Goal: Task Accomplishment & Management: Manage account settings

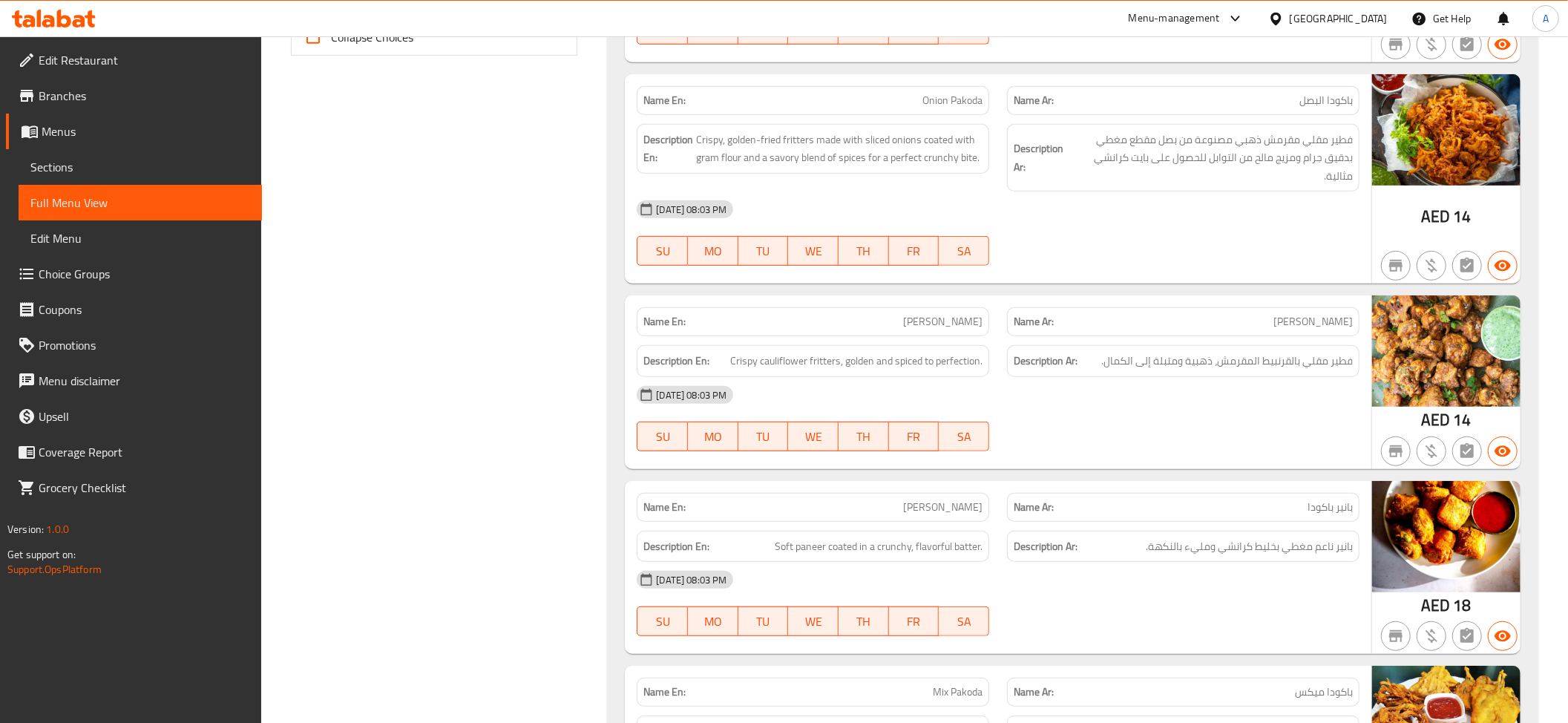
scroll to position [607, 0]
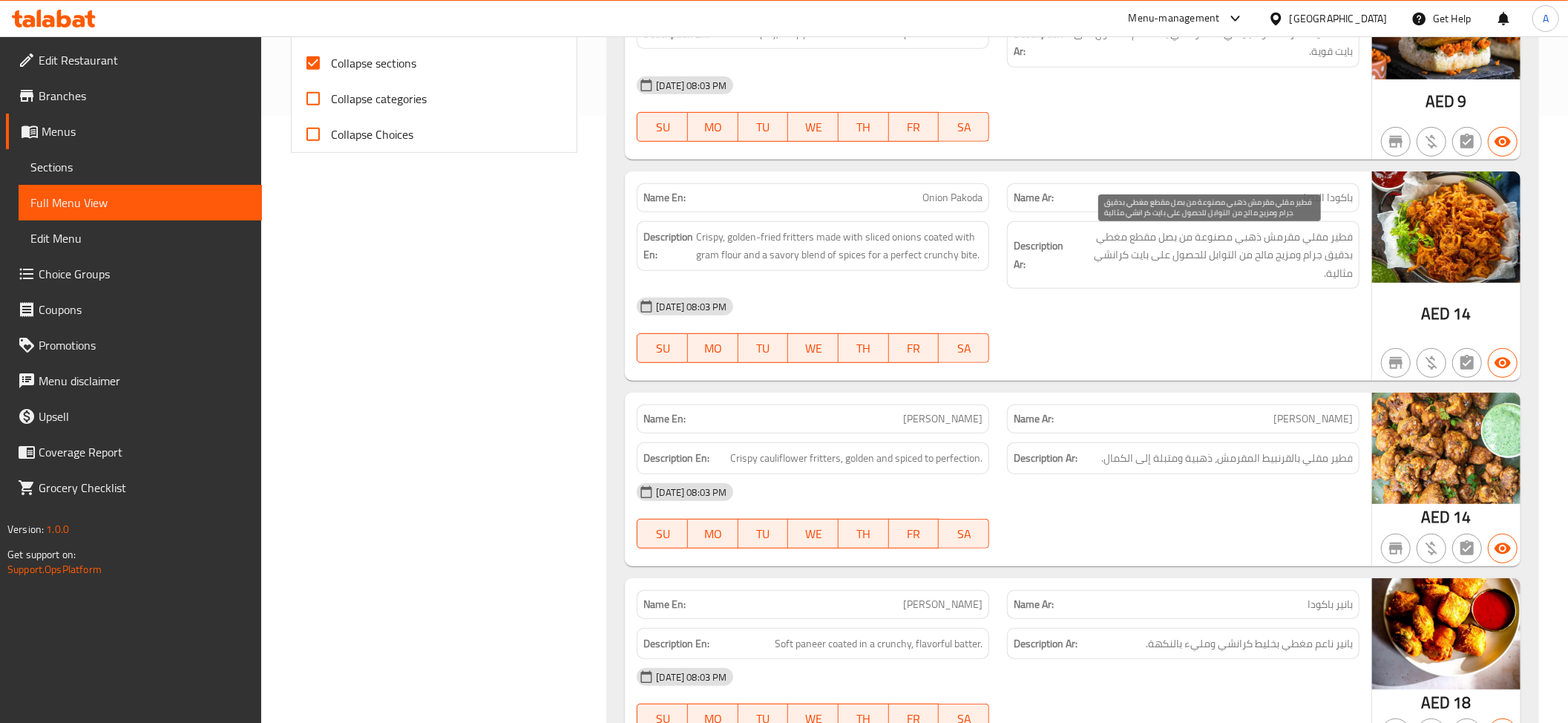
click at [1274, 242] on span "فطير مقلي مقرمش ذهبي مصنوعة من بصل مقطع مغطي بدقيق جرام ومزيج مالح من التوابل ل…" at bounding box center [1210, 255] width 287 height 55
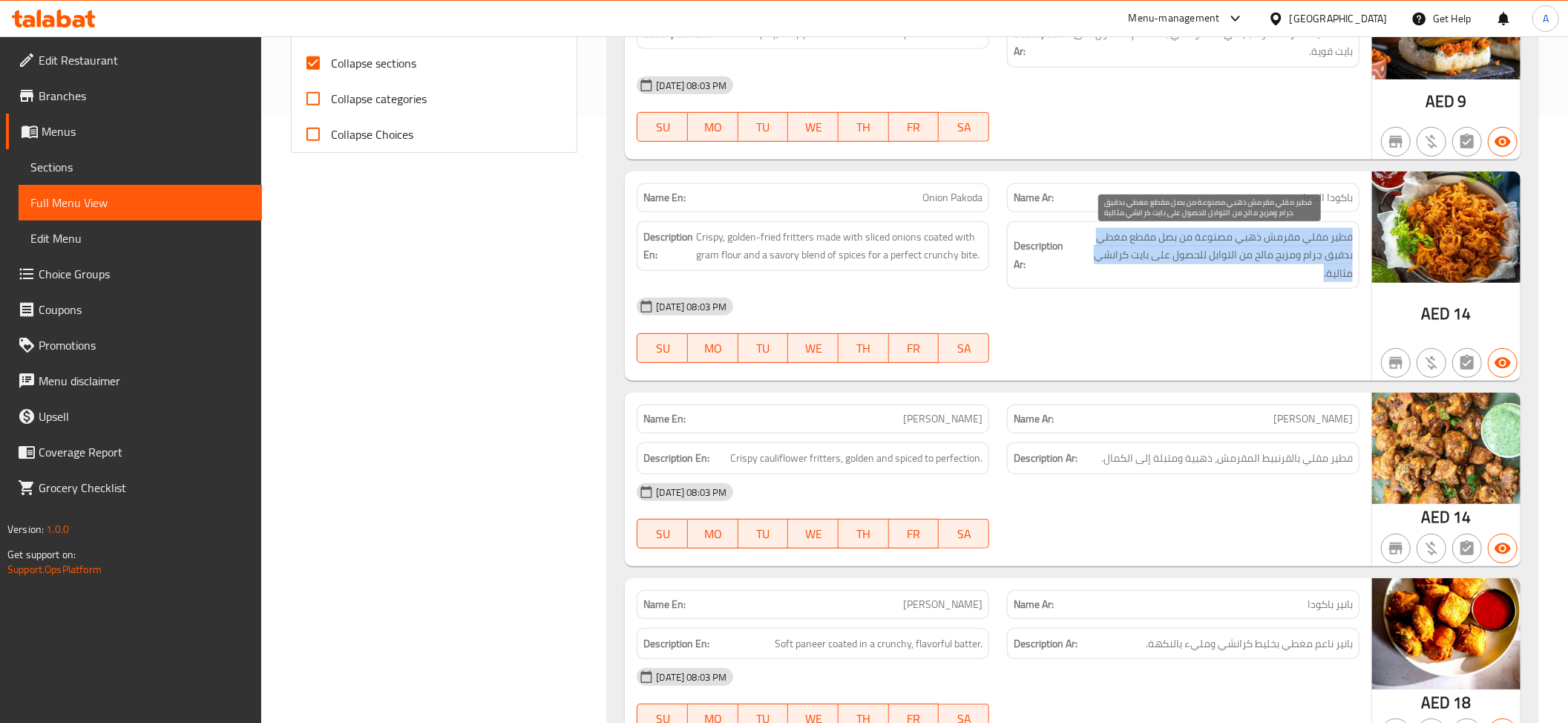
click at [1274, 242] on span "فطير مقلي مقرمش ذهبي مصنوعة من بصل مقطع مغطي بدقيق جرام ومزيج مالح من التوابل ل…" at bounding box center [1210, 255] width 287 height 55
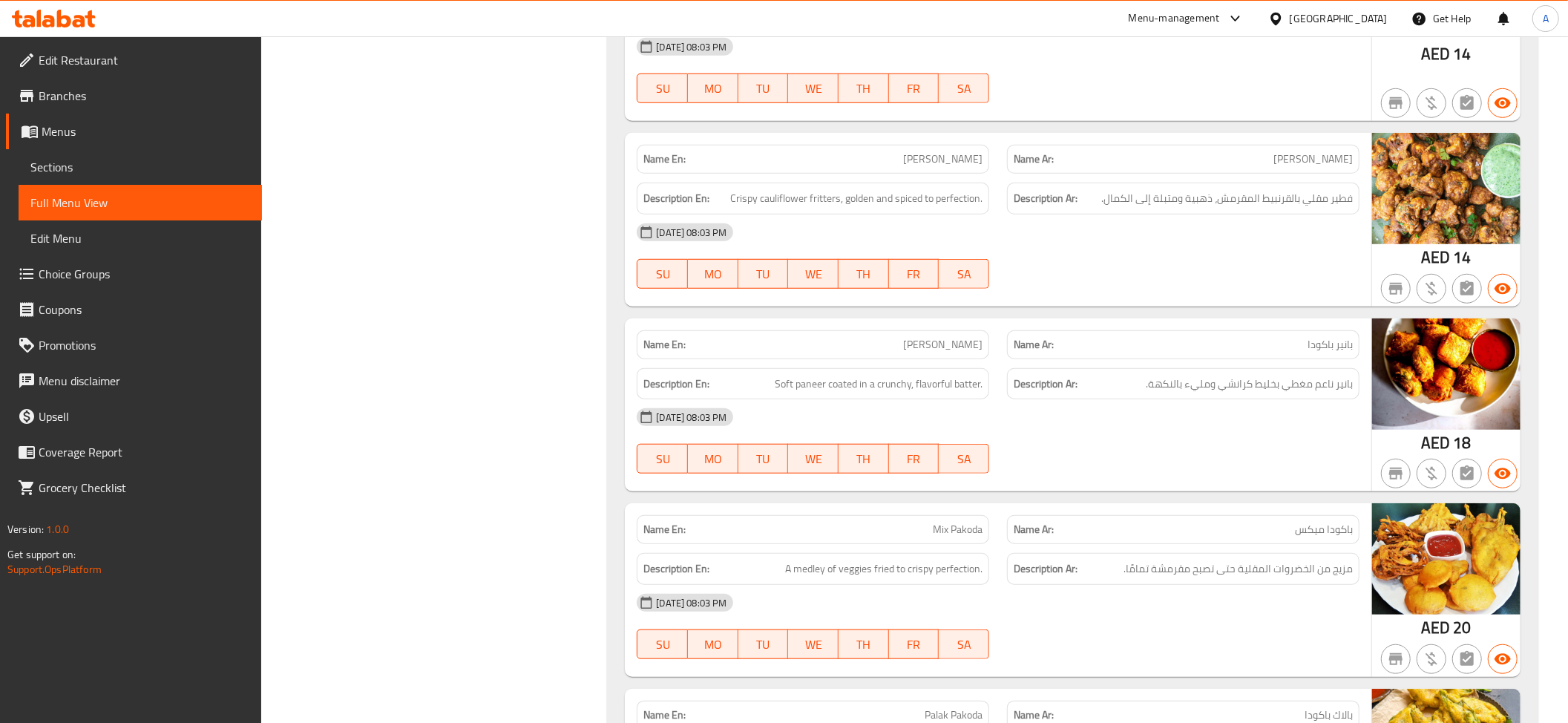
scroll to position [929, 0]
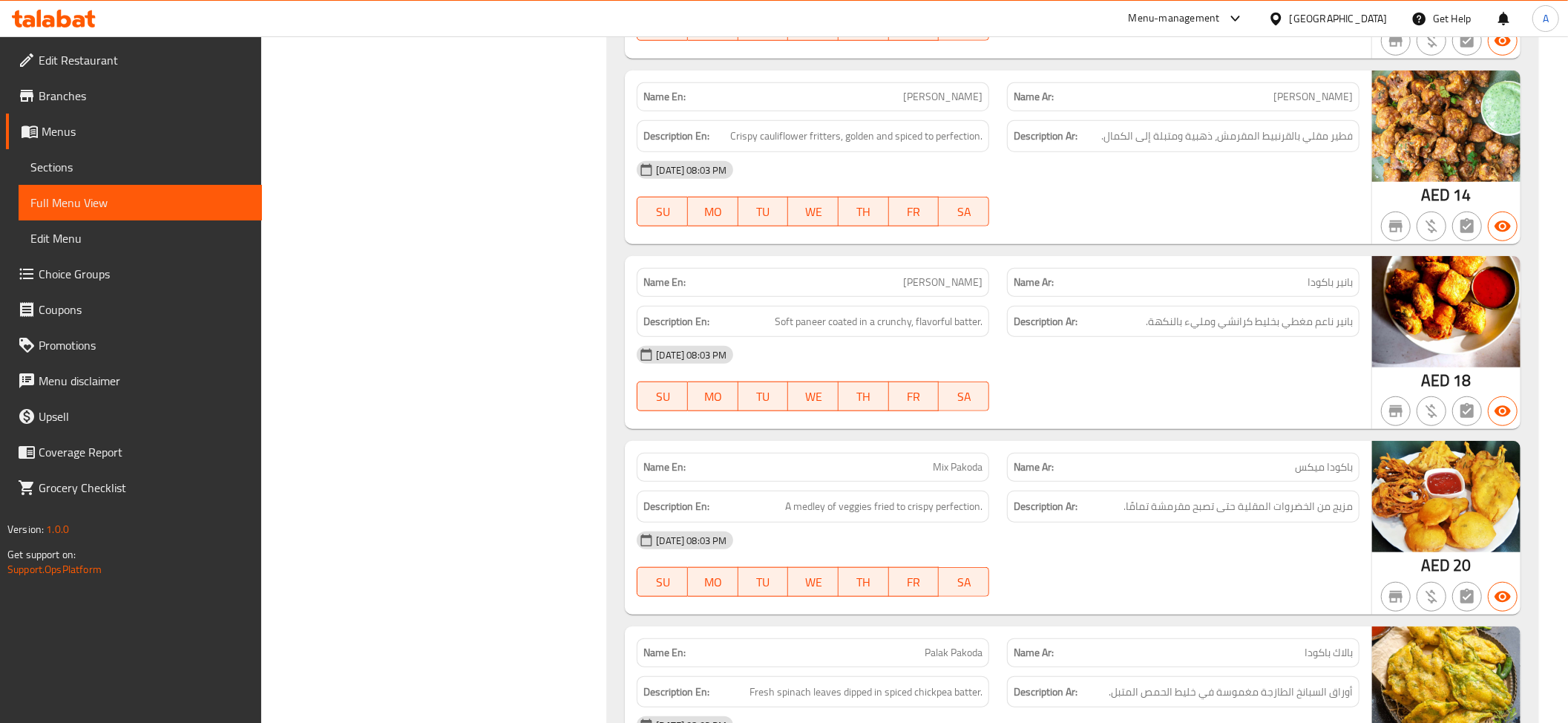
click at [1263, 152] on div "Description Ar: فطير مقلي بالقرنبيط المقرمش، ذهبية ومتبلة إلى الكمال." at bounding box center [1183, 136] width 352 height 32
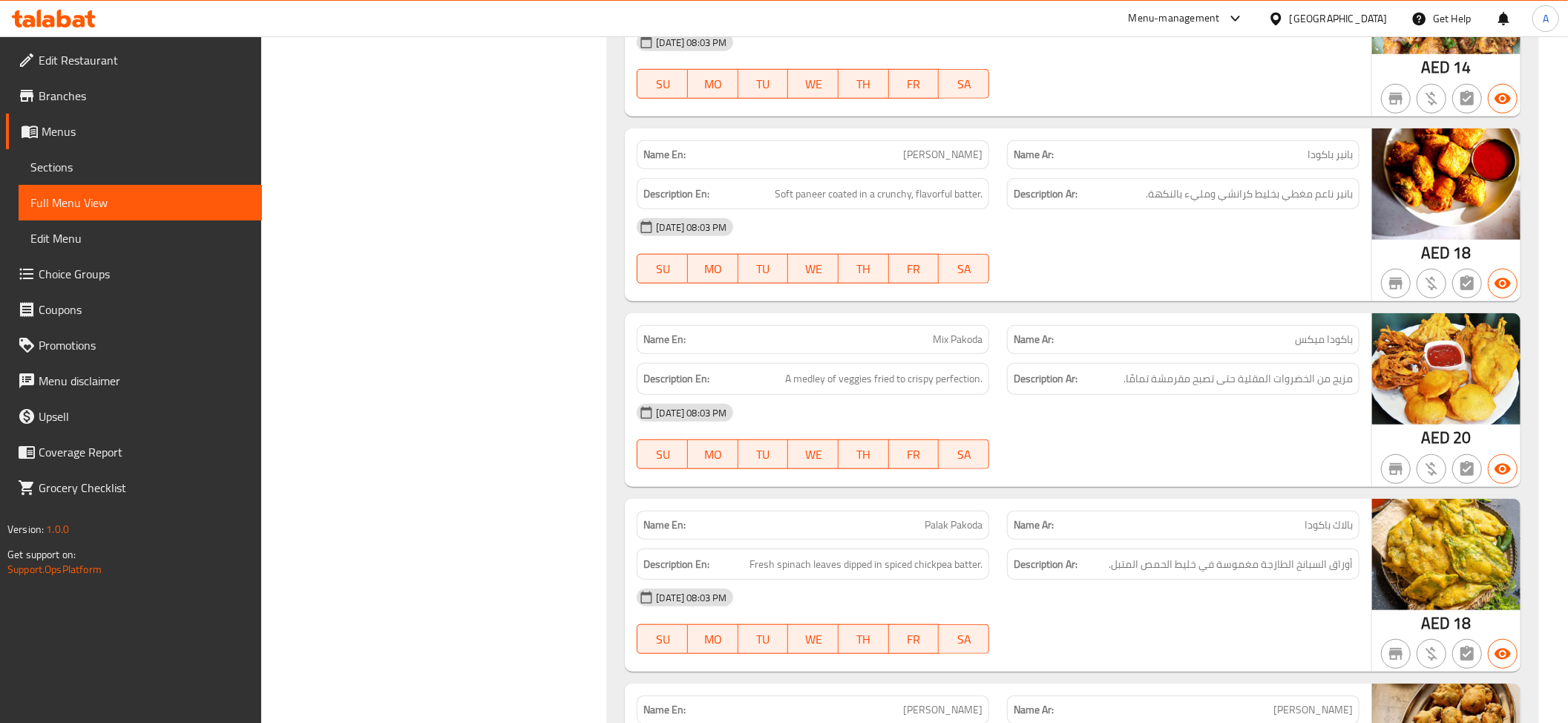
scroll to position [1100, 0]
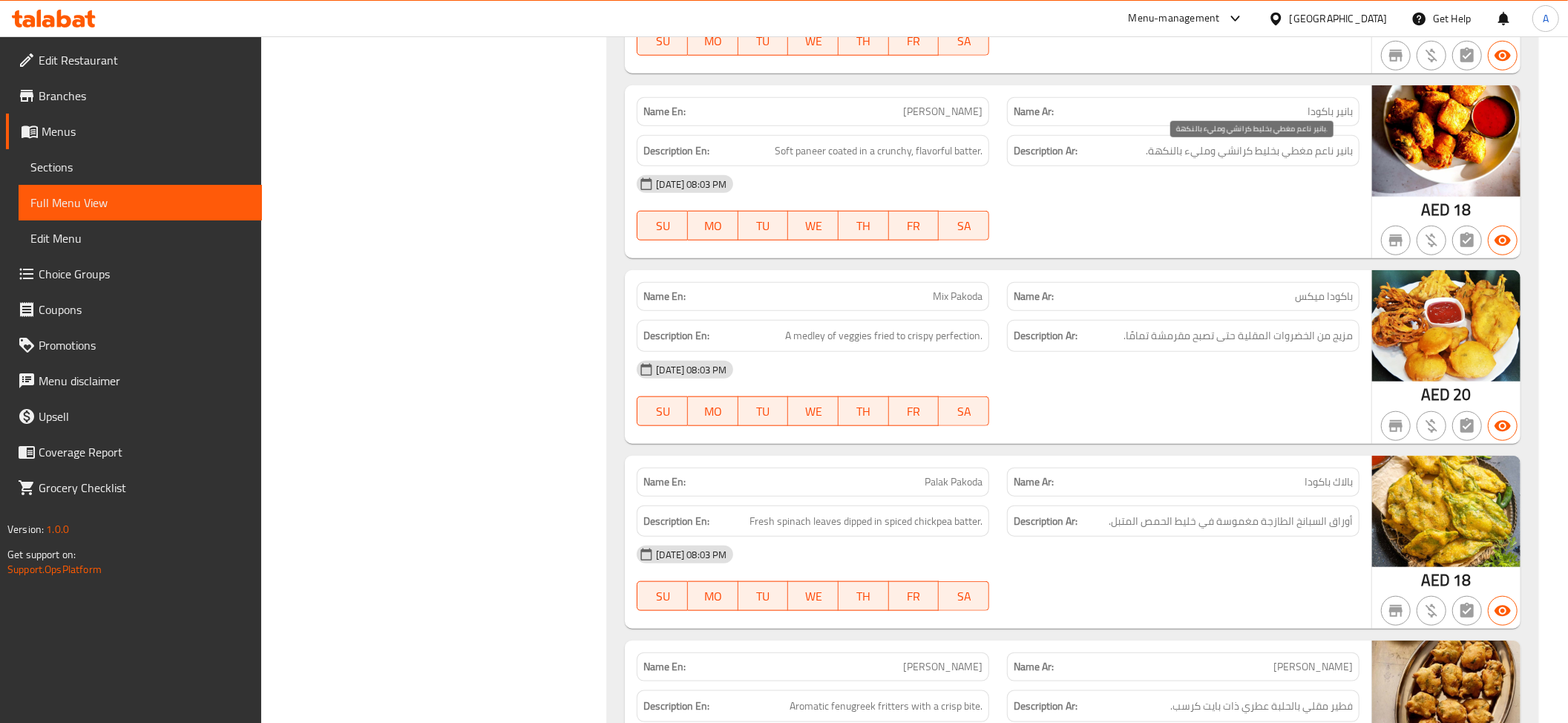
click at [1337, 160] on span "بانير ناعم مغطي بخليط كرانشي ومليء بالنكهة." at bounding box center [1249, 150] width 207 height 19
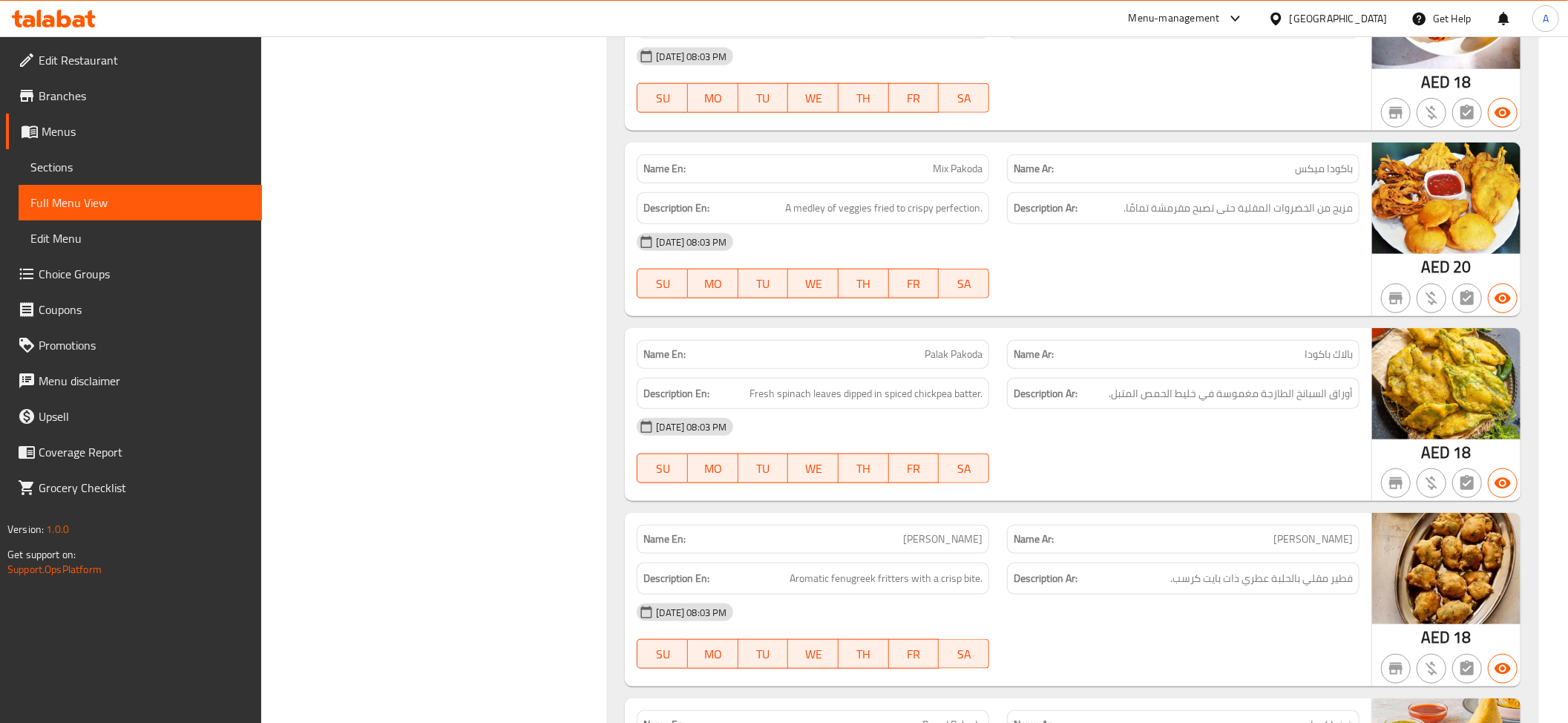
scroll to position [1236, 0]
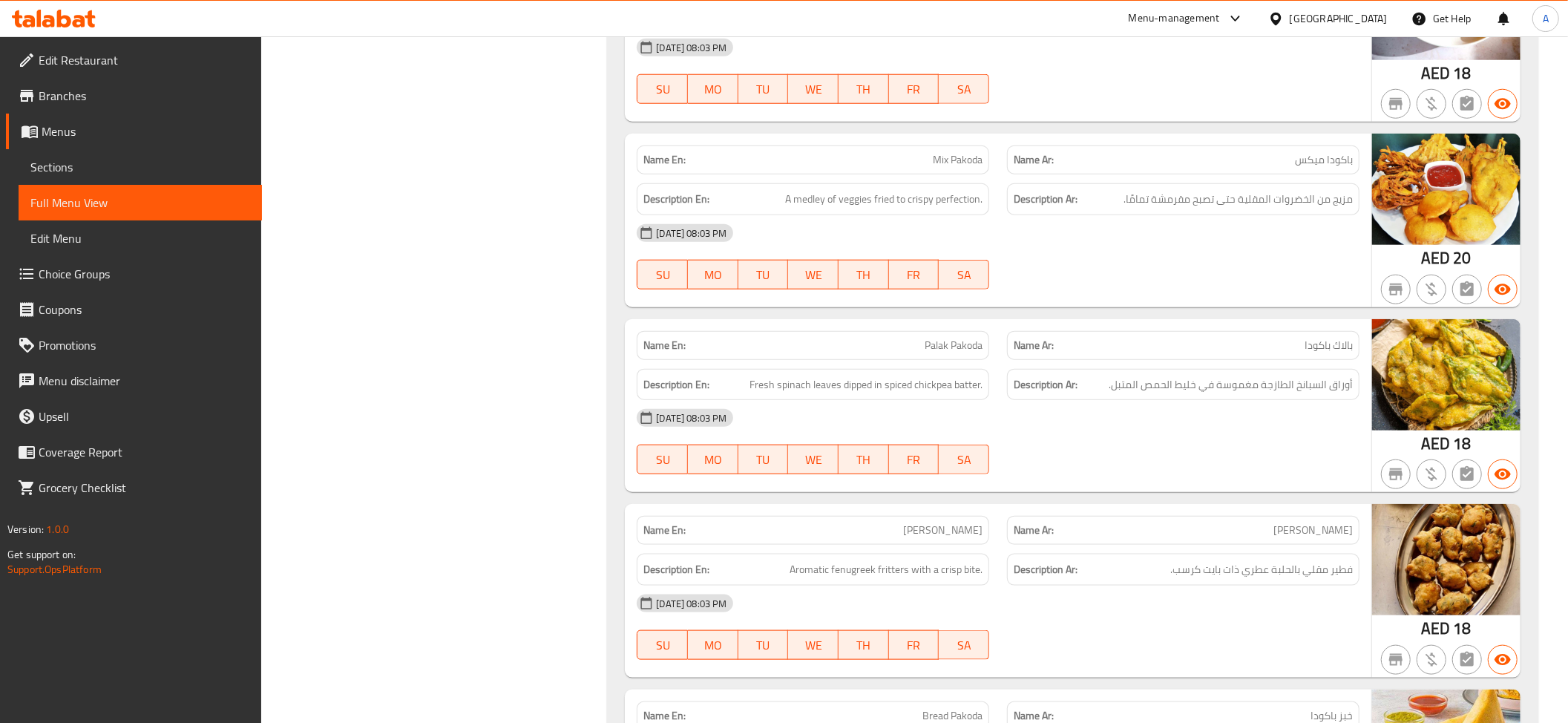
click at [971, 168] on span "Mix Pakoda" at bounding box center [957, 160] width 50 height 16
drag, startPoint x: 971, startPoint y: 173, endPoint x: 1267, endPoint y: 206, distance: 297.8
click at [971, 168] on span "Mix Pakoda" at bounding box center [957, 160] width 50 height 16
click at [1296, 209] on span "مزيج من الخضروات المقلية حتى تصبح مقرمشة تمامًا." at bounding box center [1237, 199] width 229 height 19
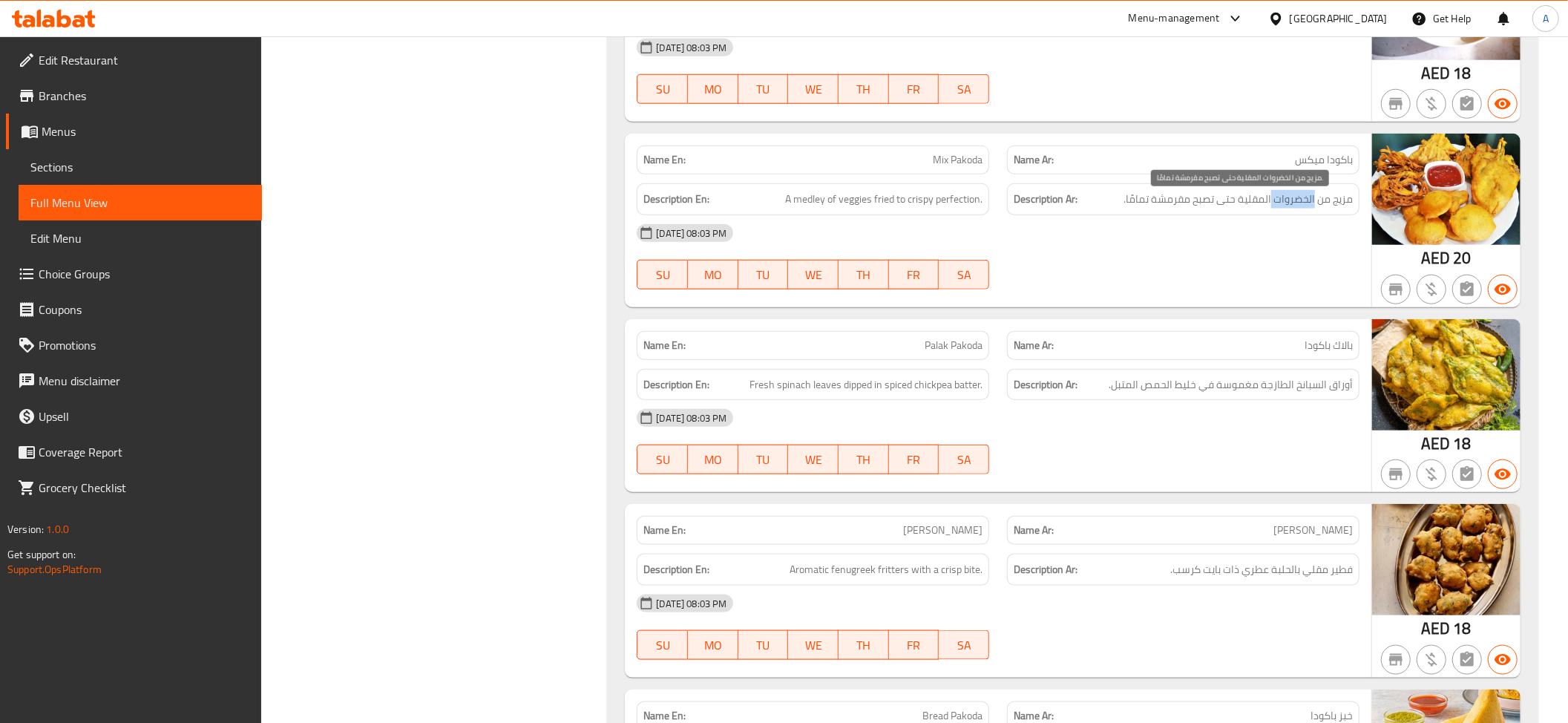
click at [1296, 209] on span "مزيج من الخضروات المقلية حتى تصبح مقرمشة تمامًا." at bounding box center [1237, 199] width 229 height 19
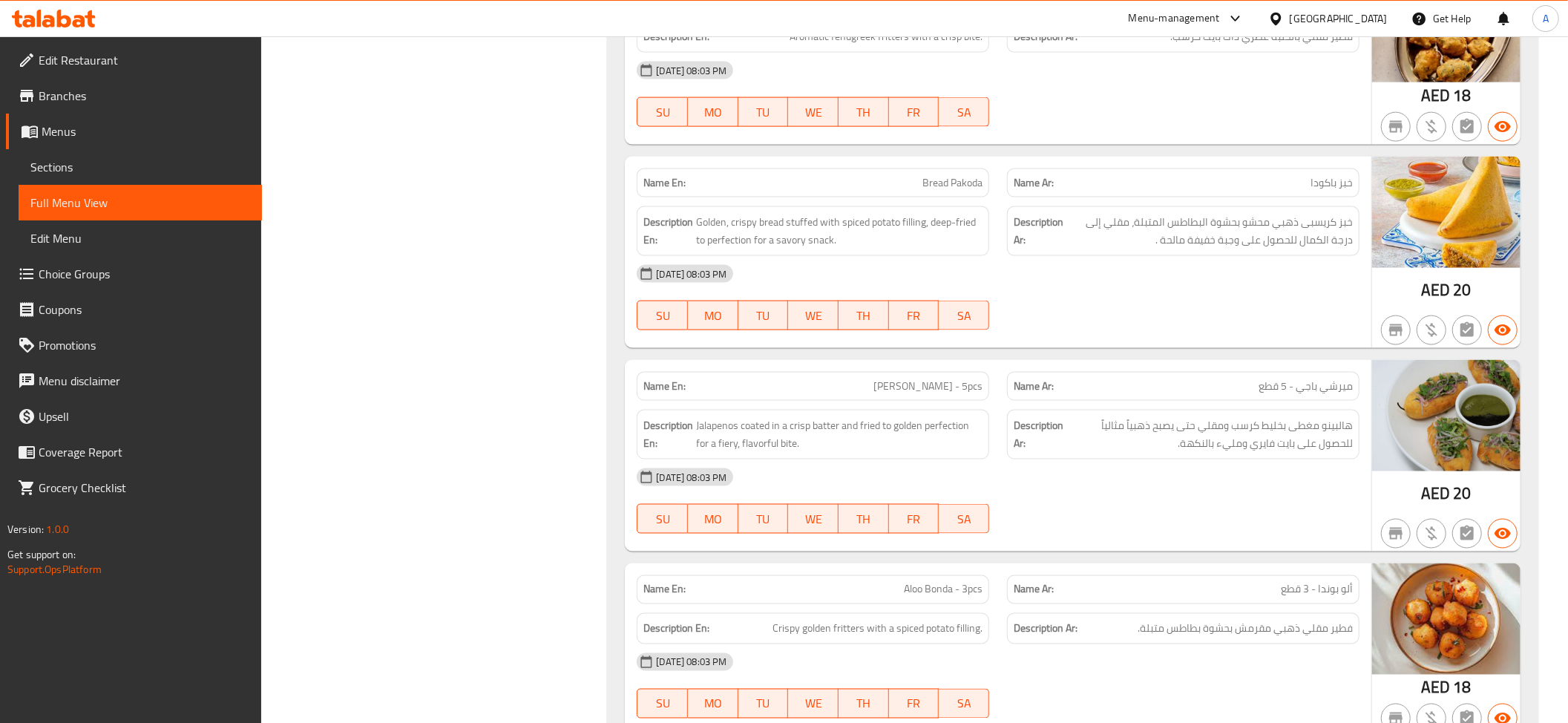
scroll to position [1659, 0]
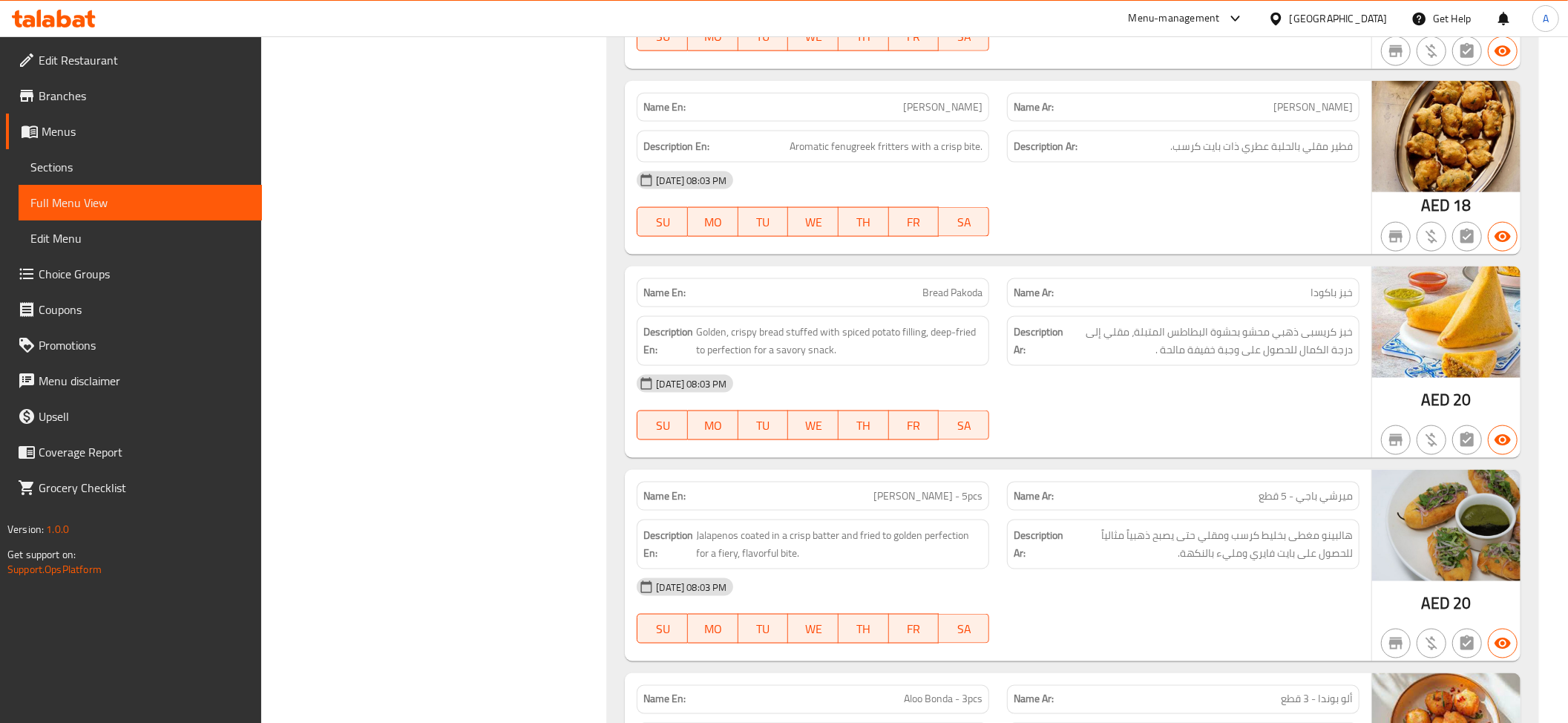
click at [1267, 142] on div "Description Ar: فطير مقلي بالحلبة عطري ذات بايت كرسب." at bounding box center [1183, 146] width 352 height 32
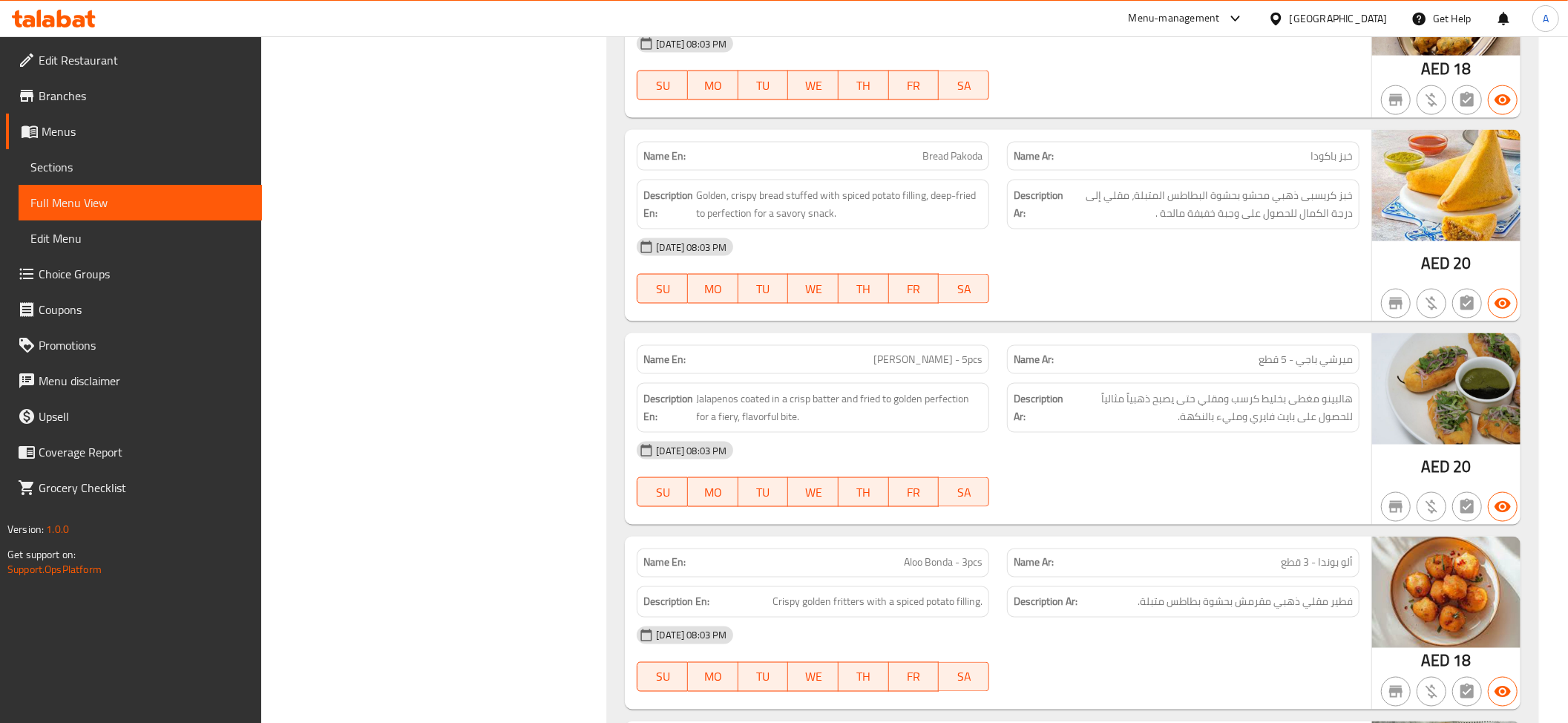
scroll to position [1843, 0]
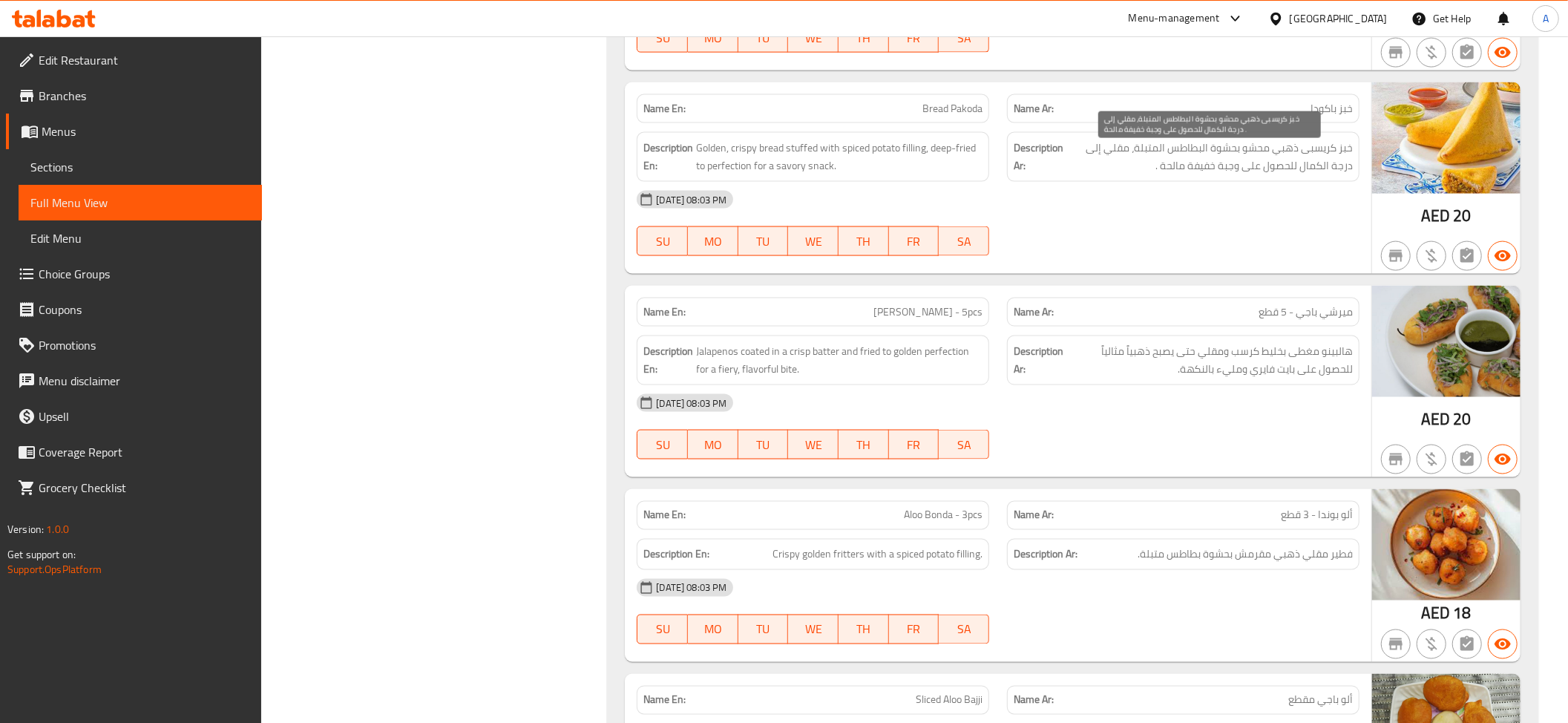
click at [1298, 172] on span "خبز كريسبى ذهبي محشو بحشوة البطاطس المتبلة، مقلي إلى درجة الكمال للحصول على وجب…" at bounding box center [1210, 156] width 287 height 36
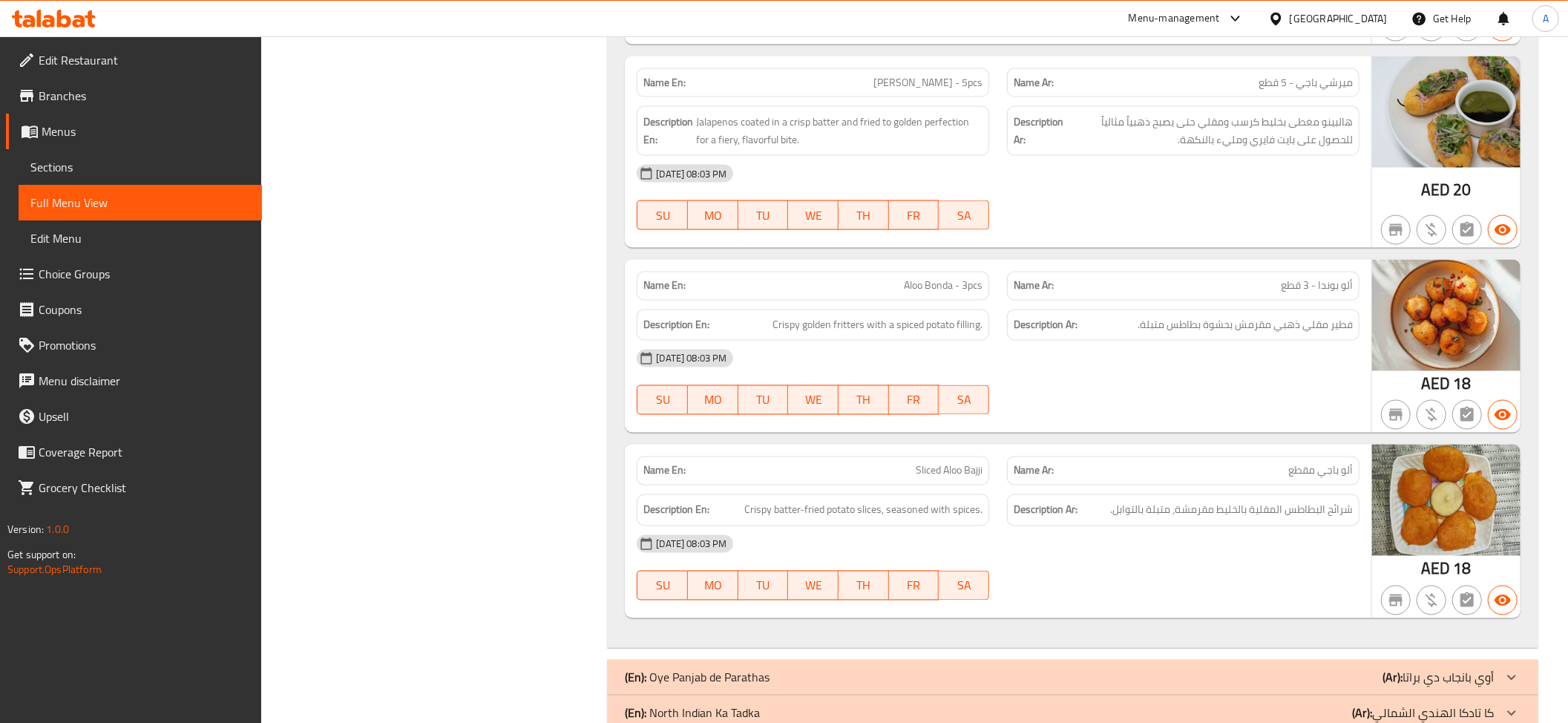
scroll to position [2103, 0]
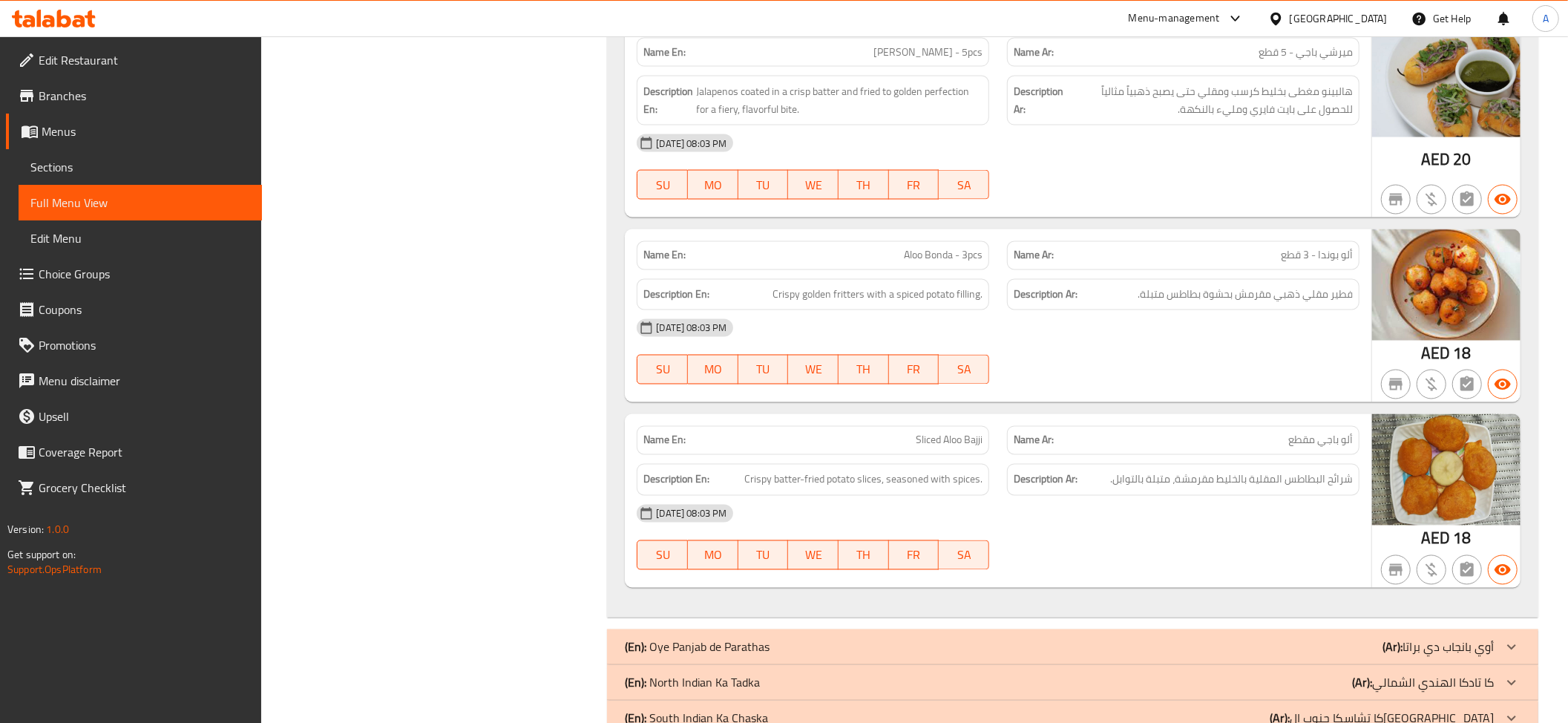
click at [1210, 111] on span "هالبينو مغطى بخليط كرسب ومقلي حتى يصبح ذهبياً مثالياً للحصول على بايت فايري ومل…" at bounding box center [1210, 100] width 287 height 36
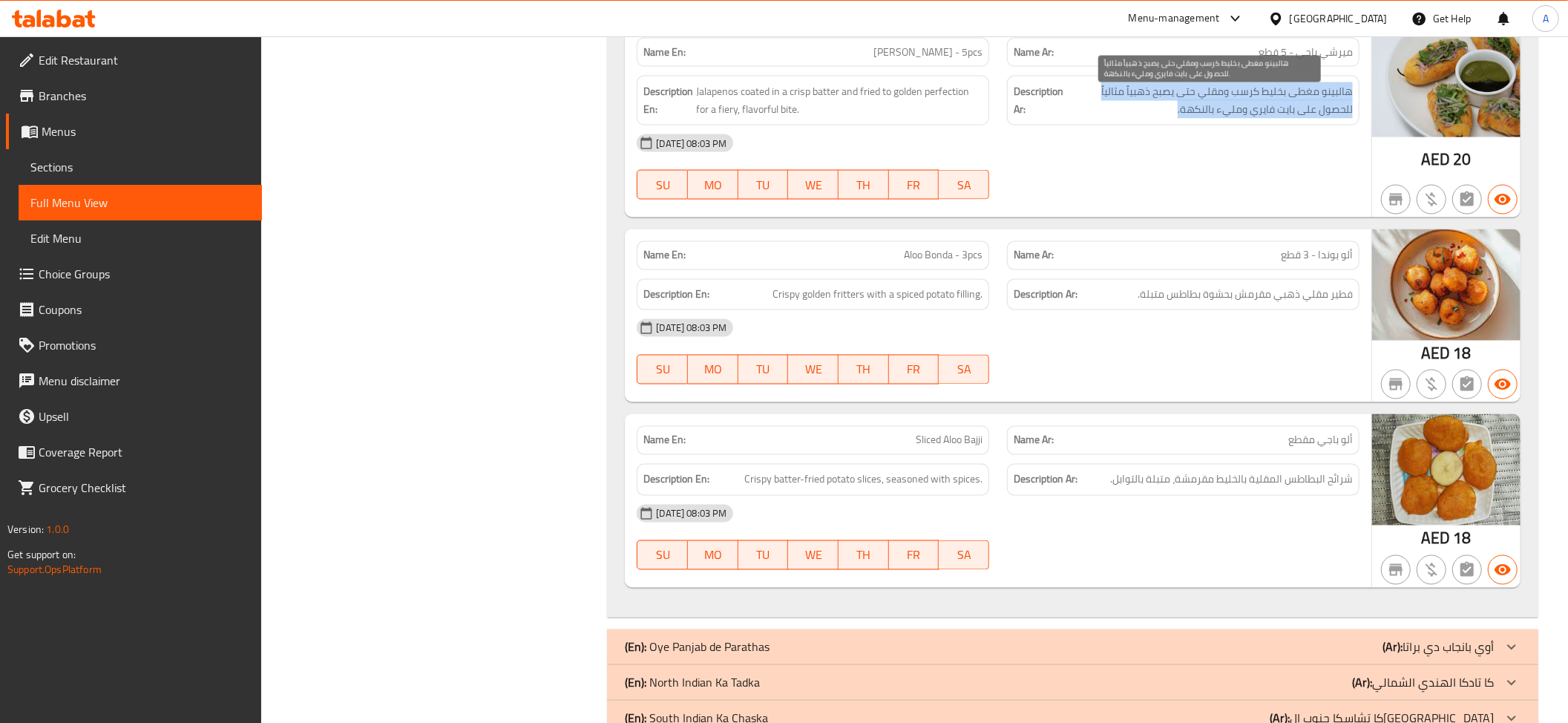
click at [1210, 111] on span "هالبينو مغطى بخليط كرسب ومقلي حتى يصبح ذهبياً مثالياً للحصول على بايت فايري ومل…" at bounding box center [1210, 100] width 287 height 36
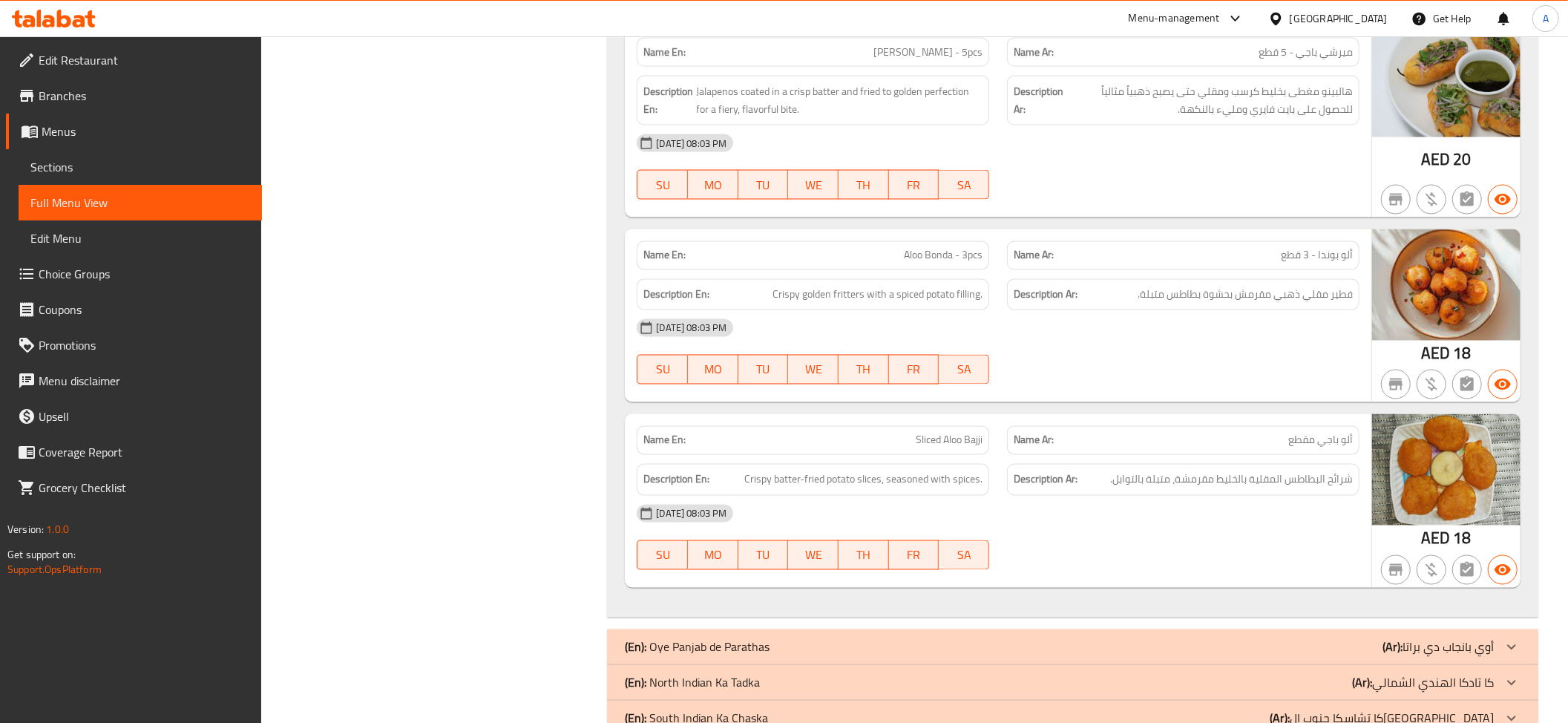
click at [1362, 257] on div "Name Ar: ألو بوندا - 3 قطع" at bounding box center [1183, 256] width 370 height 47
click at [1321, 330] on div "08-09-2025 08:03 PM" at bounding box center [997, 346] width 741 height 36
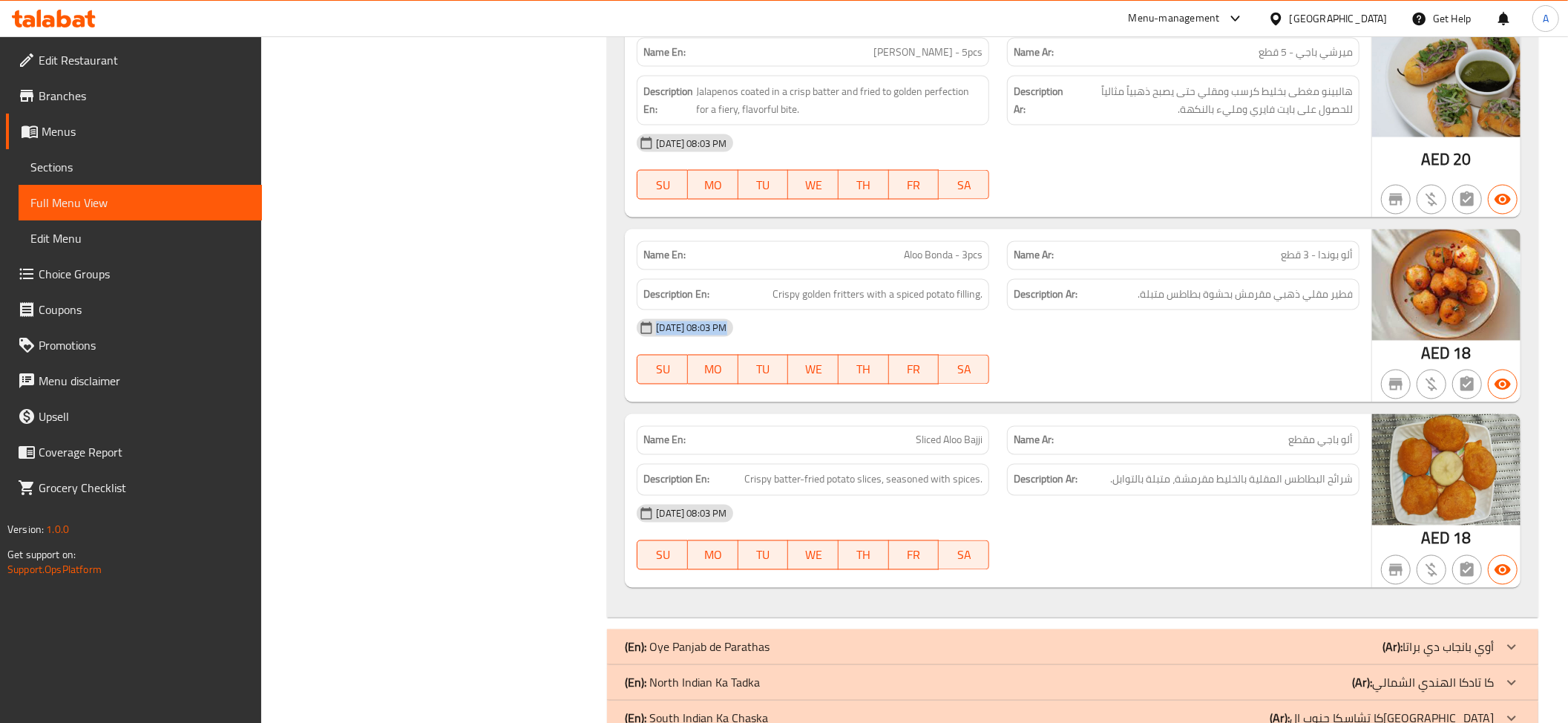
click at [1321, 330] on div "08-09-2025 08:03 PM" at bounding box center [997, 346] width 741 height 36
click at [1303, 310] on span "فطير مقلي ذهبي مقرمش بحشوة بطاطس متبلة." at bounding box center [1215, 303] width 275 height 36
click at [1271, 464] on div "Name Ar: ألو باجي مقطع" at bounding box center [1183, 460] width 352 height 29
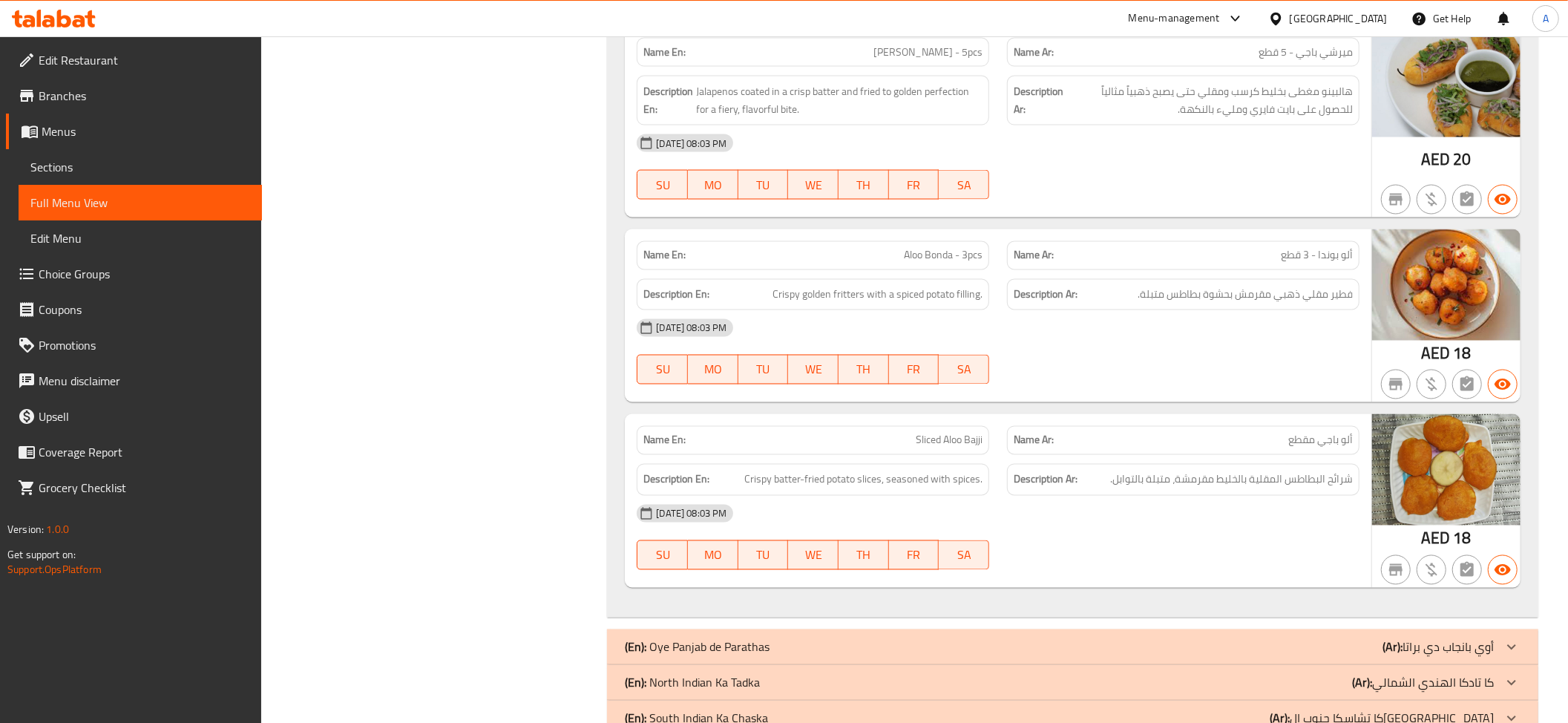
click at [1271, 464] on div "Name Ar: ألو باجي مقطع" at bounding box center [1183, 460] width 352 height 29
click at [1263, 461] on div "Name Ar: ألو باجي مقطع" at bounding box center [1183, 460] width 352 height 29
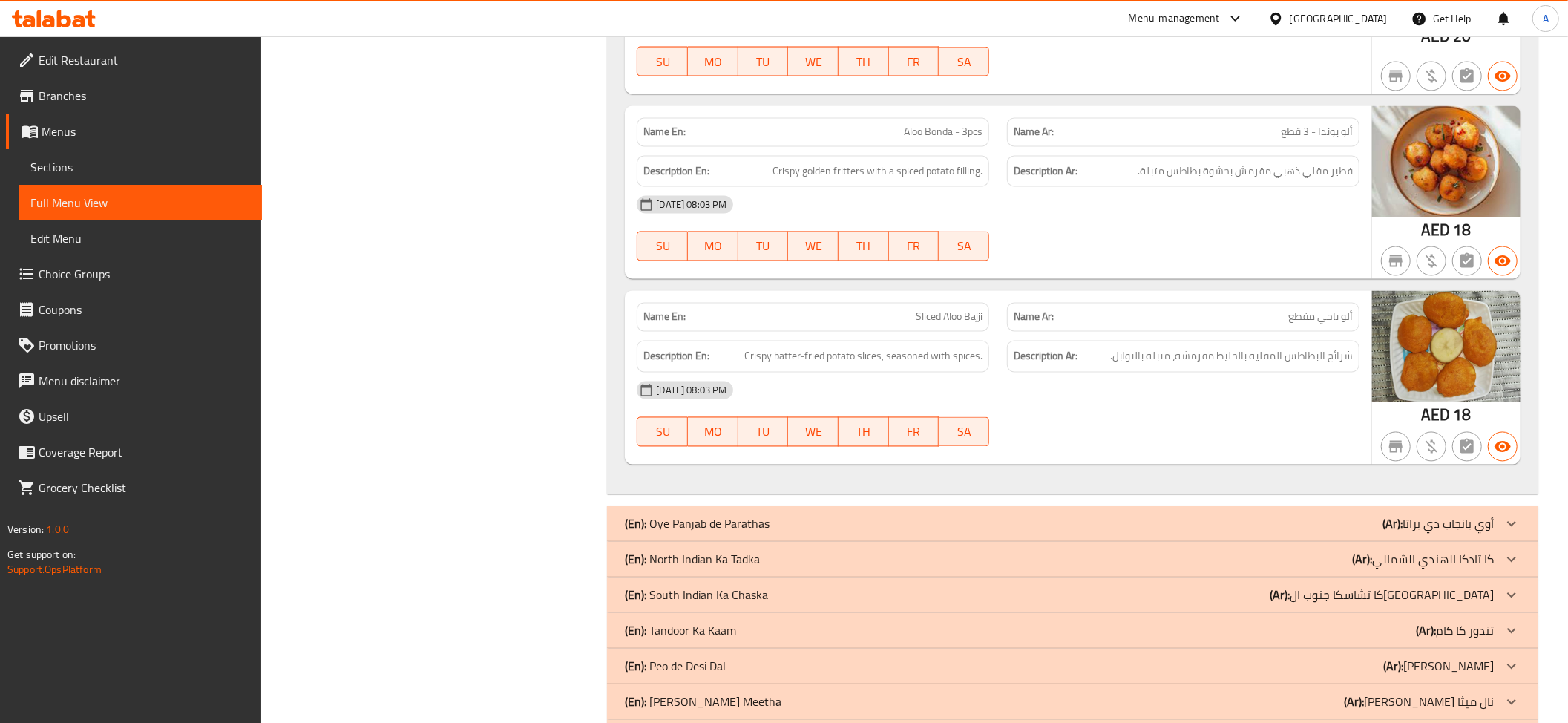
scroll to position [2336, 0]
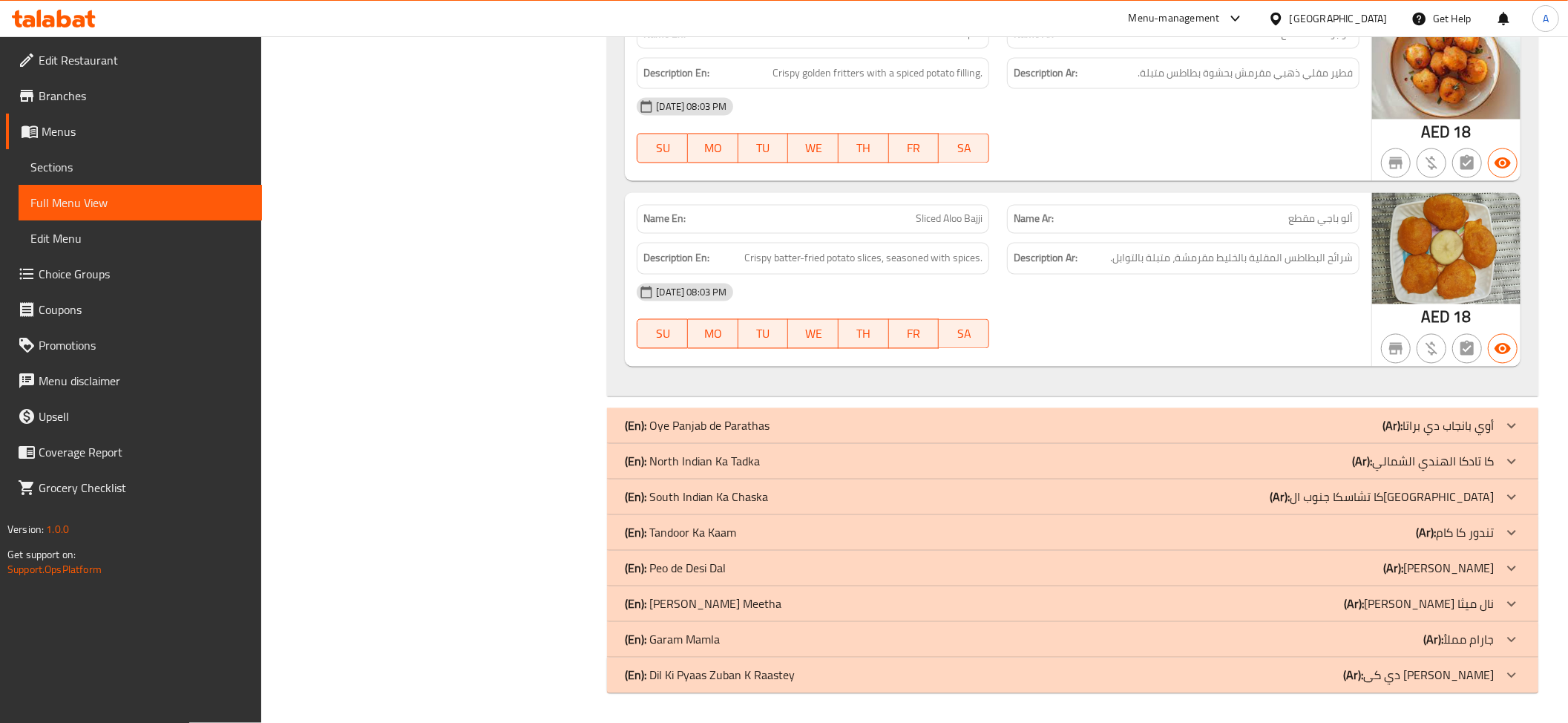
click at [1475, 422] on p "(Ar): أوي بانجاب دي براتا" at bounding box center [1438, 431] width 111 height 18
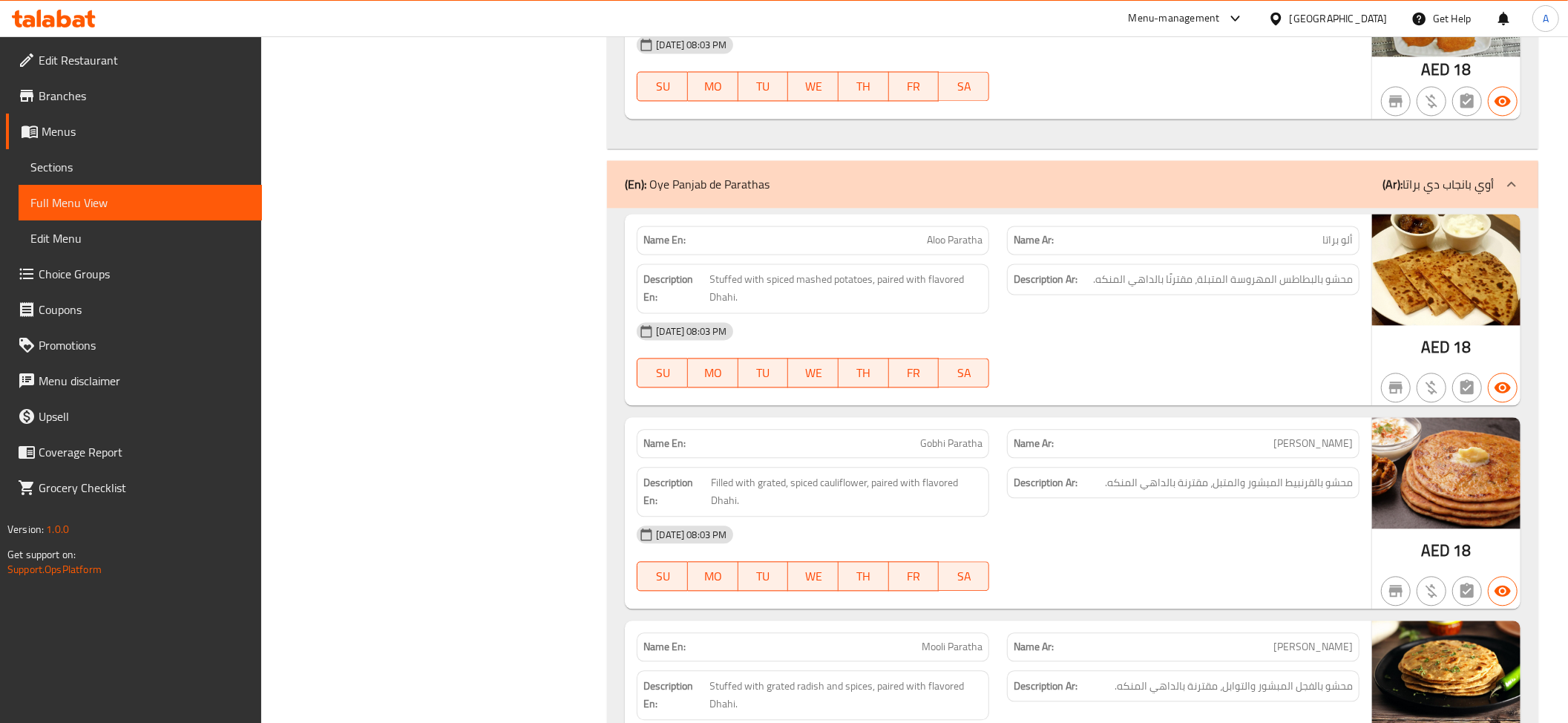
scroll to position [2584, 0]
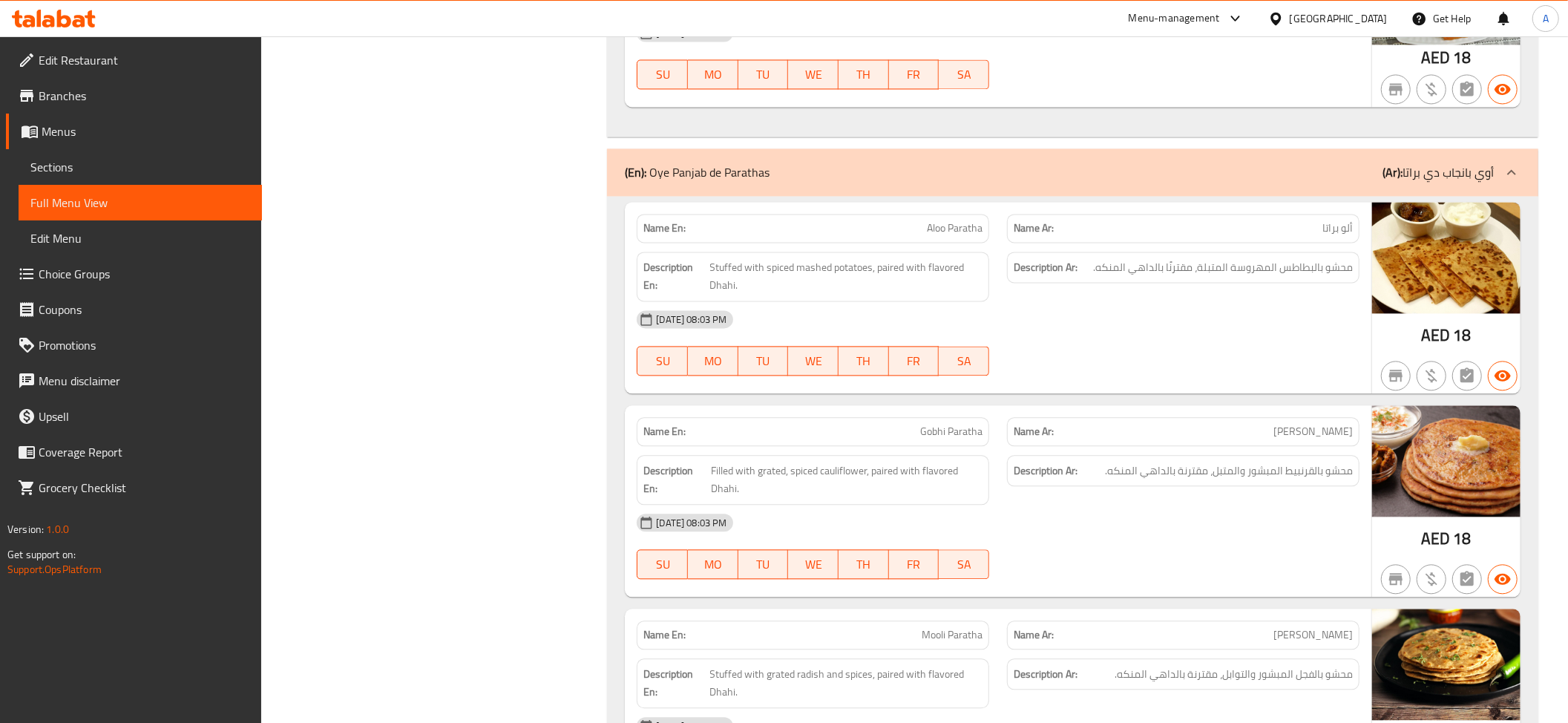
click at [1266, 295] on div "Description Ar: محشو بالبطاطس المهروسة المتبلة، مقترنًا بالداهي المنكه." at bounding box center [1183, 285] width 352 height 32
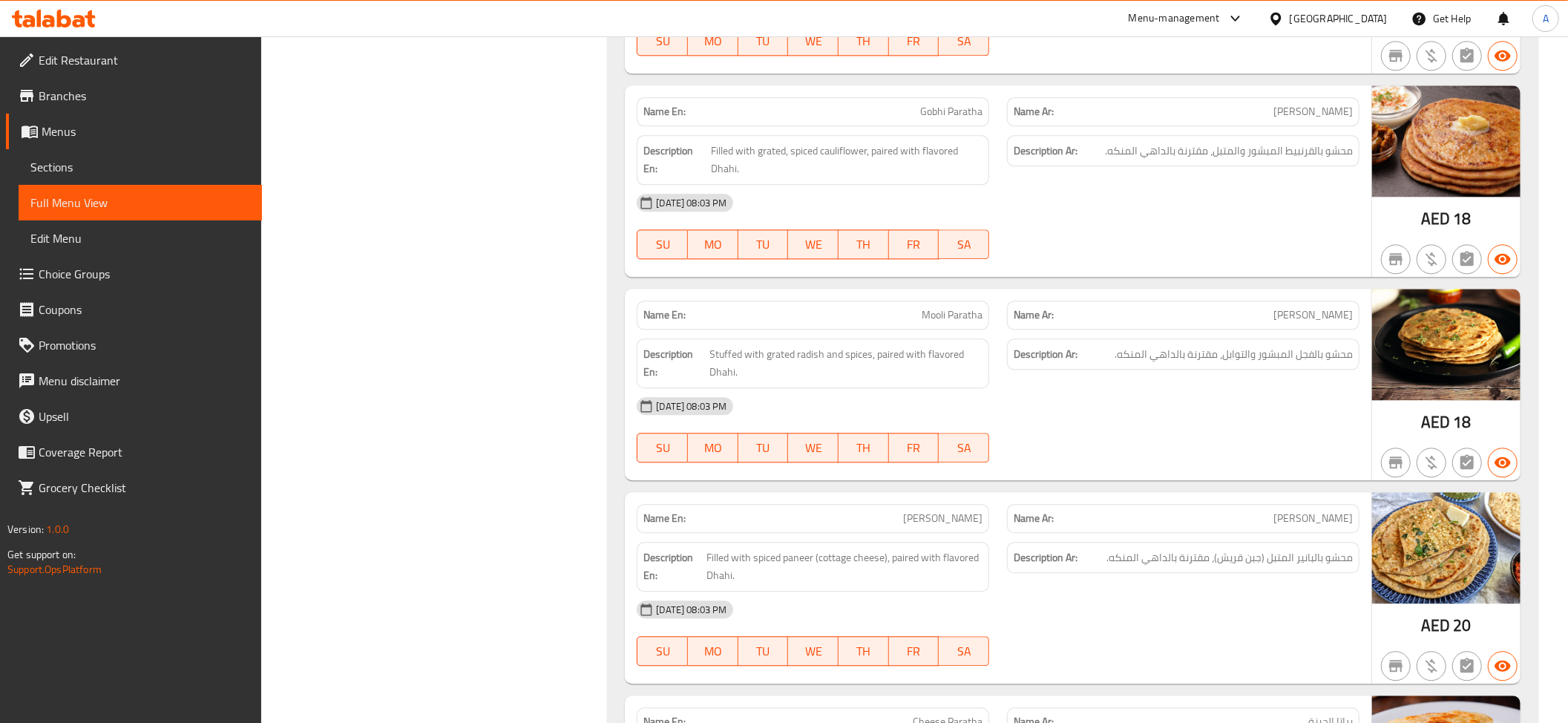
click at [1283, 162] on span "محشو بالقرنبيط المبشور والمتبل، مقترنة بالداهي المنكه." at bounding box center [1228, 169] width 248 height 19
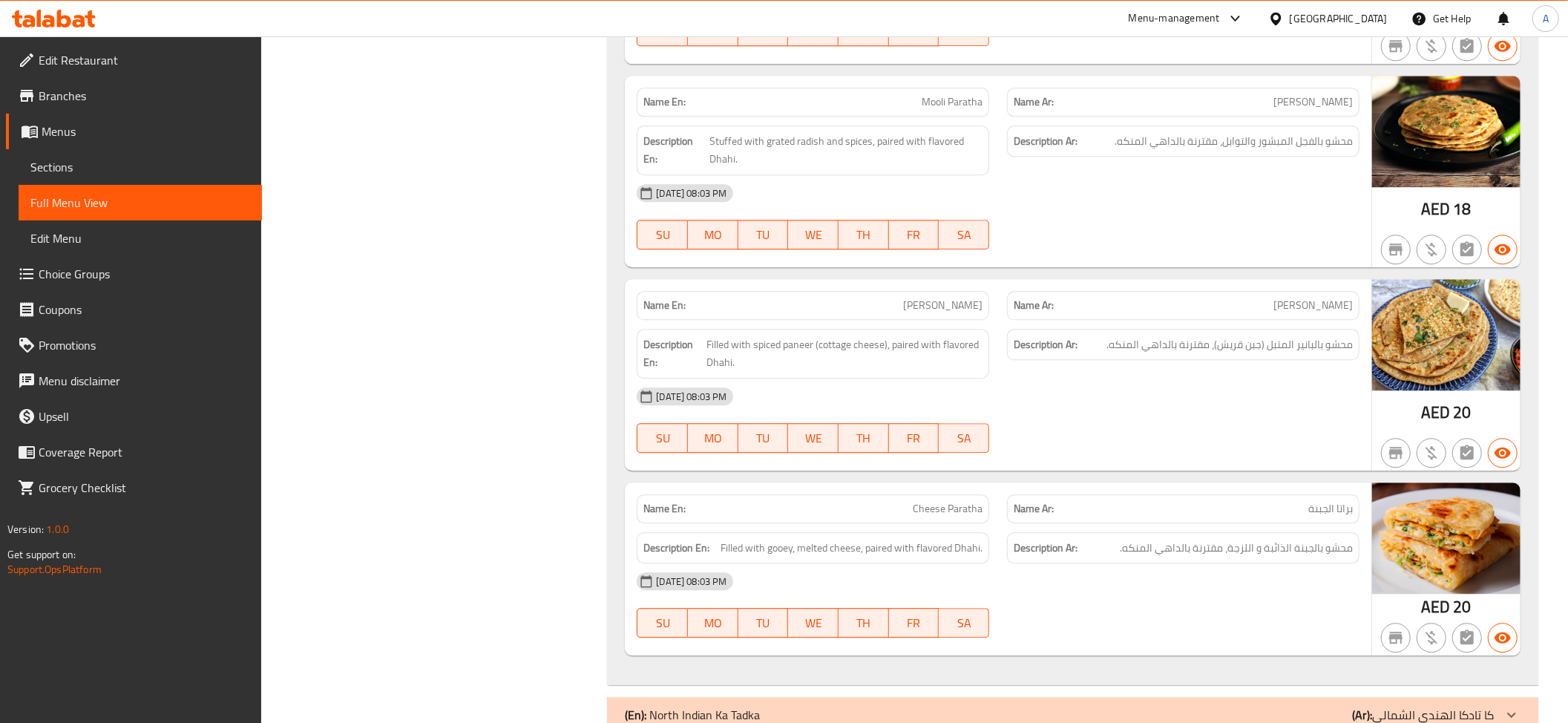
scroll to position [3176, 0]
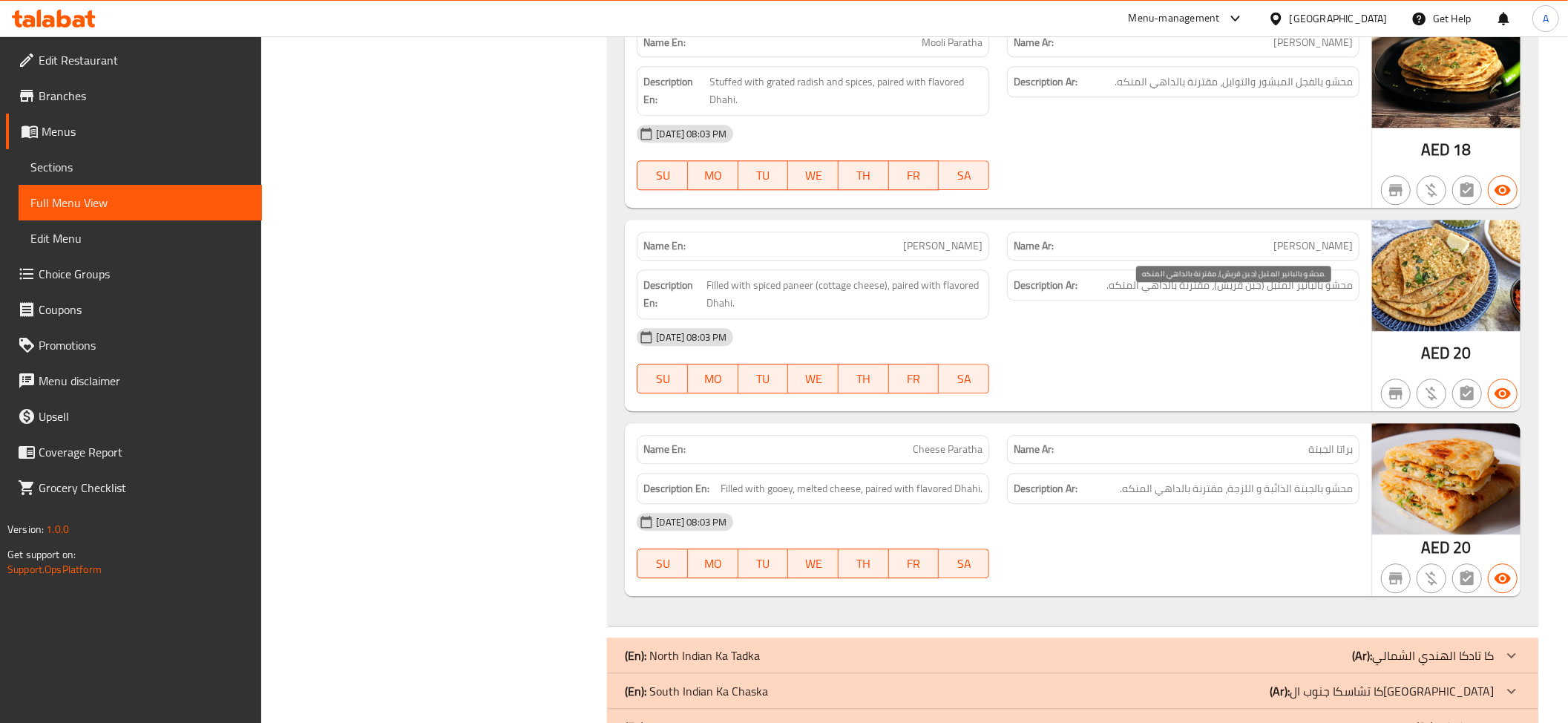
click at [1306, 299] on span "محشو بالبانير المتبل (جبن قريش)، مقترنة بالداهي المنكه." at bounding box center [1229, 302] width 246 height 19
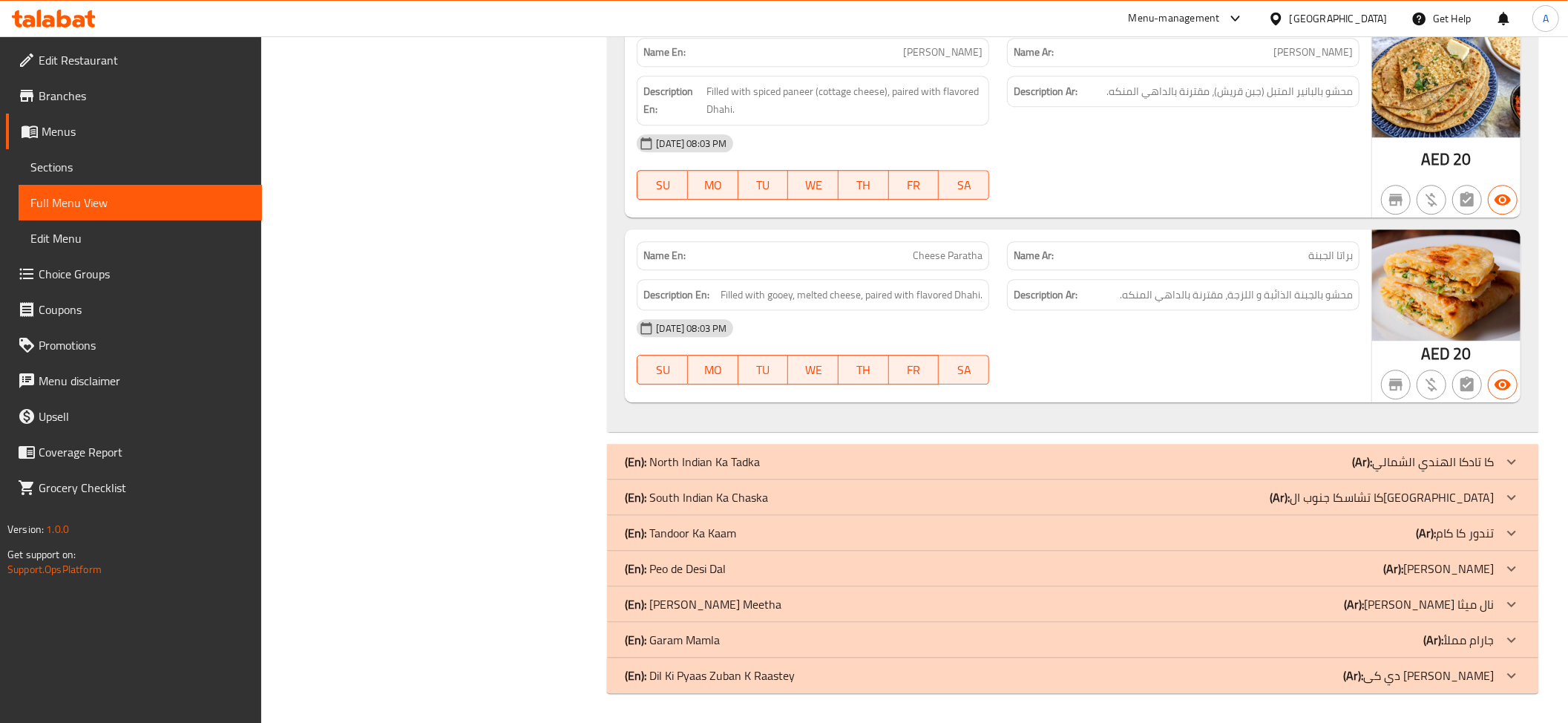
click at [1387, 294] on img at bounding box center [1446, 285] width 148 height 111
click at [1324, 294] on span "محشو بالجبنة الذائبة و اللزجة، مقترنة بالداهي المنكه." at bounding box center [1236, 295] width 233 height 19
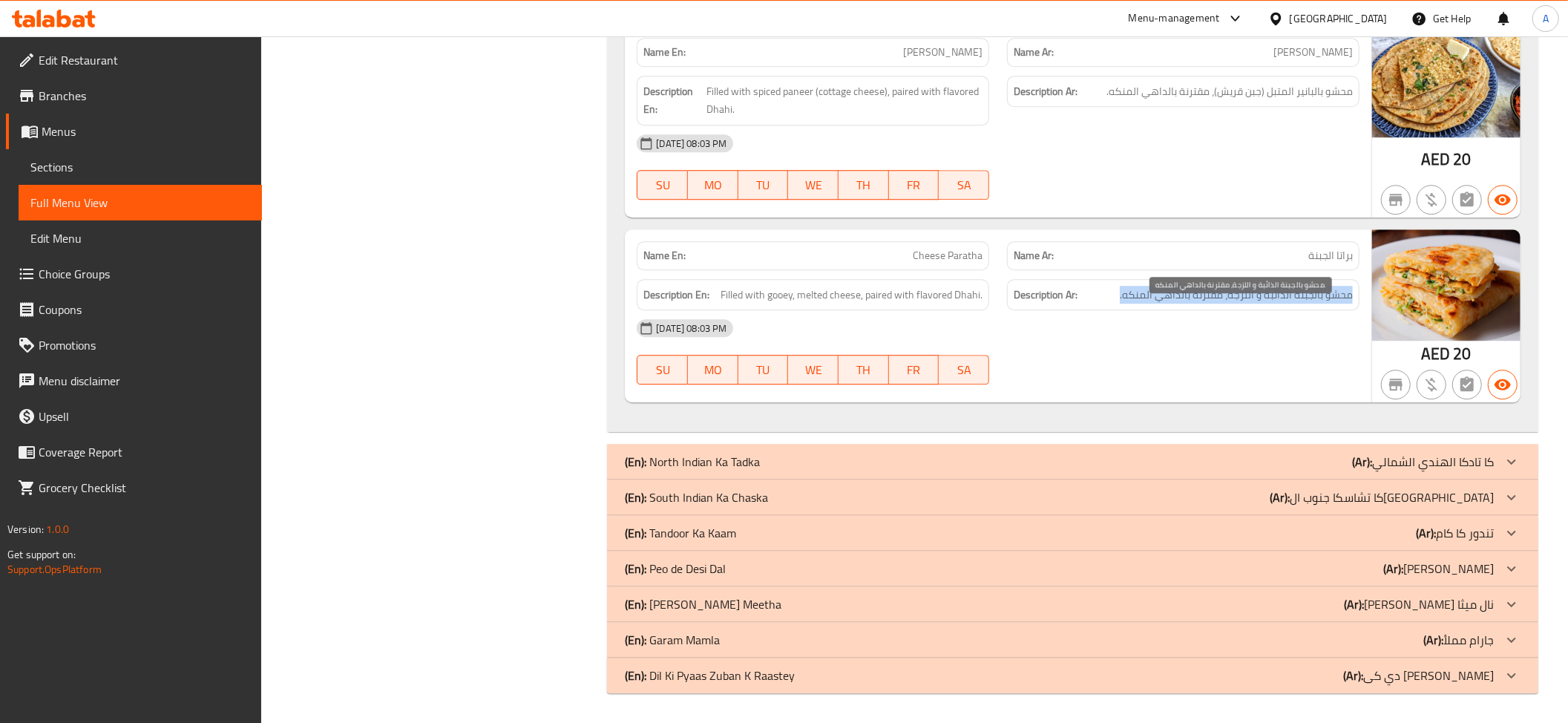
click at [1324, 294] on span "محشو بالجبنة الذائبة و اللزجة، مقترنة بالداهي المنكه." at bounding box center [1236, 295] width 233 height 19
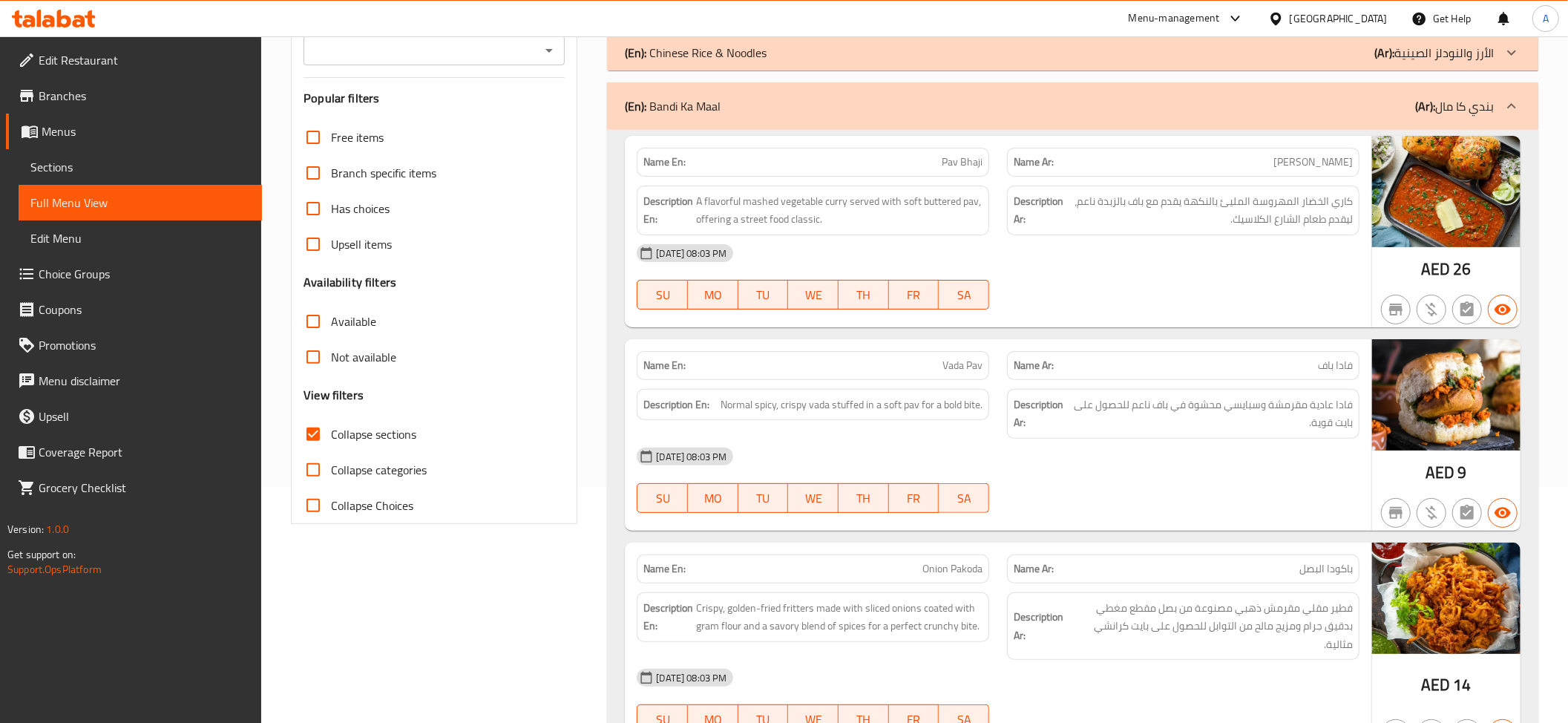
scroll to position [194, 0]
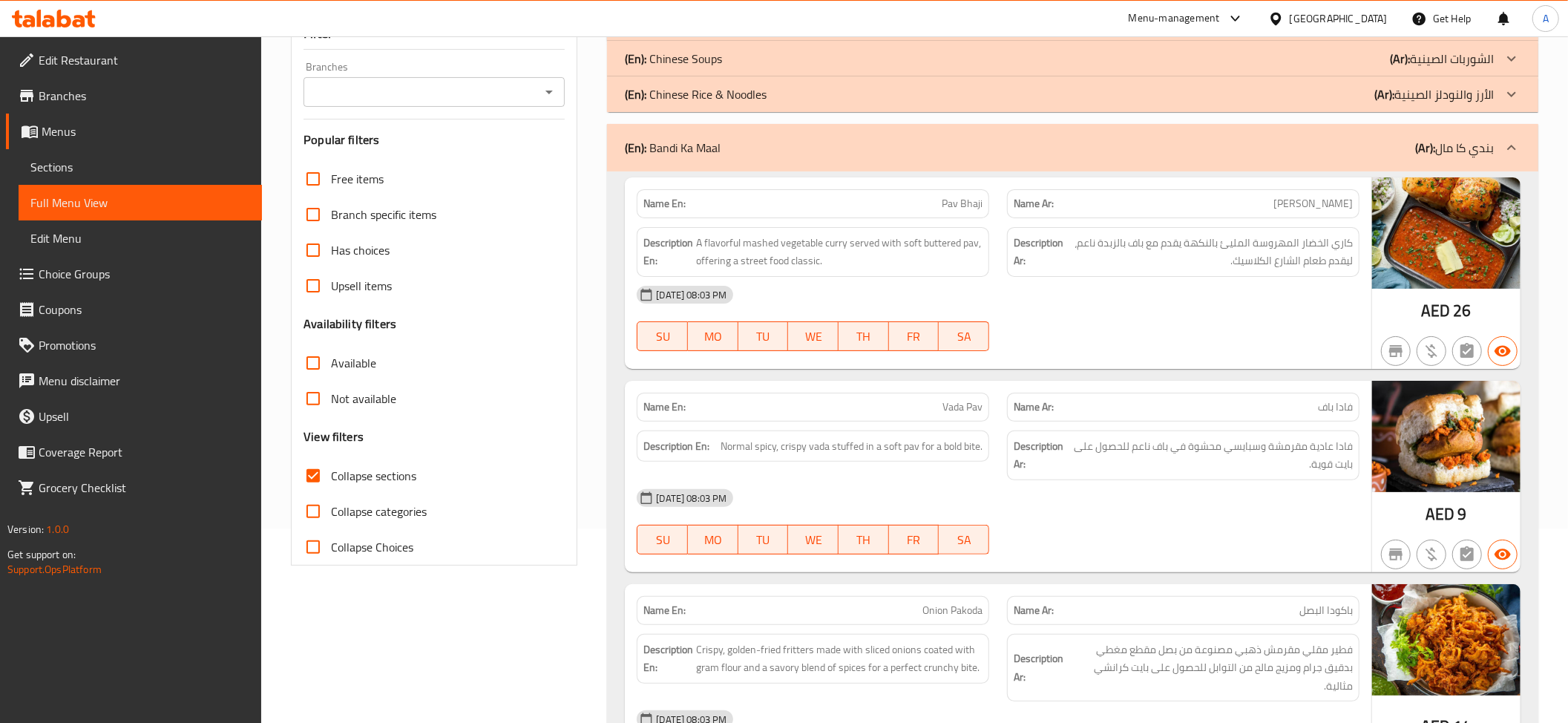
click at [1489, 169] on div "(En): Bandi Ka Maal (Ar): بندي كا مال" at bounding box center [1072, 147] width 931 height 48
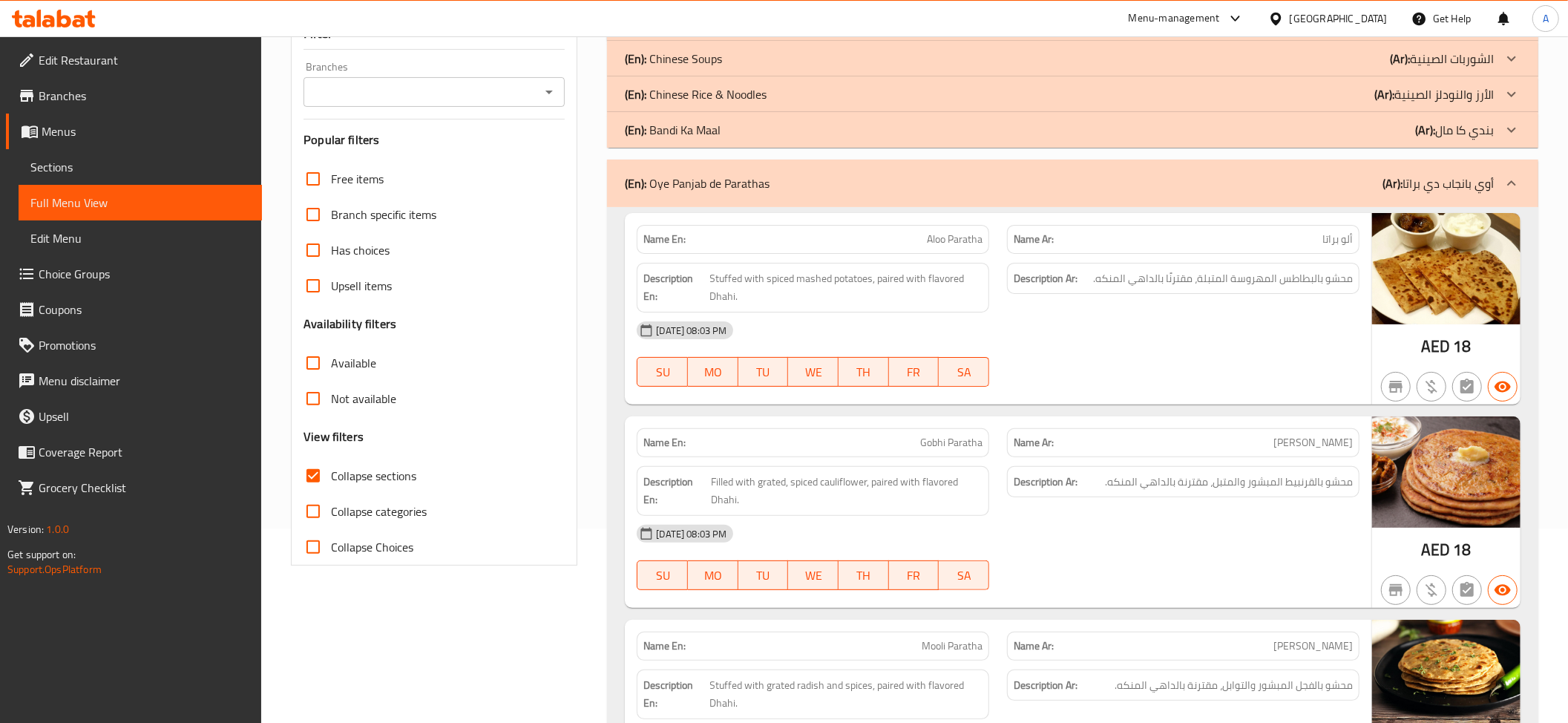
click at [1449, 187] on p "(Ar): أوي بانجاب دي براتا" at bounding box center [1438, 183] width 111 height 18
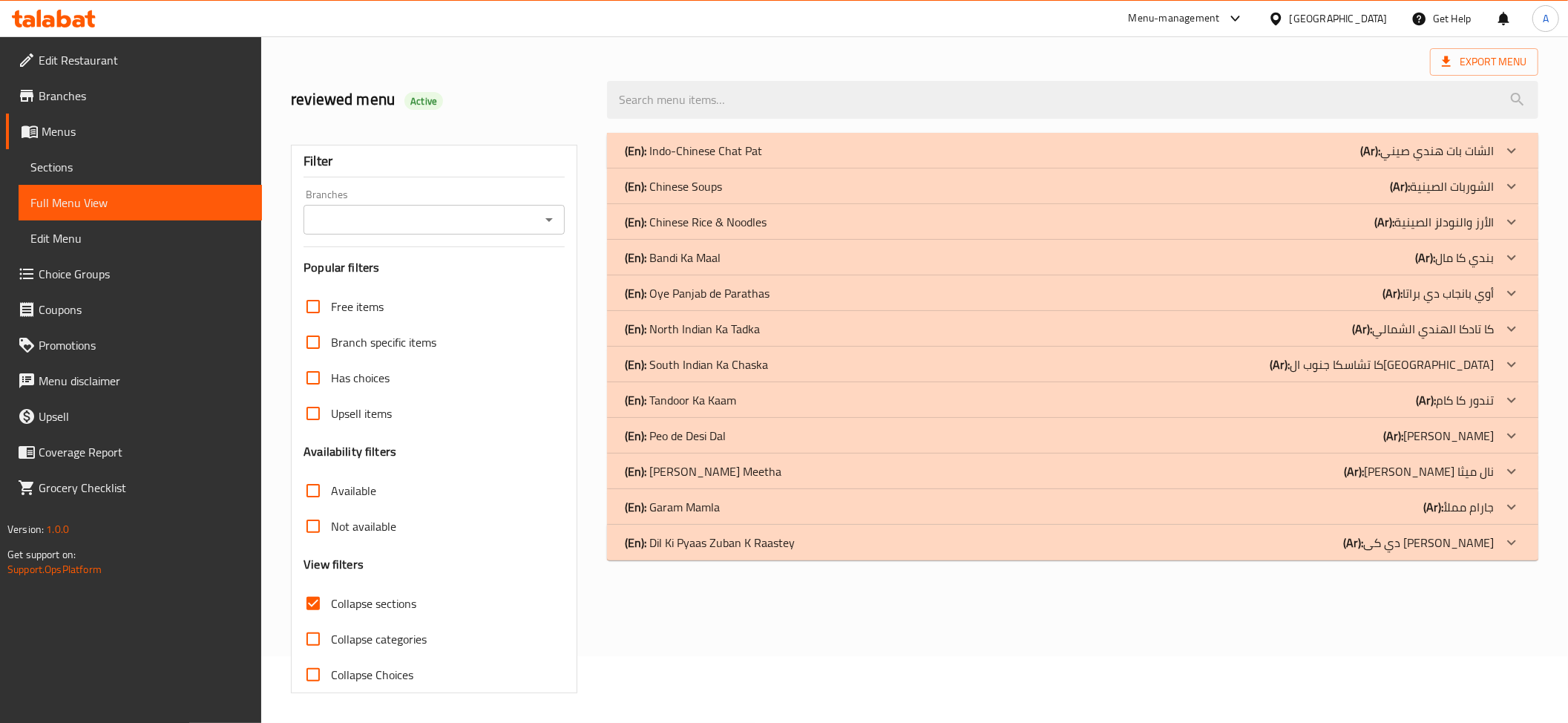
scroll to position [68, 0]
click at [745, 333] on p "(En): North Indian Ka Tadka" at bounding box center [692, 329] width 135 height 18
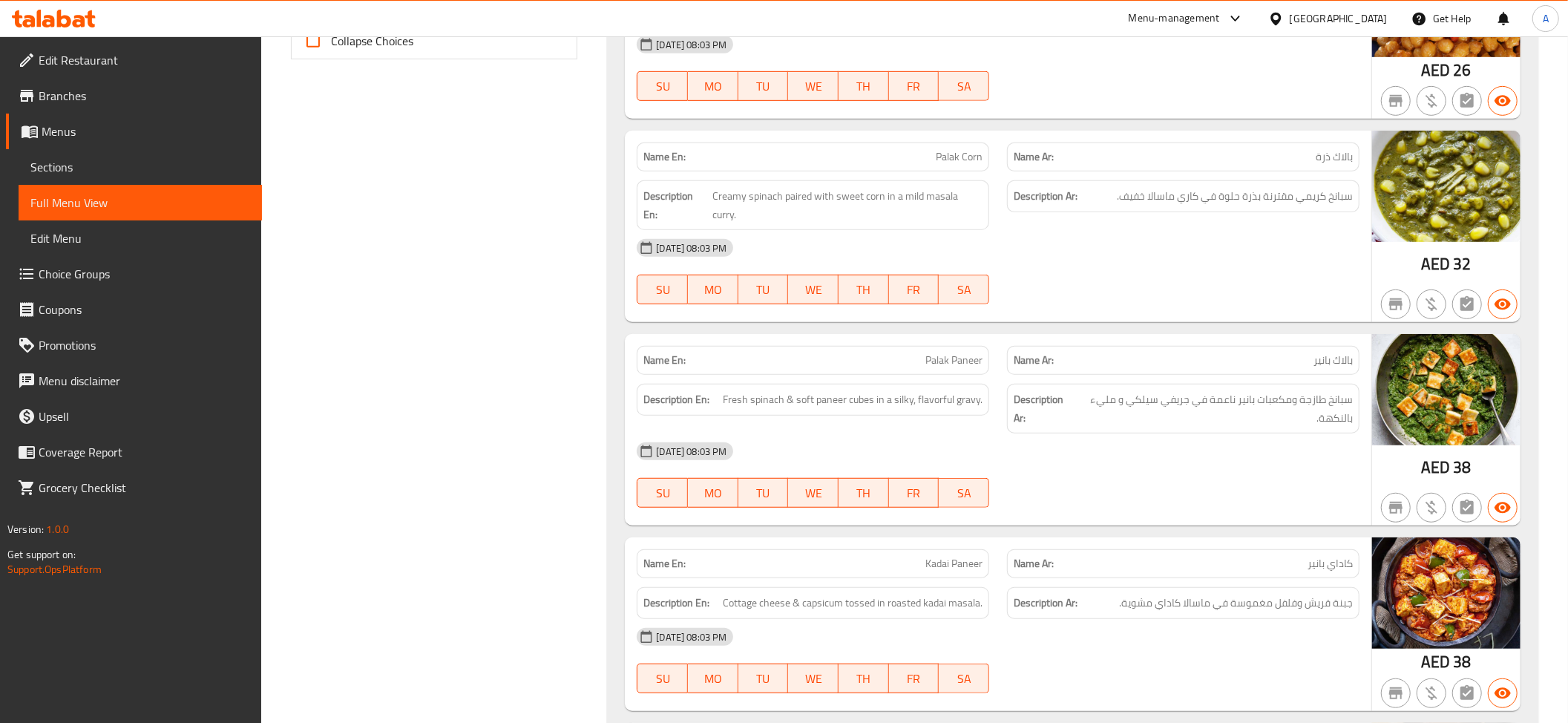
scroll to position [214, 0]
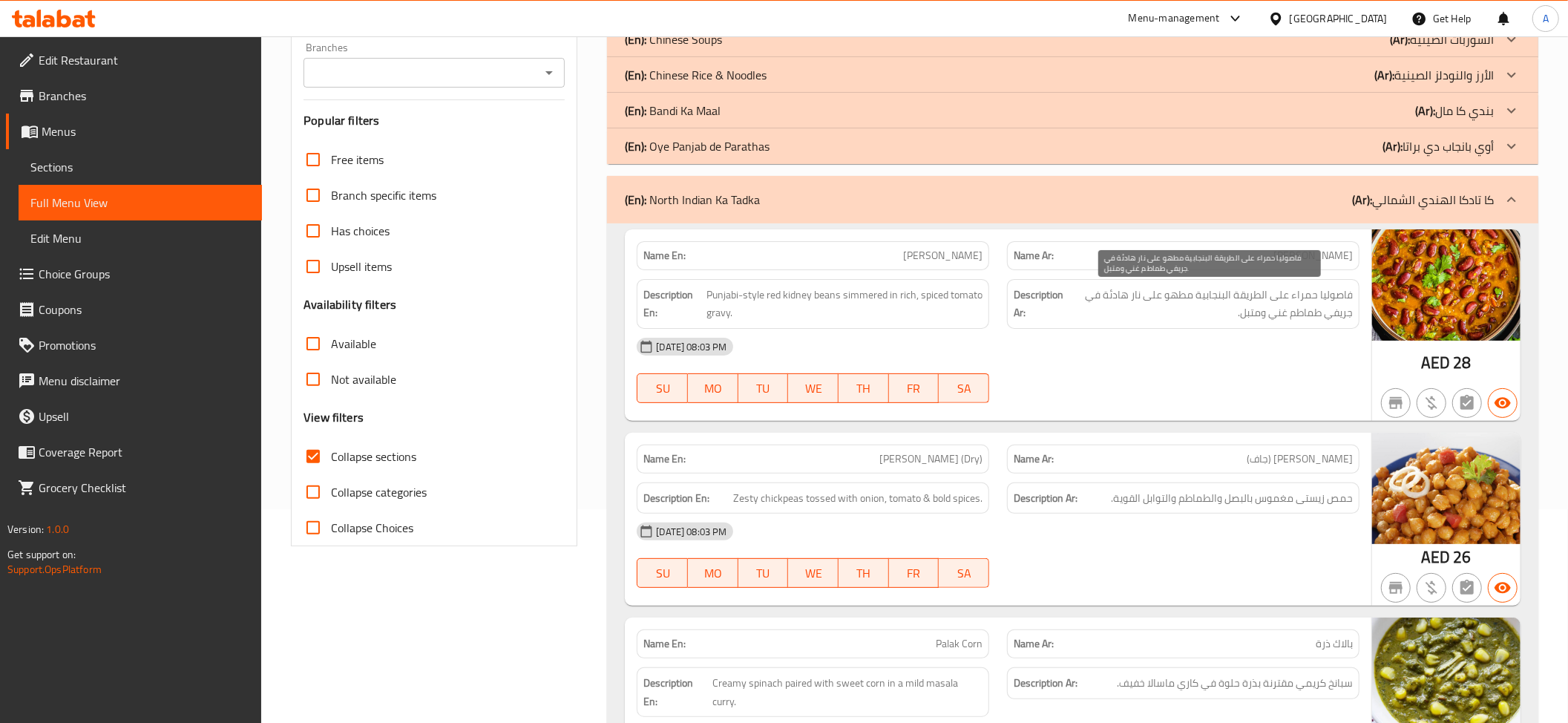
click at [1209, 299] on span "فاصوليا حمراء على الطريقة البنجابية مطهو على نار هادئة في جريفي طماطم غني ومتبل." at bounding box center [1210, 303] width 287 height 36
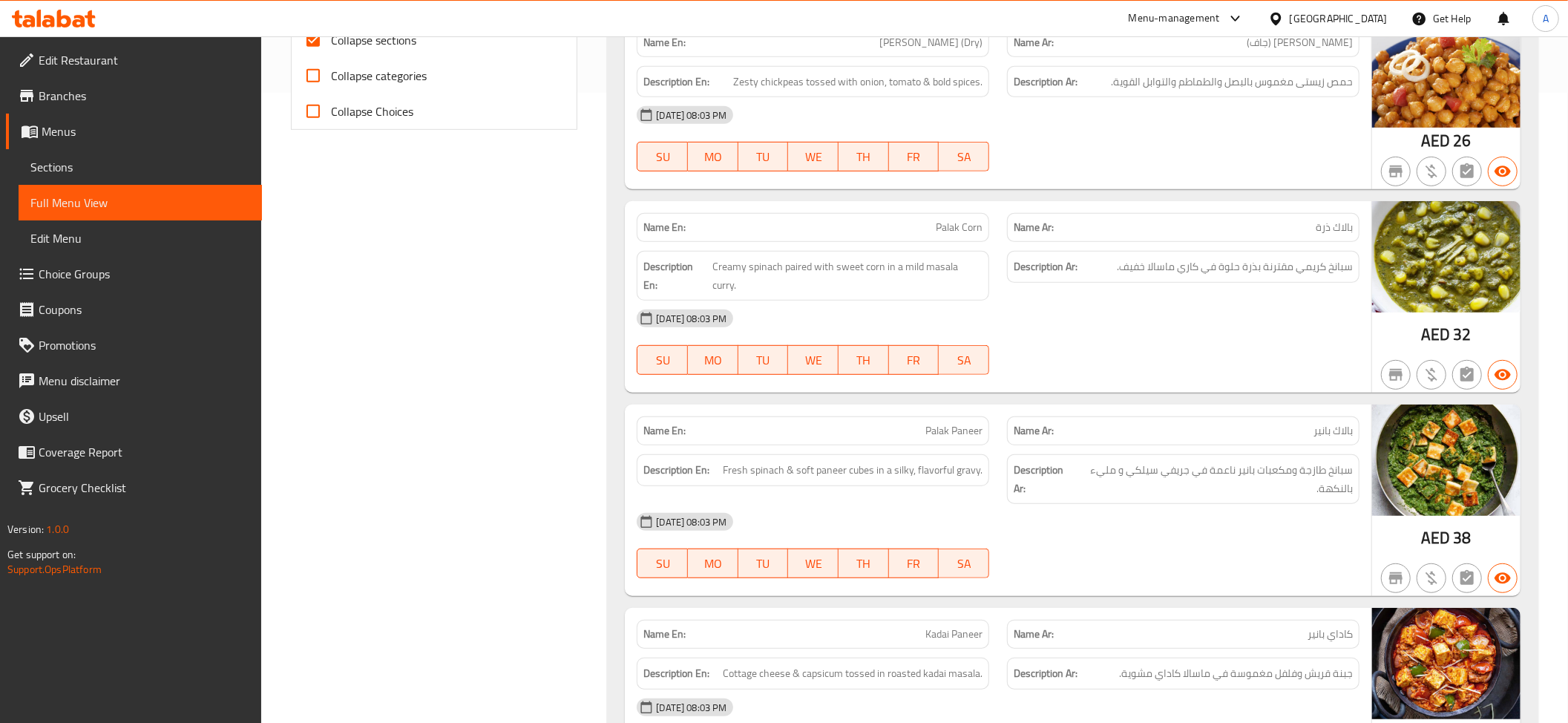
scroll to position [636, 0]
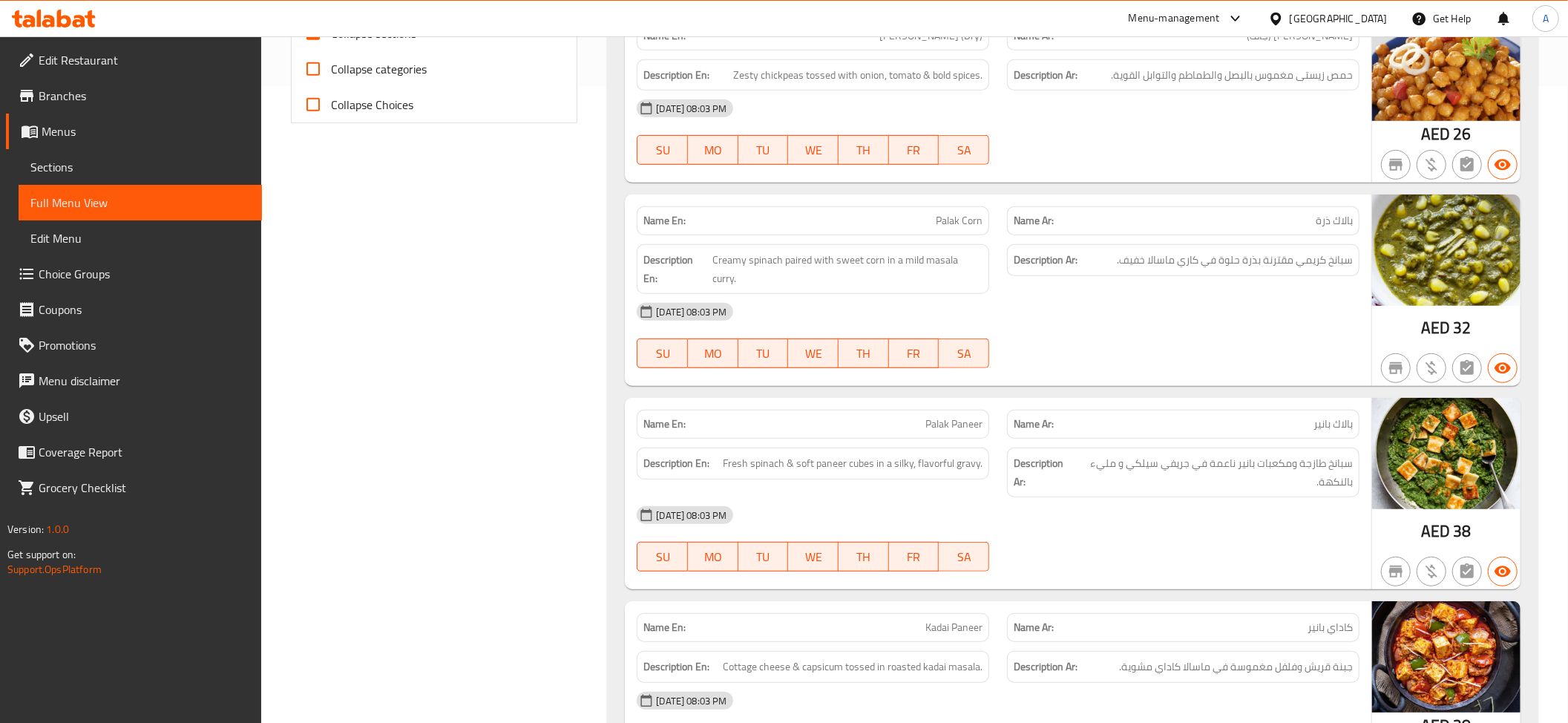
click at [1244, 254] on span "سبانخ كريمي مقترنة بذرة حلوة في كاري ماسالا خفيف." at bounding box center [1235, 260] width 236 height 19
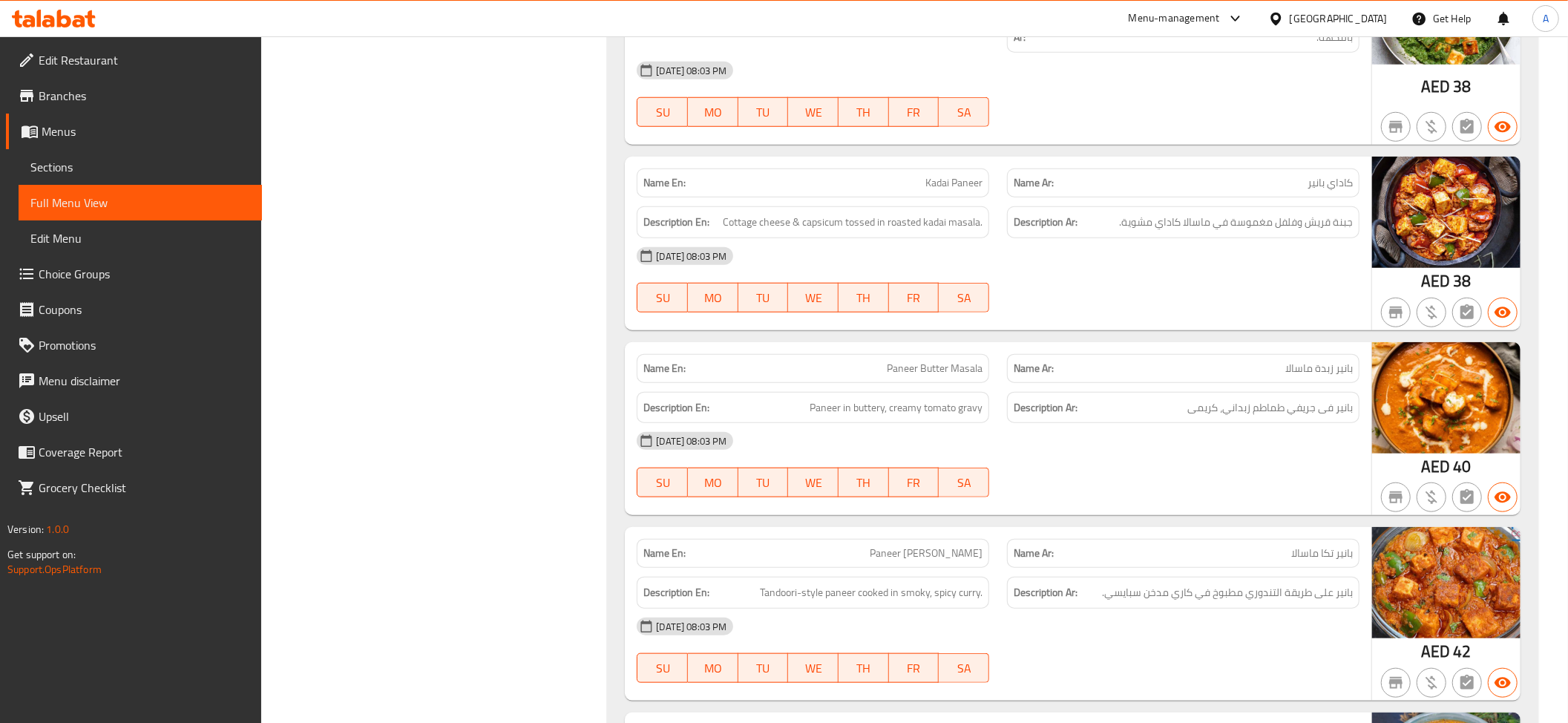
scroll to position [1138, 0]
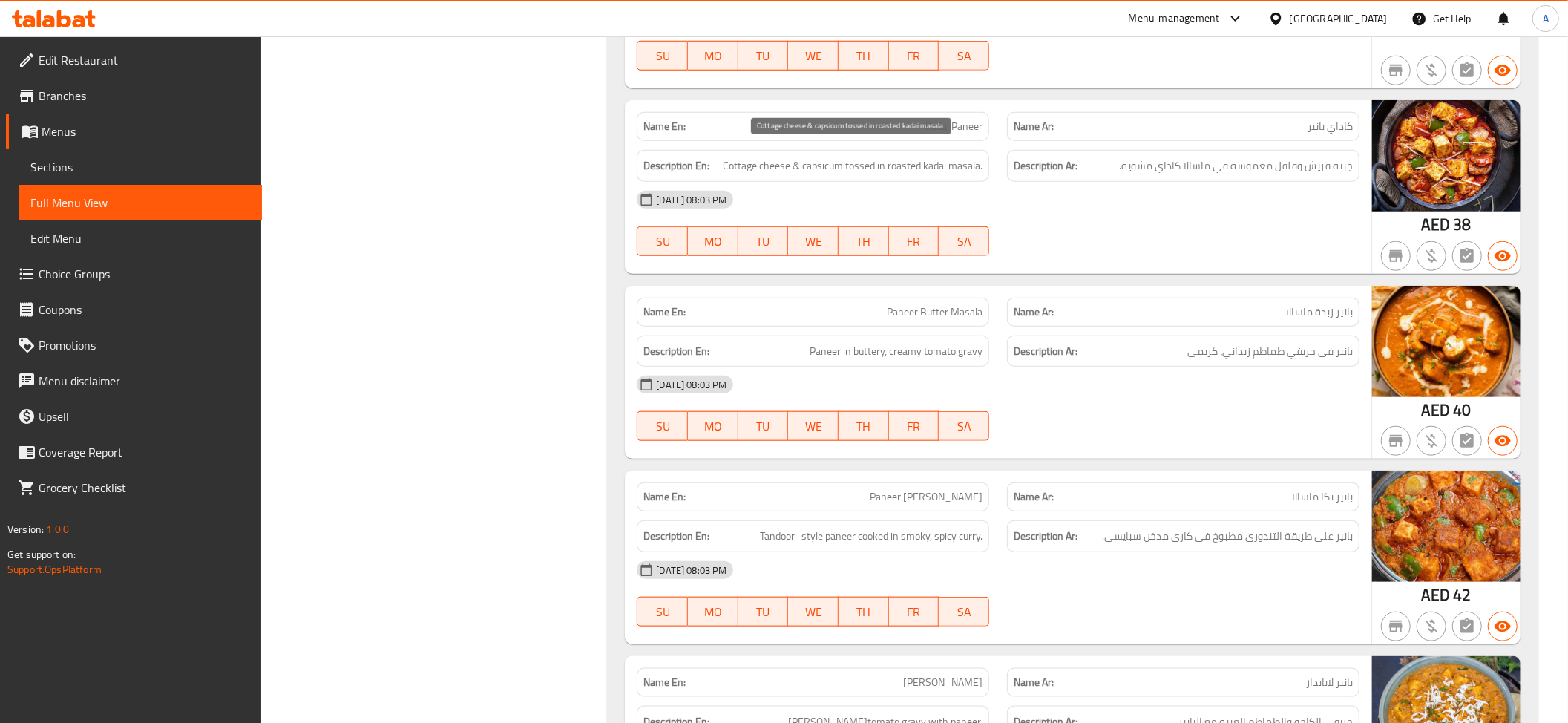
click at [897, 156] on span "Cottage cheese & capsicum tossed in roasted kadai masala." at bounding box center [853, 165] width 260 height 19
copy span "Cottage cheese & capsicum tossed in roasted kadai masala."
click at [909, 158] on span "Cottage cheese & capsicum tossed in roasted kadai masala." at bounding box center [853, 165] width 260 height 19
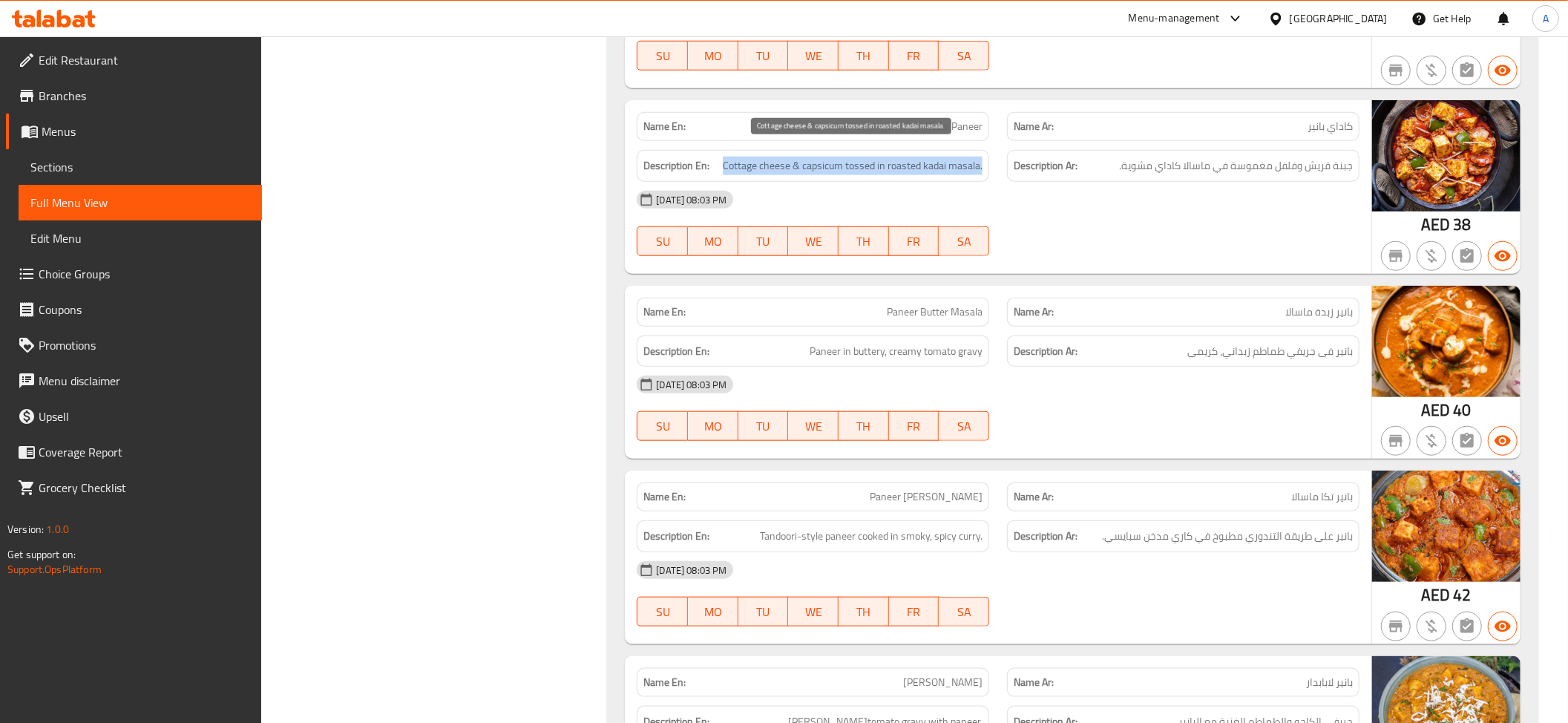
click at [909, 158] on span "Cottage cheese & capsicum tossed in roasted kadai masala." at bounding box center [853, 165] width 260 height 19
click at [905, 158] on span "Cottage cheese & capsicum tossed in roasted kadai masala." at bounding box center [853, 165] width 260 height 19
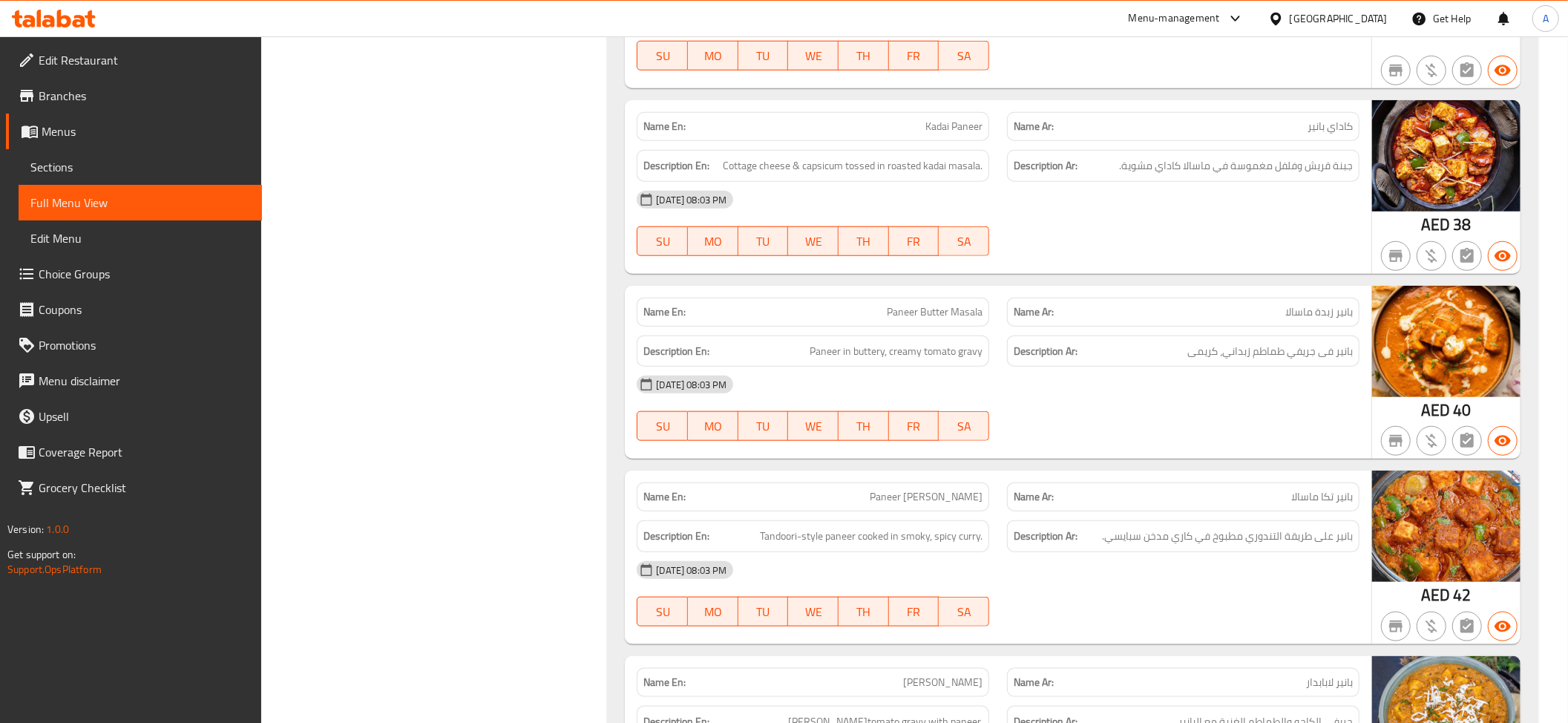
click at [1233, 162] on div "Description Ar: جبنة قريش وفلفل مغموسة في ماسالا كاداي مشوية." at bounding box center [1183, 166] width 352 height 32
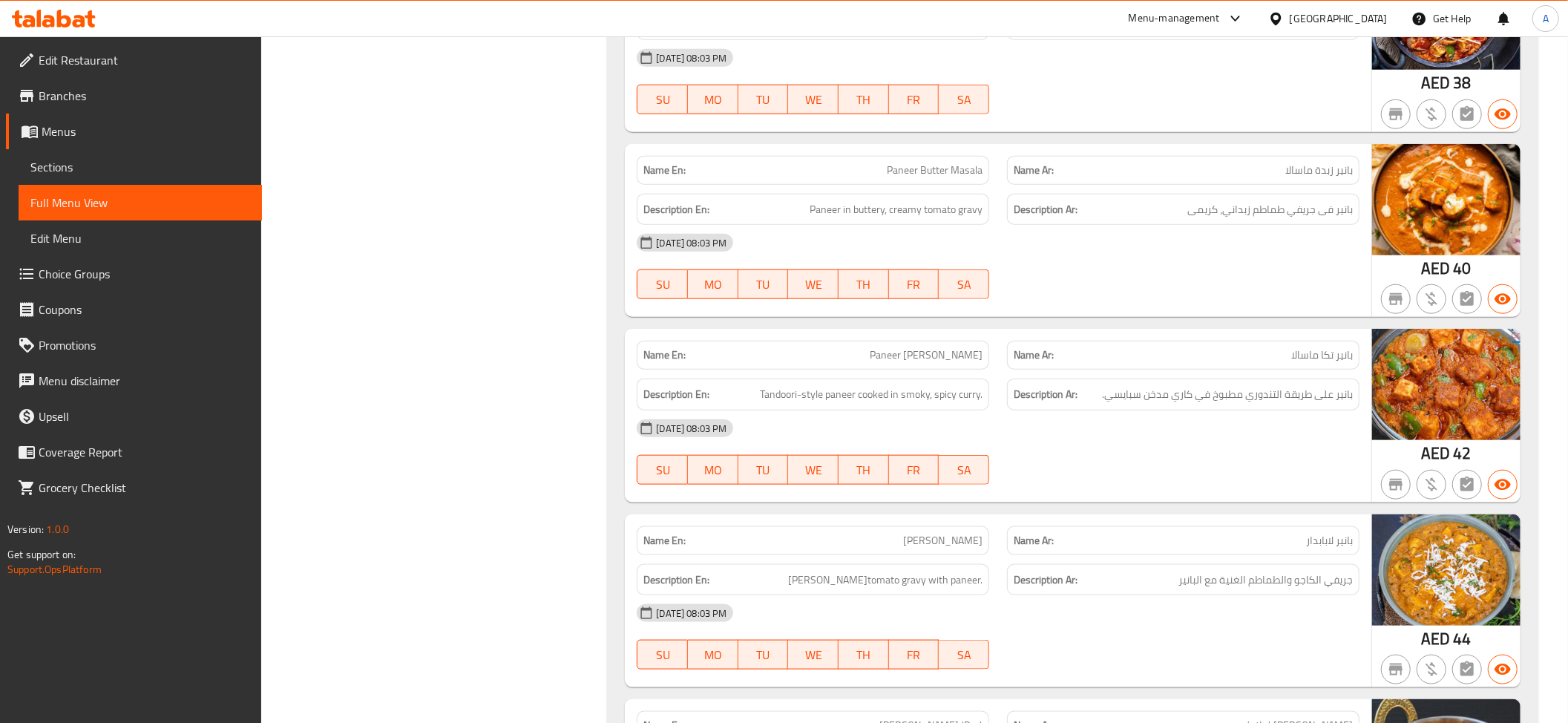
scroll to position [1300, 0]
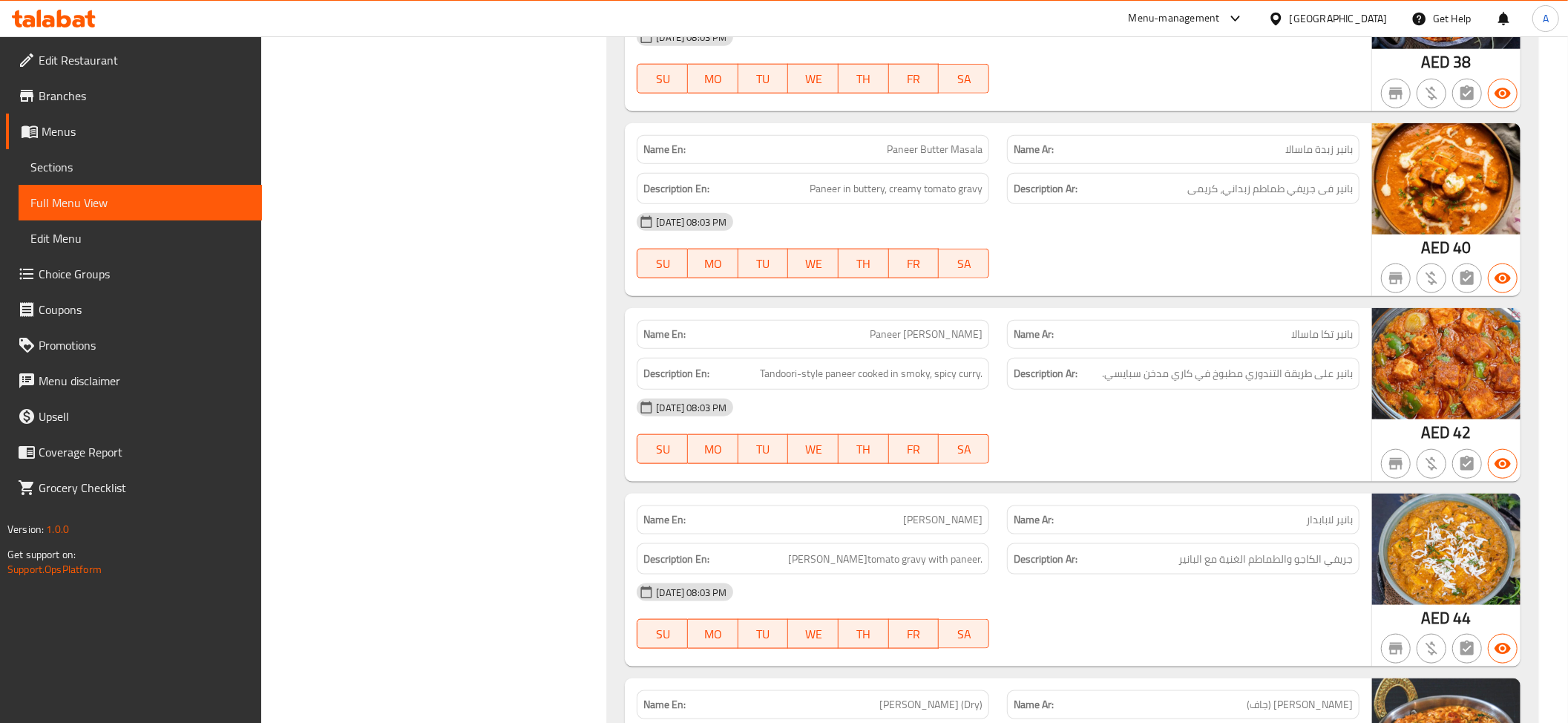
click at [1328, 141] on span "بانير زبدة ماسالا" at bounding box center [1318, 149] width 67 height 16
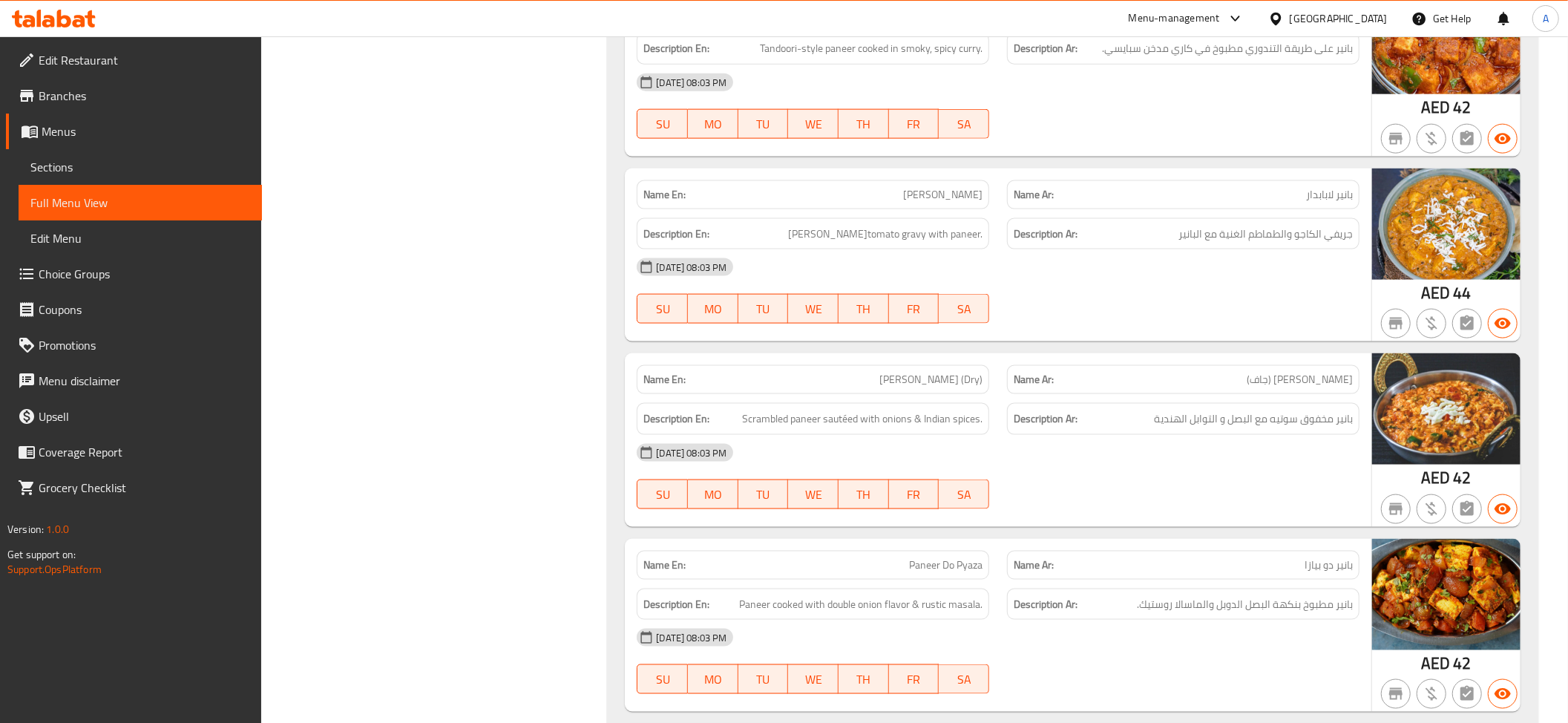
scroll to position [1639, 0]
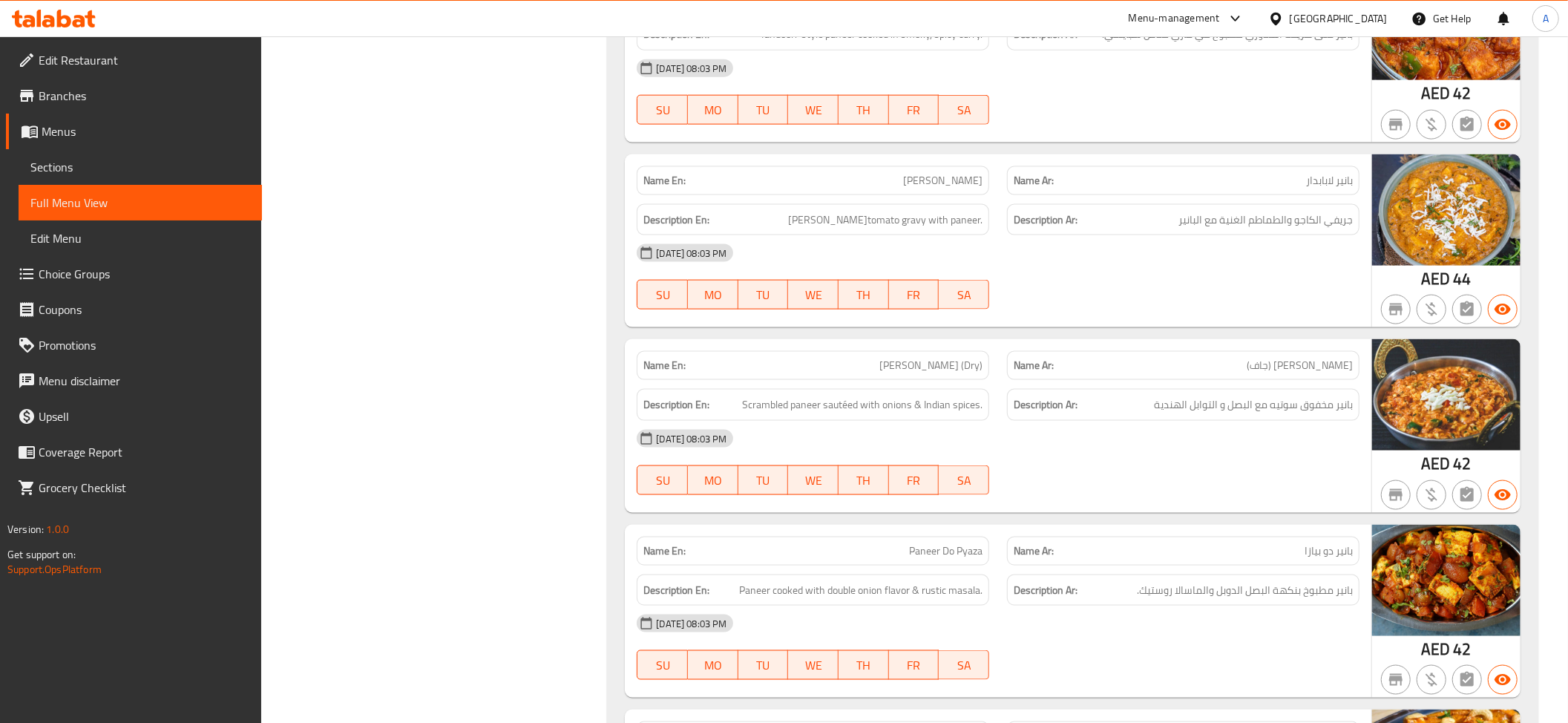
click at [1200, 195] on div "Description Ar: جريفي الكاجو والطماطم الغنية مع البانير" at bounding box center [1183, 220] width 370 height 50
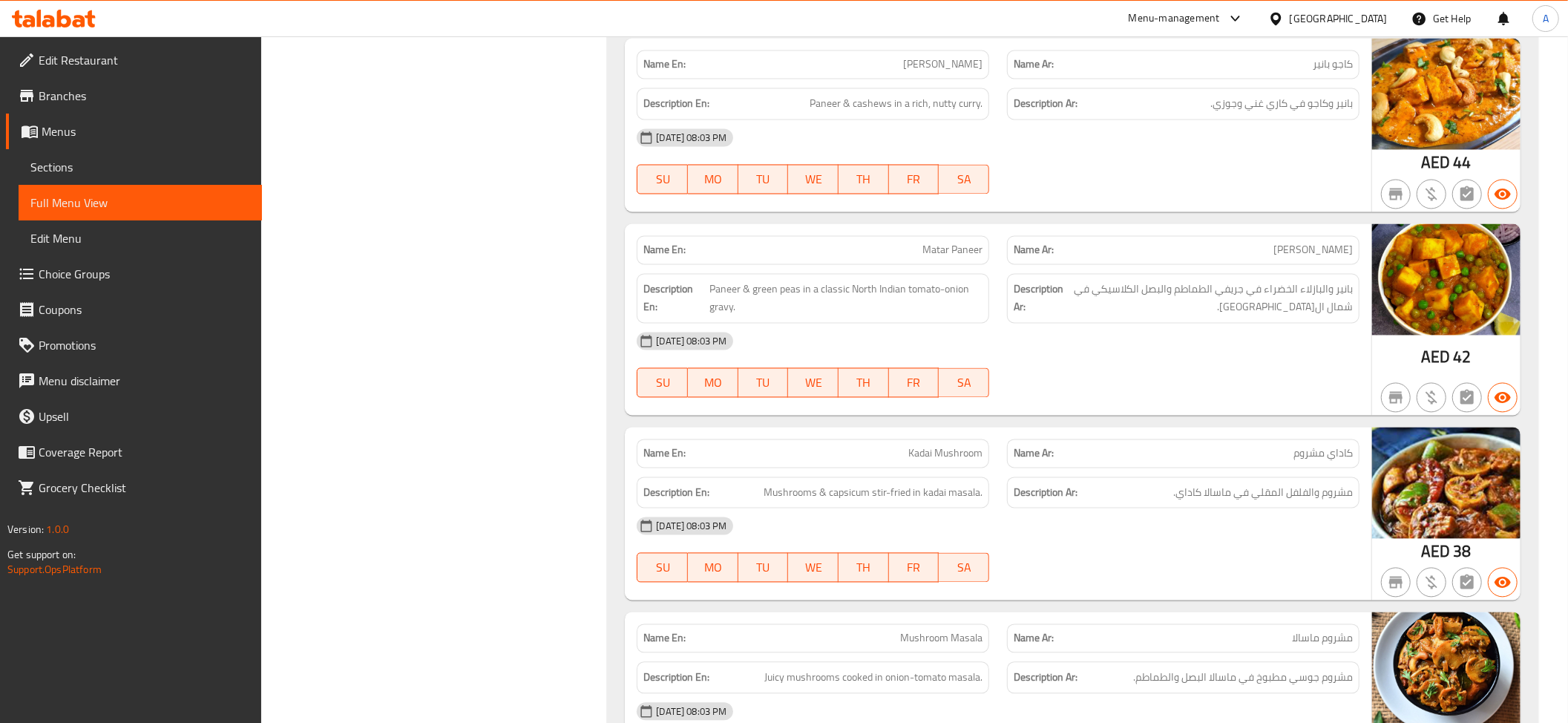
scroll to position [2190, 0]
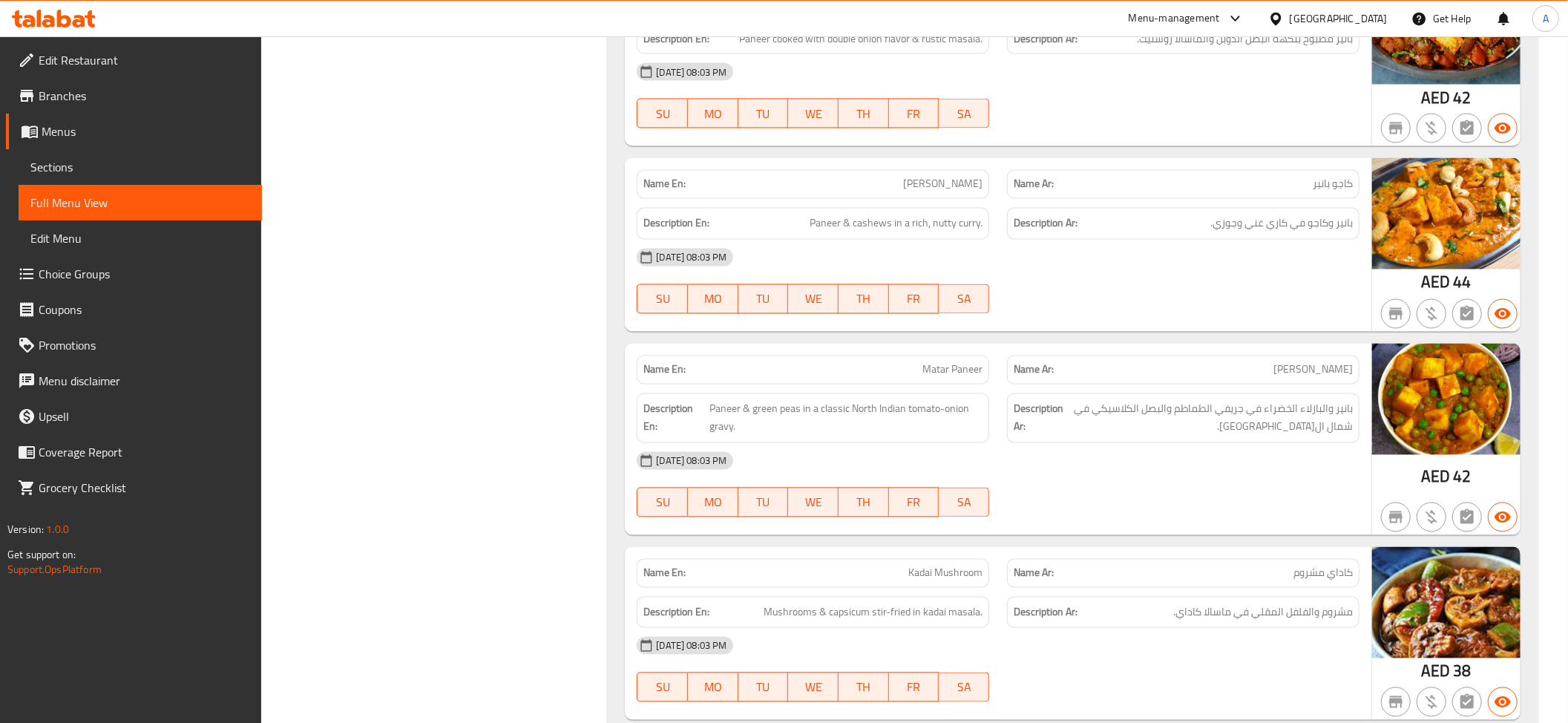
click at [999, 229] on div "Description Ar: بانير وكاجو في كاري غني وجوزي." at bounding box center [1183, 223] width 370 height 50
click at [955, 220] on span "Paneer & cashews in a rich, nutty curry." at bounding box center [896, 223] width 173 height 19
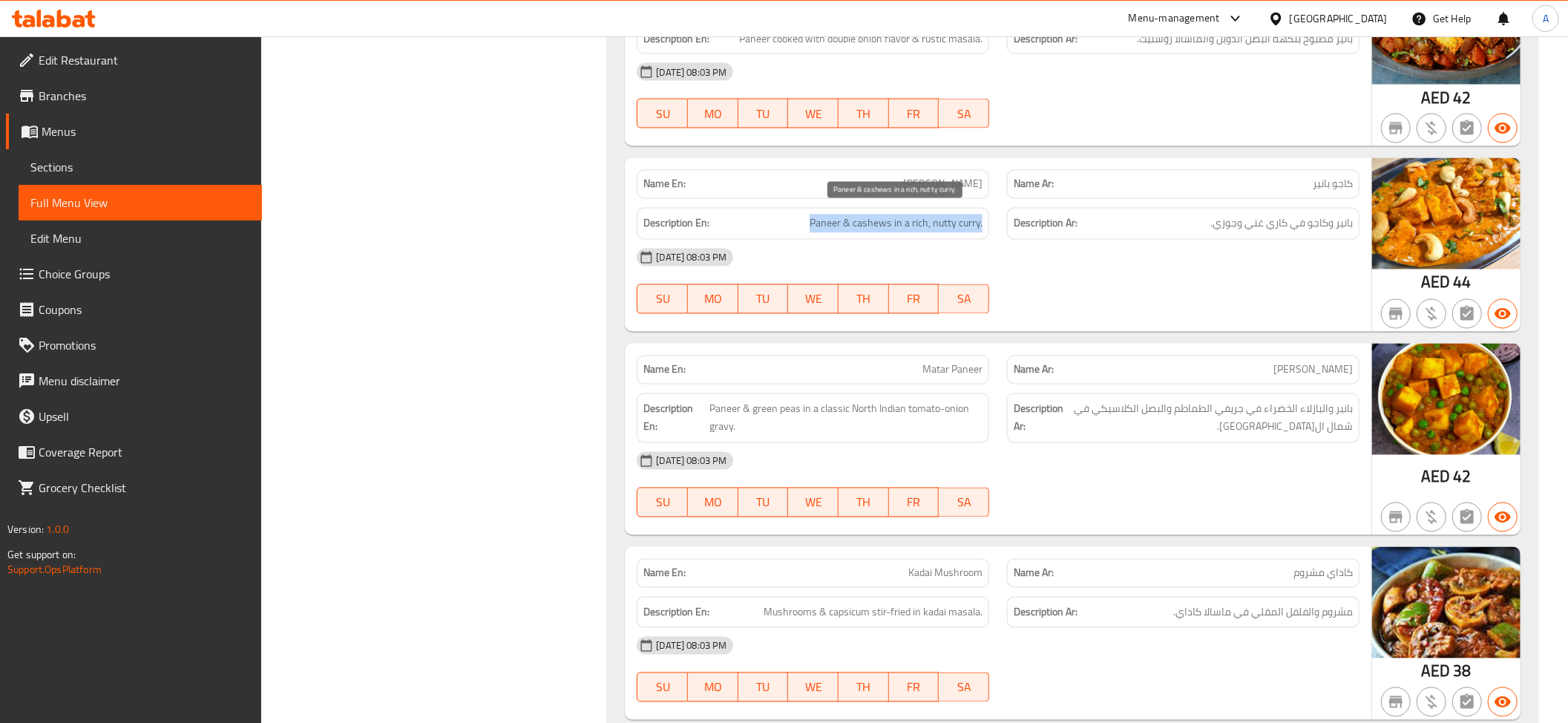
click at [955, 220] on span "Paneer & cashews in a rich, nutty curry." at bounding box center [896, 223] width 173 height 19
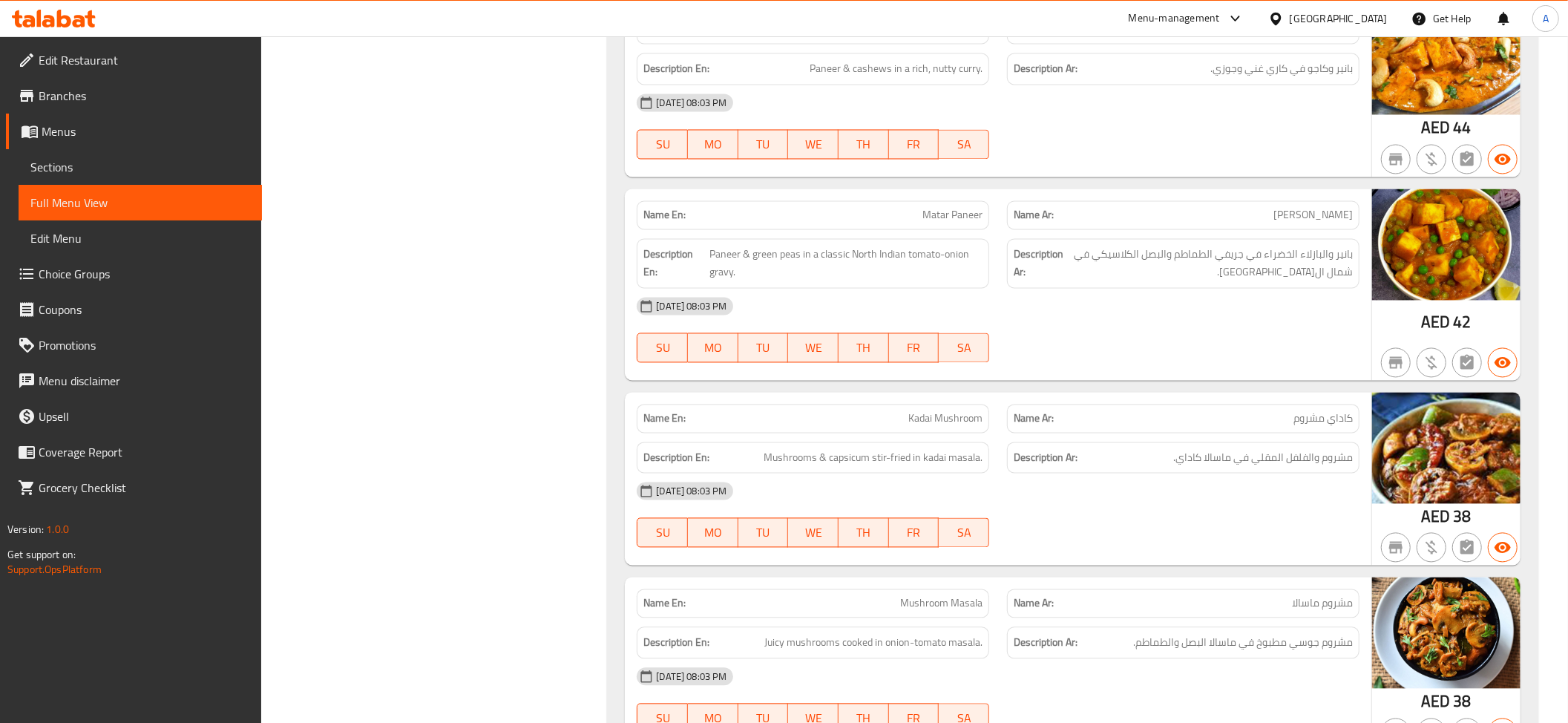
scroll to position [2472, 0]
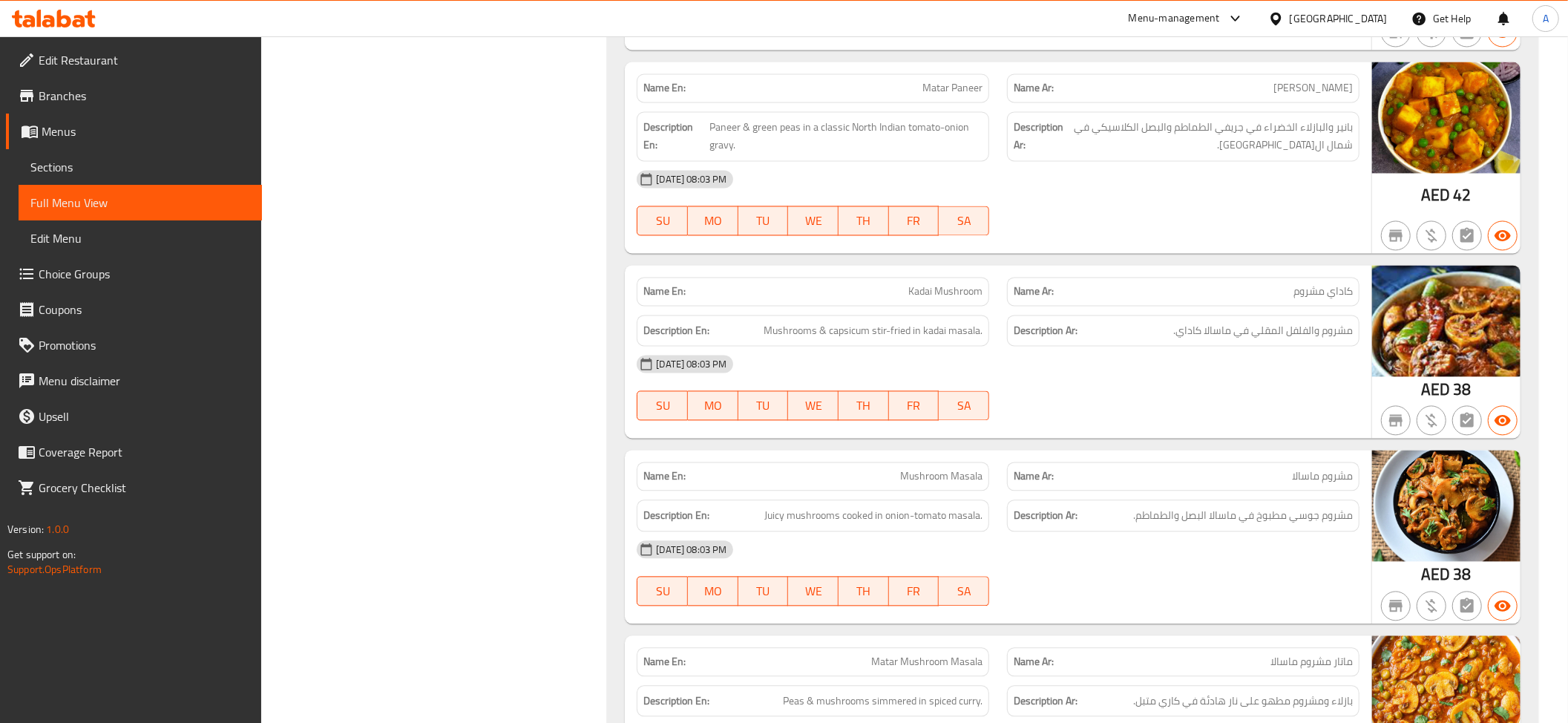
click at [1250, 102] on div "Description Ar: بانير والبازلاء الخضراء في جريفي الطماطم والبصل الكلاسيكي في شم…" at bounding box center [1183, 136] width 370 height 67
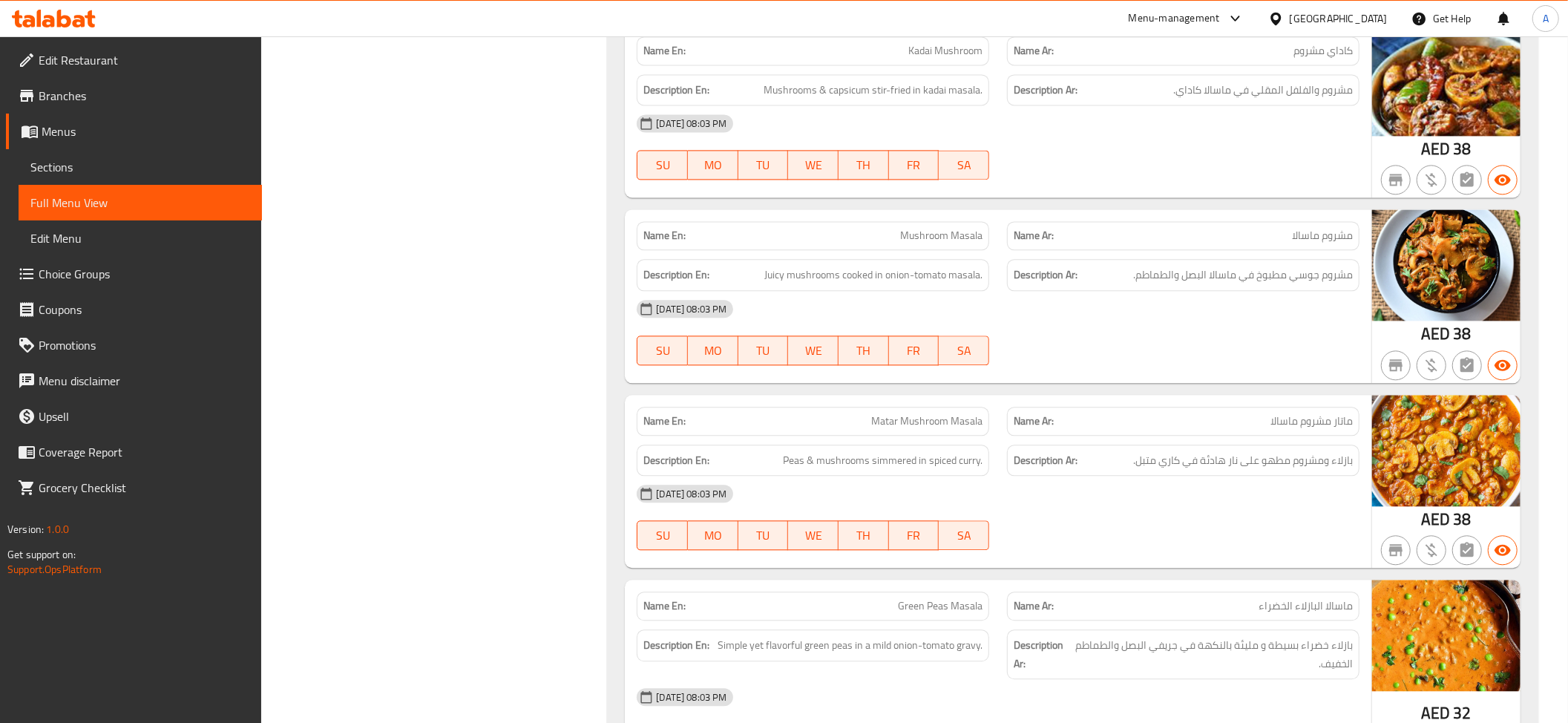
scroll to position [2663, 0]
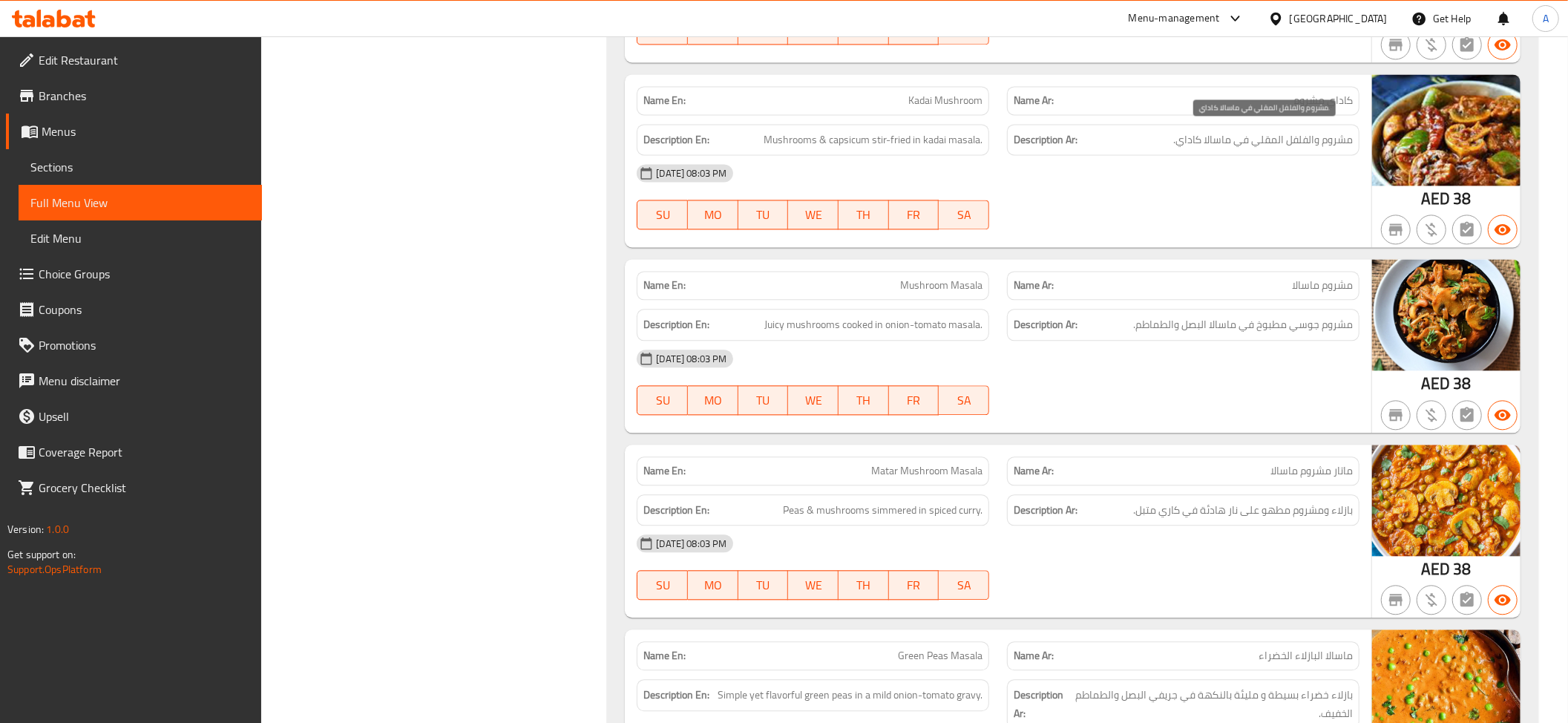
click at [1328, 138] on span "مشروم والفلفل المقلي في ماسالا كاداي." at bounding box center [1263, 140] width 180 height 19
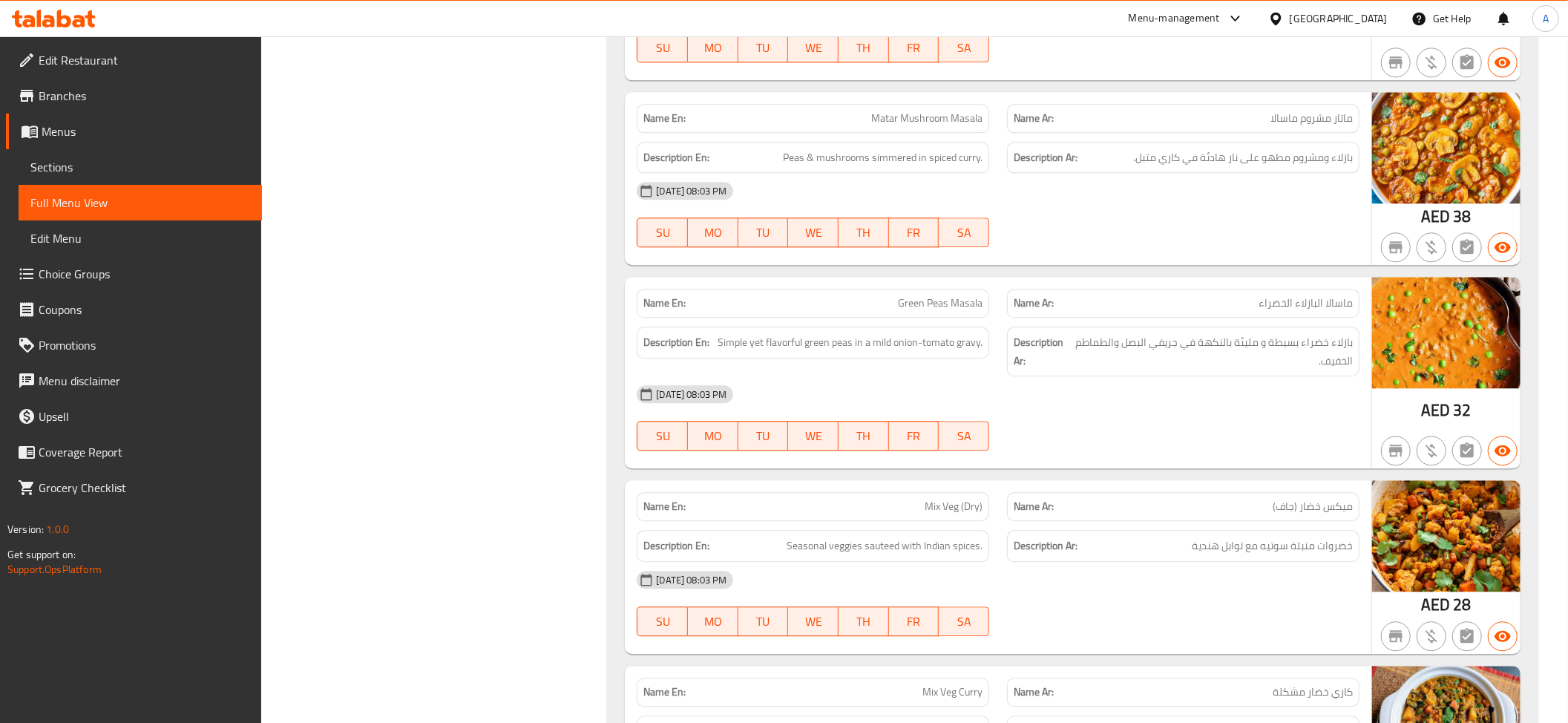
scroll to position [3037, 0]
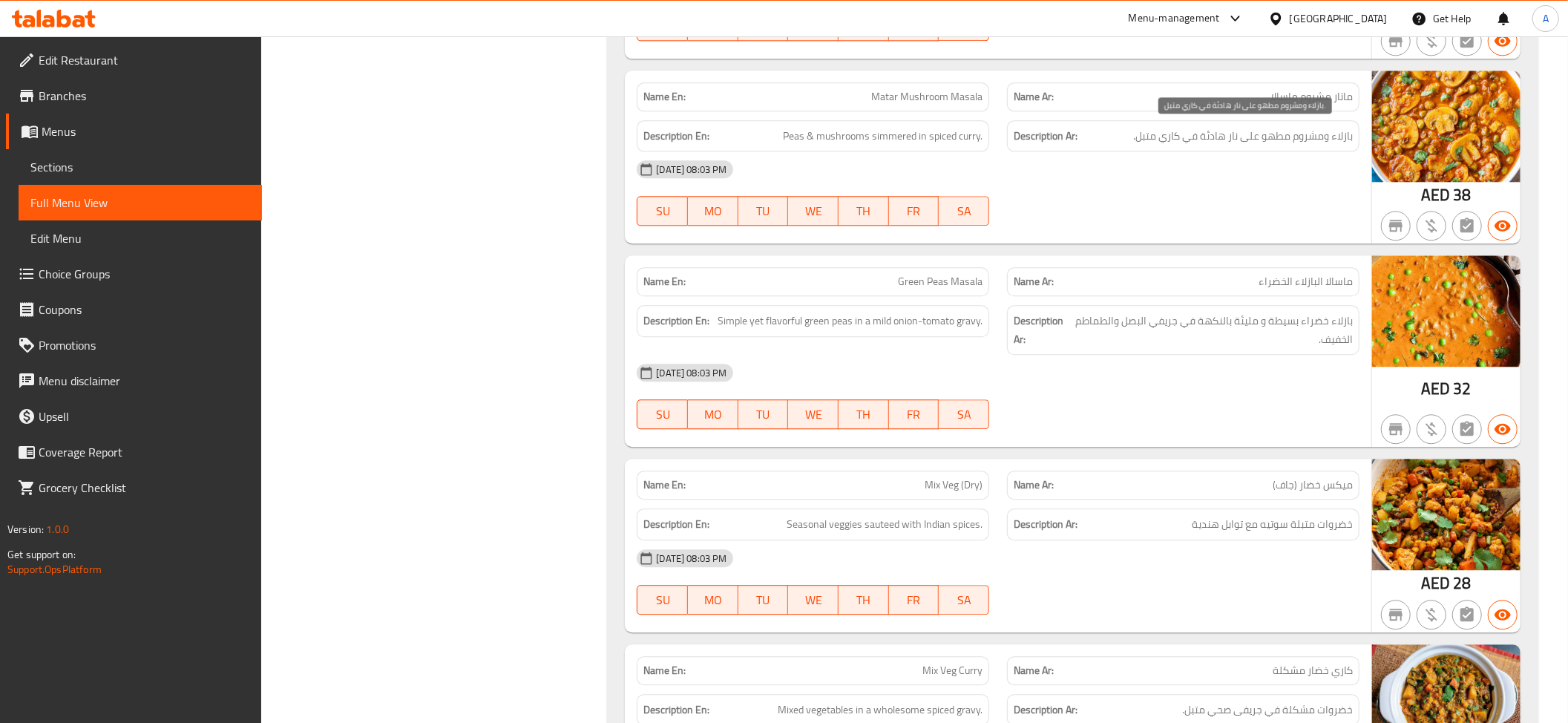
click at [1265, 135] on span "بازلاء ومشروم مطهو على نار هادئة في كاري متبل." at bounding box center [1242, 136] width 220 height 19
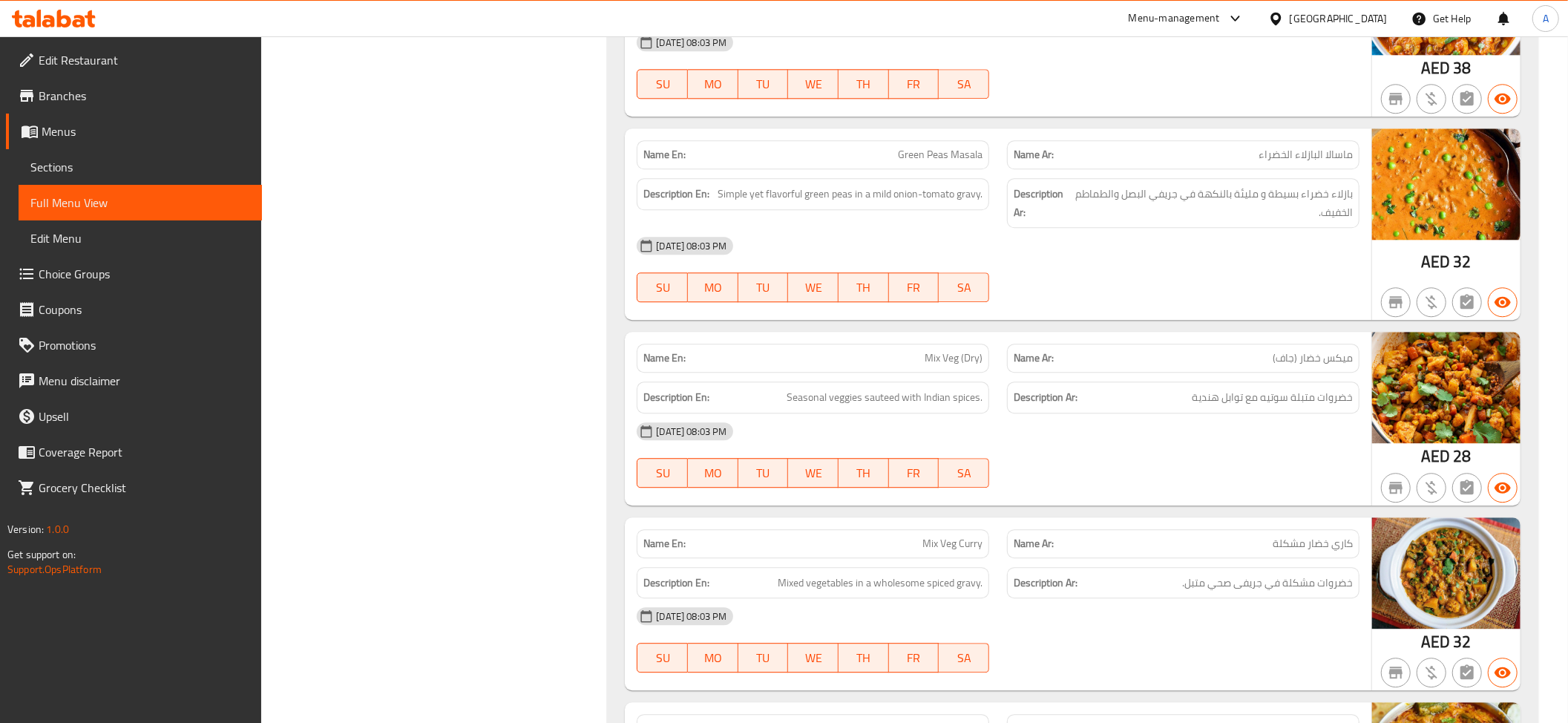
scroll to position [3227, 0]
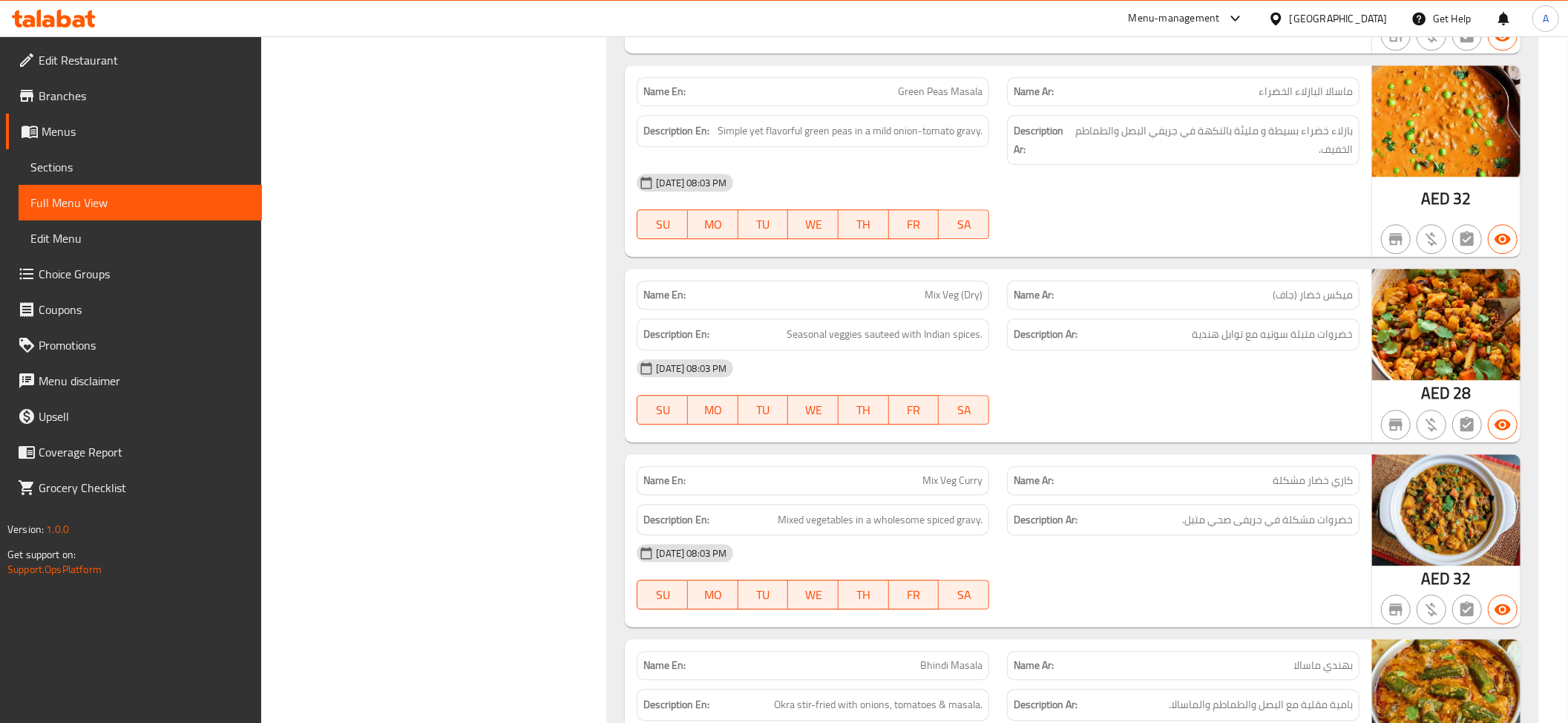
click at [966, 89] on span "Green Peas Masala" at bounding box center [940, 92] width 85 height 16
click at [1295, 151] on span "بازلاء خضراء بسيطة و مليئة بالنكهة في جريفي البصل والطماطم الخفيف." at bounding box center [1213, 140] width 279 height 36
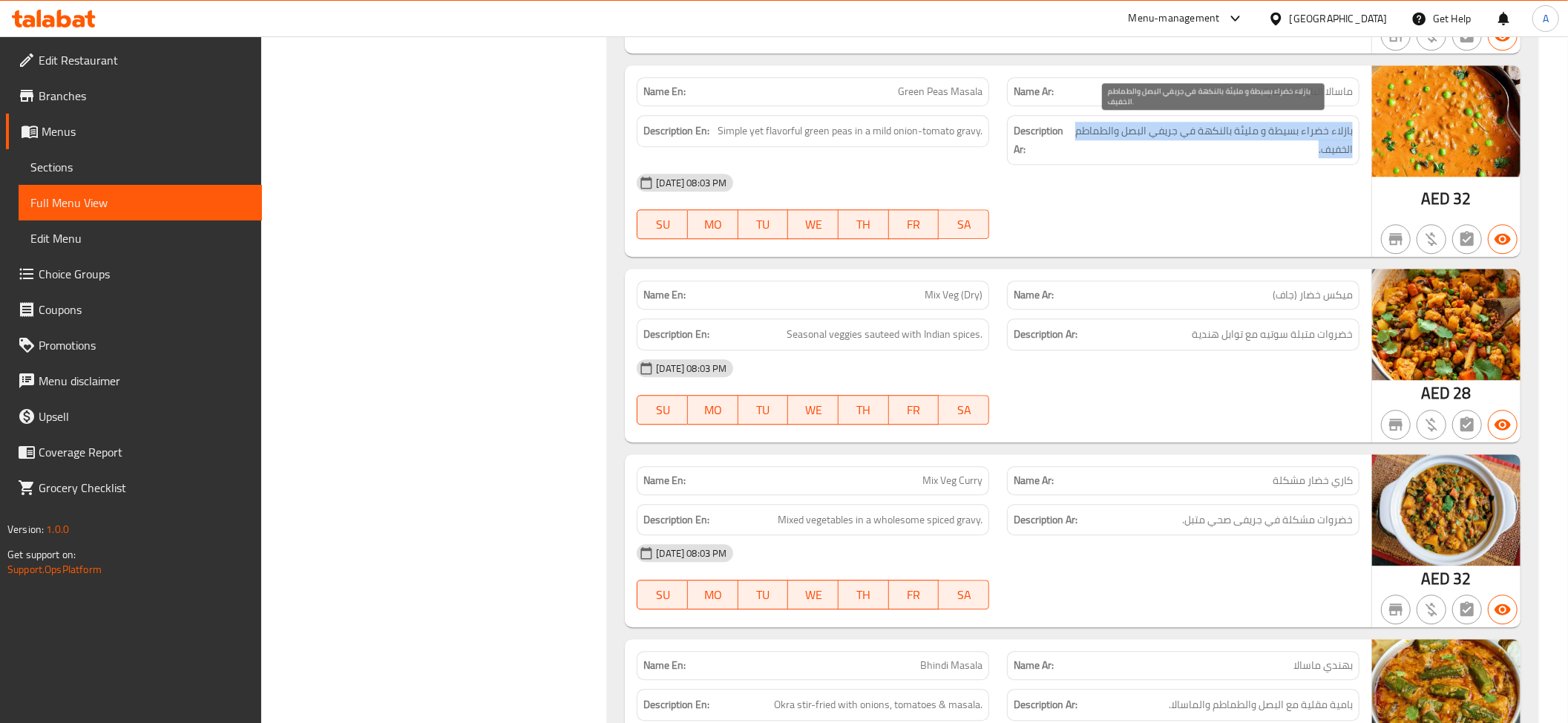
click at [1295, 151] on span "بازلاء خضراء بسيطة و مليئة بالنكهة في جريفي البصل والطماطم الخفيف." at bounding box center [1213, 140] width 279 height 36
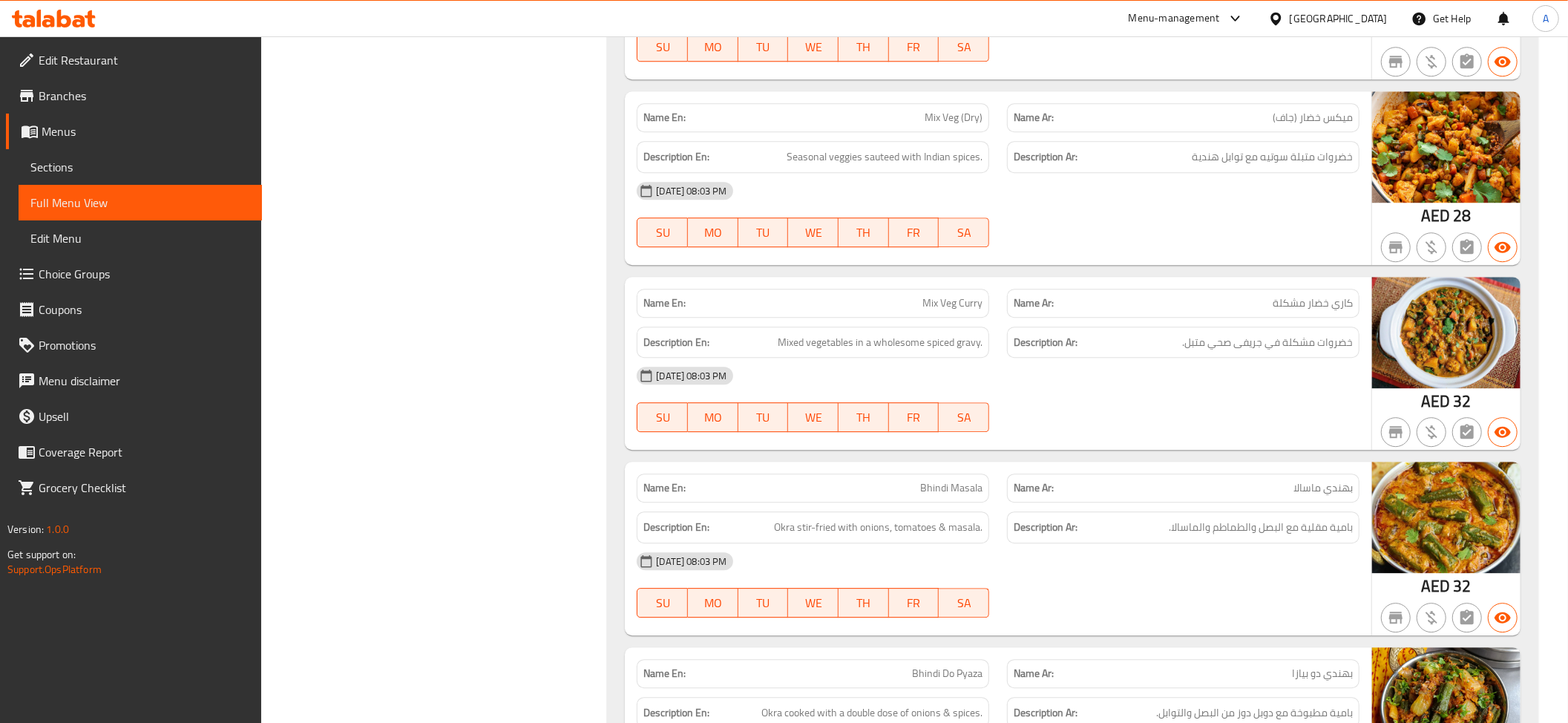
scroll to position [3425, 0]
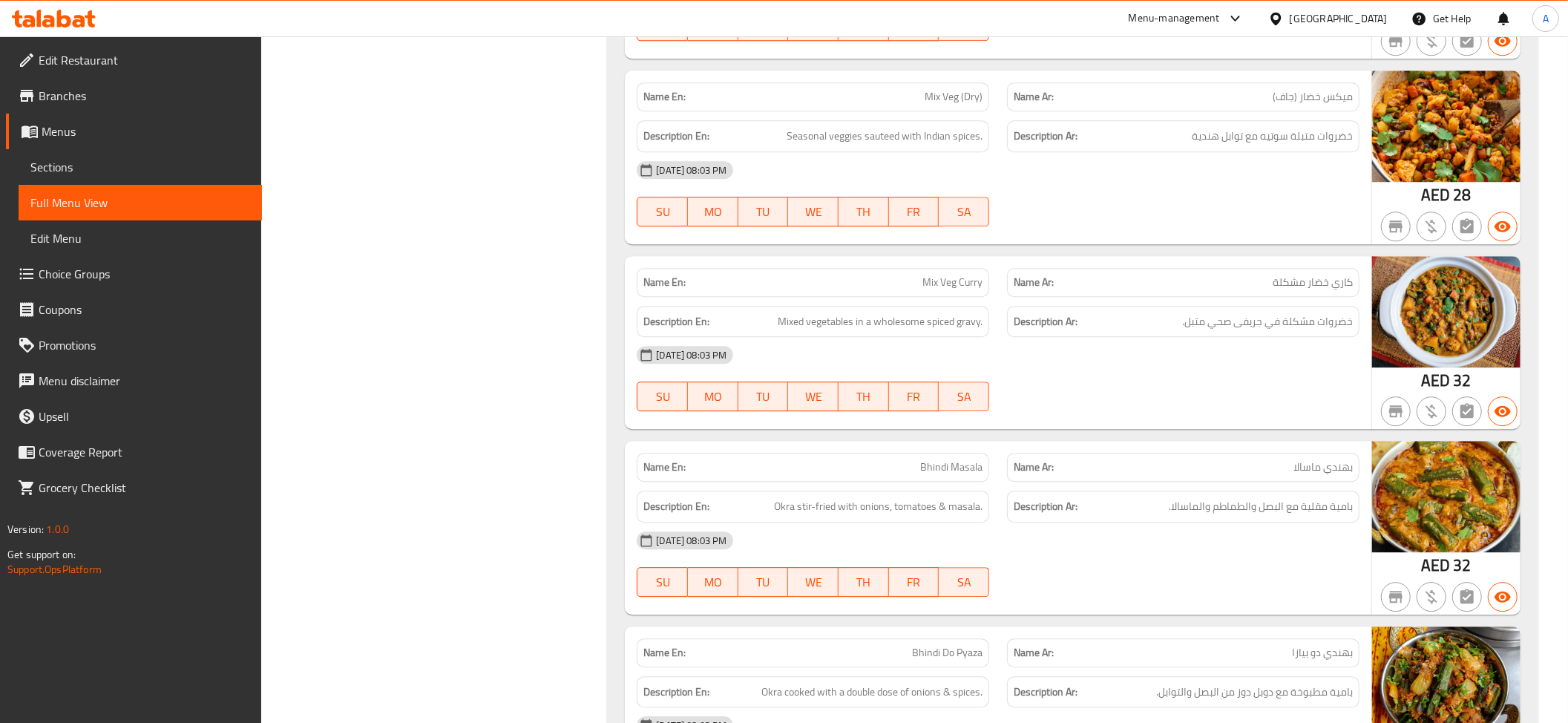
click at [1257, 140] on span "خضروات متبلة سوتيه مع توابل هندية" at bounding box center [1271, 136] width 161 height 19
click at [886, 141] on span "Seasonal veggies sauteed with Indian spices." at bounding box center [884, 136] width 196 height 19
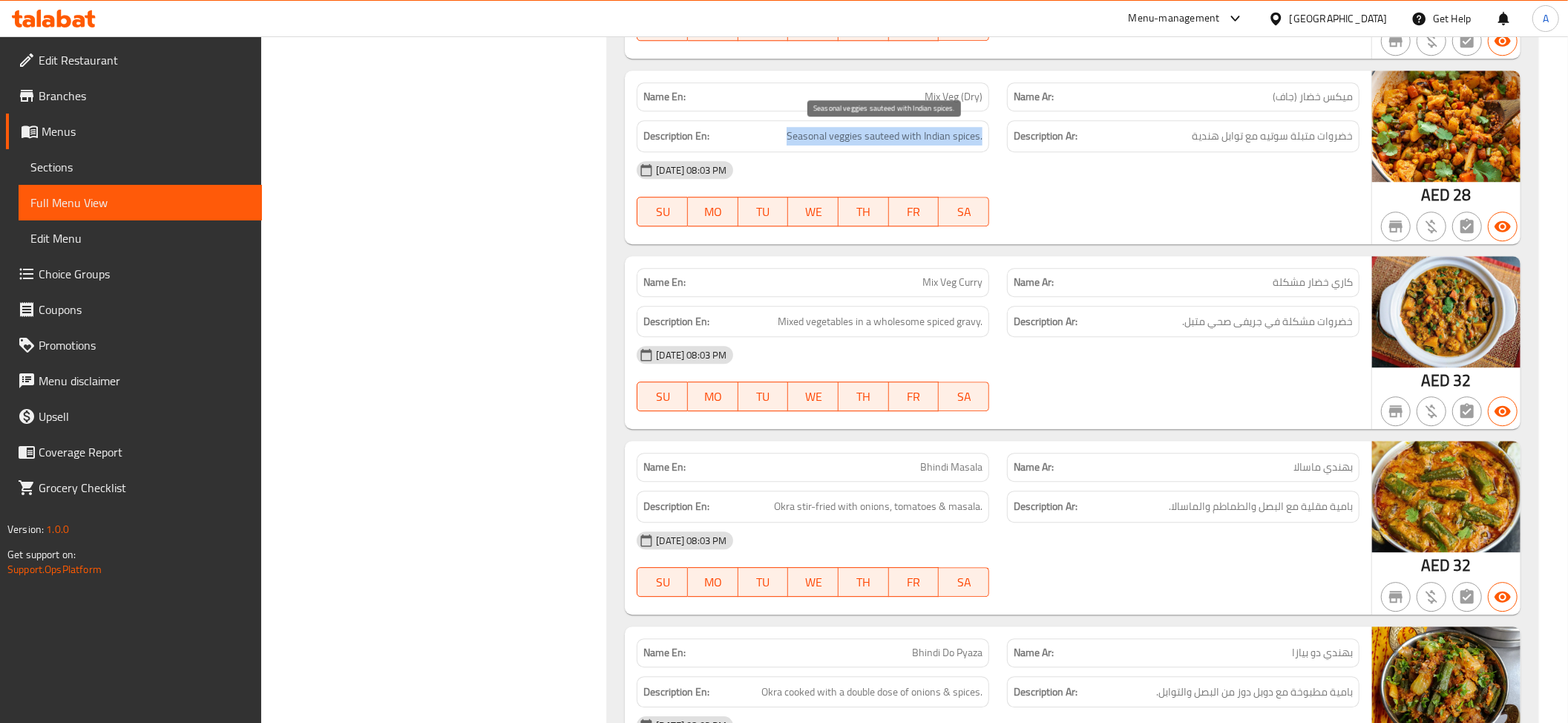
click at [886, 141] on span "Seasonal veggies sauteed with Indian spices." at bounding box center [884, 136] width 196 height 19
copy span "Seasonal veggies sauteed with Indian spices."
click at [918, 100] on p "Name En: Mix Veg (Dry)" at bounding box center [813, 97] width 340 height 16
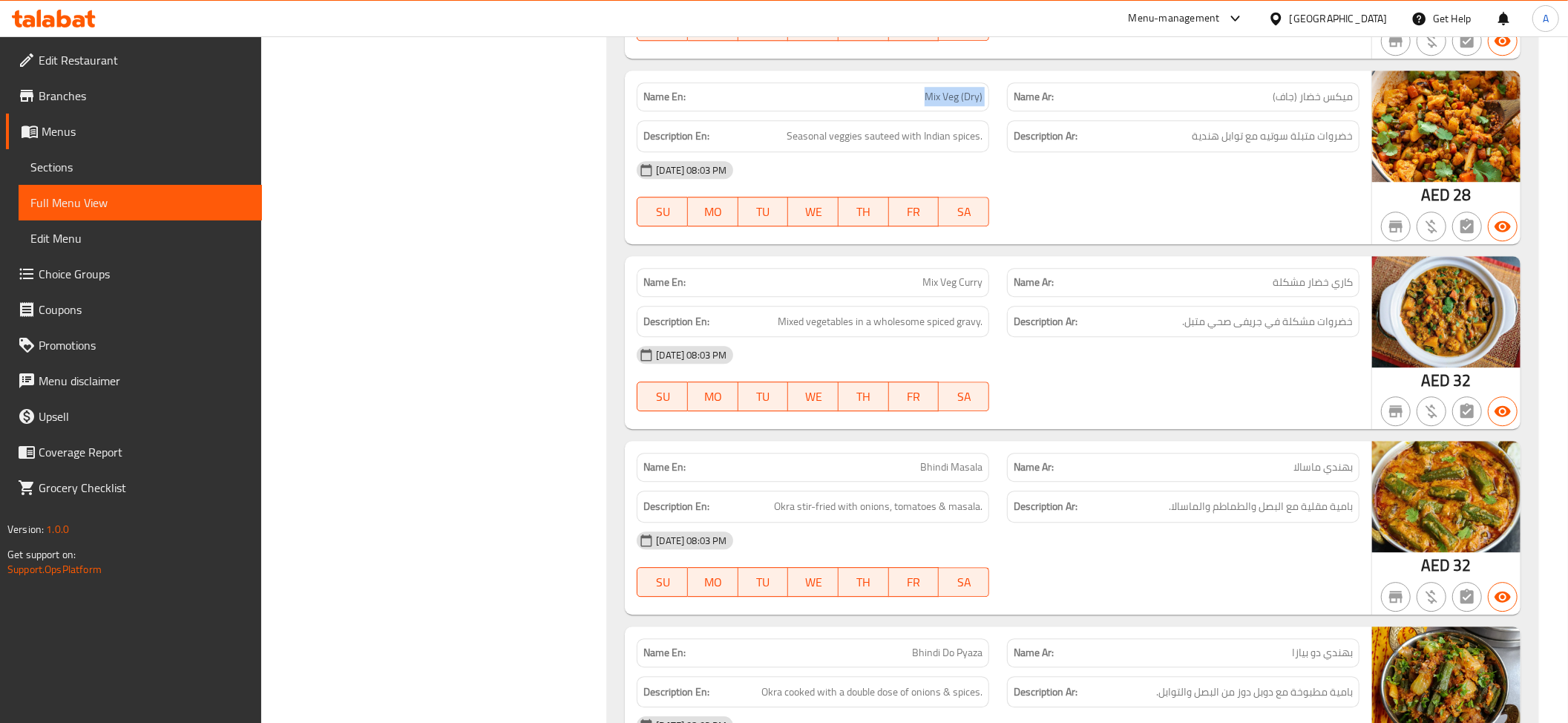
copy span "Mix Veg (Dry)"
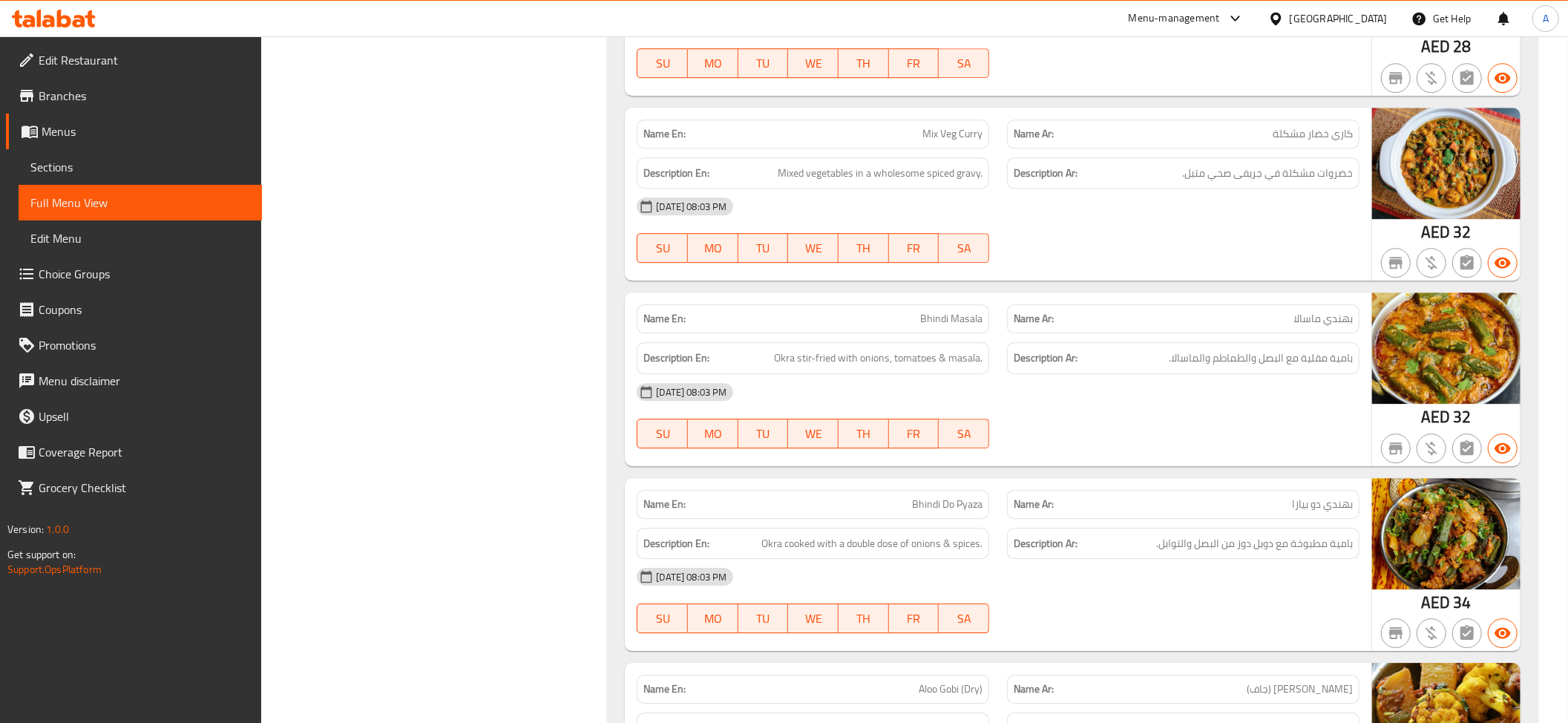
click at [965, 144] on div "Name En: Mix Veg Curry" at bounding box center [812, 134] width 352 height 29
click at [999, 135] on div "Name Ar: كاري خضار مشكلة" at bounding box center [1183, 134] width 370 height 47
click at [1239, 168] on span "خضروات مشكلة في جريفى صحي متبل." at bounding box center [1266, 173] width 171 height 19
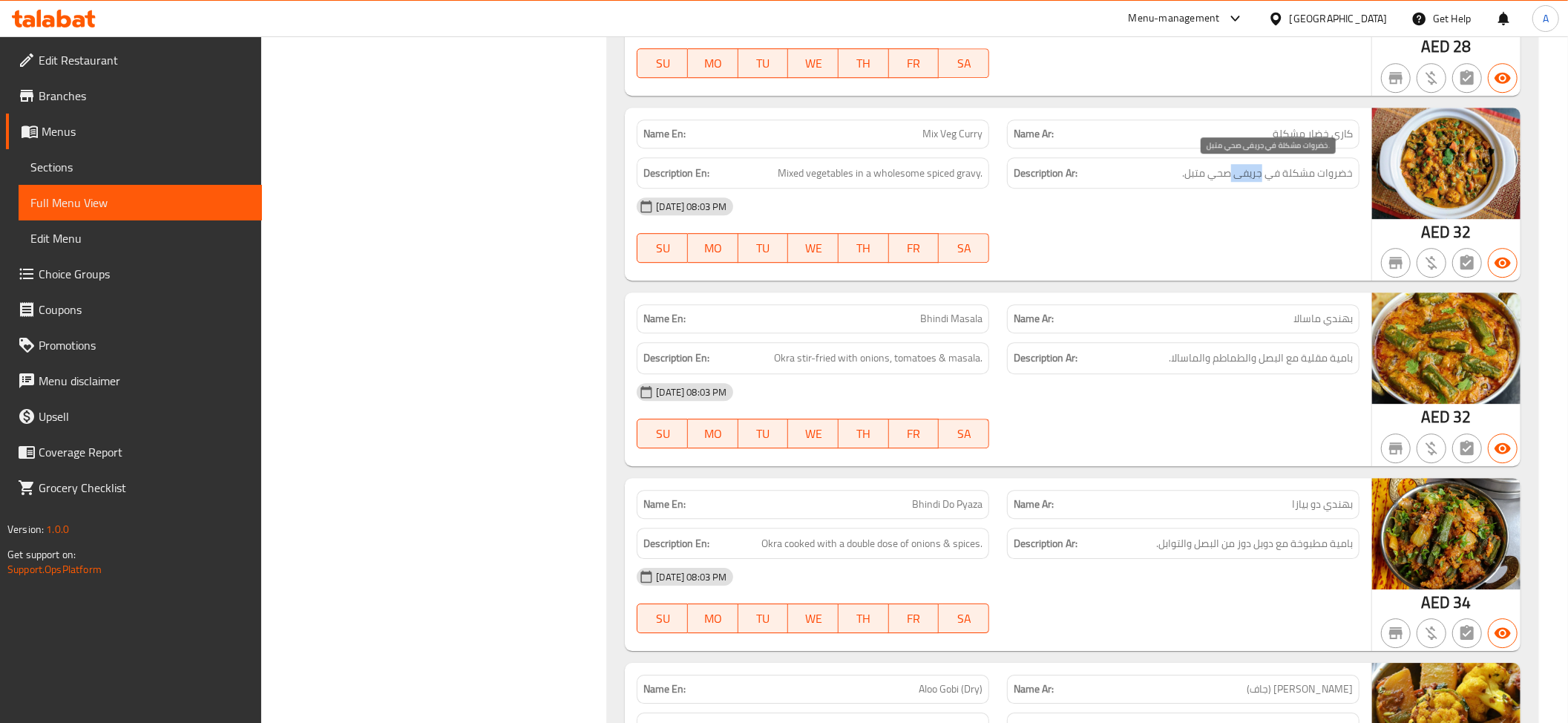
click at [1239, 168] on span "خضروات مشكلة في جريفى صحي متبل." at bounding box center [1266, 173] width 171 height 19
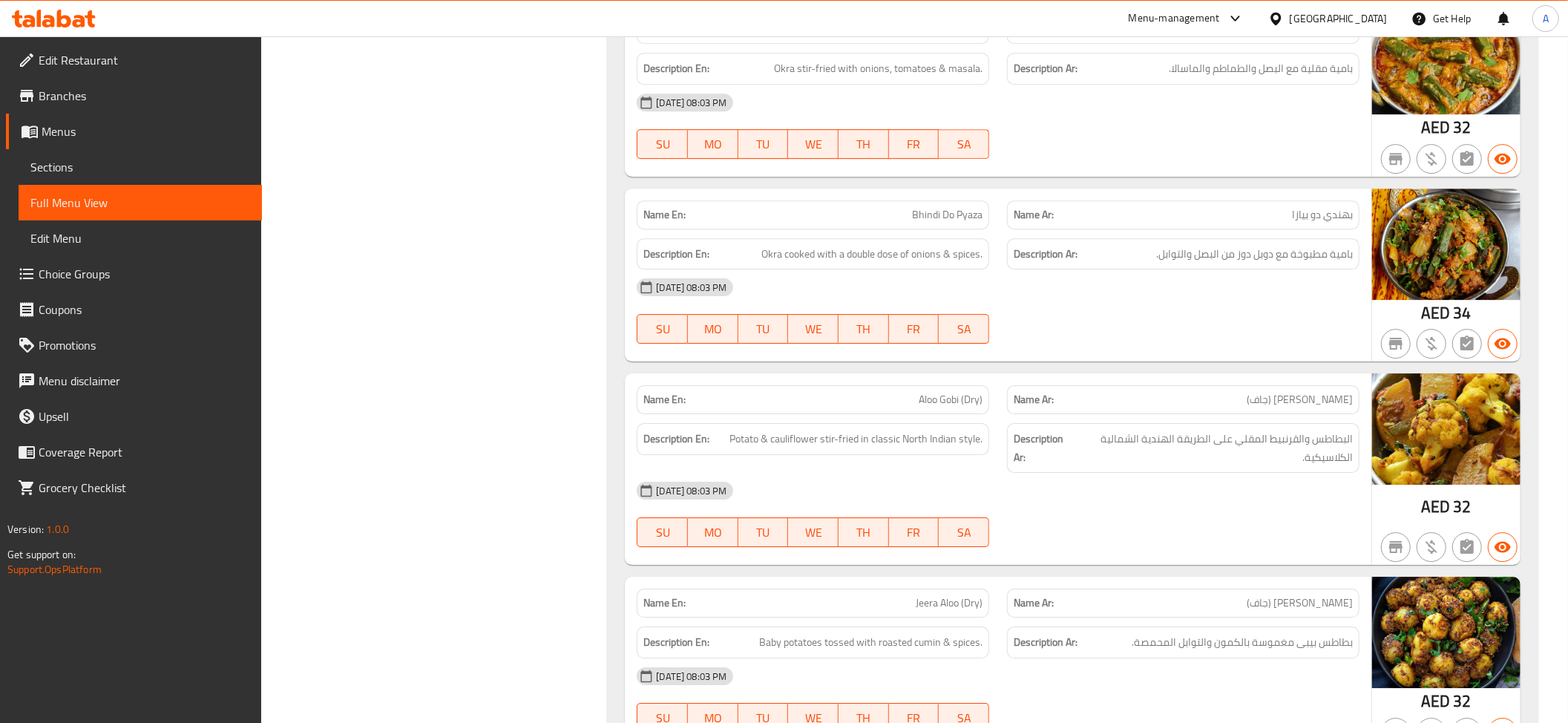
scroll to position [3821, 0]
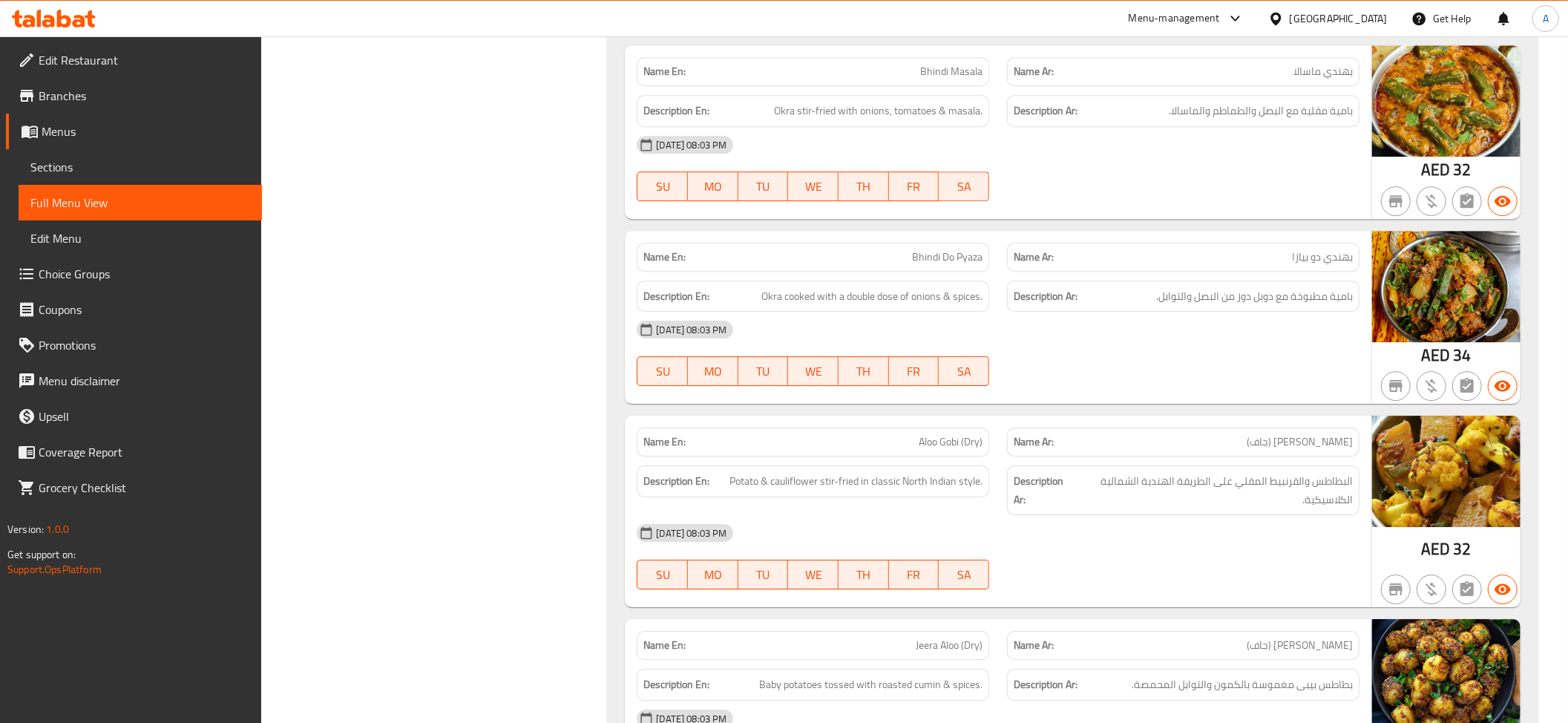
click at [1191, 122] on div "Description Ar: بامية مقلية مع البصل والطماطم والماسالا." at bounding box center [1183, 110] width 352 height 32
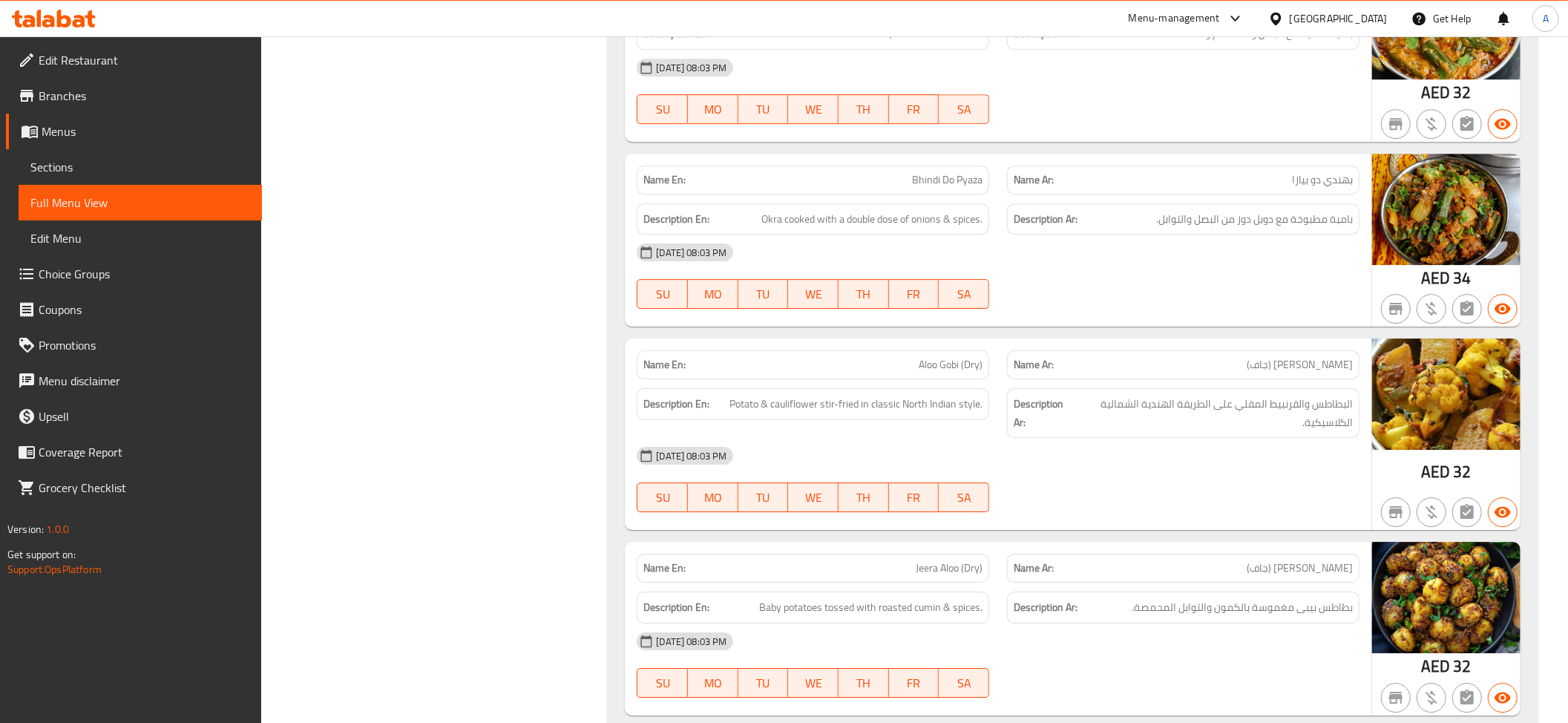
scroll to position [3990, 0]
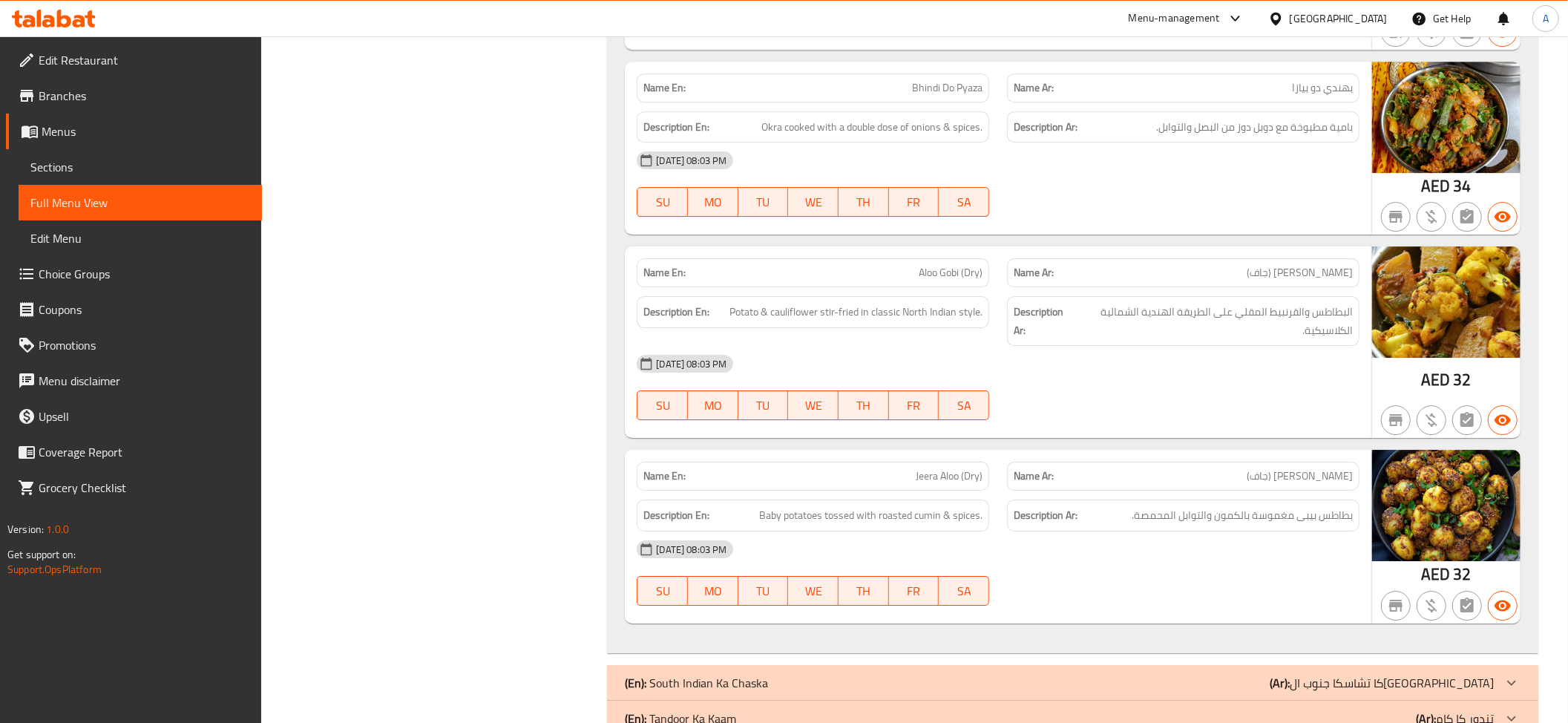
click at [1199, 141] on div "Description Ar: بامية مطبوخة مع دوبل دوز من البصل والتوابل." at bounding box center [1183, 127] width 352 height 32
click at [944, 131] on span "Okra cooked with a double dose of onions & spices." at bounding box center [871, 127] width 221 height 19
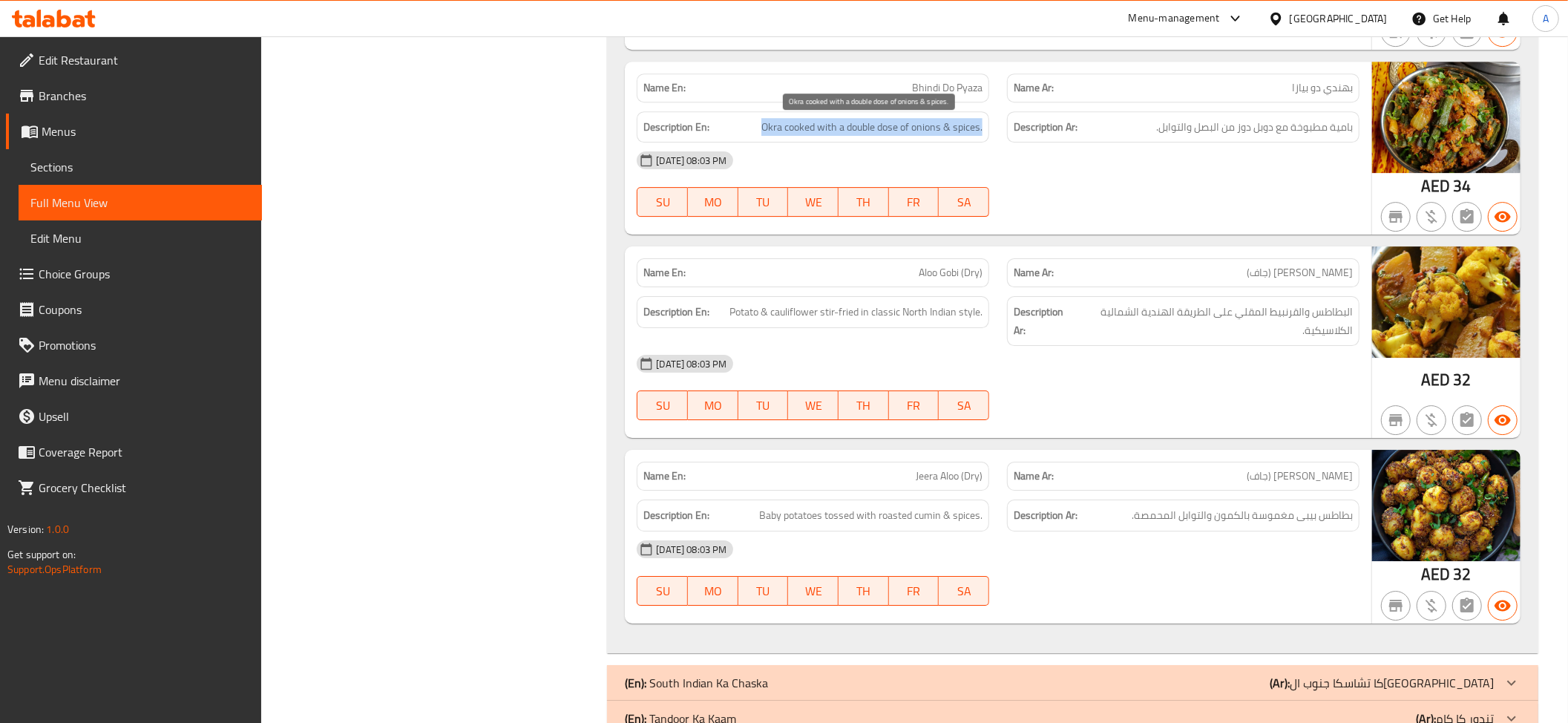
click at [944, 131] on span "Okra cooked with a double dose of onions & spices." at bounding box center [871, 127] width 221 height 19
click at [933, 84] on span "Bhindi Do Pyaza" at bounding box center [947, 88] width 70 height 16
copy span "Bhindi Do Pyaza"
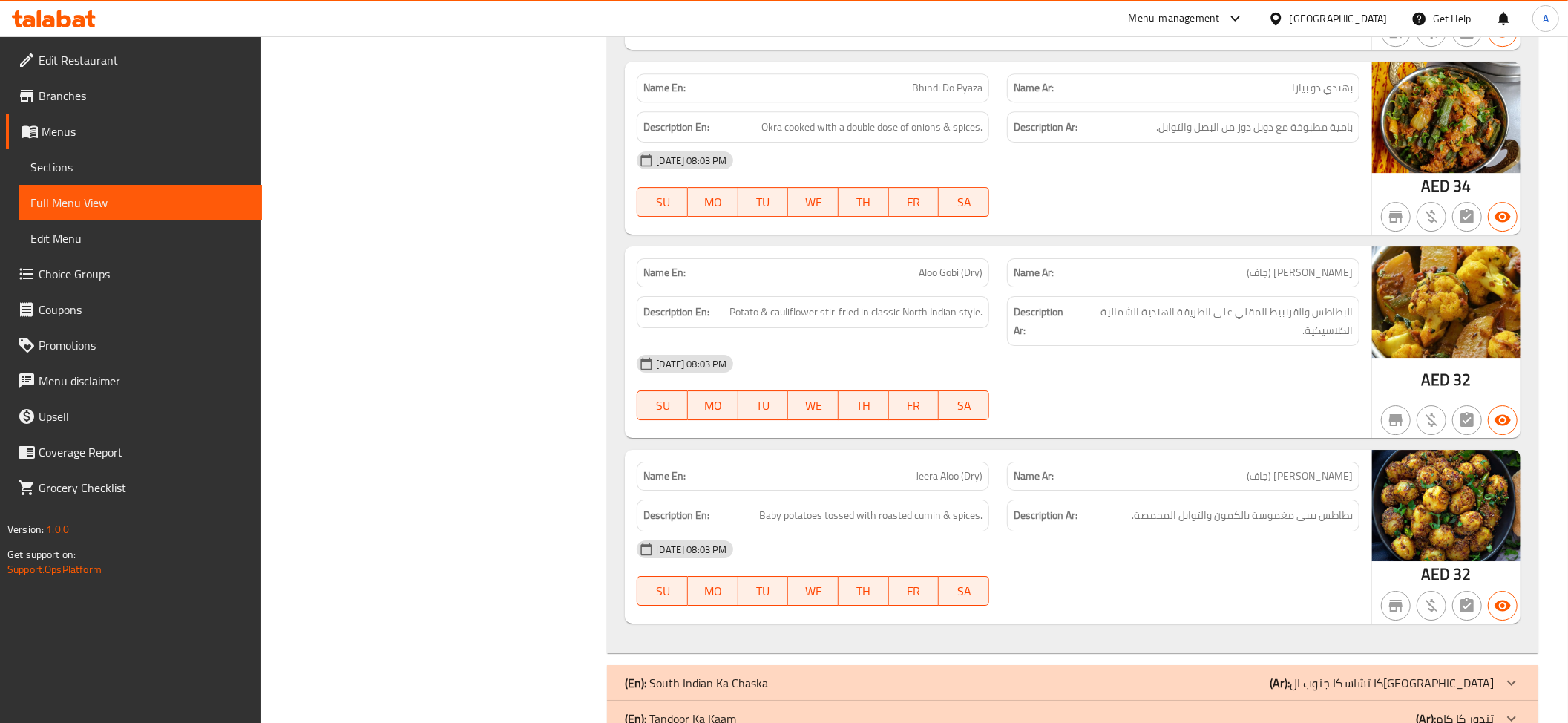
click at [1263, 144] on div "08-09-2025 08:03 PM" at bounding box center [997, 160] width 741 height 36
click at [1180, 254] on div "Name Ar: ألو جوبي (جاف)" at bounding box center [1183, 273] width 370 height 47
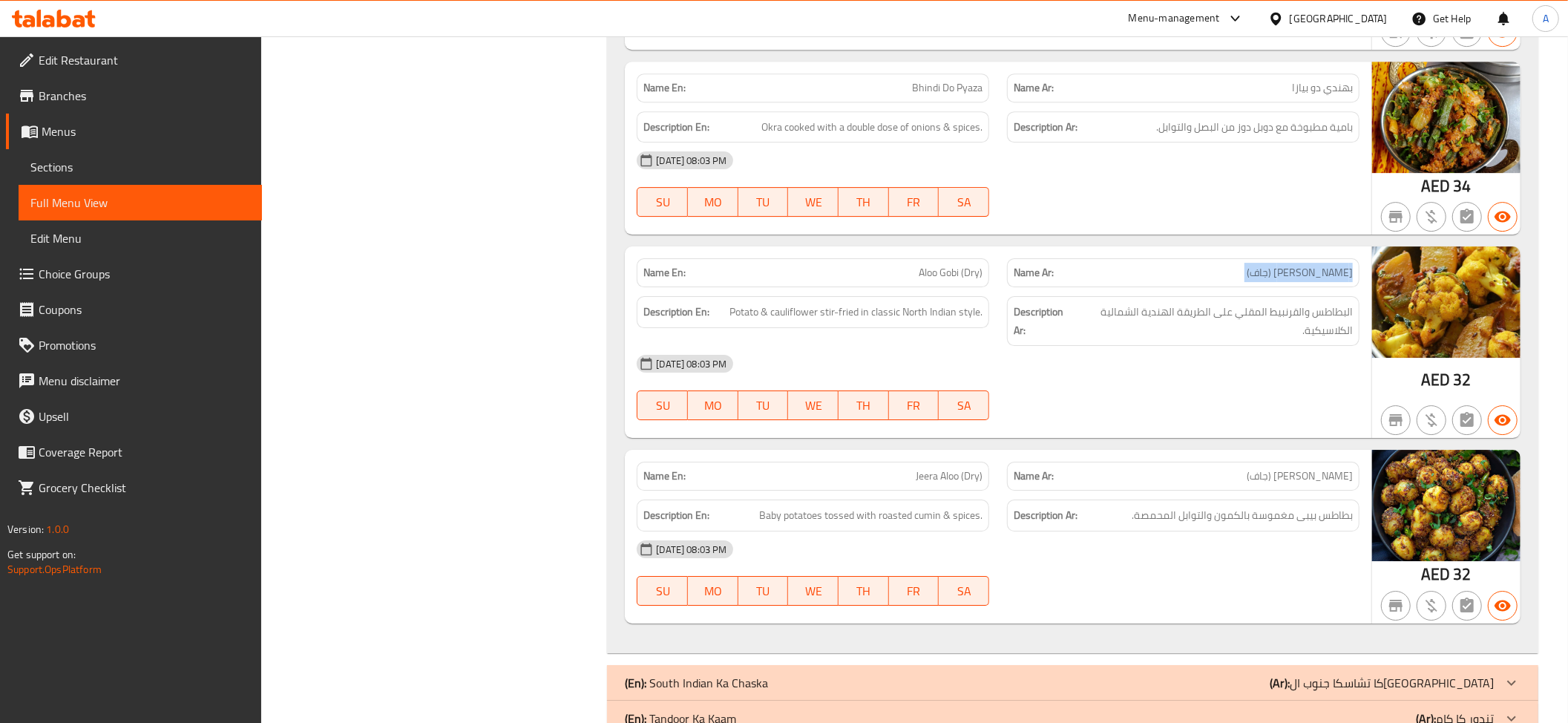
click at [1180, 254] on div "Name Ar: ألو جوبي (جاف)" at bounding box center [1183, 273] width 370 height 47
click at [879, 265] on div "Name En: Aloo Gobi (Dry)" at bounding box center [812, 273] width 352 height 29
click at [1224, 491] on div "Name Ar: جيرا ألو (جاف)" at bounding box center [1183, 476] width 352 height 29
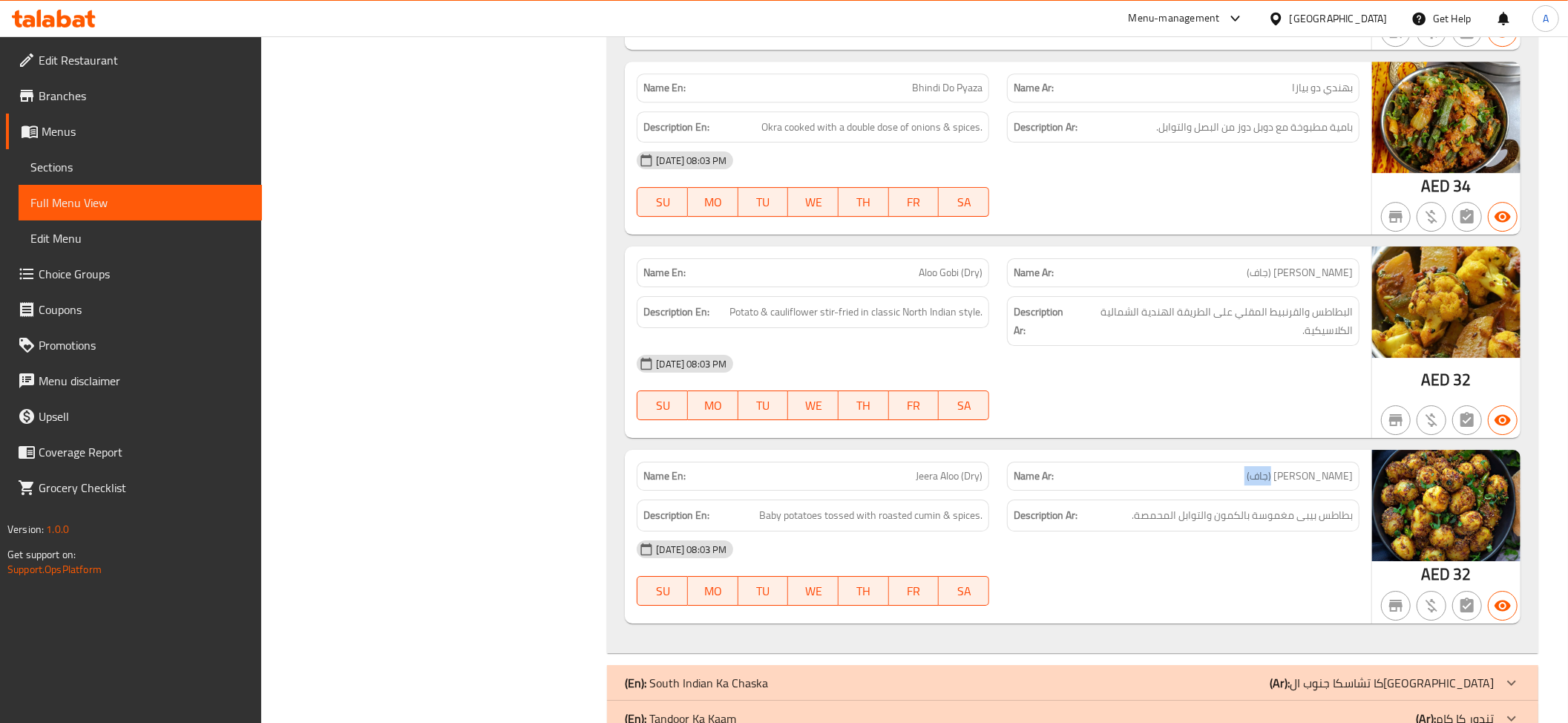
click at [1224, 491] on div "Name Ar: جيرا ألو (جاف)" at bounding box center [1183, 476] width 352 height 29
click at [1058, 484] on p "Name Ar: جيرا ألو (جاف)" at bounding box center [1184, 476] width 340 height 16
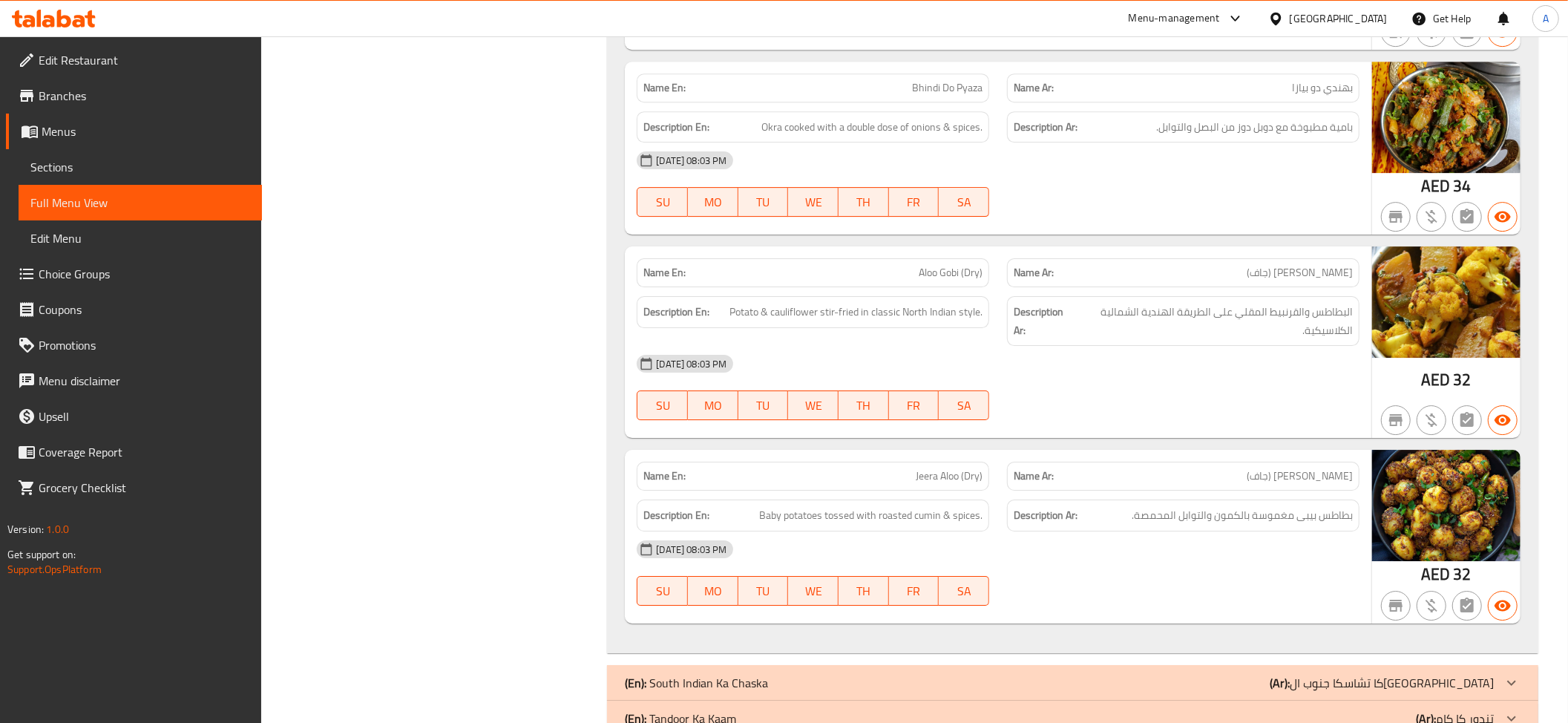
click at [1280, 525] on span "بطاطس بيبى مغموسة بالكمون والتوابل المحمصة." at bounding box center [1242, 515] width 221 height 19
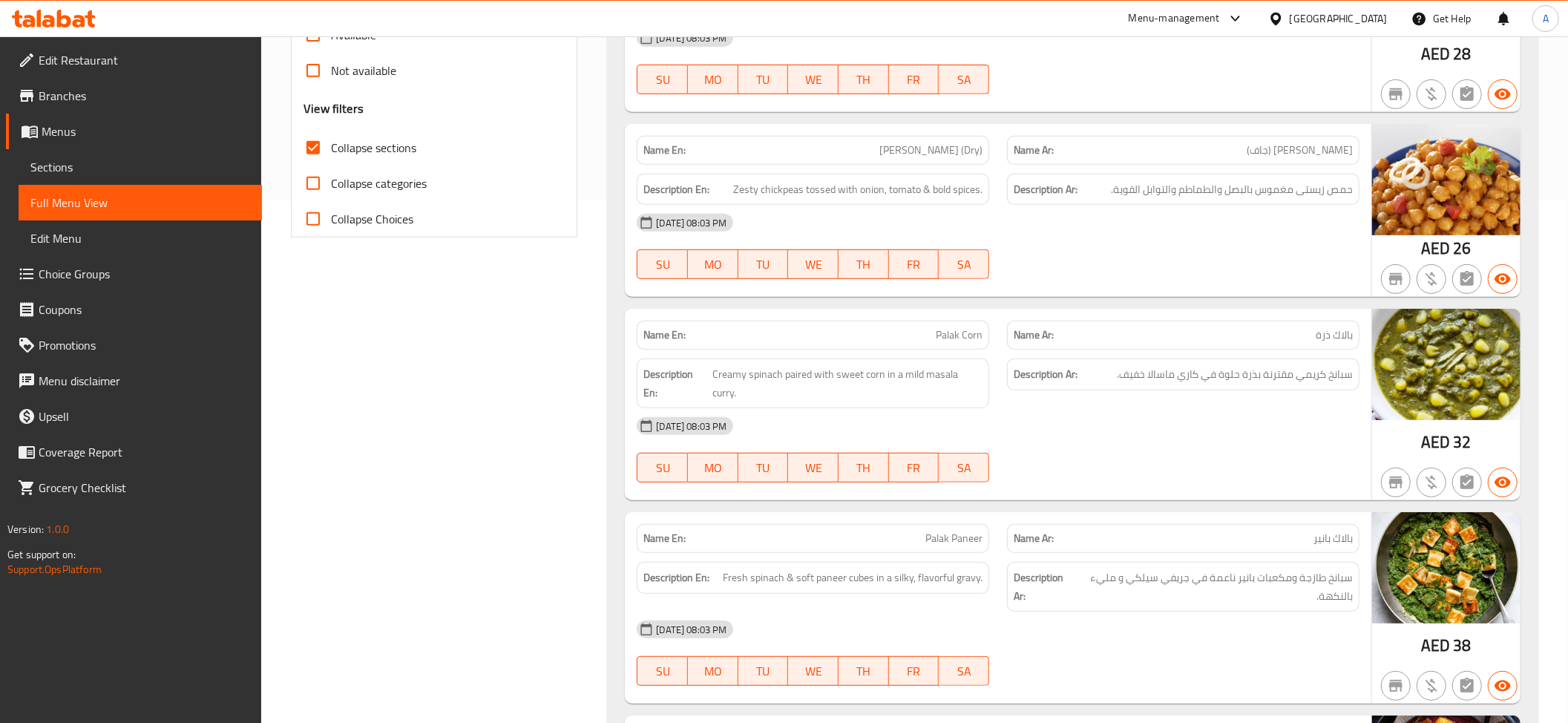
scroll to position [85, 0]
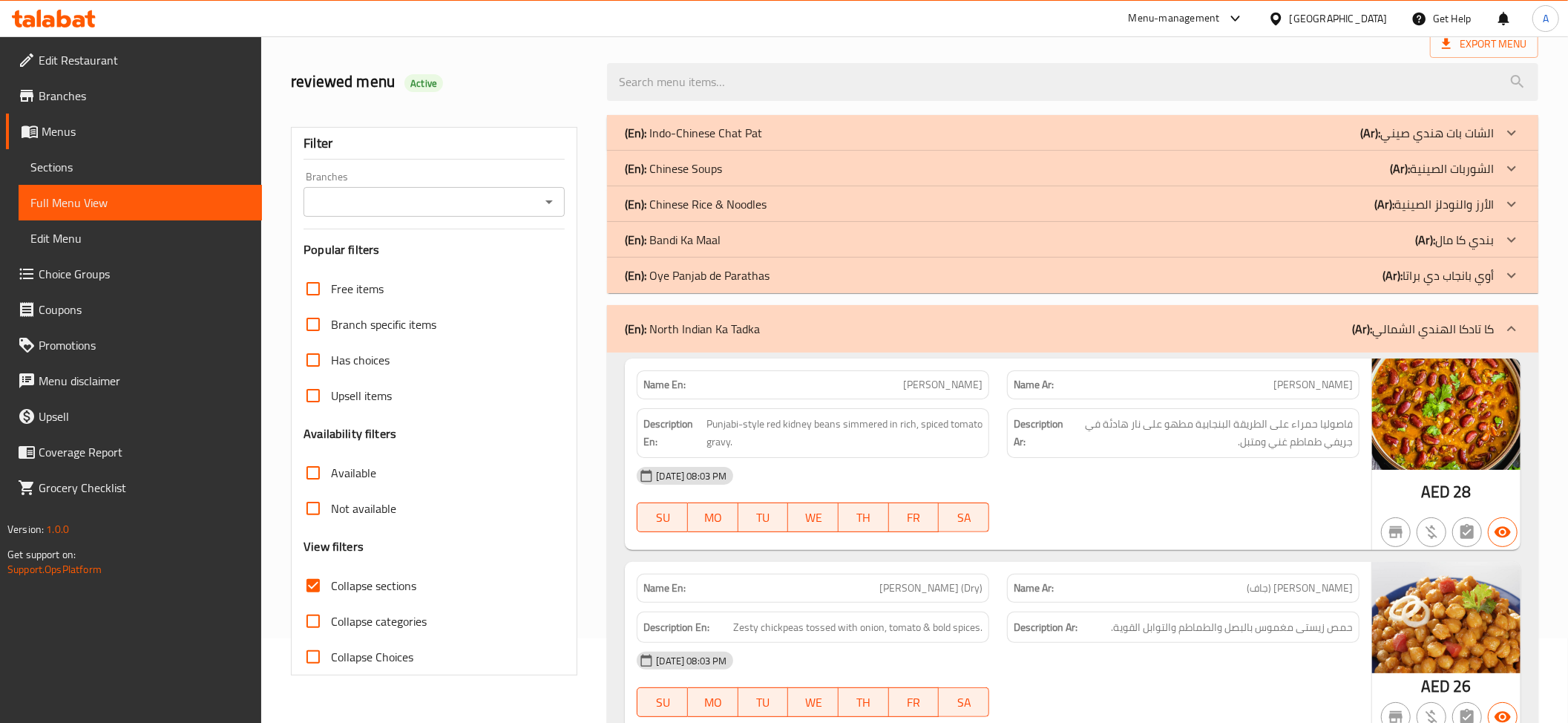
click at [1318, 340] on div "(En): North Indian Ka Tadka (Ar): كا تادكا الهندي الشمالي" at bounding box center [1072, 329] width 931 height 48
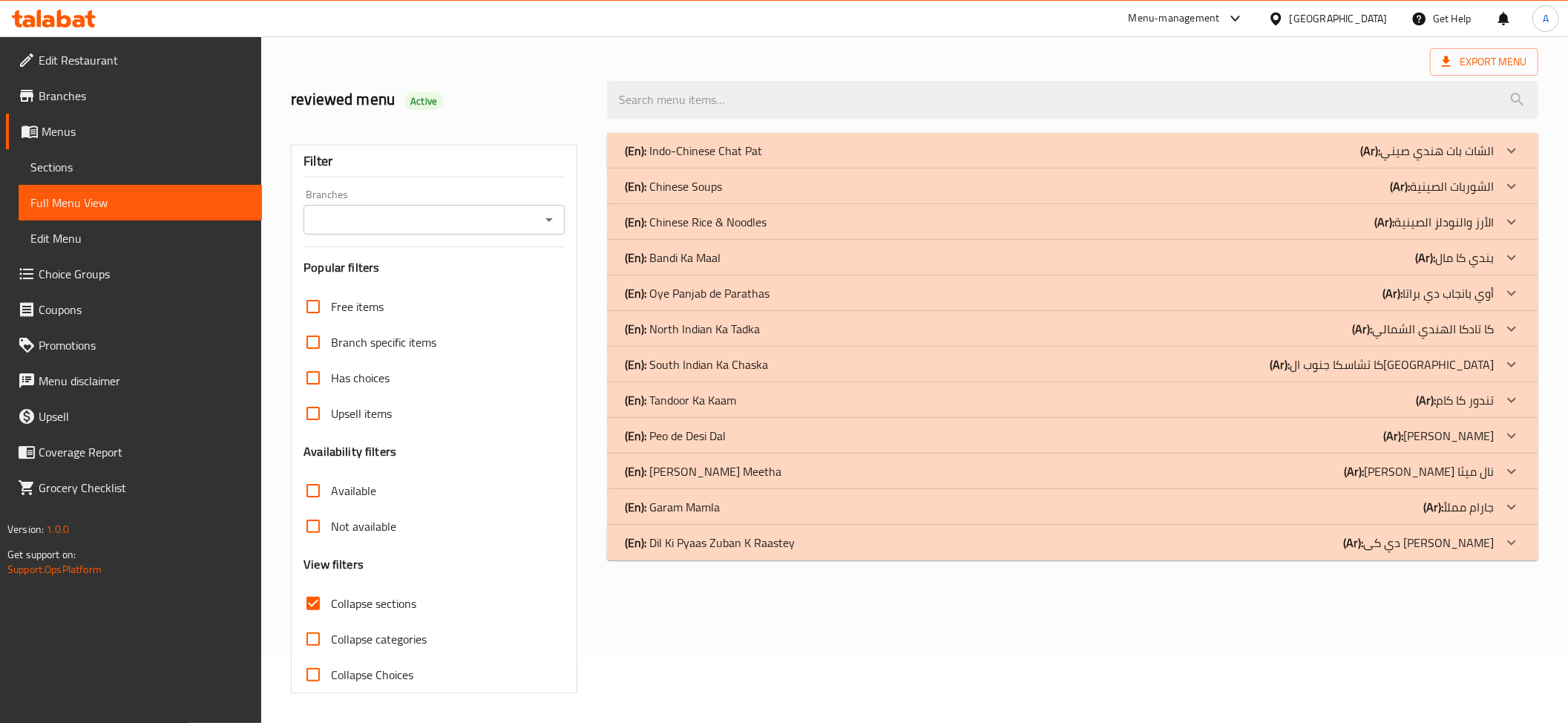
scroll to position [68, 0]
click at [702, 361] on p "(En): South Indian Ka Chaska" at bounding box center [696, 364] width 143 height 18
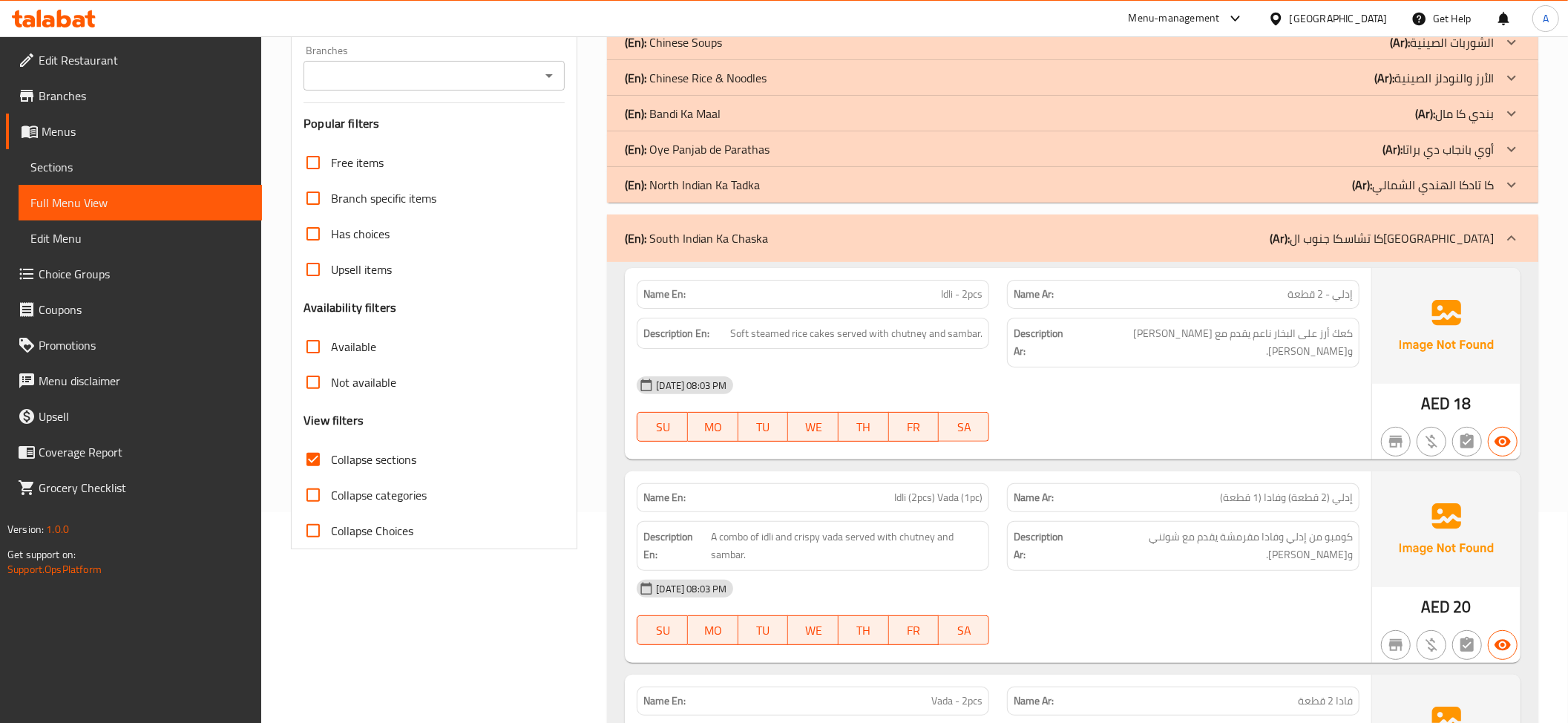
scroll to position [404, 0]
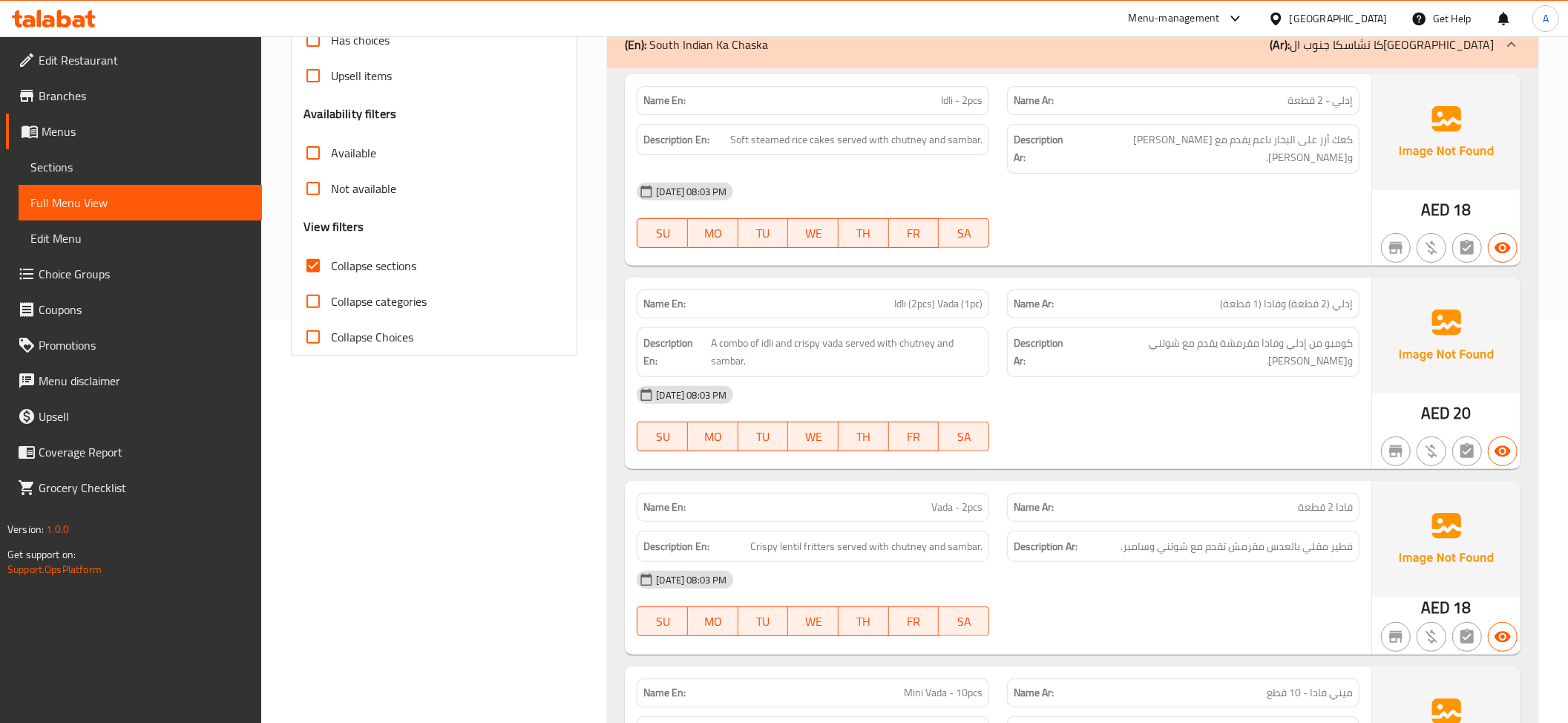
click at [1330, 111] on div "Name Ar: إدلي - 2 قطعة" at bounding box center [1183, 100] width 352 height 29
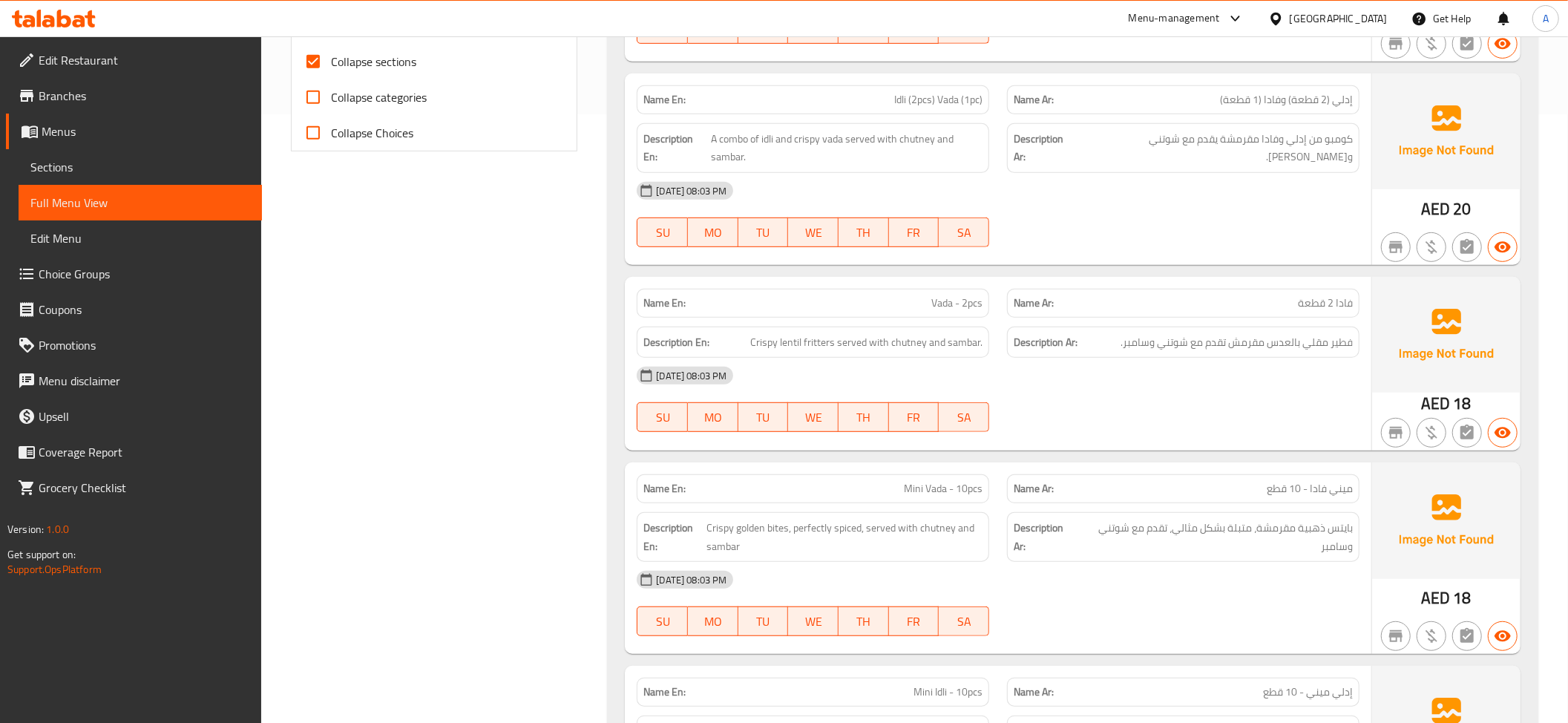
scroll to position [639, 0]
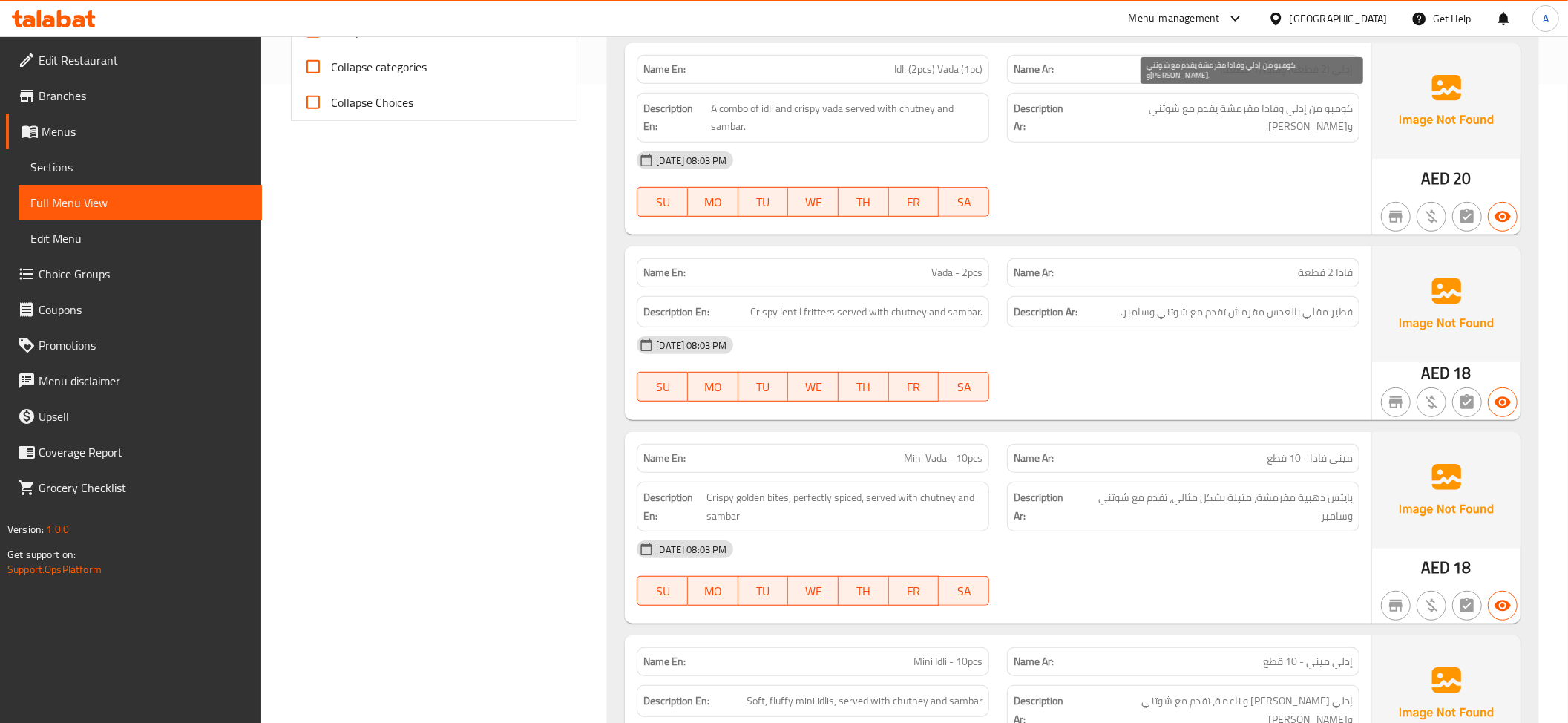
click at [1300, 100] on span "كومبو من إدلي وفادا مقرمشة يقدم مع شوتني وسامبر." at bounding box center [1214, 117] width 276 height 36
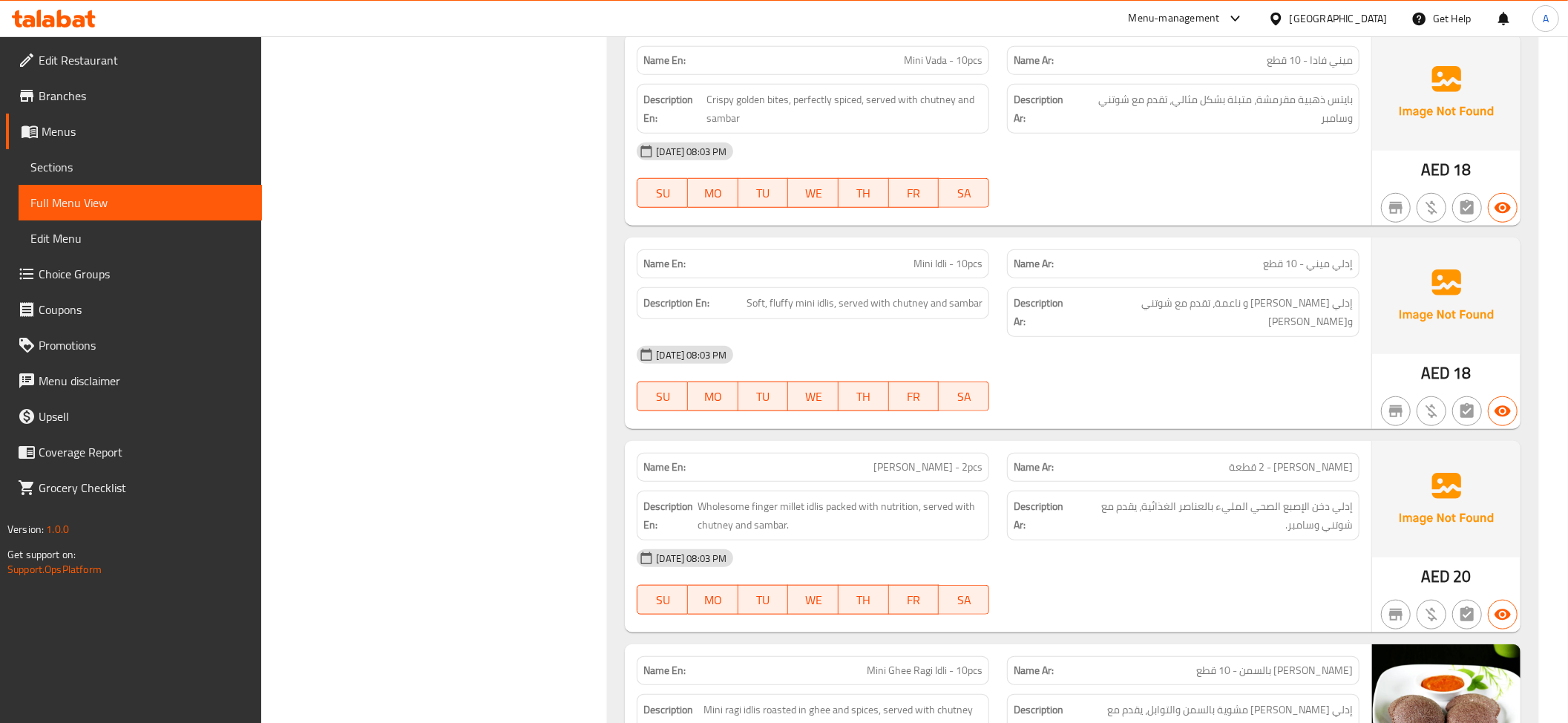
scroll to position [986, 0]
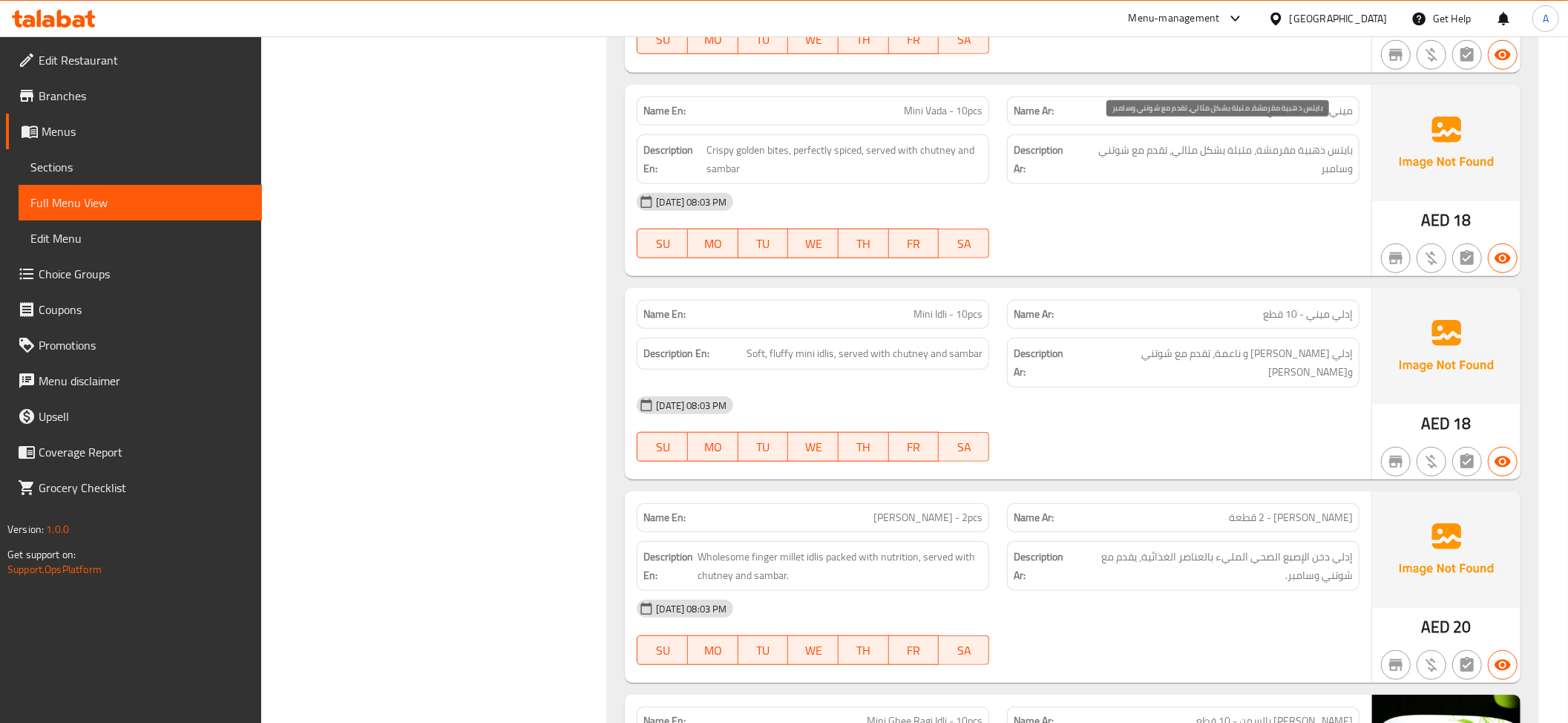
click at [1203, 141] on span "بايتس ذهبية مقرمشة، متبلة بشكل مثالي، تقدم مع شوتني وسامبر" at bounding box center [1215, 158] width 275 height 36
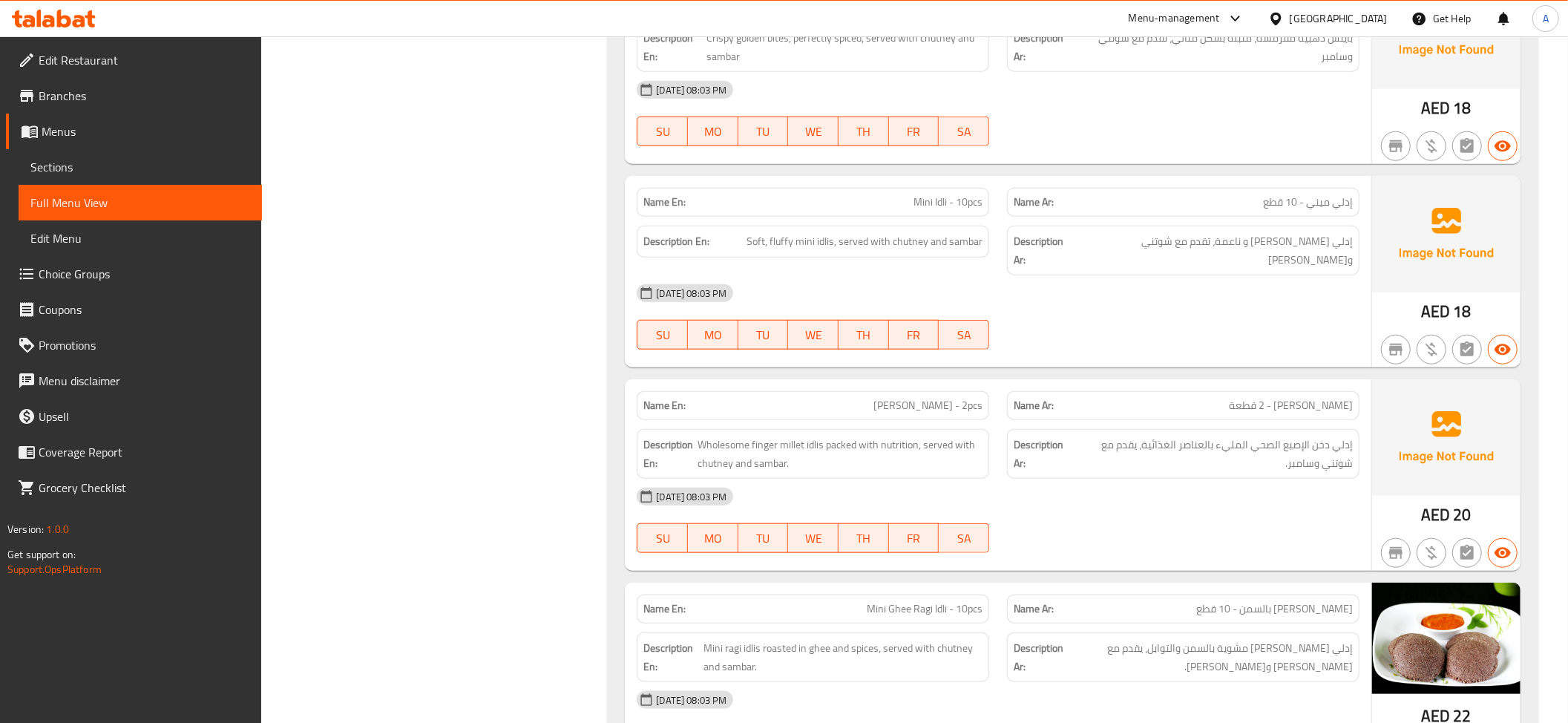
scroll to position [1149, 0]
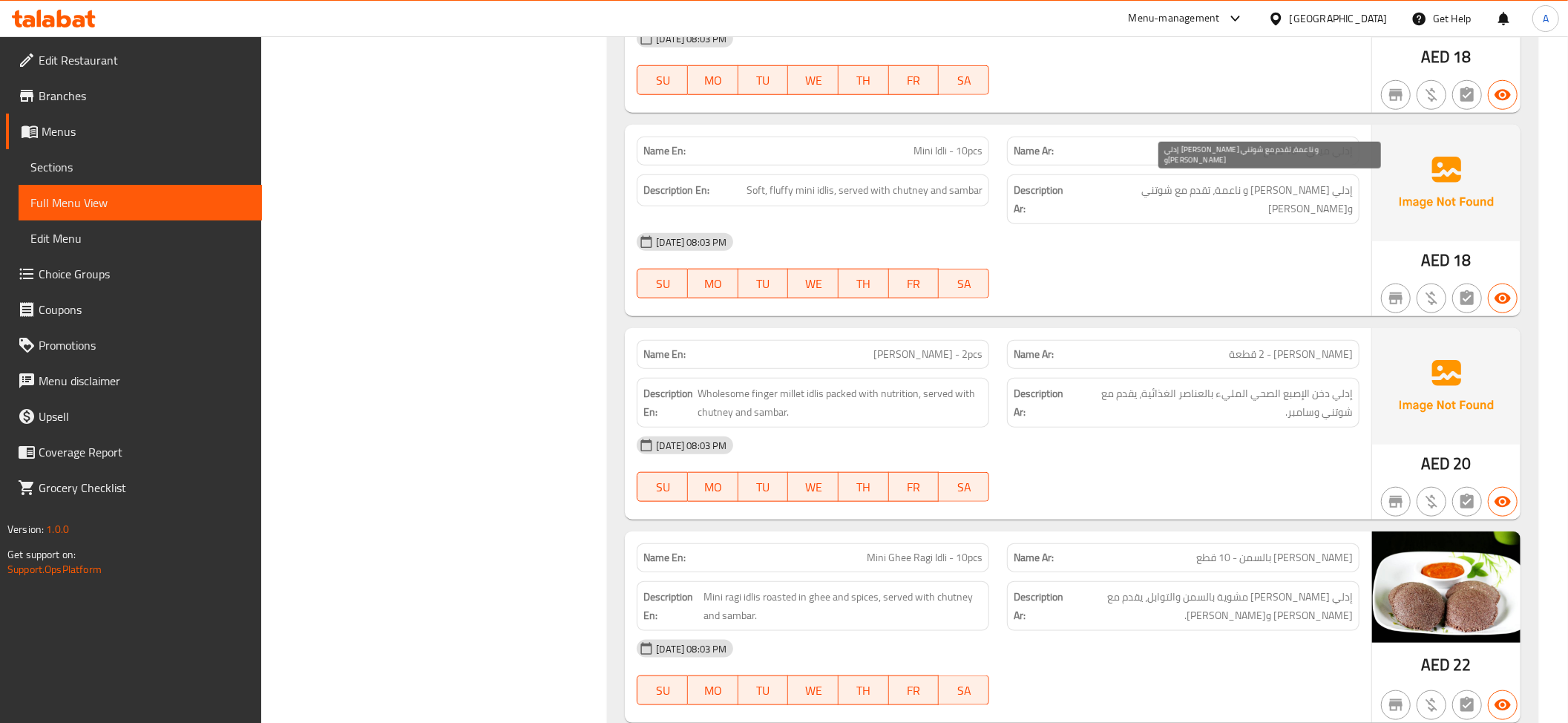
click at [1260, 181] on span "إدلي ميني فلافي و ناعمة، تقدم مع شوتني وسامبر" at bounding box center [1215, 199] width 277 height 36
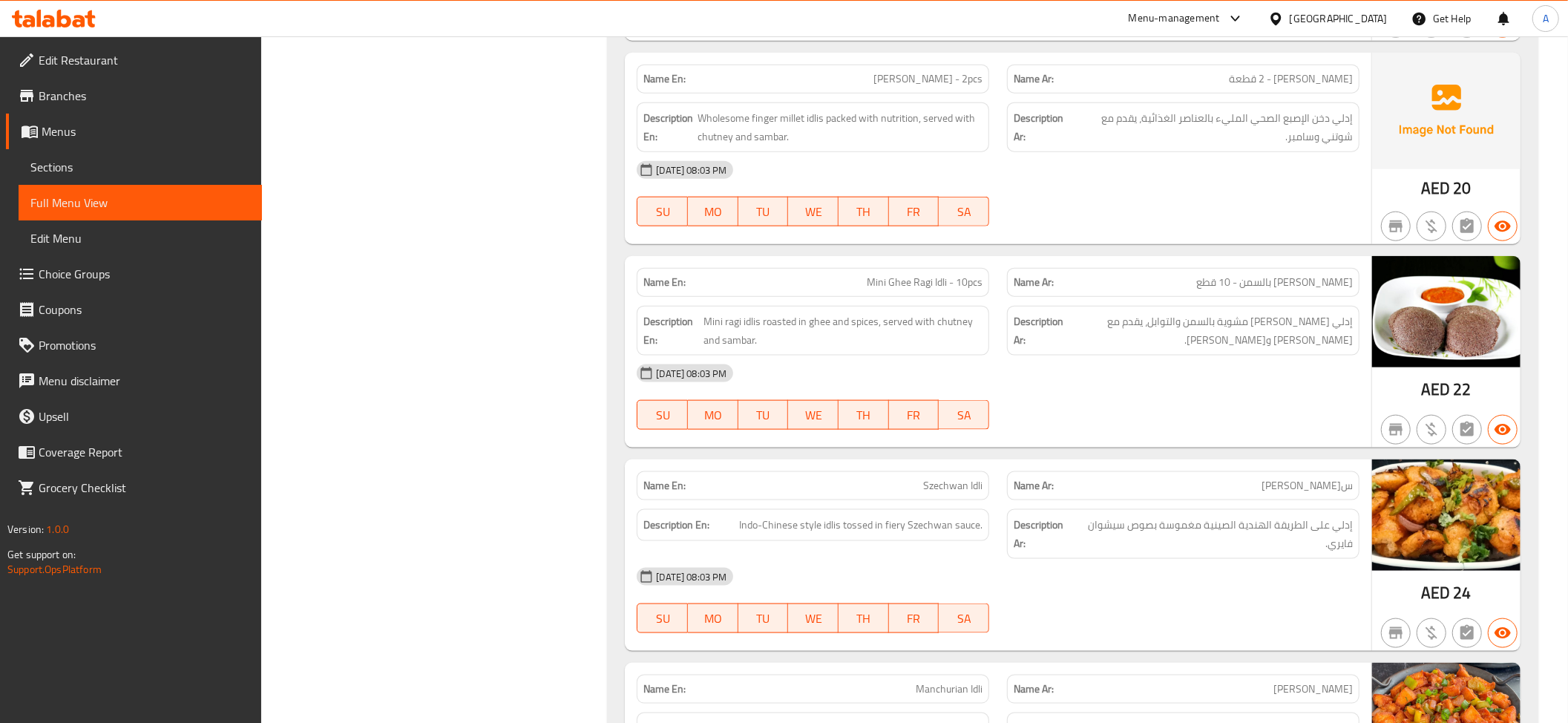
scroll to position [1445, 0]
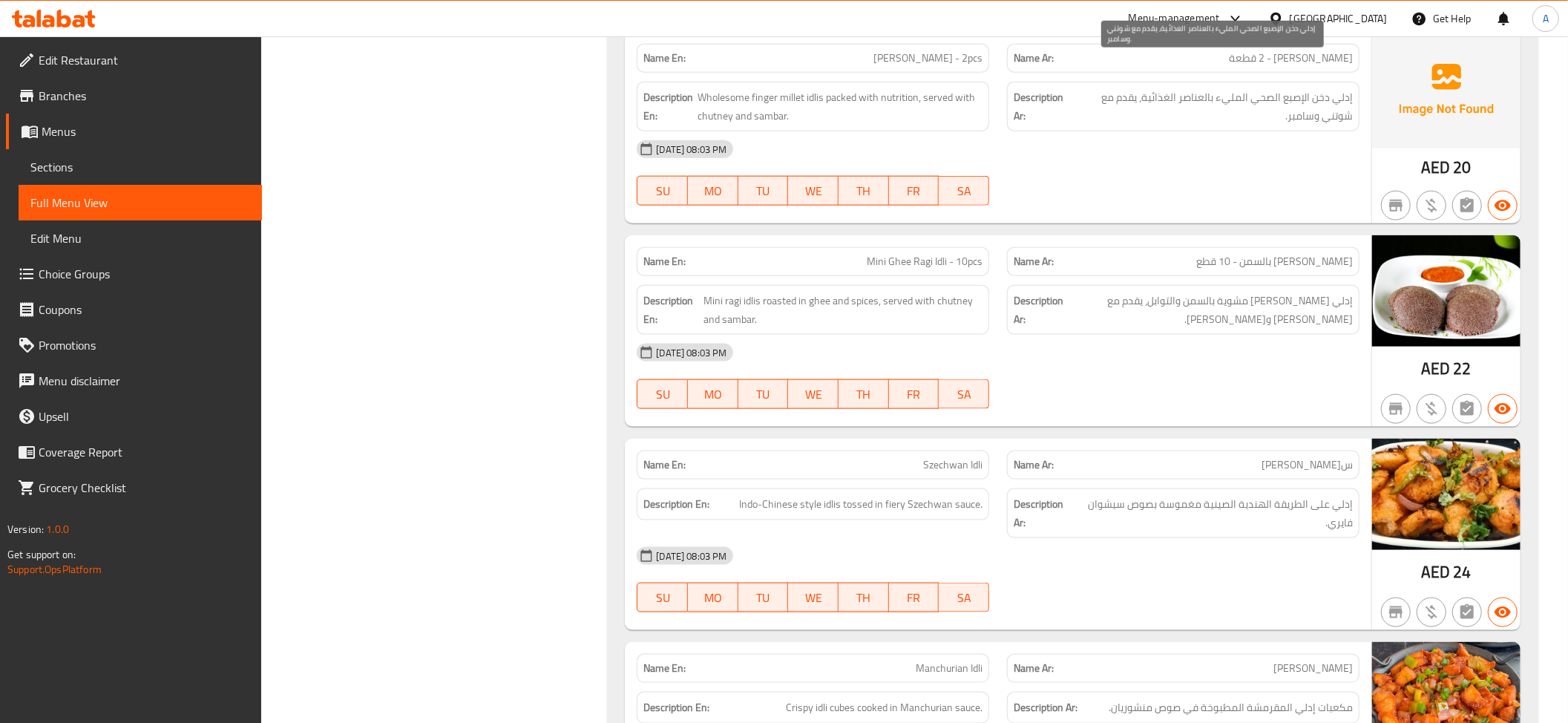
click at [1299, 88] on span "إدلي دخن الإصبع الصحي المليء بالعناصر الغذائية، يقدم مع شوتني وسامبر." at bounding box center [1212, 105] width 280 height 36
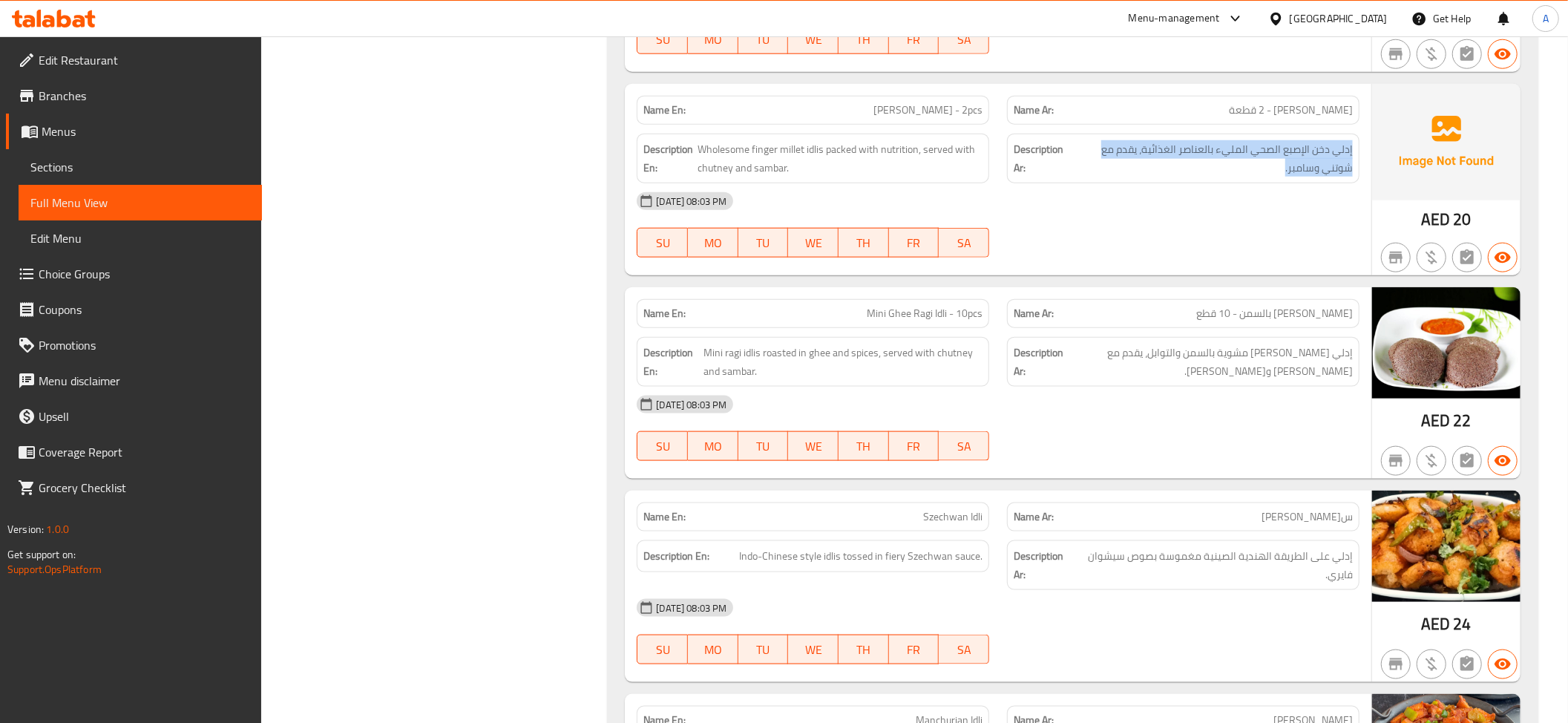
scroll to position [1282, 0]
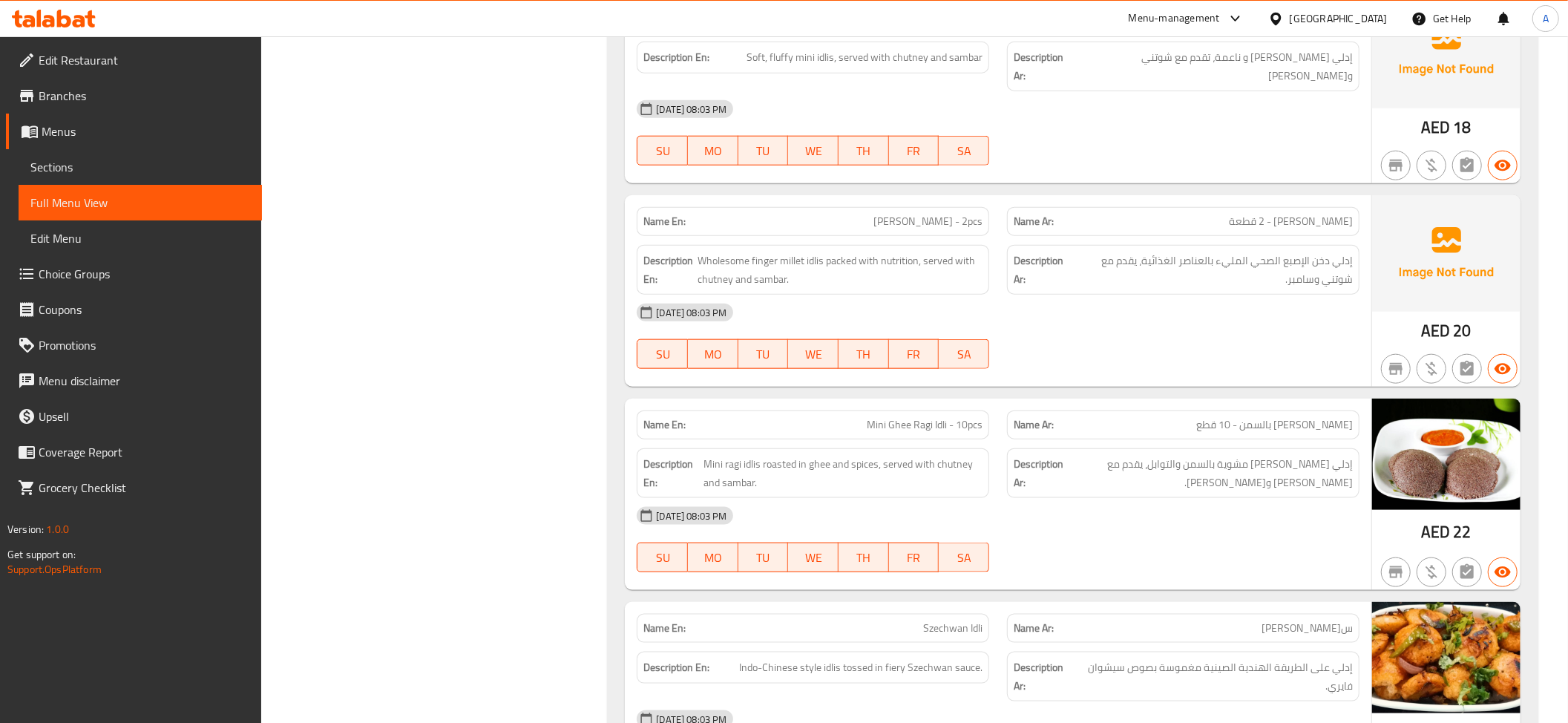
click at [917, 214] on p "Name En: Ragi Idli - 2pcs" at bounding box center [813, 221] width 340 height 16
copy span "Ragi Idli - 2pcs"
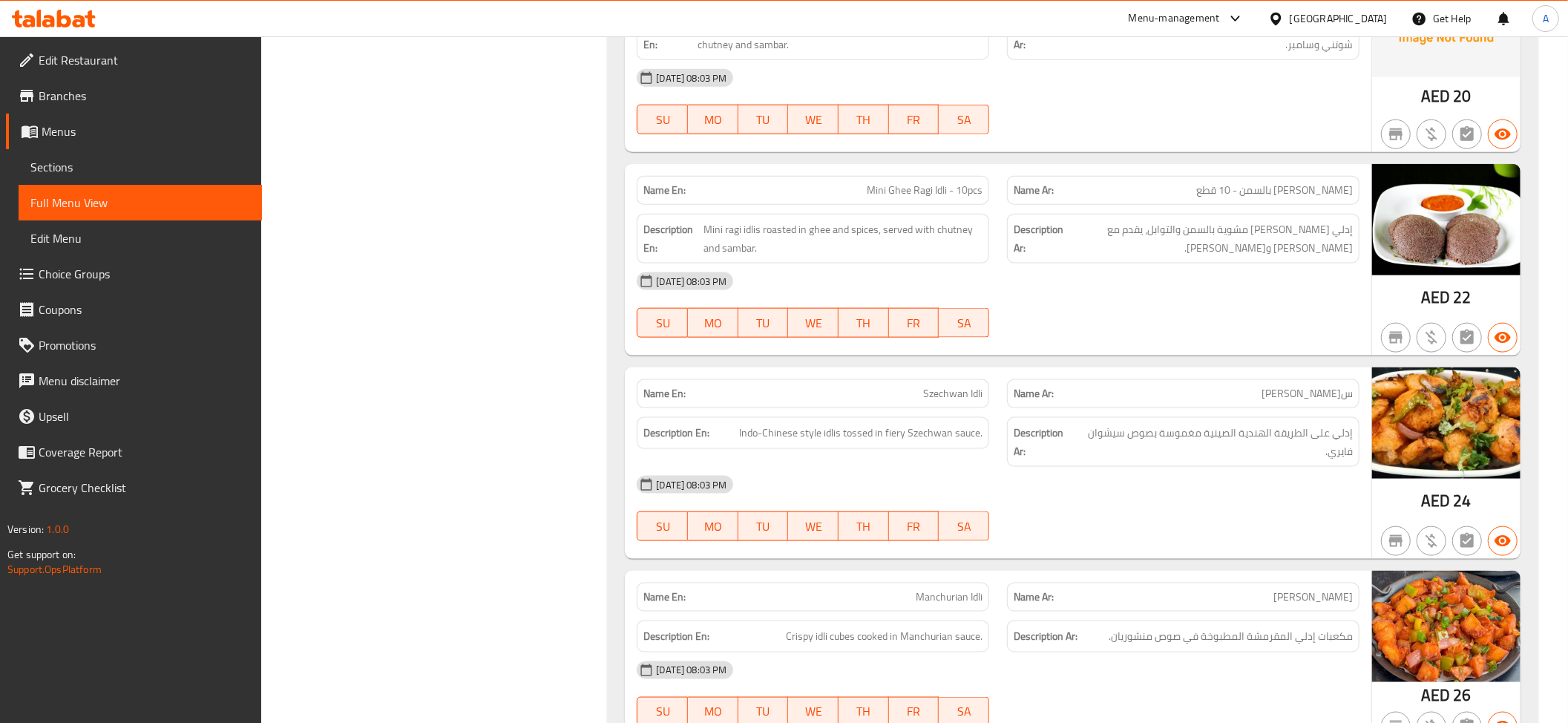
scroll to position [1587, 0]
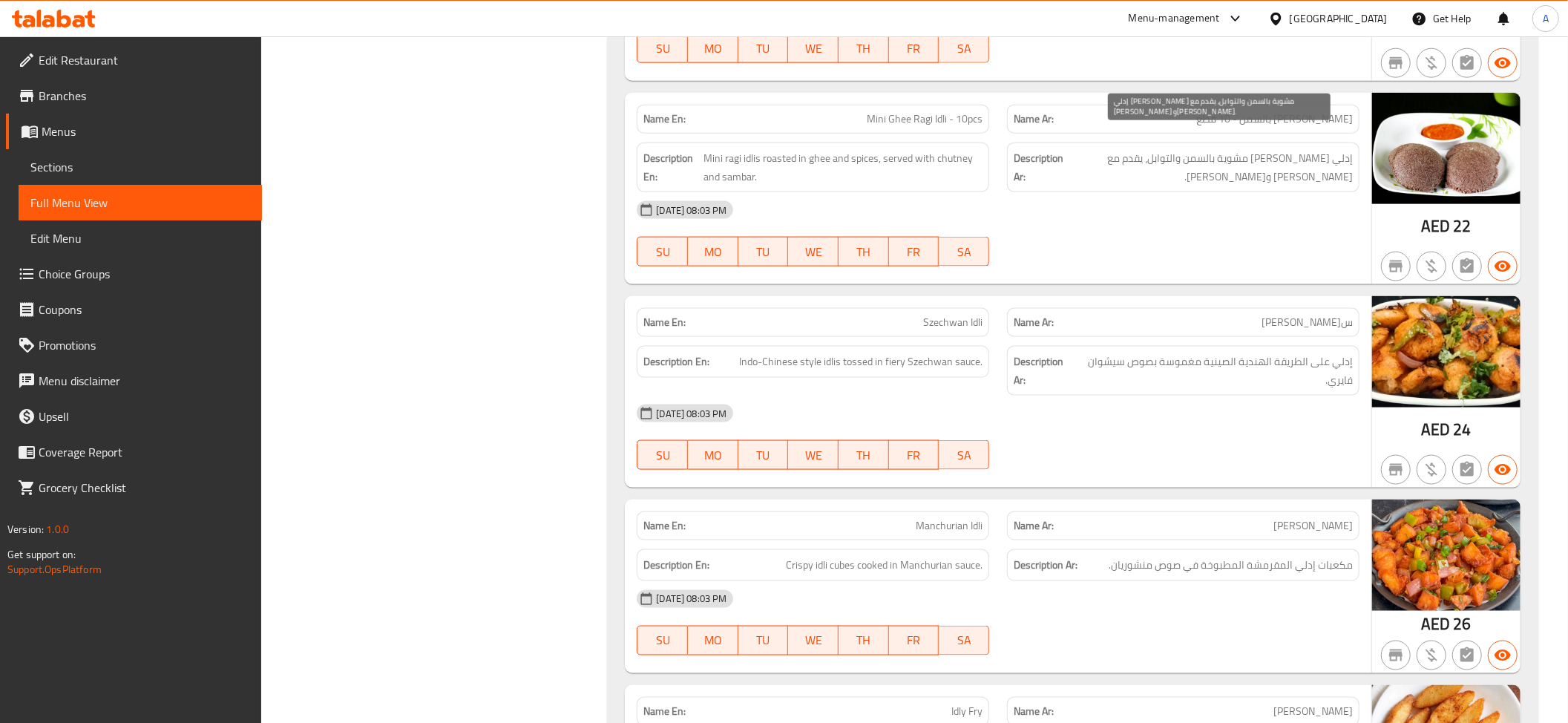
click at [1256, 149] on span "إدلي راجي ميني مشوية بالسمن والتوابل، يقدم مع شوتني وسامبر." at bounding box center [1210, 167] width 287 height 36
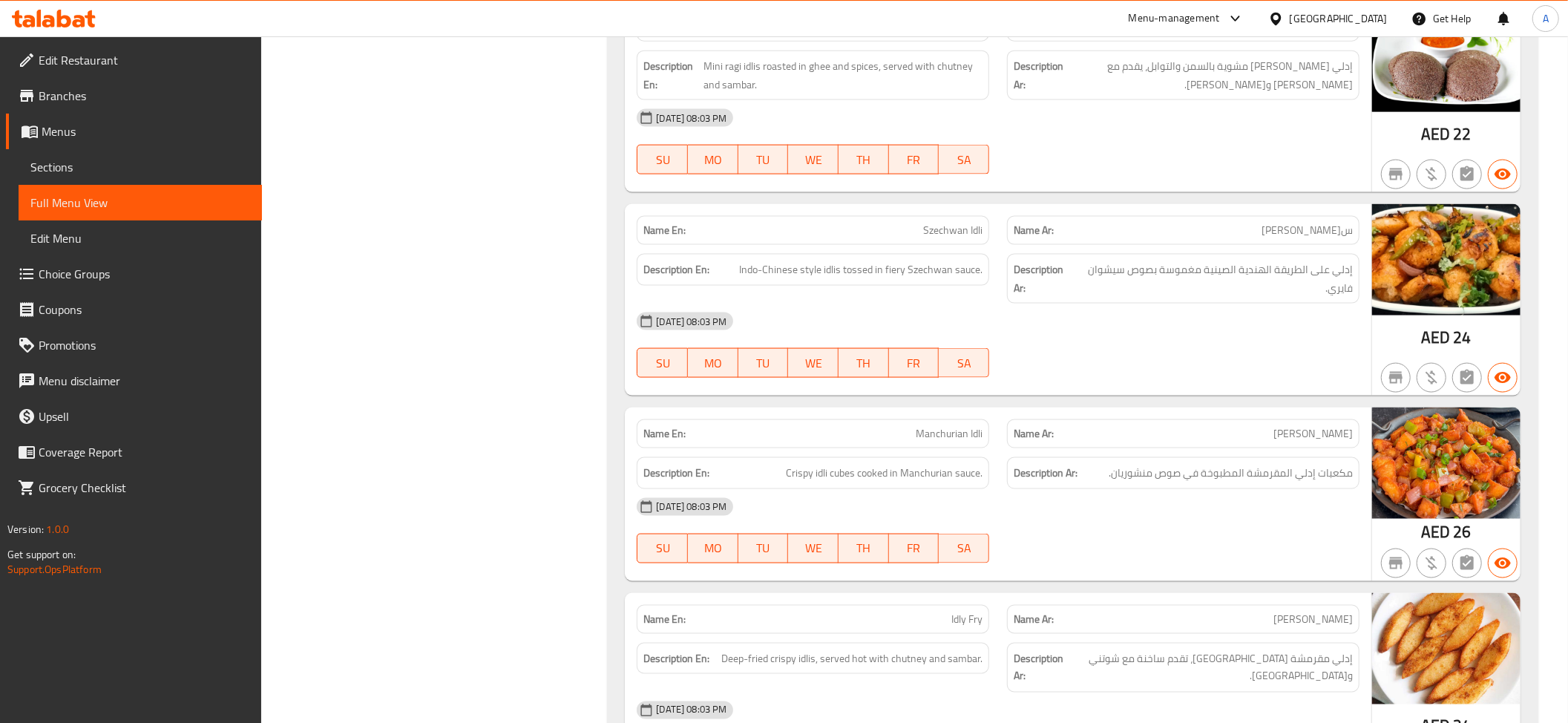
scroll to position [1792, 0]
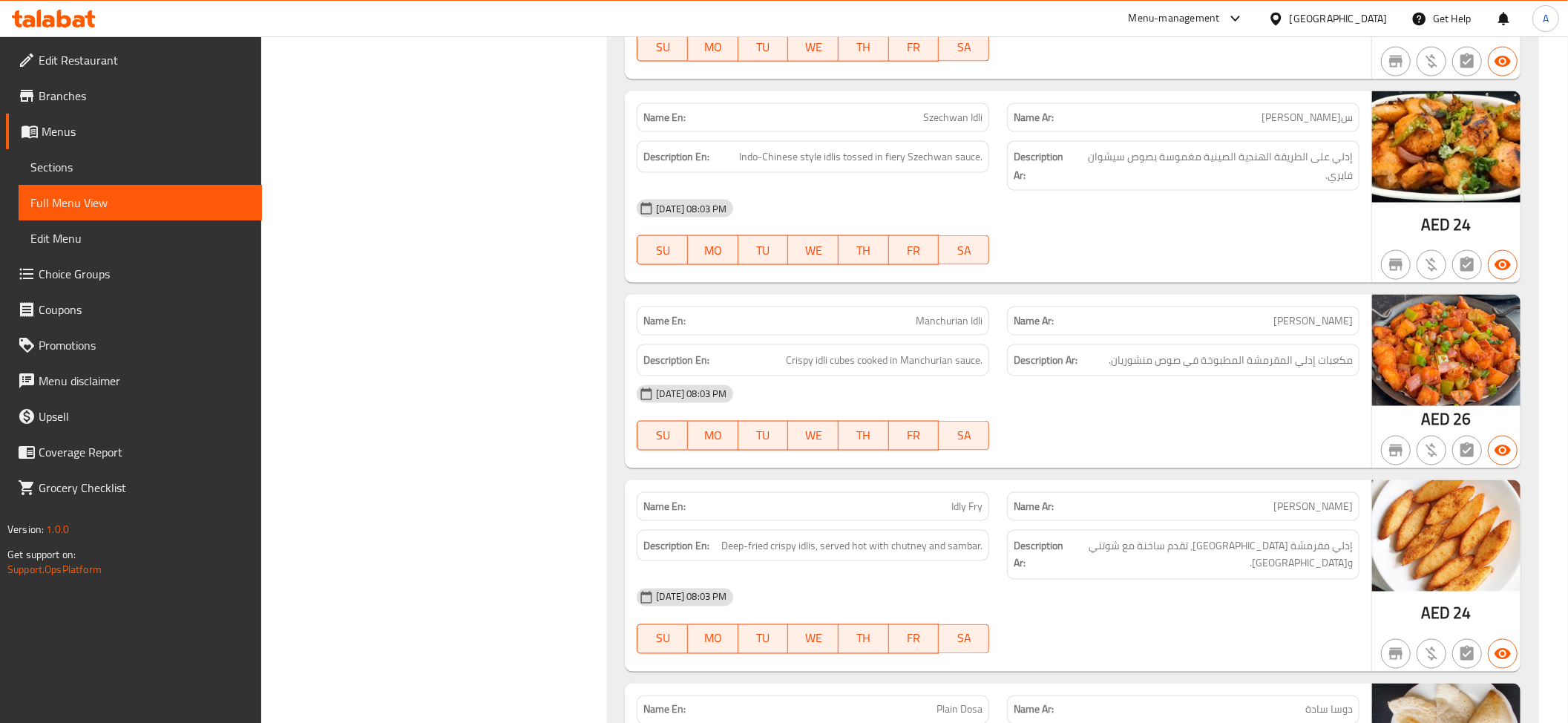
click at [1312, 161] on div "Description Ar: إدلي على الطريقة الهندية الصينية مغموسة بصوص سيشوان فايري." at bounding box center [1183, 165] width 352 height 50
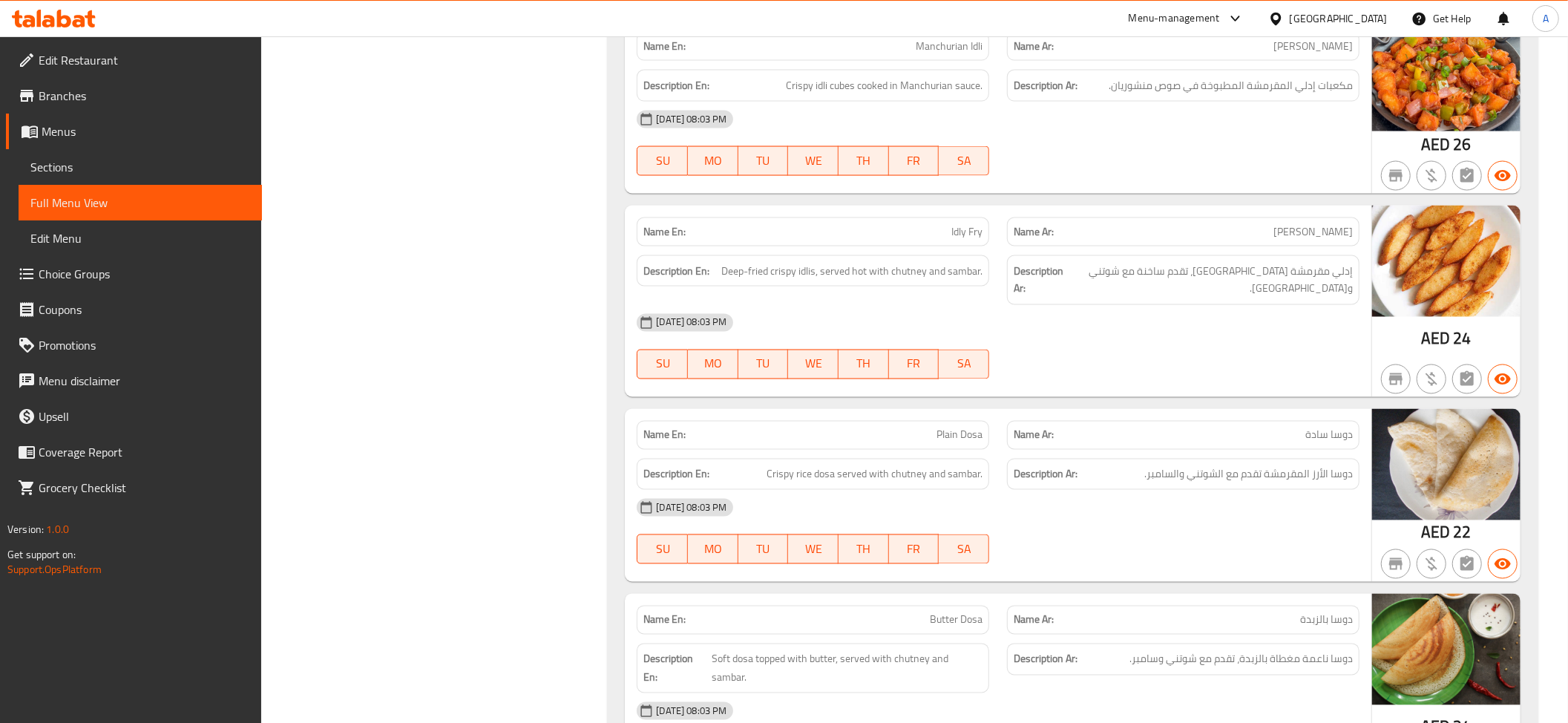
scroll to position [1854, 0]
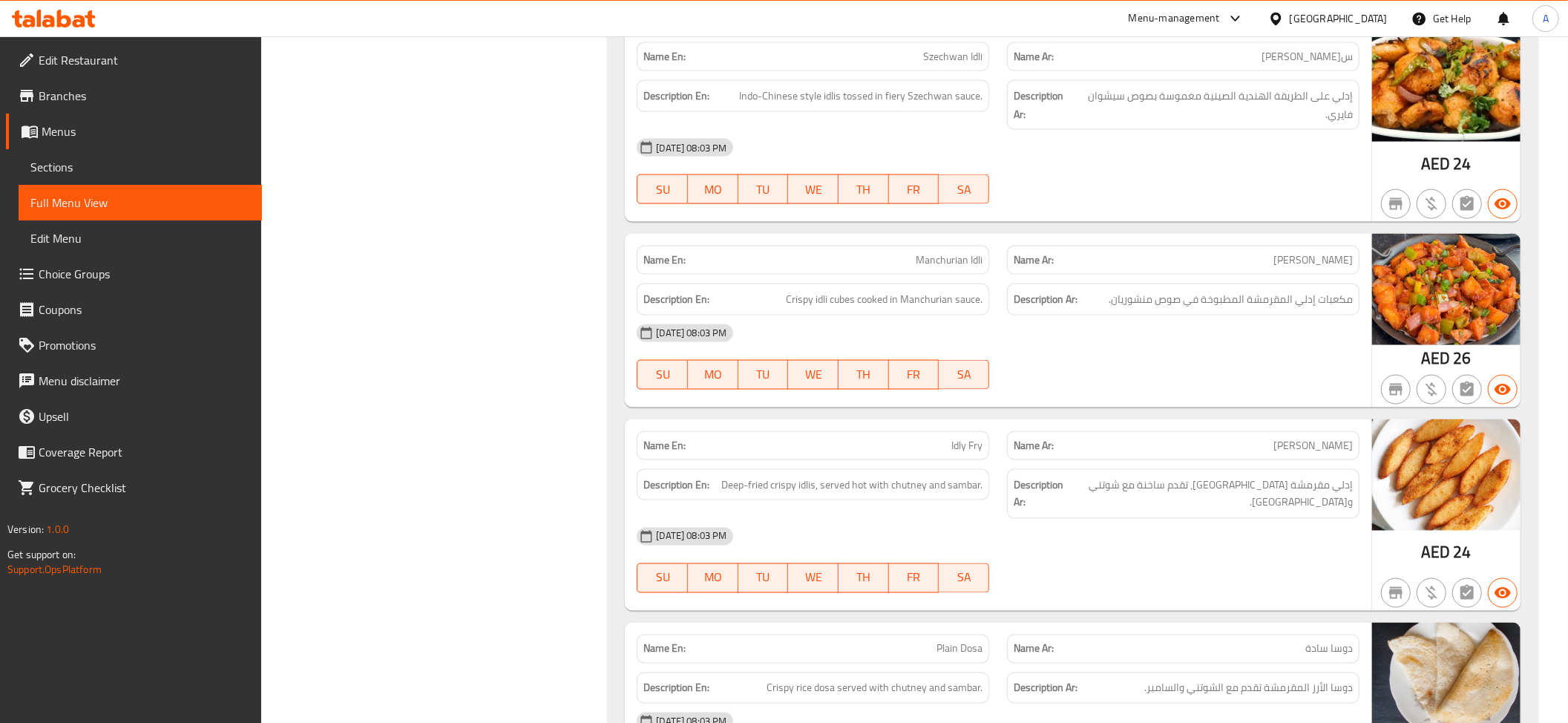
click at [1325, 315] on div "08-09-2025 08:03 PM" at bounding box center [997, 333] width 741 height 36
click at [1324, 284] on div "Description Ar: مكعبات إدلي المقرمشة المطبوخة في صوص منشوريان." at bounding box center [1183, 300] width 352 height 32
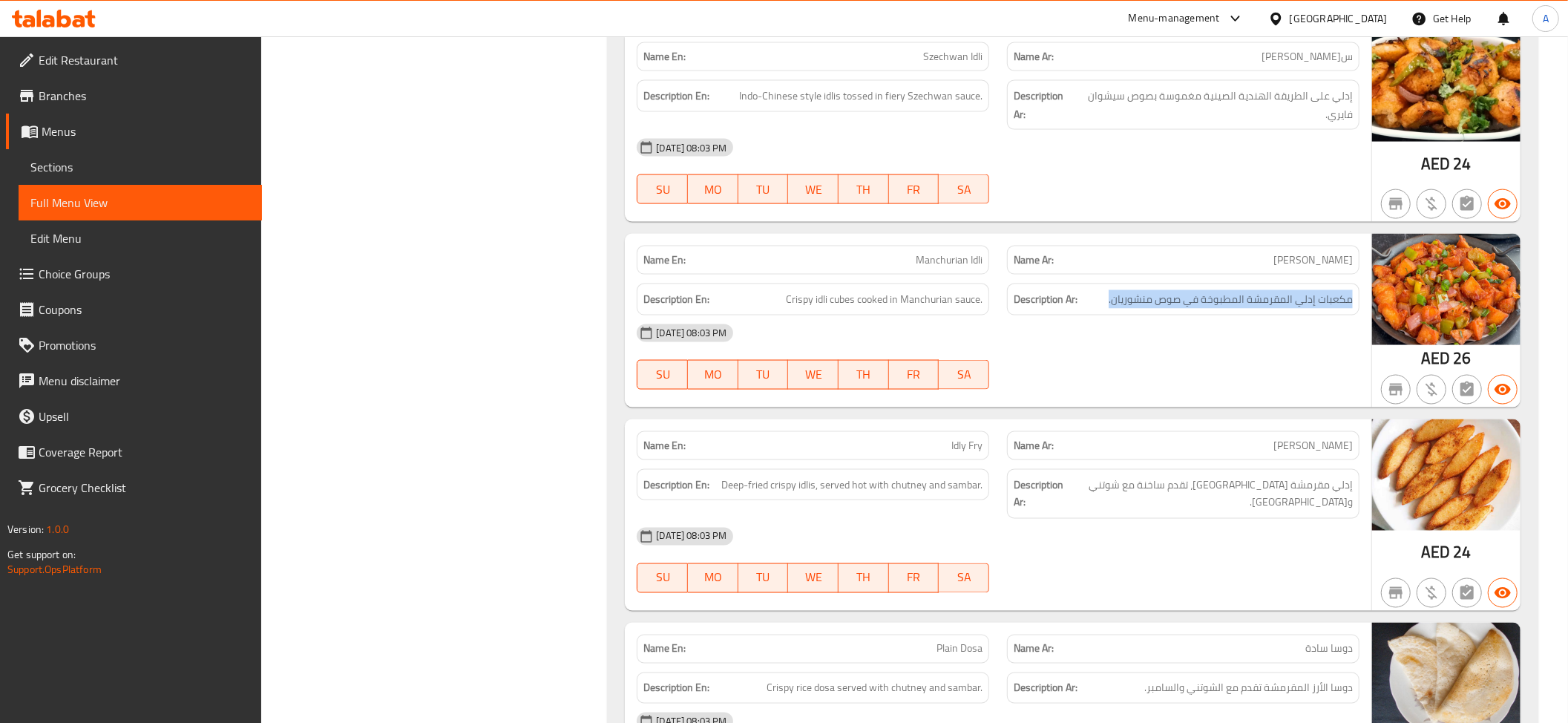
click at [1324, 284] on div "Description Ar: مكعبات إدلي المقرمشة المطبوخة في صوص منشوريان." at bounding box center [1183, 300] width 352 height 32
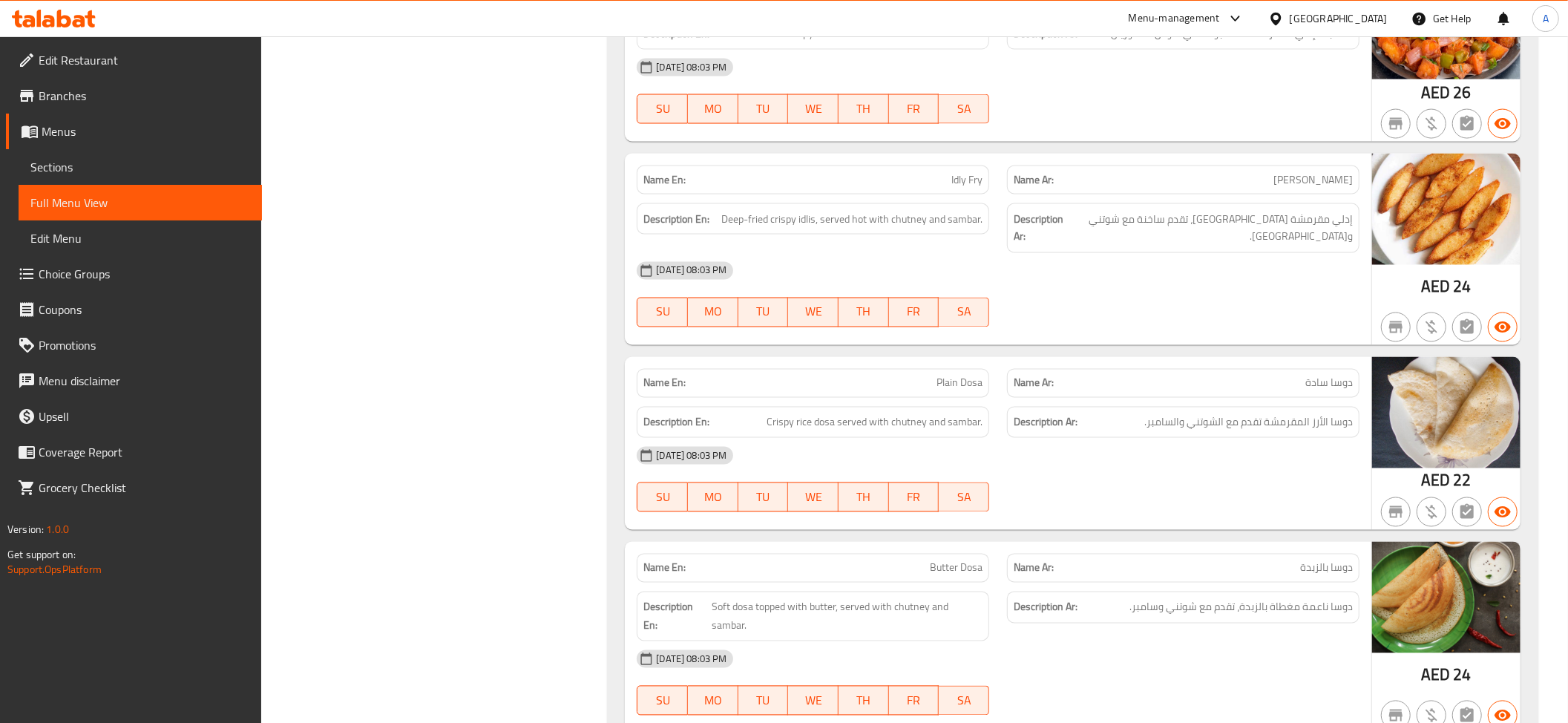
scroll to position [2211, 0]
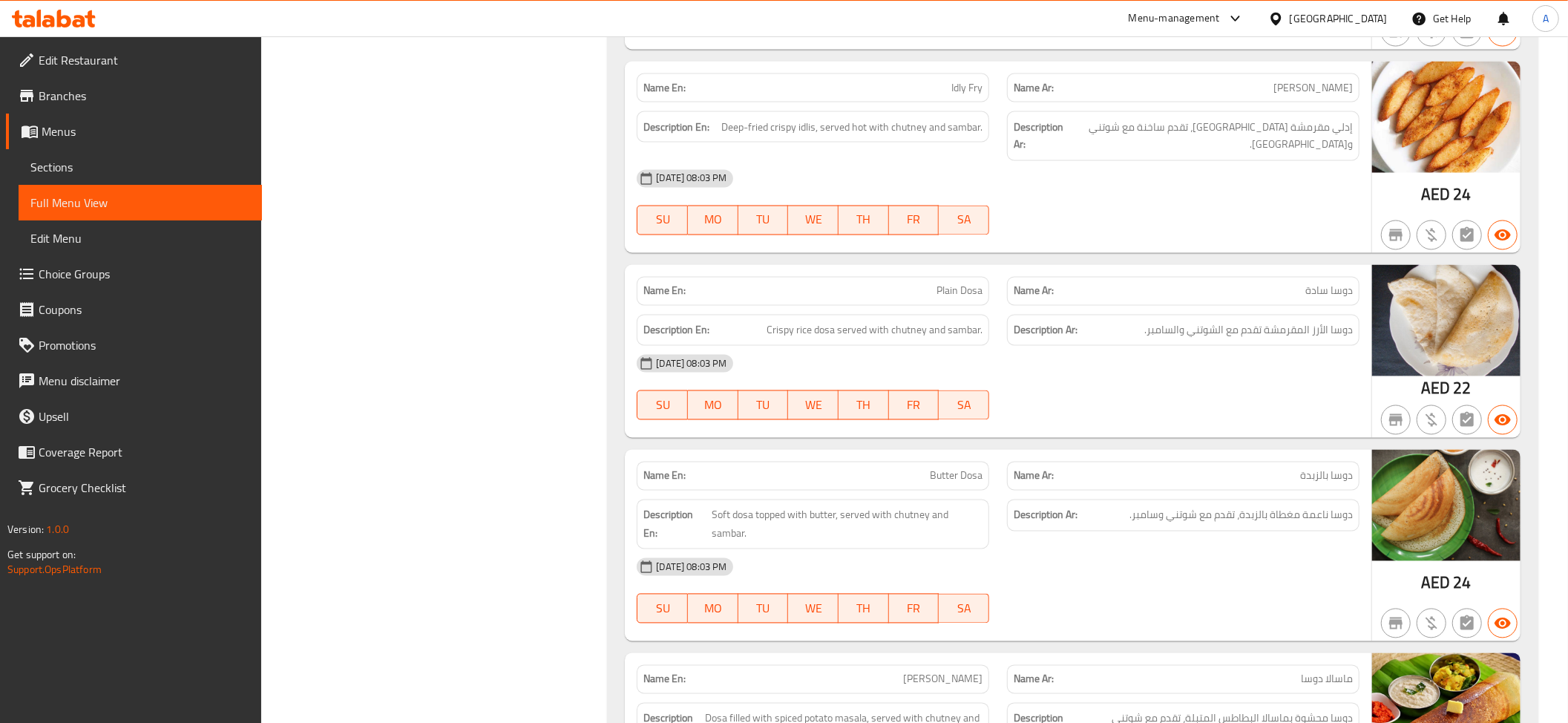
click at [1362, 102] on div "Description Ar: إدلي مقرمشة مقلية، تقدم ساخنة مع شوتني وسامبر." at bounding box center [1183, 136] width 370 height 67
click at [1300, 102] on div "Description Ar: إدلي مقرمشة مقلية، تقدم ساخنة مع شوتني وسامبر." at bounding box center [1183, 136] width 370 height 67
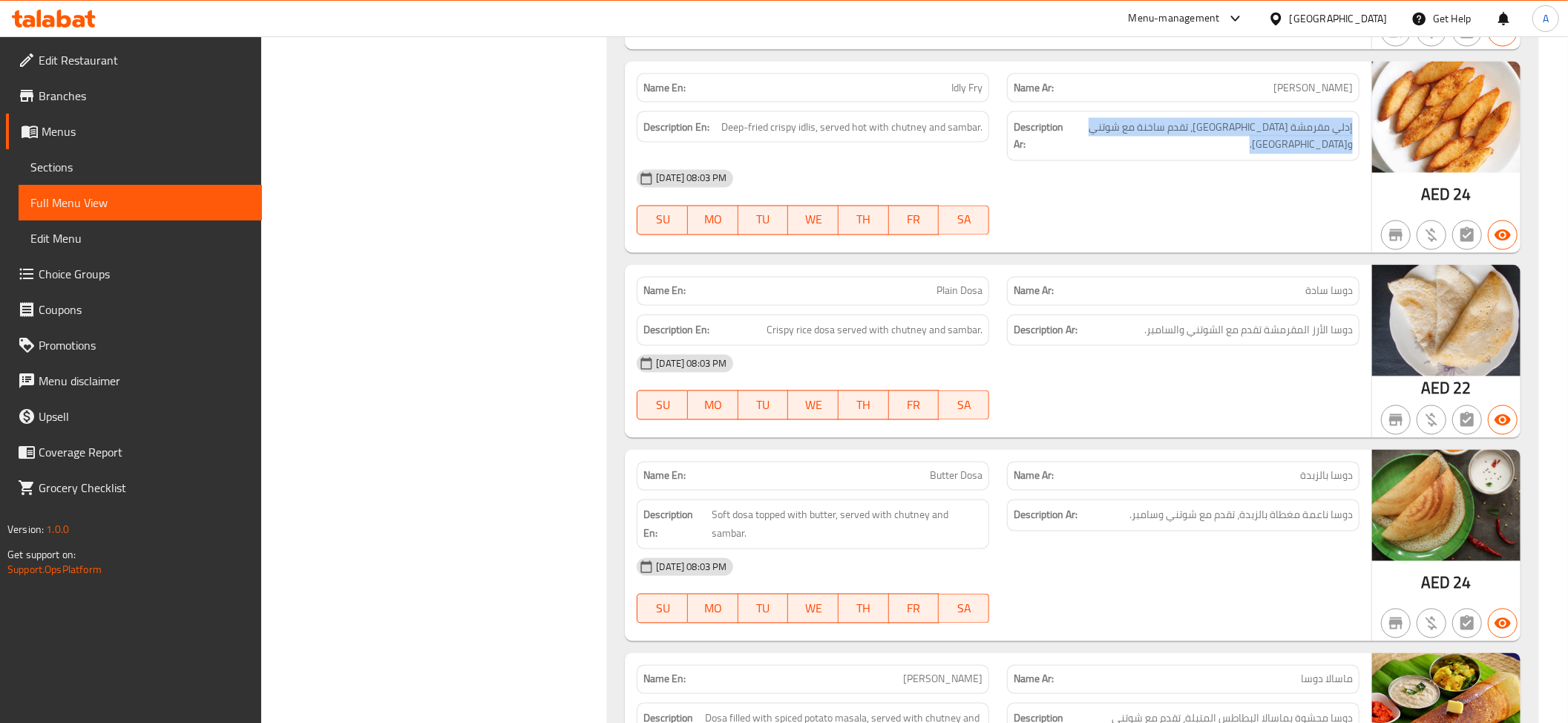
click at [1300, 102] on div "Description Ar: إدلي مقرمشة مقلية، تقدم ساخنة مع شوتني وسامبر." at bounding box center [1183, 136] width 370 height 67
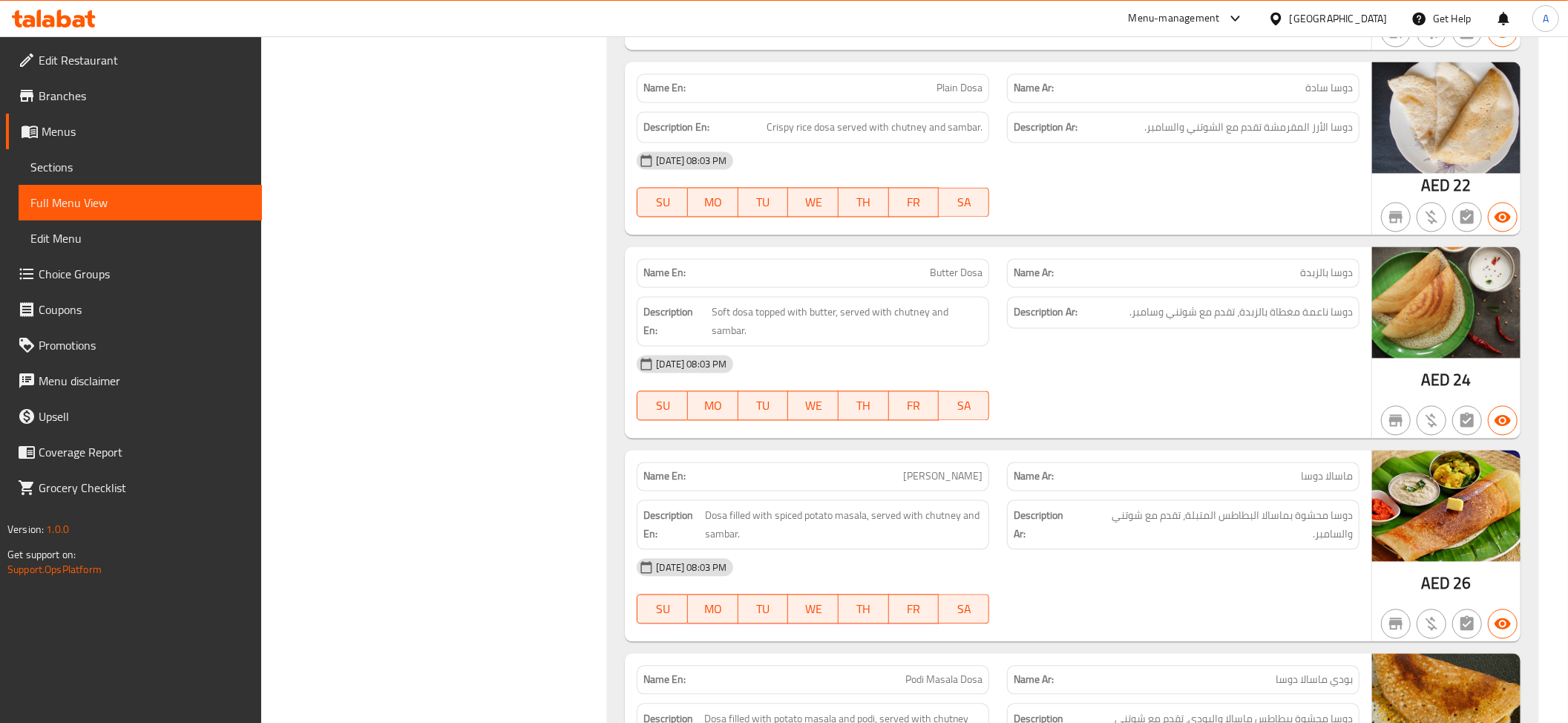
scroll to position [2517, 0]
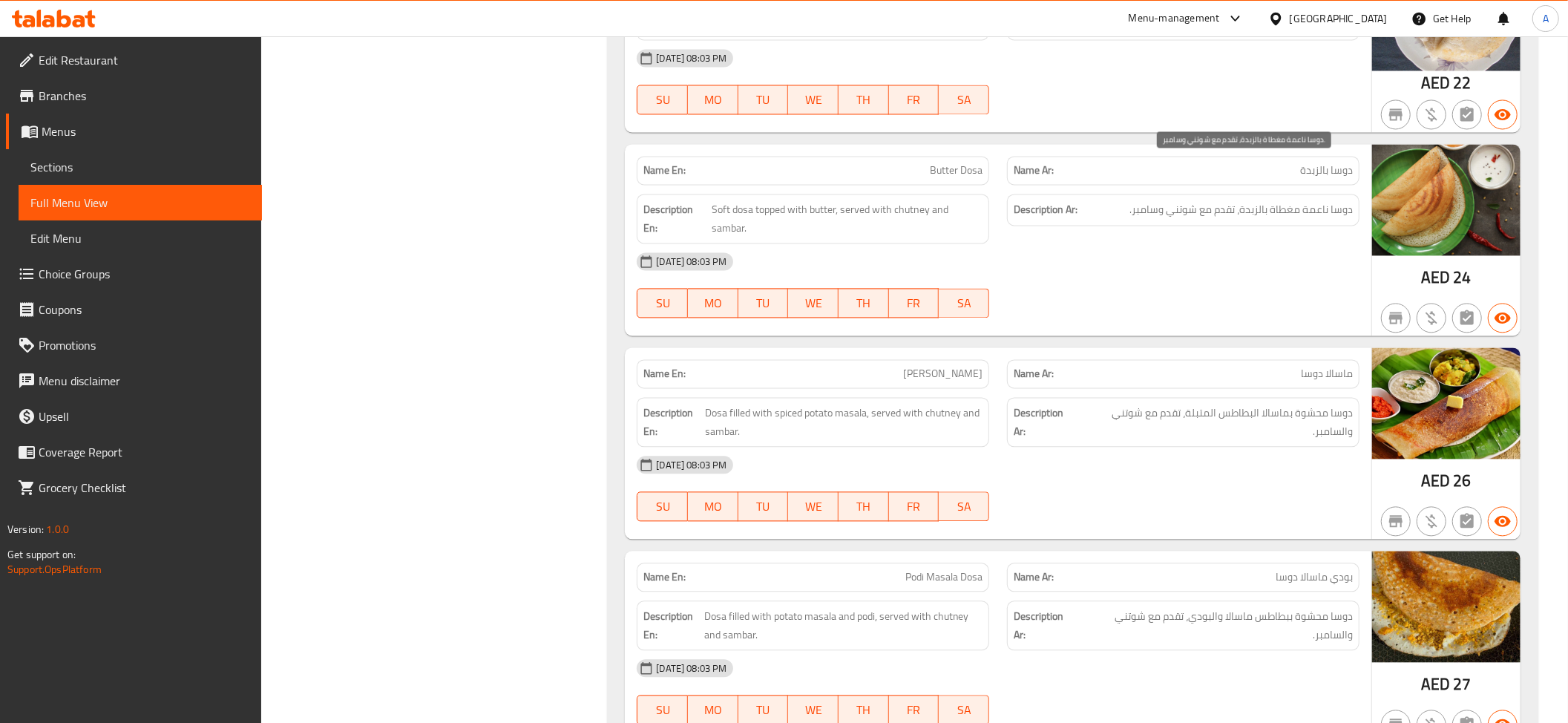
click at [1203, 200] on span "دوسا ناعمة مغطاة بالزبدة، تقدم مع شوتني وسامبر." at bounding box center [1212, 218] width 280 height 36
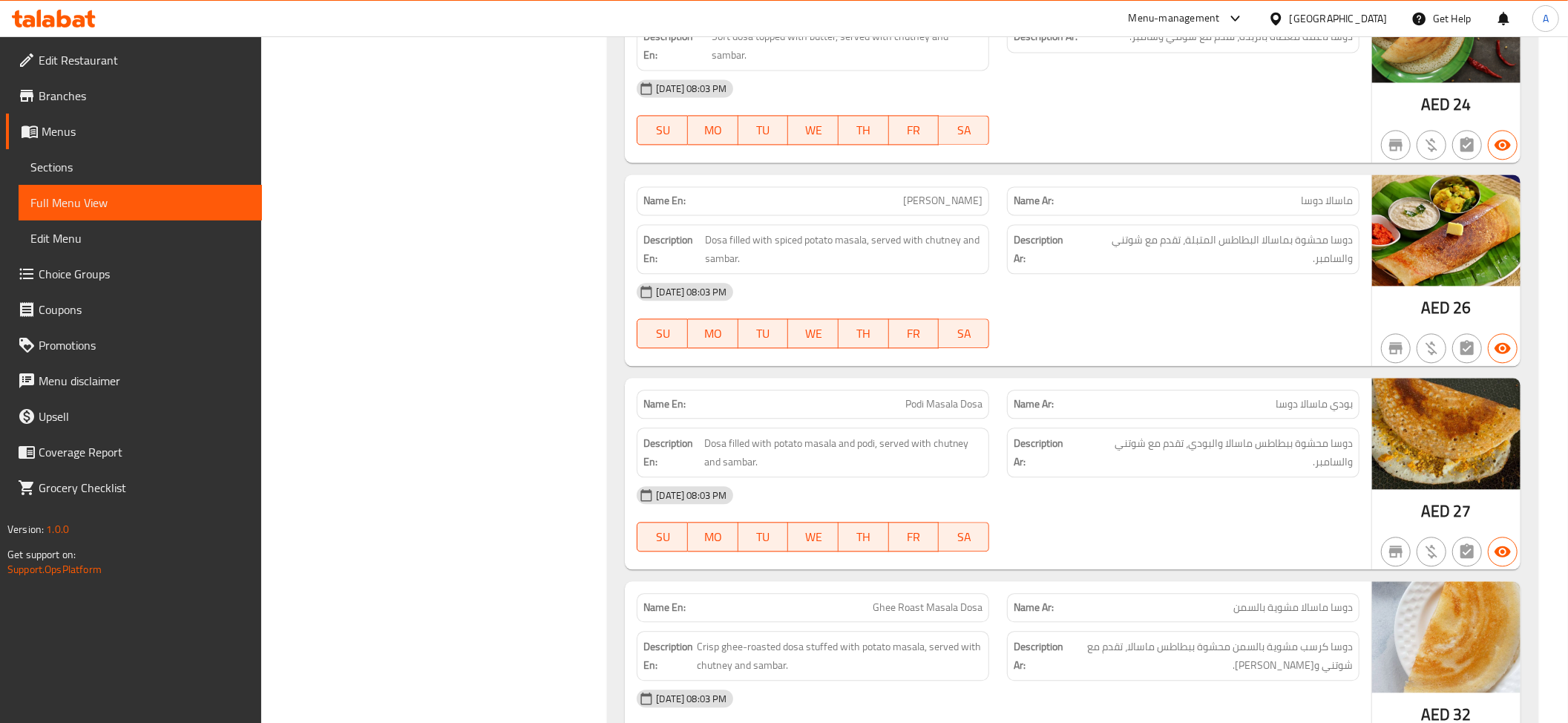
scroll to position [2701, 0]
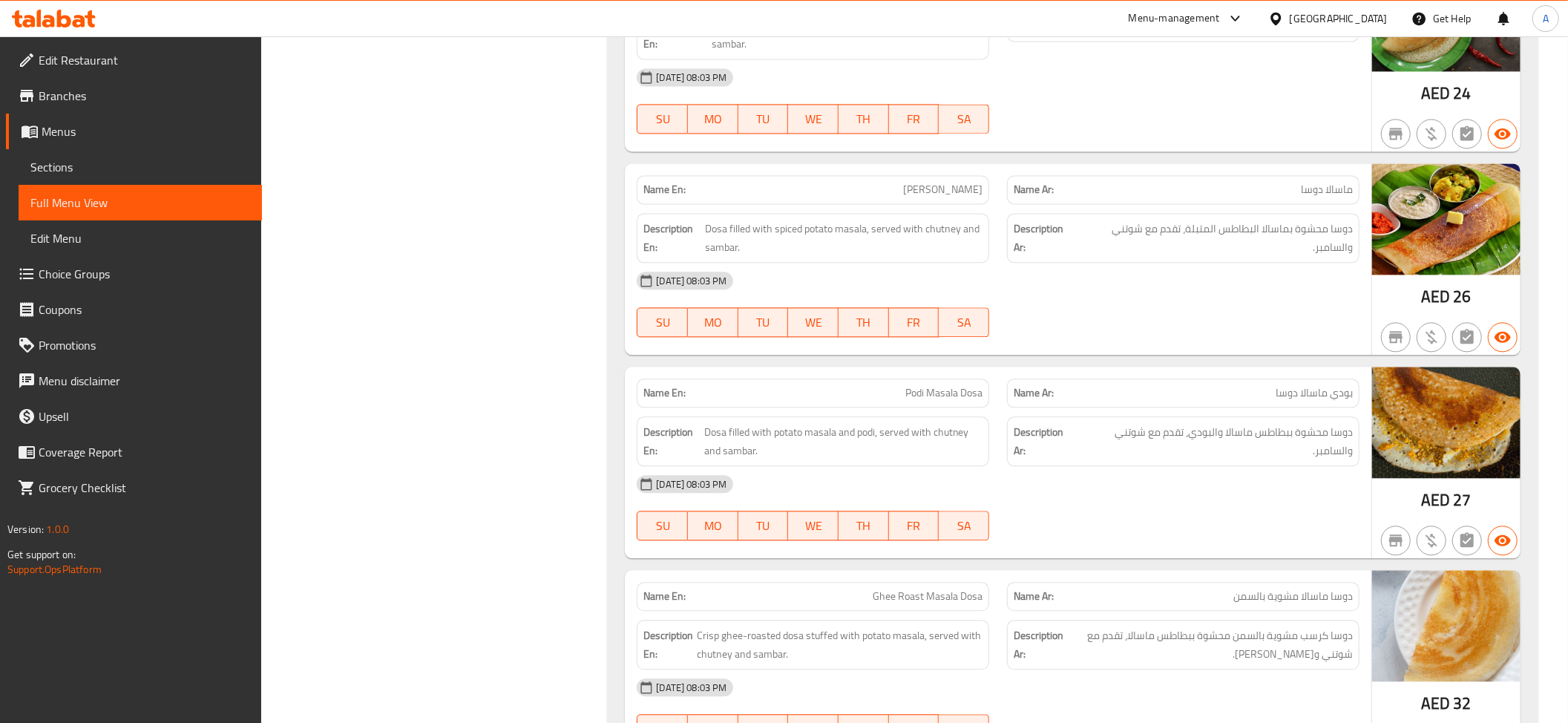
click at [989, 166] on div "Name En: Masala Dosa" at bounding box center [812, 189] width 370 height 47
click at [1307, 220] on span "دوسا محشوة بماسالا البطاطس المتبلة، تقدم مع شوتني والسامبر." at bounding box center [1215, 237] width 274 height 36
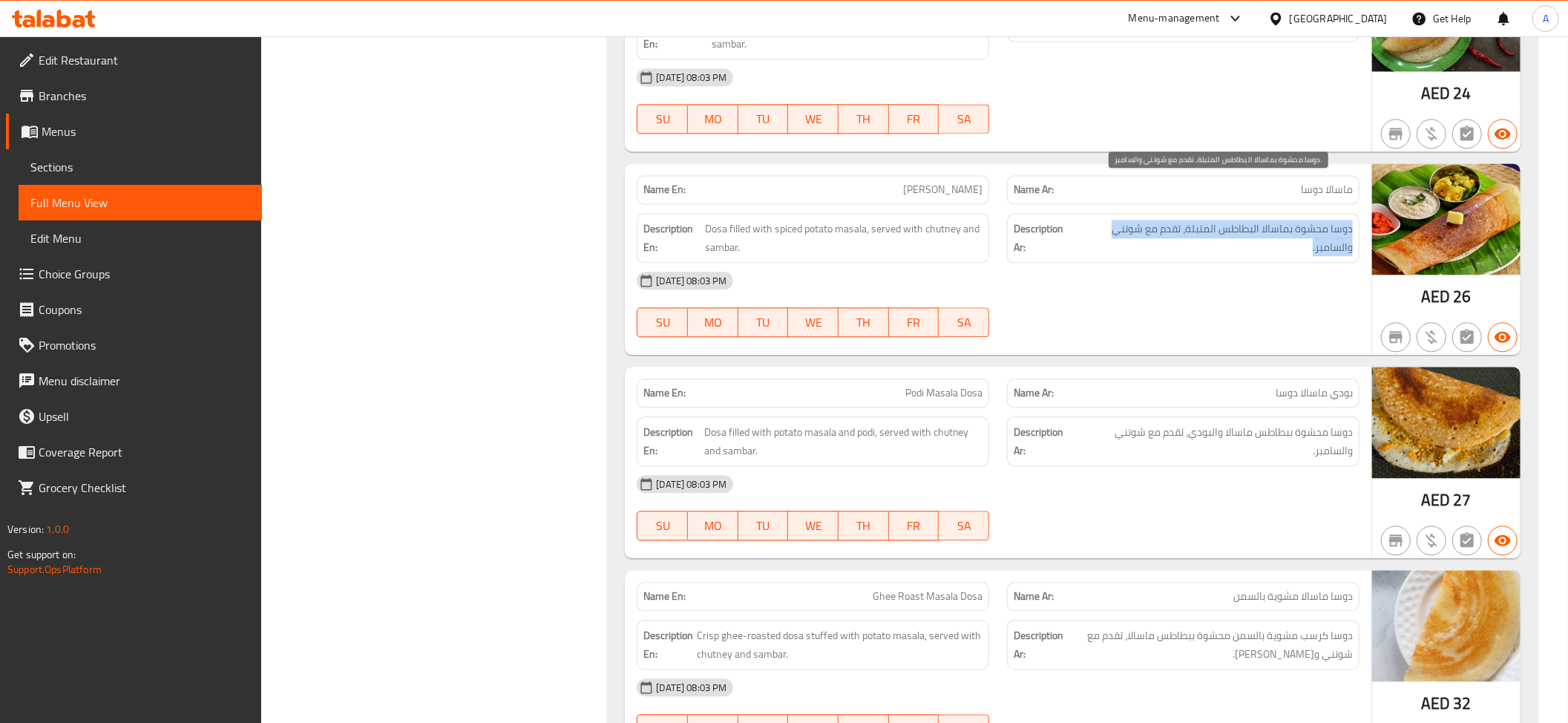
click at [1307, 220] on span "دوسا محشوة بماسالا البطاطس المتبلة، تقدم مع شوتني والسامبر." at bounding box center [1215, 237] width 274 height 36
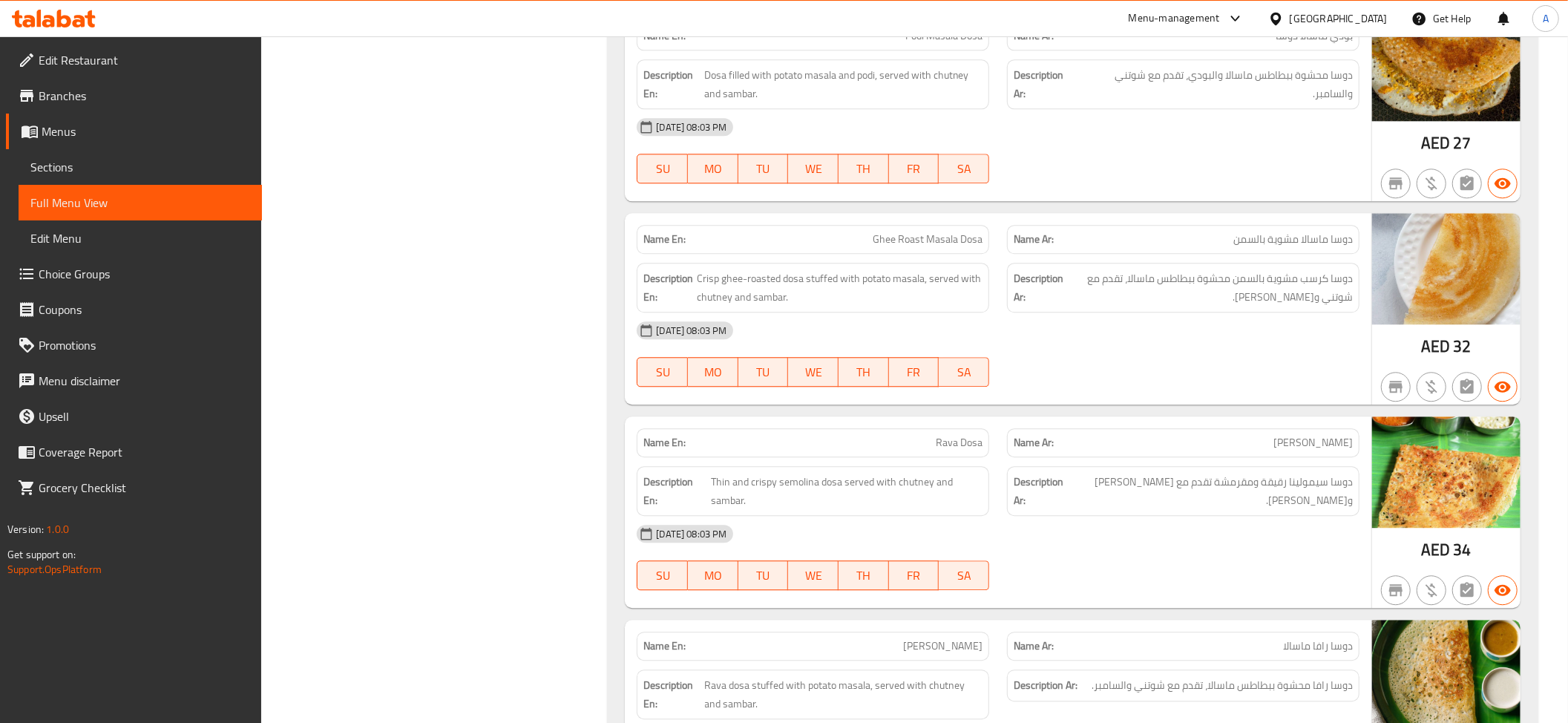
scroll to position [2976, 0]
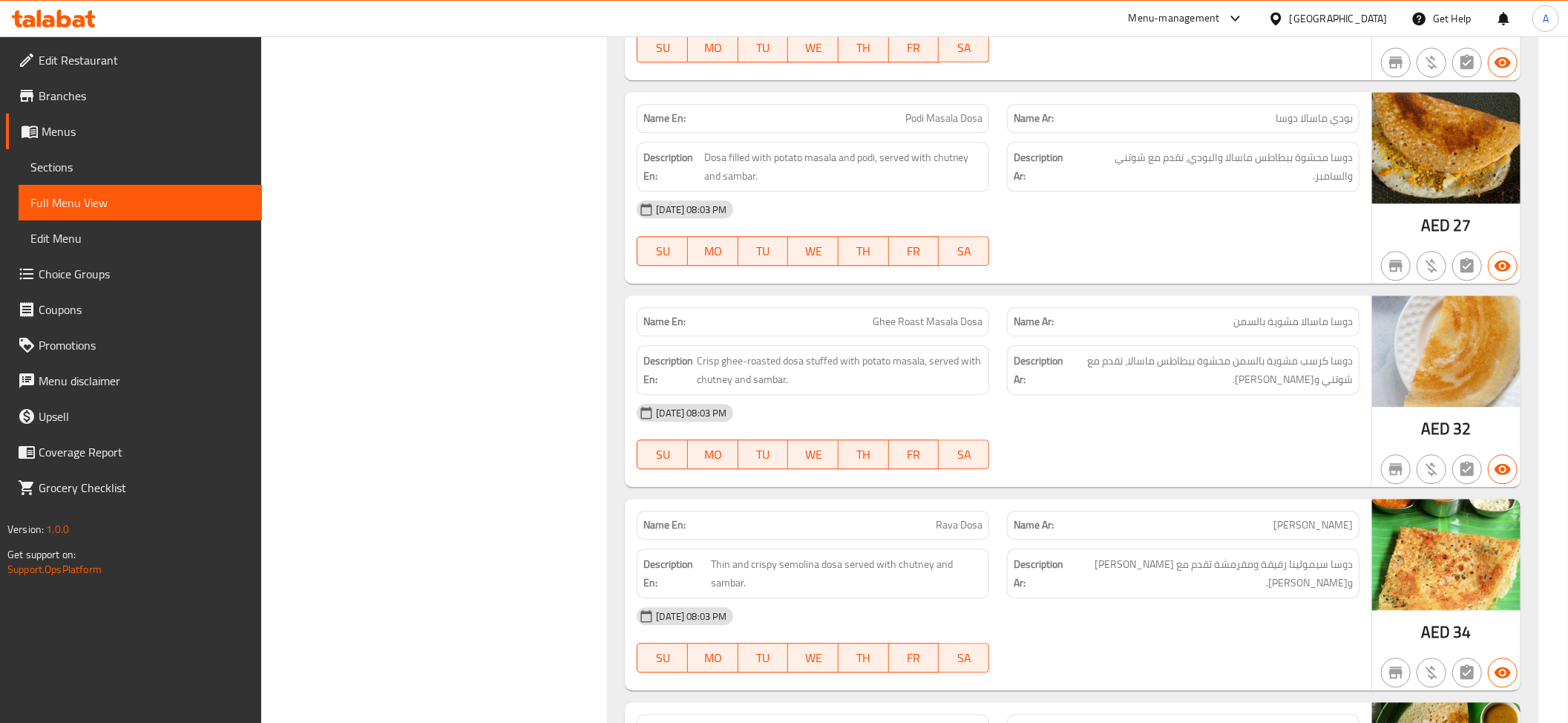
click at [826, 103] on div "Name En: Podi Masala Dosa" at bounding box center [812, 118] width 352 height 29
click at [1188, 148] on span "دوسا محشوة ببطاطس ماسالا والبودي، تقدم مع شوتني والسامبر." at bounding box center [1212, 166] width 281 height 36
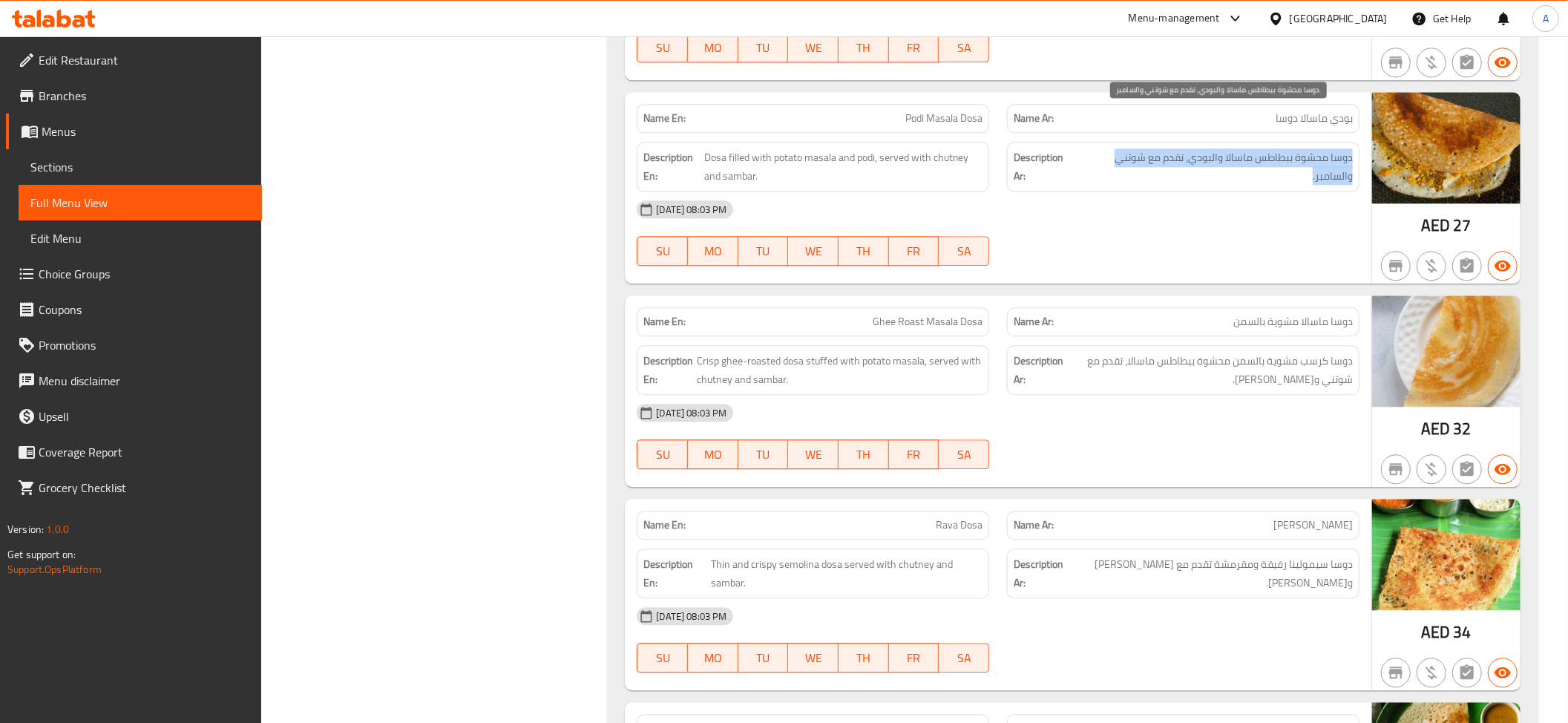
click at [1188, 148] on span "دوسا محشوة ببطاطس ماسالا والبودي، تقدم مع شوتني والسامبر." at bounding box center [1212, 166] width 281 height 36
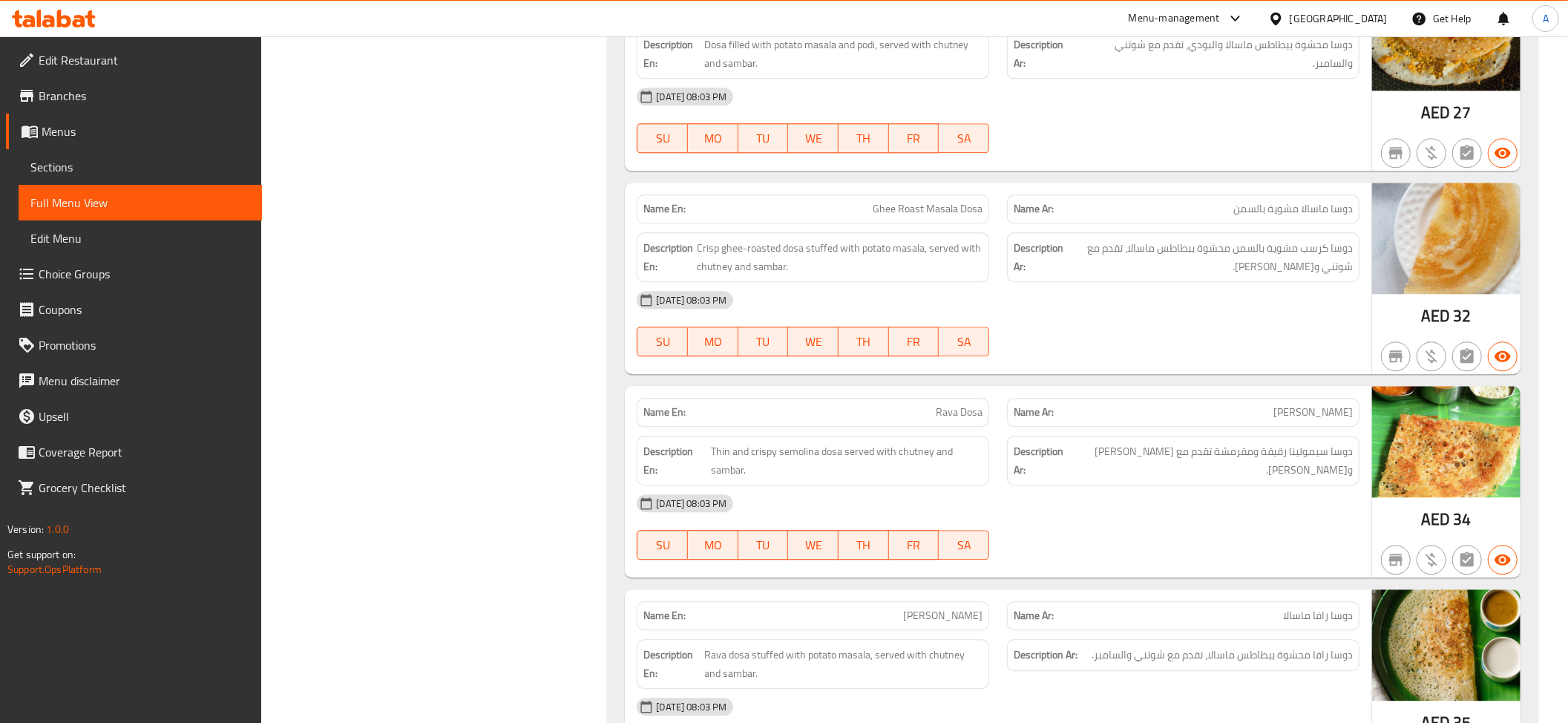
scroll to position [3159, 0]
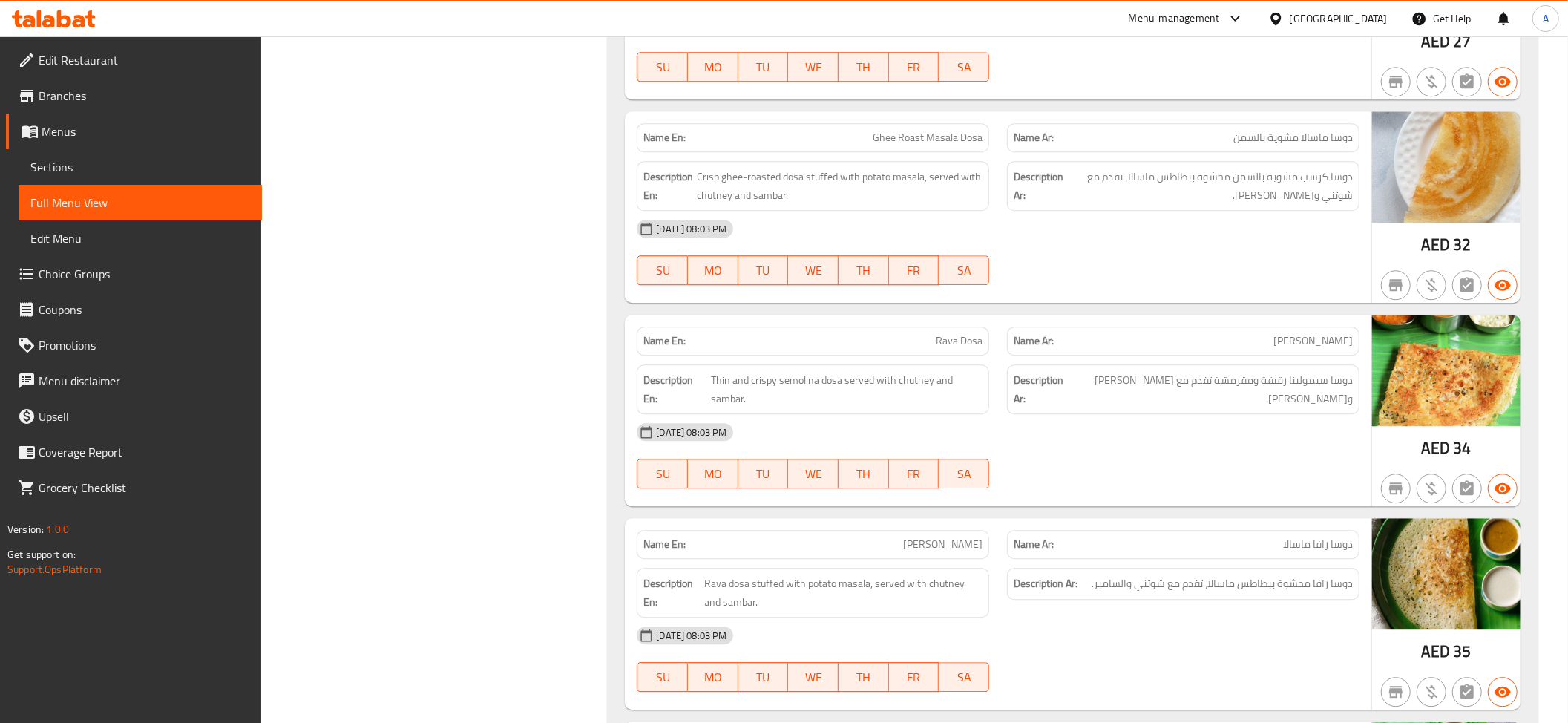
click at [926, 130] on span "Ghee Roast Masala Dosa" at bounding box center [927, 138] width 110 height 16
click at [1268, 130] on span "دوسا ماسالا مشوية بالسمن" at bounding box center [1293, 138] width 119 height 16
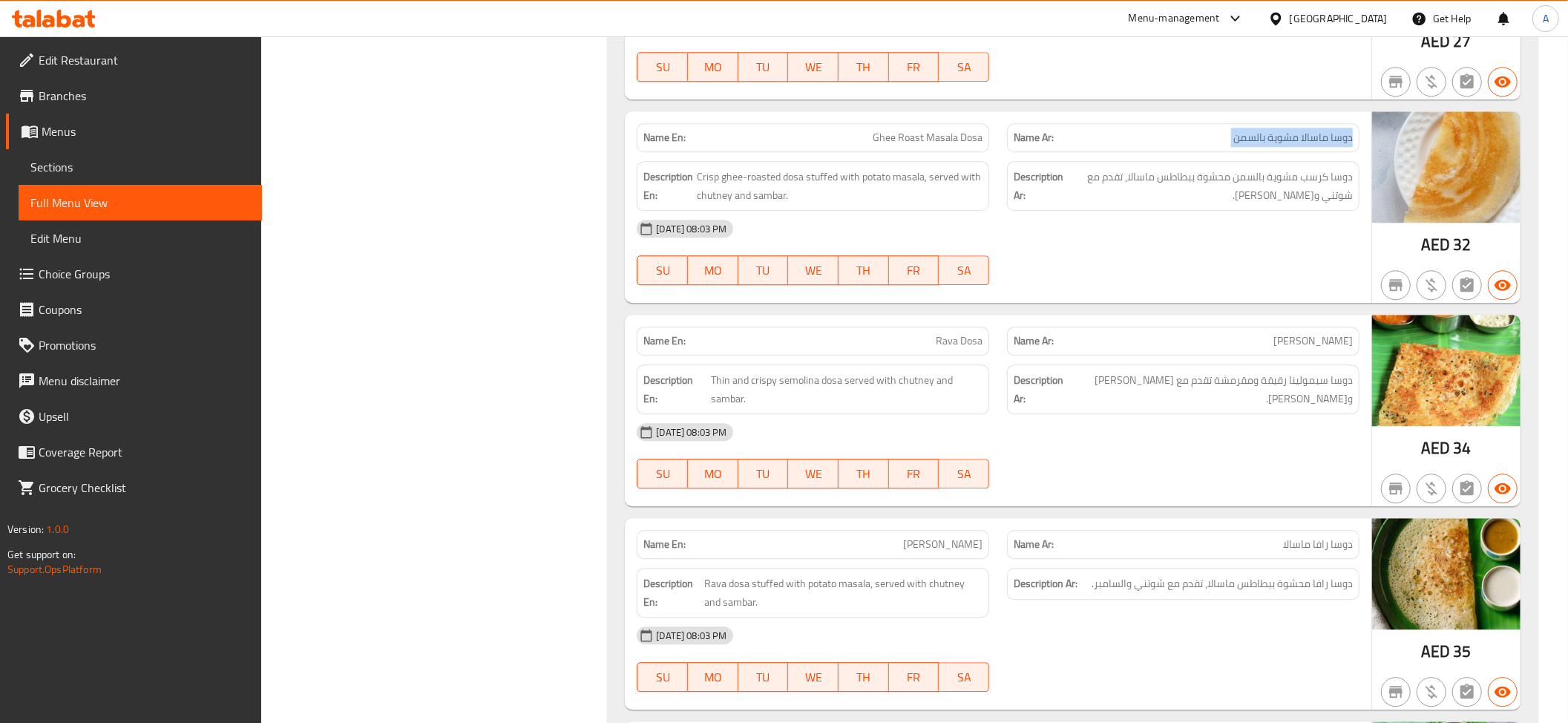
click at [1268, 130] on span "دوسا ماسالا مشوية بالسمن" at bounding box center [1293, 138] width 119 height 16
click at [908, 130] on span "Ghee Roast Masala Dosa" at bounding box center [927, 138] width 110 height 16
copy span "Roast"
click at [918, 130] on span "Ghee Roast Masala Dosa" at bounding box center [927, 138] width 110 height 16
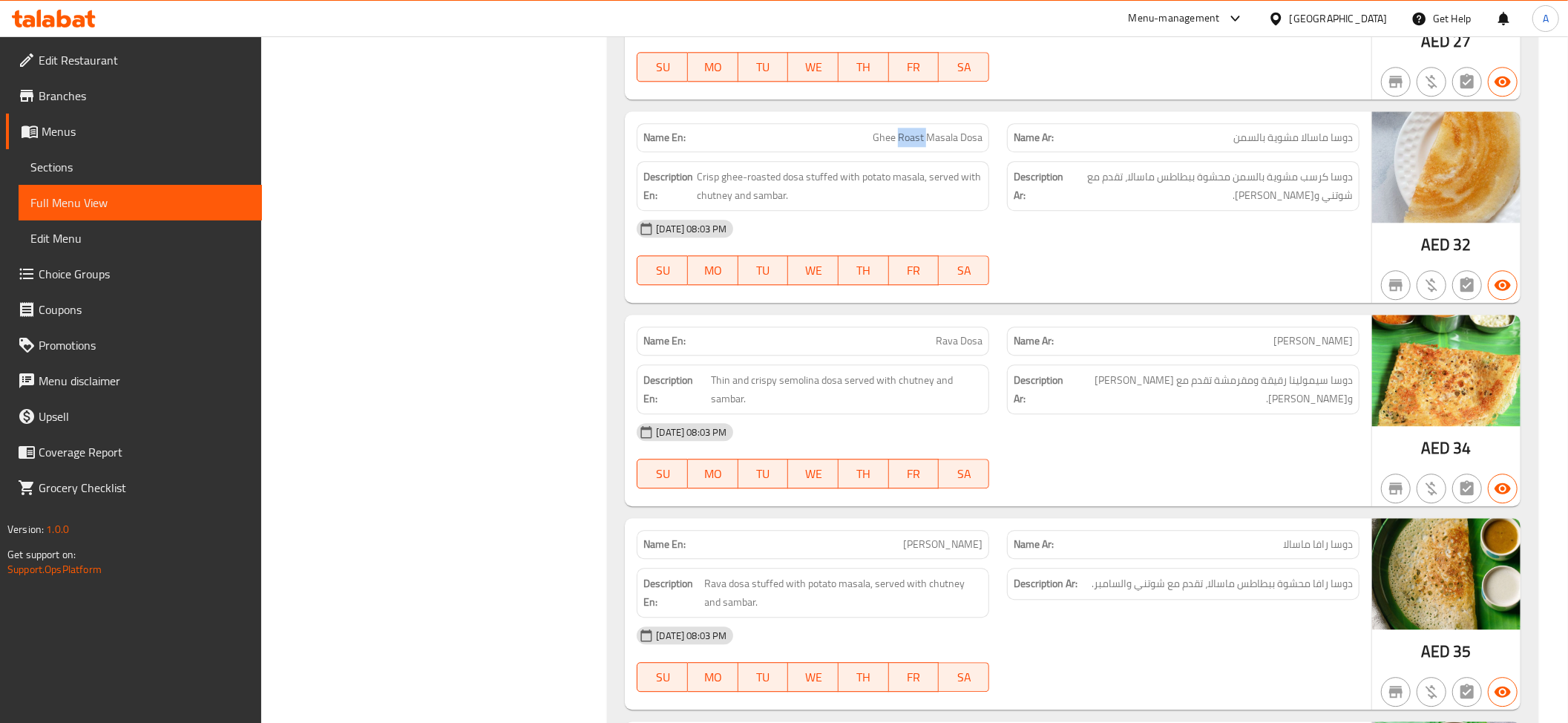
click at [918, 130] on span "Ghee Roast Masala Dosa" at bounding box center [927, 138] width 110 height 16
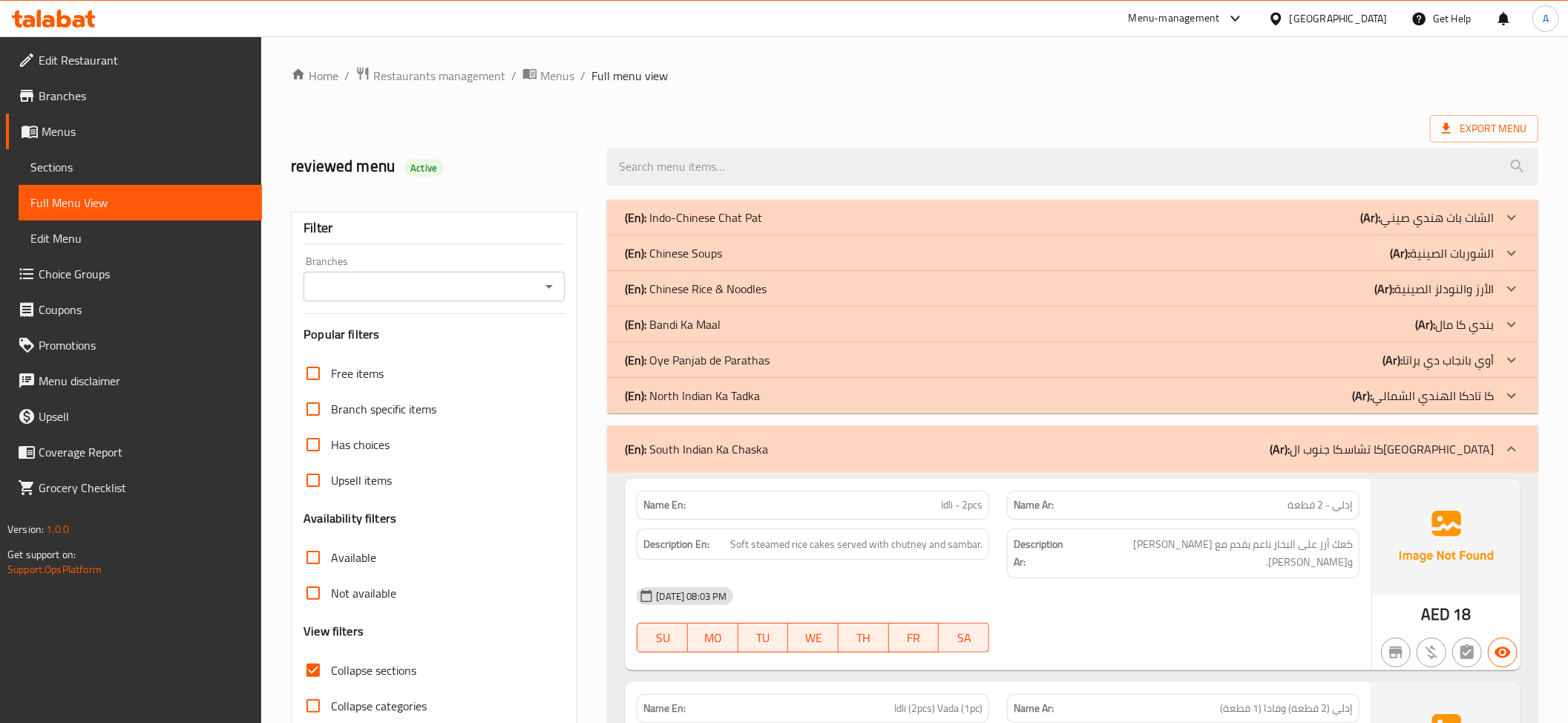
scroll to position [414, 0]
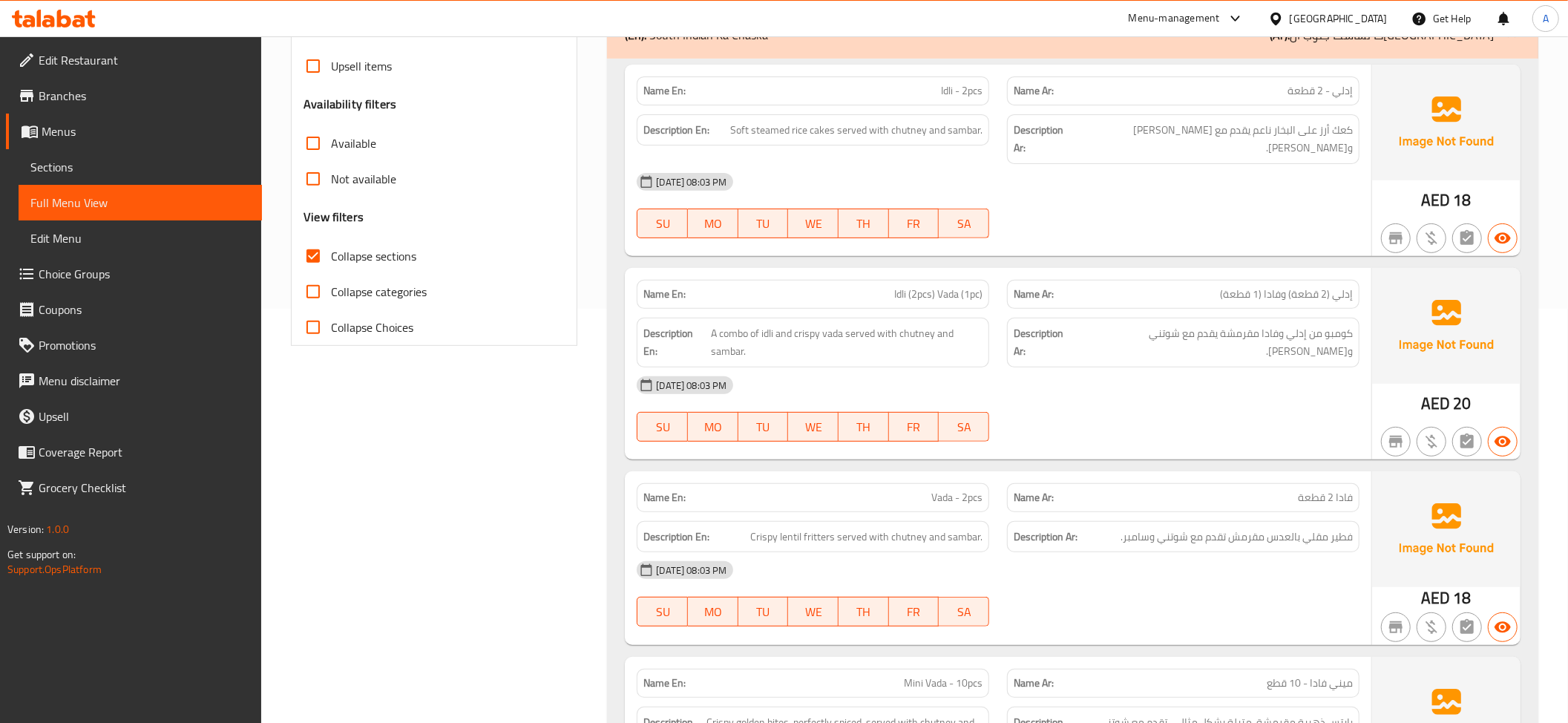
click at [393, 264] on span "Collapse sections" at bounding box center [373, 256] width 85 height 18
click at [331, 264] on input "Collapse sections" at bounding box center [313, 256] width 36 height 36
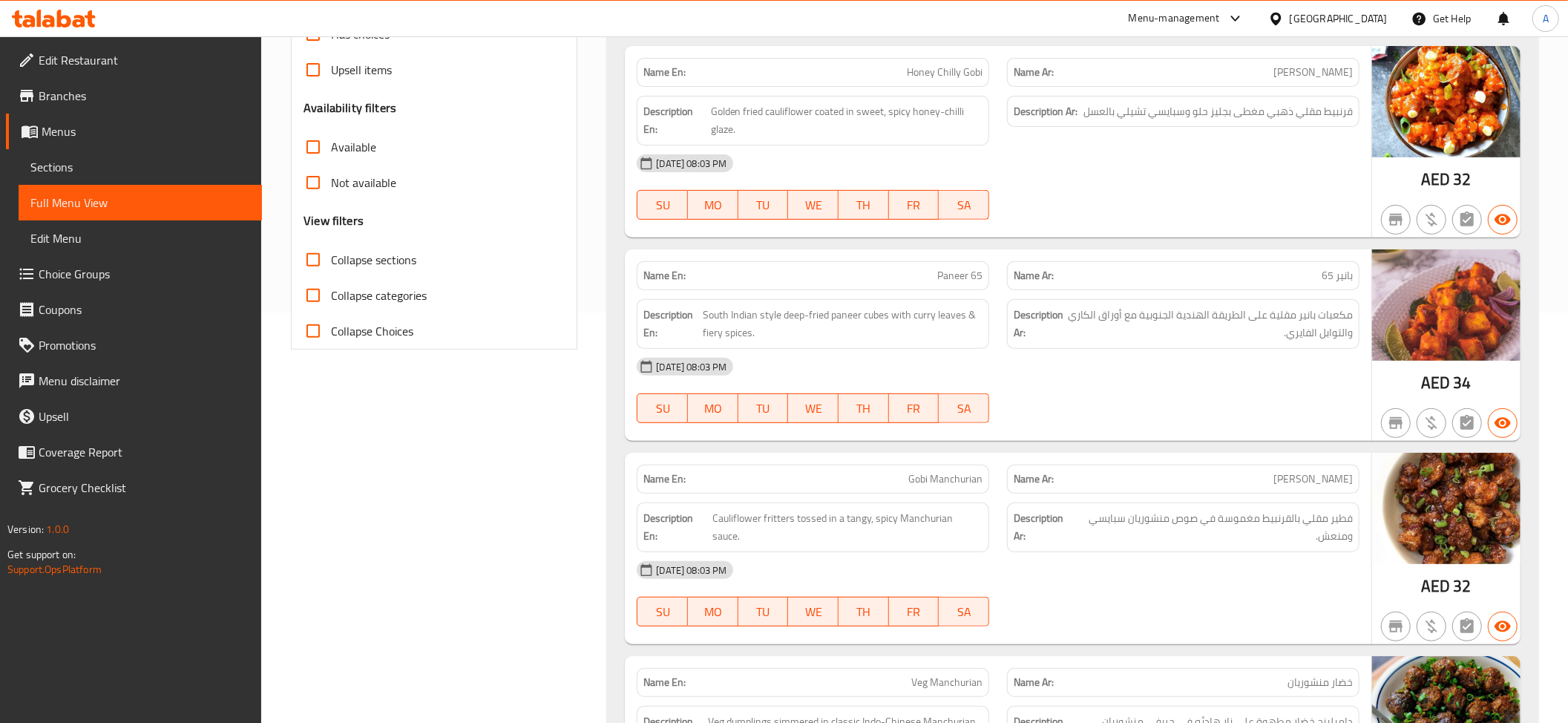
scroll to position [336, 0]
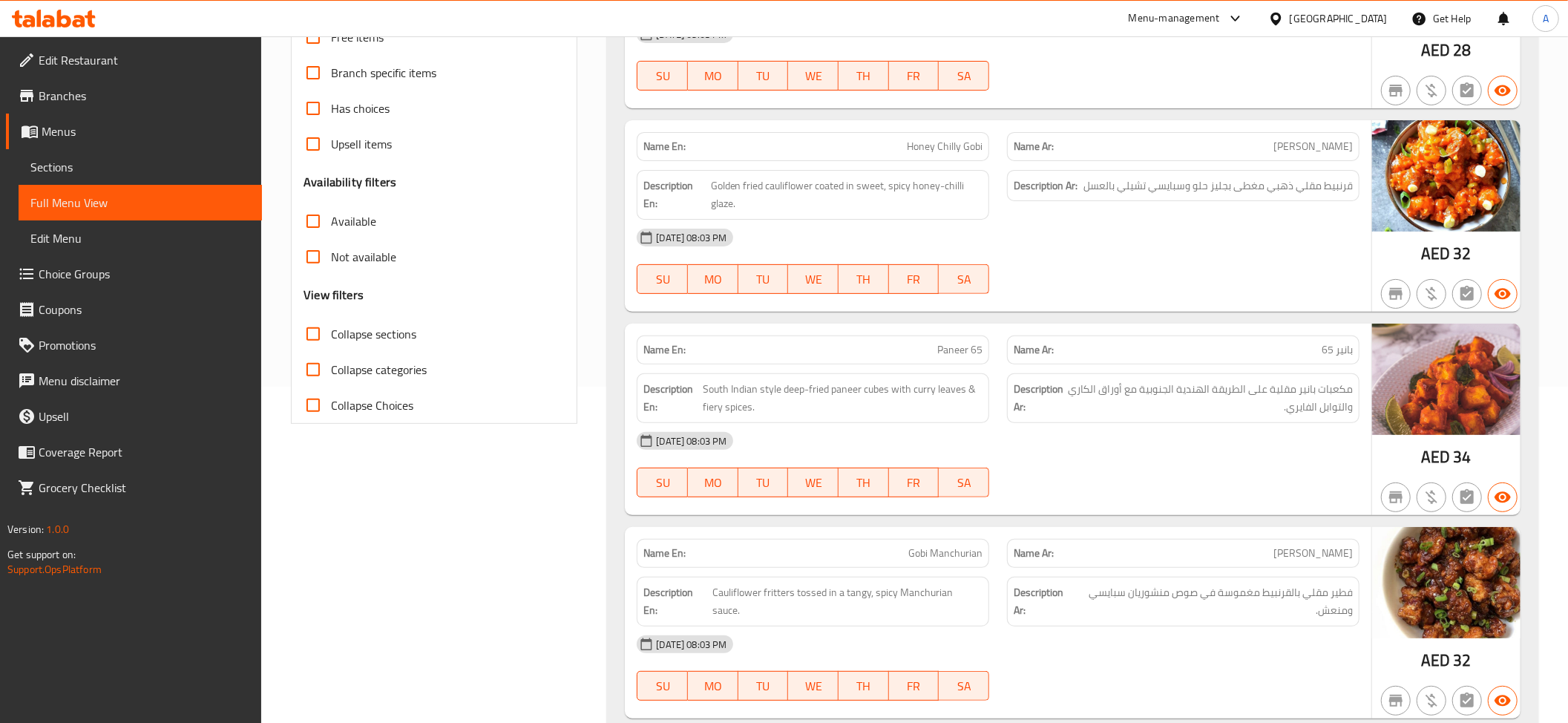
click at [355, 330] on span "Collapse sections" at bounding box center [373, 334] width 85 height 18
click at [331, 330] on input "Collapse sections" at bounding box center [313, 334] width 36 height 36
checkbox input "true"
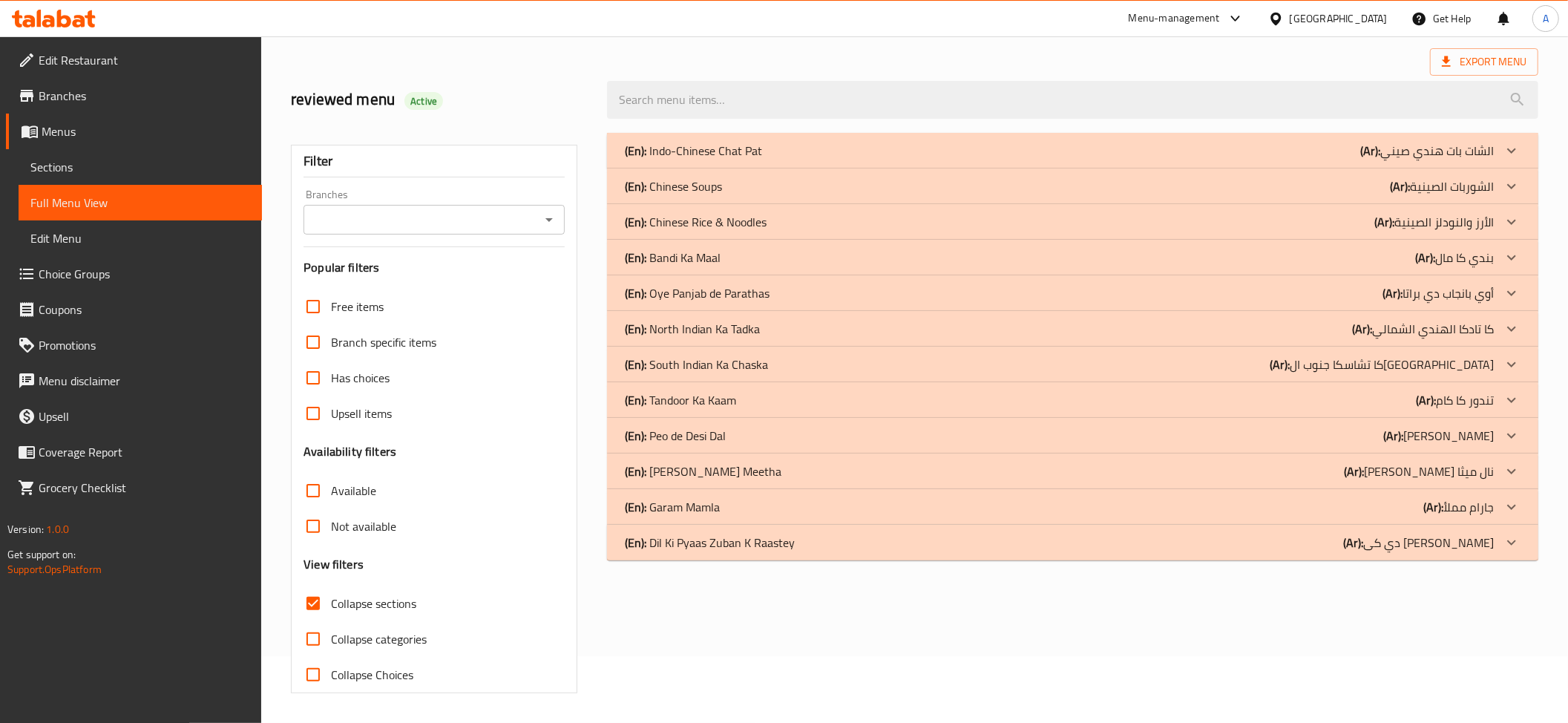
scroll to position [68, 0]
click at [772, 356] on div "(En): South Indian Ka Chaska (Ar): كا تشاسكا جنوب الهند" at bounding box center [1059, 364] width 869 height 18
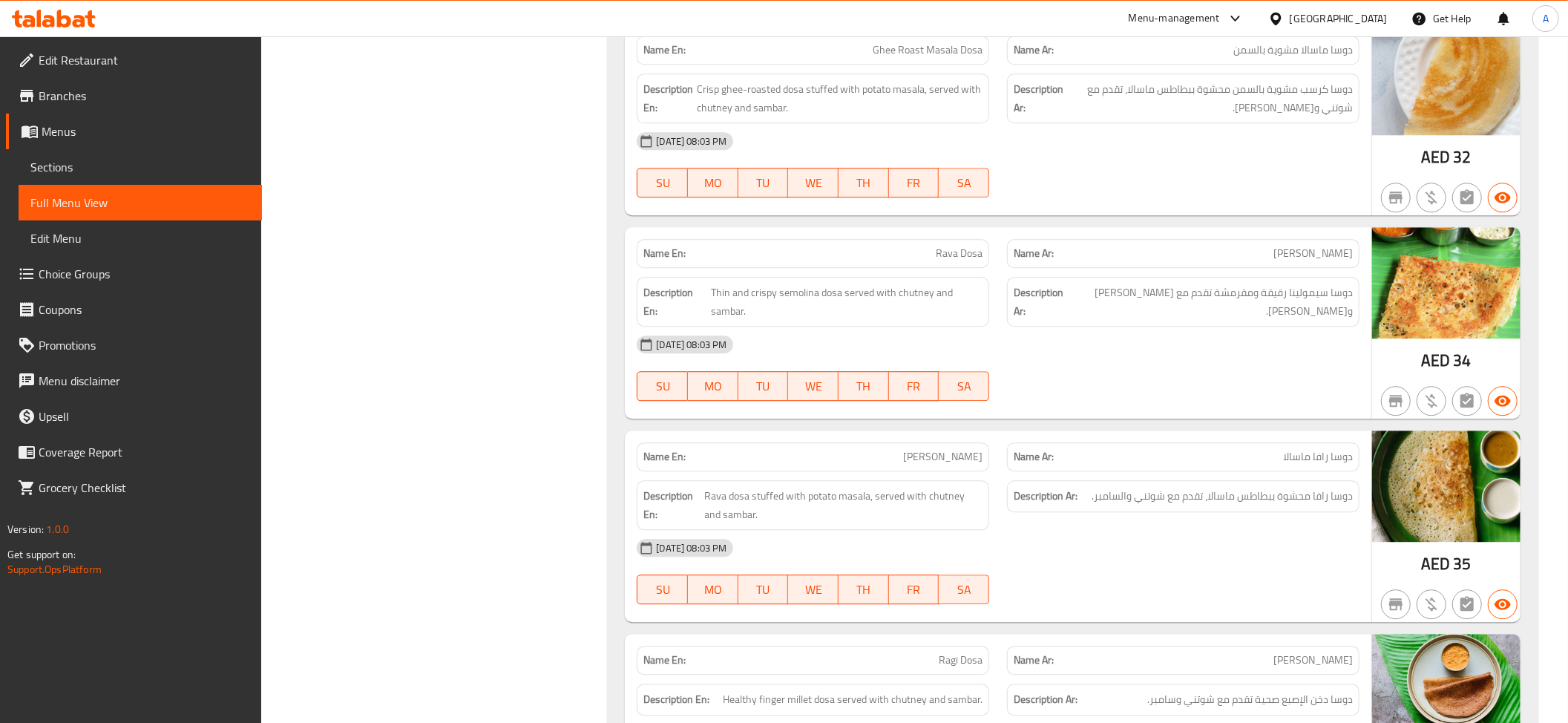
scroll to position [3318, 0]
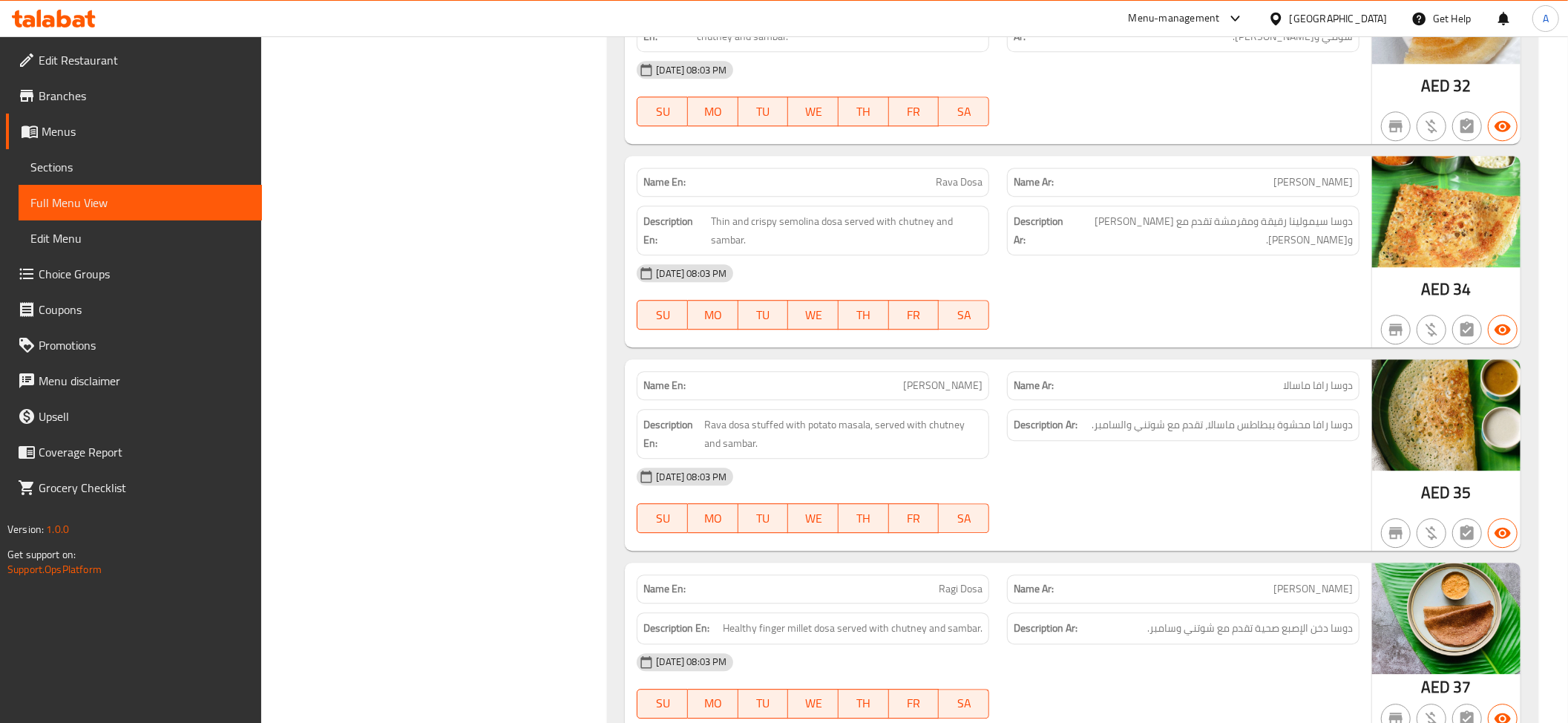
click at [942, 175] on span "Rava Dosa" at bounding box center [959, 182] width 47 height 16
click at [1278, 212] on span "دوسا سيمولينا رقيقة ومقرمشة تقدم مع شوتني وسامبر." at bounding box center [1210, 229] width 284 height 36
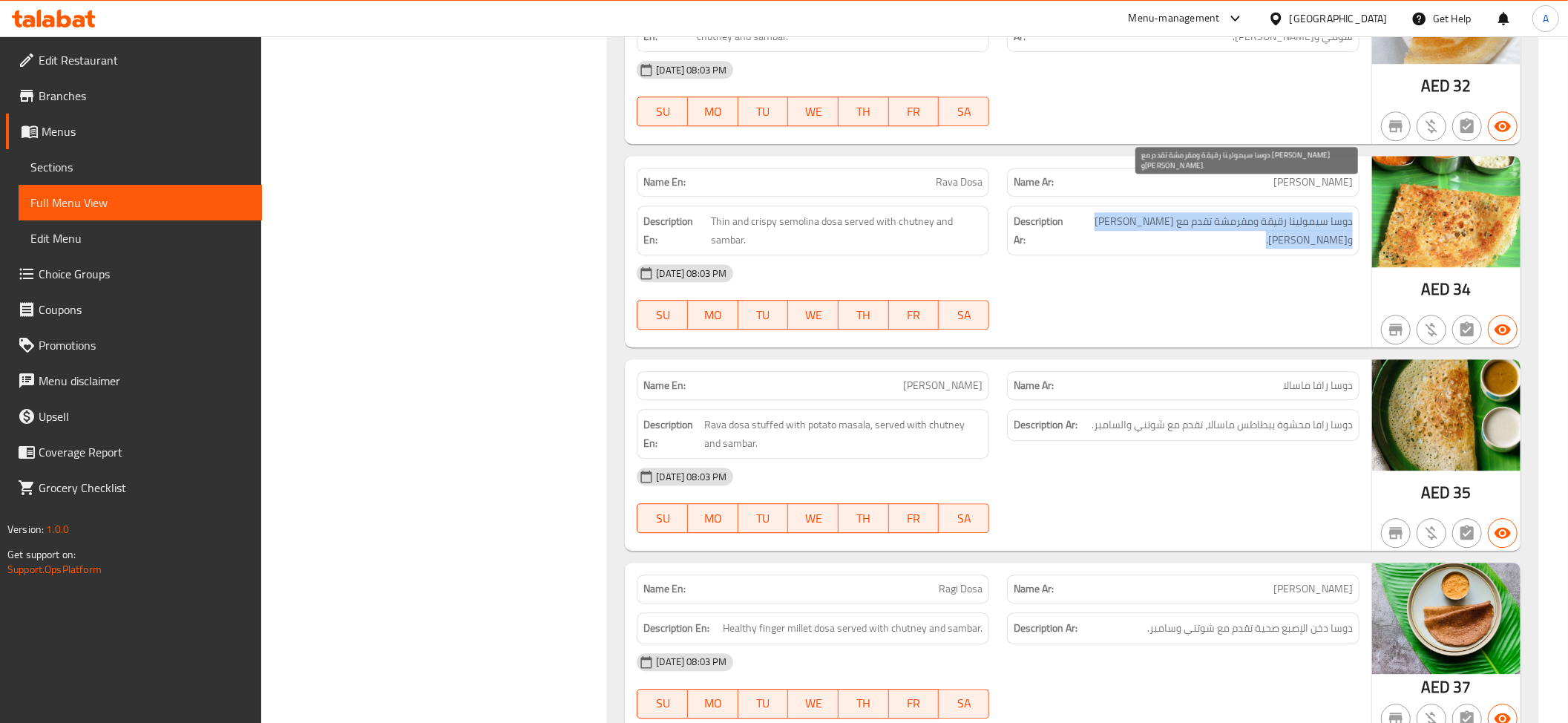
click at [1278, 212] on span "دوسا سيمولينا رقيقة ومقرمشة تقدم مع شوتني وسامبر." at bounding box center [1210, 229] width 284 height 36
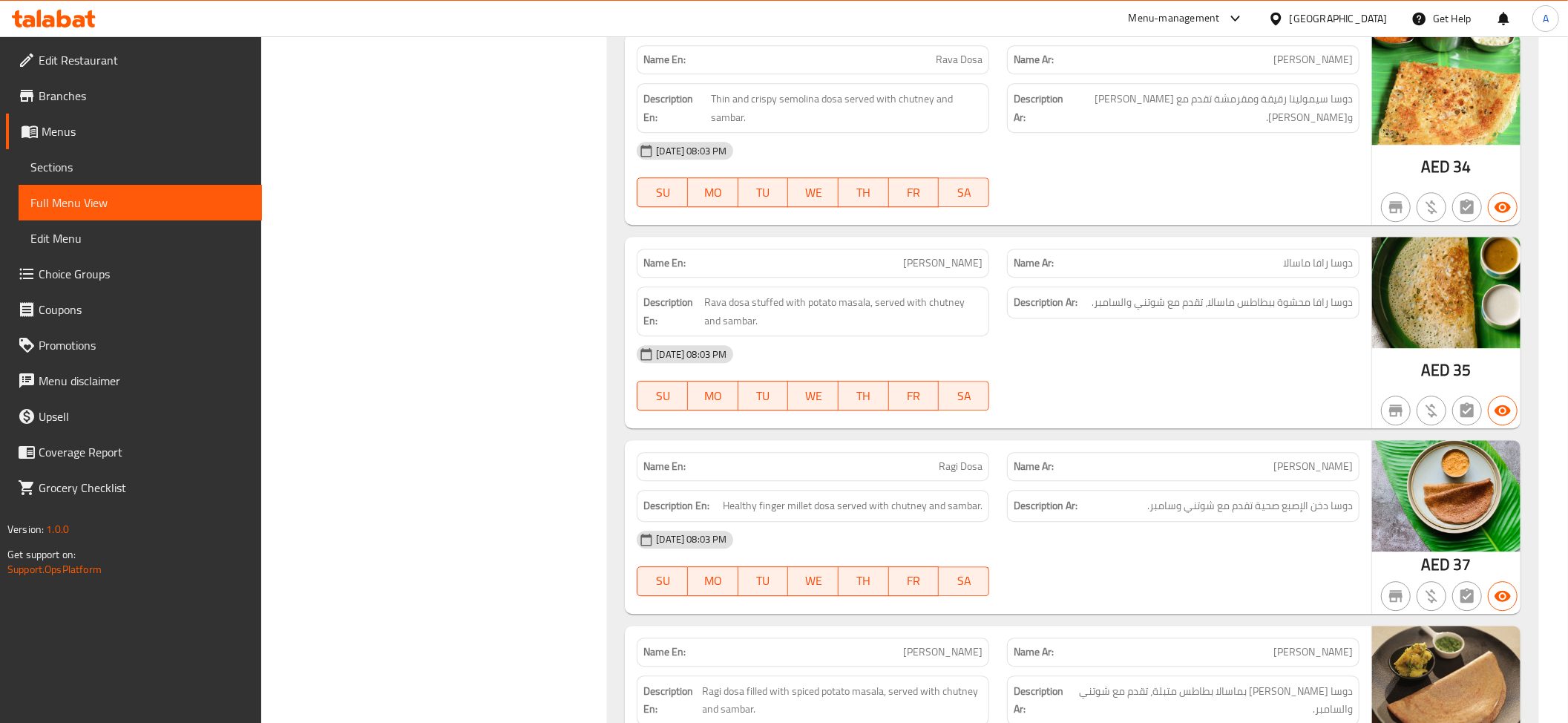
scroll to position [3521, 0]
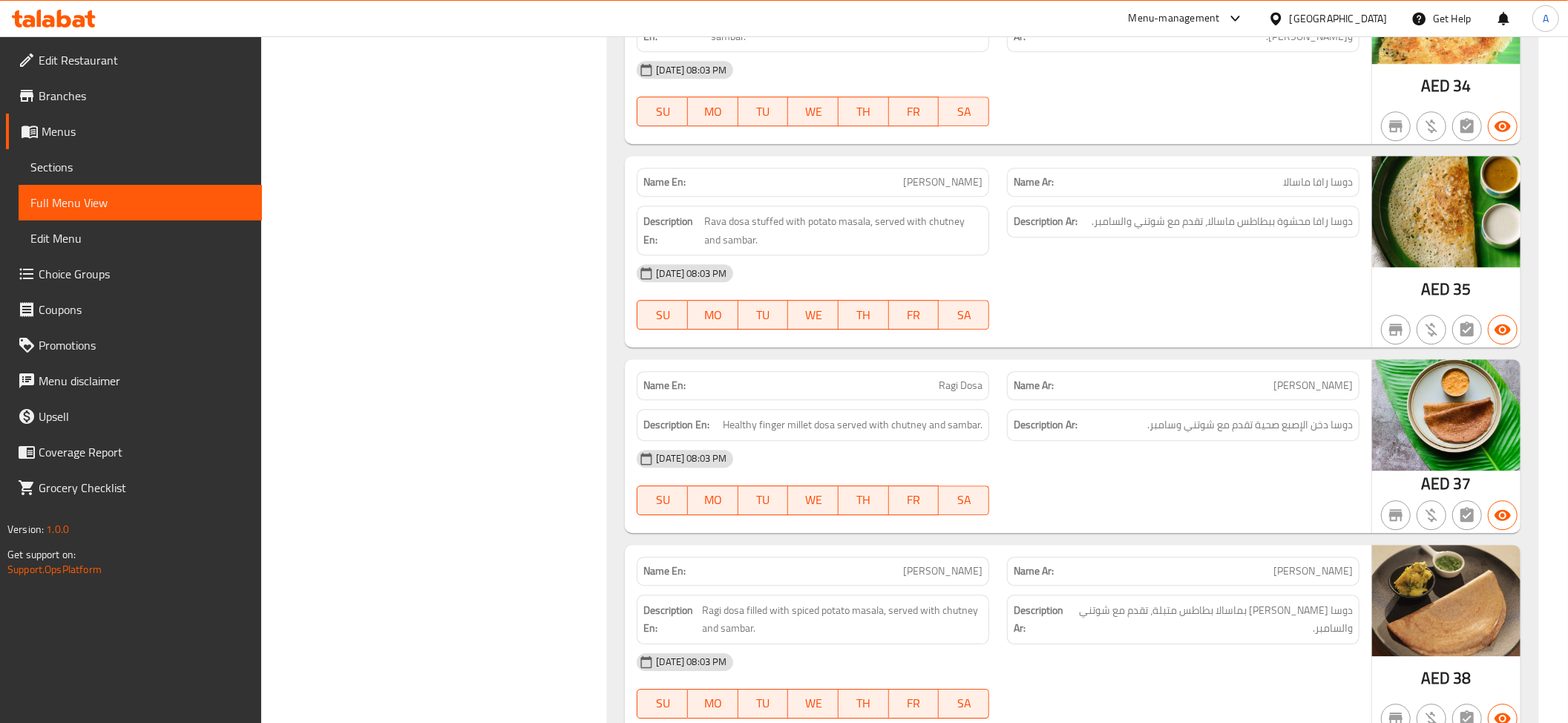
click at [851, 175] on p "Name En: Rava Masala Dosa" at bounding box center [813, 182] width 340 height 16
click at [1222, 206] on div "Description Ar: دوسا رافا محشوة ببطاطس ماسالا، تقدم مع شوتني والسامبر." at bounding box center [1183, 230] width 352 height 50
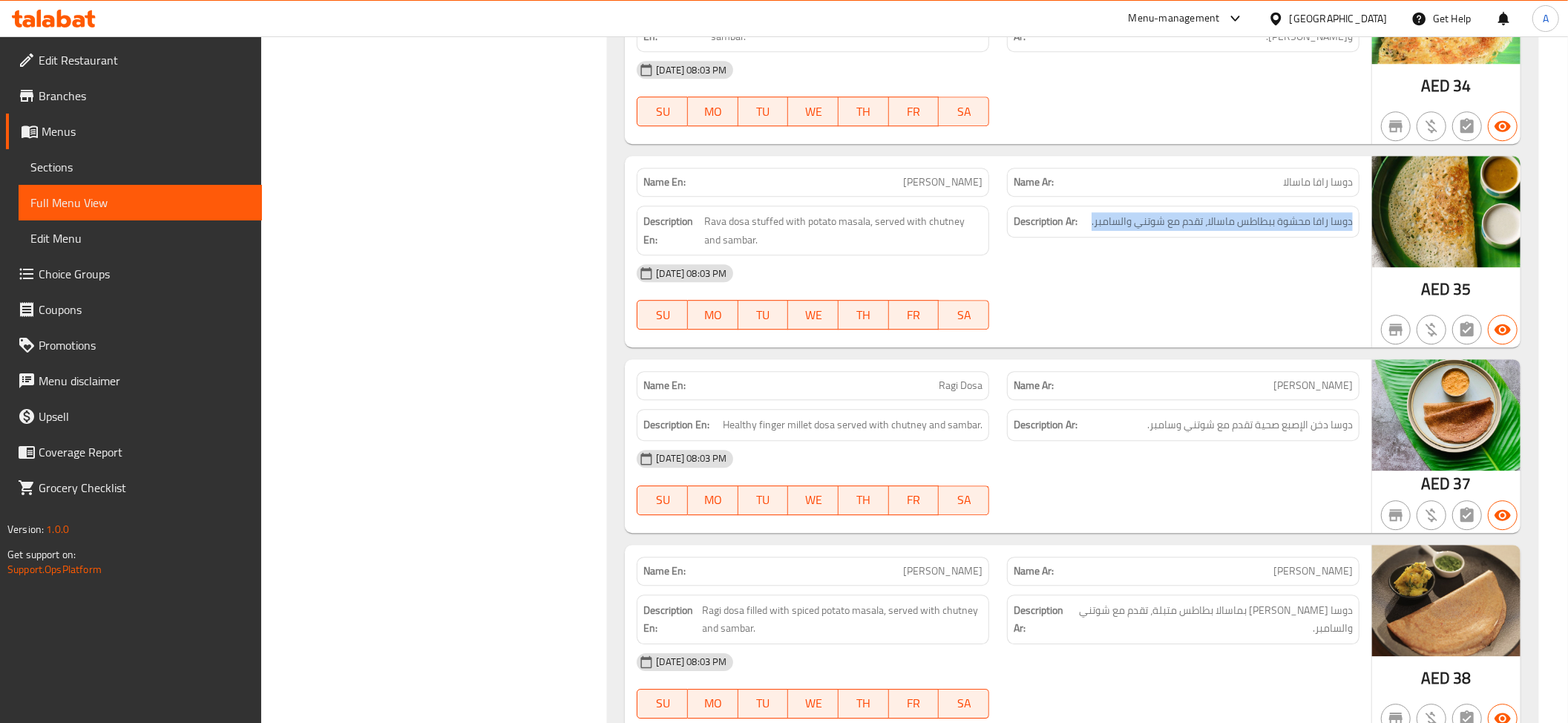
click at [1222, 206] on div "Description Ar: دوسا رافا محشوة ببطاطس ماسالا، تقدم مع شوتني والسامبر." at bounding box center [1183, 230] width 352 height 50
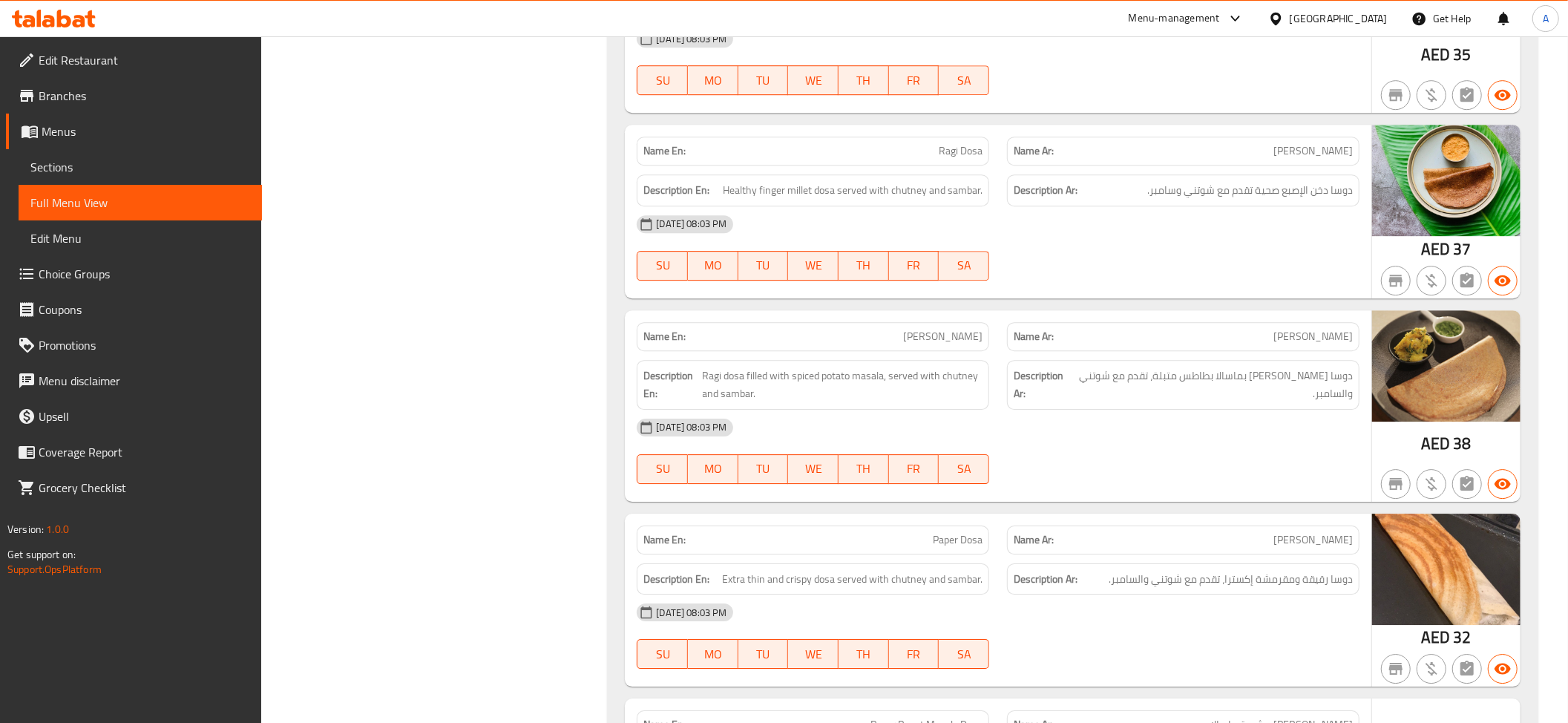
scroll to position [3787, 0]
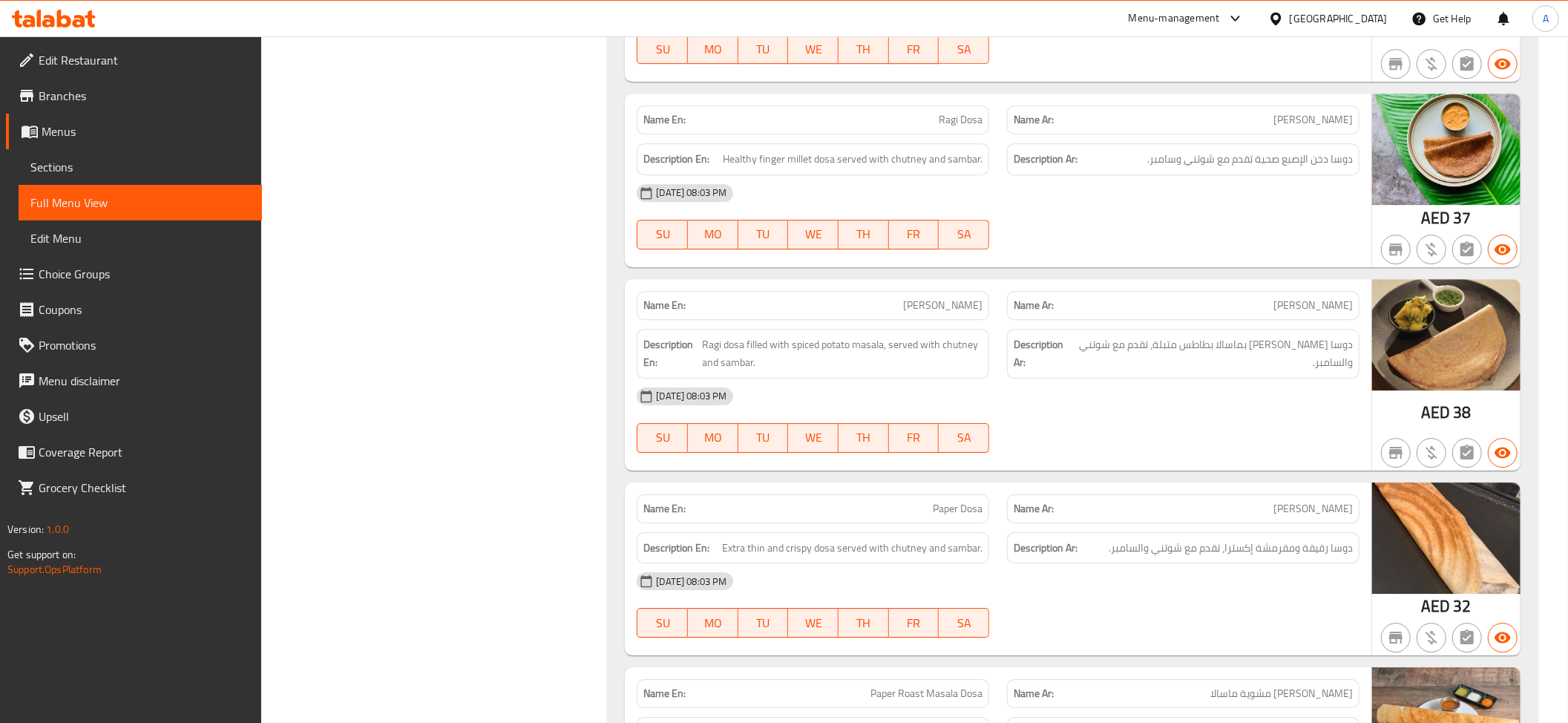
click at [1266, 150] on span "دوسا دخن الإصبع صحية تقدم مع شوتني وسامبر." at bounding box center [1250, 159] width 206 height 19
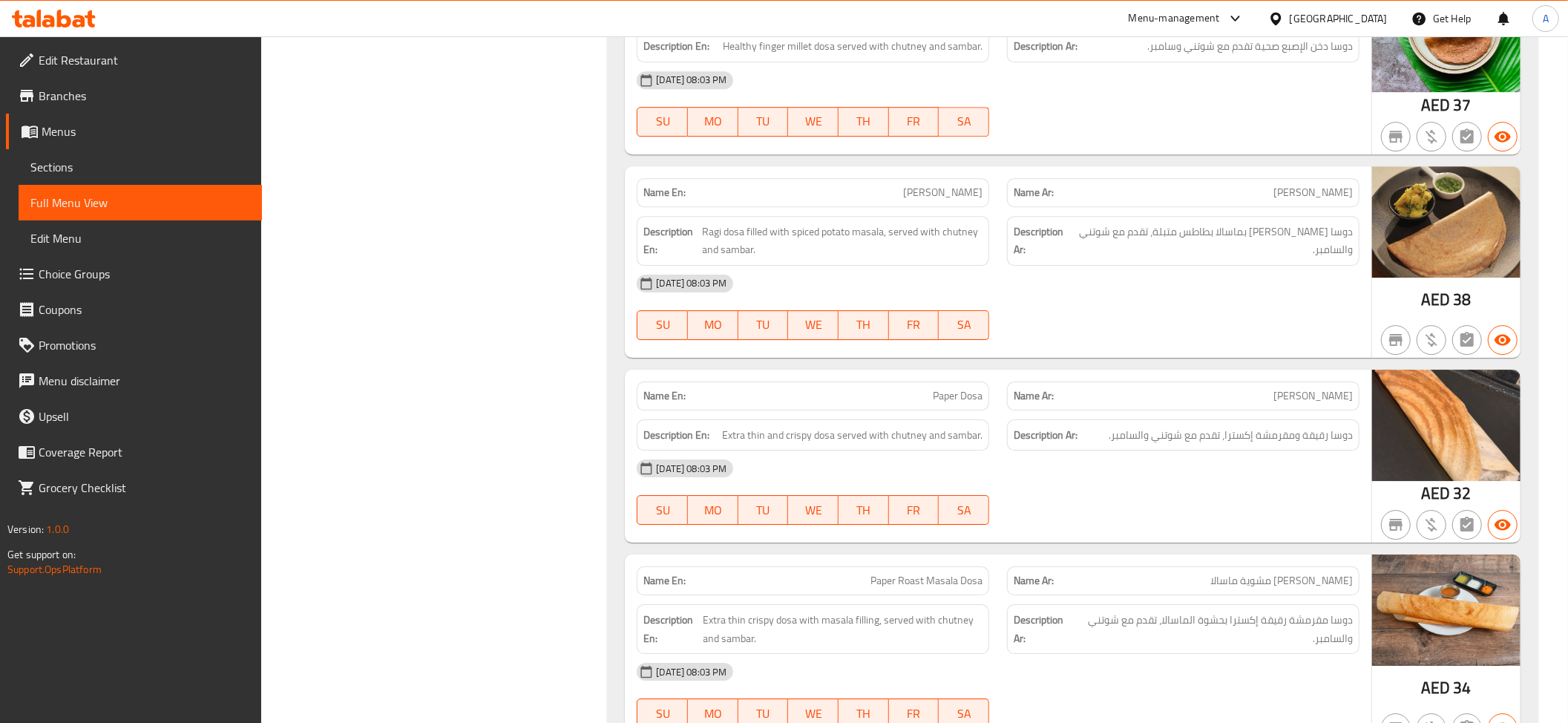
scroll to position [3940, 0]
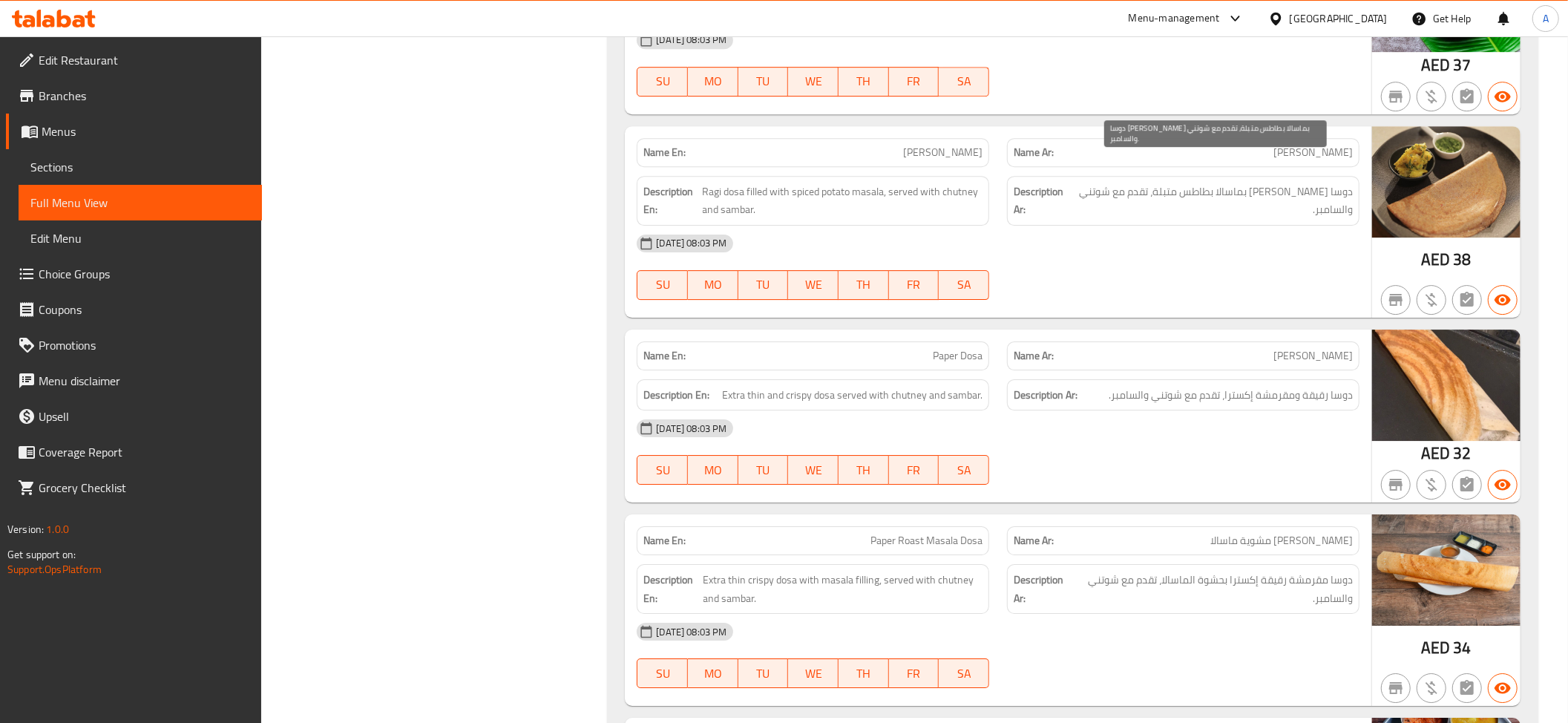
click at [1270, 182] on span "دوسا راجي محشوة بماسالا بطاطس متبلة، تقدم مع شوتني والسامبر." at bounding box center [1213, 200] width 280 height 36
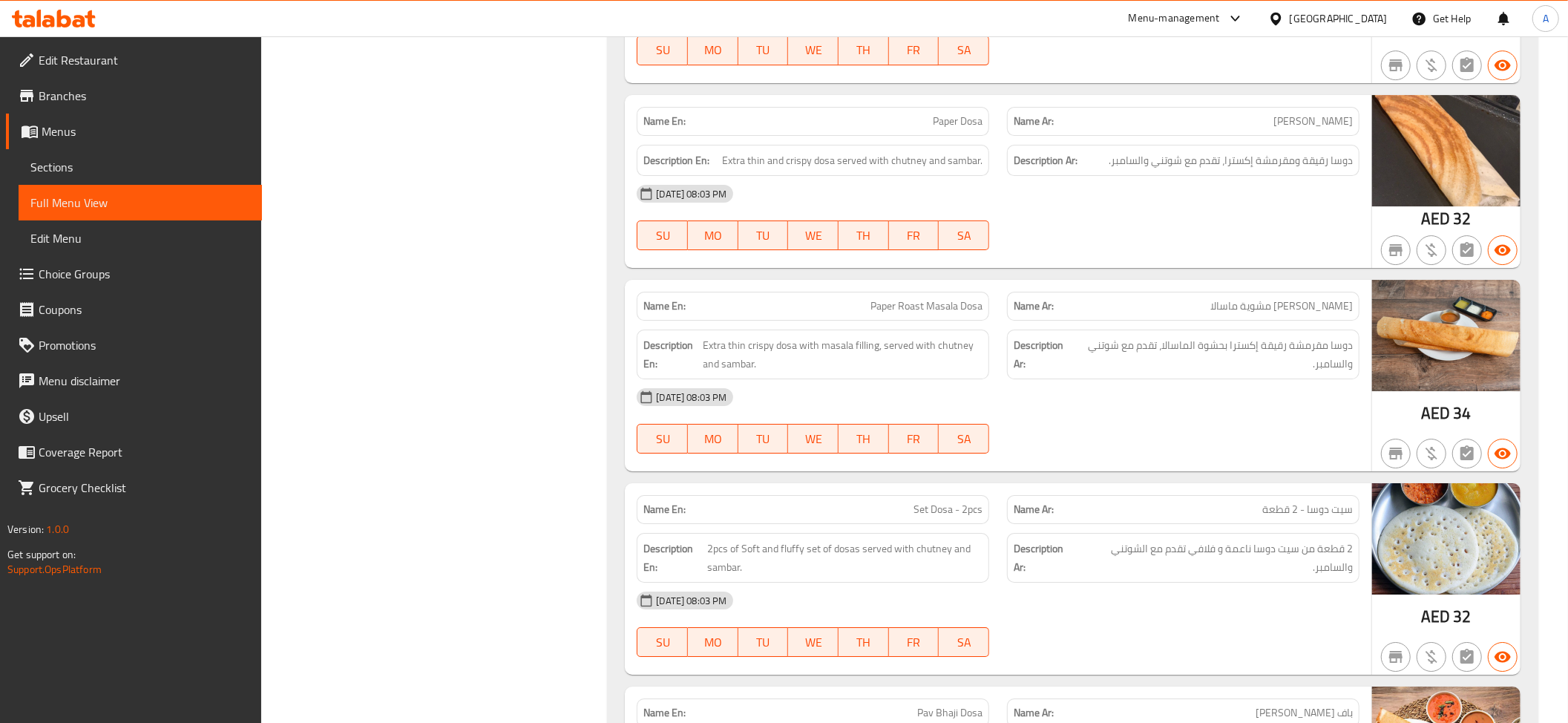
scroll to position [4186, 0]
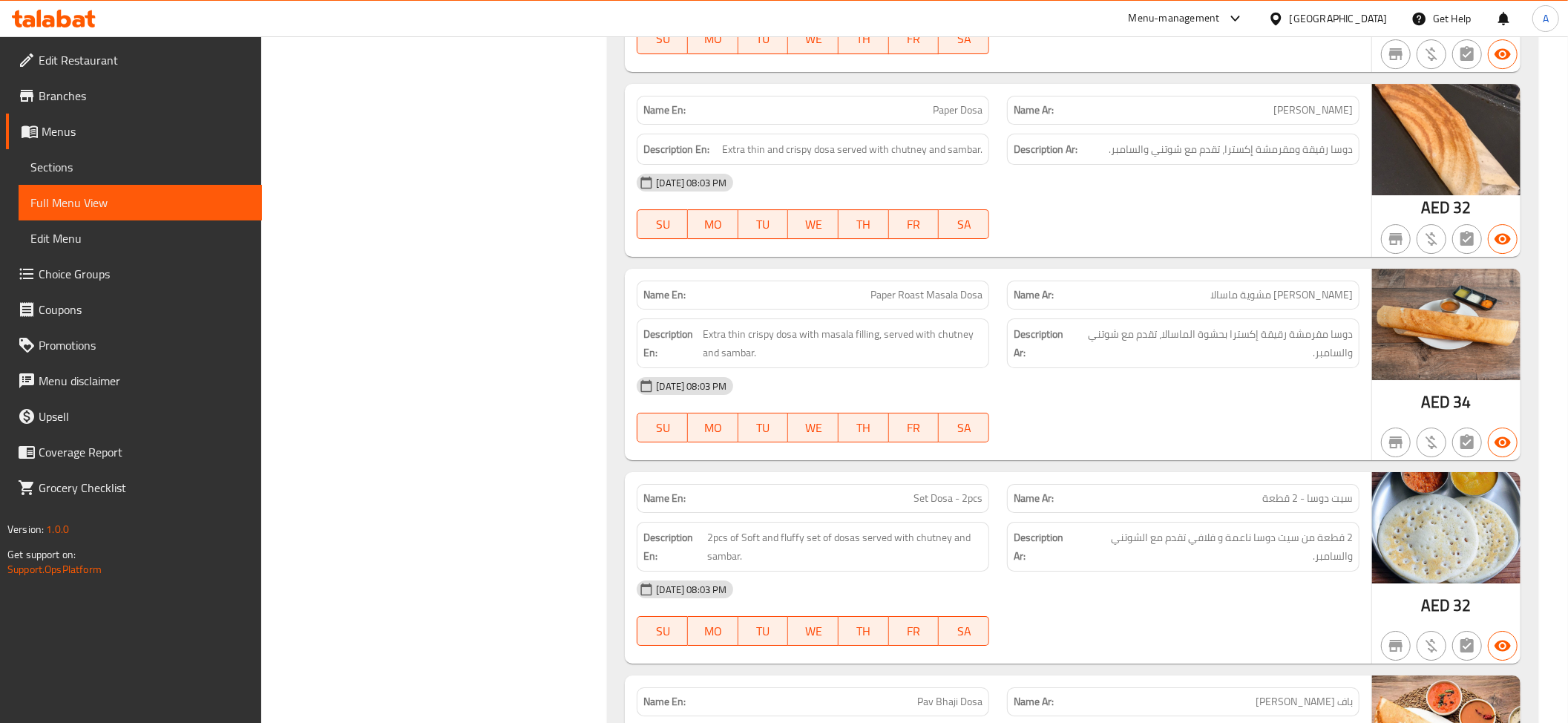
click at [1212, 102] on p "Name Ar: دوسا بابير" at bounding box center [1184, 110] width 340 height 16
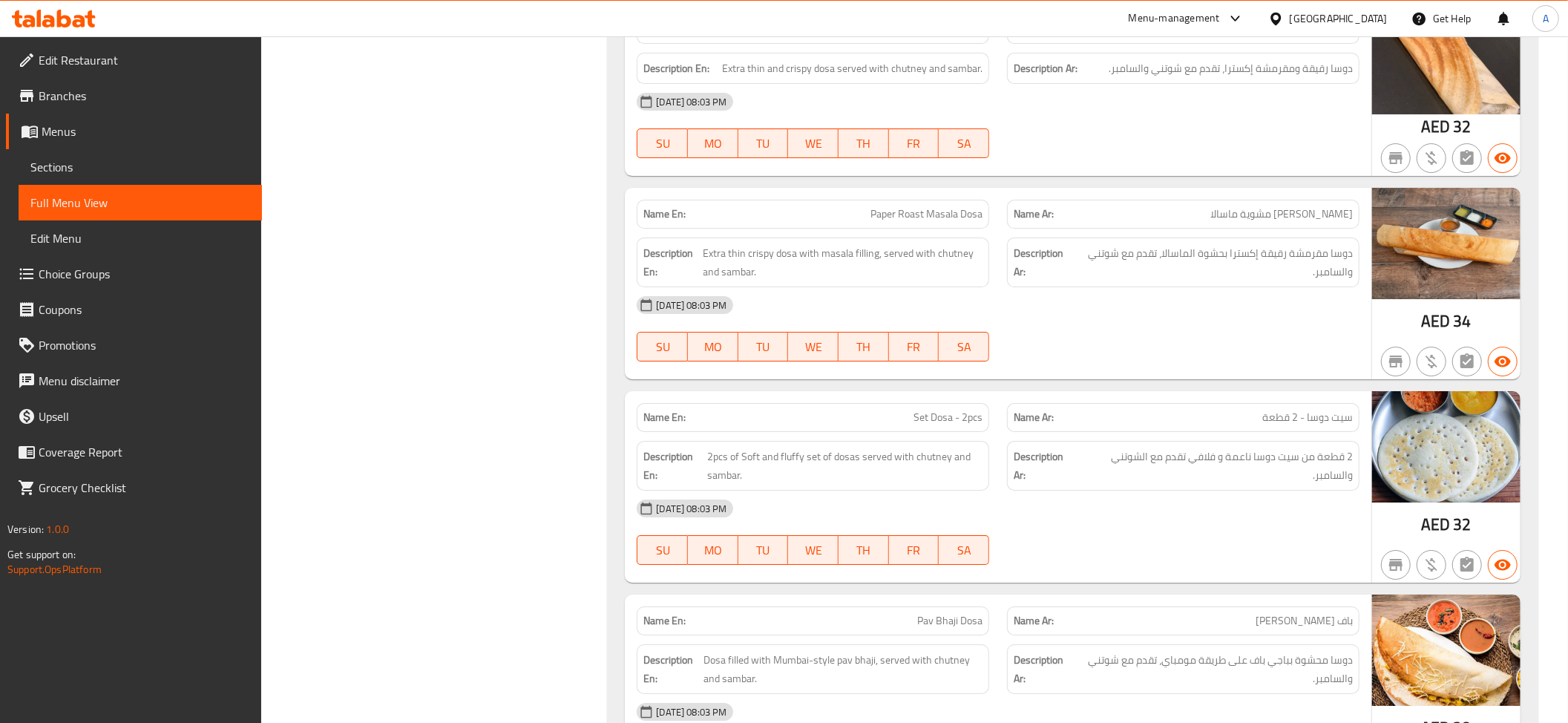
scroll to position [4287, 0]
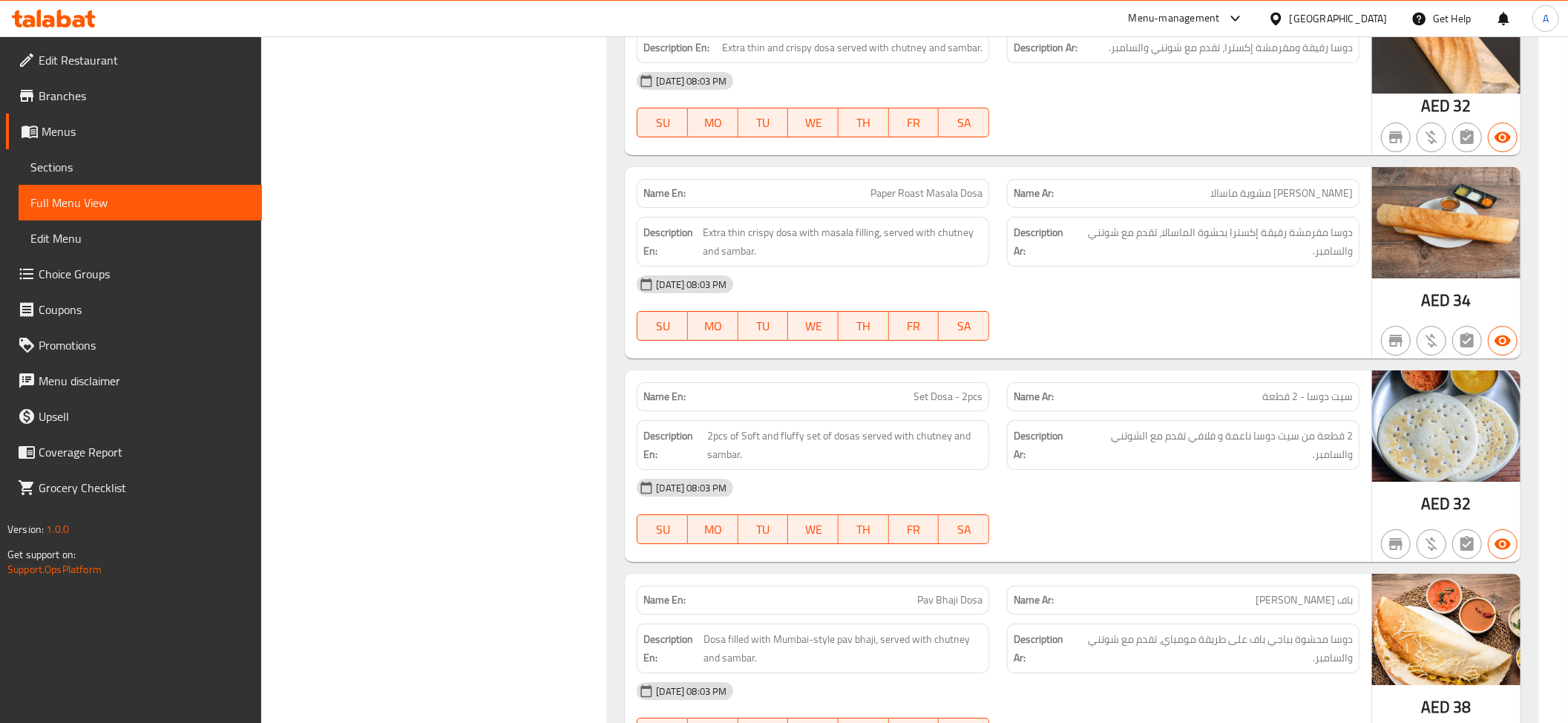
click at [1287, 179] on div "Name Ar: دوسا بابير مشوية ماسالا" at bounding box center [1183, 193] width 352 height 29
click at [1286, 223] on span "دوسا مقرمشة رقيقة إكسترا بحشوة الماسالا، تقدم مع شوتني والسامبر." at bounding box center [1213, 241] width 278 height 36
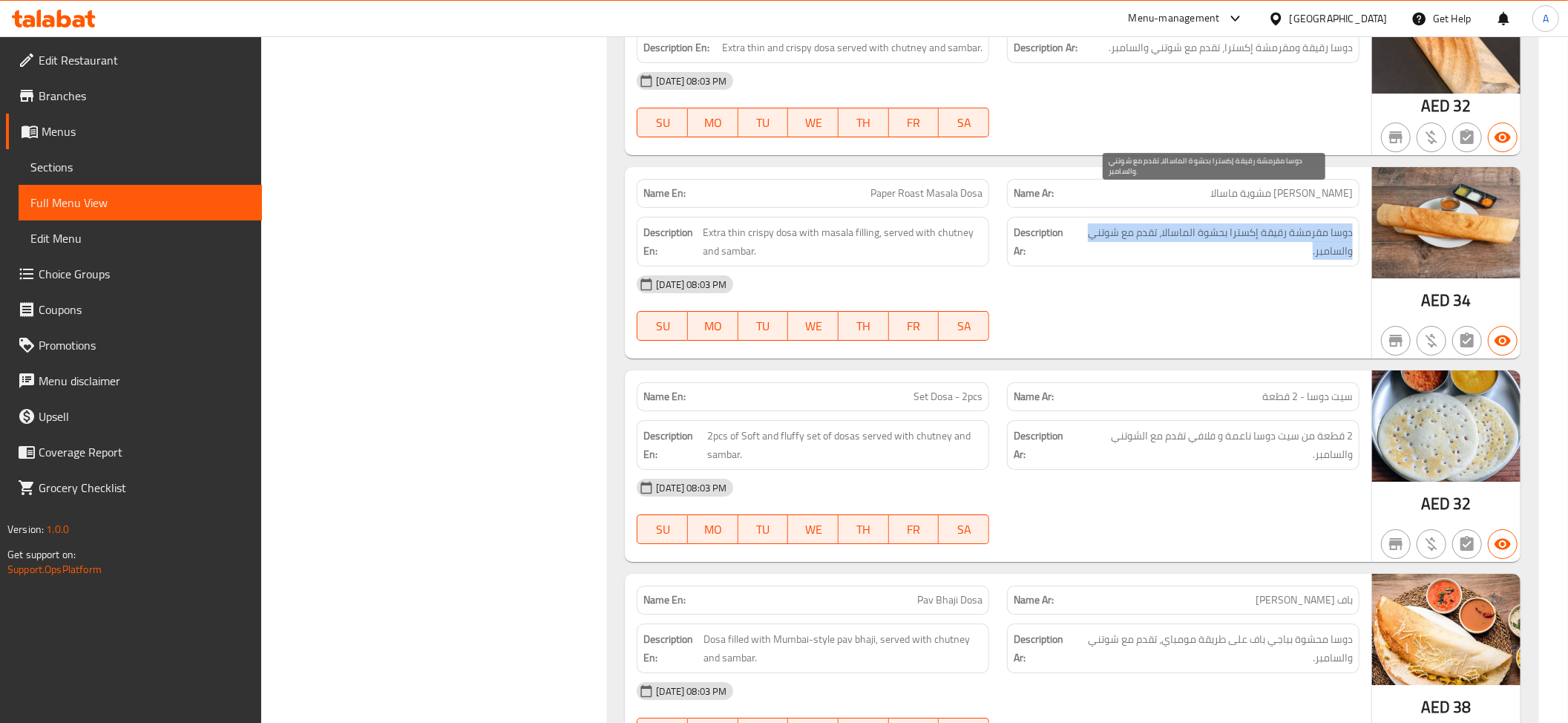
click at [1286, 223] on span "دوسا مقرمشة رقيقة إكسترا بحشوة الماسالا، تقدم مع شوتني والسامبر." at bounding box center [1213, 241] width 278 height 36
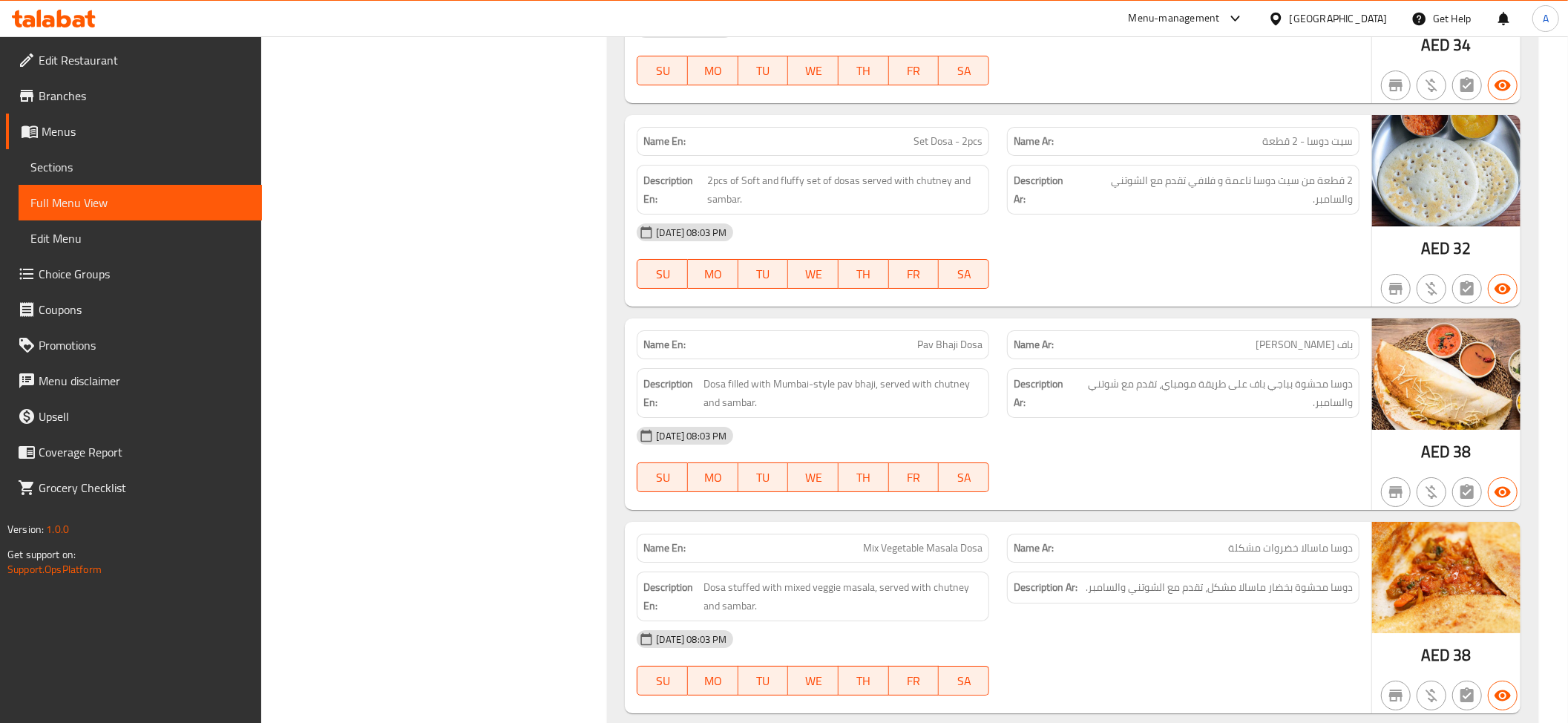
scroll to position [4521, 0]
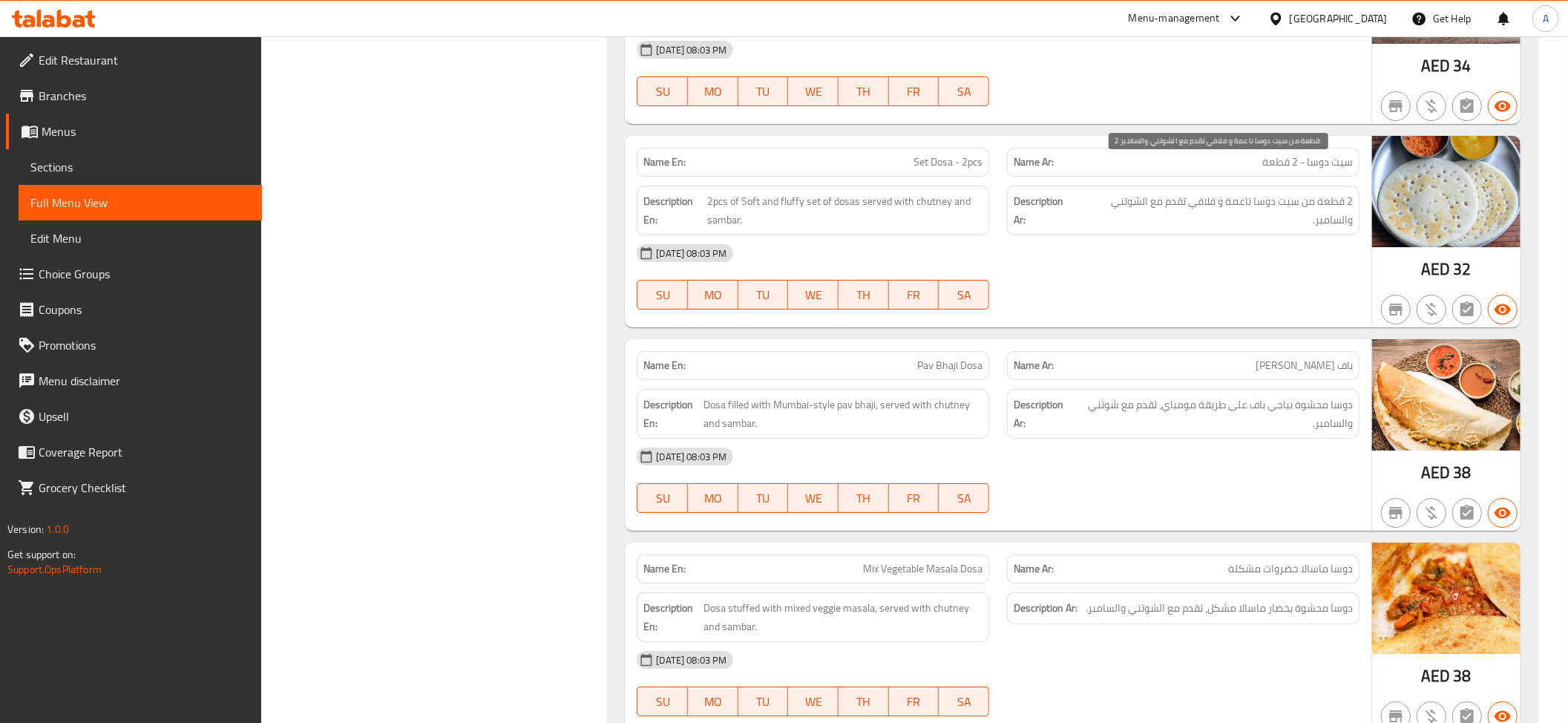
click at [1217, 192] on span "2 قطعة من سيت دوسا ناعمة و فلافي تقدم مع الشوتني والسامبر." at bounding box center [1215, 210] width 274 height 36
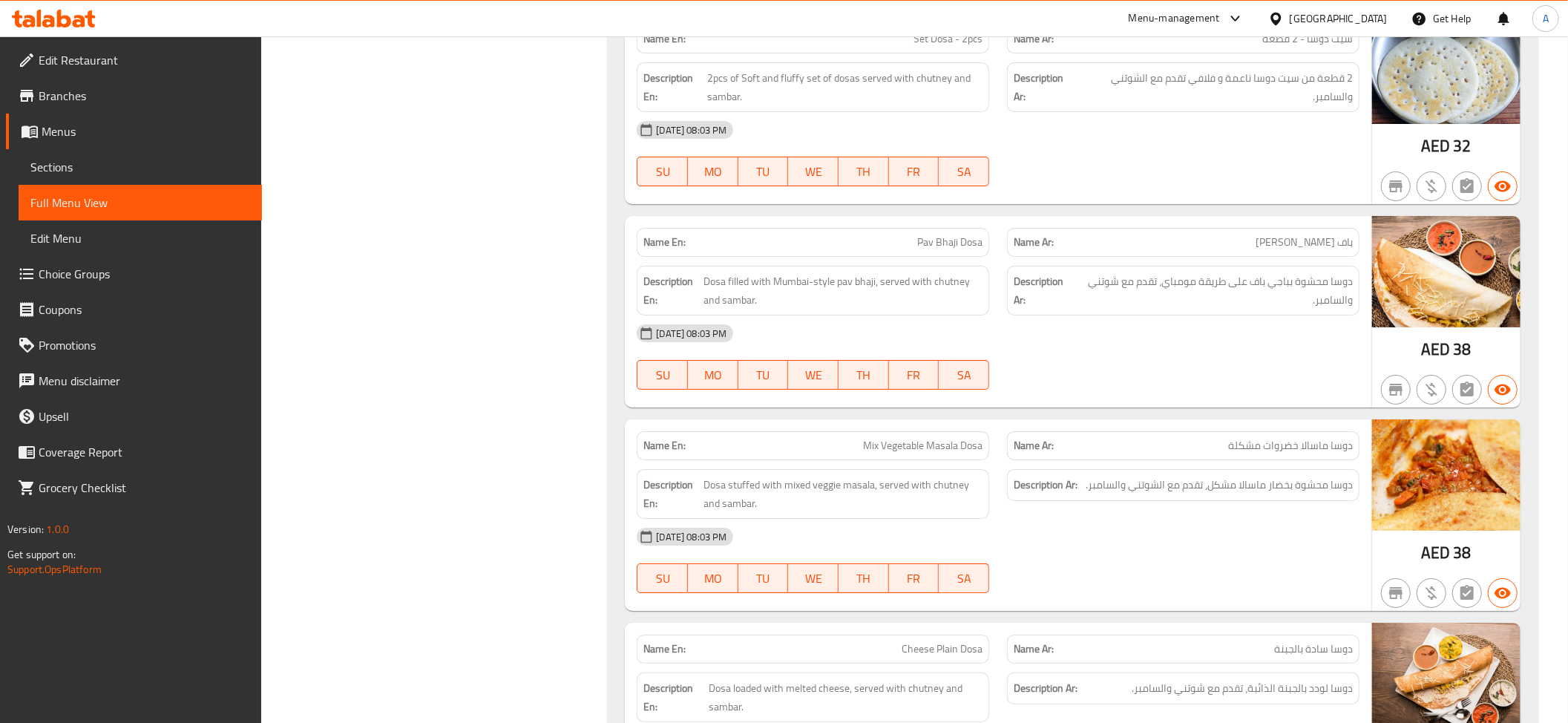
scroll to position [4757, 0]
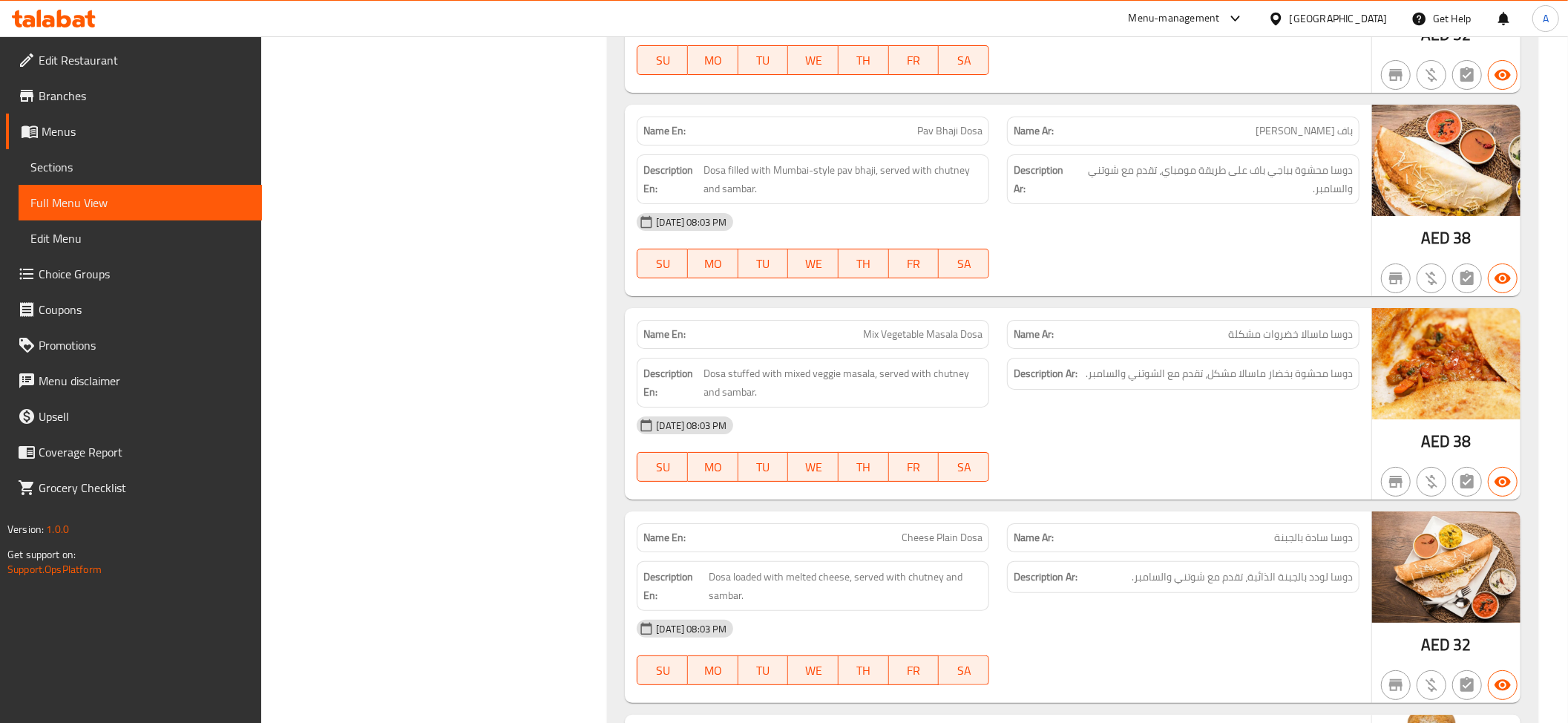
click at [914, 116] on div "Name En: Pav Bhaji Dosa" at bounding box center [812, 131] width 352 height 29
click at [1202, 161] on span "دوسا محشوة بباجي باف على طريقة مومباي، تقدم مع شوتني والسامبر." at bounding box center [1210, 179] width 285 height 36
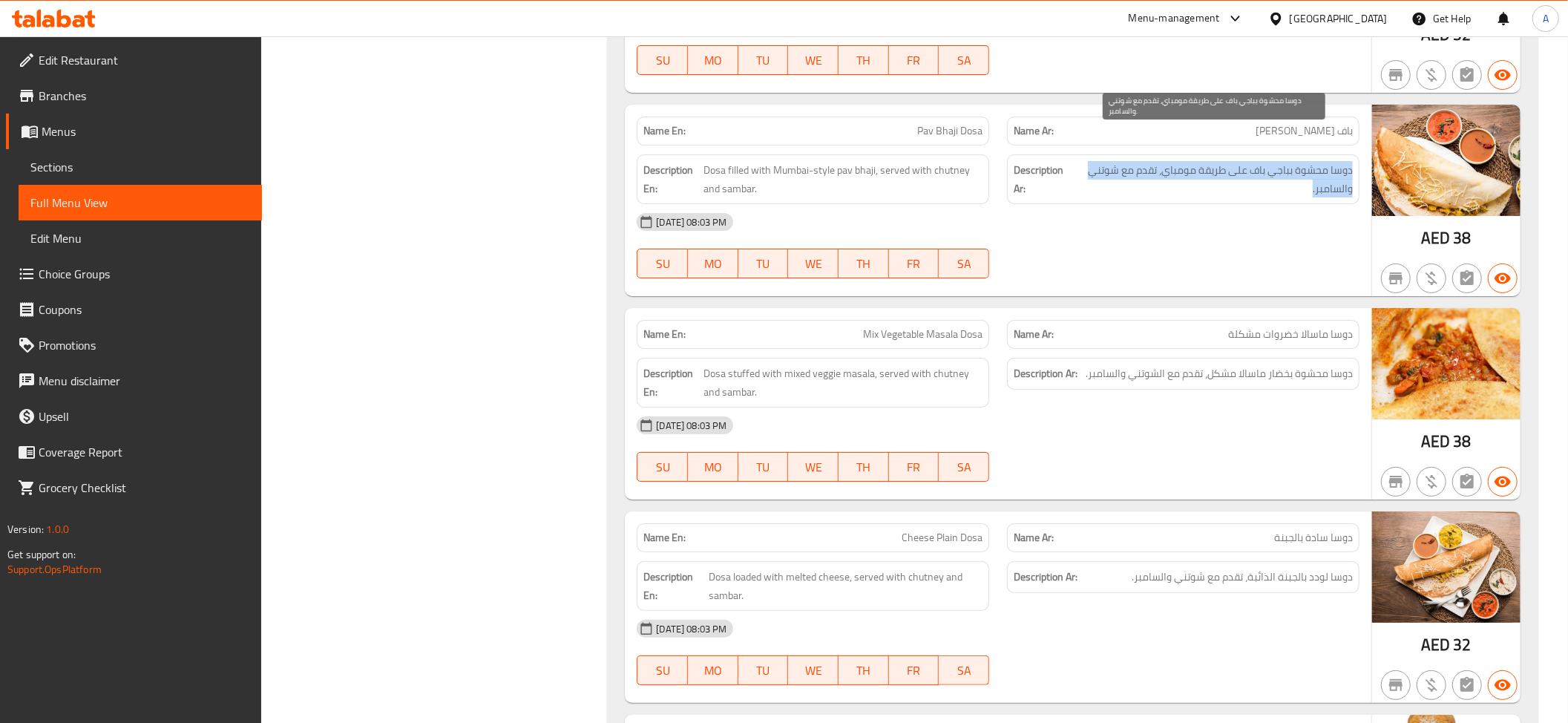
click at [1202, 161] on span "دوسا محشوة بباجي باف على طريقة مومباي، تقدم مع شوتني والسامبر." at bounding box center [1210, 179] width 285 height 36
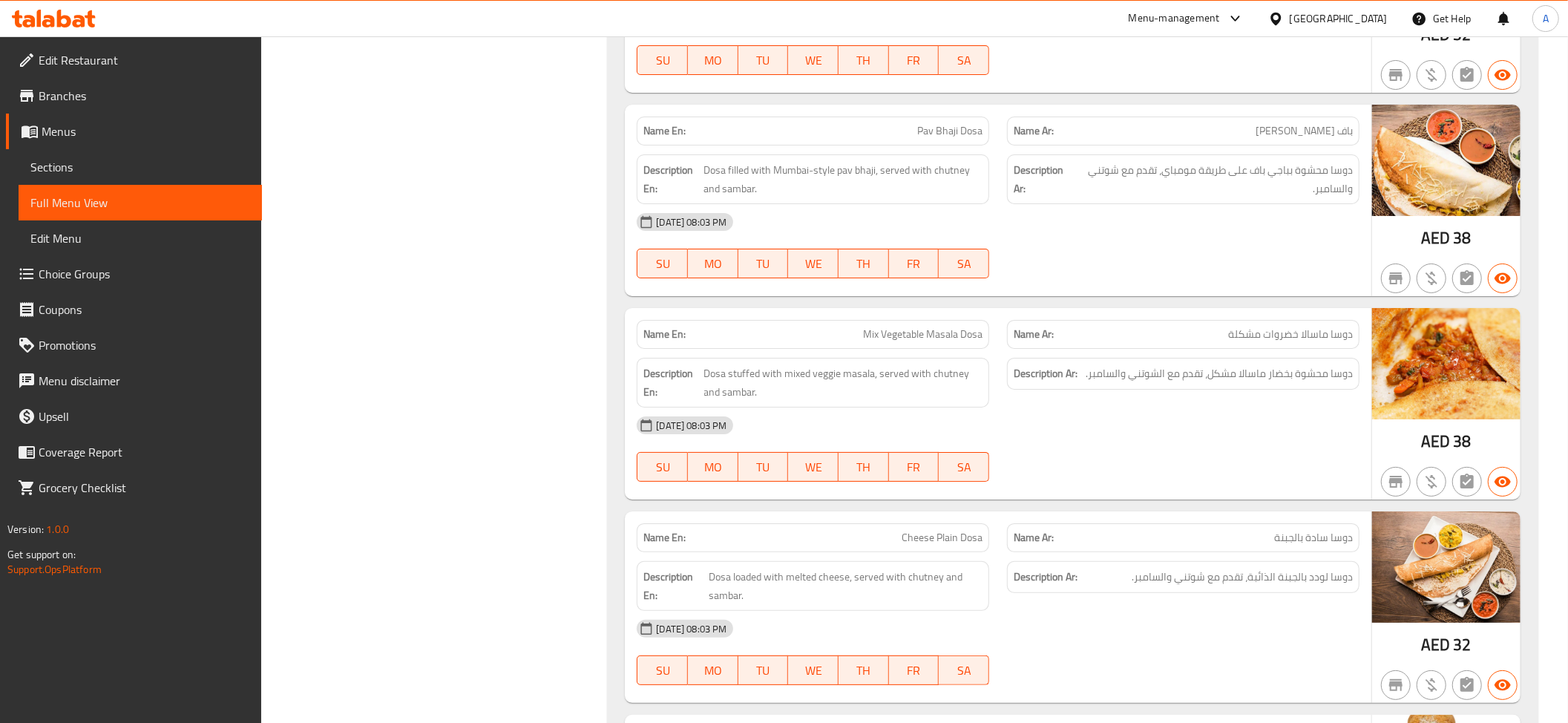
scroll to position [4930, 0]
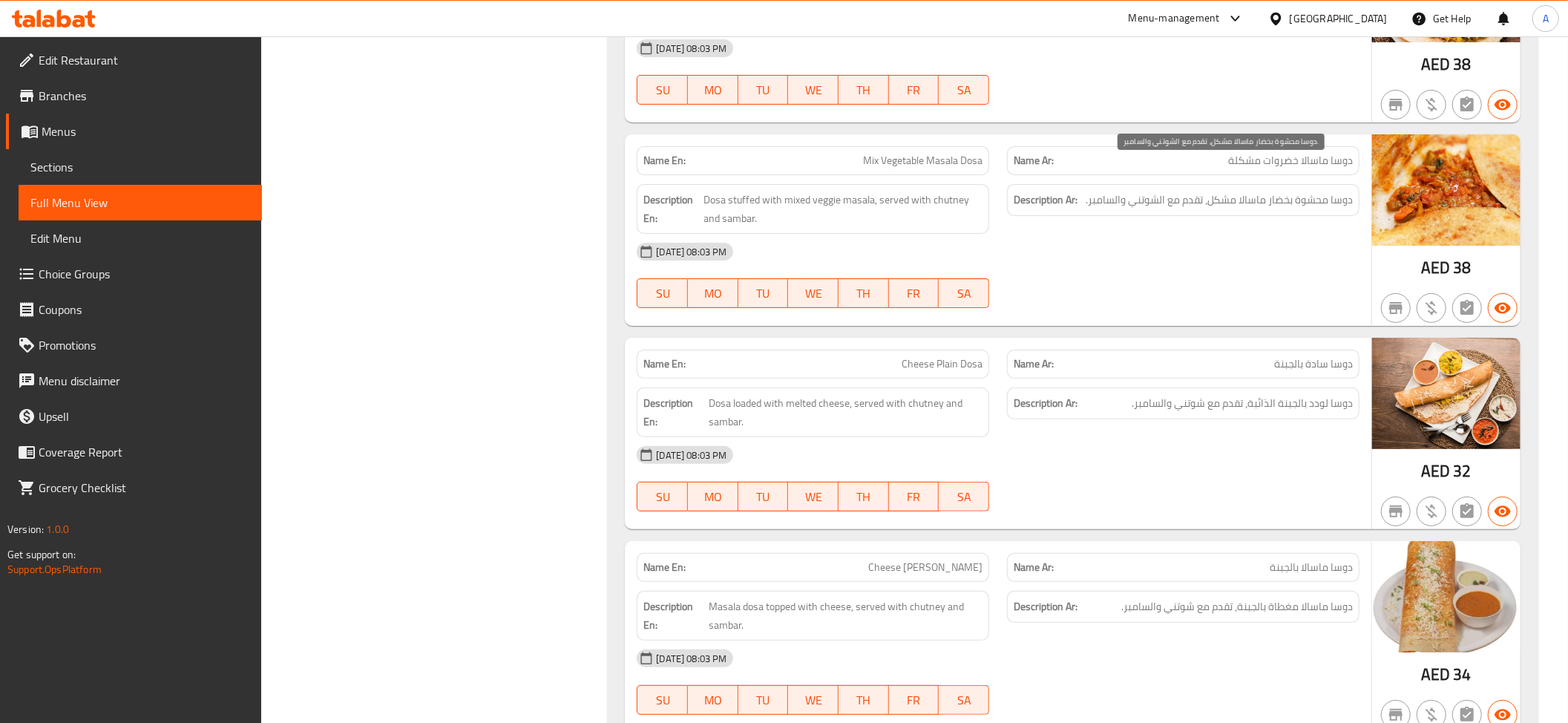
click at [1241, 190] on span "دوسا محشوة بخضار ماسالا مشكل، تقدم مع الشوتني والسامبر." at bounding box center [1220, 199] width 267 height 19
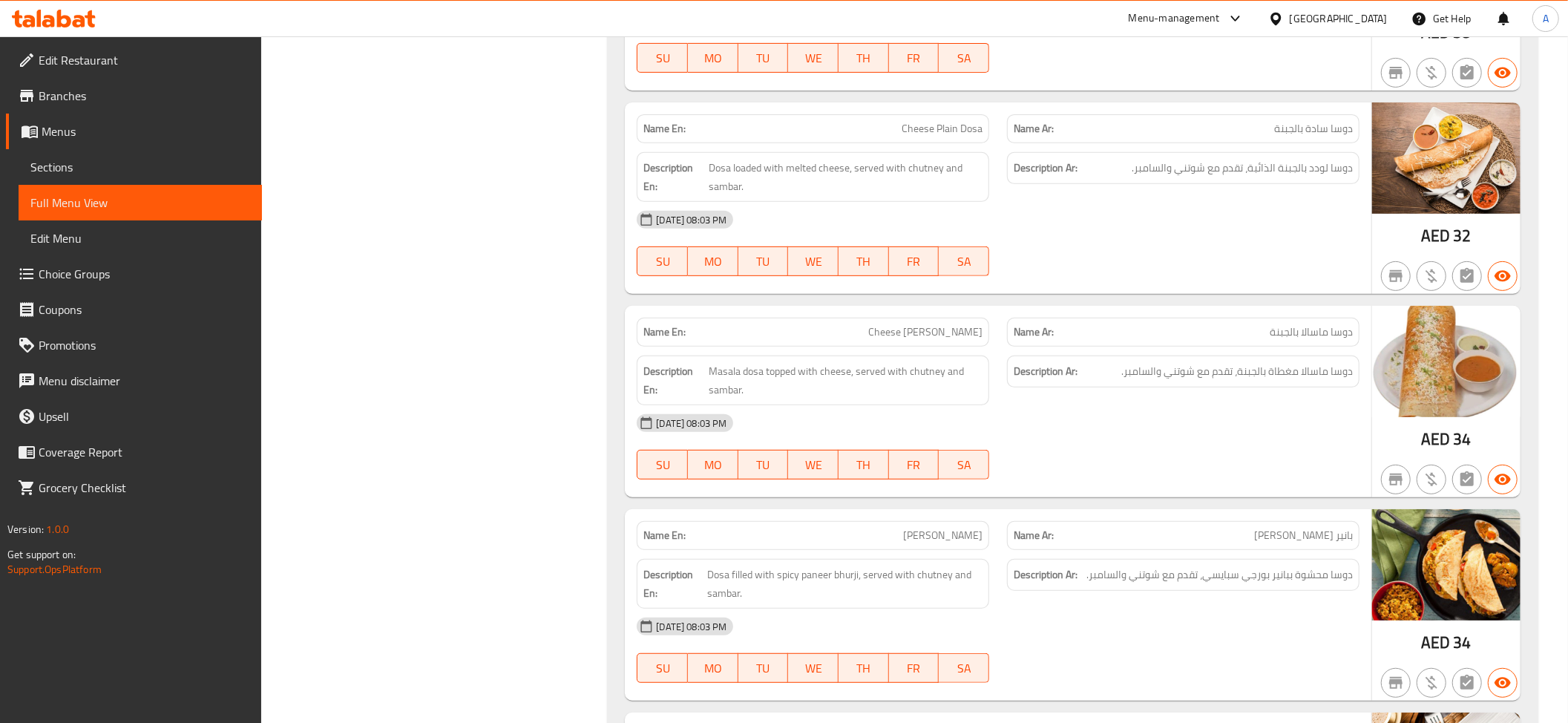
scroll to position [5175, 0]
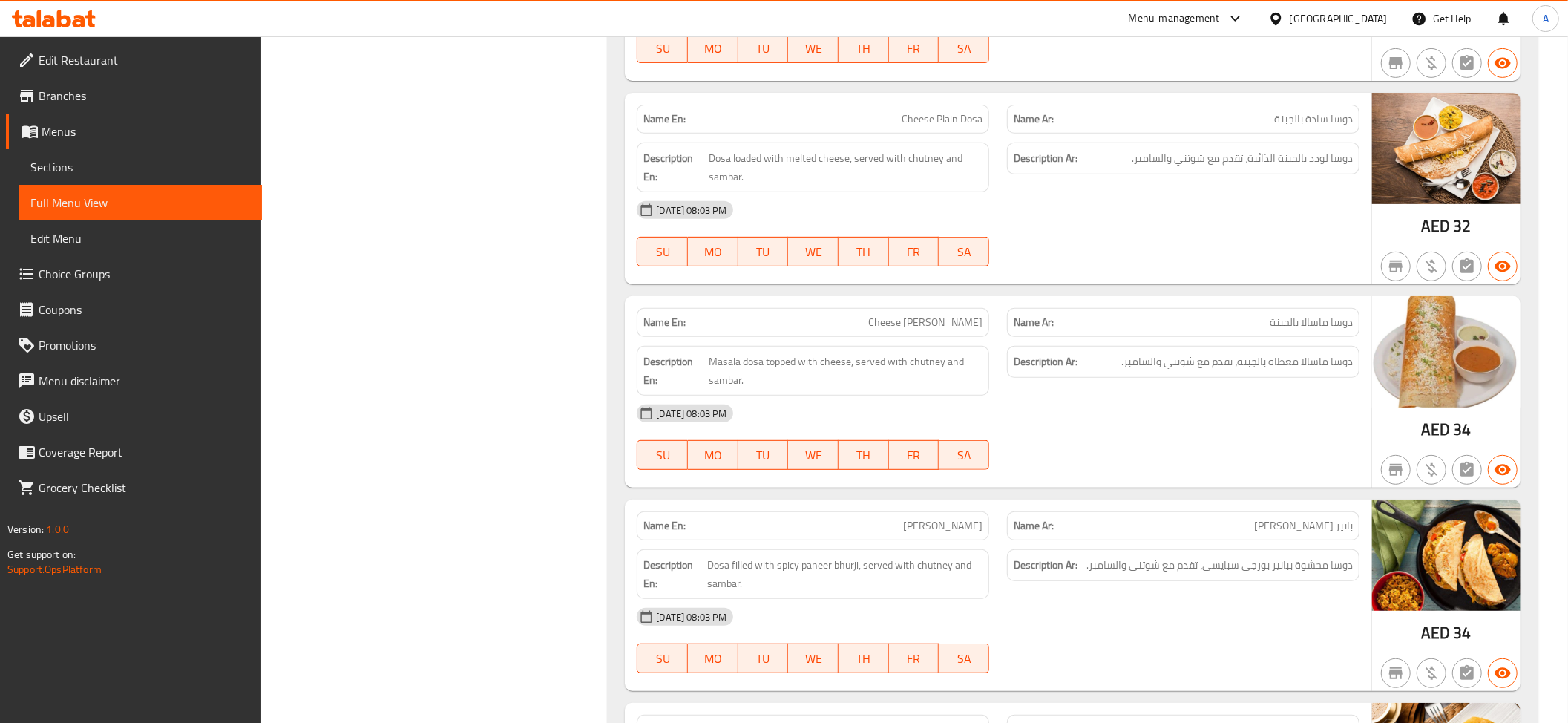
click at [1347, 104] on div "Name Ar: دوسا سادة بالجبنة" at bounding box center [1183, 119] width 352 height 29
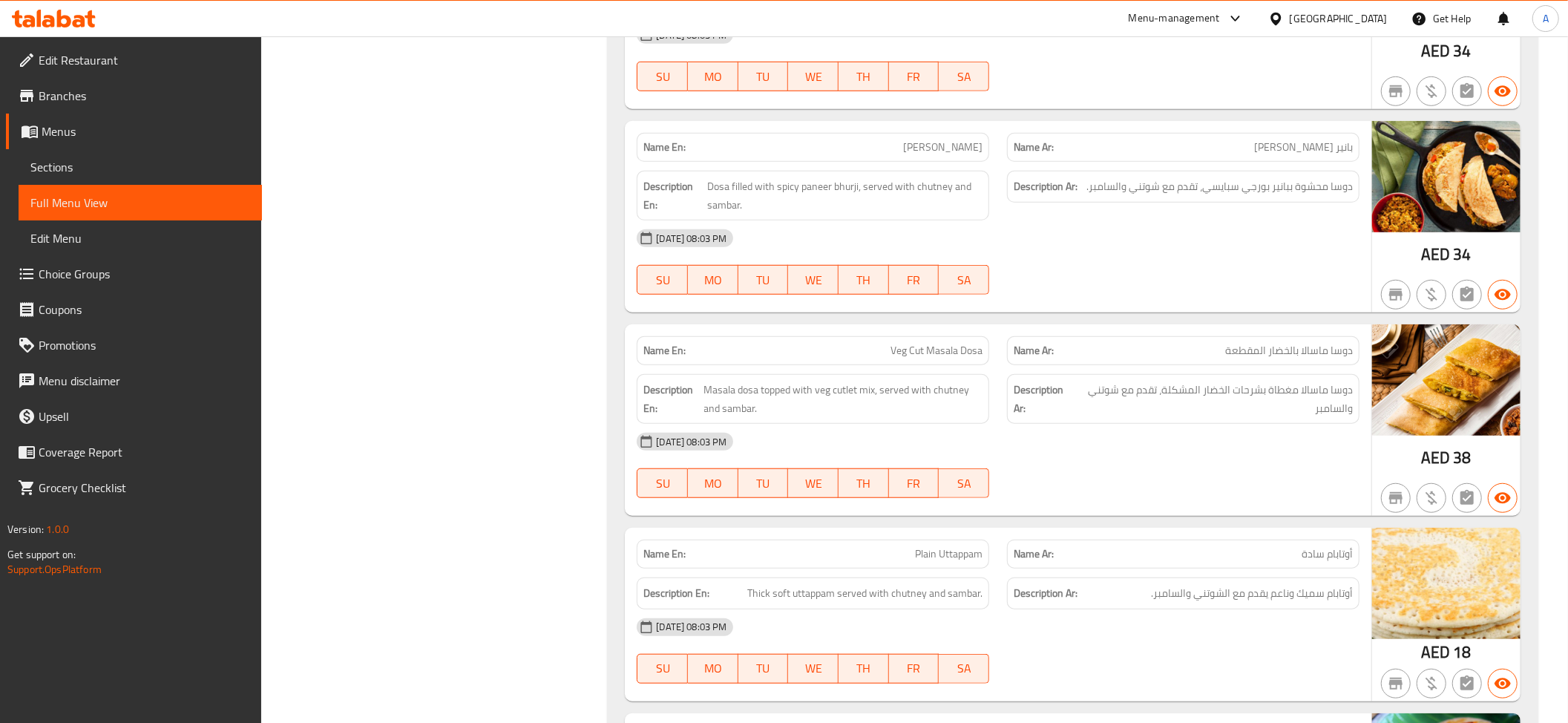
scroll to position [5593, 0]
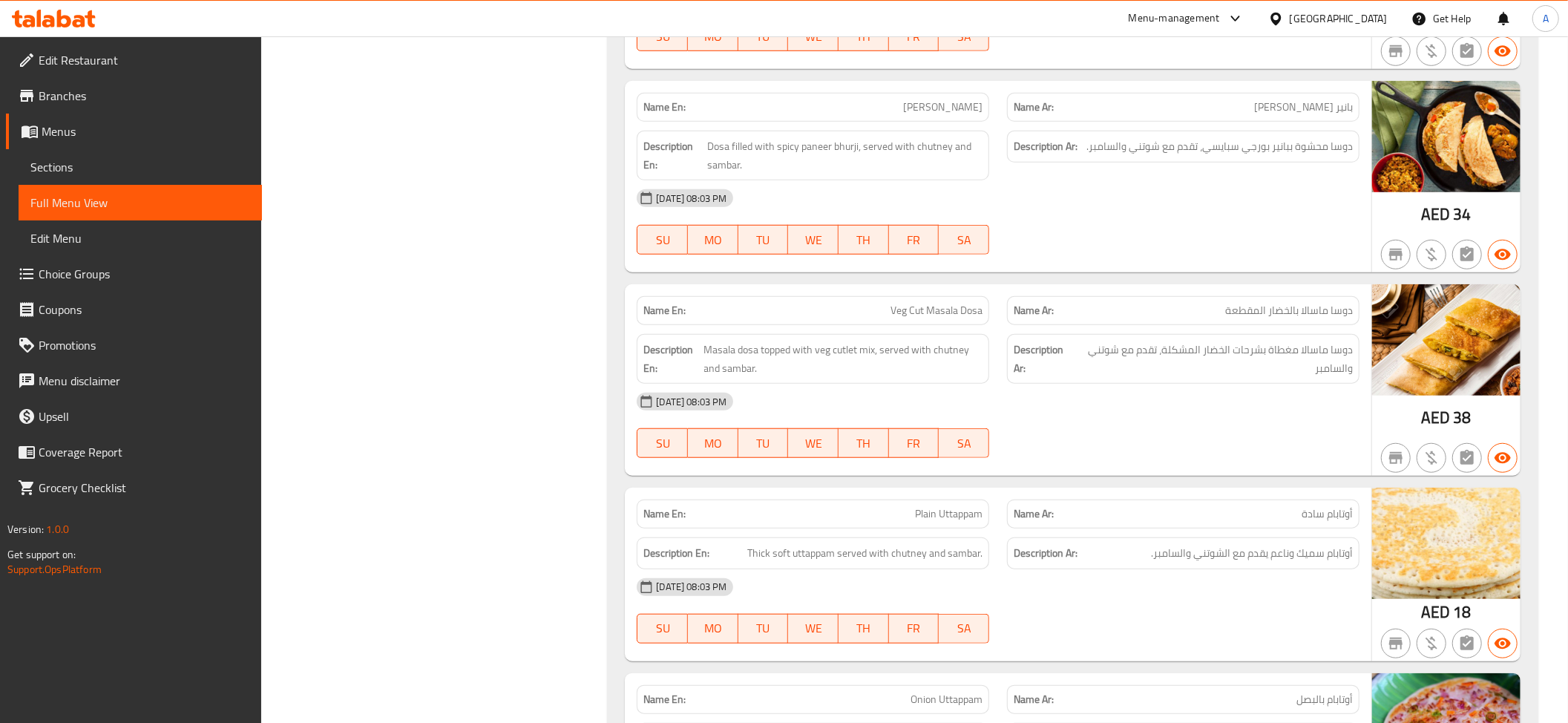
click at [934, 100] on span "Paneer Burji Dosa" at bounding box center [942, 107] width 79 height 16
click at [1294, 122] on div "Description Ar: دوسا محشوة ببانير بورجي سبايسي، تقدم مع شوتني والسامبر." at bounding box center [1183, 155] width 370 height 67
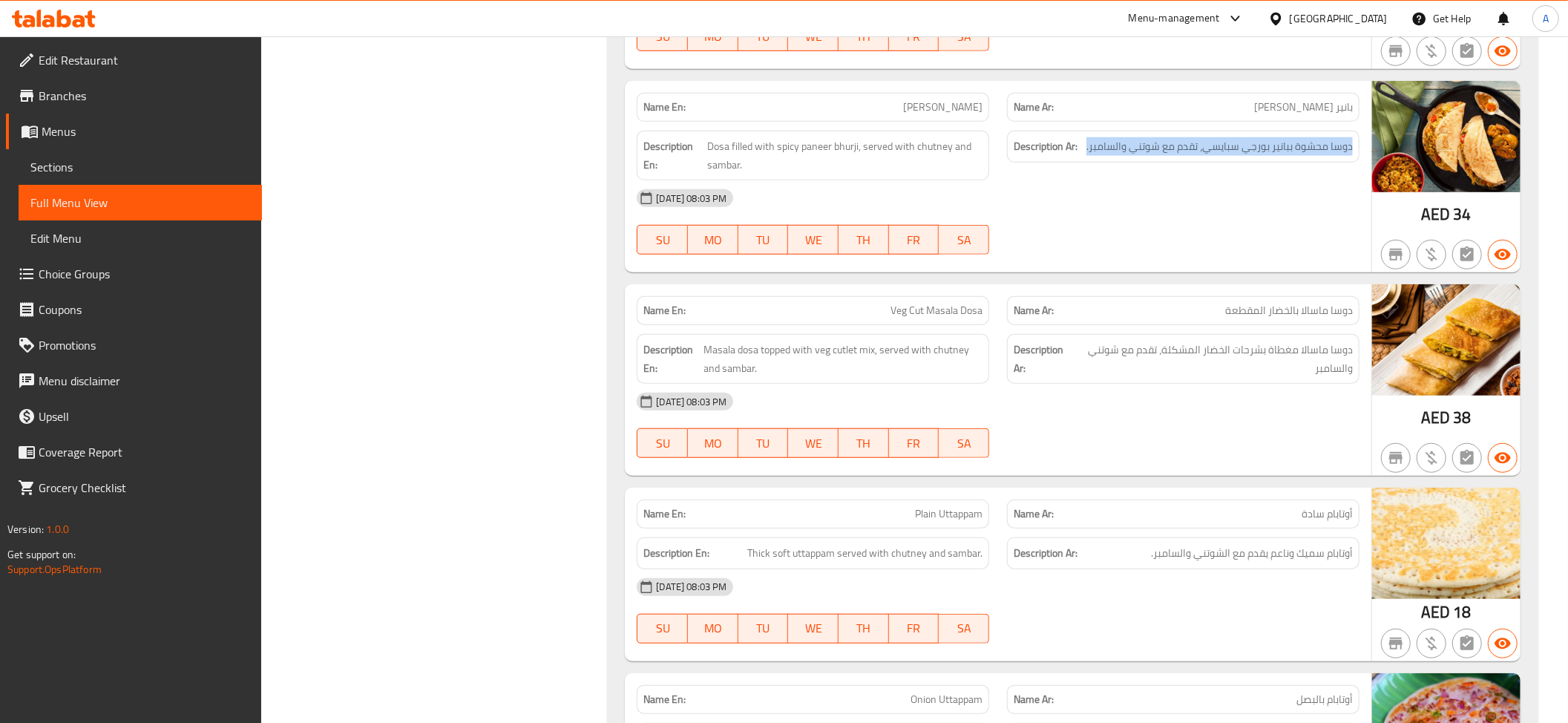
click at [1294, 122] on div "Description Ar: دوسا محشوة ببانير بورجي سبايسي، تقدم مع شوتني والسامبر." at bounding box center [1183, 155] width 370 height 67
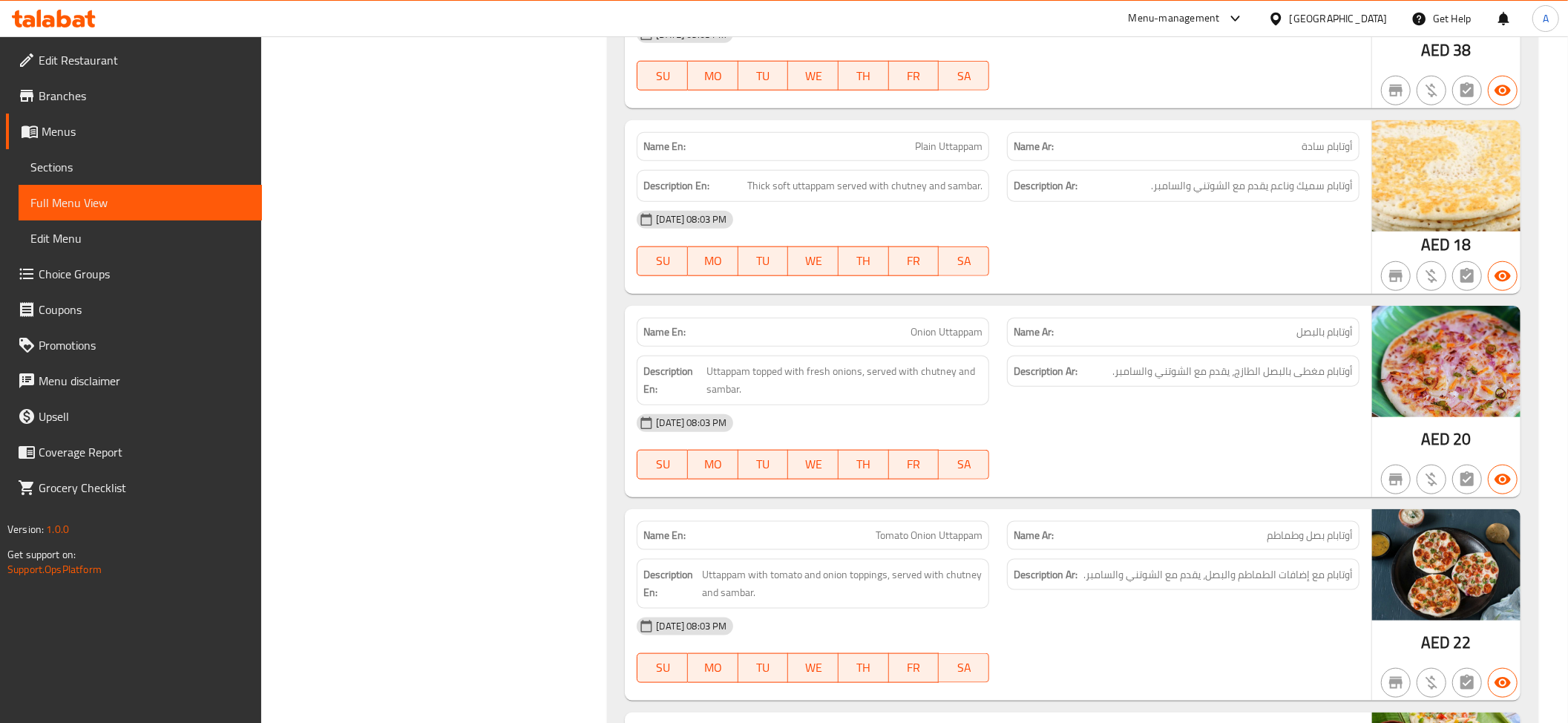
scroll to position [6011, 0]
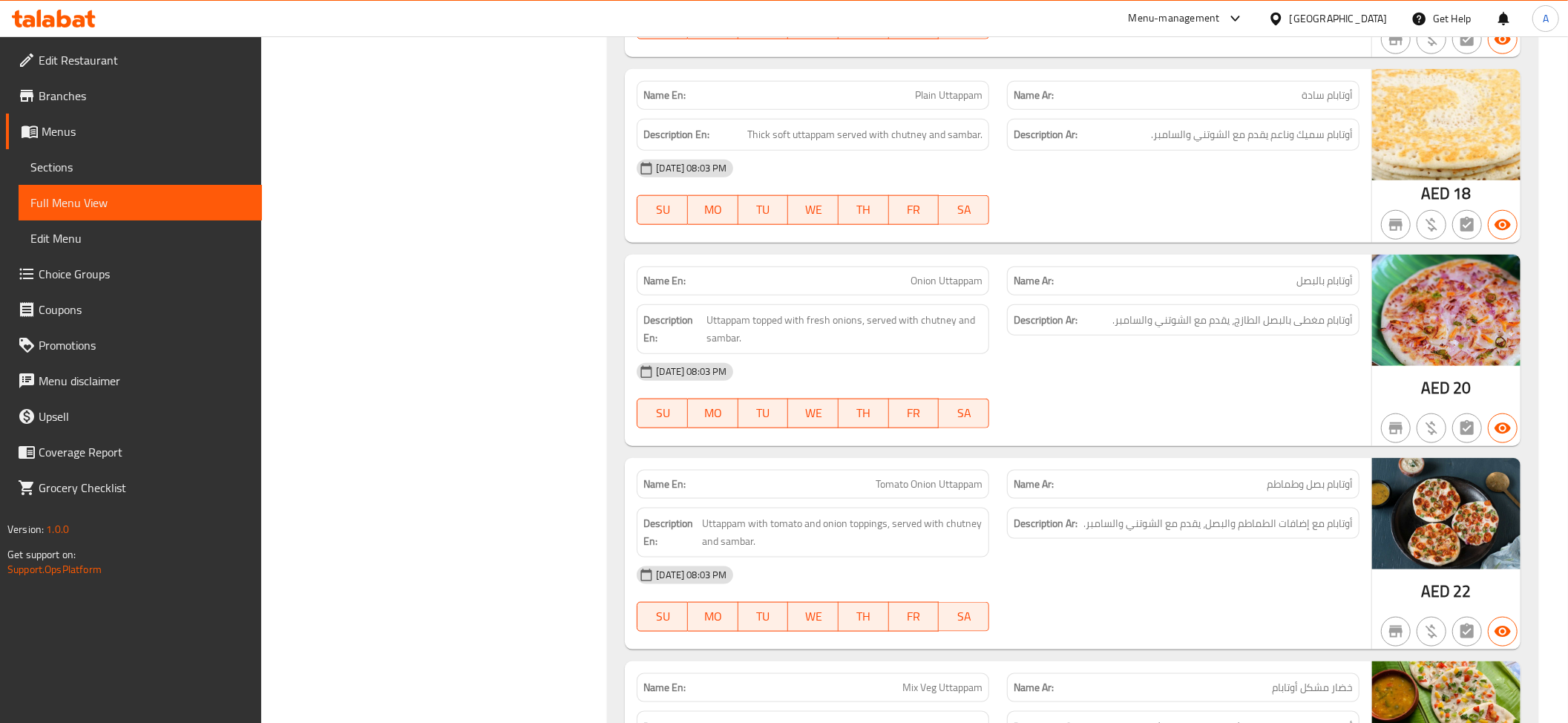
click at [1304, 273] on span "أوتابام بالبصل" at bounding box center [1325, 281] width 57 height 16
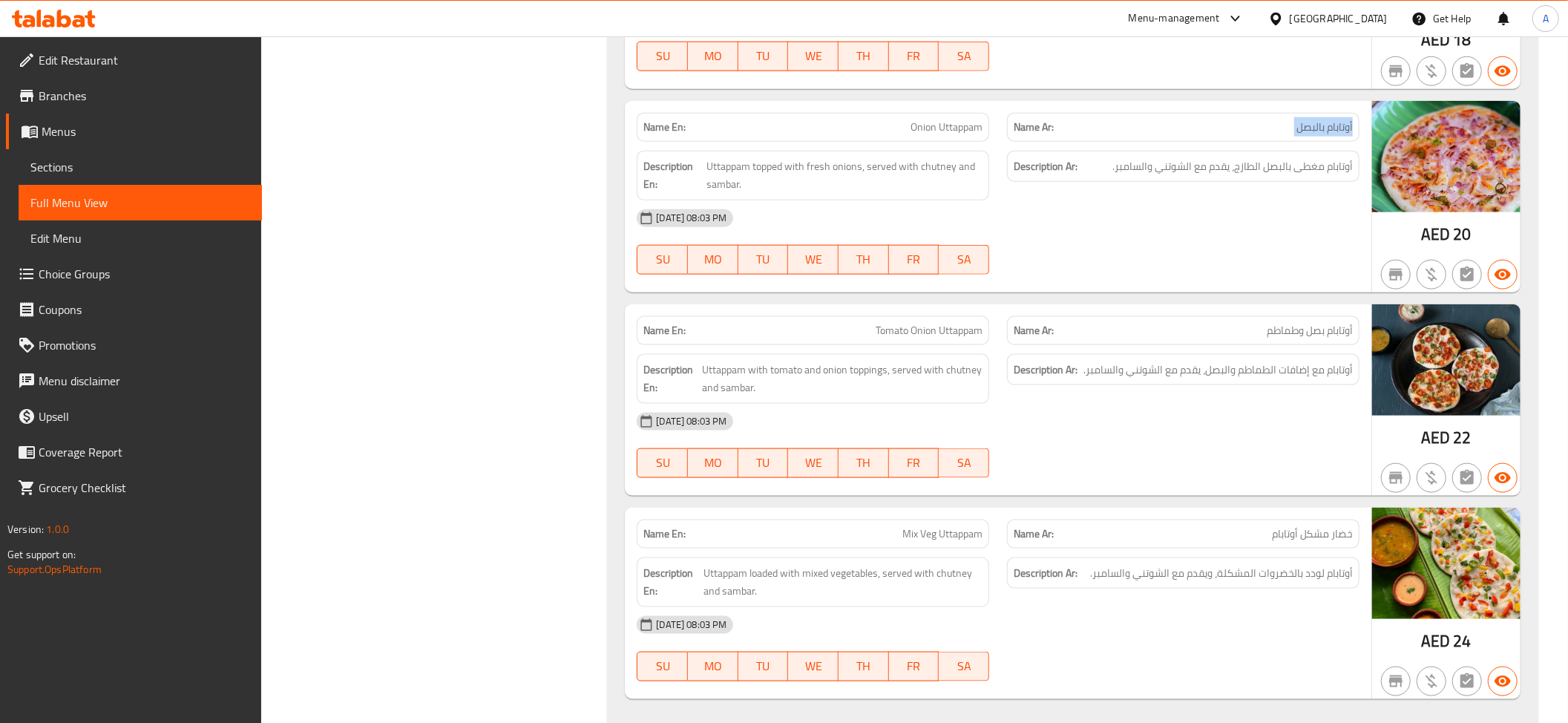
scroll to position [6215, 0]
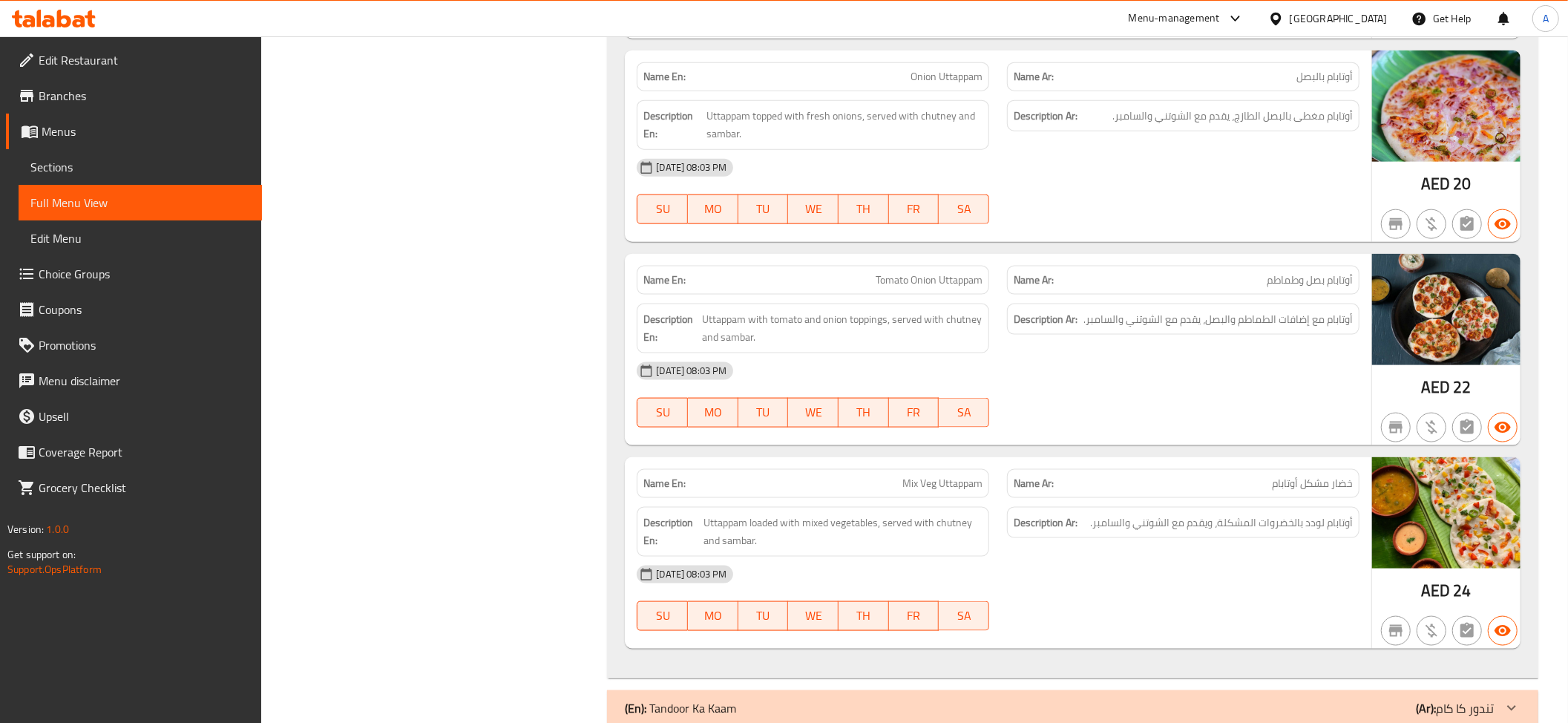
click at [1299, 107] on span "أوتابام مغطى بالبصل الطازج، يقدم مع الشوتني والسامبر." at bounding box center [1232, 116] width 240 height 19
click at [1307, 272] on span "أوتابام بصل وطماطم" at bounding box center [1309, 280] width 86 height 16
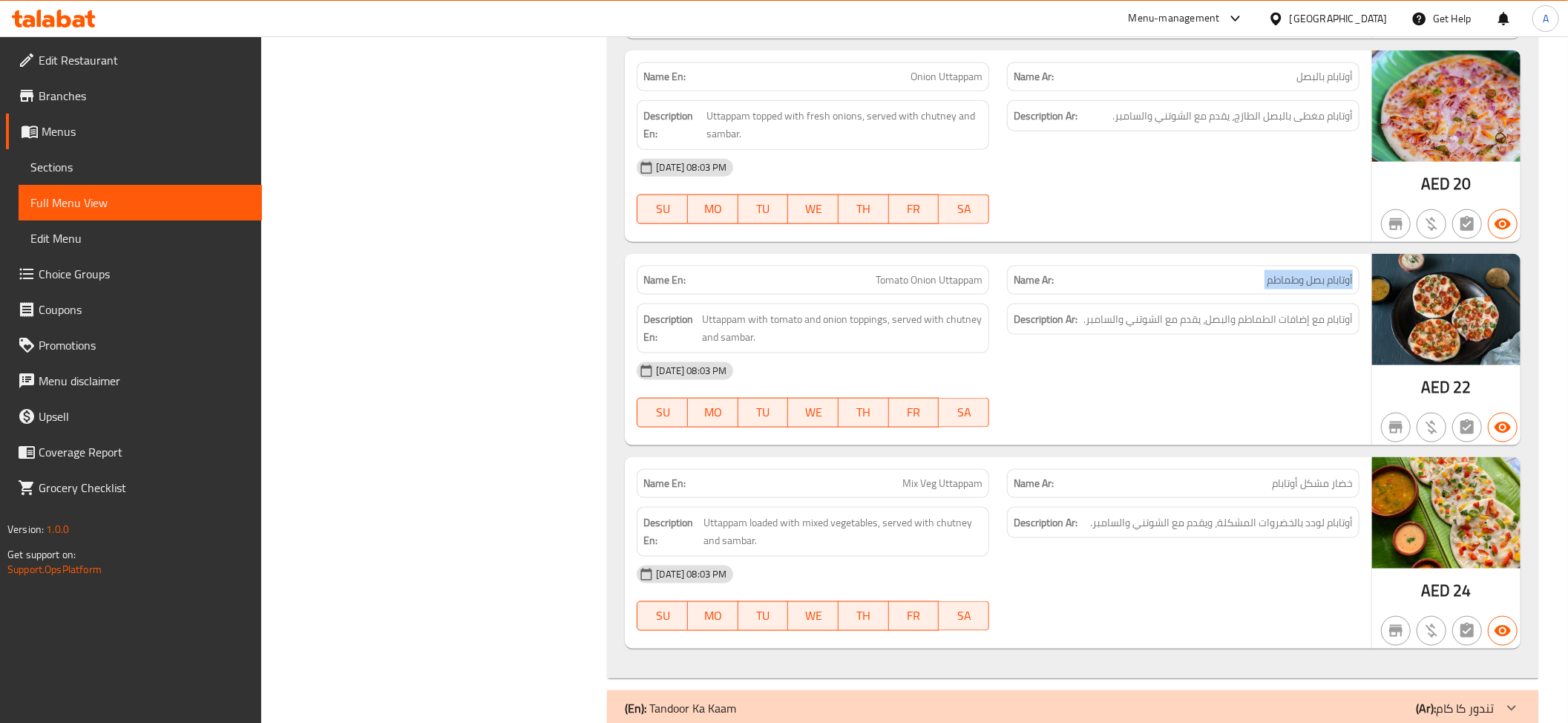
click at [1307, 272] on span "أوتابام بصل وطماطم" at bounding box center [1309, 280] width 86 height 16
click at [1187, 310] on span "أوتابام مع إضافات الطماطم والبصل، يقدم مع الشوتني والسامبر." at bounding box center [1218, 319] width 269 height 19
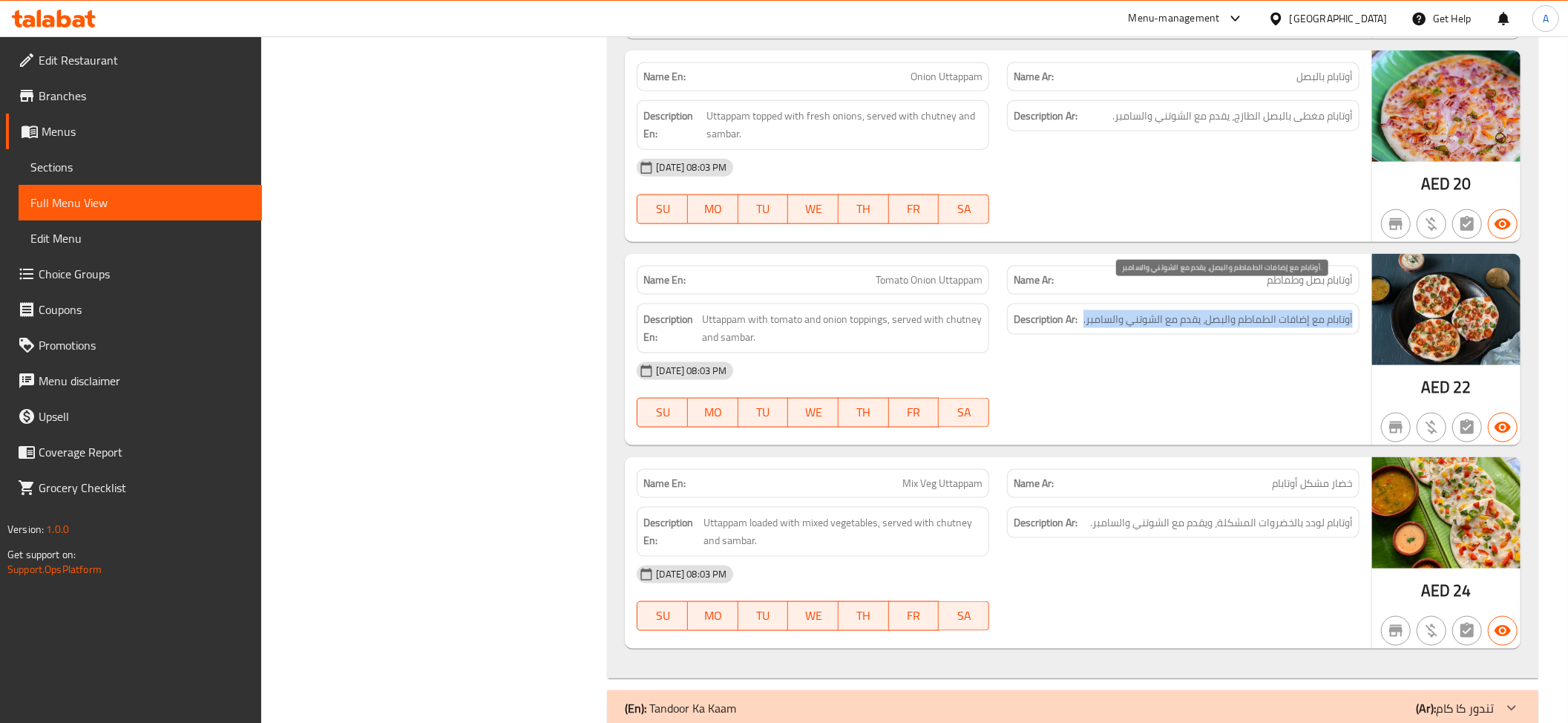
click at [1187, 310] on span "أوتابام مع إضافات الطماطم والبصل، يقدم مع الشوتني والسامبر." at bounding box center [1218, 319] width 269 height 19
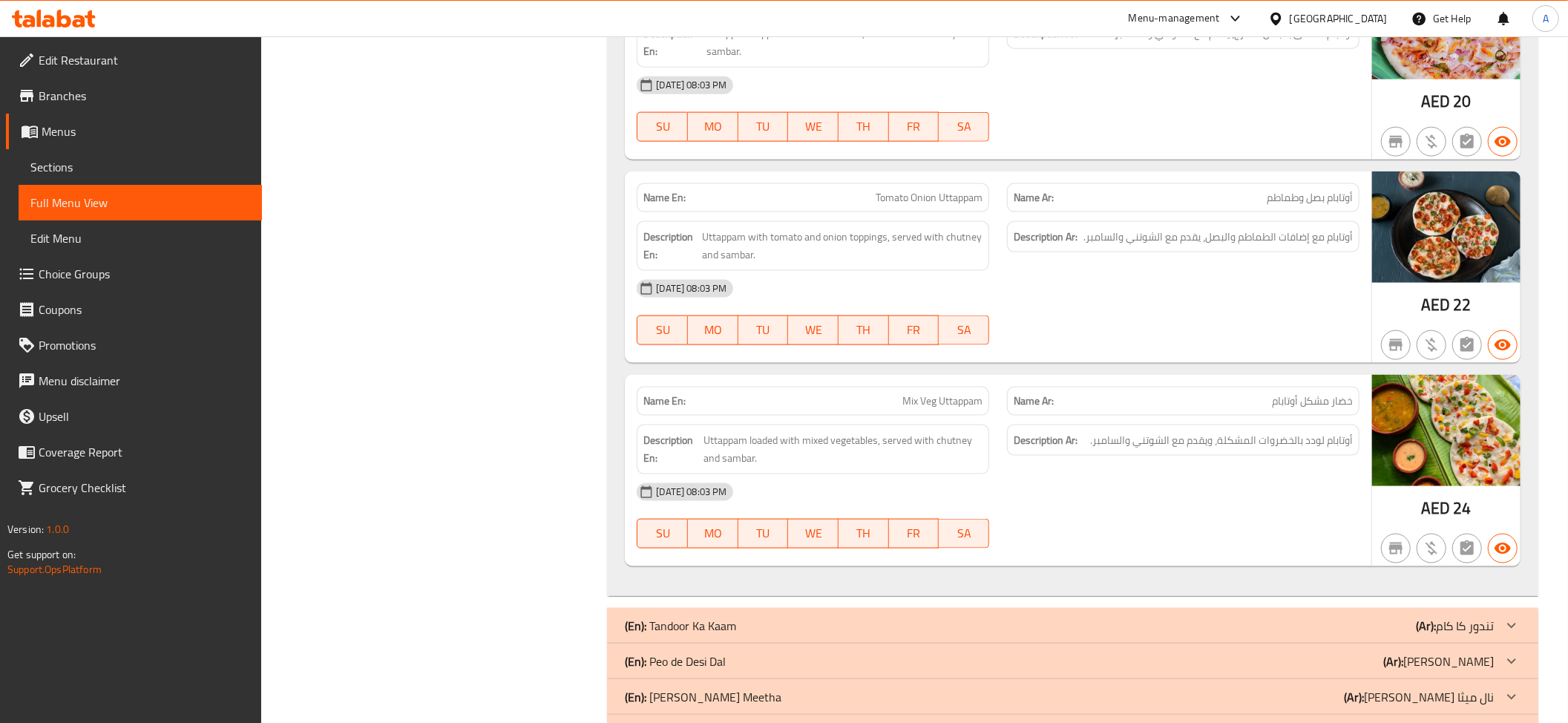
scroll to position [6367, 0]
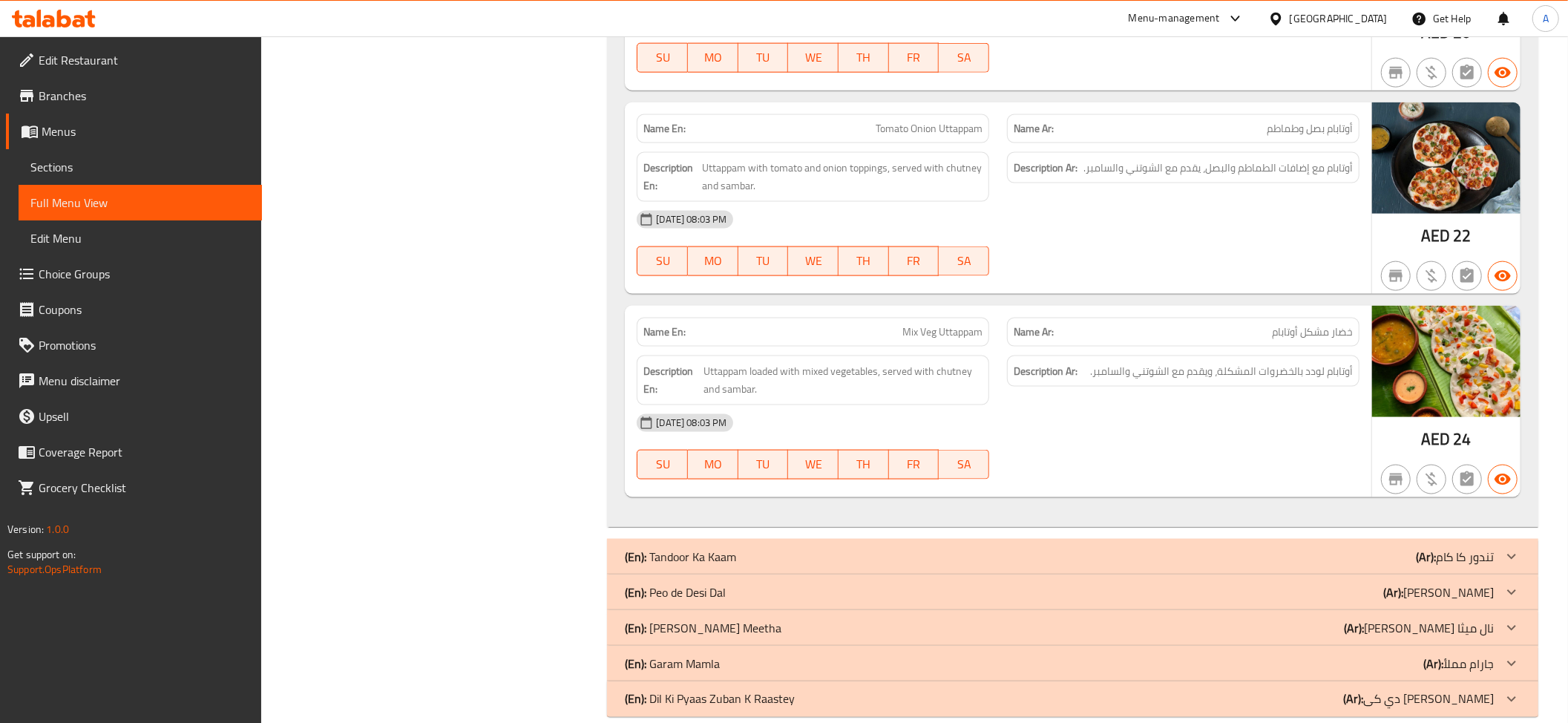
click at [1307, 355] on div "Description Ar: أوتابام لودد بالخضروات المشكلة، ويقدم مع الشوتني والسامبر." at bounding box center [1183, 371] width 352 height 32
click at [1374, 547] on div "(En): Tandoor Ka Kaam (Ar): تندور كا كام" at bounding box center [1059, 556] width 869 height 18
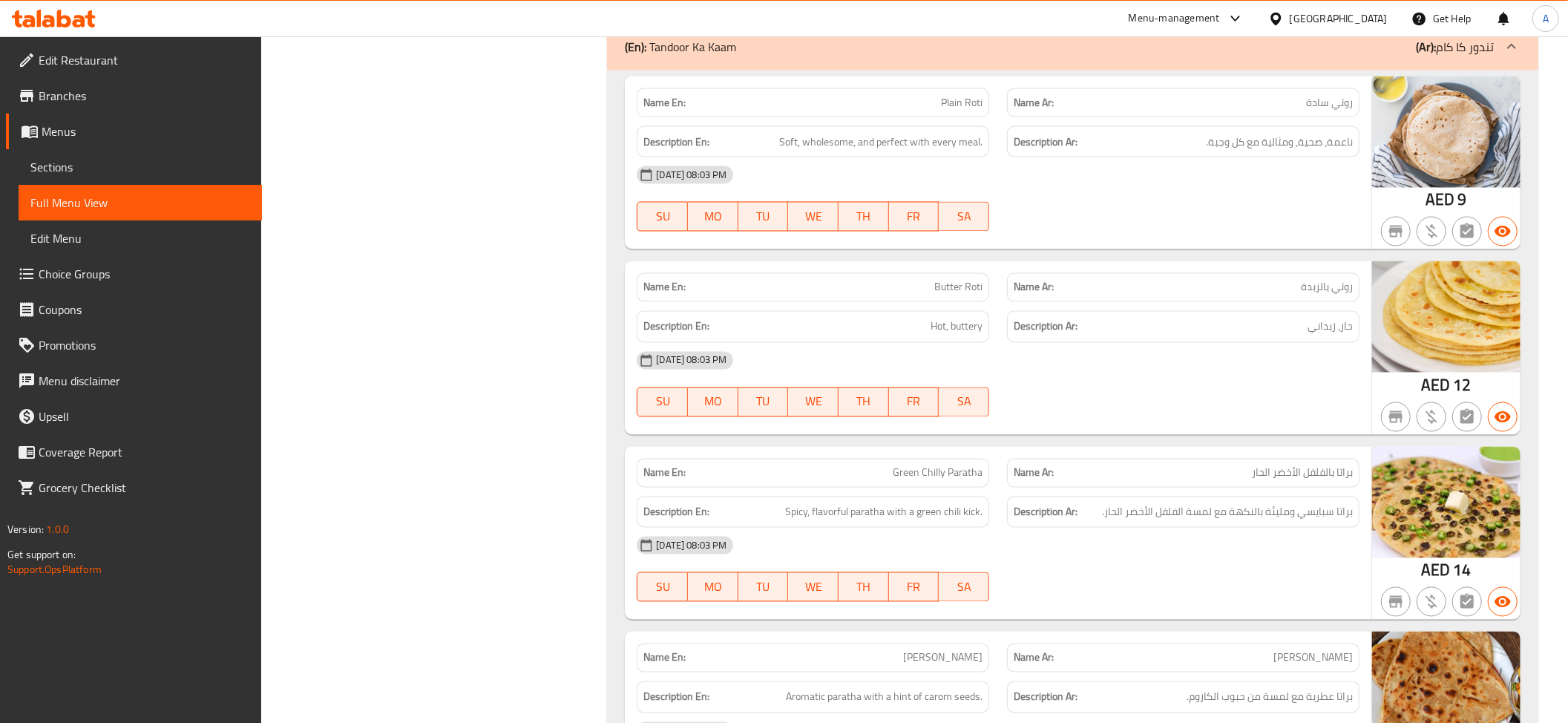
scroll to position [6857, 0]
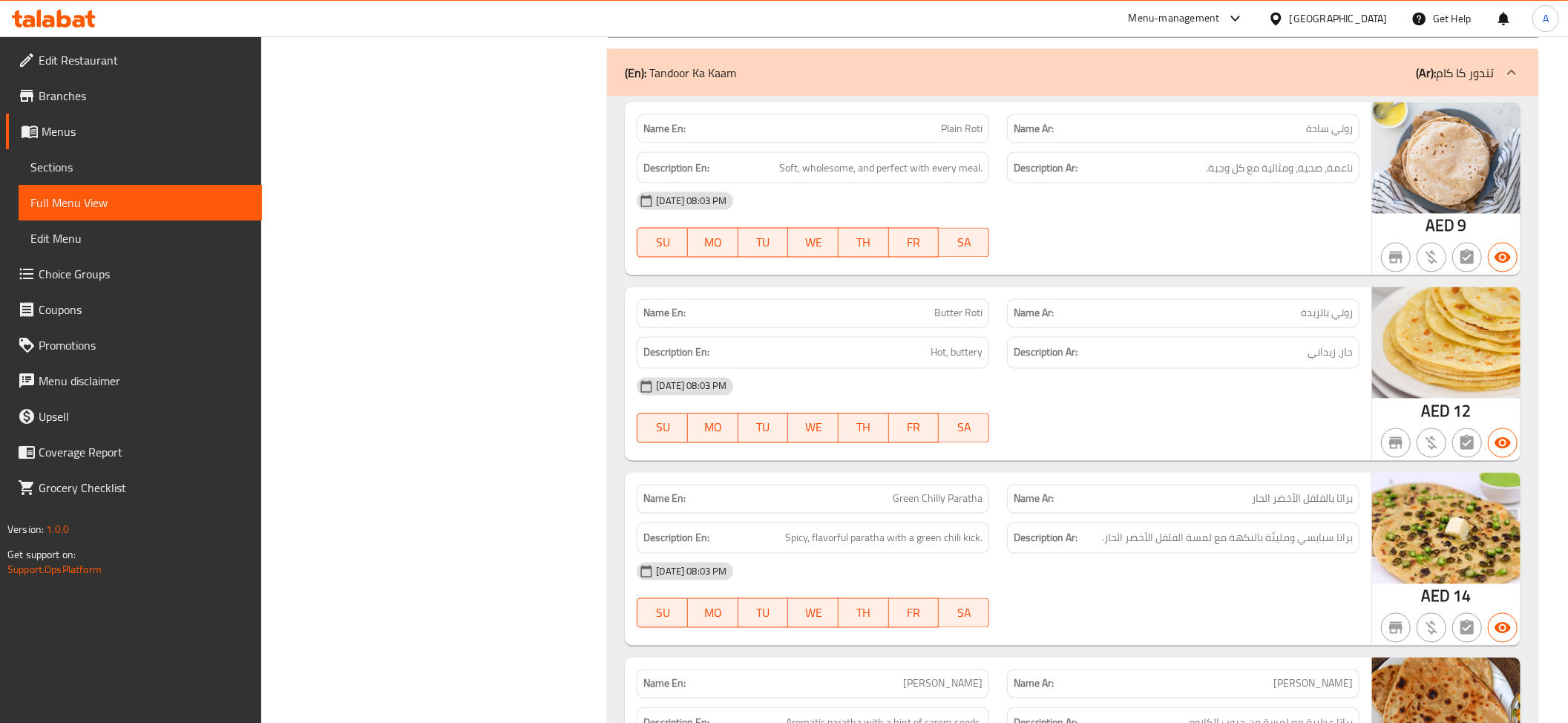
click at [932, 343] on span "Hot, buttery" at bounding box center [956, 352] width 52 height 19
click at [1207, 369] on div "08-09-2025 08:03 PM" at bounding box center [997, 386] width 741 height 36
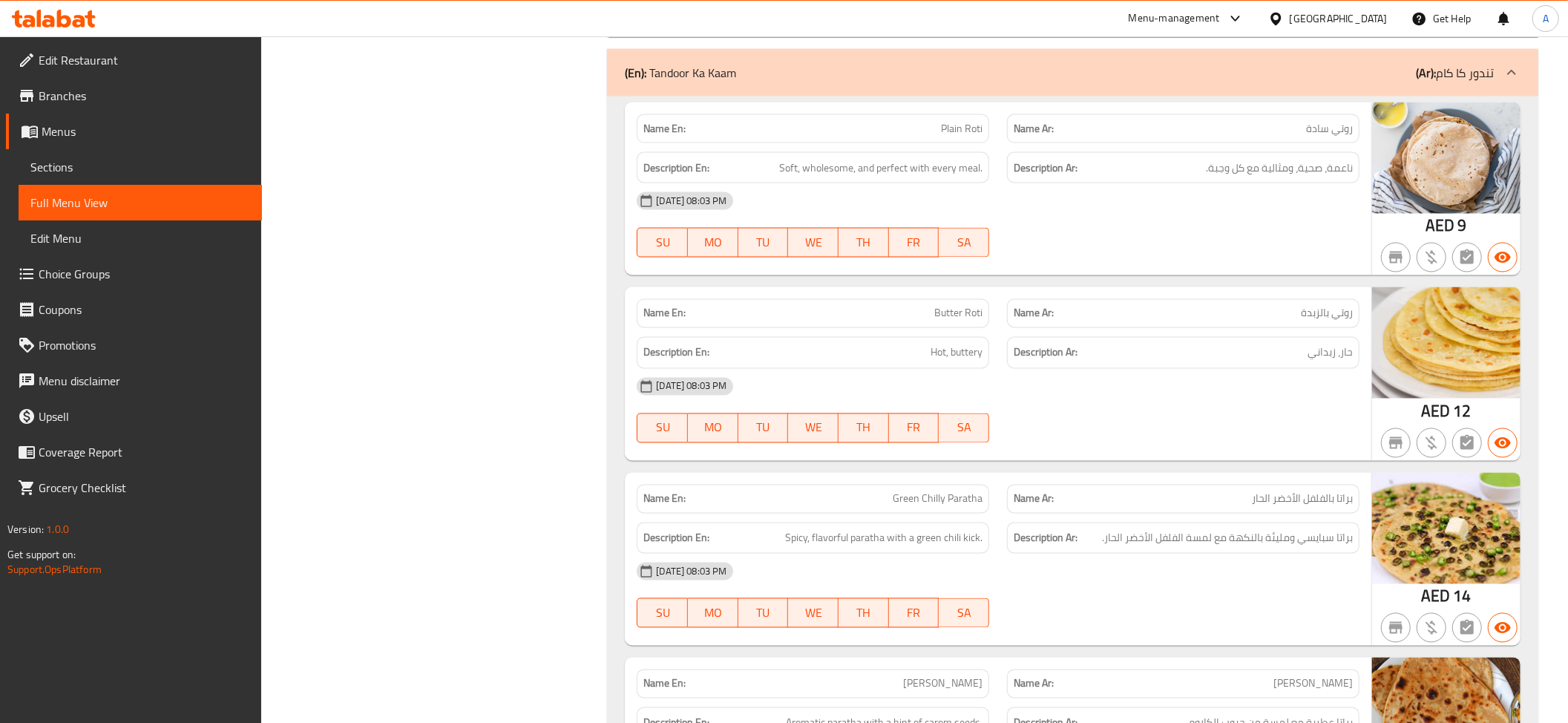
click at [1207, 369] on div "08-09-2025 08:03 PM" at bounding box center [997, 386] width 741 height 36
click at [1182, 369] on div "08-09-2025 08:03 PM" at bounding box center [997, 386] width 741 height 36
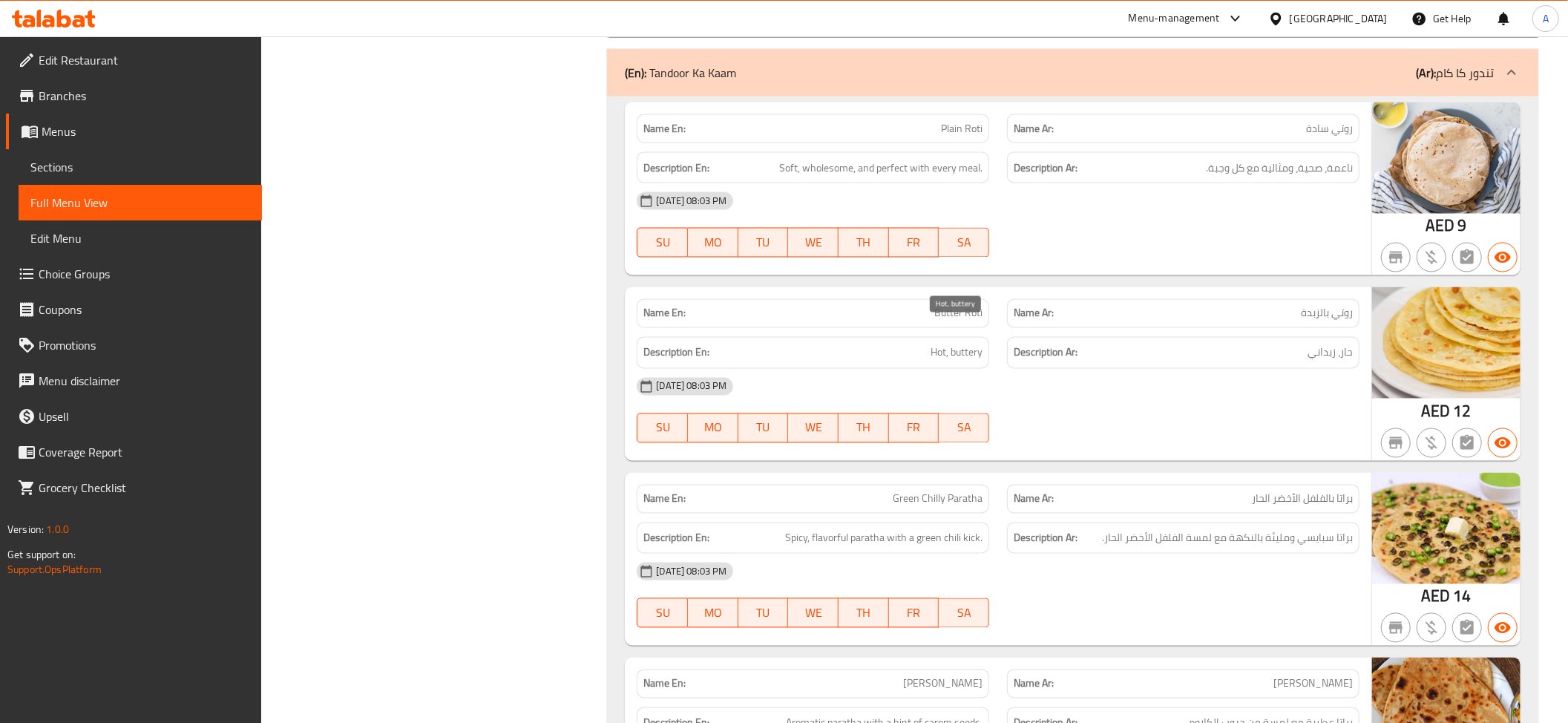
click at [959, 343] on span "Hot, buttery" at bounding box center [956, 352] width 52 height 19
copy span "Hot, buttery"
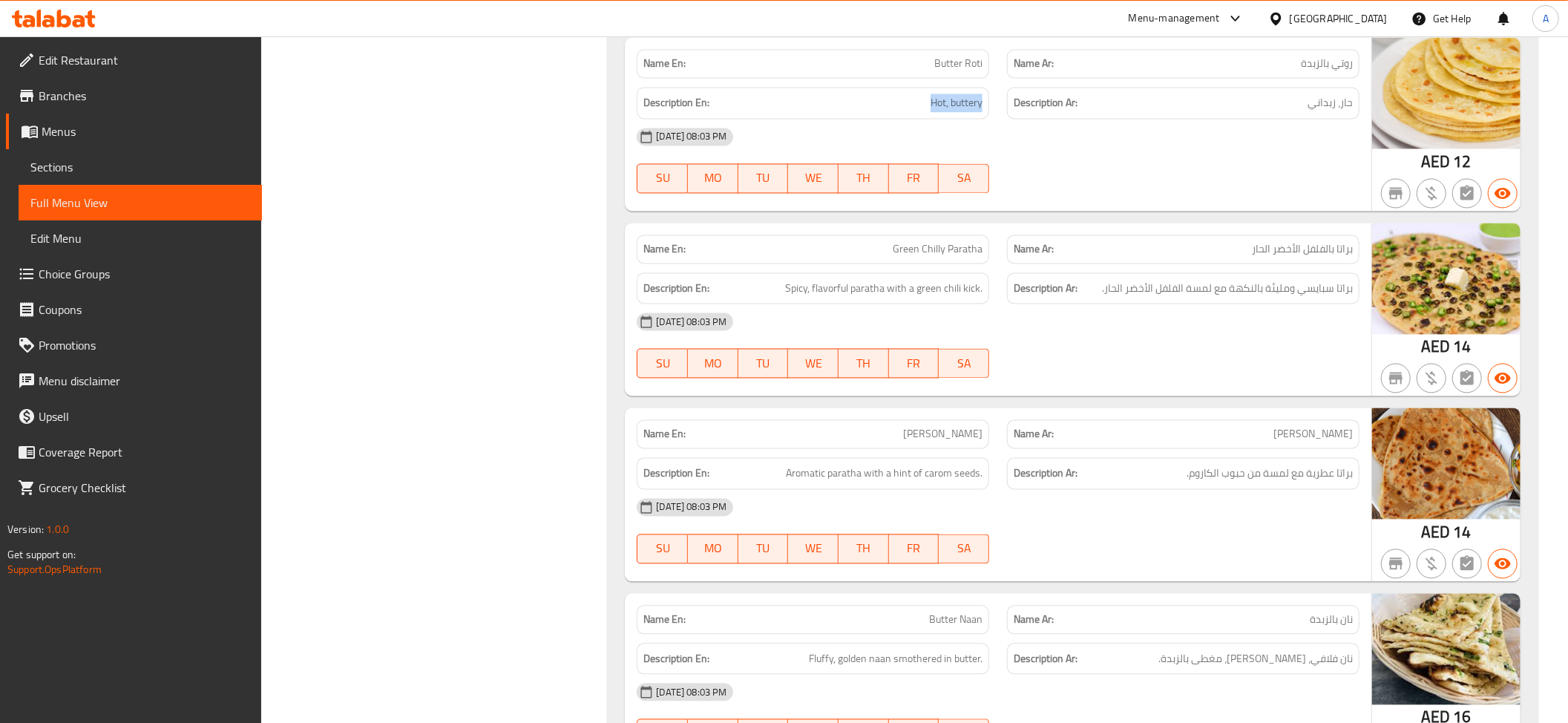
scroll to position [7148, 0]
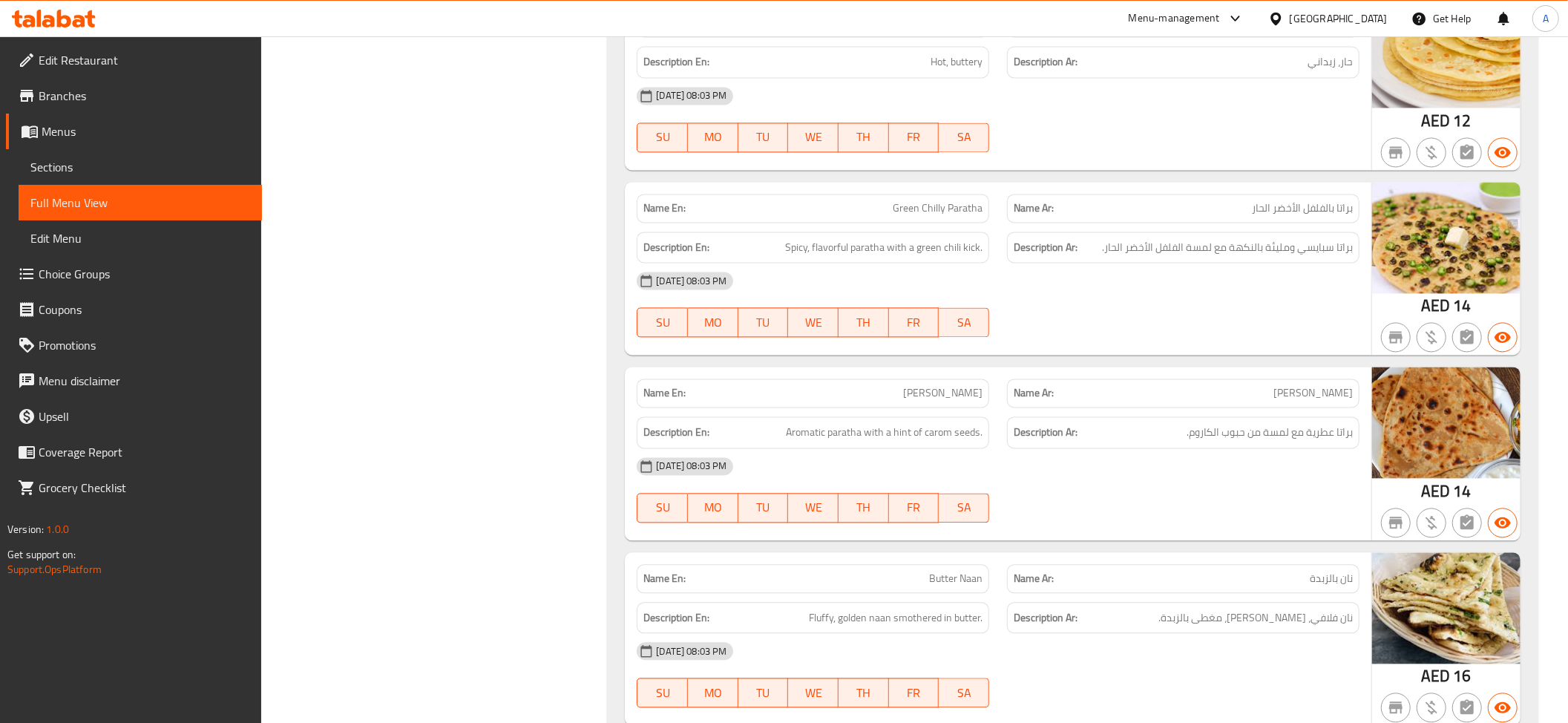
click at [936, 200] on span "Green Chilly Paratha" at bounding box center [938, 208] width 90 height 16
click at [1270, 238] on span "براتا سبايسي ومليئة بالنكهة مع لمسة الفلفل الأخضر الحار." at bounding box center [1226, 247] width 251 height 19
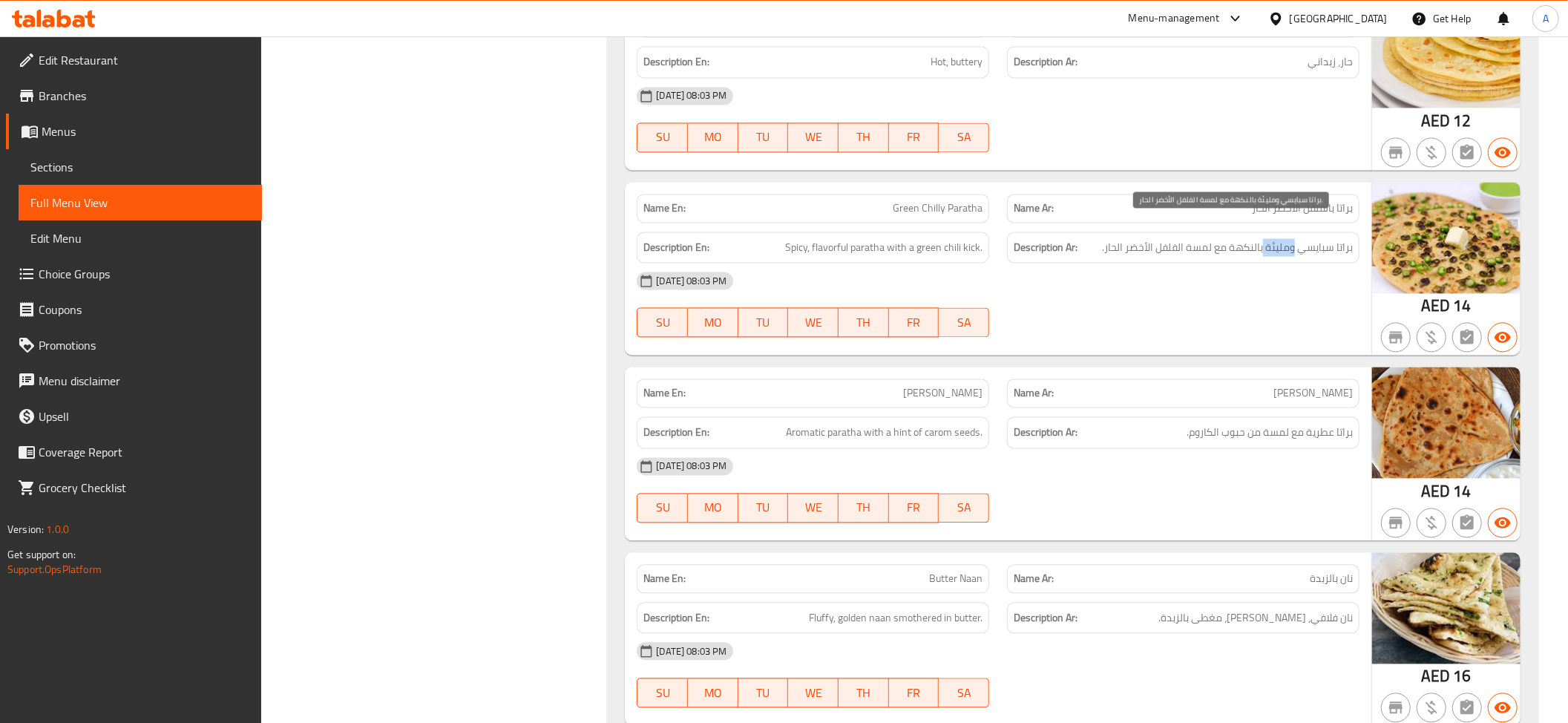
click at [1270, 238] on span "براتا سبايسي ومليئة بالنكهة مع لمسة الفلفل الأخضر الحار." at bounding box center [1226, 247] width 251 height 19
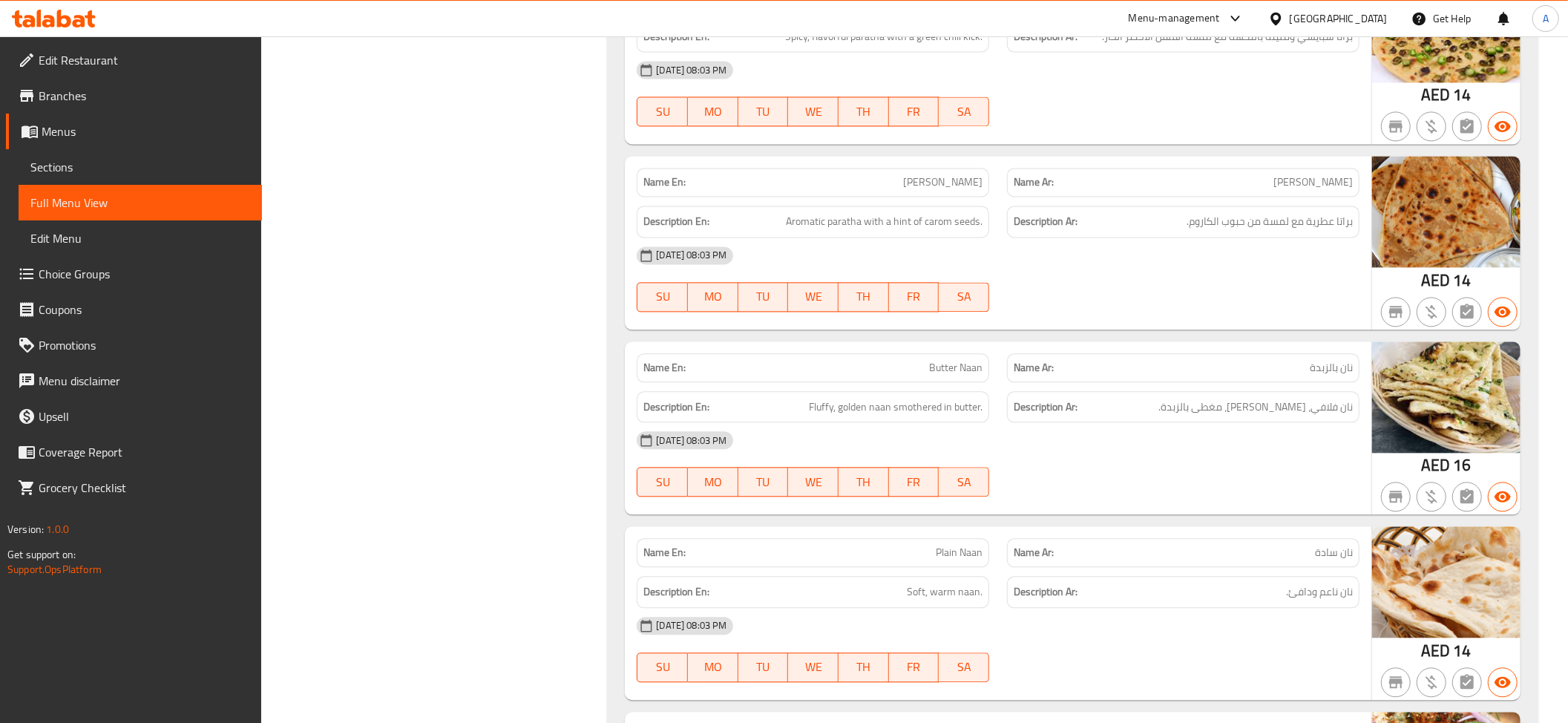
scroll to position [7372, 0]
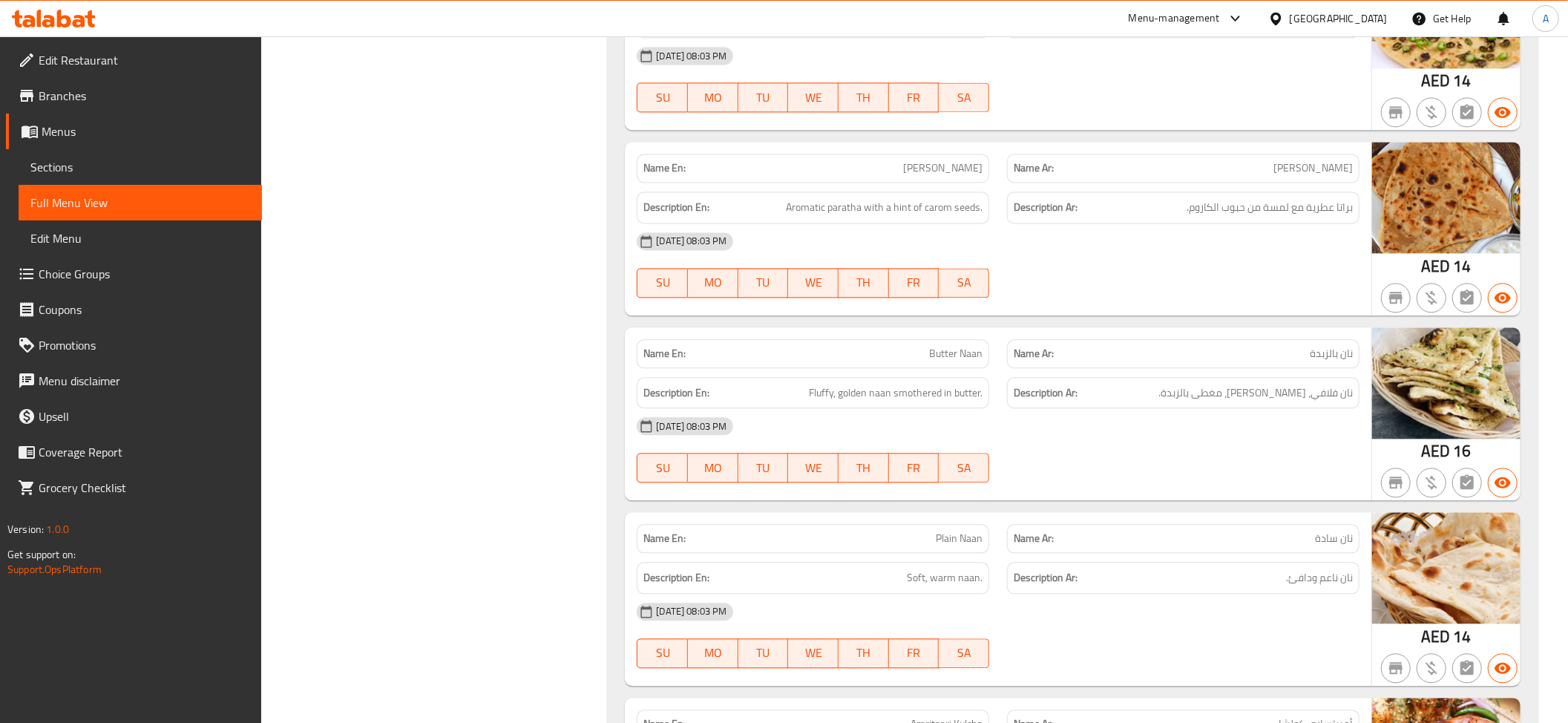
click at [962, 153] on div "Name En: Ajwaini Paratha" at bounding box center [812, 168] width 352 height 29
click at [1302, 198] on span "براتا عطرية مع لمسة من حبوب الكاروم." at bounding box center [1269, 207] width 166 height 19
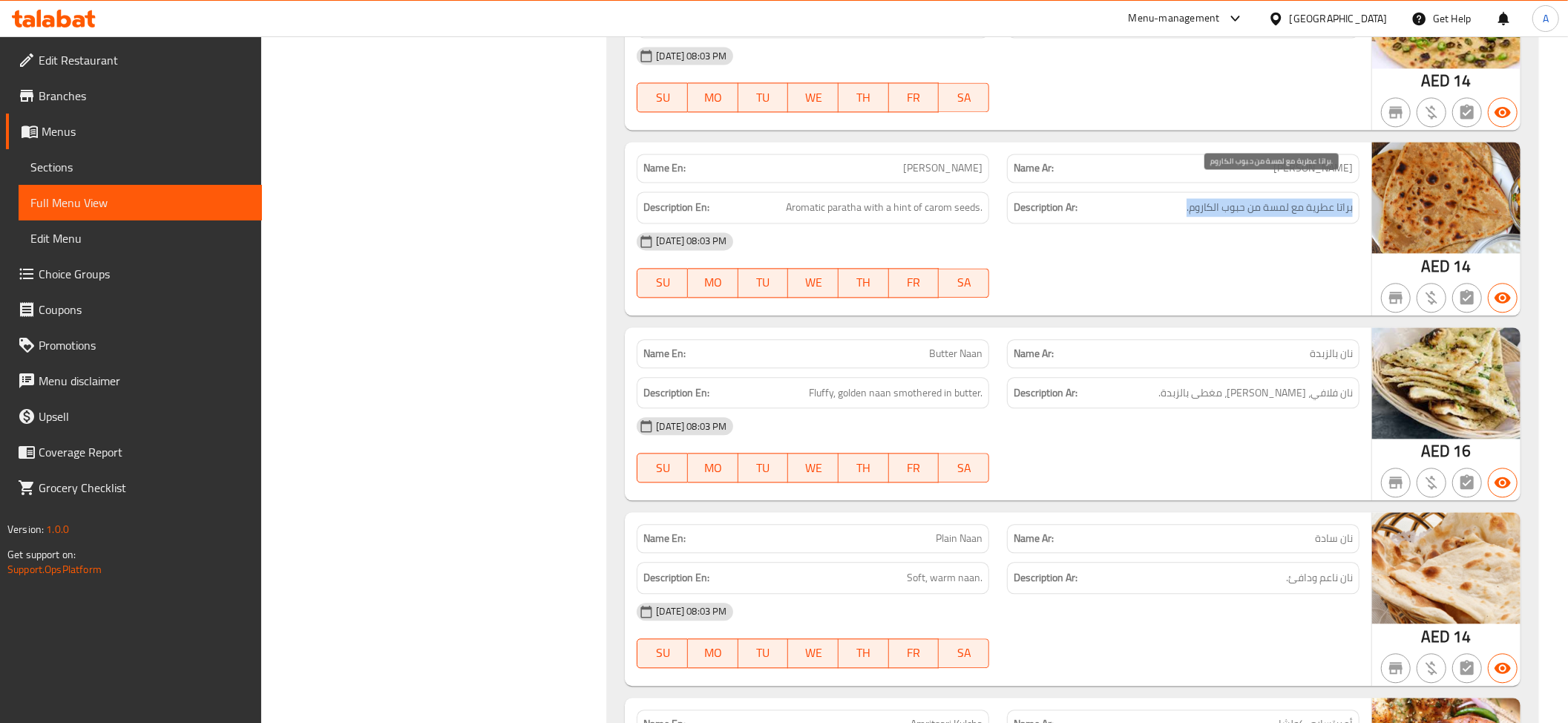
click at [1302, 198] on span "براتا عطرية مع لمسة من حبوب الكاروم." at bounding box center [1269, 207] width 166 height 19
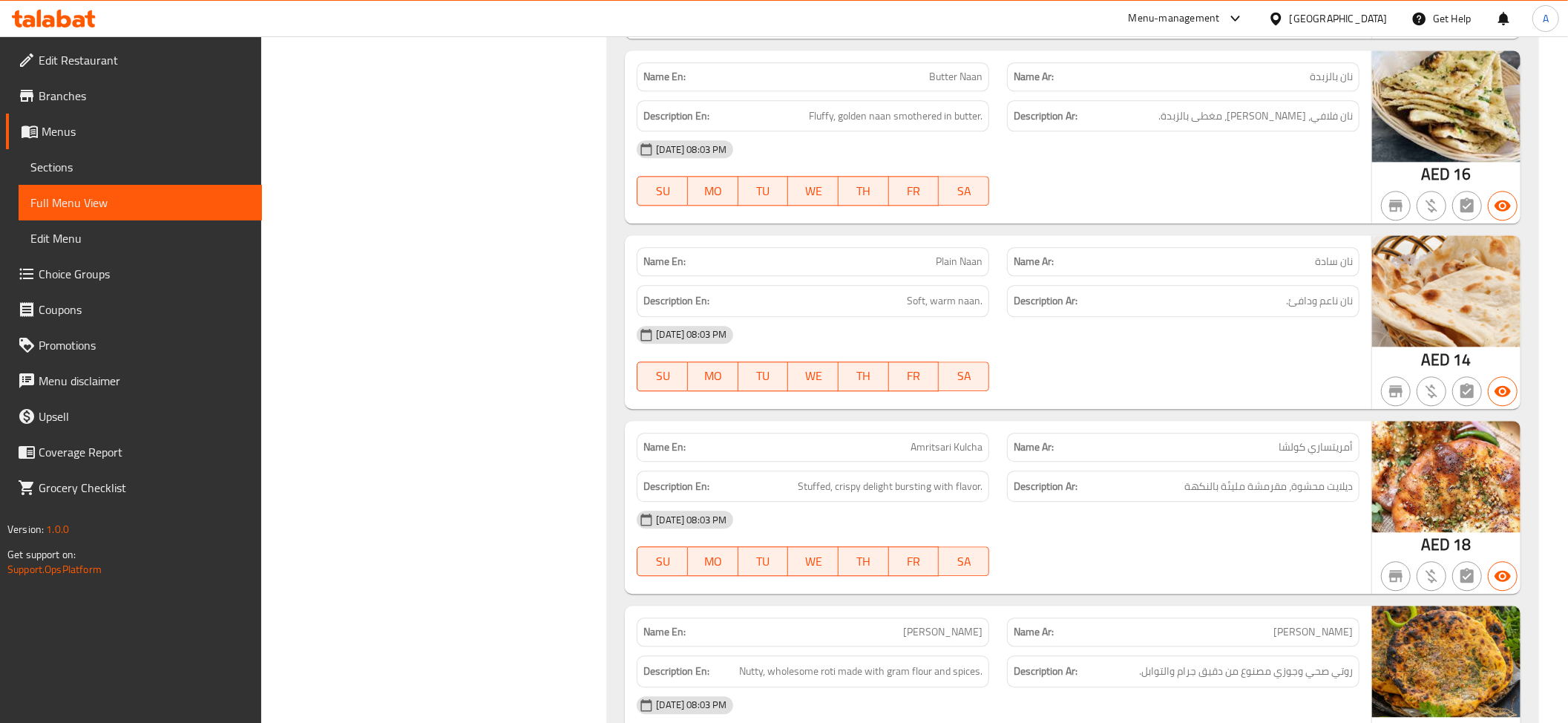
scroll to position [7584, 0]
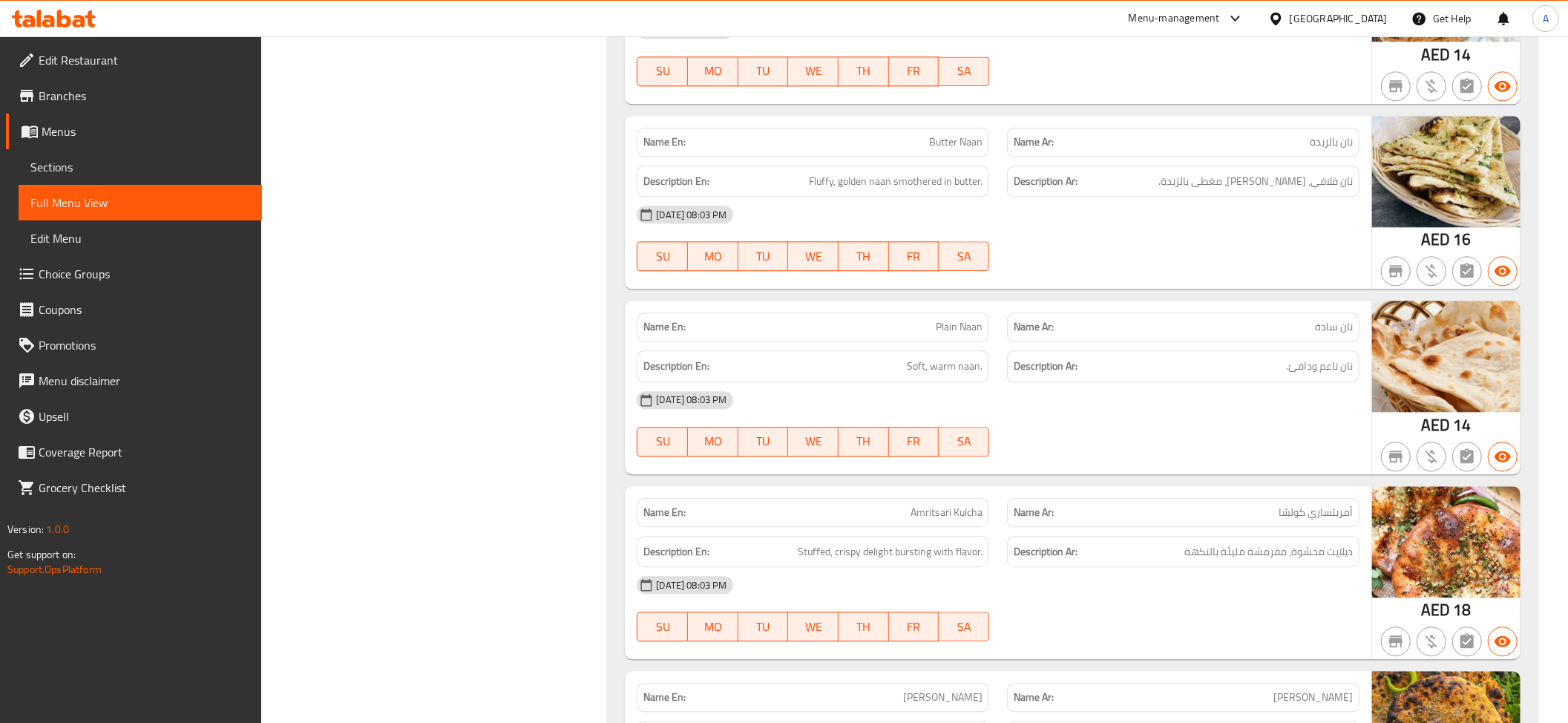
click at [965, 135] on div "Name En: Butter Naan" at bounding box center [812, 142] width 352 height 29
click at [1030, 132] on div "Name Ar: نان بالزبدة" at bounding box center [1183, 142] width 352 height 29
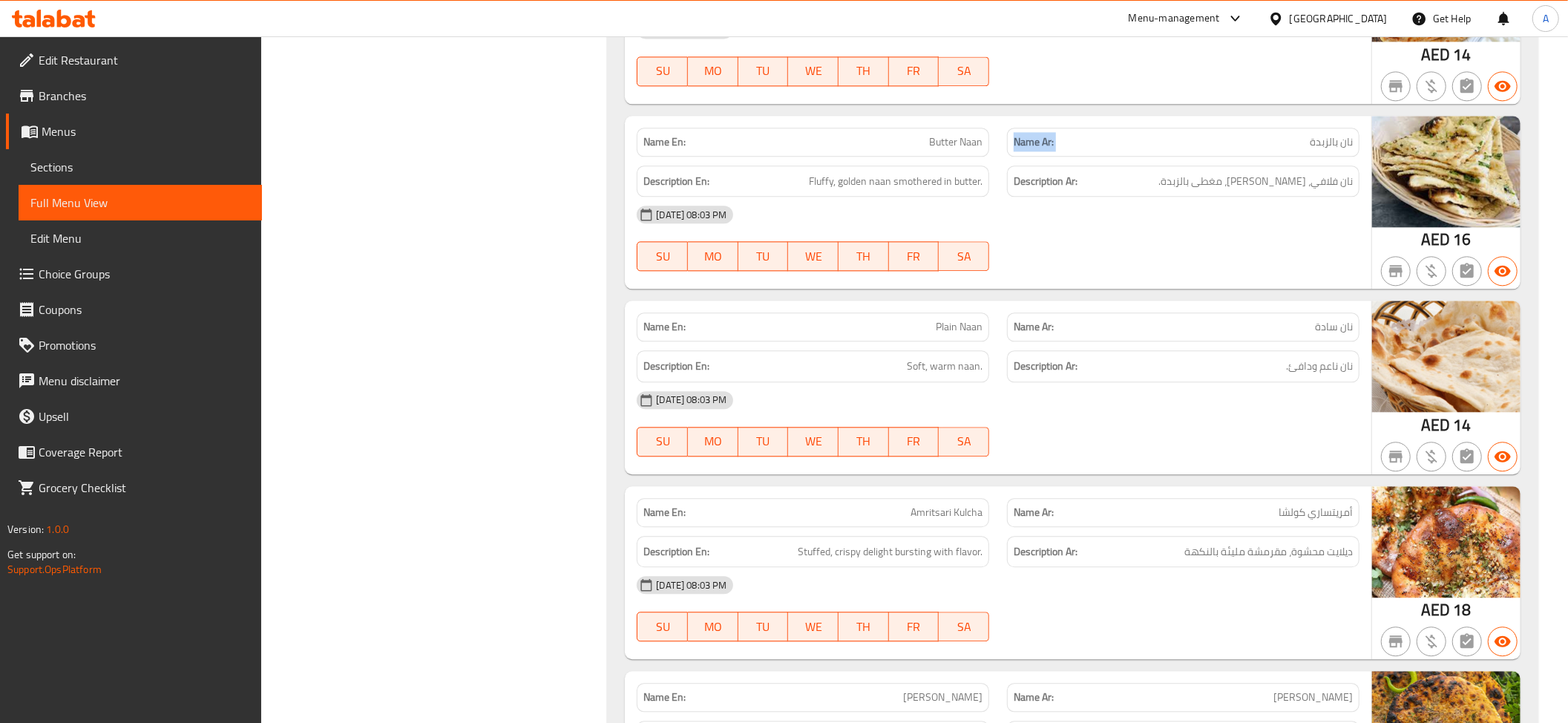
click at [1030, 132] on div "Name Ar: نان بالزبدة" at bounding box center [1183, 142] width 352 height 29
click at [876, 166] on div "Description En: Fluffy, golden naan smothered in butter." at bounding box center [812, 181] width 352 height 32
click at [1199, 172] on h6 "Description Ar: نان فلافي، ذهبي، مغطى بالزبدة." at bounding box center [1184, 181] width 340 height 19
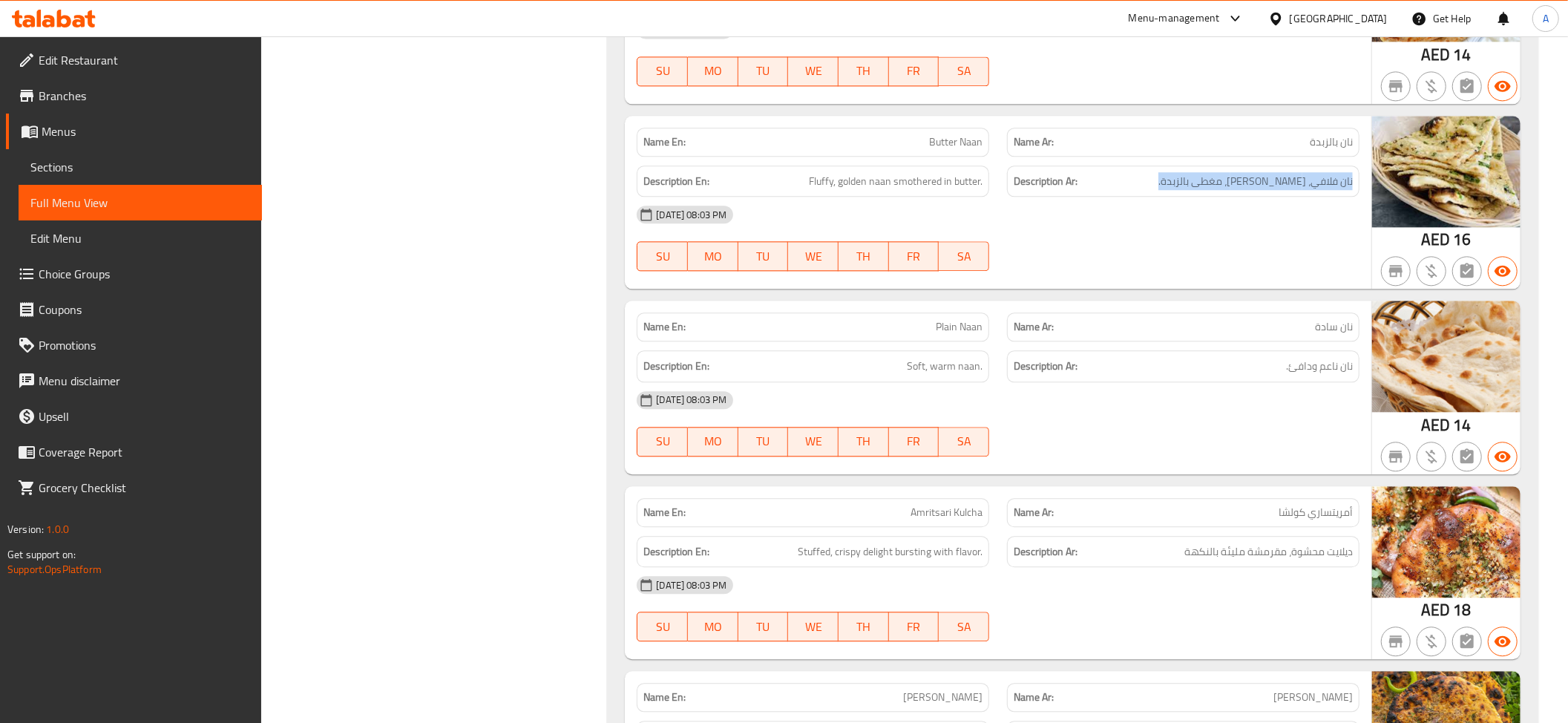
click at [1199, 172] on h6 "Description Ar: نان فلافي، ذهبي، مغطى بالزبدة." at bounding box center [1184, 181] width 340 height 19
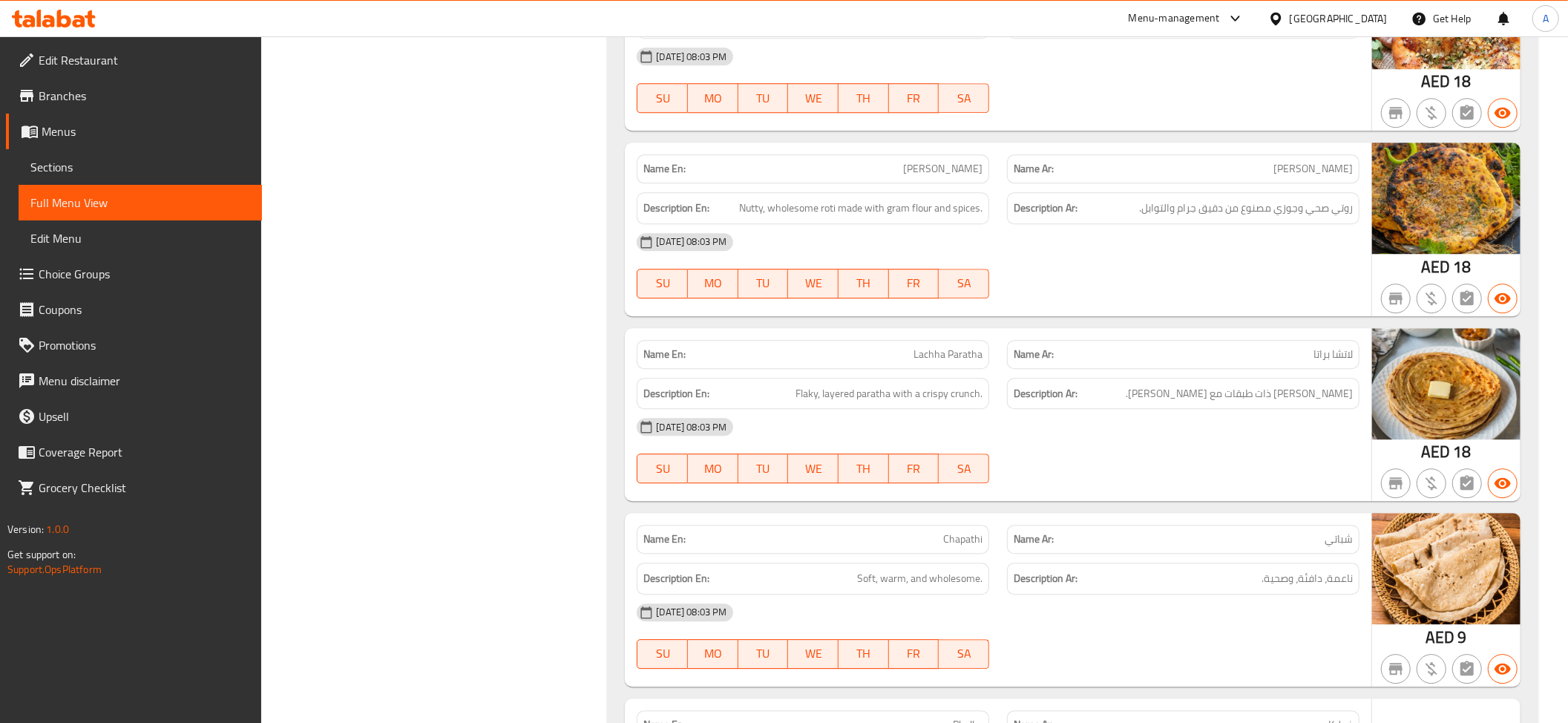
scroll to position [8152, 0]
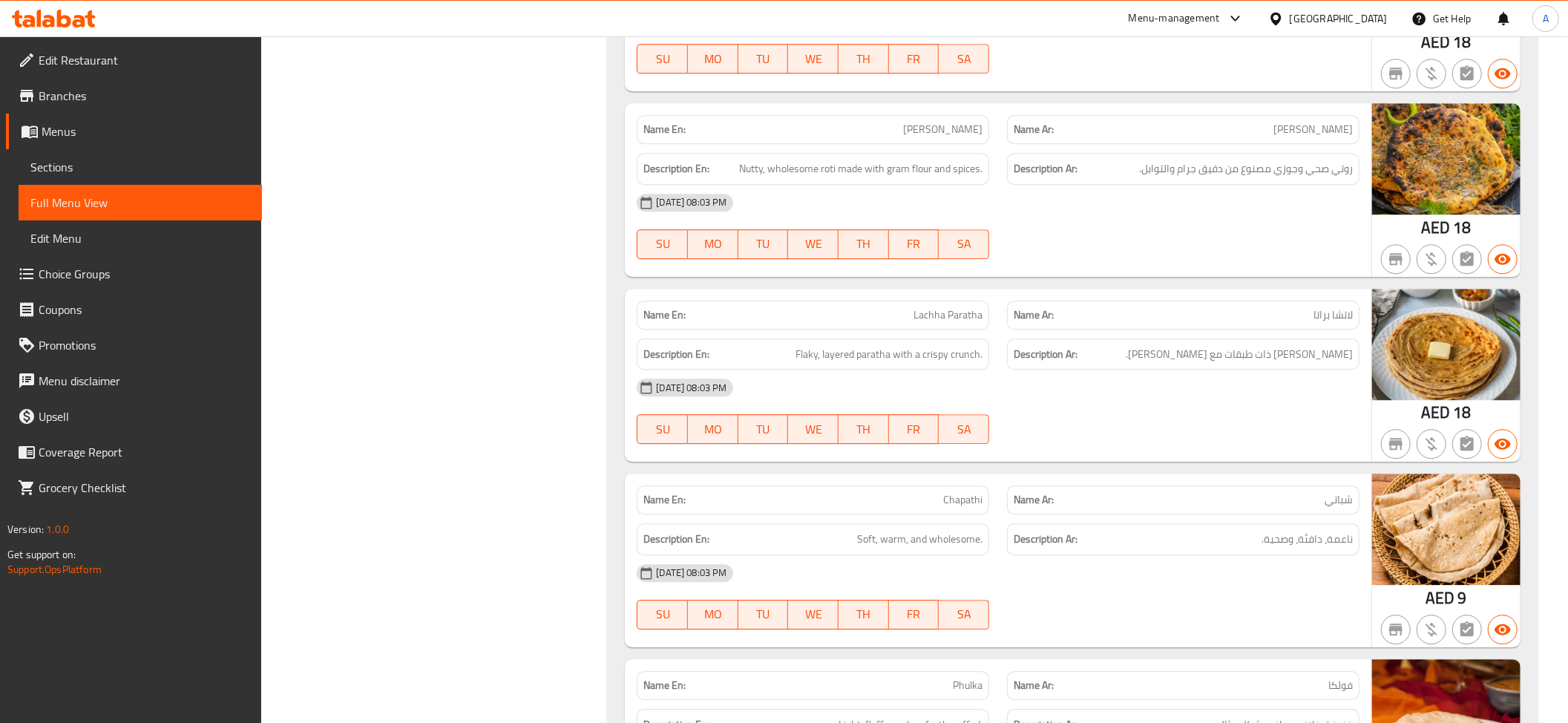
click at [1263, 160] on span "روتي صحي وجوزي مصنوع من دقيق جرام والتوابل." at bounding box center [1245, 169] width 214 height 19
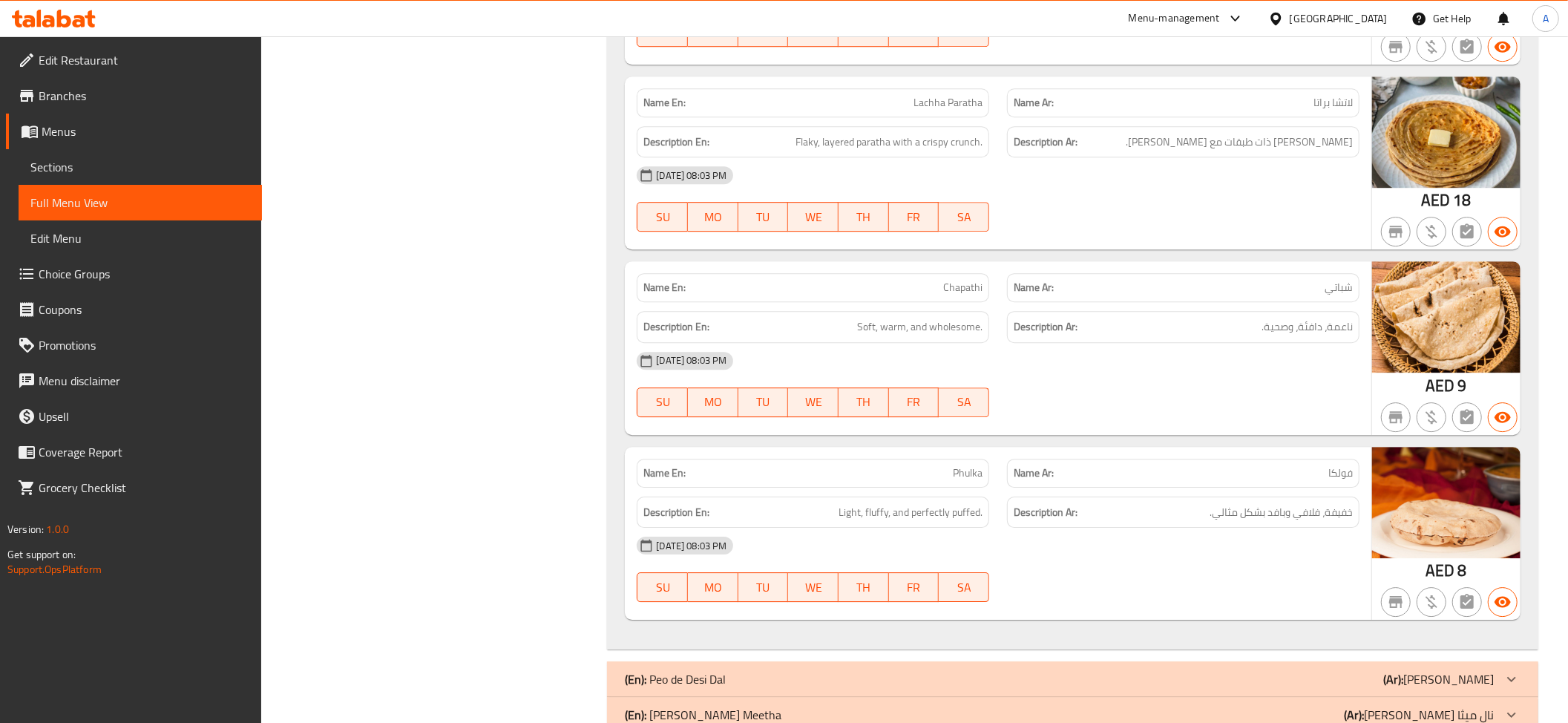
click at [959, 280] on span "Chapathi" at bounding box center [963, 288] width 39 height 16
click at [1299, 317] on span "ناعمة، دافئة، وصحية." at bounding box center [1307, 326] width 92 height 19
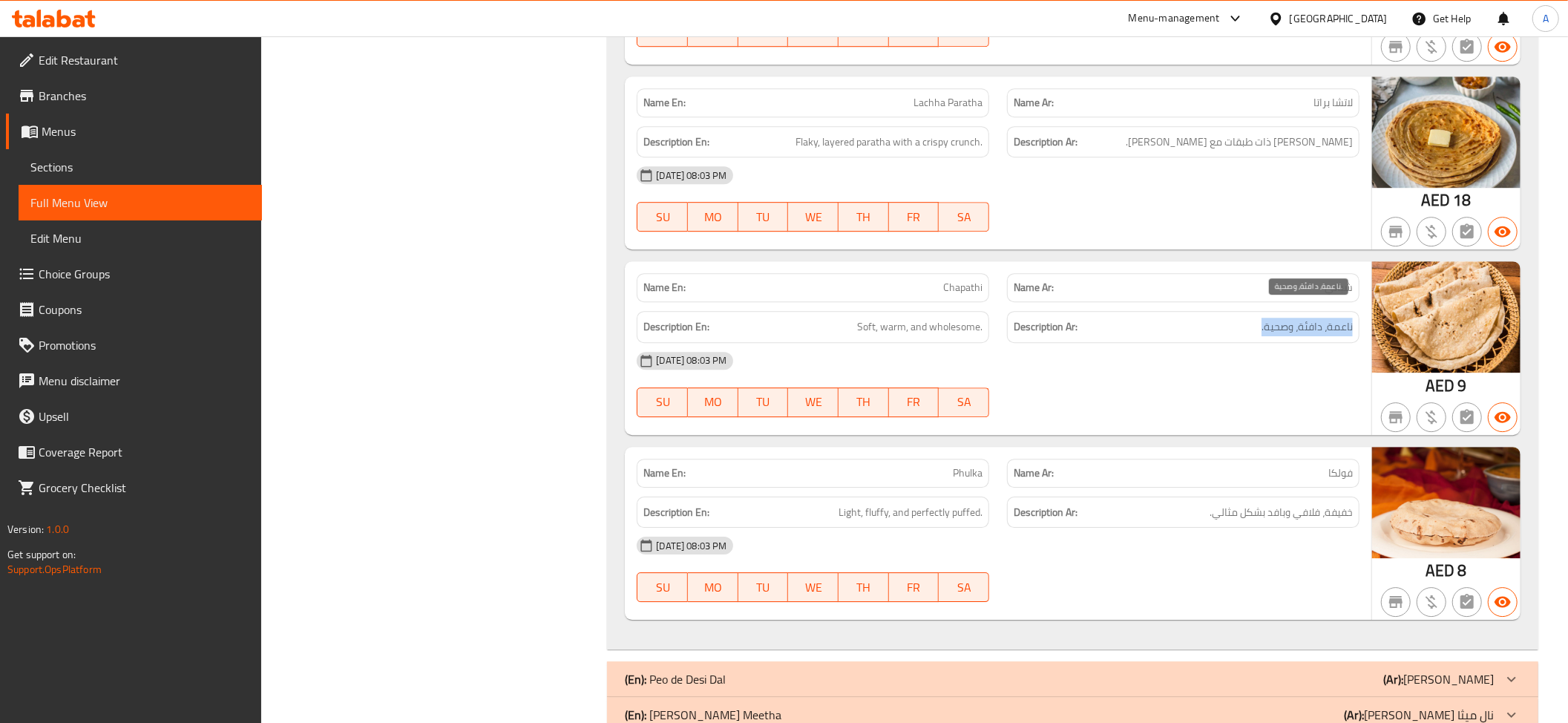
click at [1299, 317] on span "ناعمة، دافئة، وصحية." at bounding box center [1307, 326] width 92 height 19
click at [1268, 465] on p "Name Ar: فولكا" at bounding box center [1184, 473] width 340 height 16
click at [1284, 504] on span "خفيفة، فلافي وبافد بشكل مثالي." at bounding box center [1281, 512] width 143 height 19
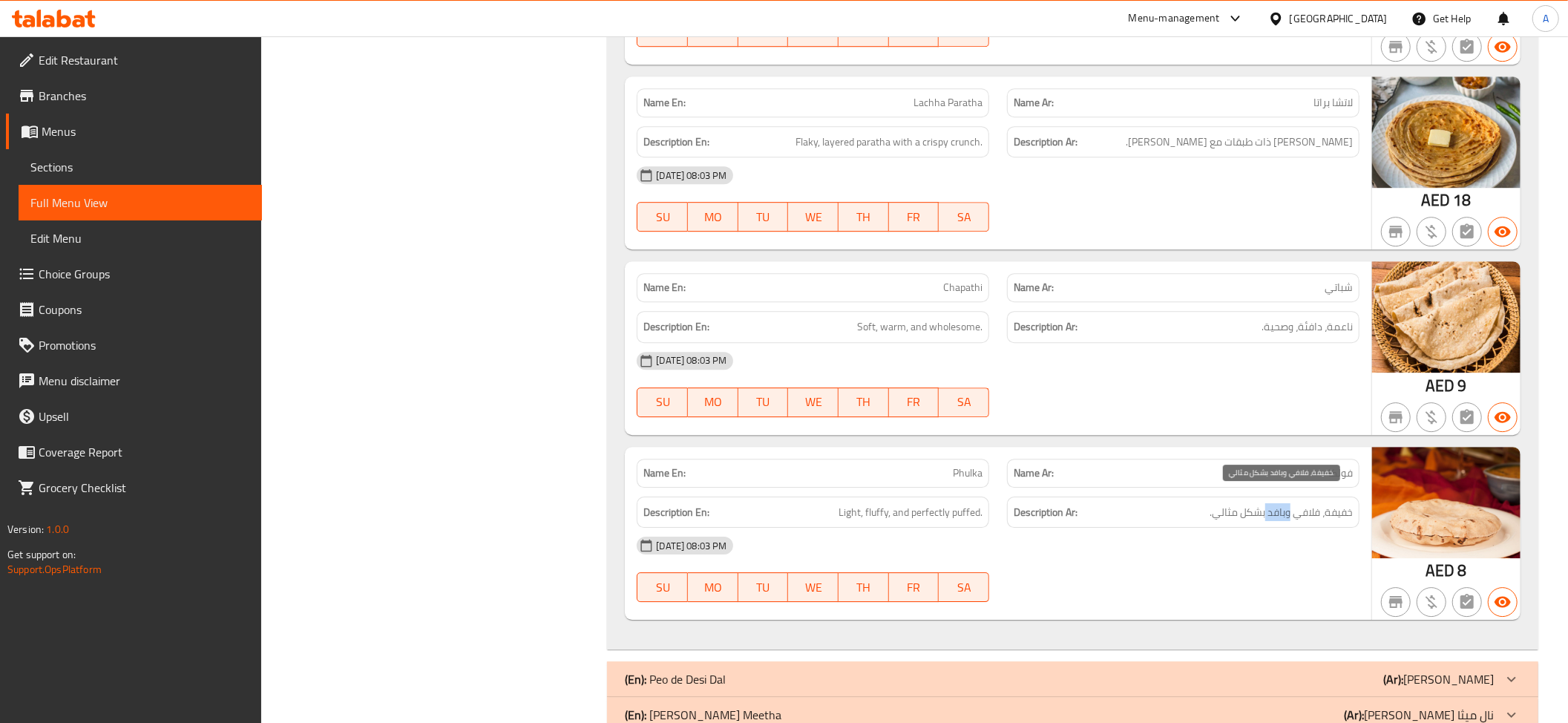
click at [1284, 504] on span "خفيفة، فلافي وبافد بشكل مثالي." at bounding box center [1281, 512] width 143 height 19
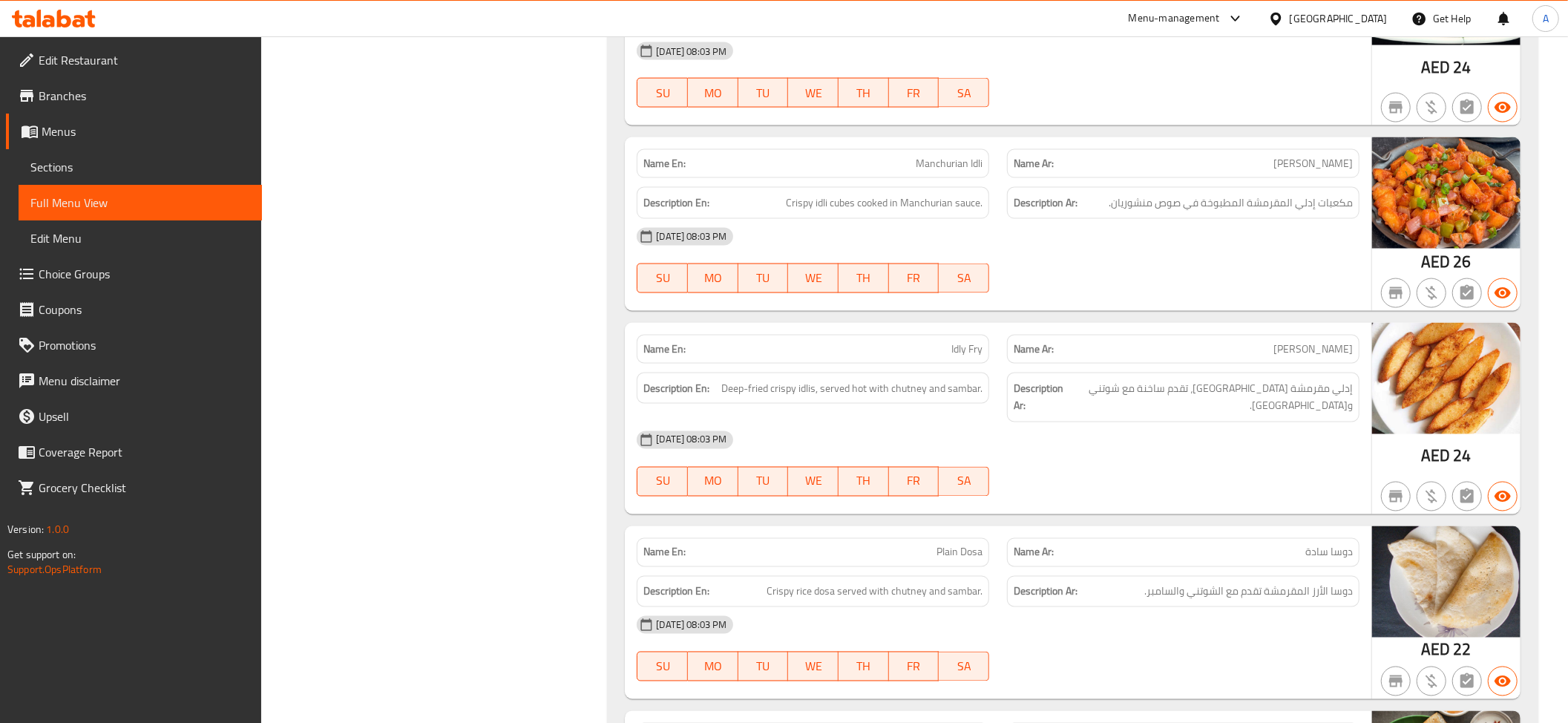
scroll to position [6827, 0]
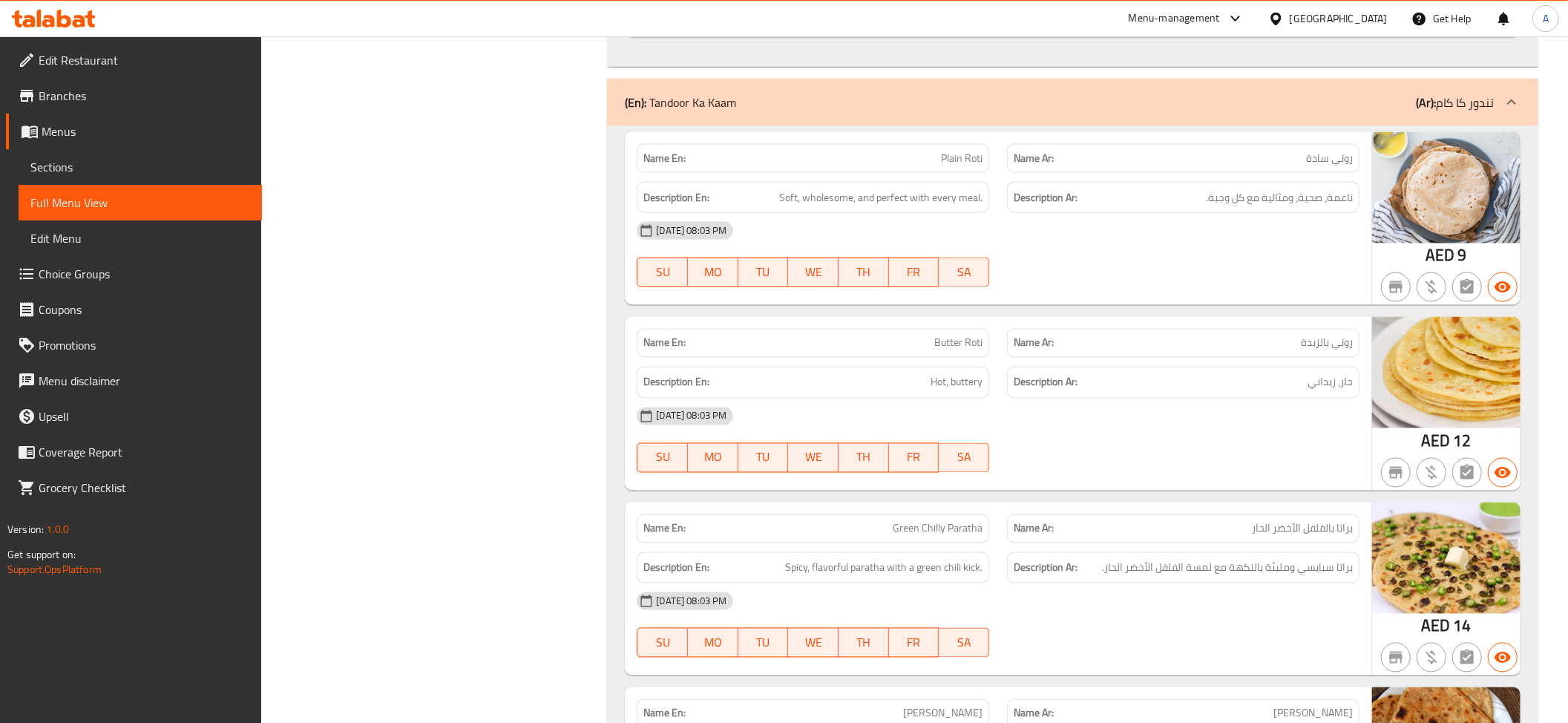
click at [962, 336] on span "Butter Roti" at bounding box center [957, 343] width 48 height 16
copy span "Butter Roti"
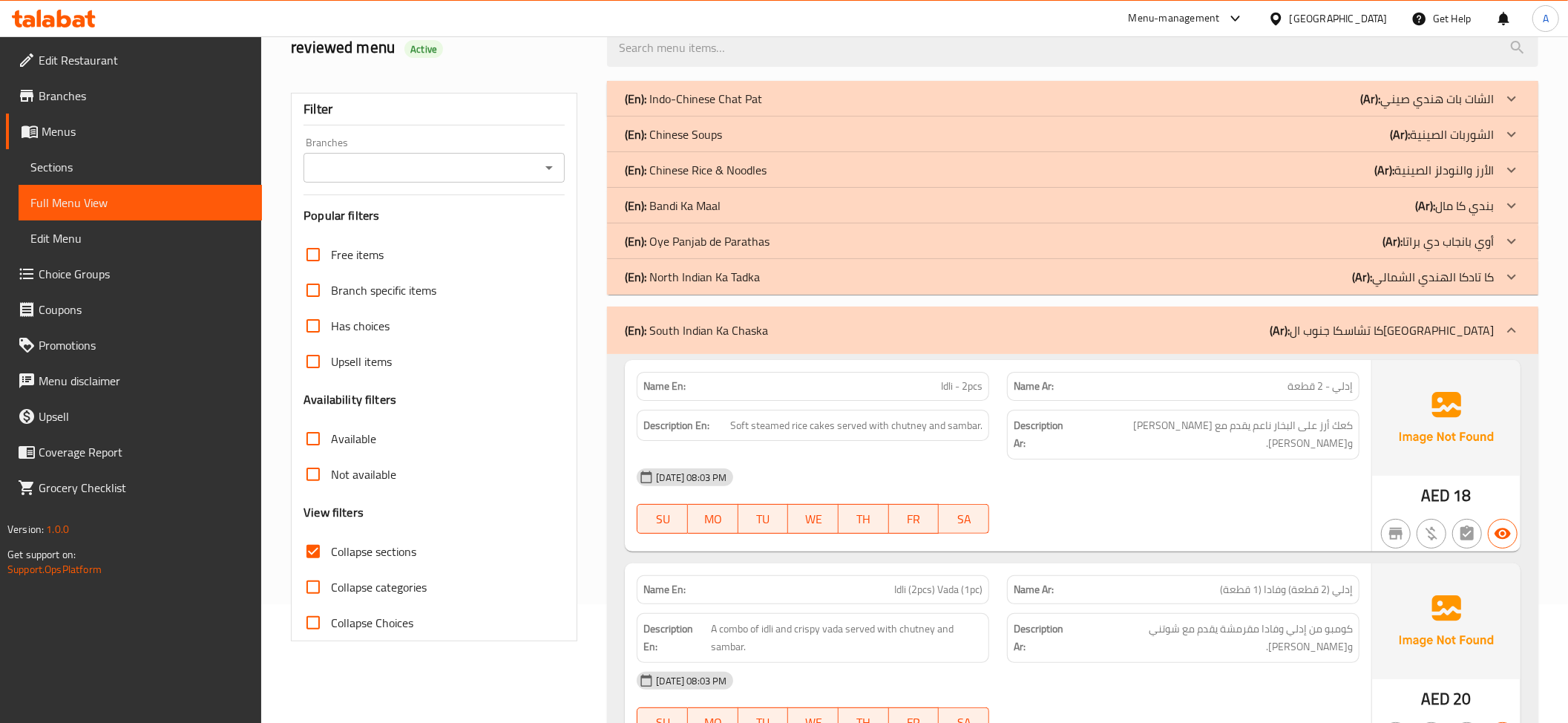
scroll to position [0, 0]
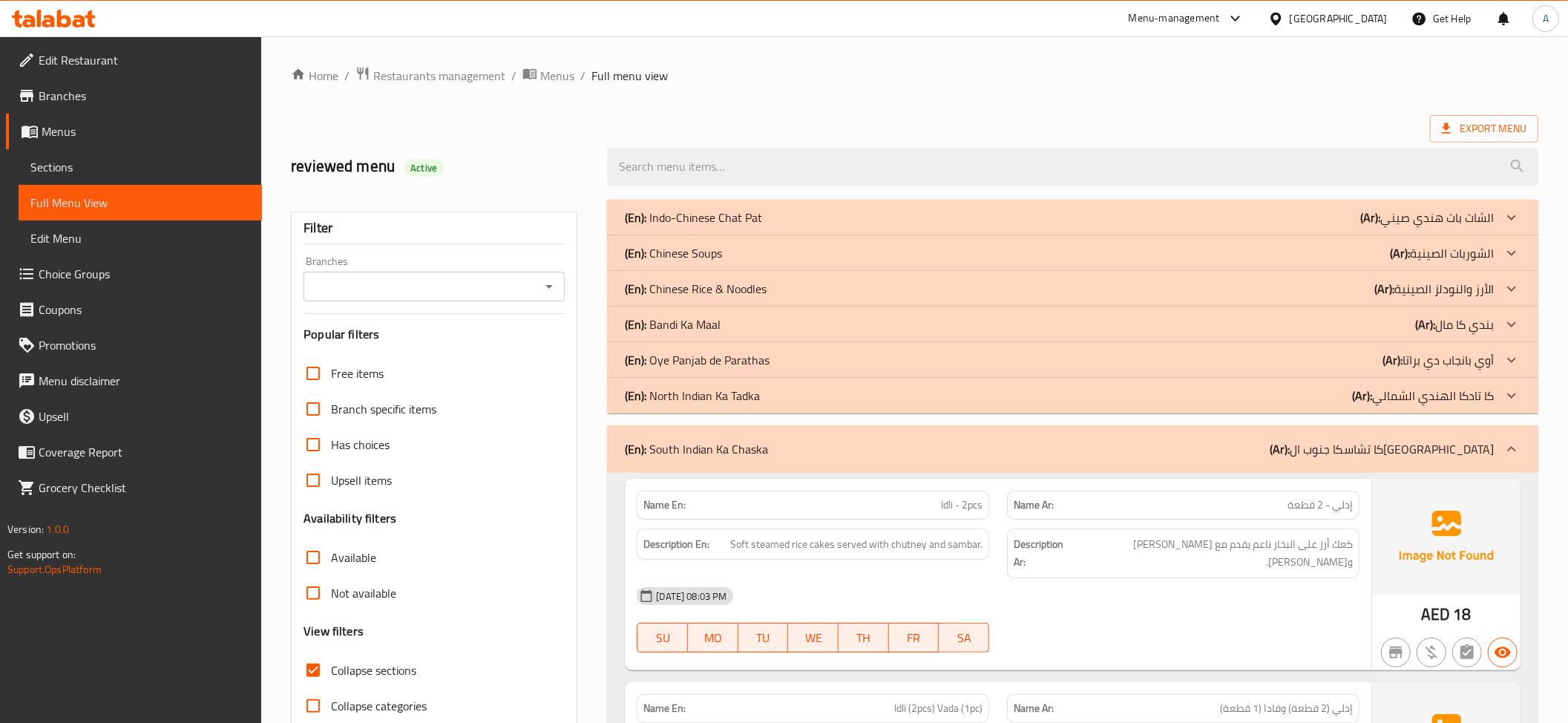
click at [1339, 455] on div "(En): South Indian Ka Chaska (Ar): كا تشاسكا جنوب الهند" at bounding box center [1059, 449] width 869 height 18
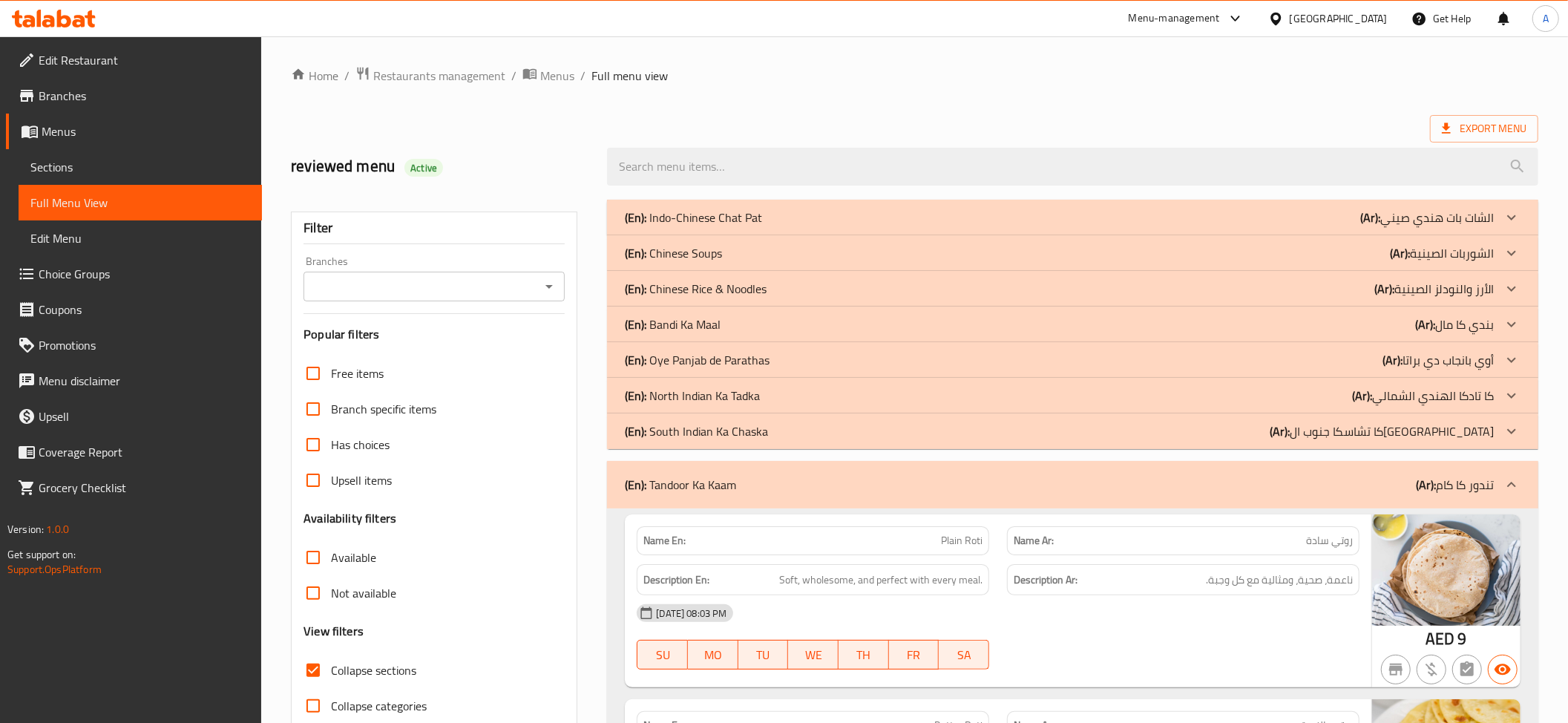
click at [1482, 479] on p "(Ar): تندور كا كام" at bounding box center [1455, 484] width 78 height 18
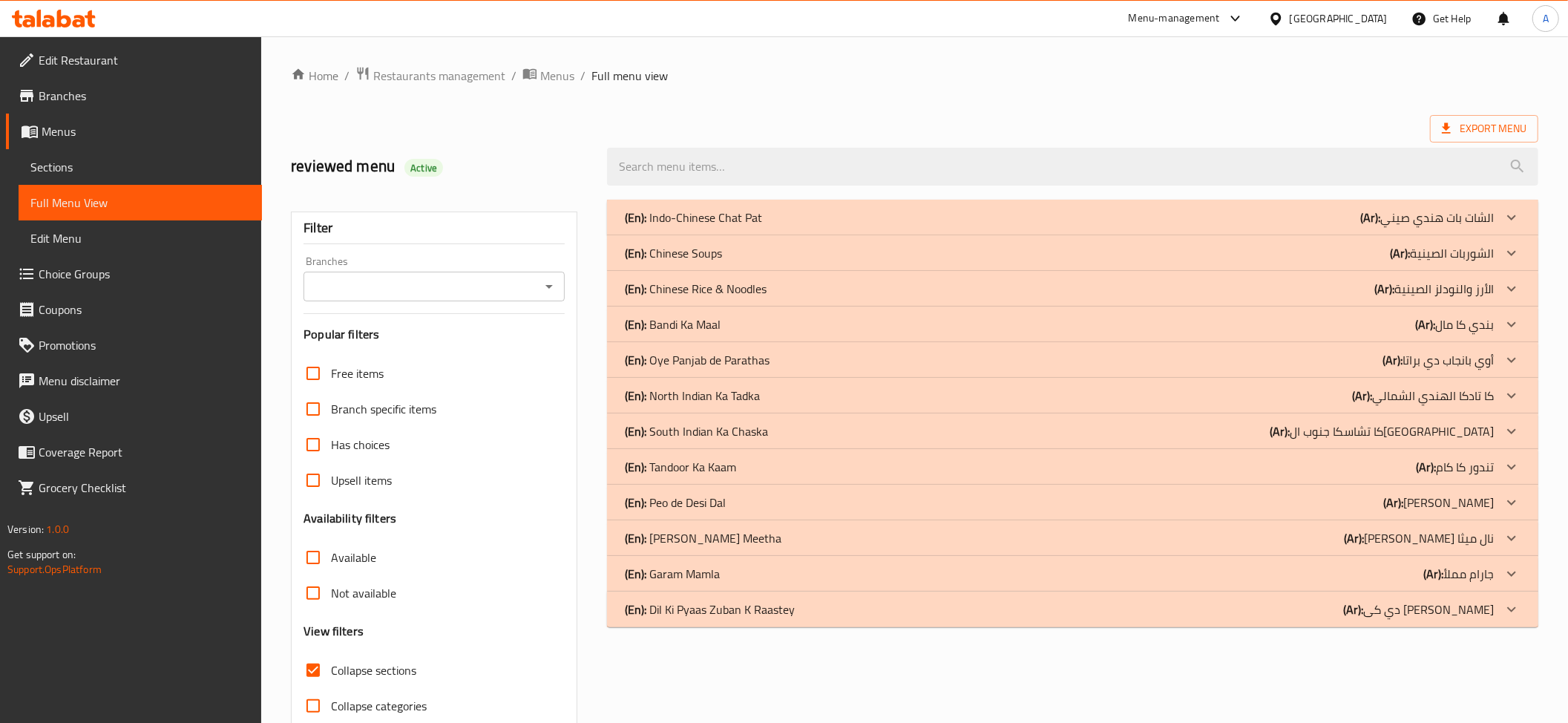
click at [674, 506] on p "(En): Peo de Desi Dal" at bounding box center [674, 502] width 101 height 18
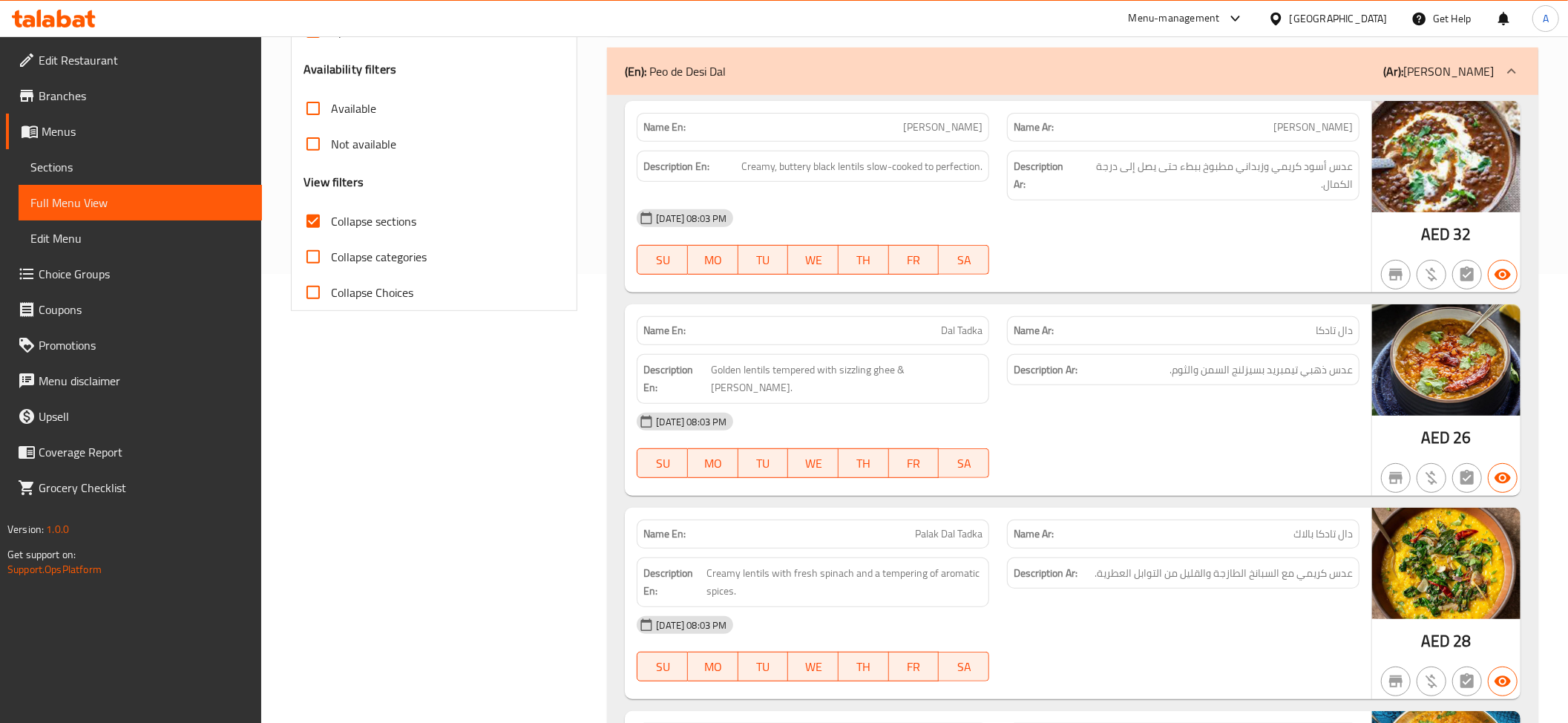
scroll to position [455, 0]
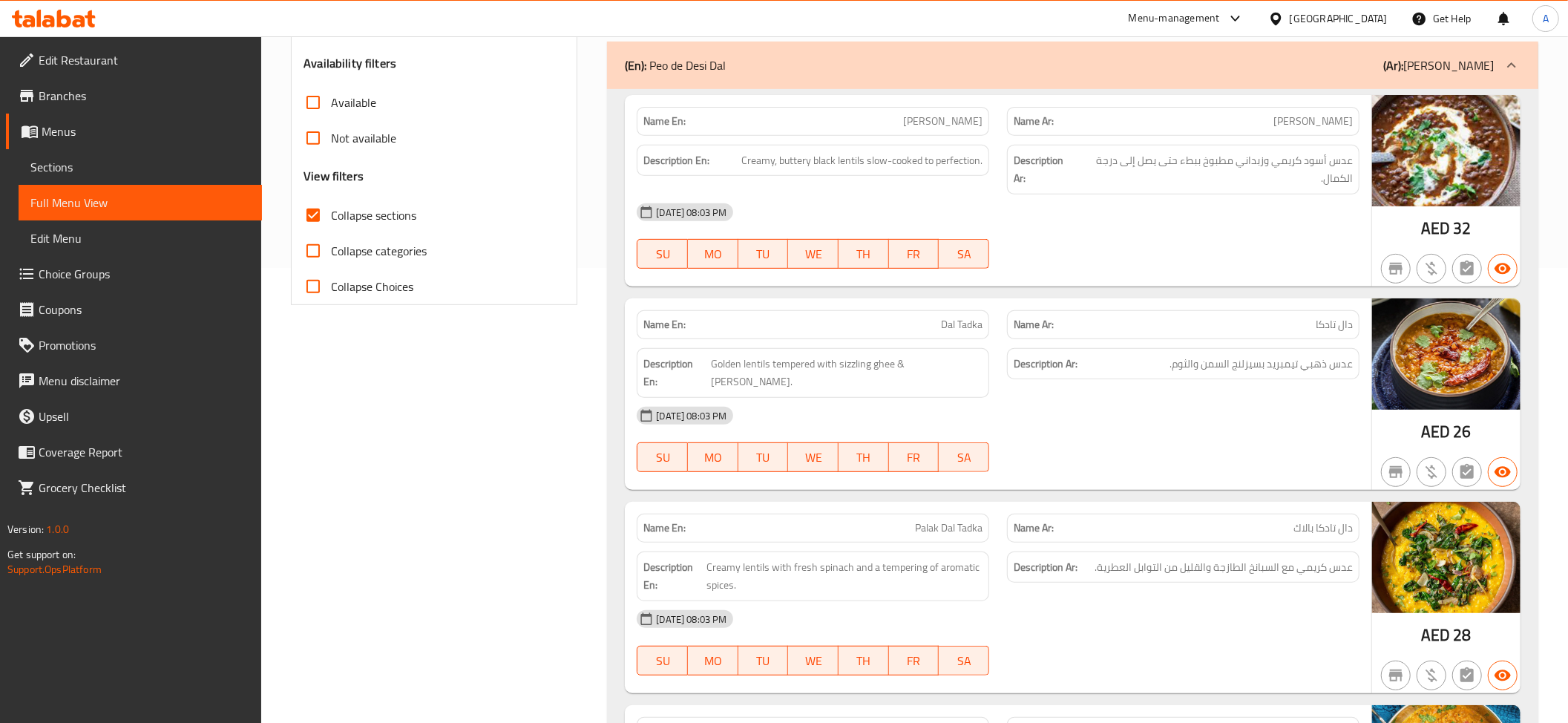
click at [1294, 129] on p "Name Ar: دال ماخاني" at bounding box center [1184, 121] width 340 height 16
click at [1293, 177] on span "عدس أسود كريمي وزبداني مطبوخ ببطء حتى يصل إلى درجة الكمال." at bounding box center [1215, 169] width 275 height 36
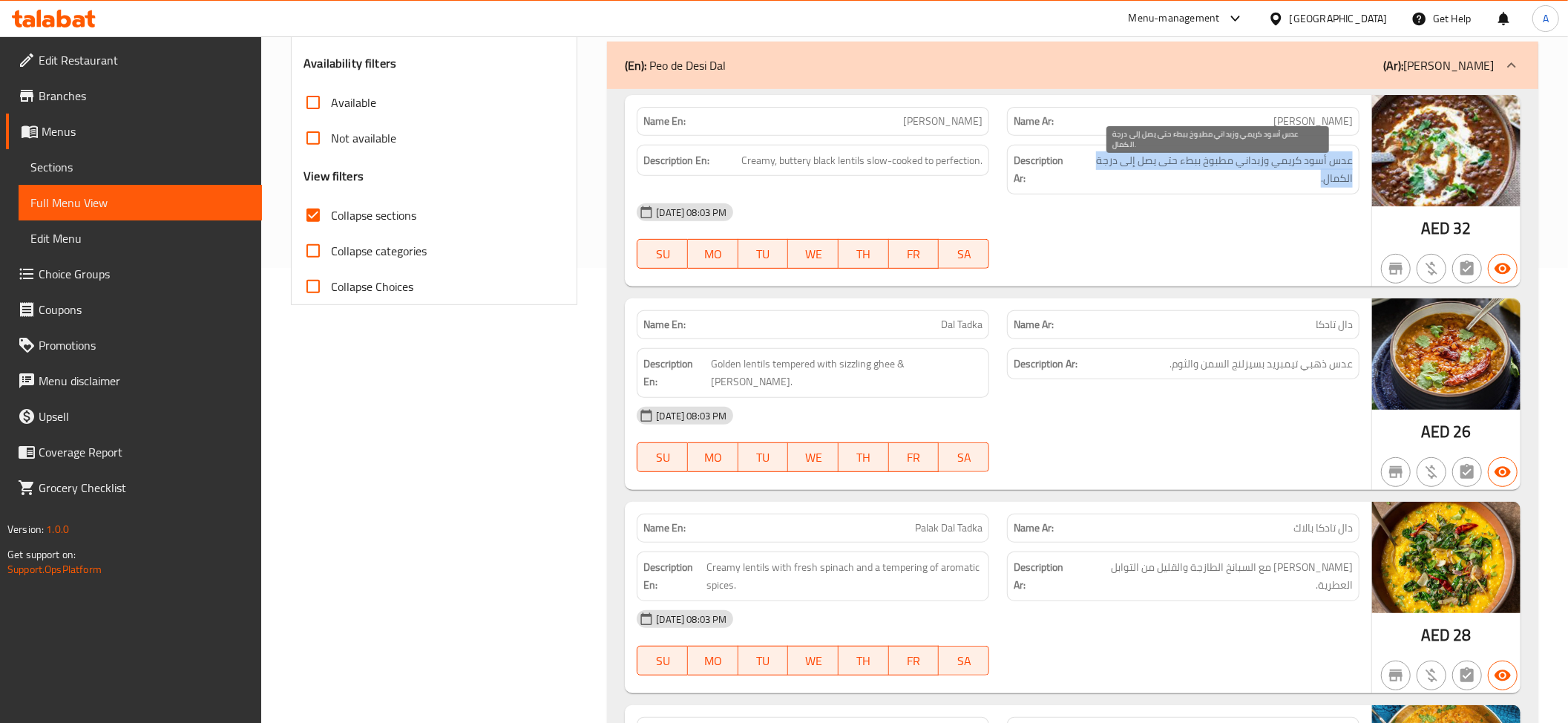
click at [1293, 177] on span "عدس أسود كريمي وزبداني مطبوخ ببطء حتى يصل إلى درجة الكمال." at bounding box center [1215, 169] width 275 height 36
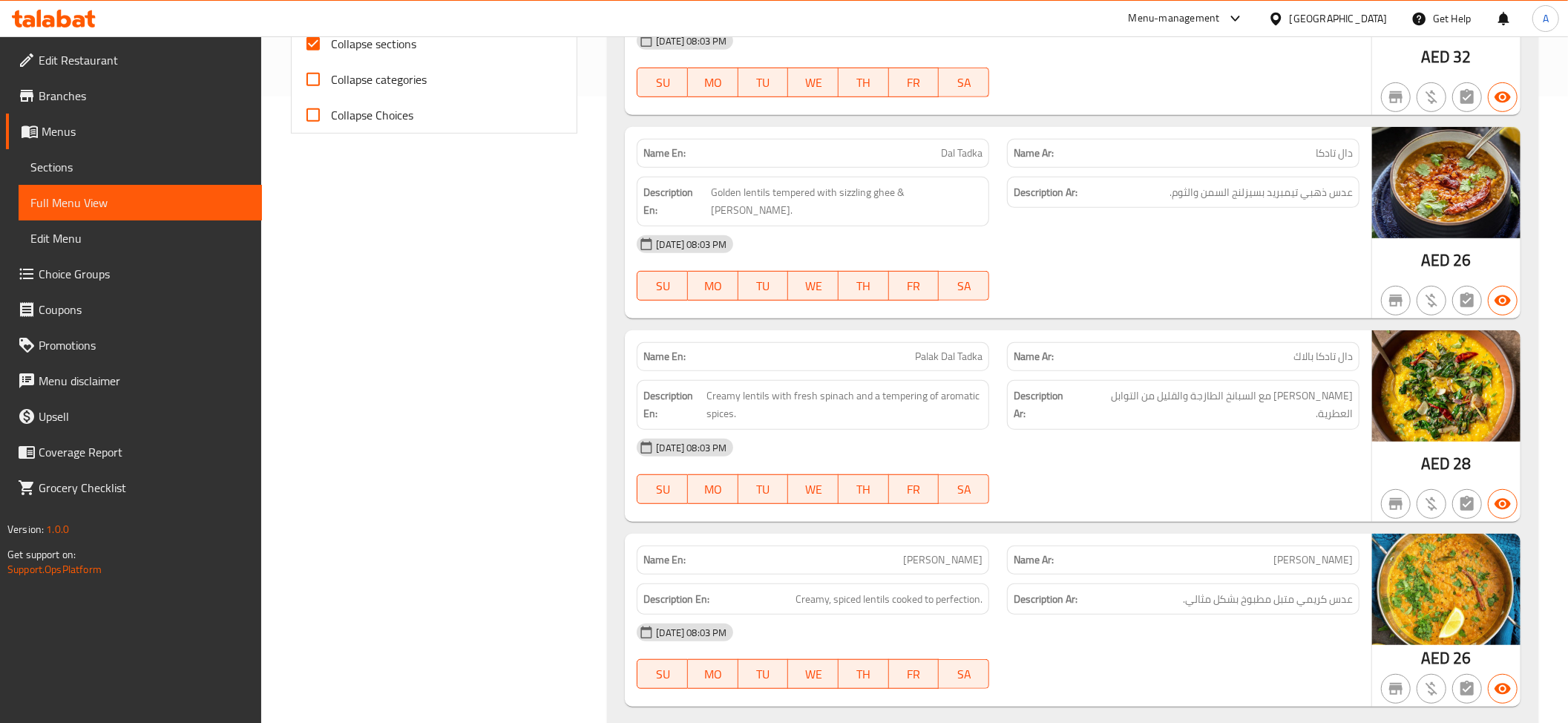
scroll to position [681, 0]
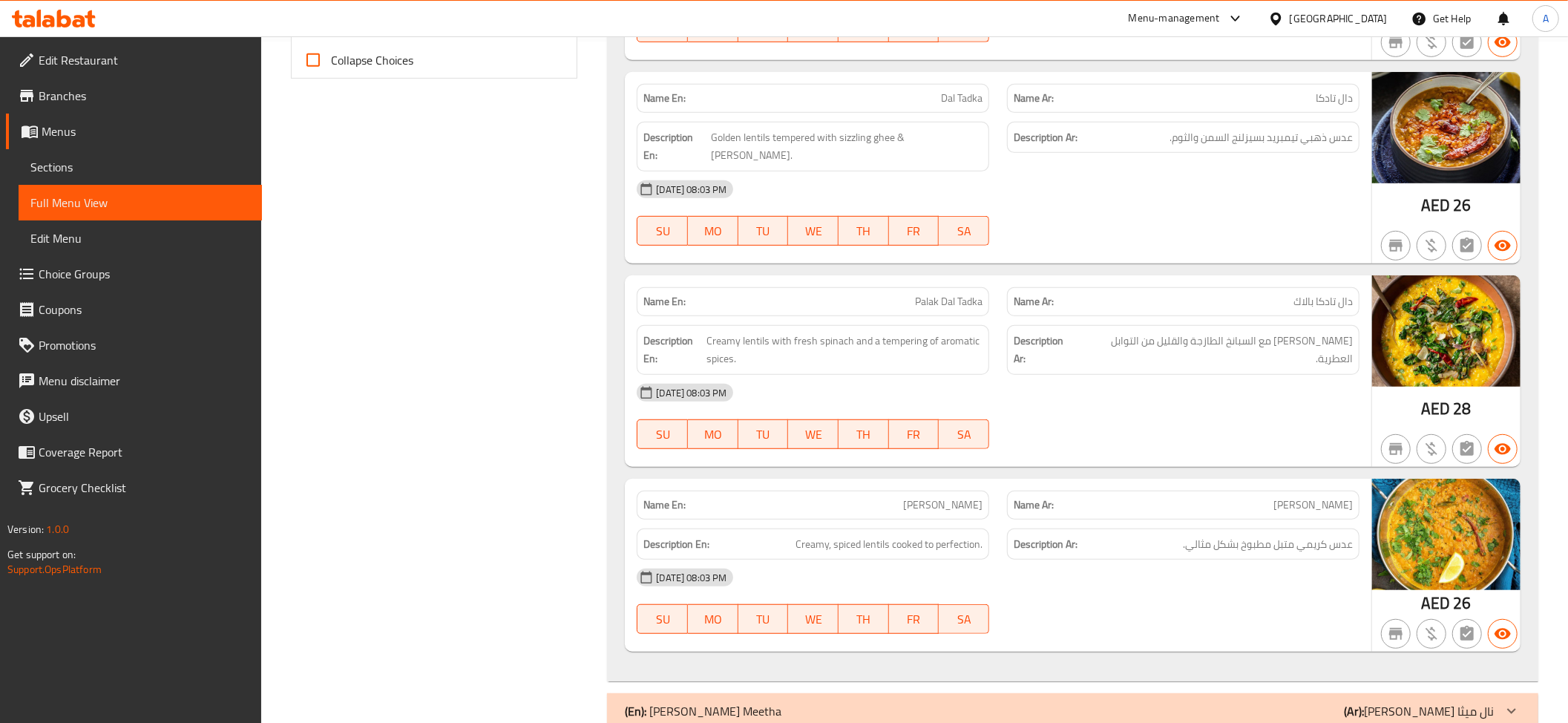
click at [1160, 172] on div "08-09-2025 08:03 PM" at bounding box center [997, 189] width 741 height 36
click at [1161, 172] on div "08-09-2025 08:03 PM" at bounding box center [997, 189] width 741 height 36
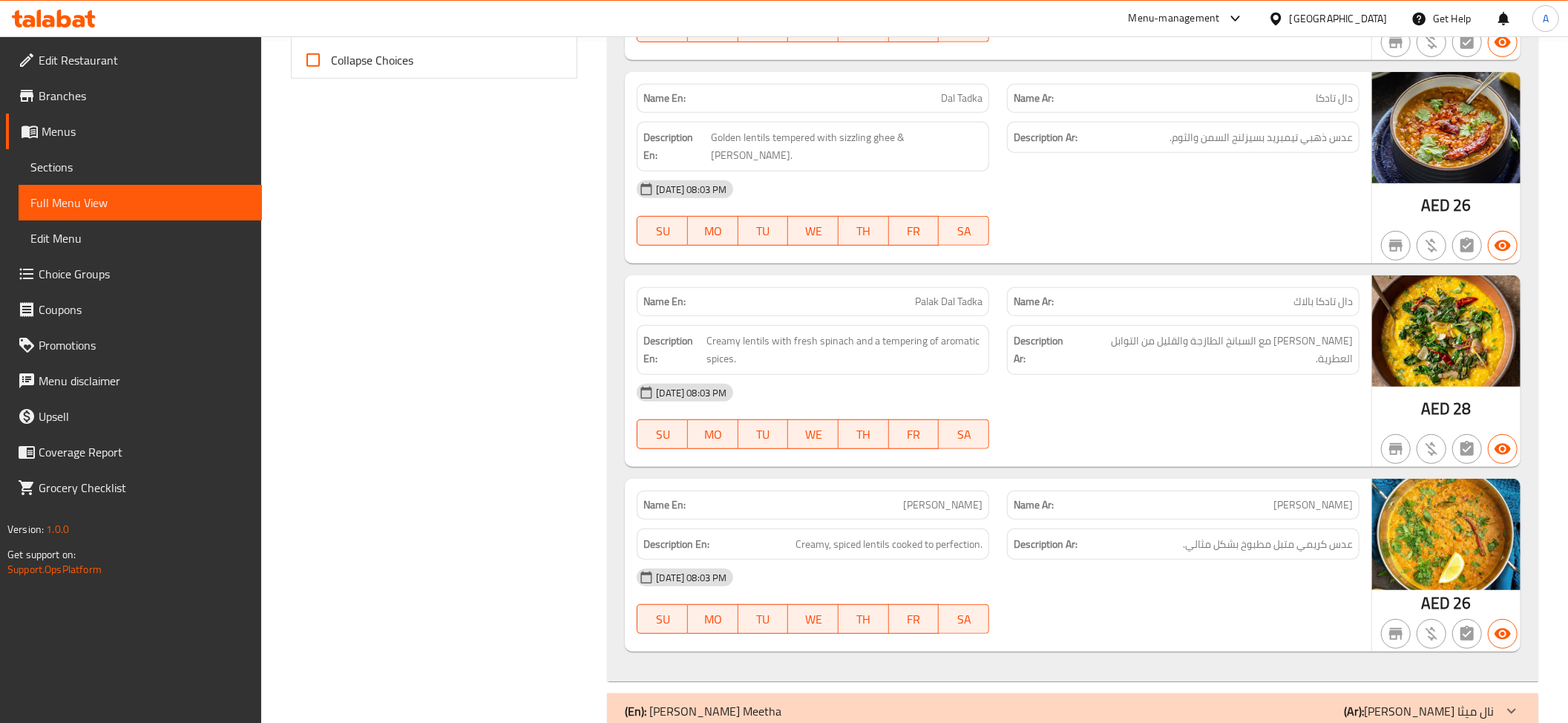
click at [1203, 126] on div "Description Ar: عدس ذهبي تيمبريد بسيزلنج السمن والثوم." at bounding box center [1183, 138] width 352 height 32
click at [944, 143] on span "Golden lentils tempered with sizzling ghee & garlic." at bounding box center [847, 146] width 271 height 36
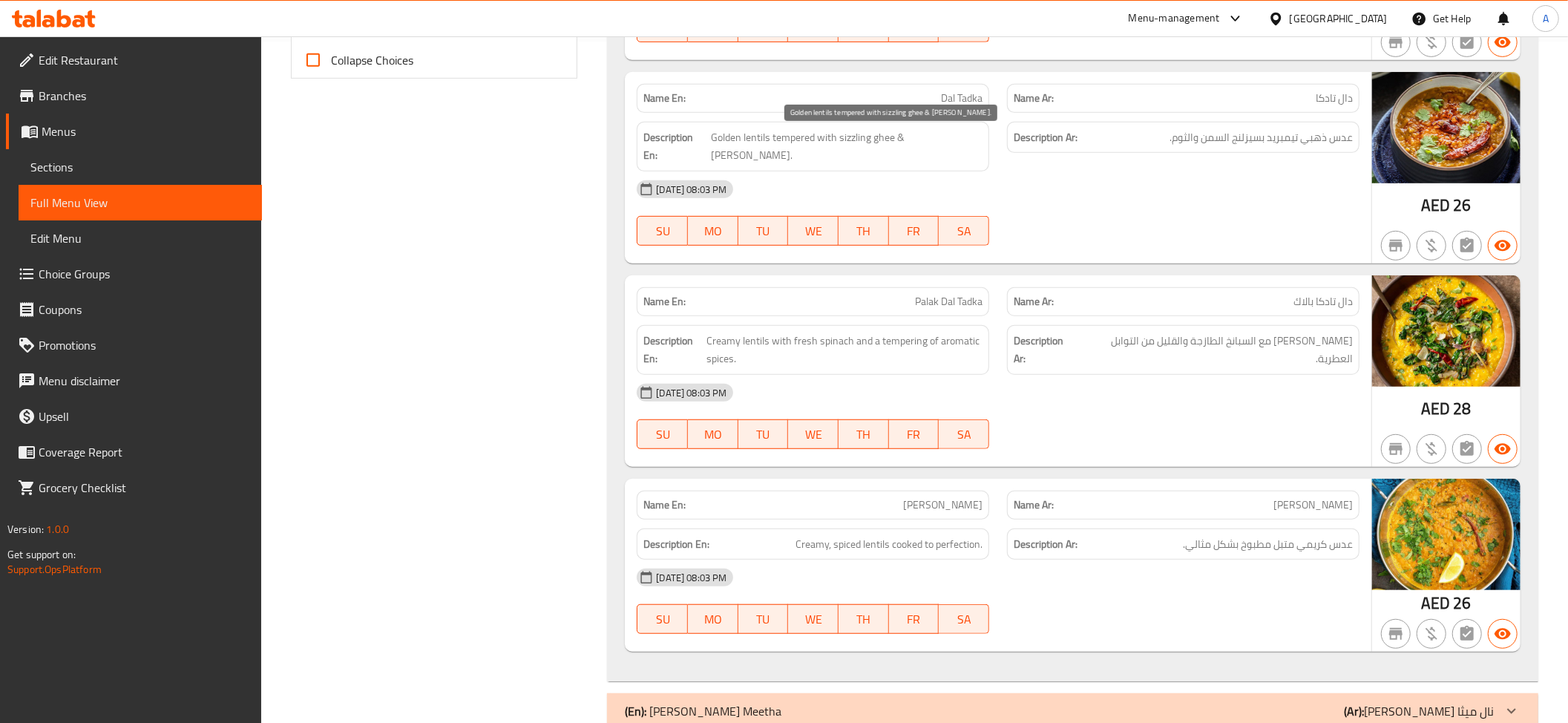
click at [940, 141] on span "Golden lentils tempered with sizzling ghee & garlic." at bounding box center [847, 146] width 271 height 36
copy span "ghee"
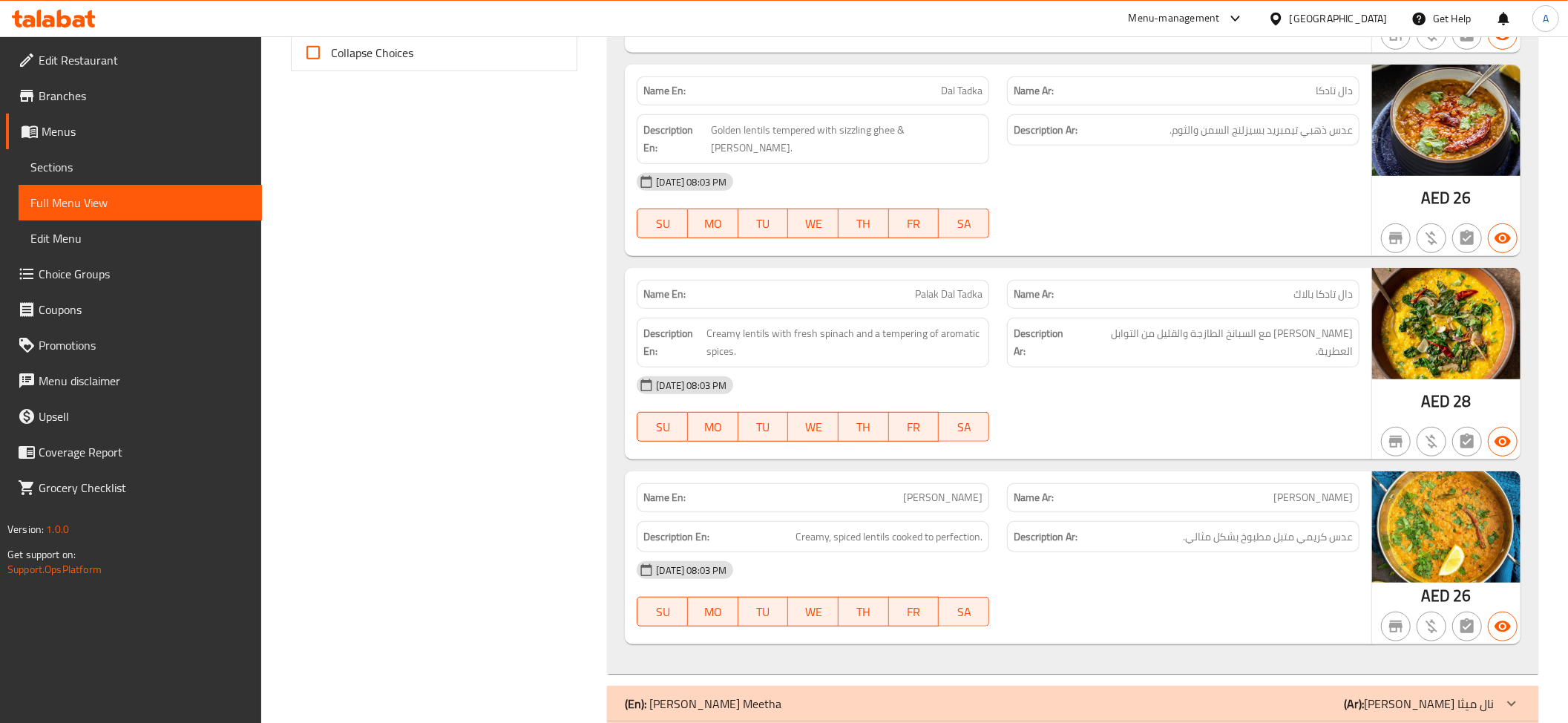
scroll to position [736, 0]
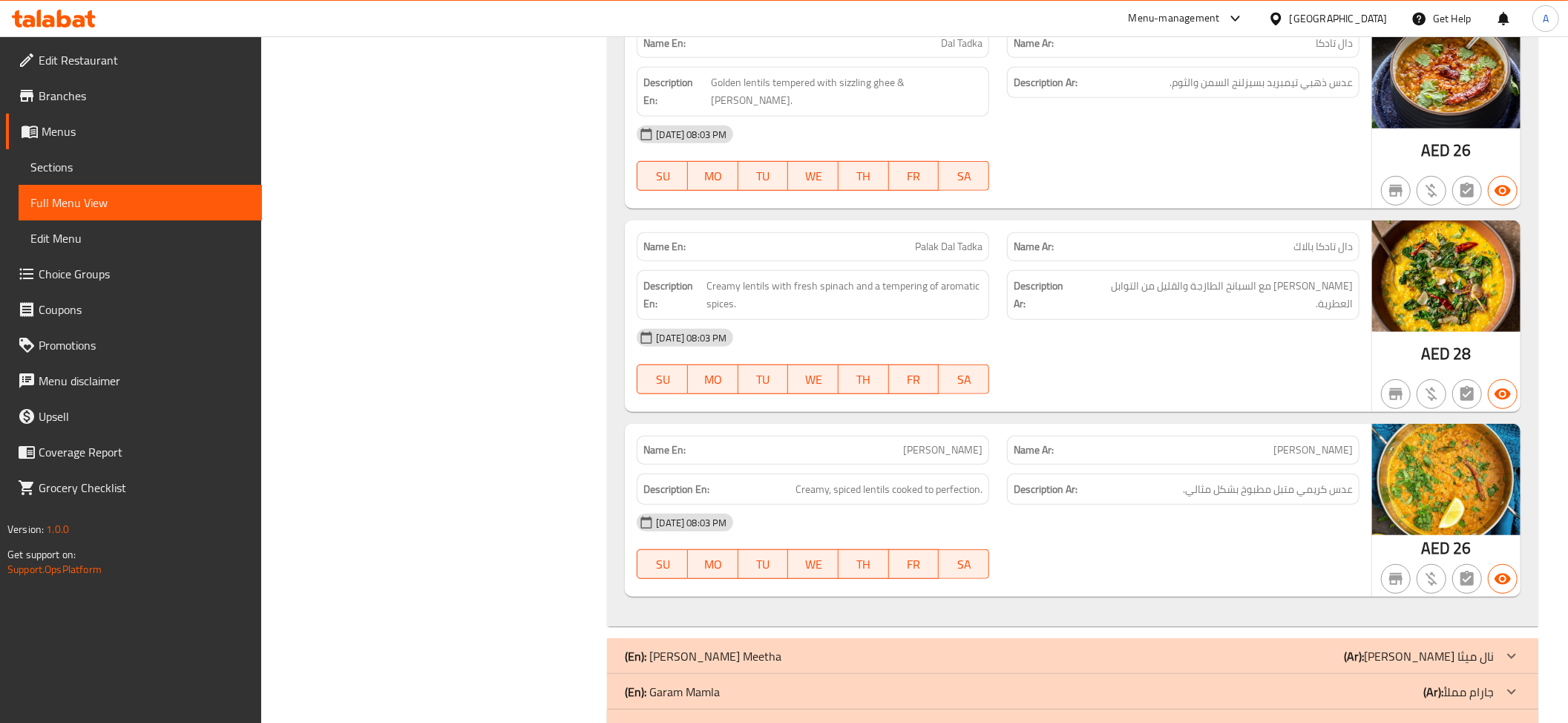
click at [994, 231] on div "Name En: Palak Dal Tadka" at bounding box center [812, 247] width 370 height 47
click at [1337, 261] on div "Description Ar: عدس كريمي مع السبانخ الطازجة والقليل من التوابل العطرية." at bounding box center [1183, 295] width 370 height 67
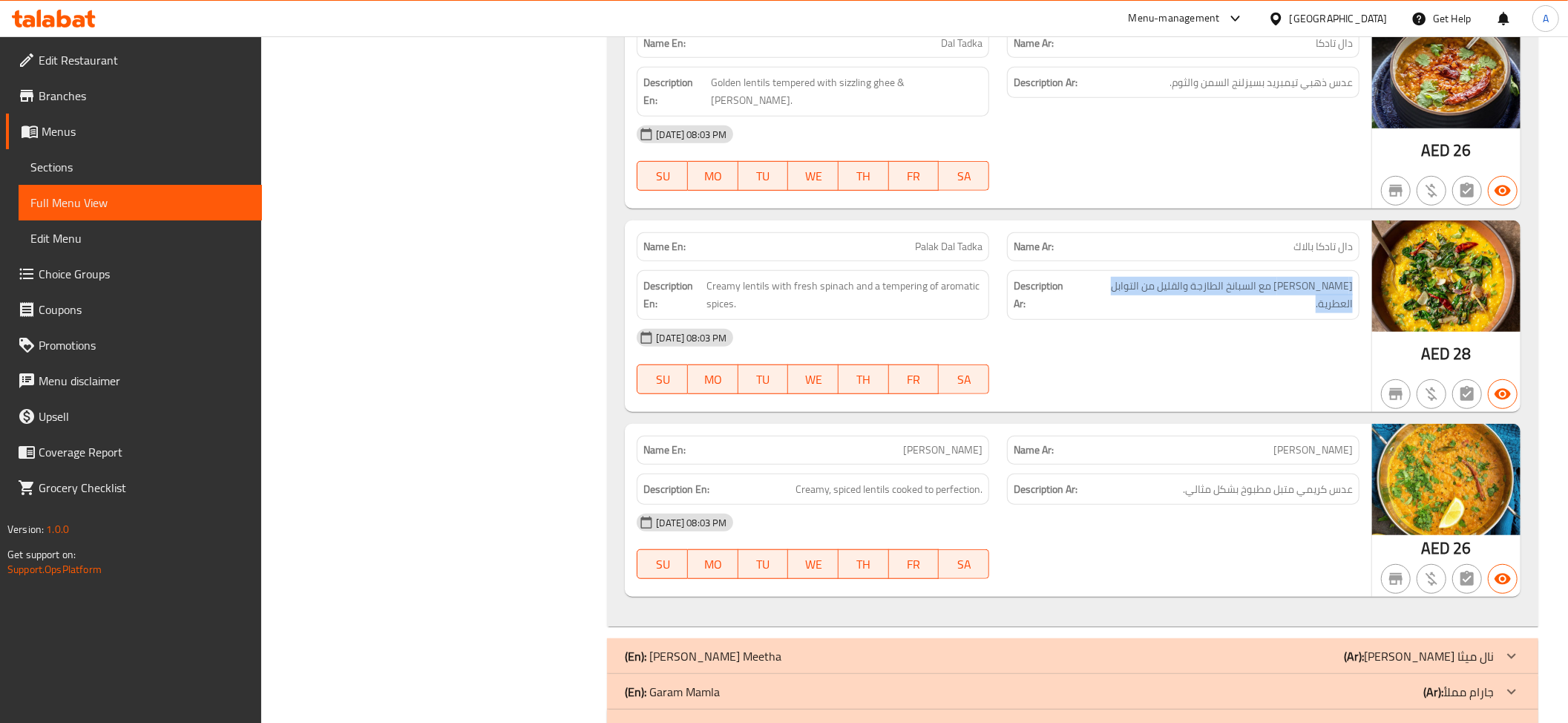
click at [1337, 261] on div "Description Ar: عدس كريمي مع السبانخ الطازجة والقليل من التوابل العطرية." at bounding box center [1183, 295] width 370 height 67
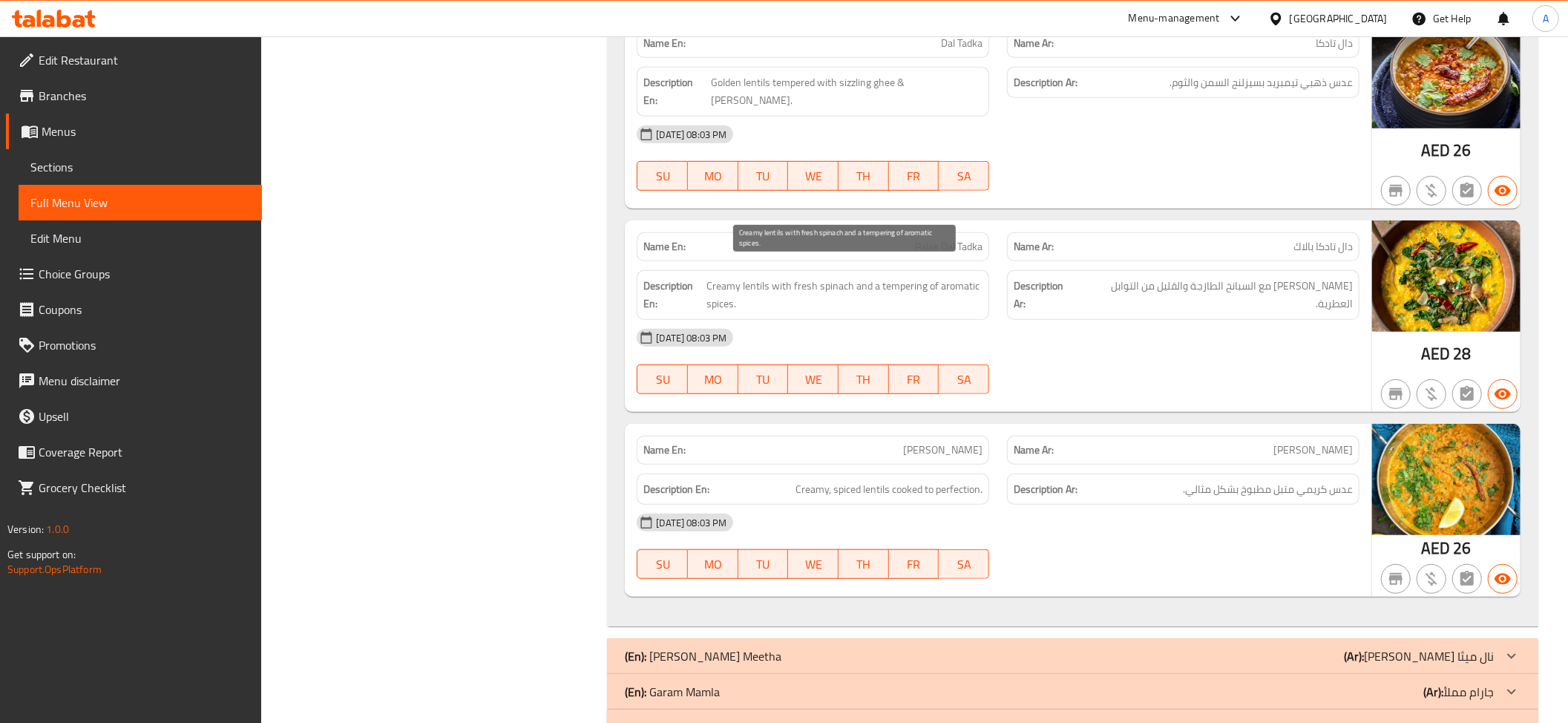
click at [912, 277] on span "Creamy lentils with fresh spinach and a tempering of aromatic spices." at bounding box center [844, 295] width 276 height 36
copy span "Creamy lentils with fresh spinach and a tempering of aromatic spices."
click at [1257, 480] on span "عدس كريمي متبل مطبوخ بشكل مثالي." at bounding box center [1267, 489] width 170 height 19
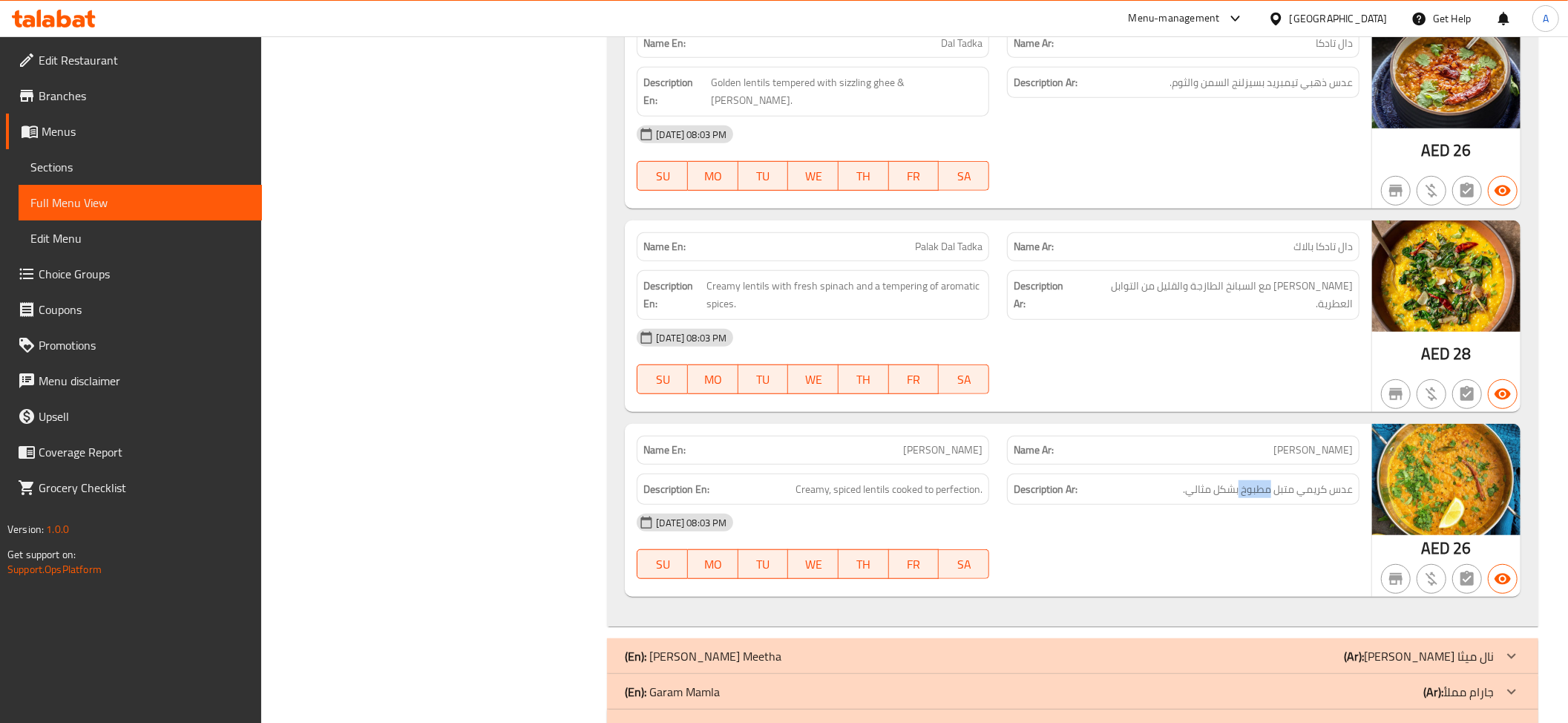
click at [1257, 480] on span "عدس كريمي متبل مطبوخ بشكل مثالي." at bounding box center [1267, 489] width 170 height 19
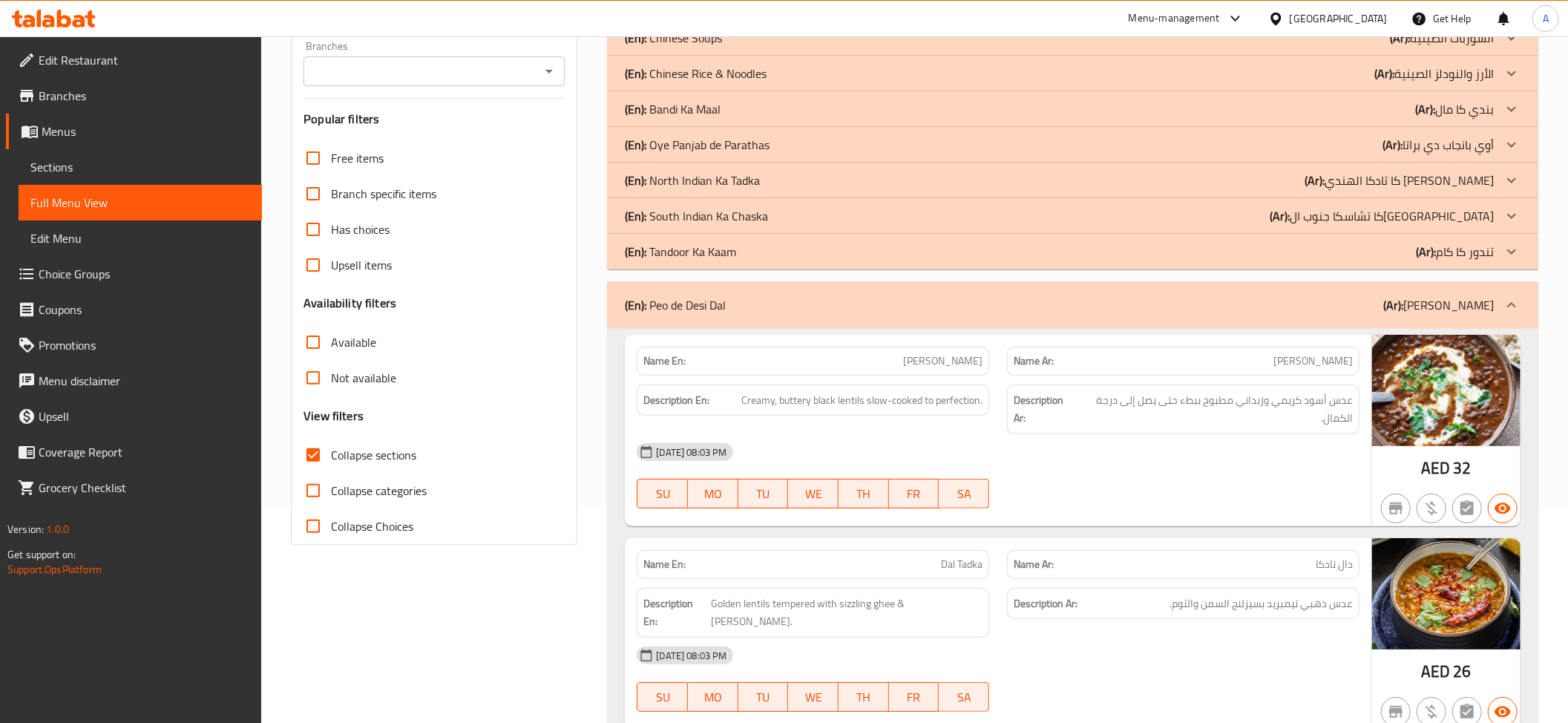
scroll to position [199, 0]
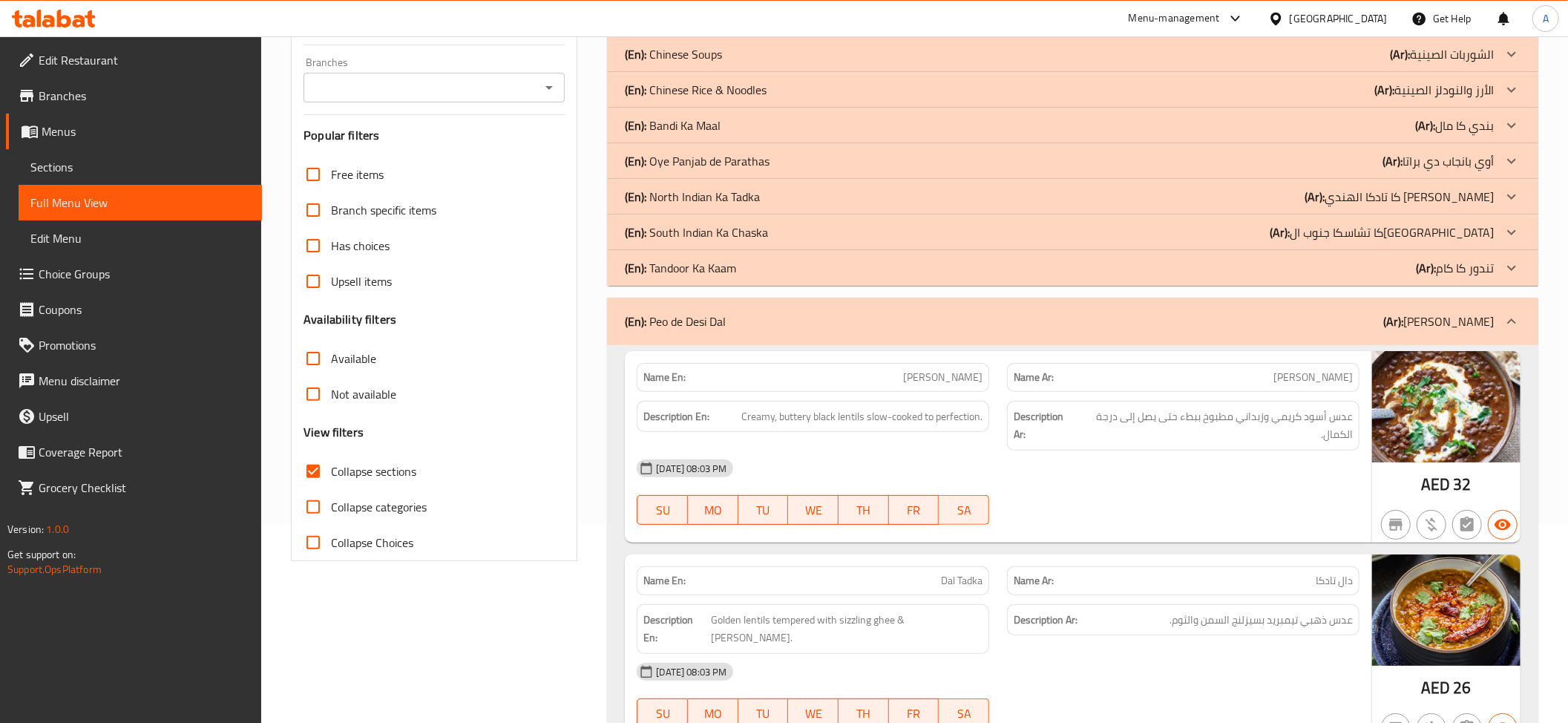
click at [1421, 334] on div "(En): Peo de Desi Dal (Ar): بيو دي ديسي دال" at bounding box center [1072, 321] width 931 height 48
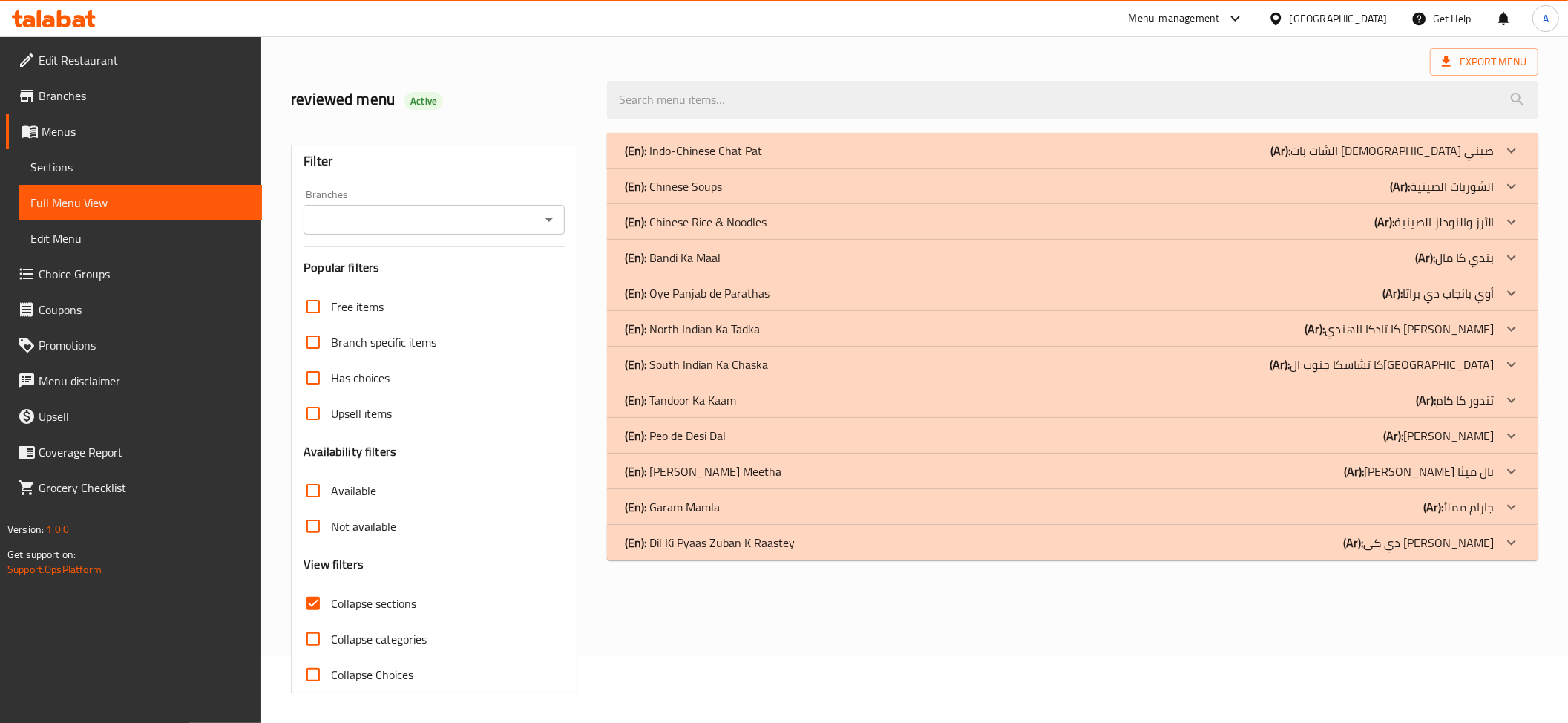
scroll to position [68, 0]
click at [711, 457] on div "(En): Yaara Nal Meetha (Ar): يارا نال ميثا" at bounding box center [1072, 471] width 931 height 36
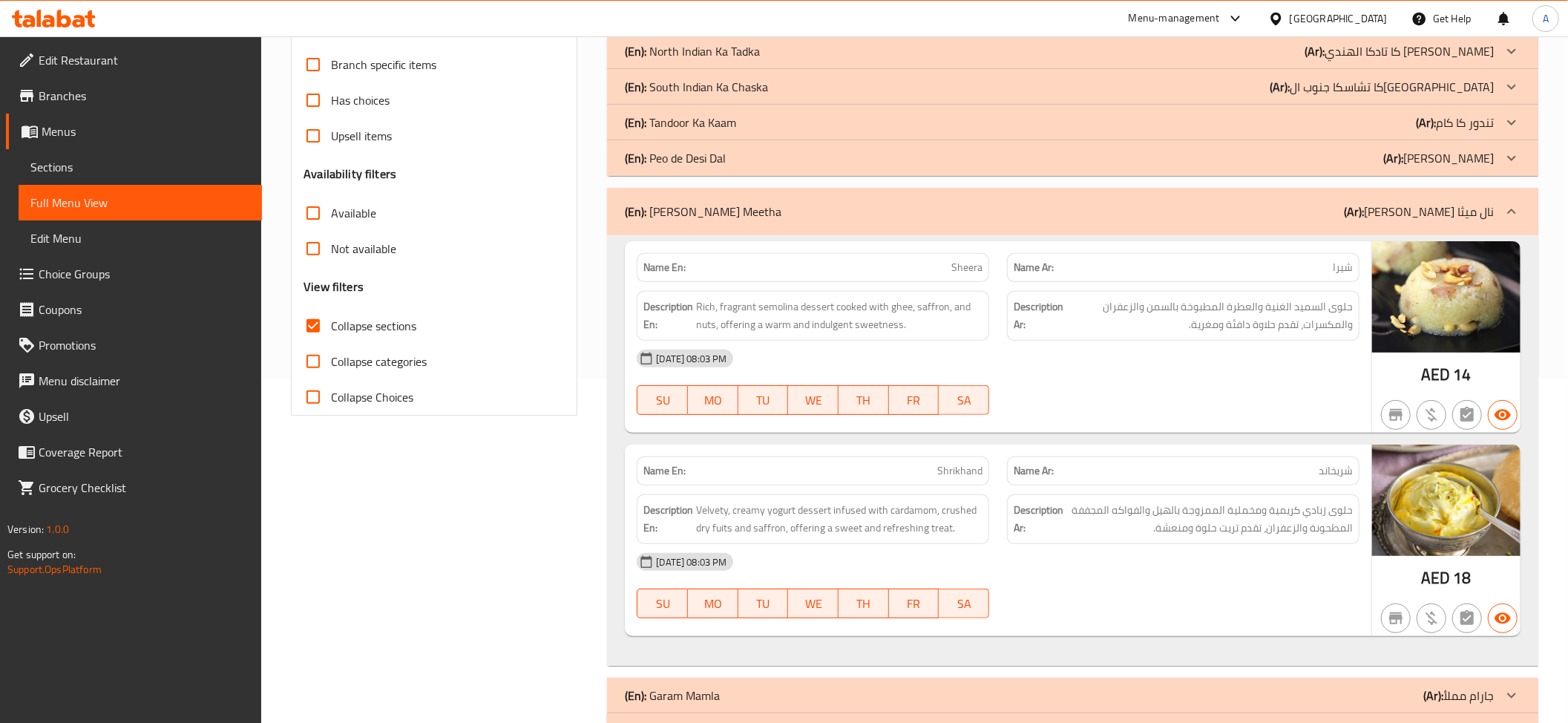
scroll to position [375, 0]
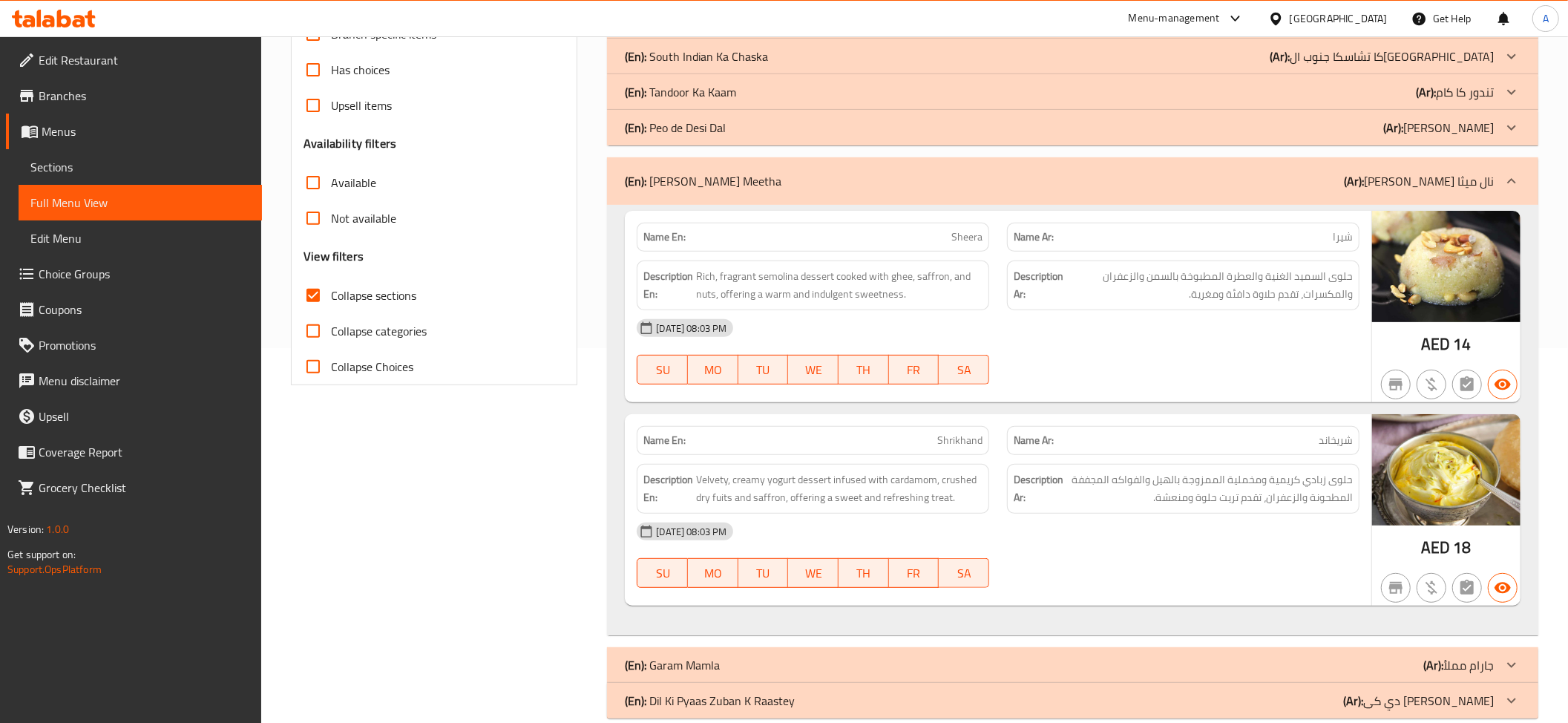
click at [900, 242] on p "Name En: Sheera" at bounding box center [813, 237] width 340 height 16
click at [1256, 301] on span "حلوى السميد الغنية والعطرة المطبوخة بالسمن والزعفران والمكسرات، تقدم حلاوة دافئ…" at bounding box center [1210, 285] width 287 height 36
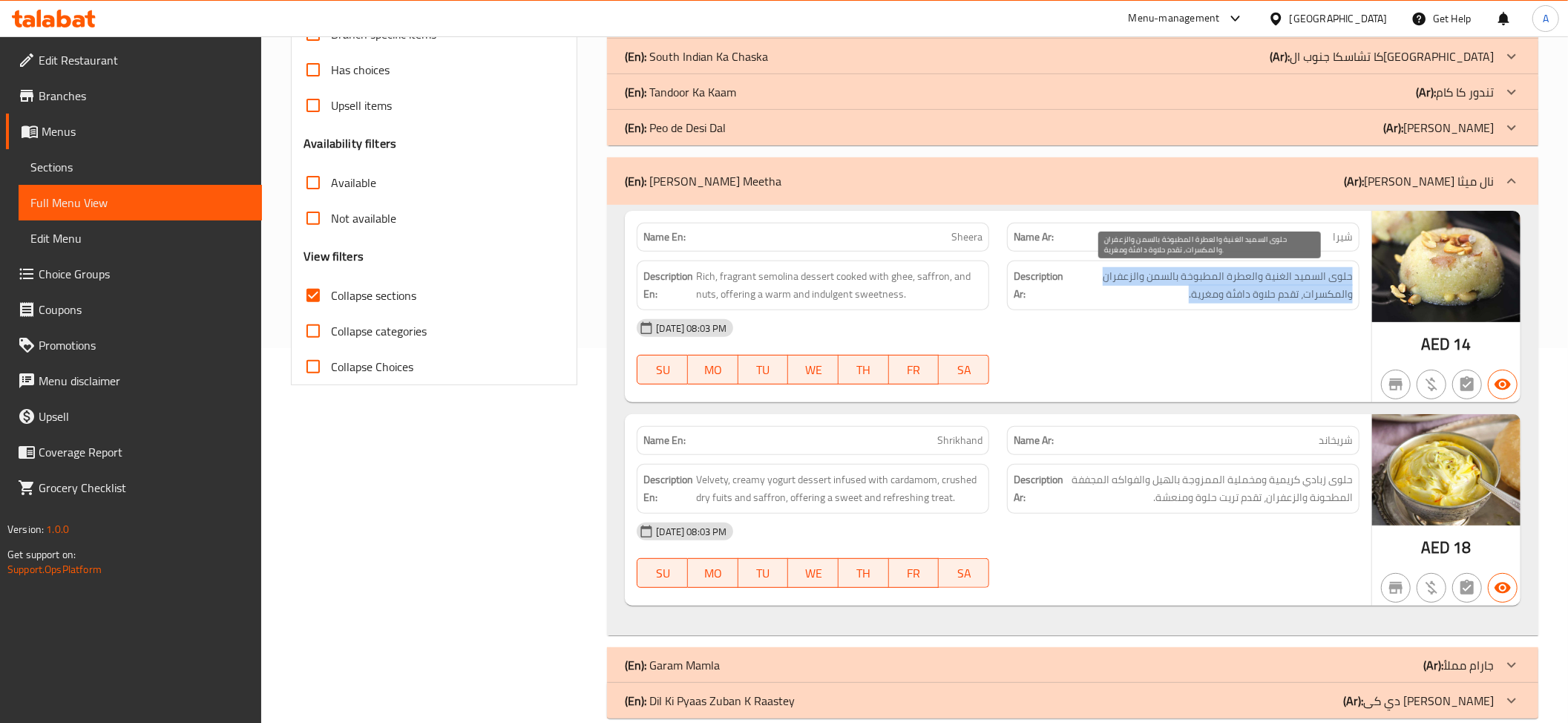
click at [1256, 301] on span "حلوى السميد الغنية والعطرة المطبوخة بالسمن والزعفران والمكسرات، تقدم حلاوة دافئ…" at bounding box center [1210, 285] width 287 height 36
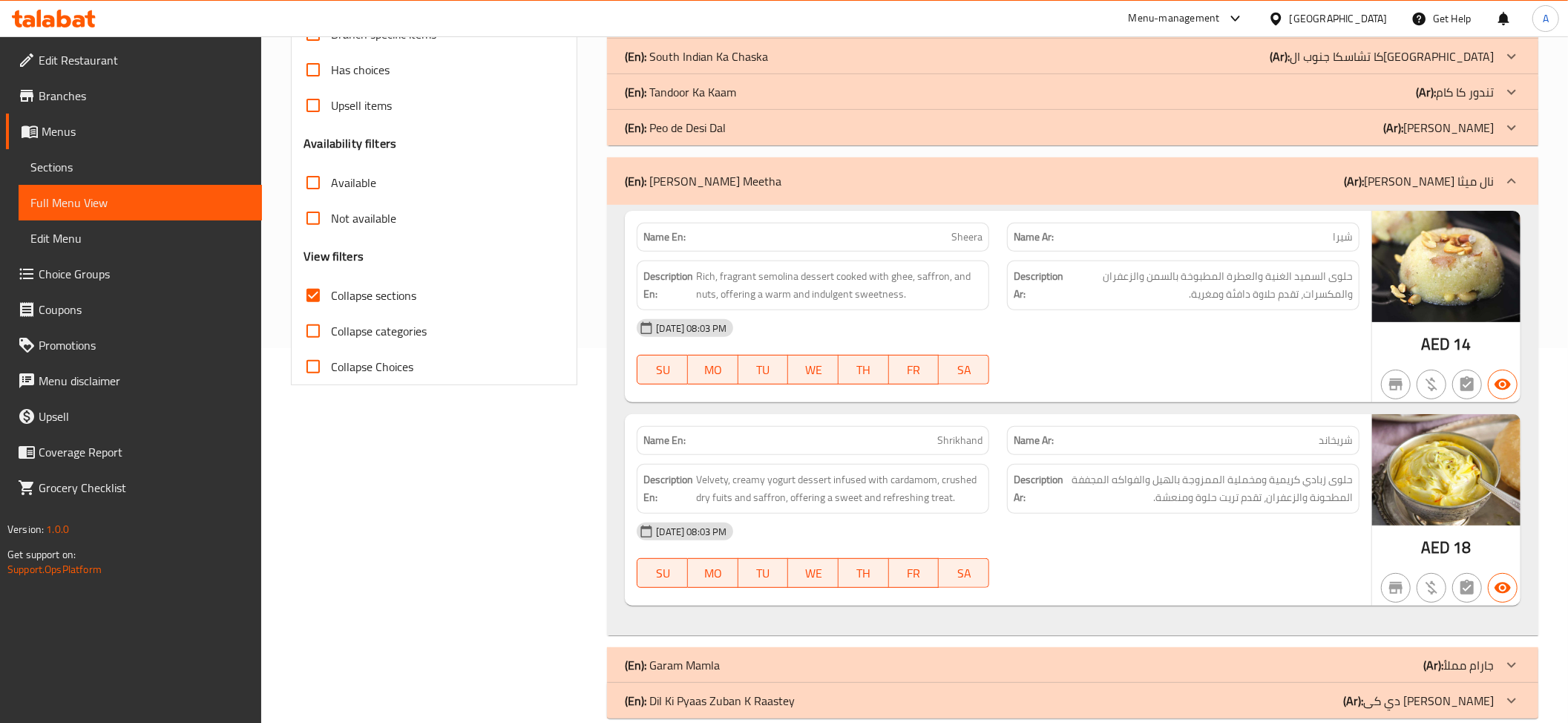
click at [820, 276] on span "Rich, fragrant semolina dessert cooked with ghee, saffron, and nuts, offering a…" at bounding box center [839, 285] width 287 height 36
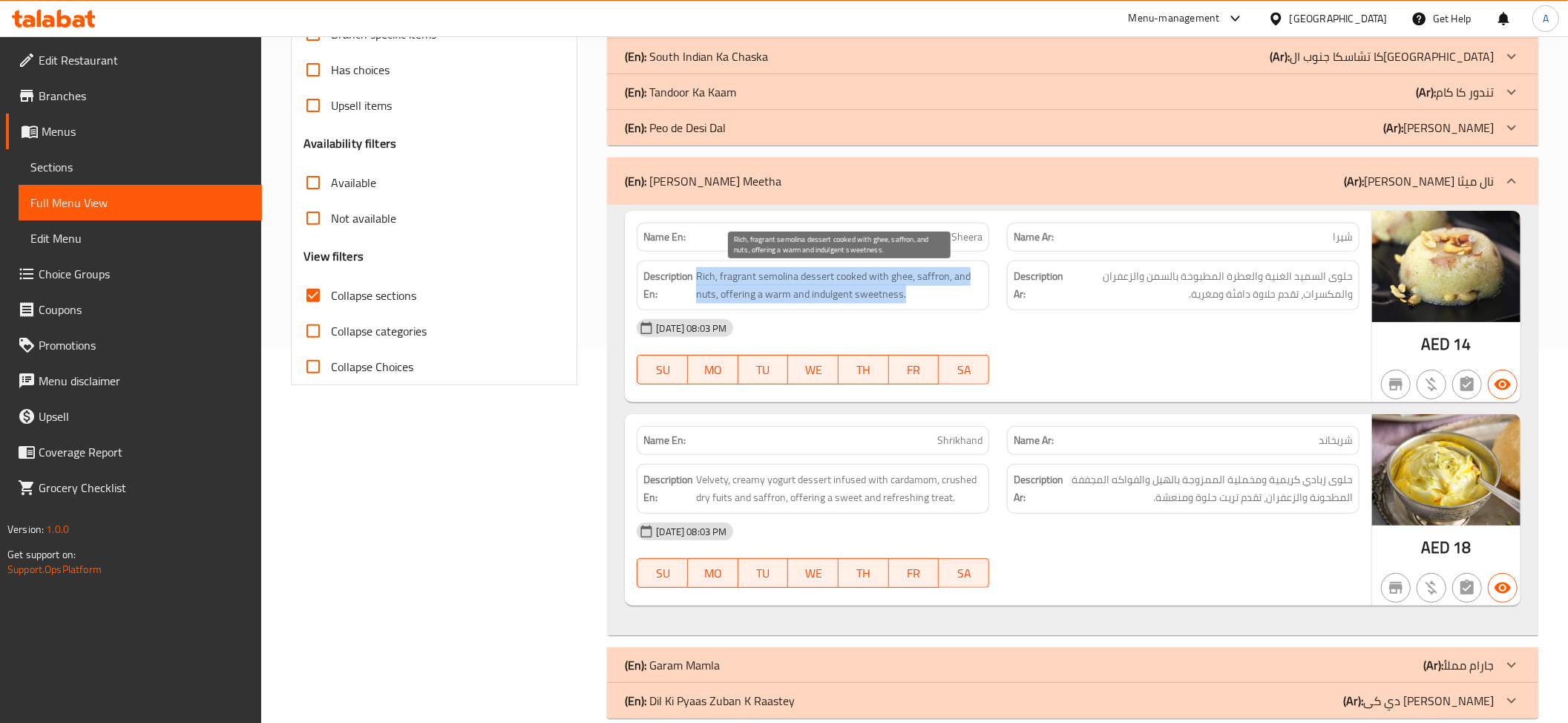
click at [820, 276] on span "Rich, fragrant semolina dessert cooked with ghee, saffron, and nuts, offering a…" at bounding box center [839, 285] width 287 height 36
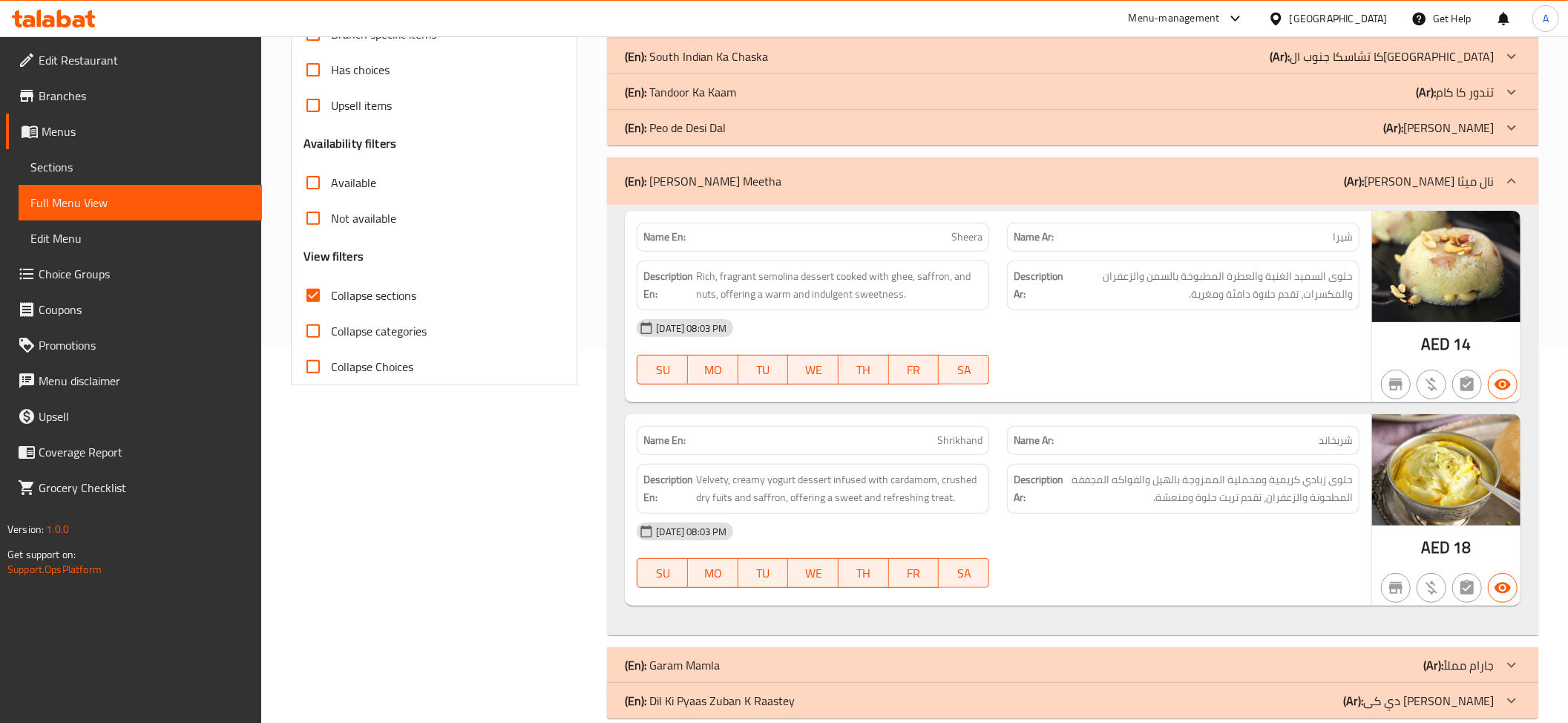
click at [950, 223] on div "Name En: Sheera" at bounding box center [812, 237] width 352 height 29
click at [1300, 447] on p "Name Ar: شريخاند" at bounding box center [1184, 440] width 340 height 16
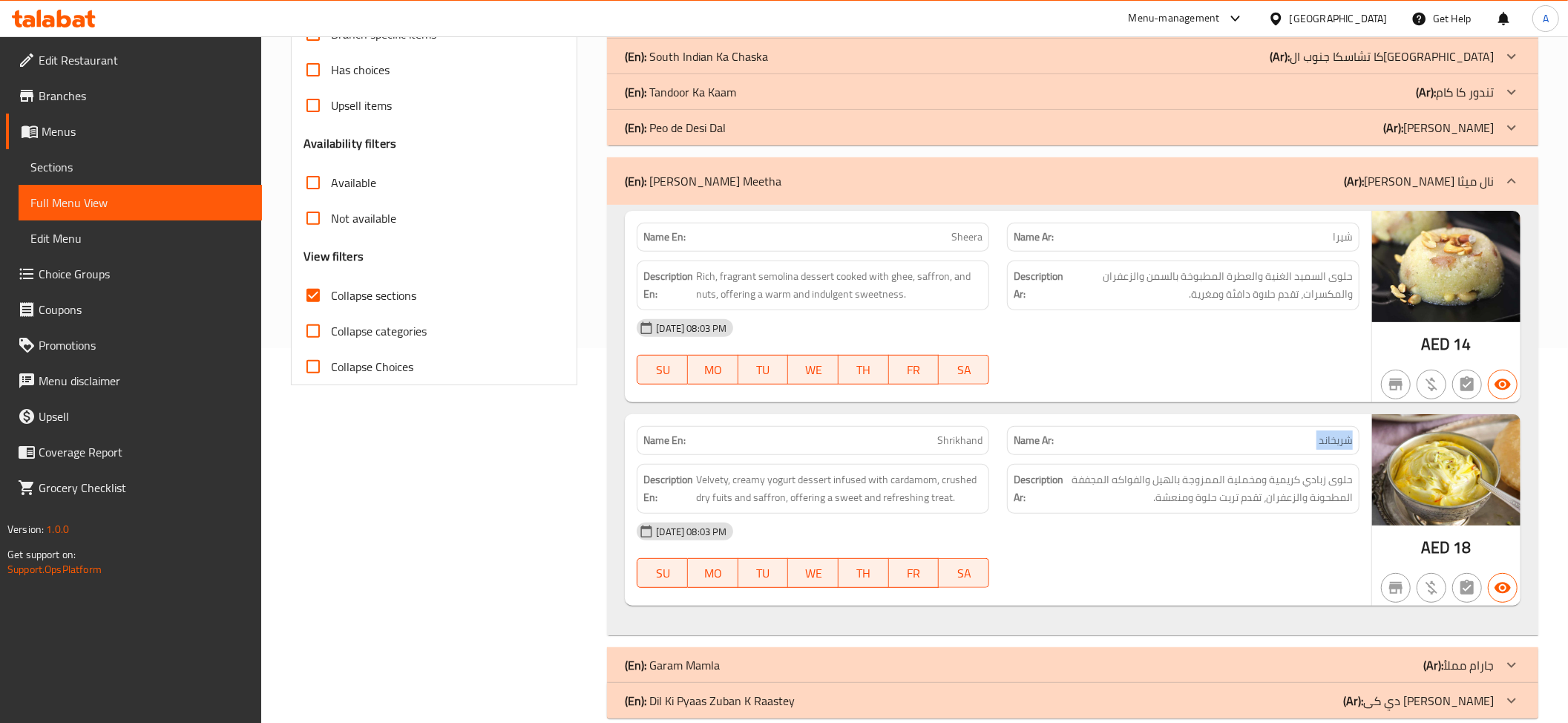
scroll to position [402, 0]
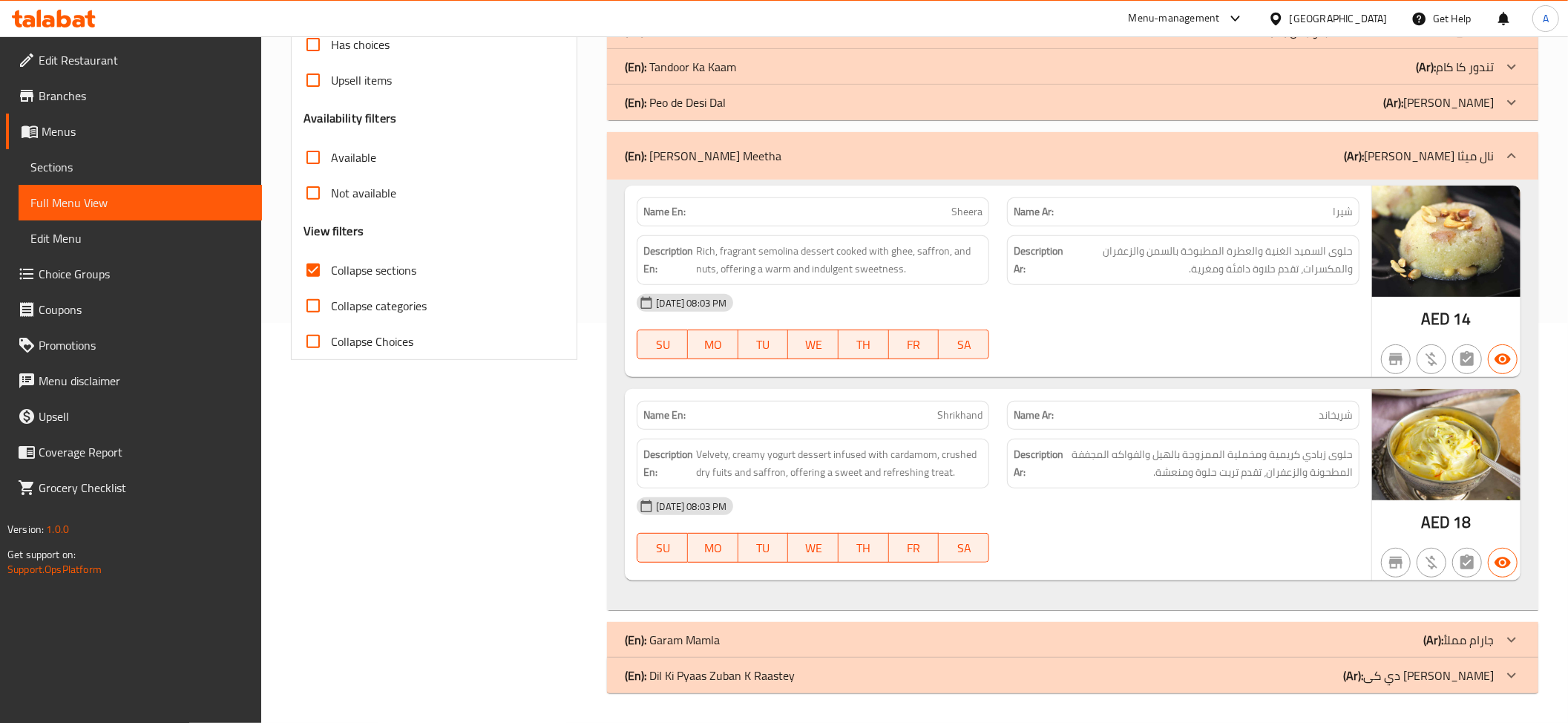
click at [1271, 493] on div "08-09-2025 08:03 PM" at bounding box center [997, 505] width 741 height 36
click at [1263, 463] on span "حلوى زبادي كريمية ومخملية الممزوجة بالهيل والفواكه المجففة المطحونة والزعفران، …" at bounding box center [1210, 462] width 287 height 36
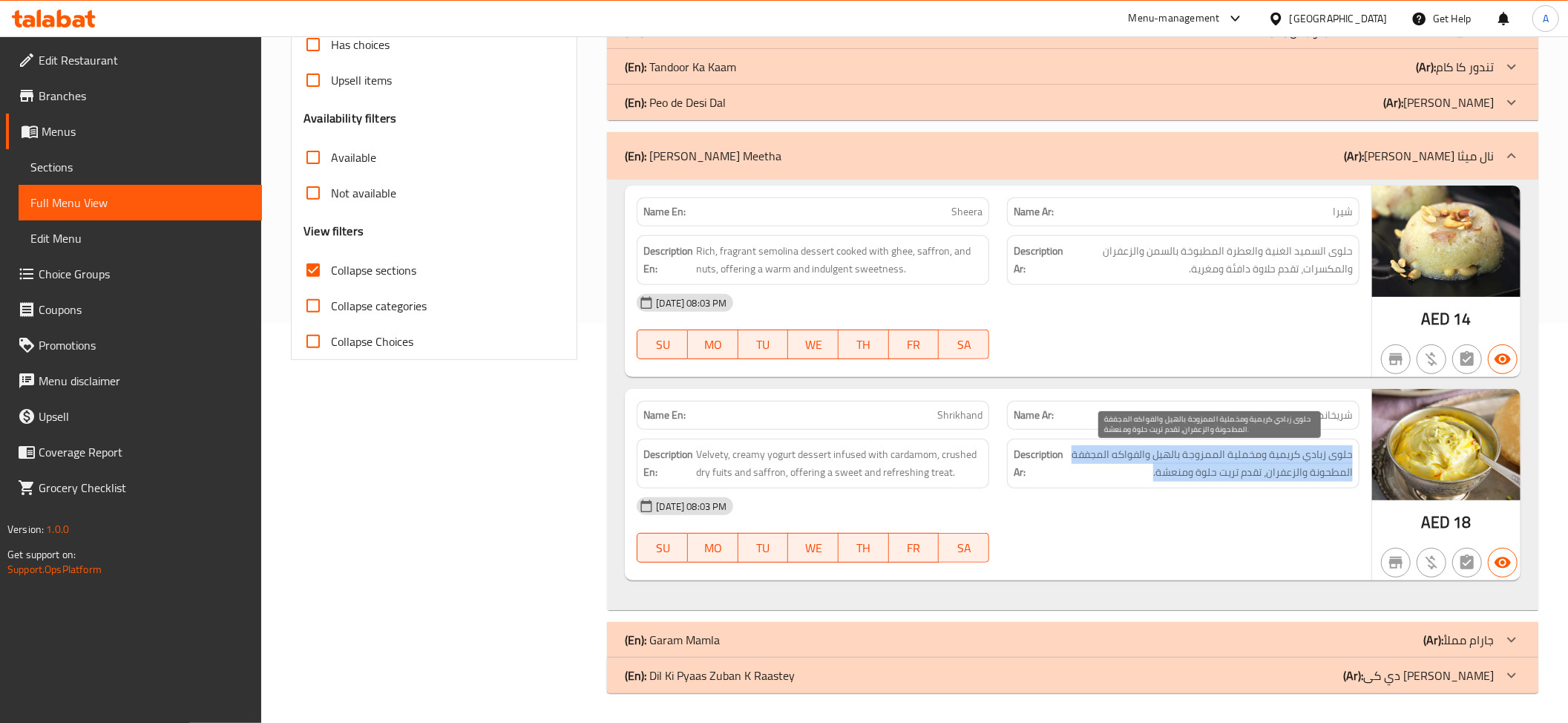
click at [1263, 463] on span "حلوى زبادي كريمية ومخملية الممزوجة بالهيل والفواكه المجففة المطحونة والزعفران، …" at bounding box center [1210, 462] width 287 height 36
click at [1263, 155] on div "(En): Yaara Nal Meetha (Ar): يارا نال ميثا" at bounding box center [1059, 156] width 869 height 18
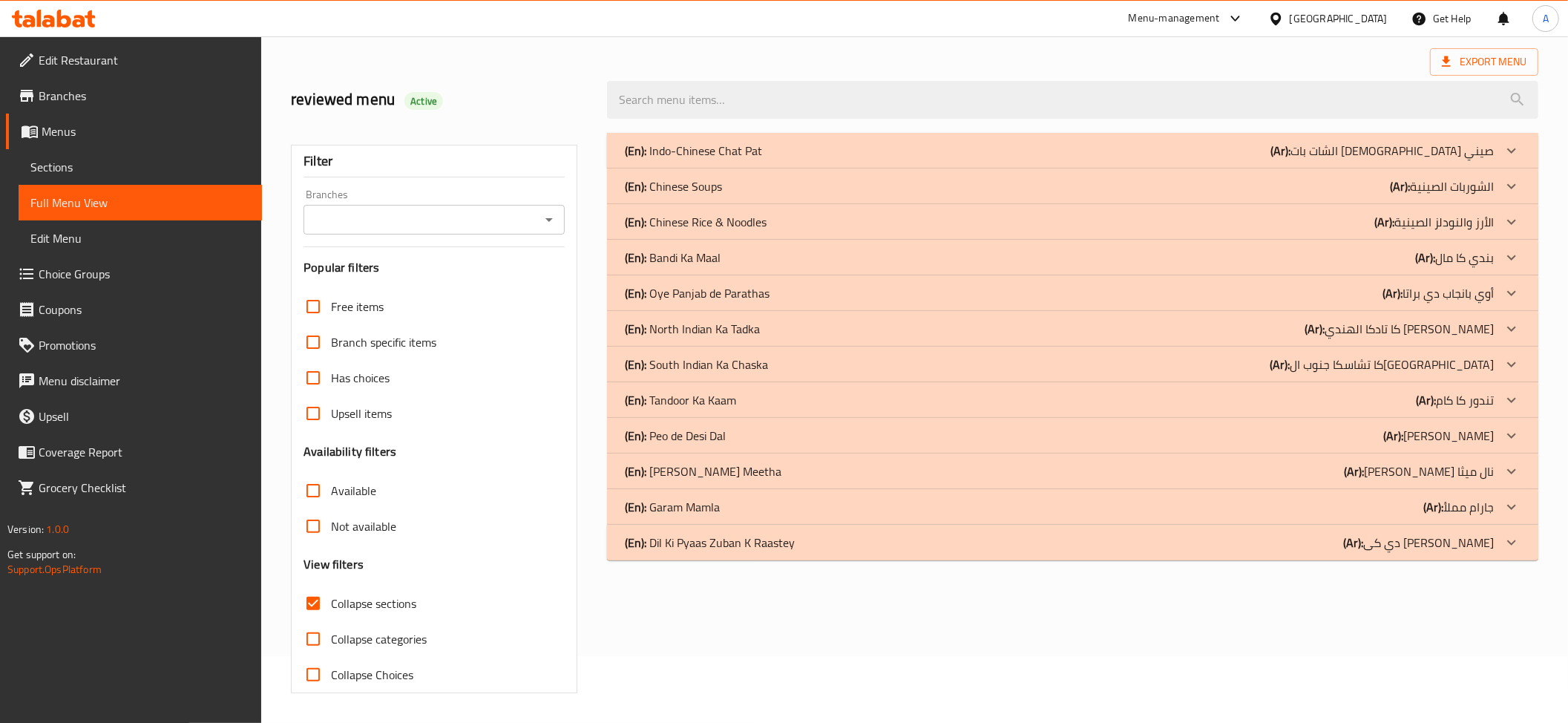
scroll to position [68, 0]
click at [1487, 502] on p "(Ar): جارام مملأ" at bounding box center [1459, 506] width 70 height 18
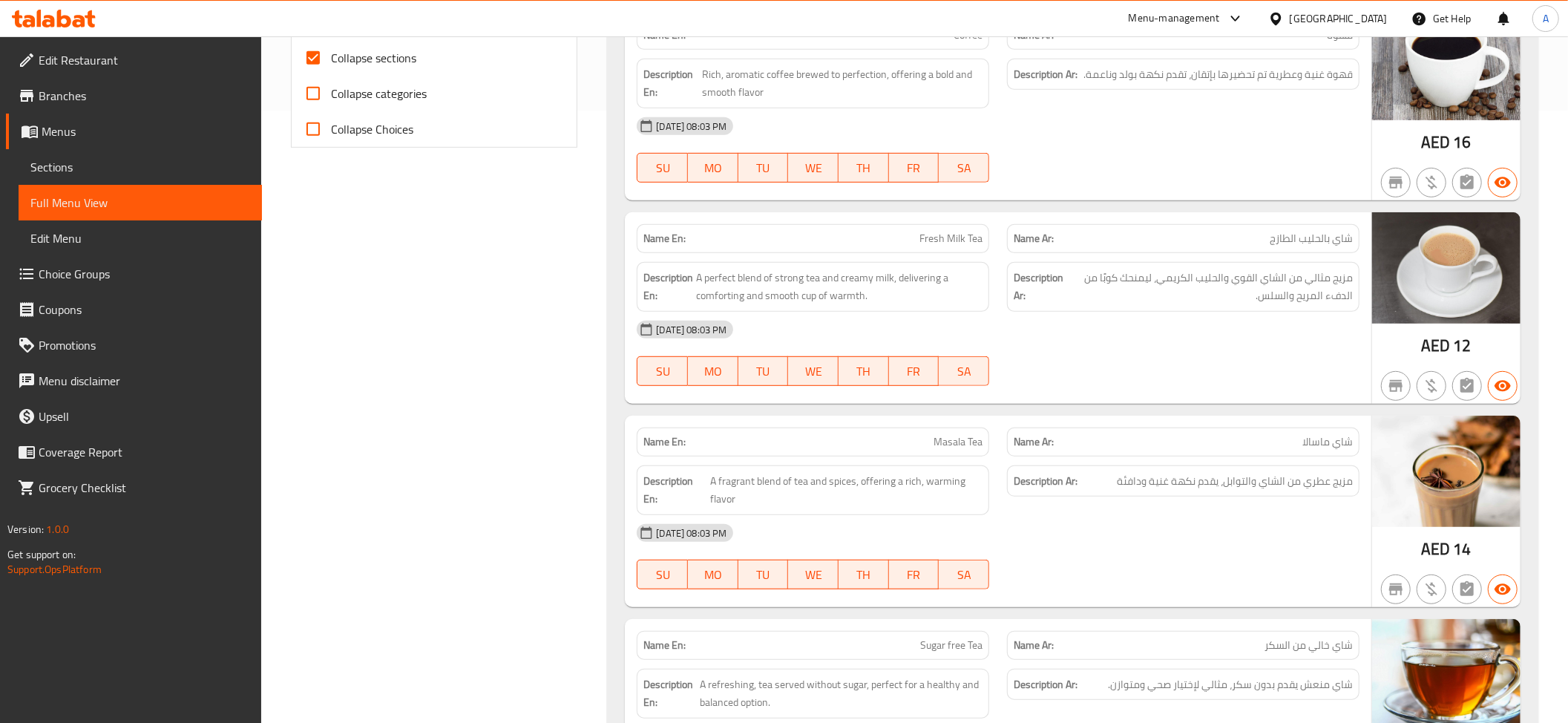
scroll to position [447, 0]
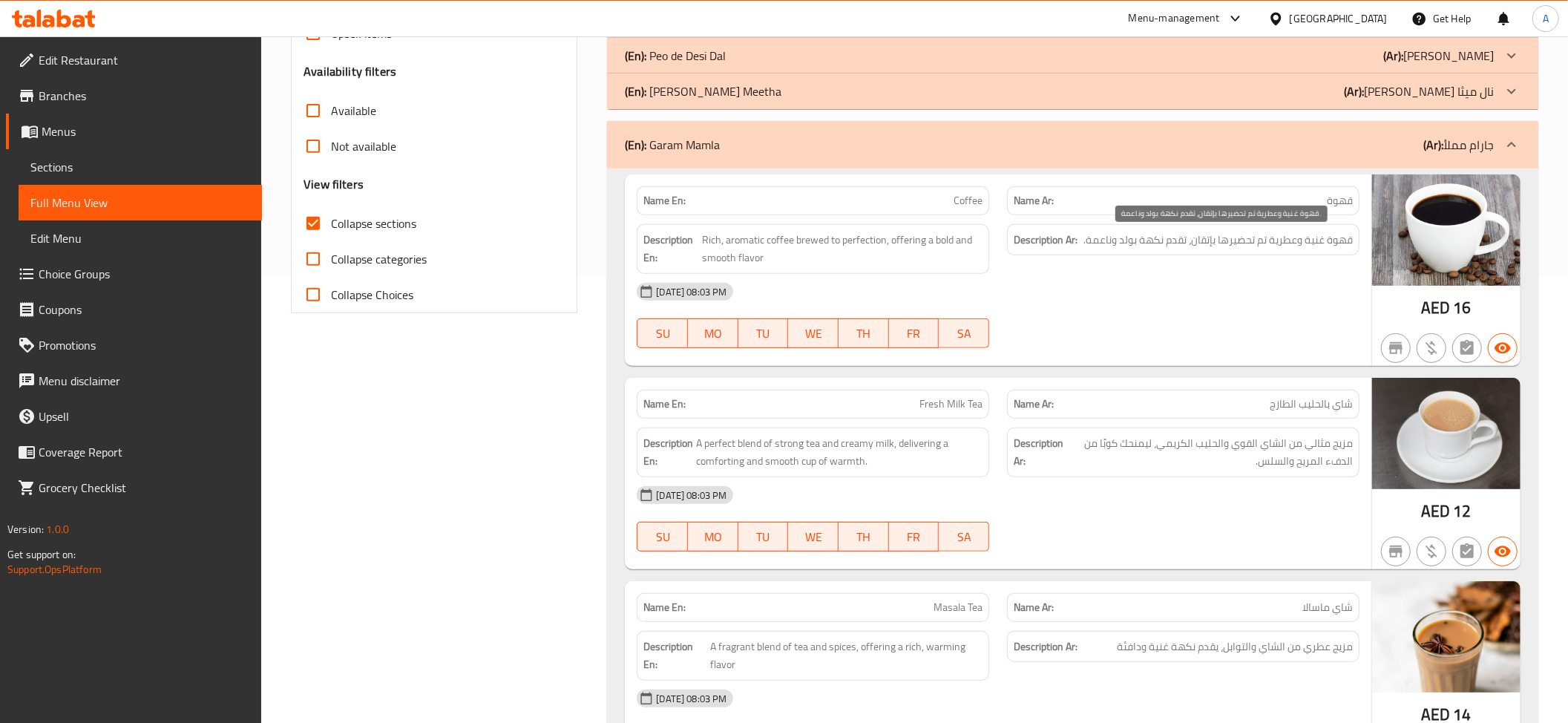
click at [1303, 239] on span "قهوة غنية وعطرية تم تحضيرها بإتقان، تقدم نكهة بولد وناعمة." at bounding box center [1218, 240] width 269 height 19
click at [984, 254] on div "Description En: Rich, aromatic coffee brewed to perfection, offering a bold and…" at bounding box center [812, 249] width 352 height 50
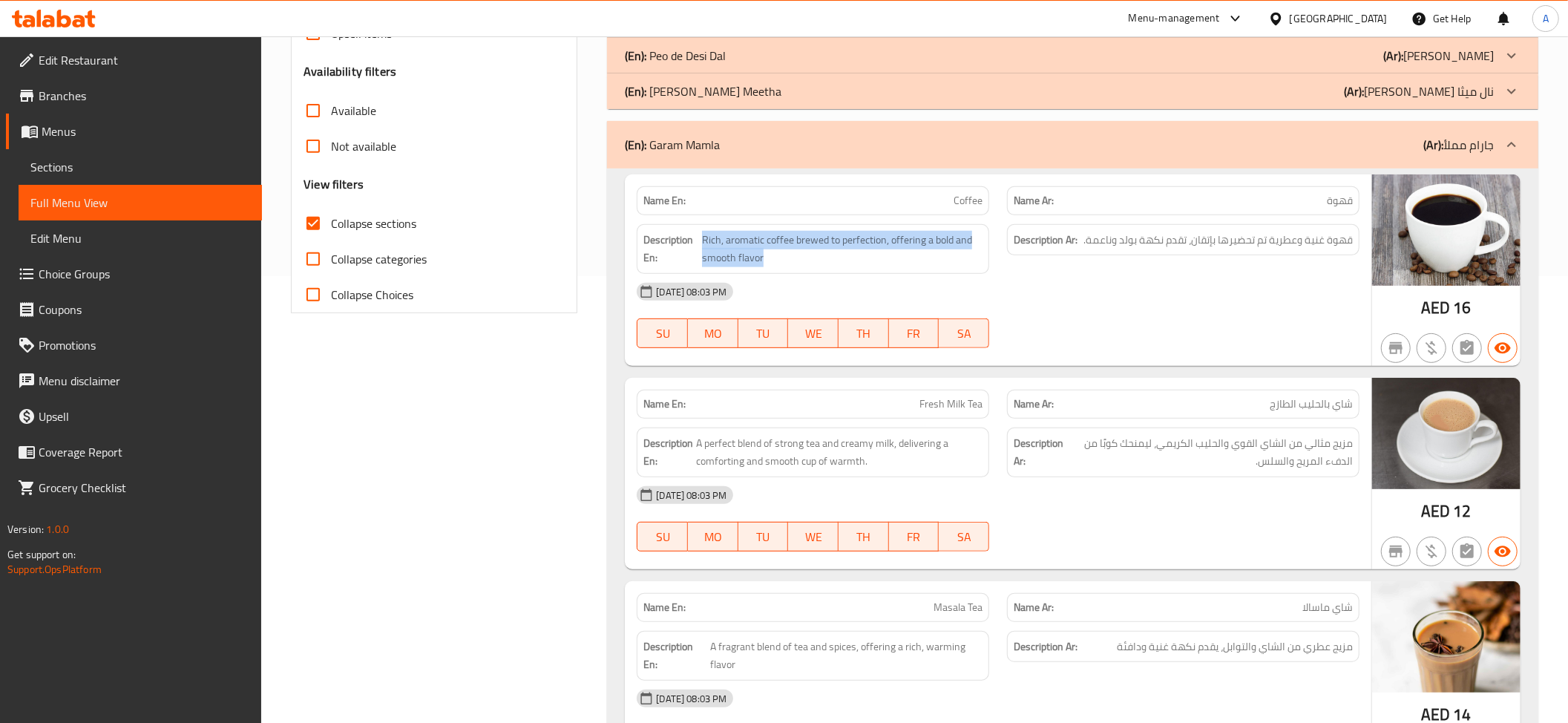
click at [984, 254] on div "Description En: Rich, aromatic coffee brewed to perfection, offering a bold and…" at bounding box center [812, 249] width 352 height 50
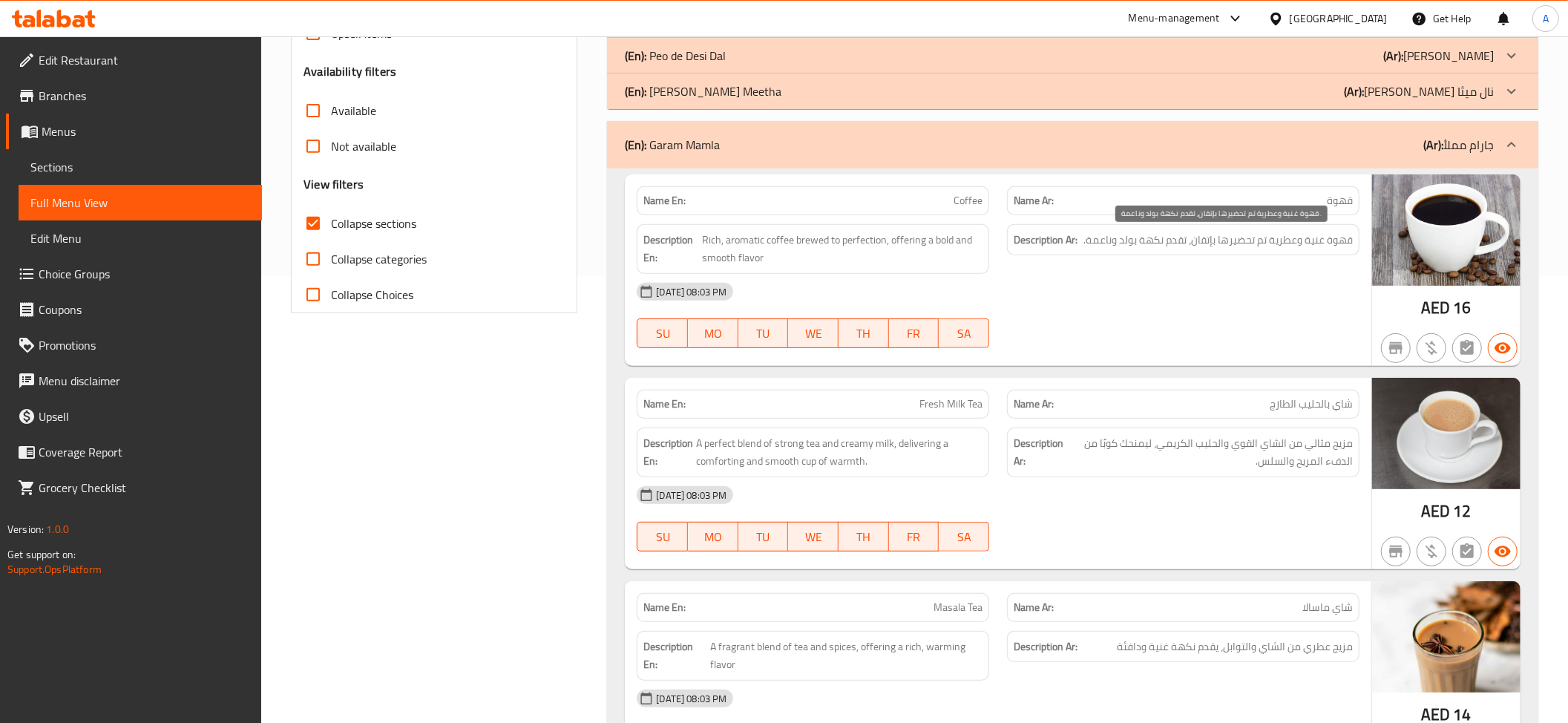
click at [1294, 237] on span "قهوة غنية وعطرية تم تحضيرها بإتقان، تقدم نكهة بولد وناعمة." at bounding box center [1218, 240] width 269 height 19
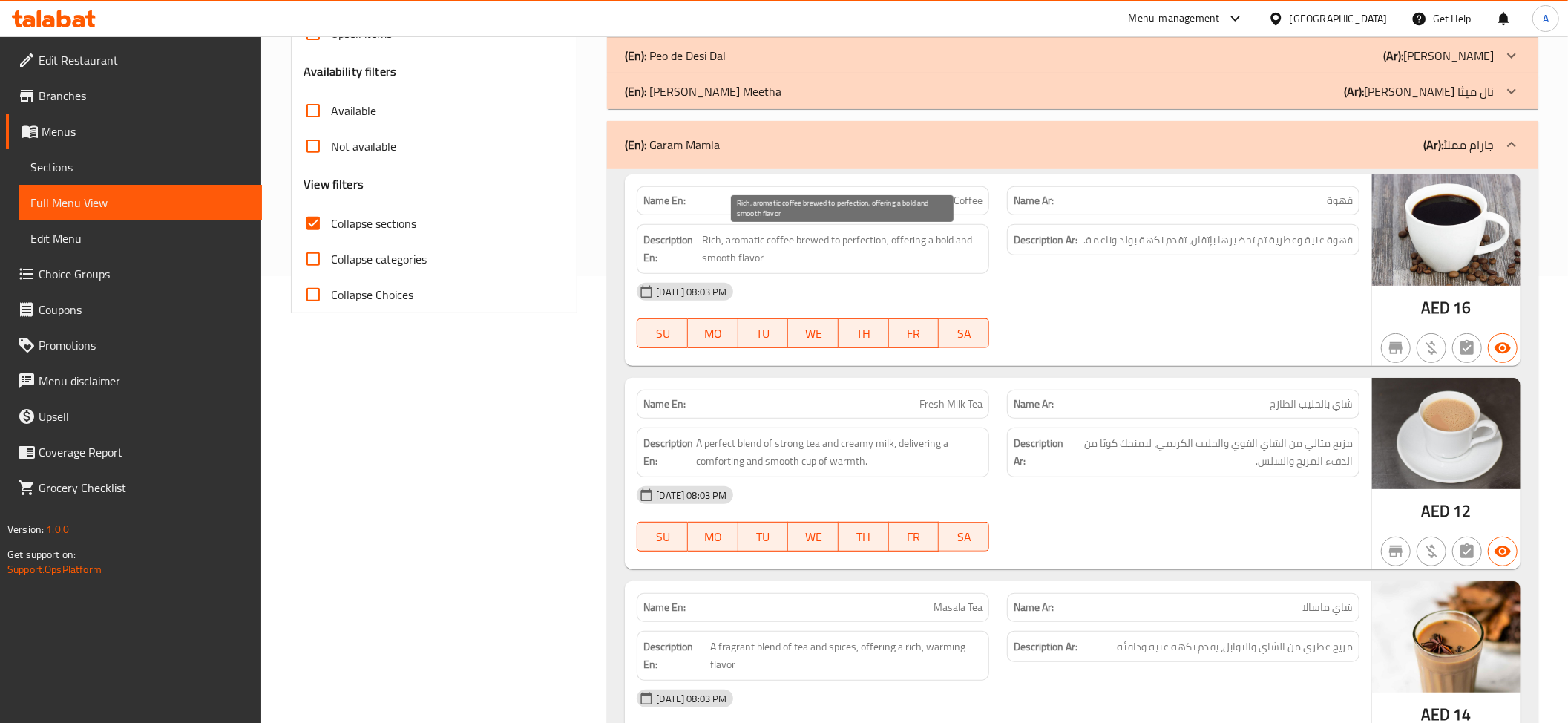
click at [875, 253] on span "Rich, aromatic coffee brewed to perfection, offering a bold and smooth flavor" at bounding box center [841, 249] width 280 height 36
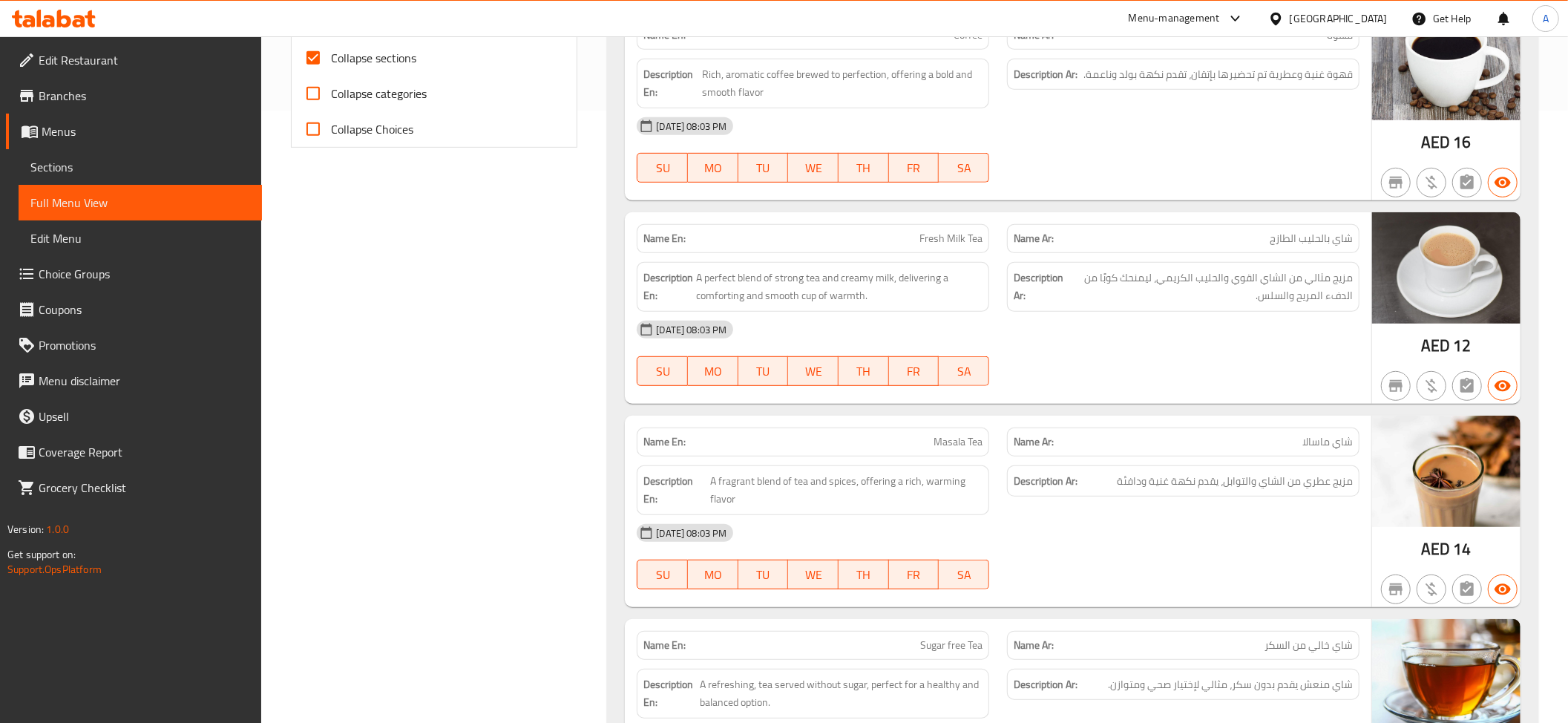
scroll to position [734, 0]
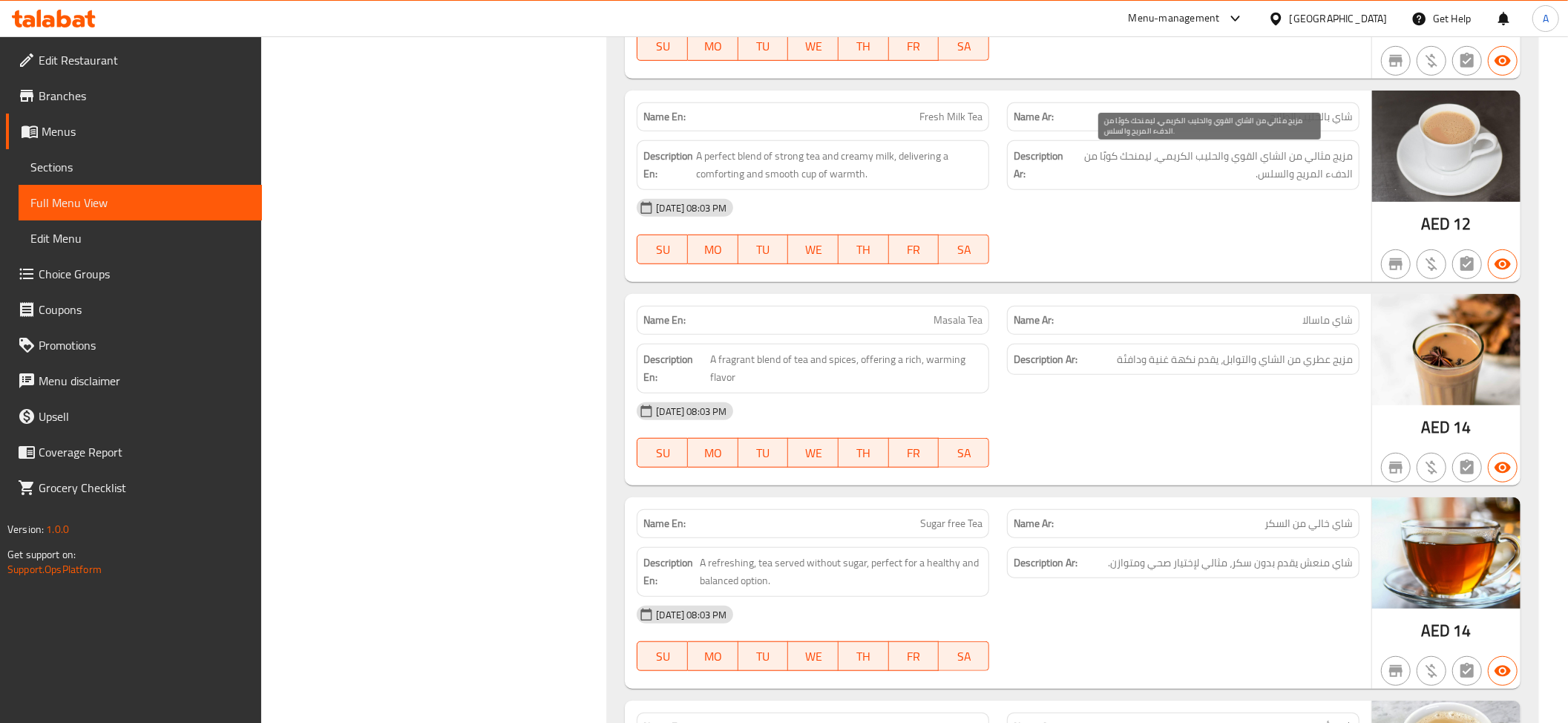
click at [1271, 172] on span "مزيج مثالي من الشاي القوي والحليب الكريمي، ليمنحك كوبًا من الدفء المريح والسلس." at bounding box center [1210, 165] width 287 height 36
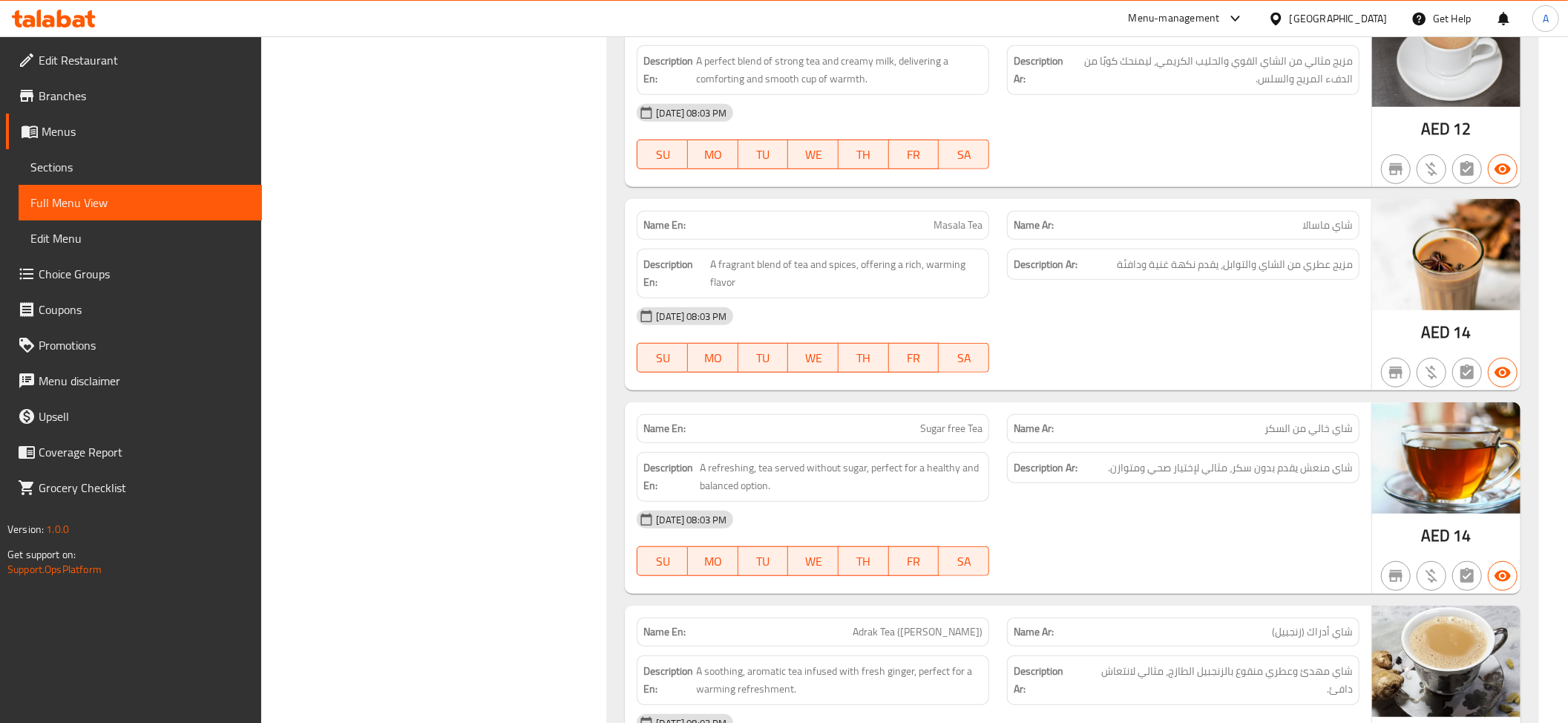
scroll to position [880, 0]
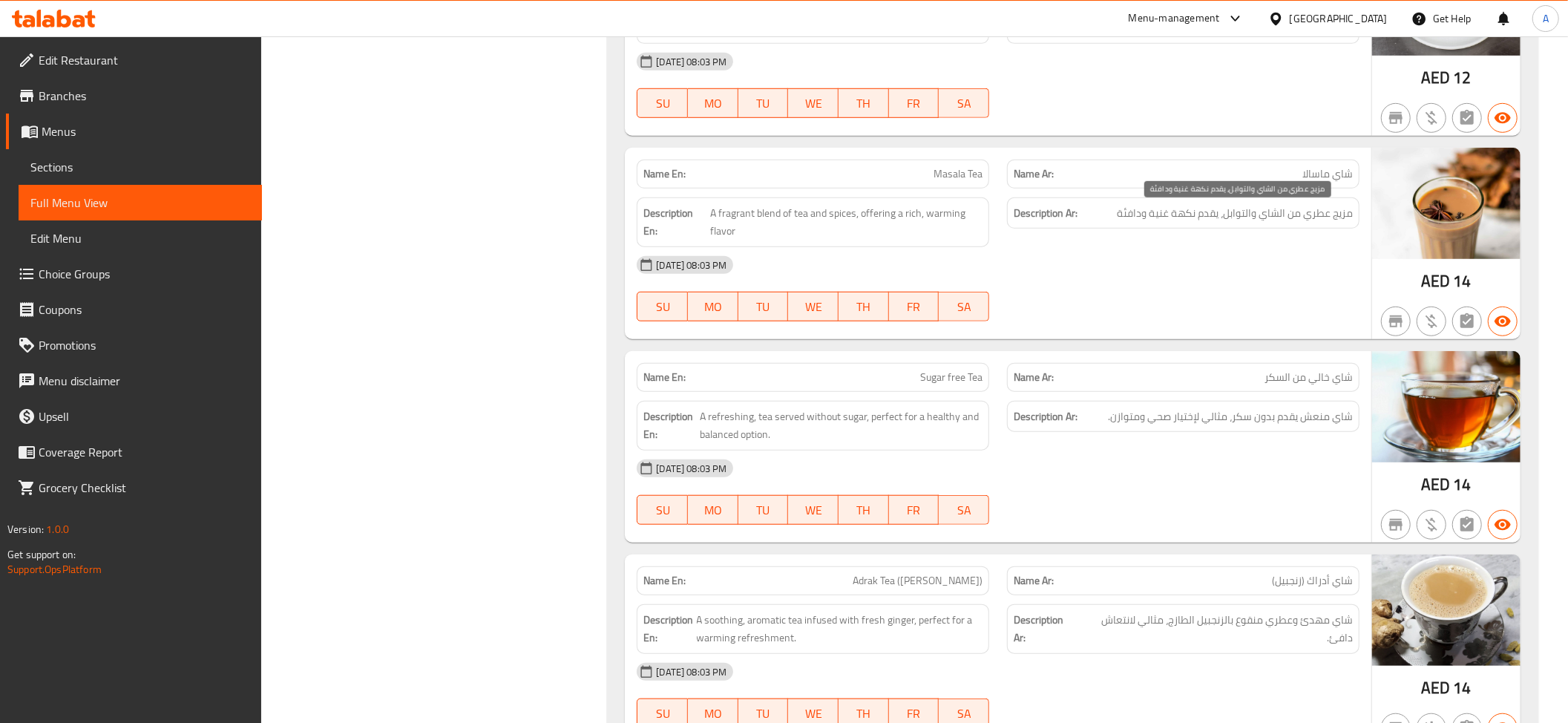
click at [1334, 217] on span "مزيج عطري من الشاي والتوابل، يقدم نكهة غنية ودافئة" at bounding box center [1235, 213] width 236 height 19
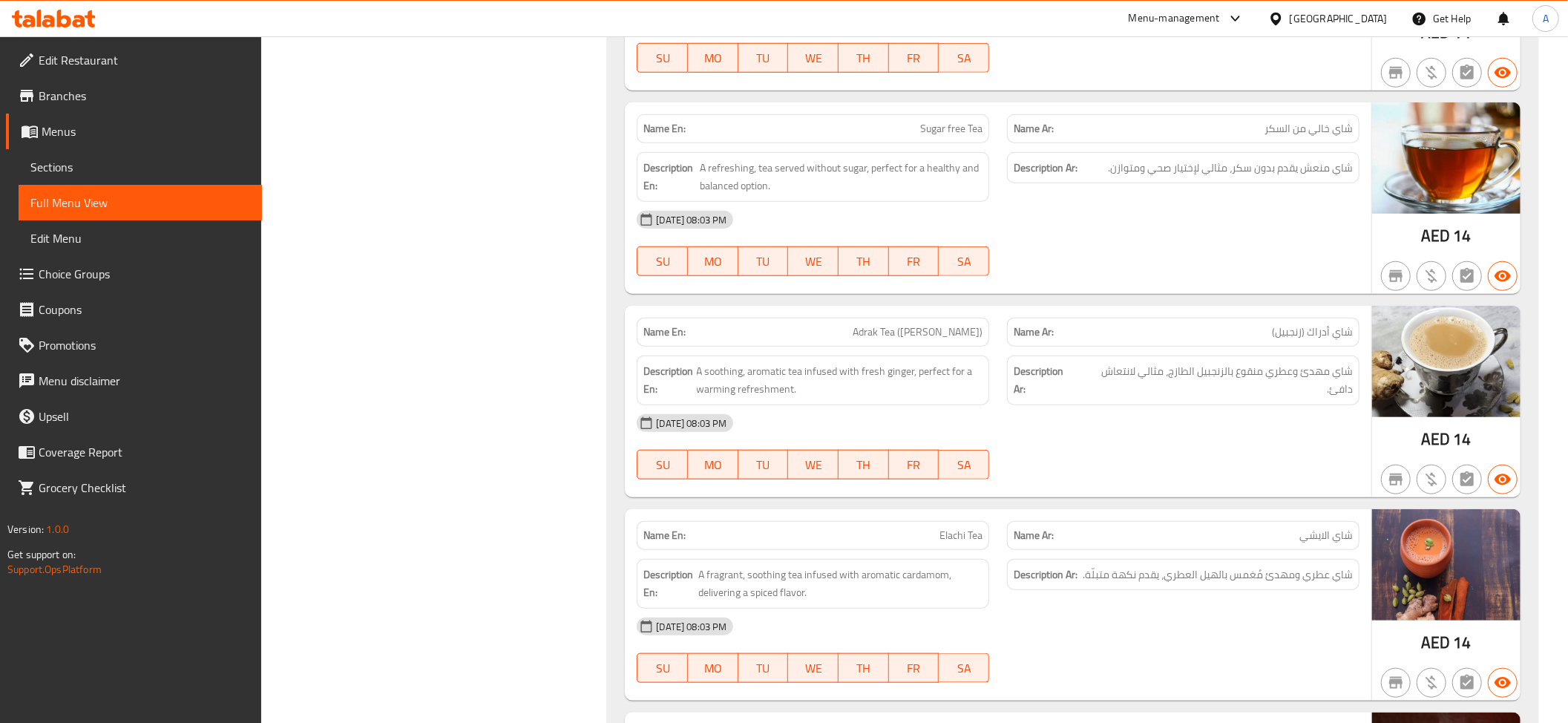
scroll to position [1148, 0]
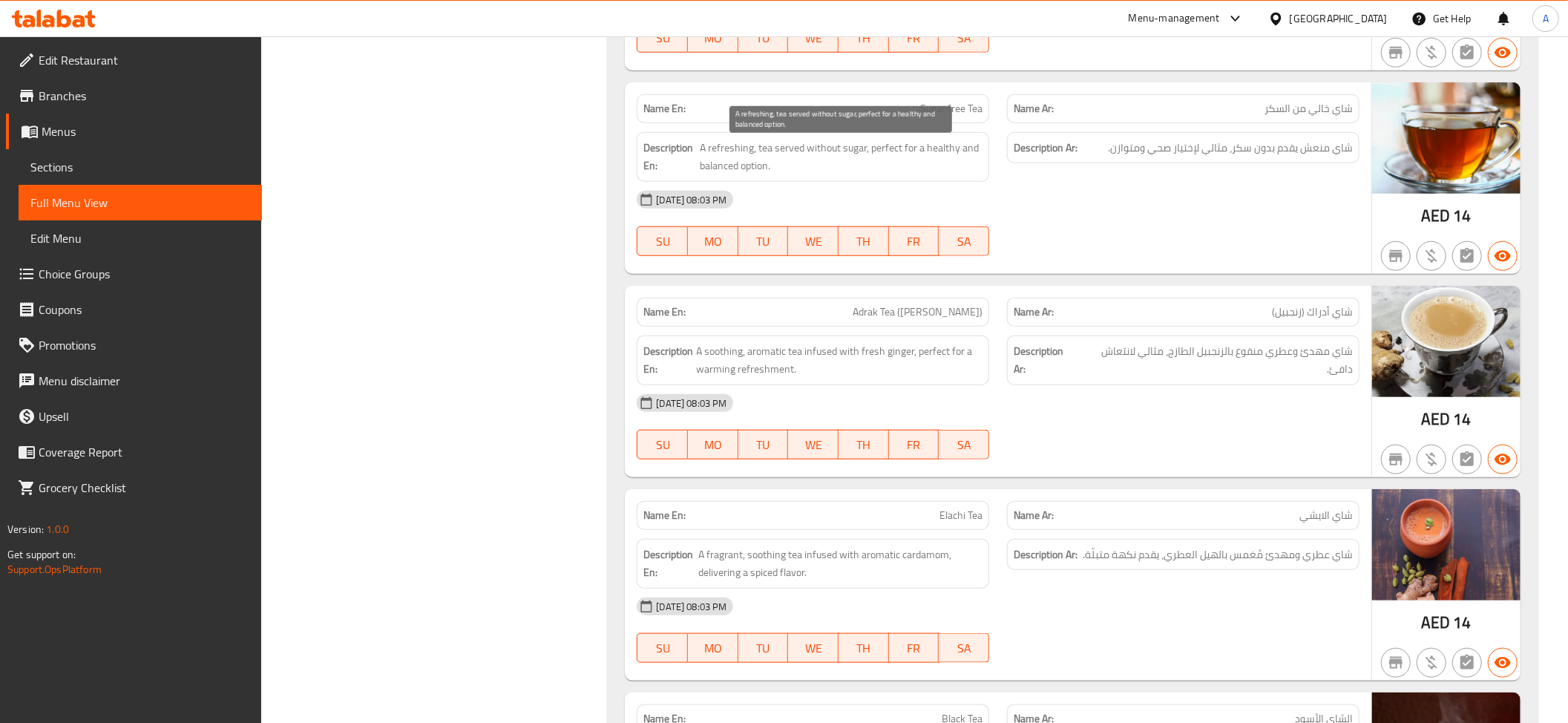
click at [800, 166] on span "A refreshing, tea served without sugar, perfect for a healthy and balanced opti…" at bounding box center [841, 156] width 283 height 36
click at [829, 162] on span "A refreshing, tea served without sugar, perfect for a healthy and balanced opti…" at bounding box center [841, 156] width 283 height 36
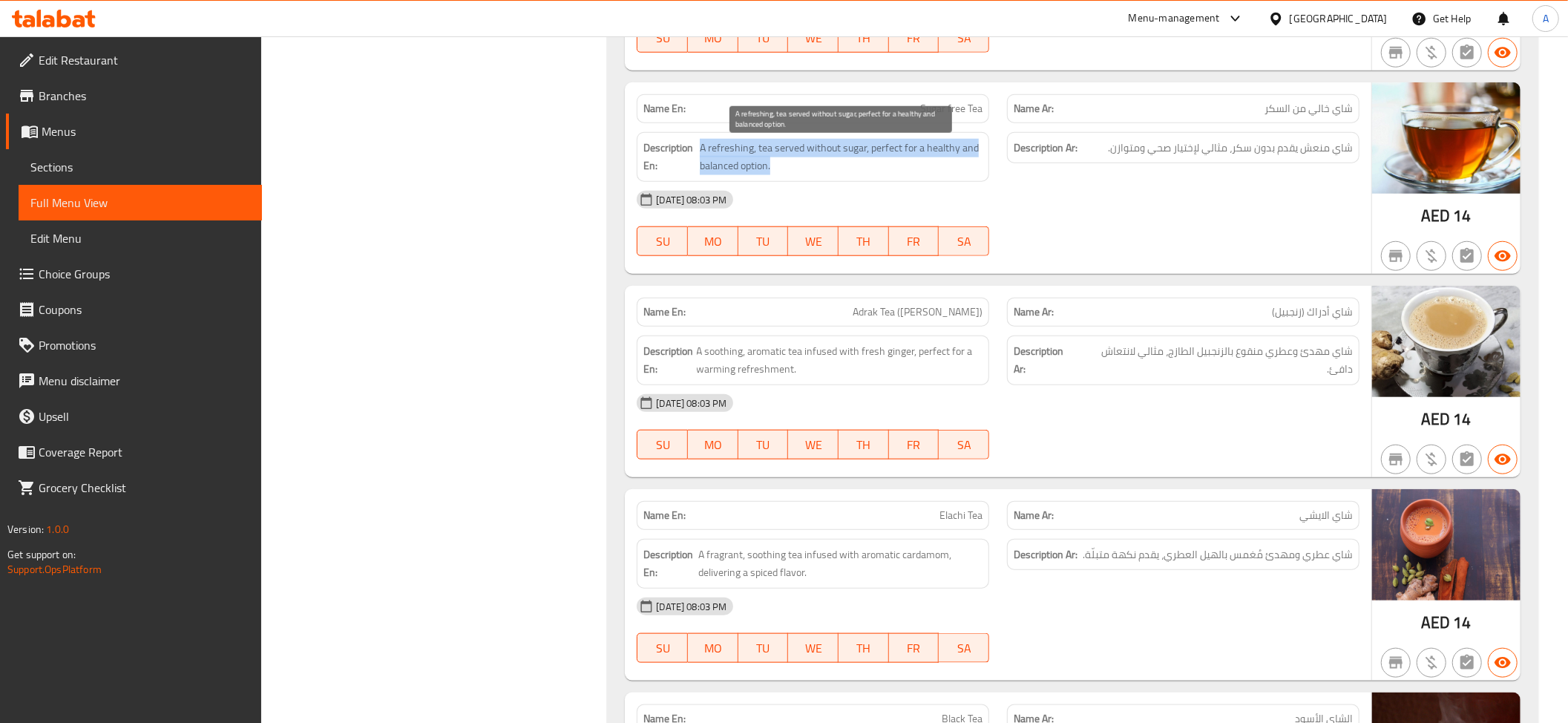
click at [829, 162] on span "A refreshing, tea served without sugar, perfect for a healthy and balanced opti…" at bounding box center [841, 156] width 283 height 36
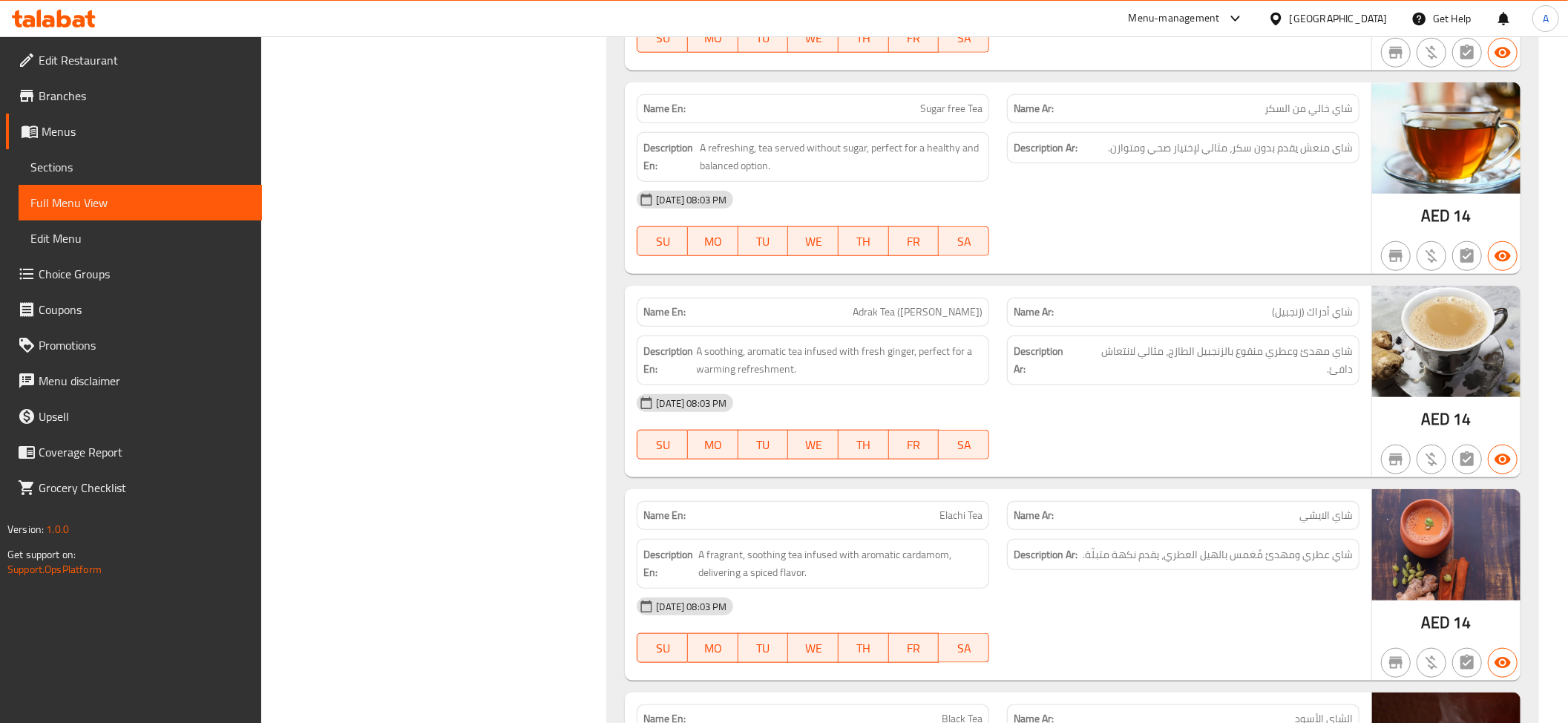
click at [934, 97] on div "Name En: Sugar free Tea" at bounding box center [812, 108] width 370 height 47
click at [1180, 151] on span "شاي منعش يقدم بدون سكر، مثالي لإختيار صحي ومتوازن." at bounding box center [1229, 147] width 245 height 19
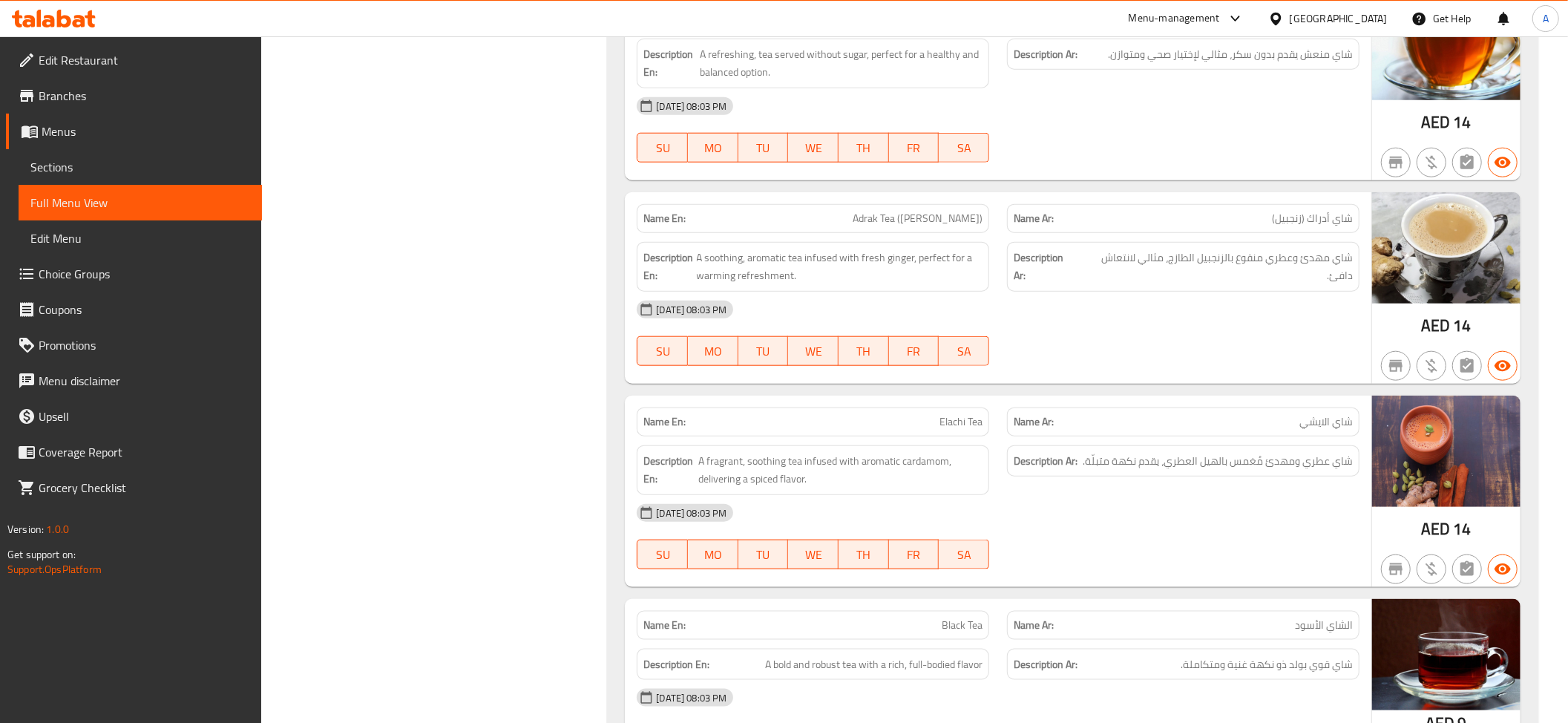
scroll to position [1286, 0]
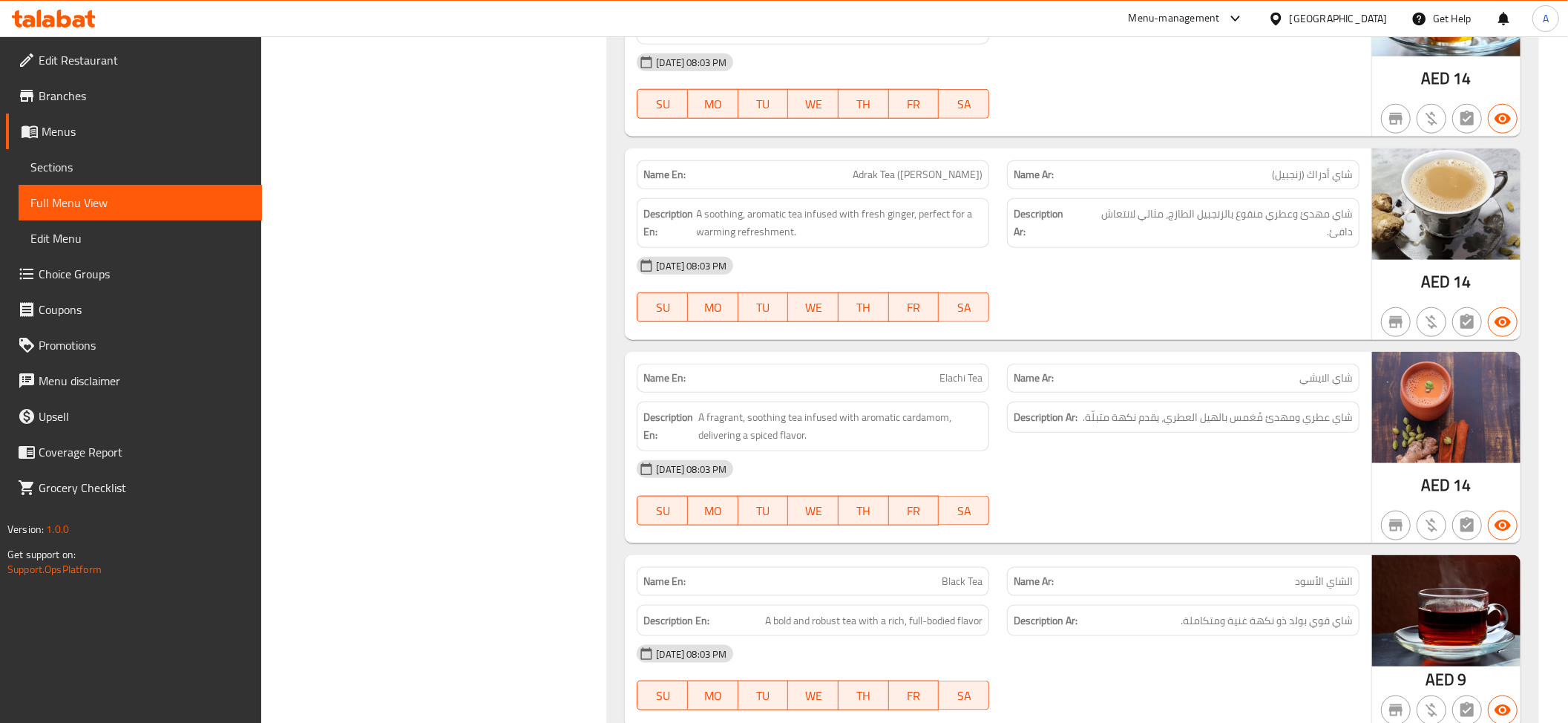
click at [909, 181] on span "Adrak Tea (Ginger)" at bounding box center [917, 175] width 130 height 16
click at [1191, 209] on div "Description Ar: شاي مهدئ وعطري منقوع بالزنجبيل الطازج، مثالي لانتعاش دافئ." at bounding box center [1183, 222] width 352 height 50
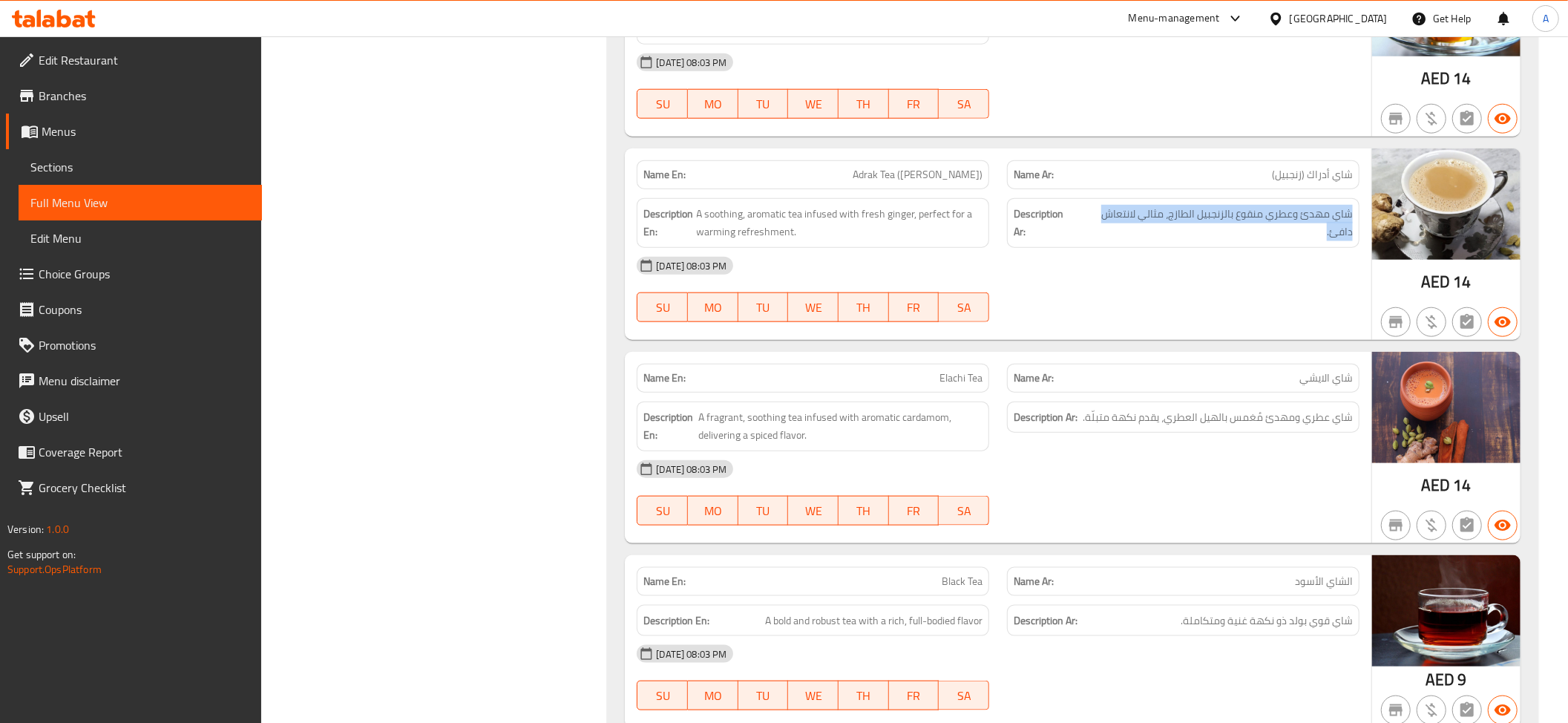
click at [1191, 209] on div "Description Ar: شاي مهدئ وعطري منقوع بالزنجبيل الطازج، مثالي لانتعاش دافئ." at bounding box center [1183, 222] width 352 height 50
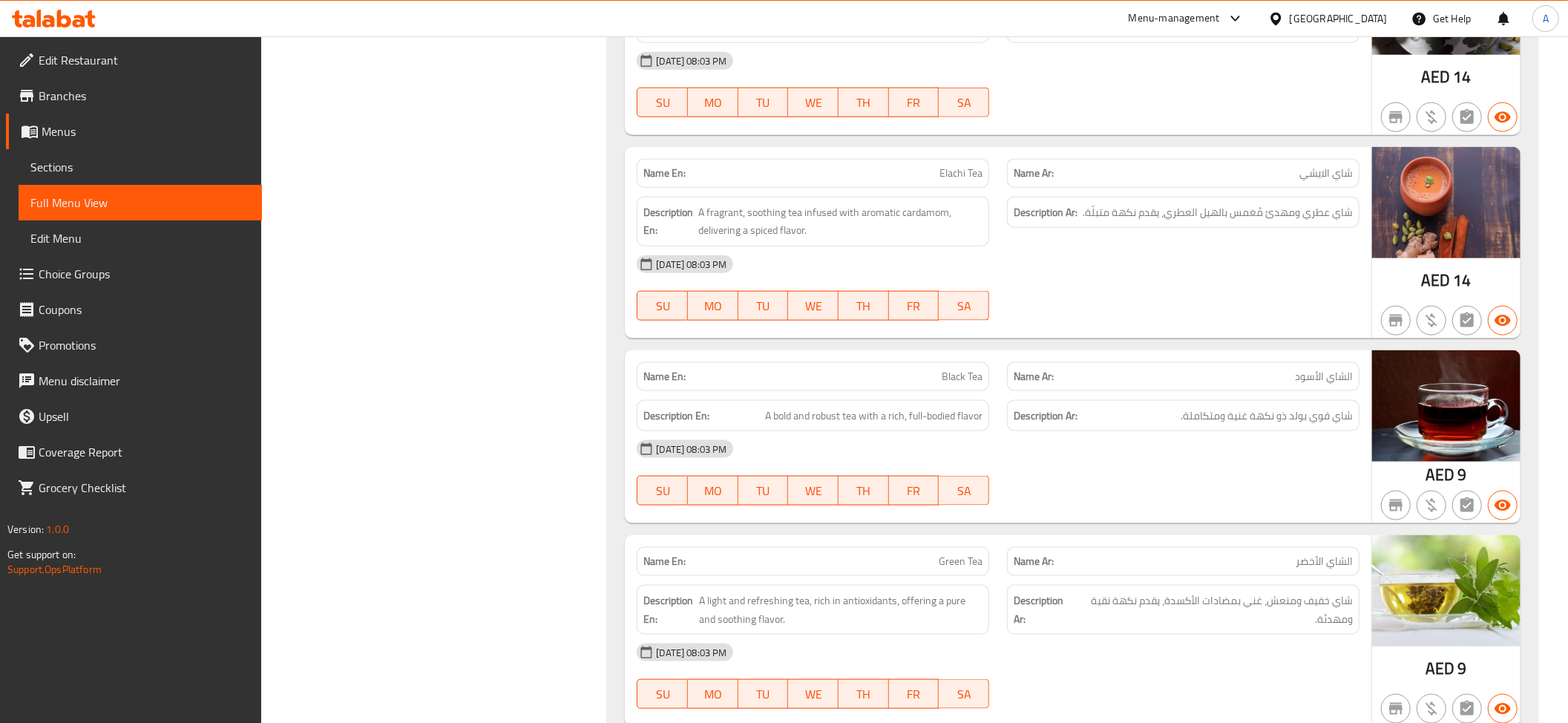
click at [909, 158] on div "Name En: Elachi Tea" at bounding box center [812, 174] width 370 height 47
click at [1072, 221] on strong "Description Ar:" at bounding box center [1045, 212] width 63 height 19
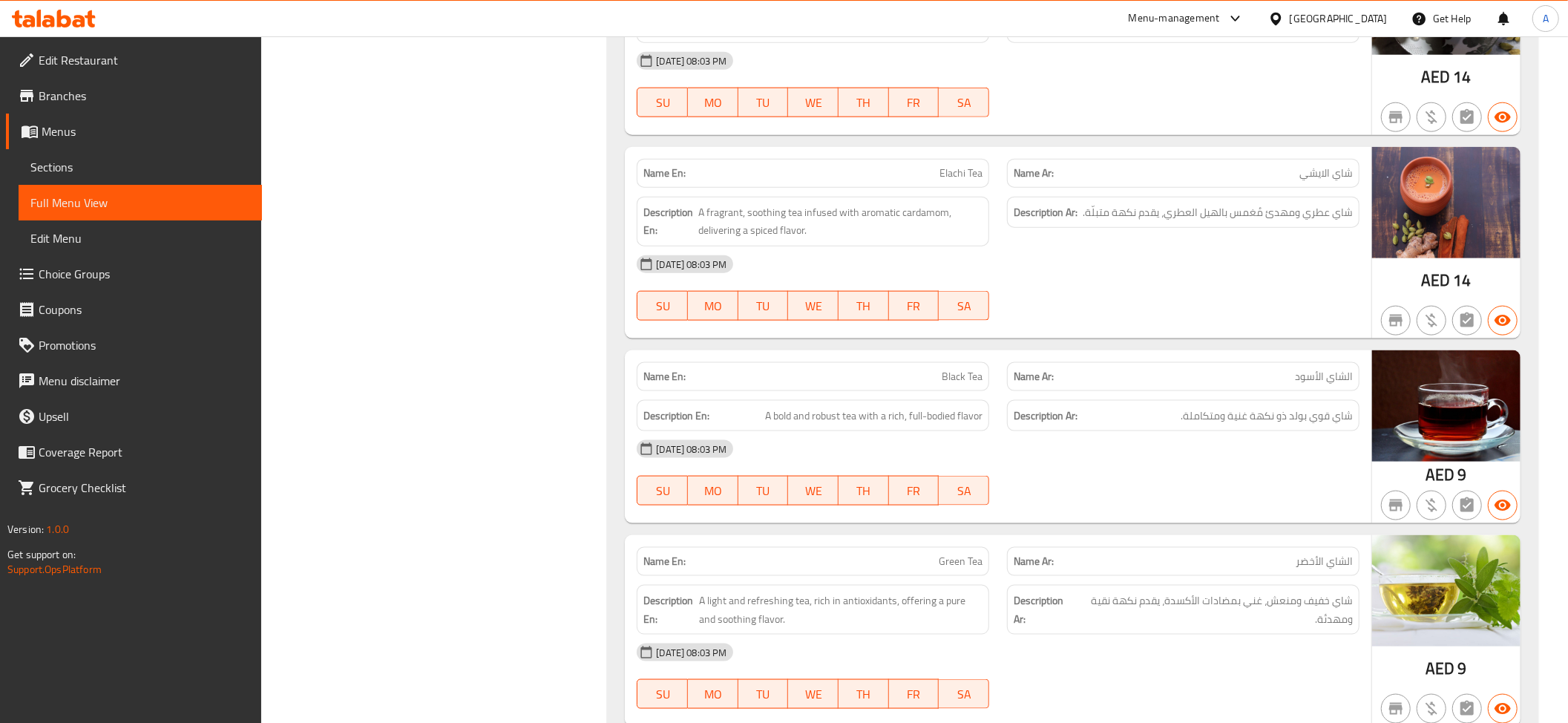
click at [874, 166] on div "Name En: Elachi Tea" at bounding box center [812, 174] width 352 height 29
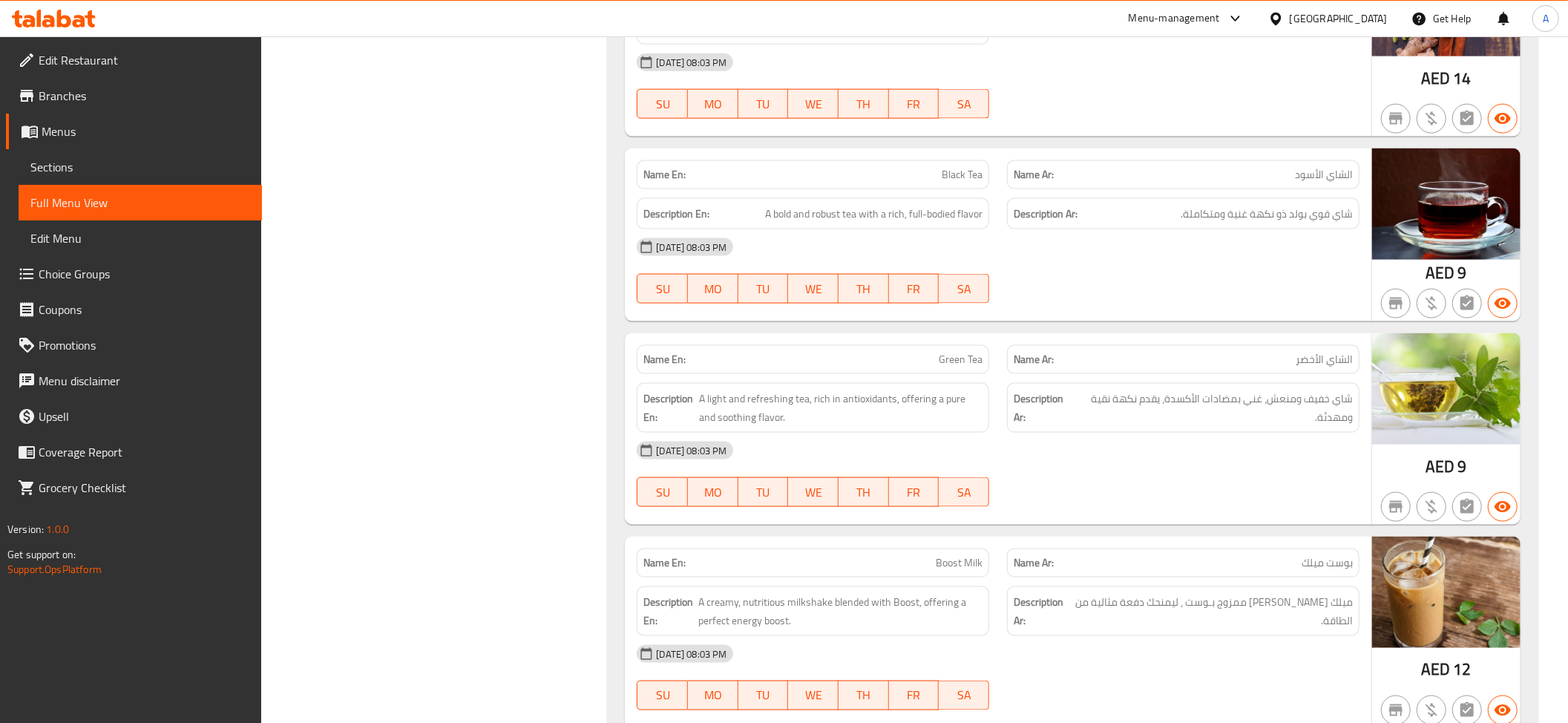
scroll to position [1731, 0]
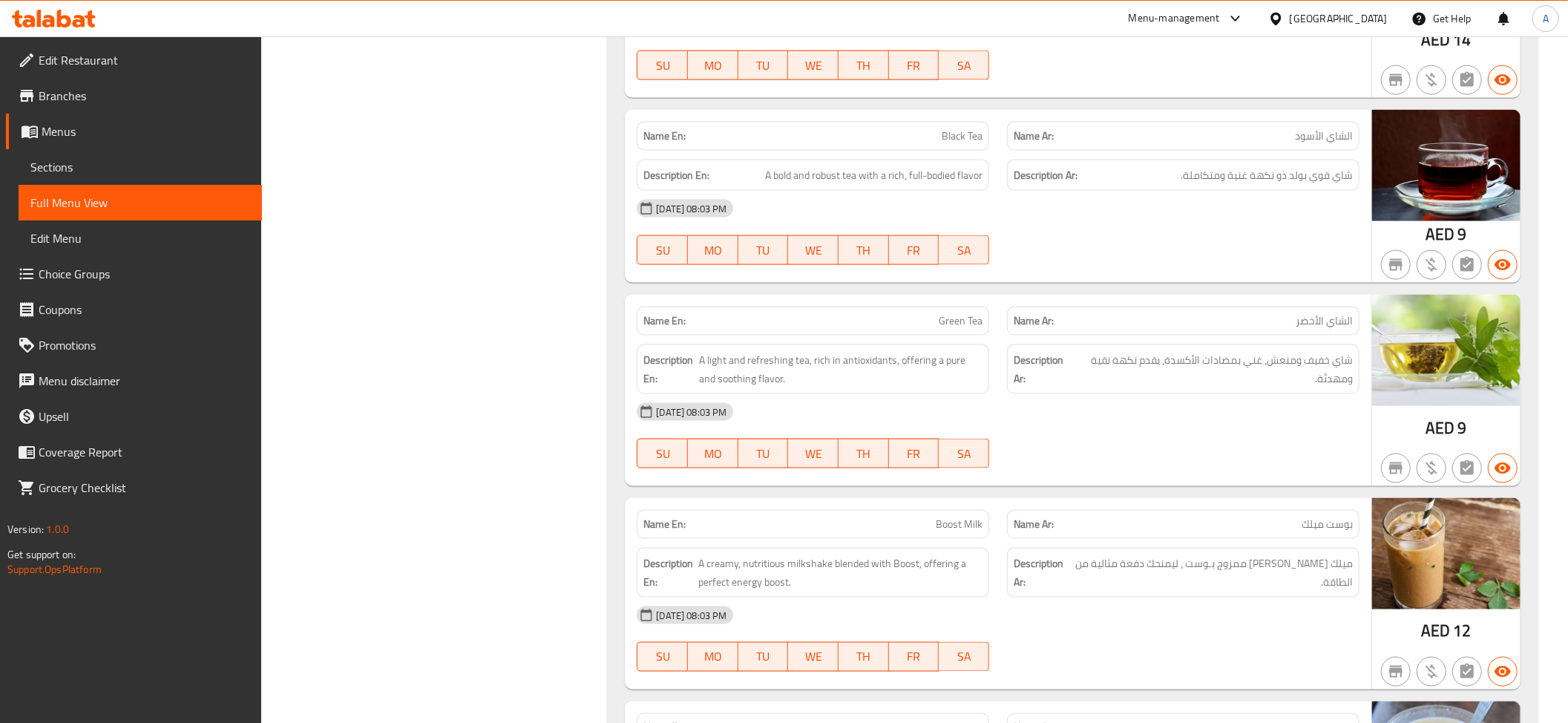
click at [981, 218] on div "08-09-2025 08:03 PM" at bounding box center [997, 208] width 741 height 36
click at [969, 209] on div "08-09-2025 08:03 PM" at bounding box center [997, 208] width 741 height 36
click at [915, 171] on div "Description En: A bold and robust tea with a rich, full-bodied flavor" at bounding box center [812, 176] width 352 height 32
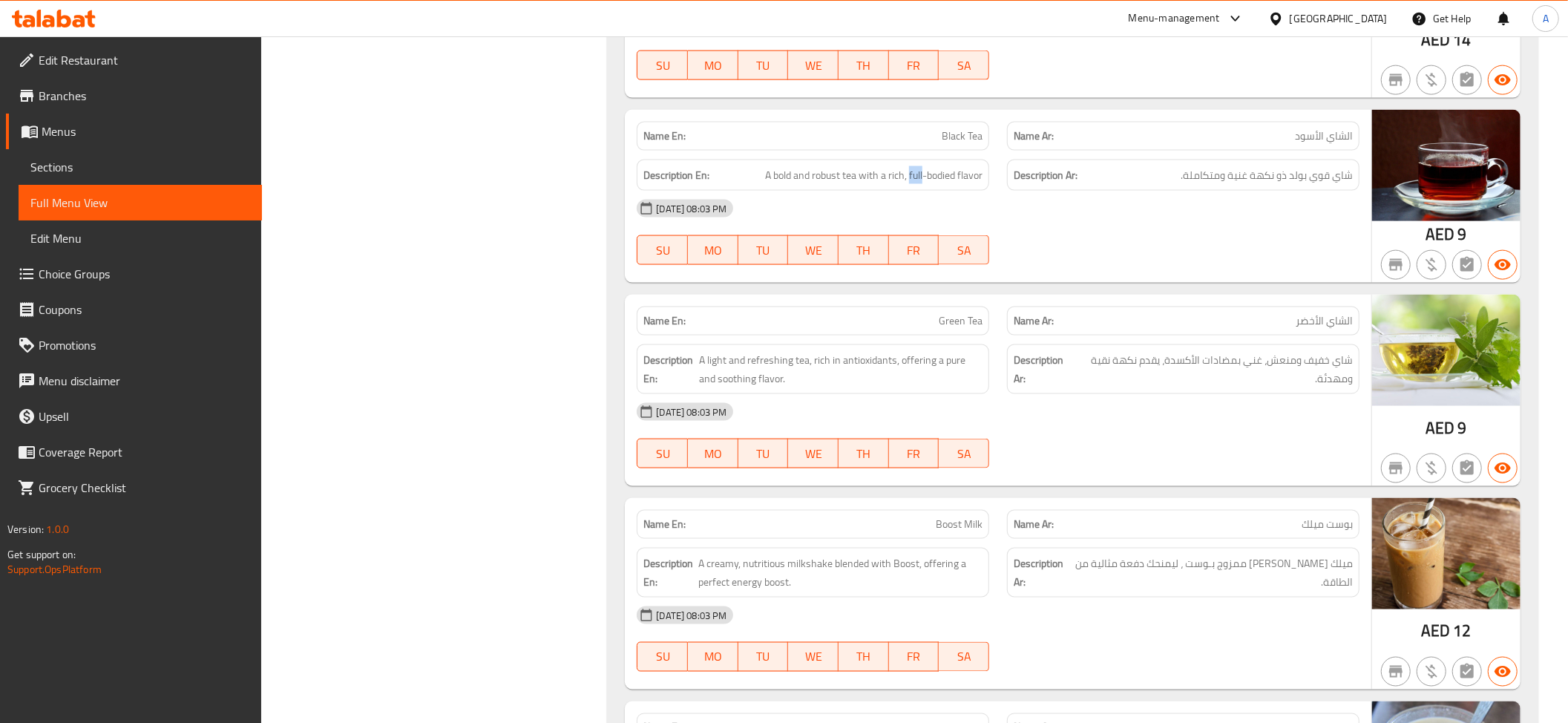
click at [915, 171] on div "Description En: A bold and robust tea with a rich, full-bodied flavor" at bounding box center [812, 176] width 352 height 32
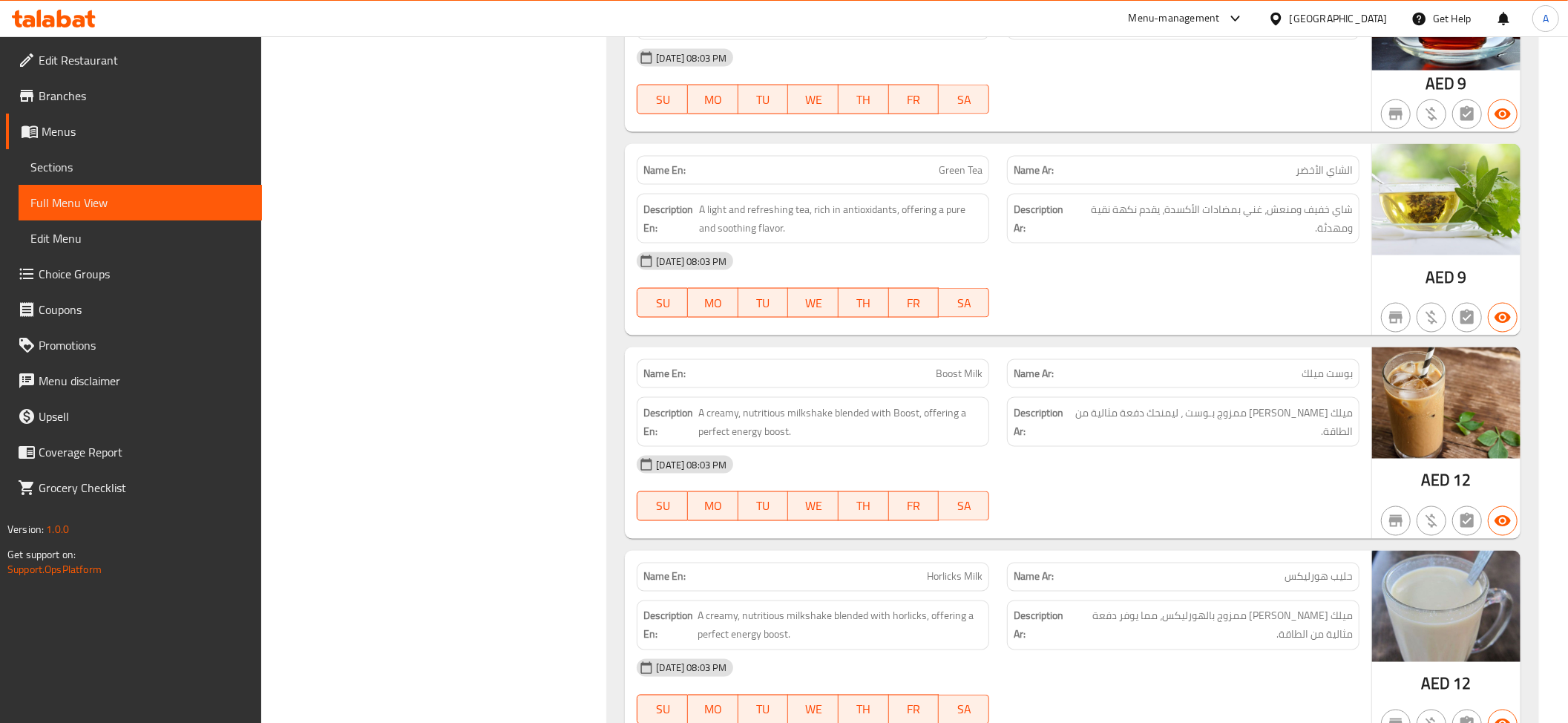
scroll to position [1995, 0]
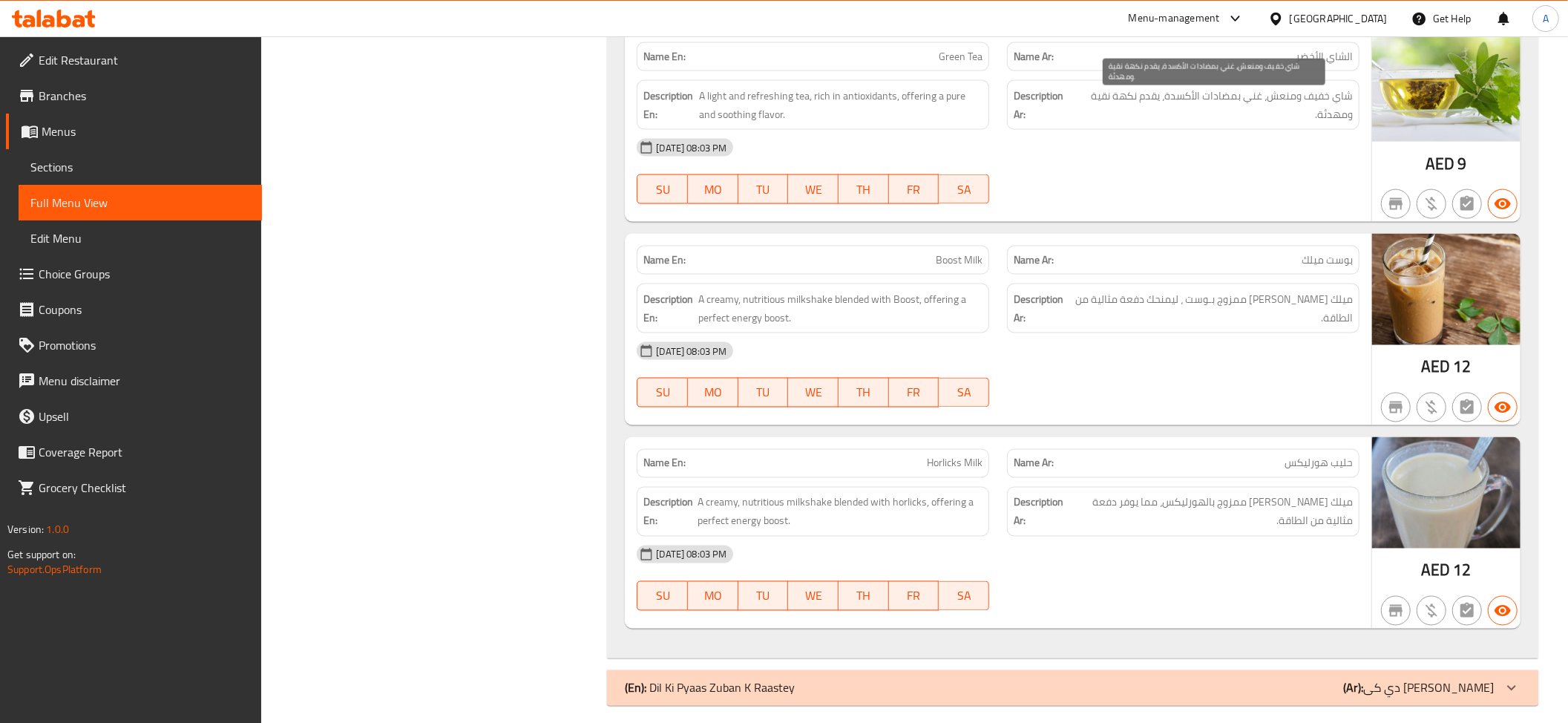
click at [1239, 99] on span "شاي خفيف ومنعش، غني بمضادات الأكسدة، يقدم نكهة نقية ومهدئة." at bounding box center [1214, 104] width 277 height 36
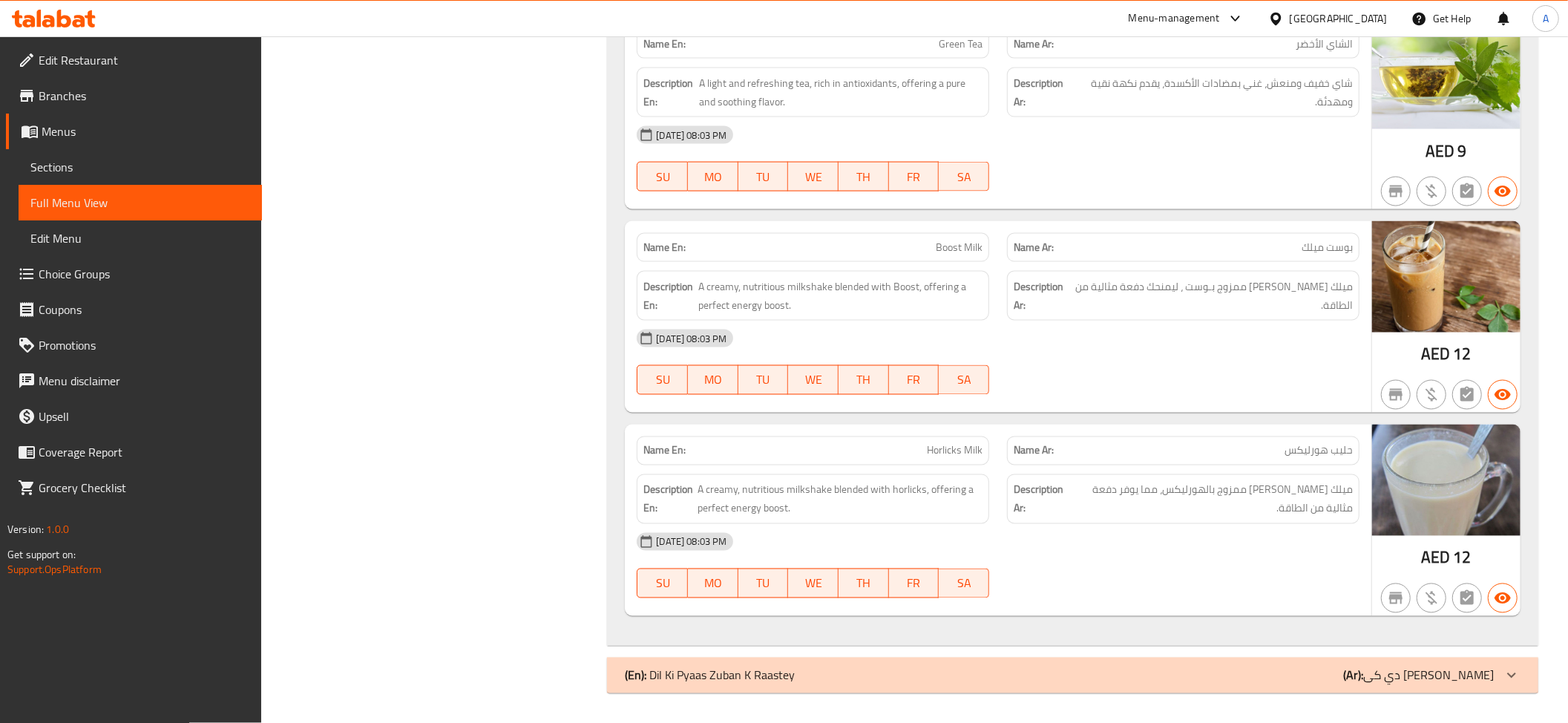
click at [841, 245] on p "Name En: Boost Milk" at bounding box center [813, 248] width 340 height 16
click at [1331, 295] on span "ميلك شيك كريمي مغذي ممزوج بـوست ، ليمنحك دفعة مثالية من الطاقة." at bounding box center [1213, 295] width 279 height 36
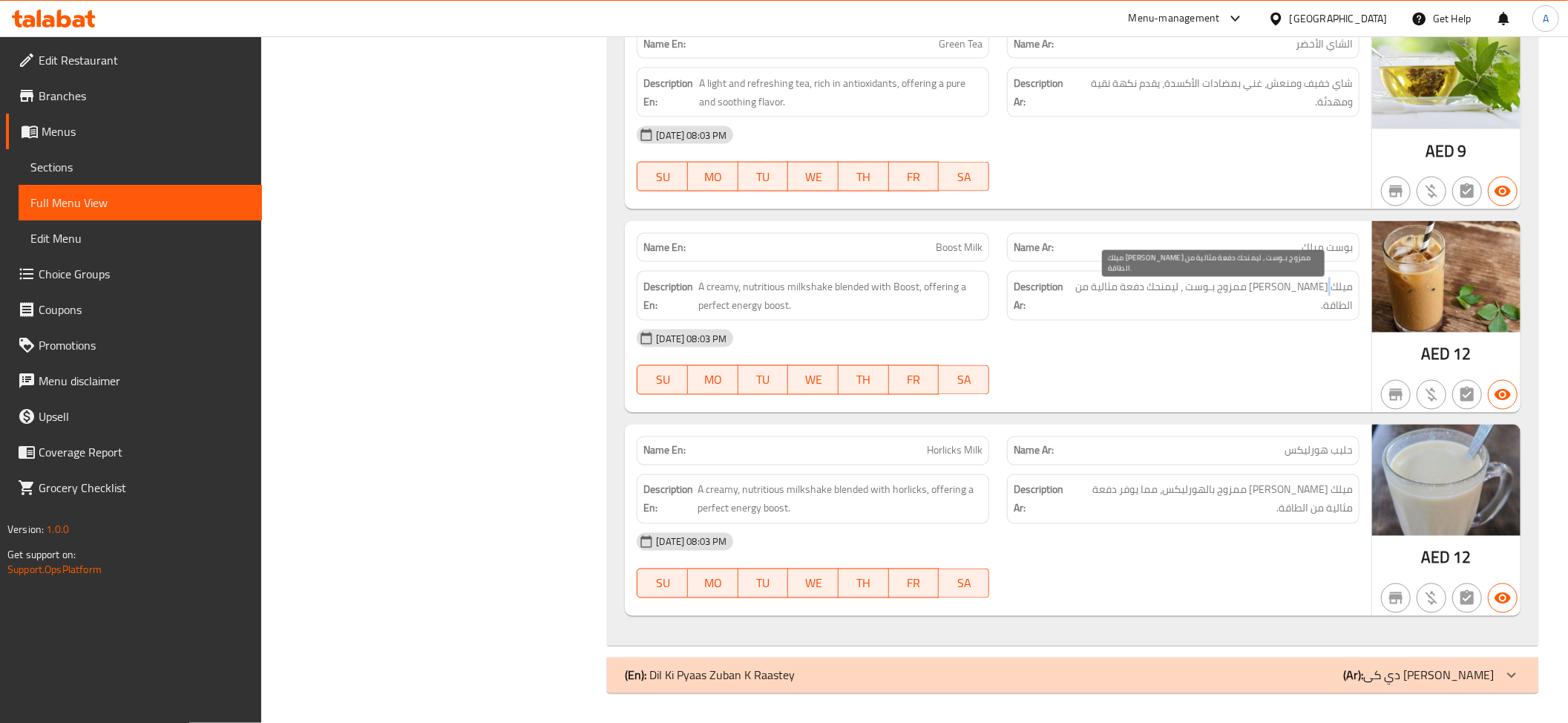
click at [1331, 295] on span "ميلك شيك كريمي مغذي ممزوج بـوست ، ليمنحك دفعة مثالية من الطاقة." at bounding box center [1213, 295] width 279 height 36
click at [1259, 472] on div "Description Ar: ميلك شيك كريمي مغذي ممزوج بالهورليكس، مما يوفر دفعة مثالية من ا…" at bounding box center [1183, 499] width 370 height 67
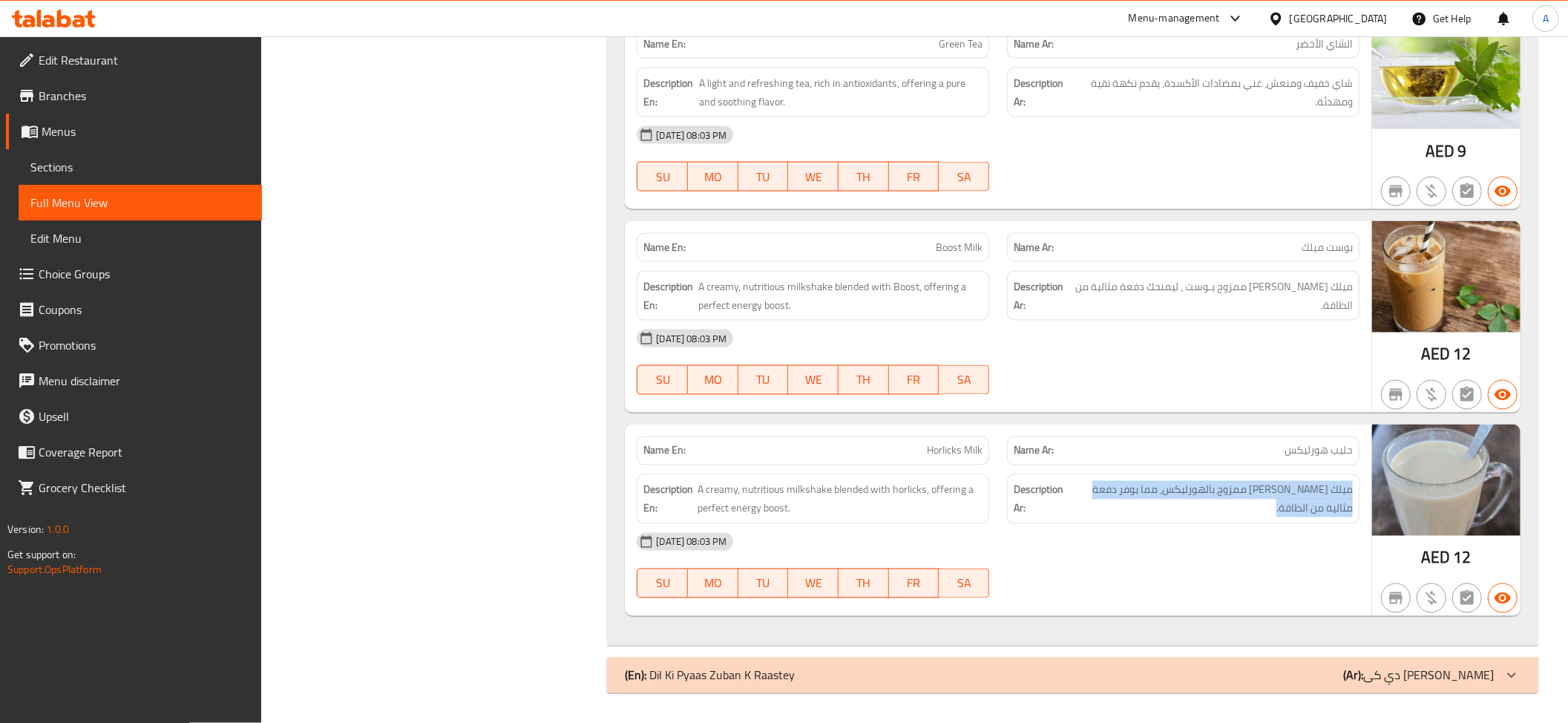
click at [1259, 472] on div "Description Ar: ميلك شيك كريمي مغذي ممزوج بالهورليكس، مما يوفر دفعة مثالية من ا…" at bounding box center [1183, 499] width 370 height 67
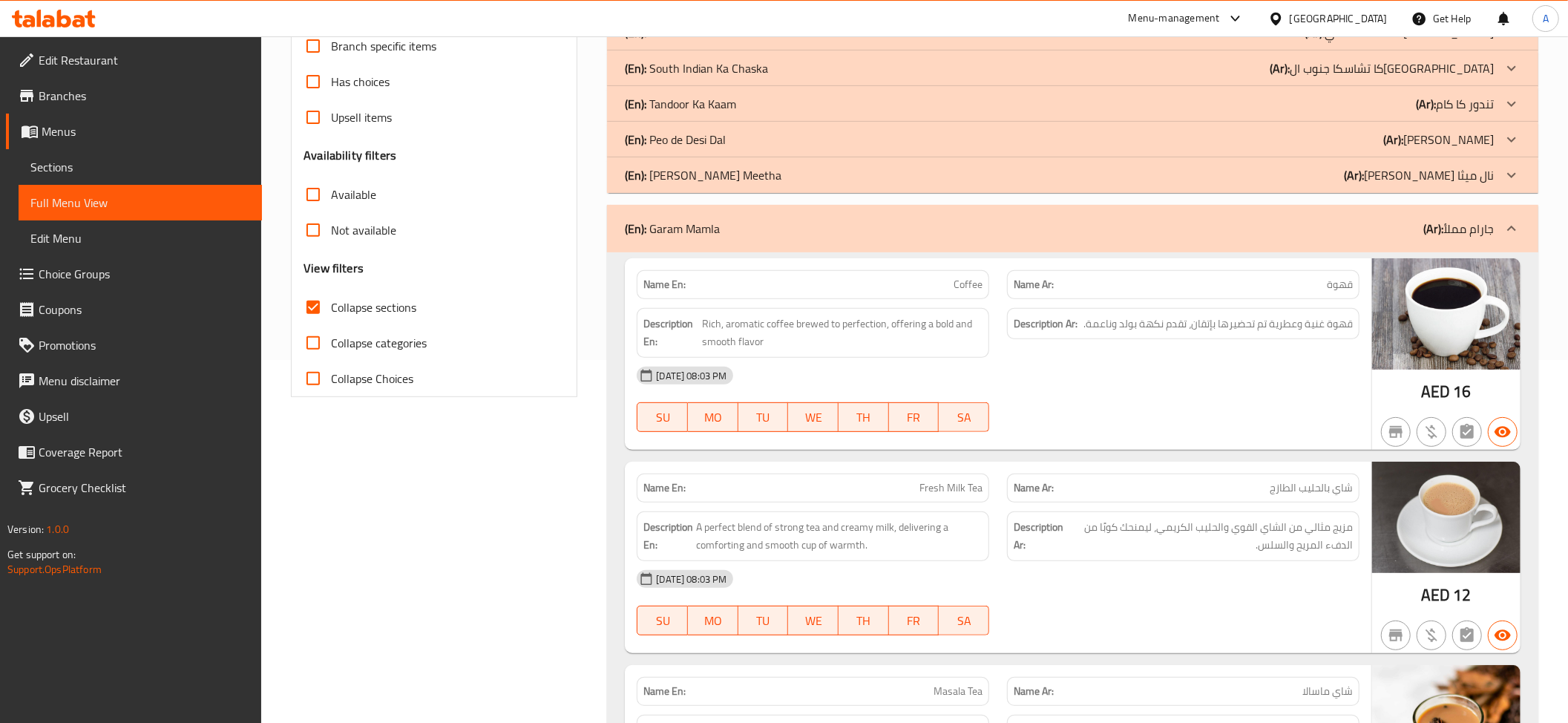
scroll to position [342, 0]
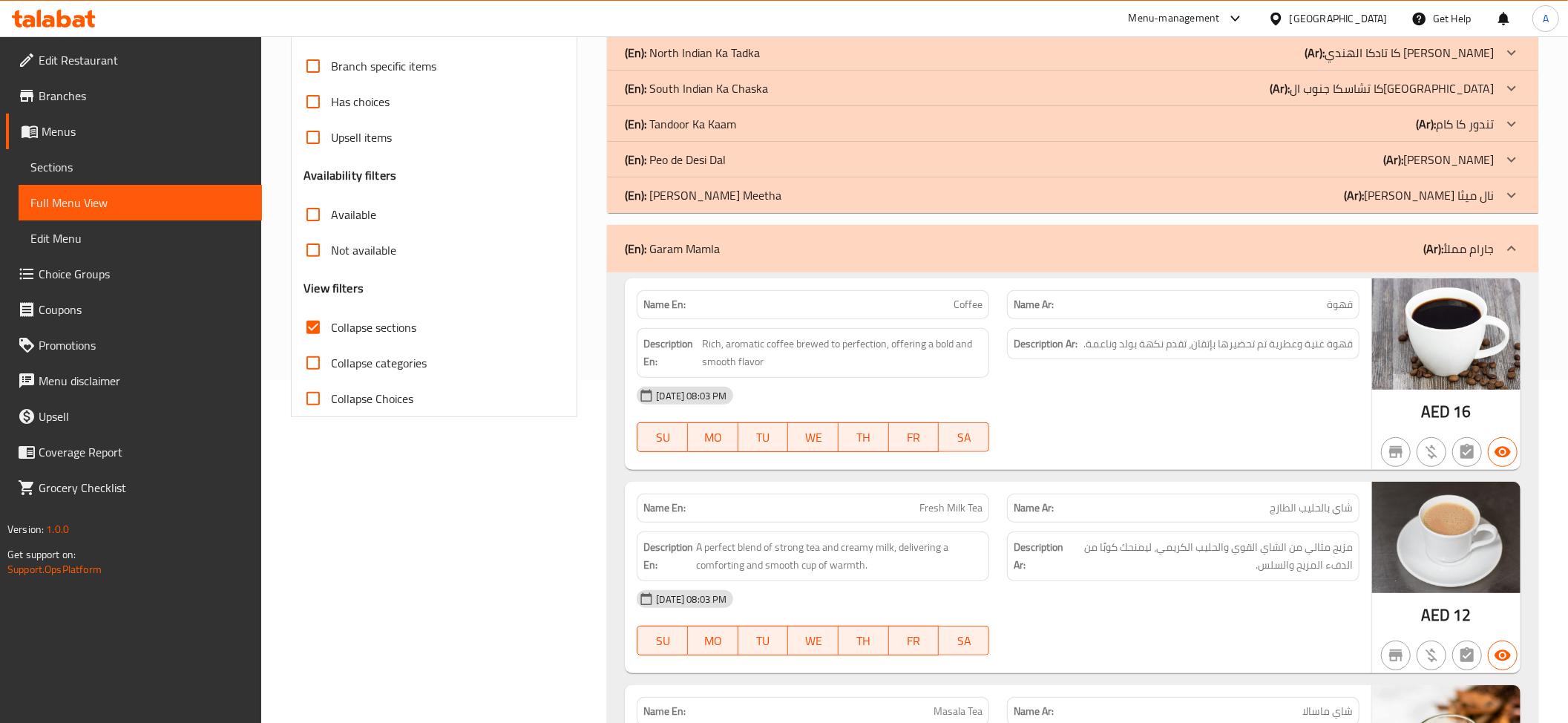
click at [1484, 246] on p "(Ar): جارام مملأ" at bounding box center [1459, 249] width 70 height 18
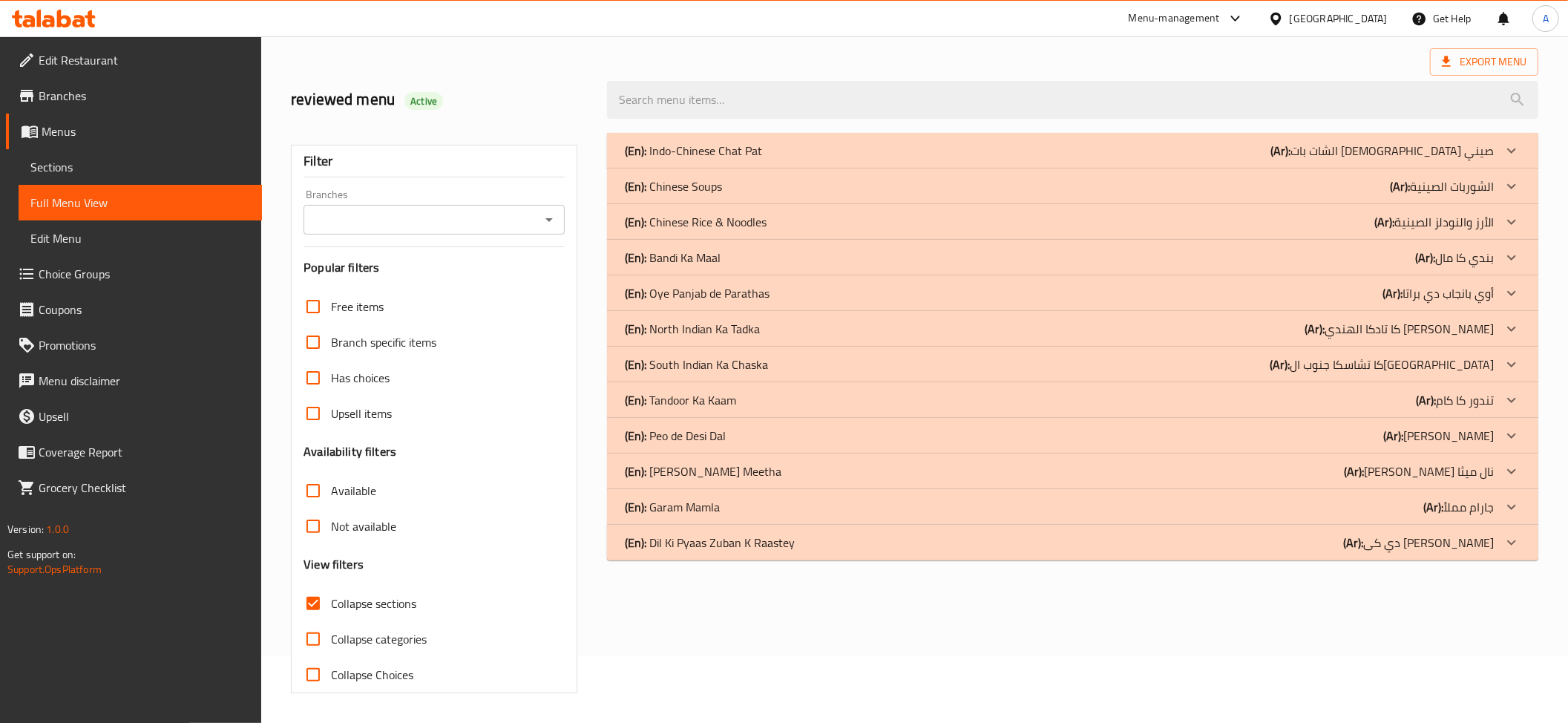
scroll to position [68, 0]
click at [853, 543] on div "(En): Dil Ki Pyaas Zuban K Raastey (Ar): دي كى بياس زوبان راسيتى" at bounding box center [1059, 542] width 869 height 18
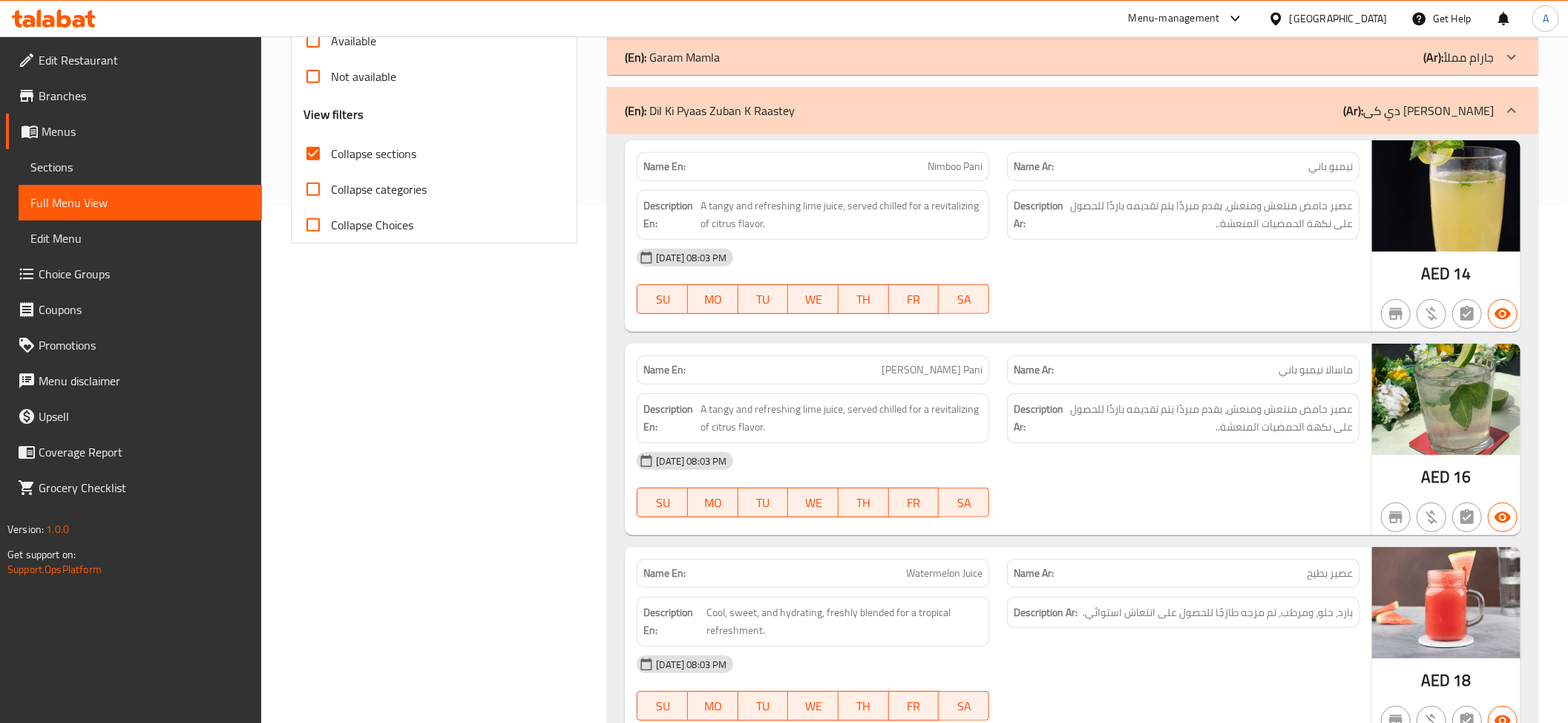
scroll to position [538, 0]
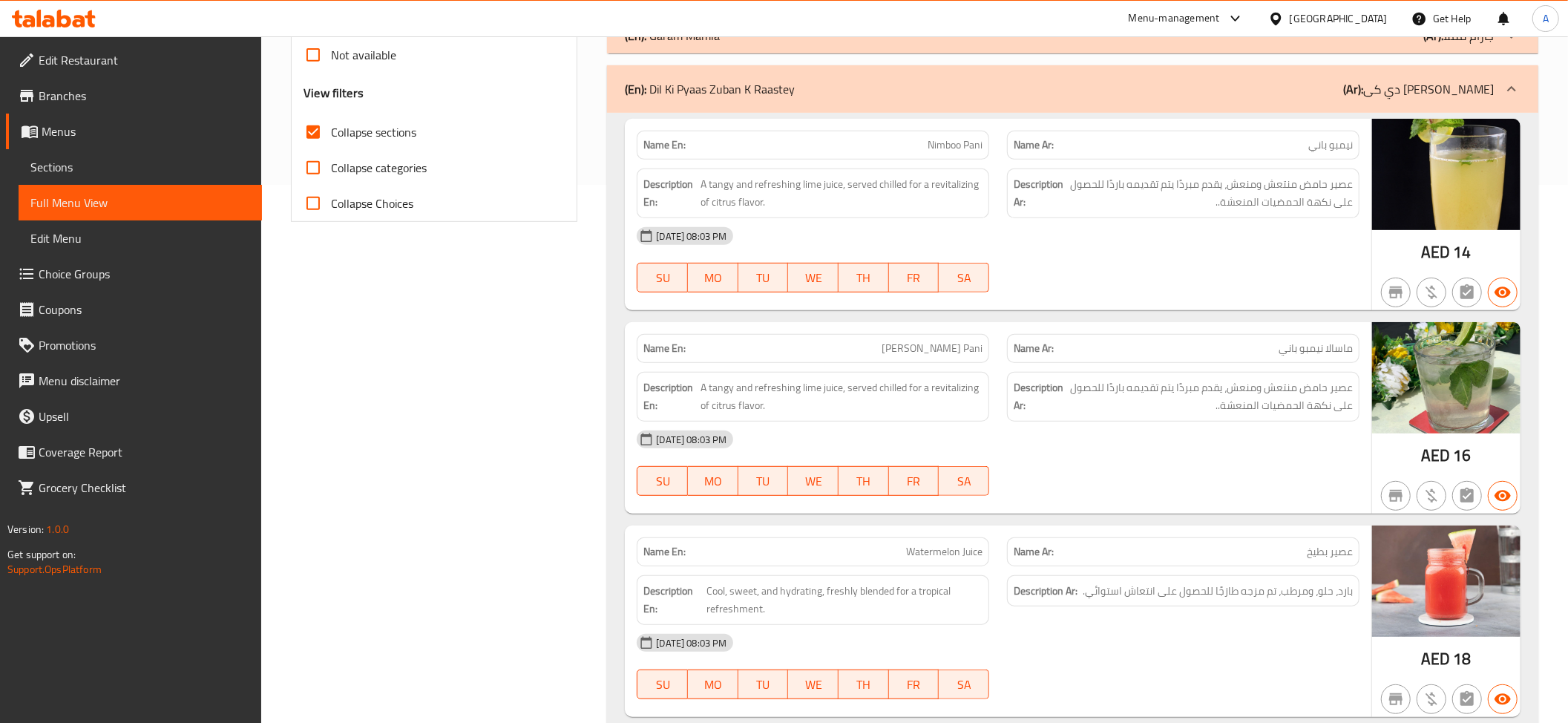
click at [914, 157] on div "Name En: Nimboo Pani" at bounding box center [812, 145] width 352 height 29
click at [1277, 155] on div "Name Ar: نيمبو باني" at bounding box center [1183, 145] width 352 height 29
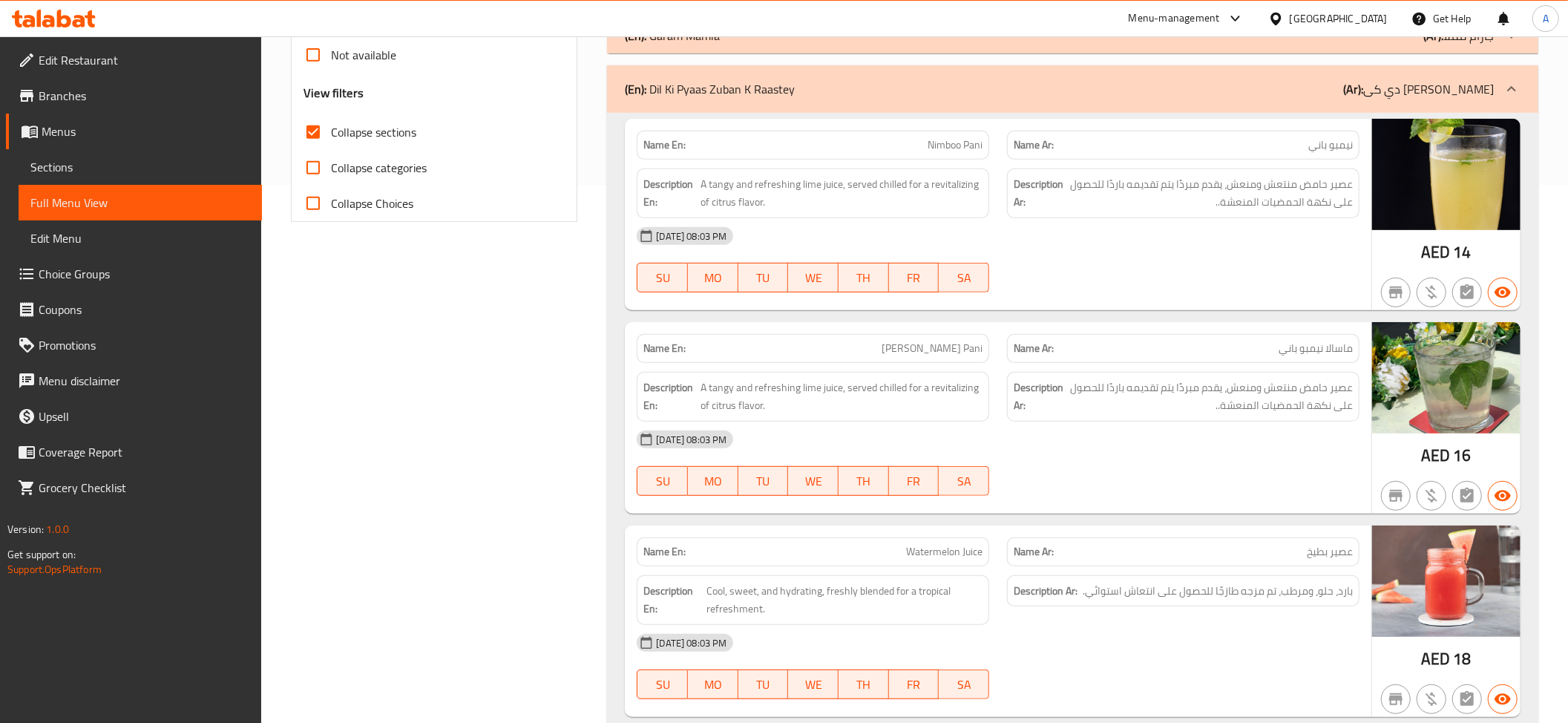
click at [880, 173] on div "Description En: A tangy and refreshing lime juice, served chilled for a revital…" at bounding box center [812, 193] width 352 height 50
click at [891, 141] on p "Name En: Nimboo Pani" at bounding box center [813, 145] width 340 height 16
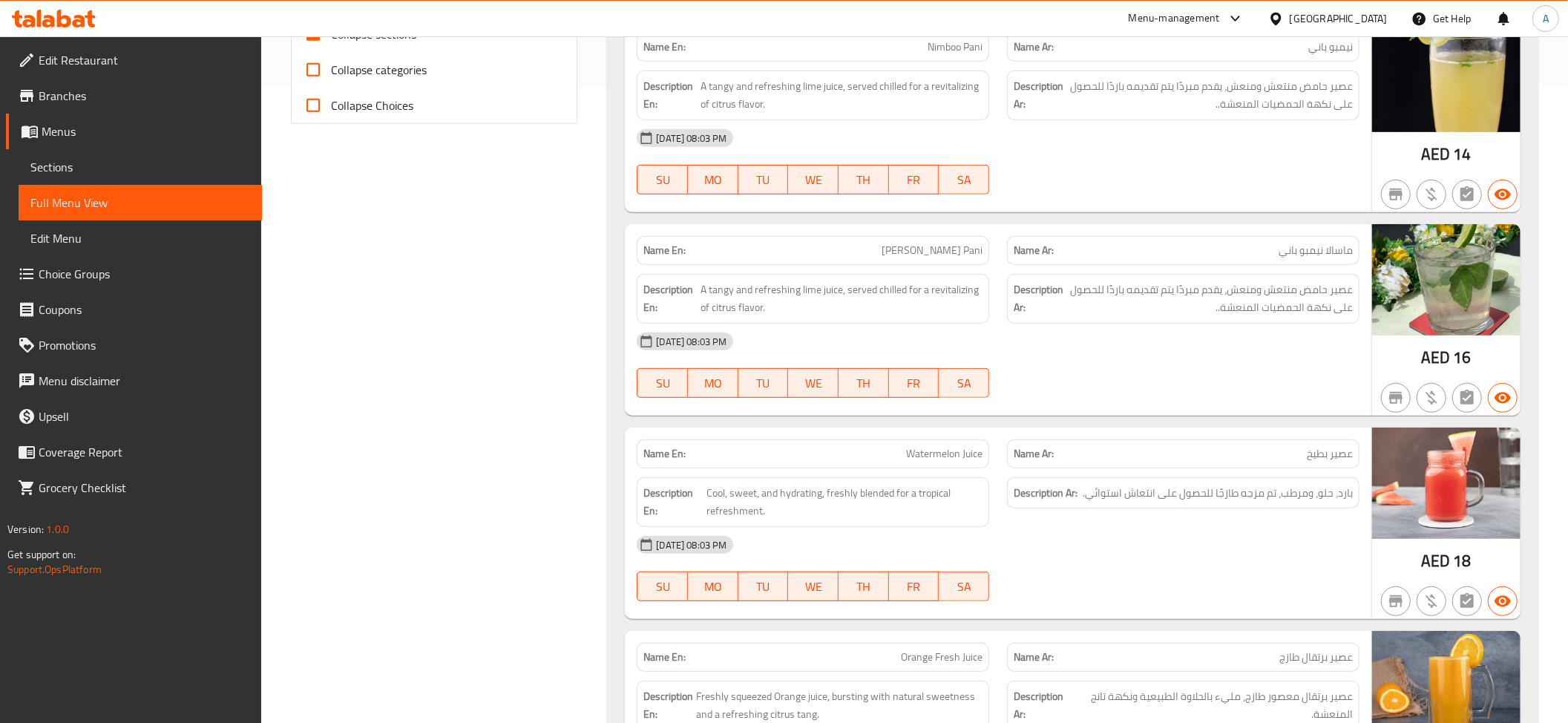
scroll to position [725, 0]
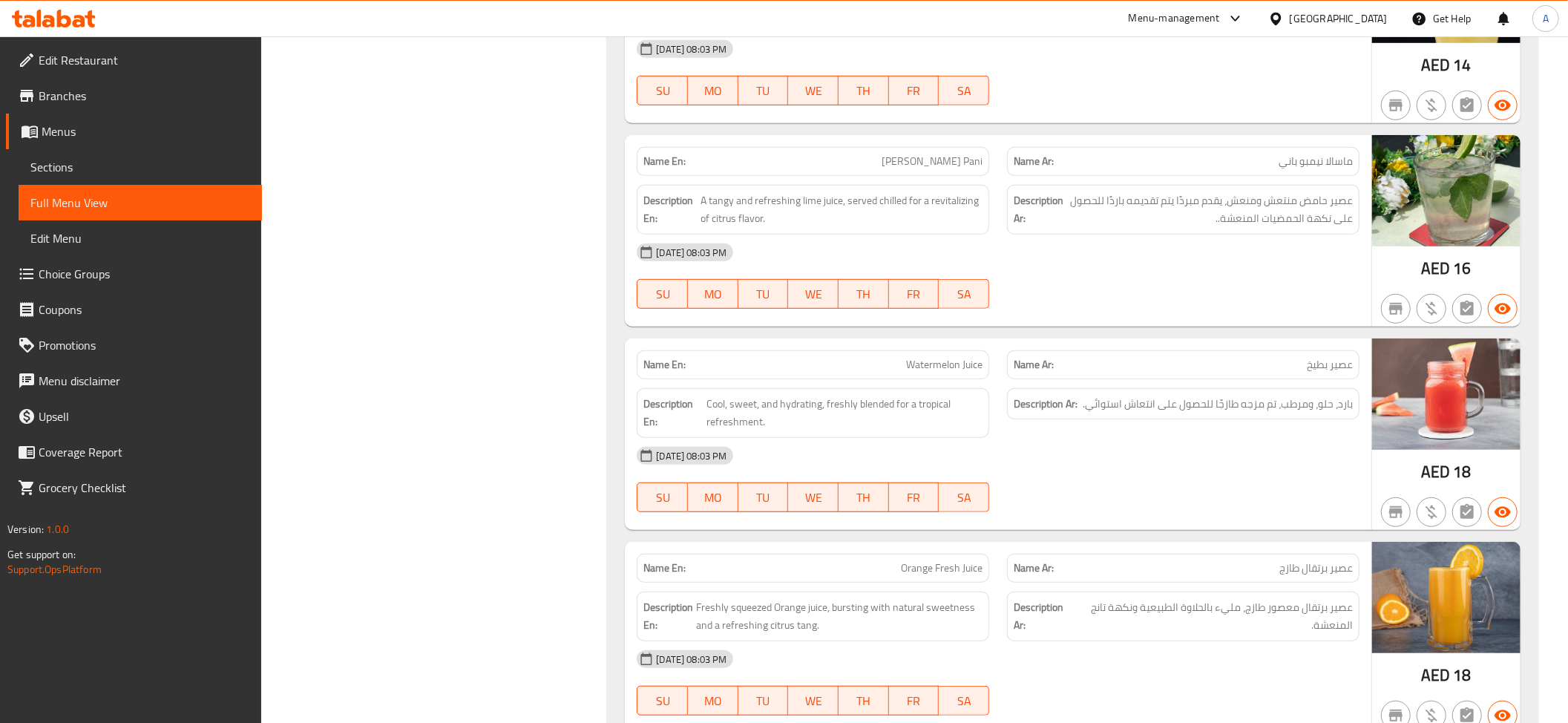
click at [853, 163] on p "Name En: Masala Nimboo Pani" at bounding box center [813, 161] width 340 height 16
click at [1285, 157] on span "ماسالا نيمبو باني" at bounding box center [1315, 161] width 74 height 16
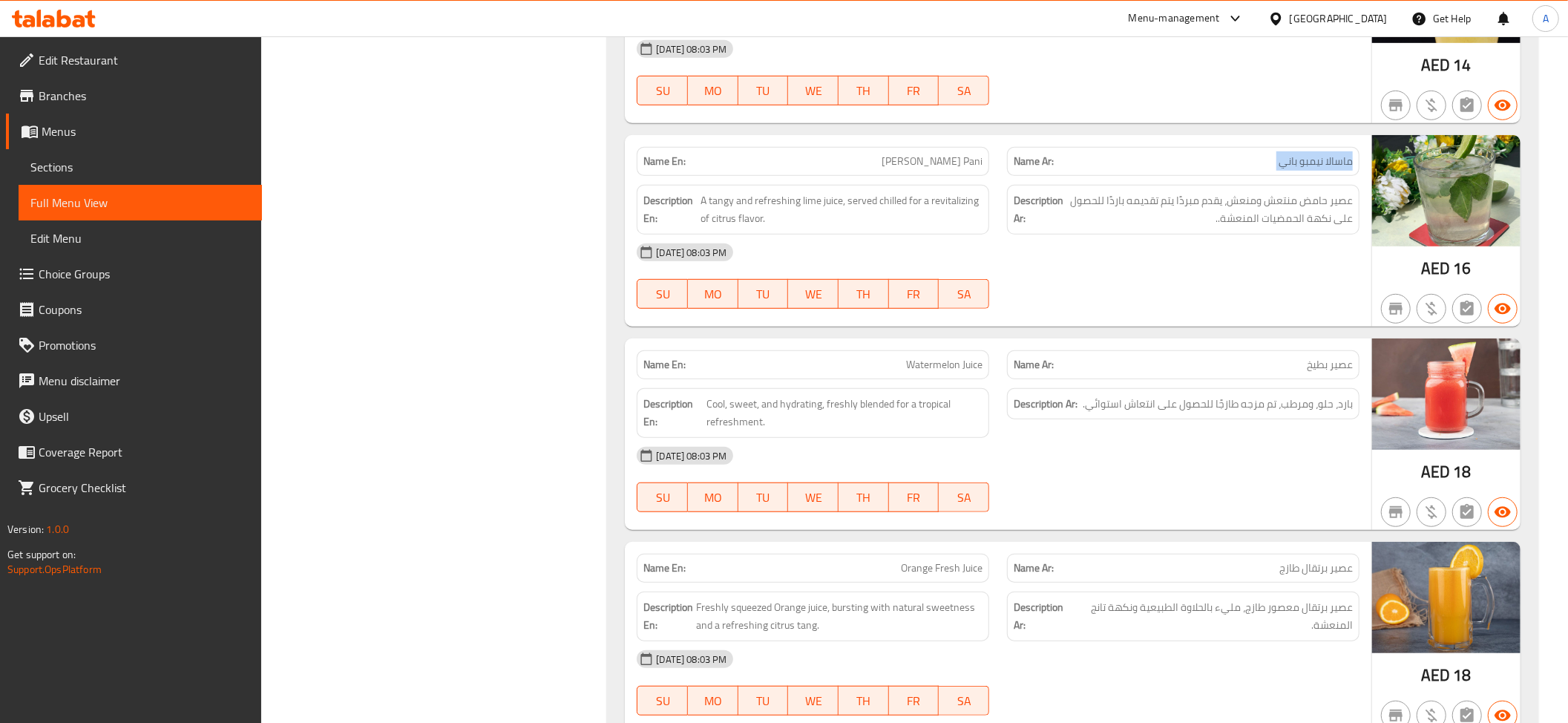
click at [1285, 157] on span "ماسالا نيمبو باني" at bounding box center [1315, 161] width 74 height 16
click at [912, 159] on span "Masala Nimboo Pani" at bounding box center [931, 161] width 101 height 16
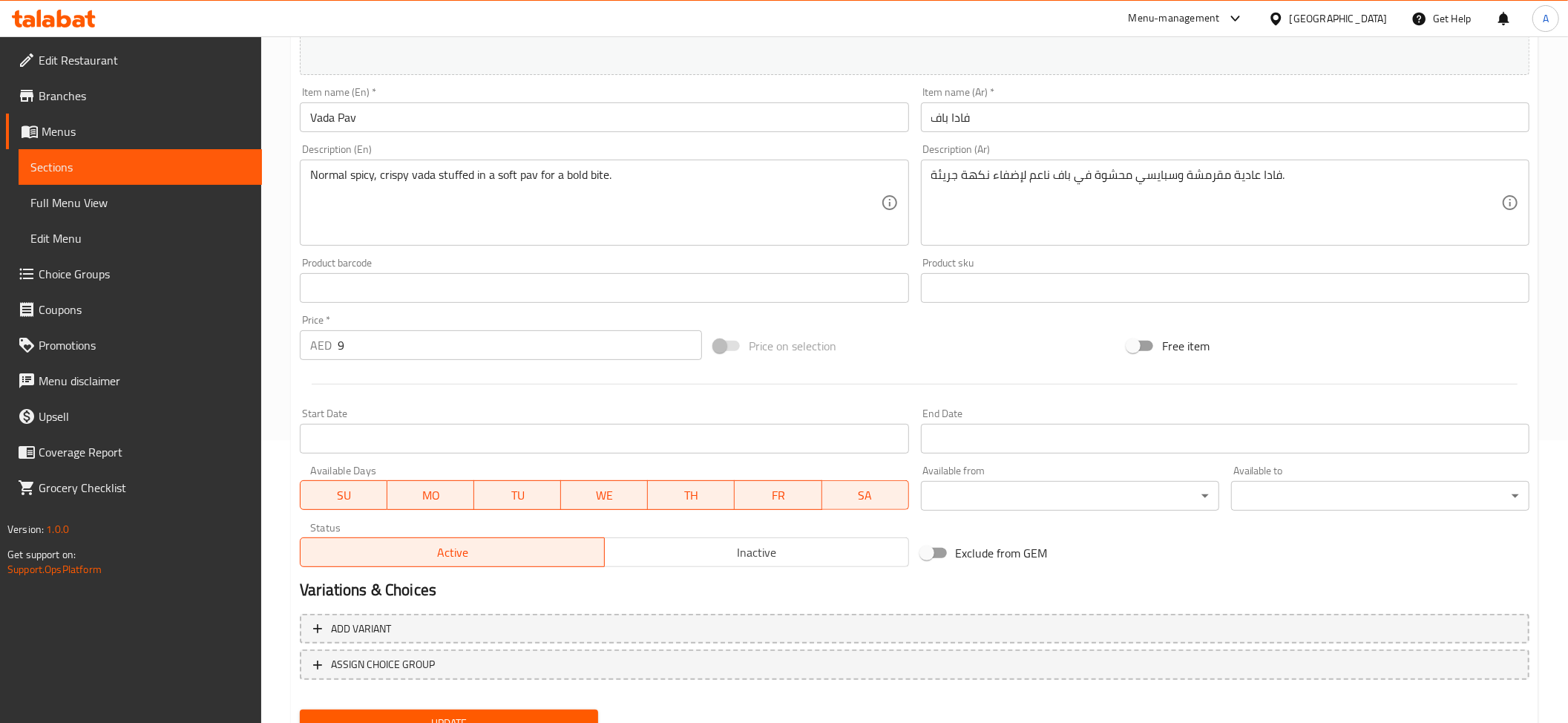
scroll to position [327, 0]
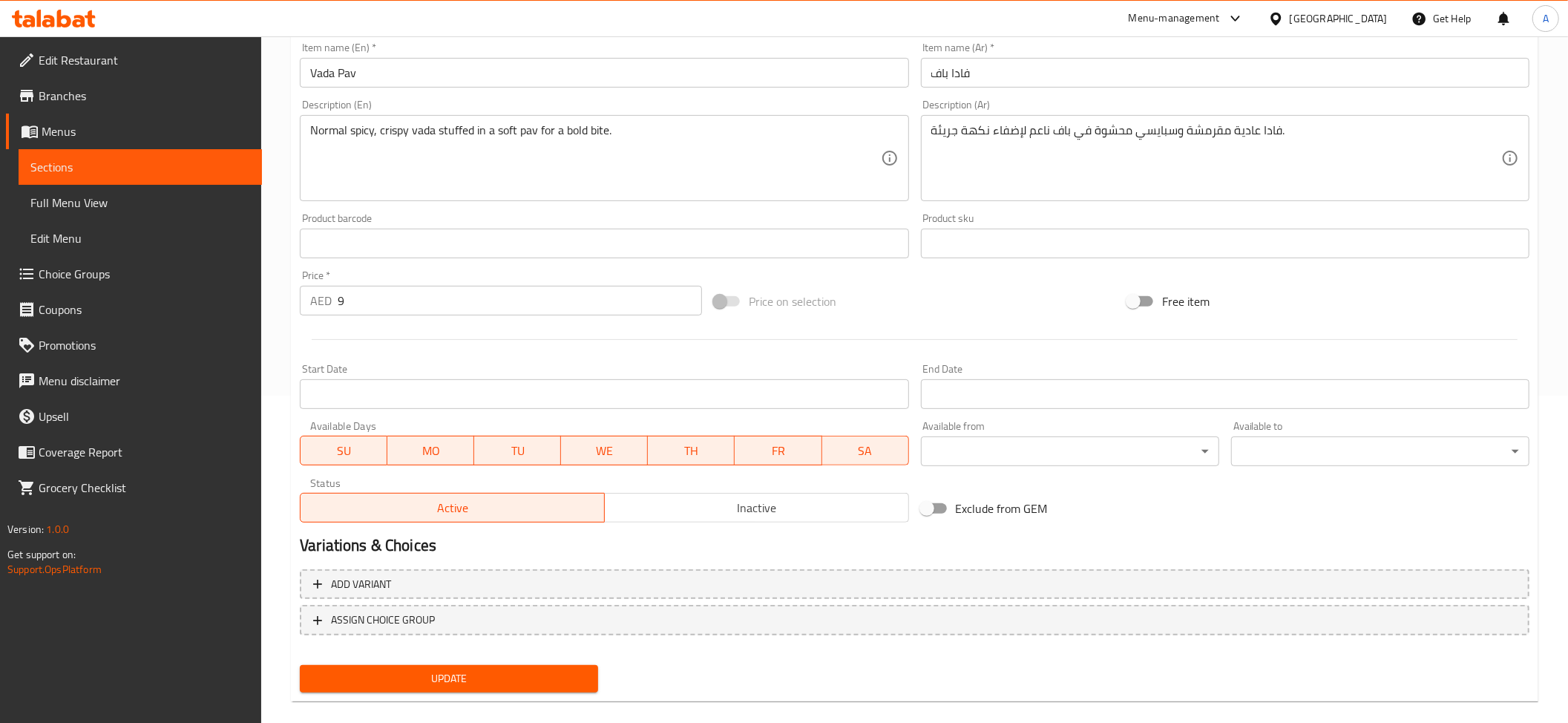
click at [543, 677] on span "Update" at bounding box center [448, 678] width 274 height 19
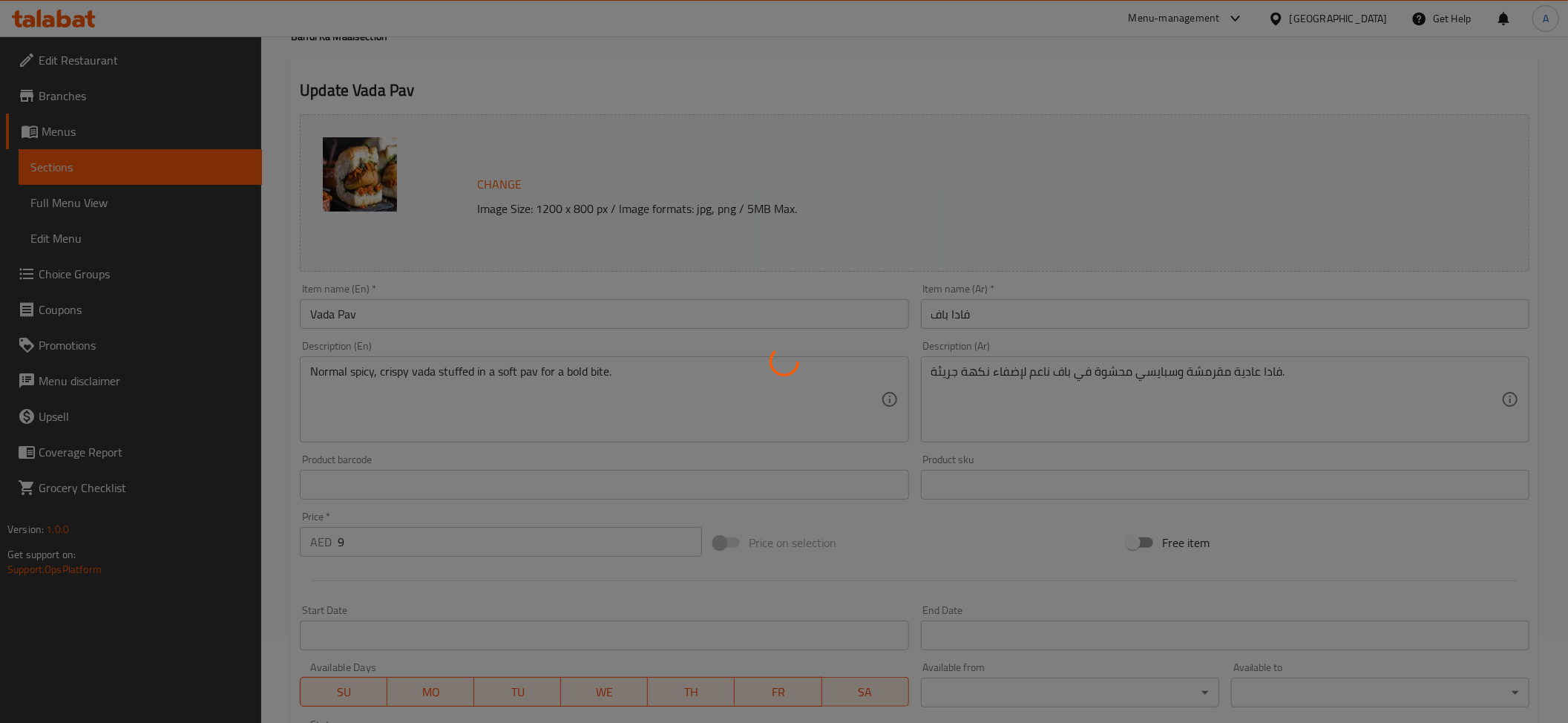
scroll to position [25, 0]
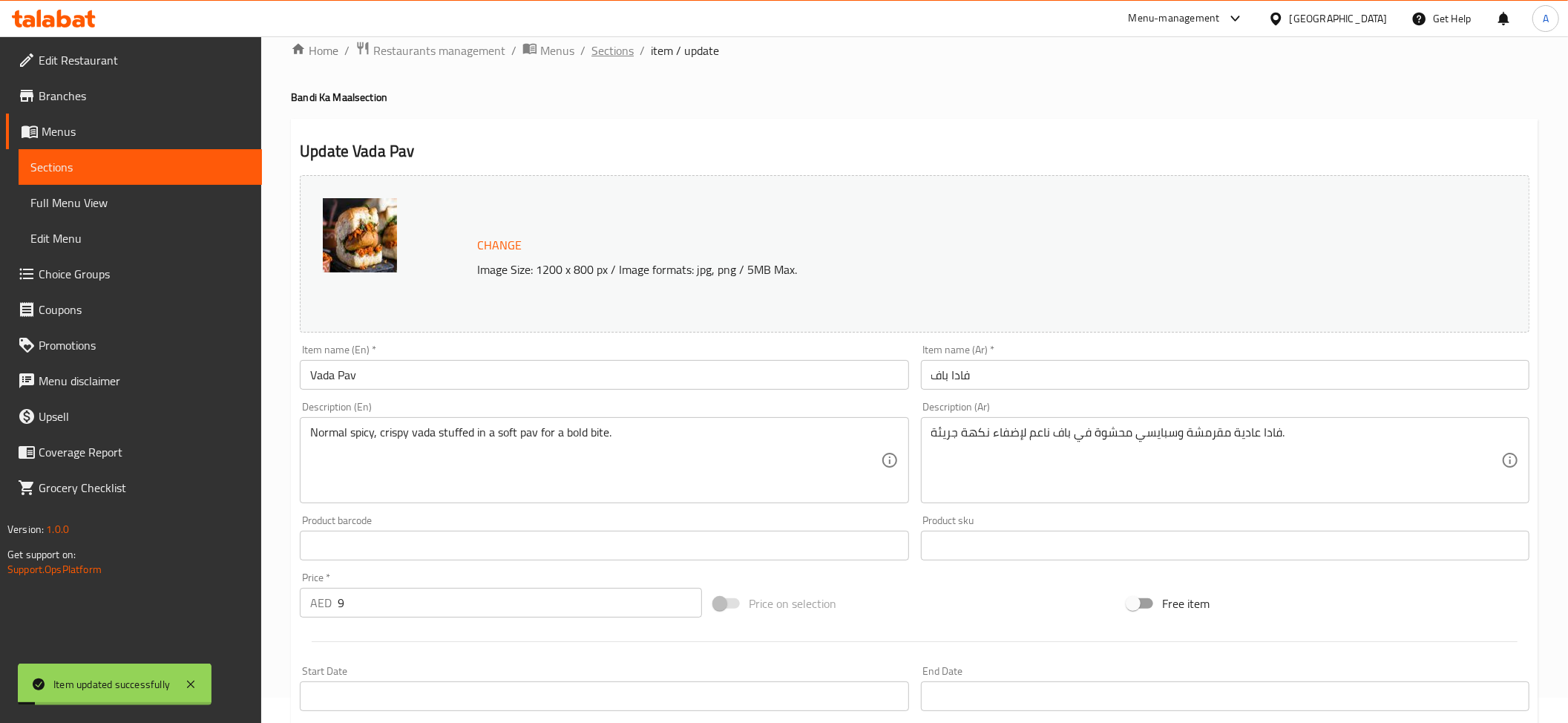
click at [619, 45] on span "Sections" at bounding box center [612, 51] width 42 height 18
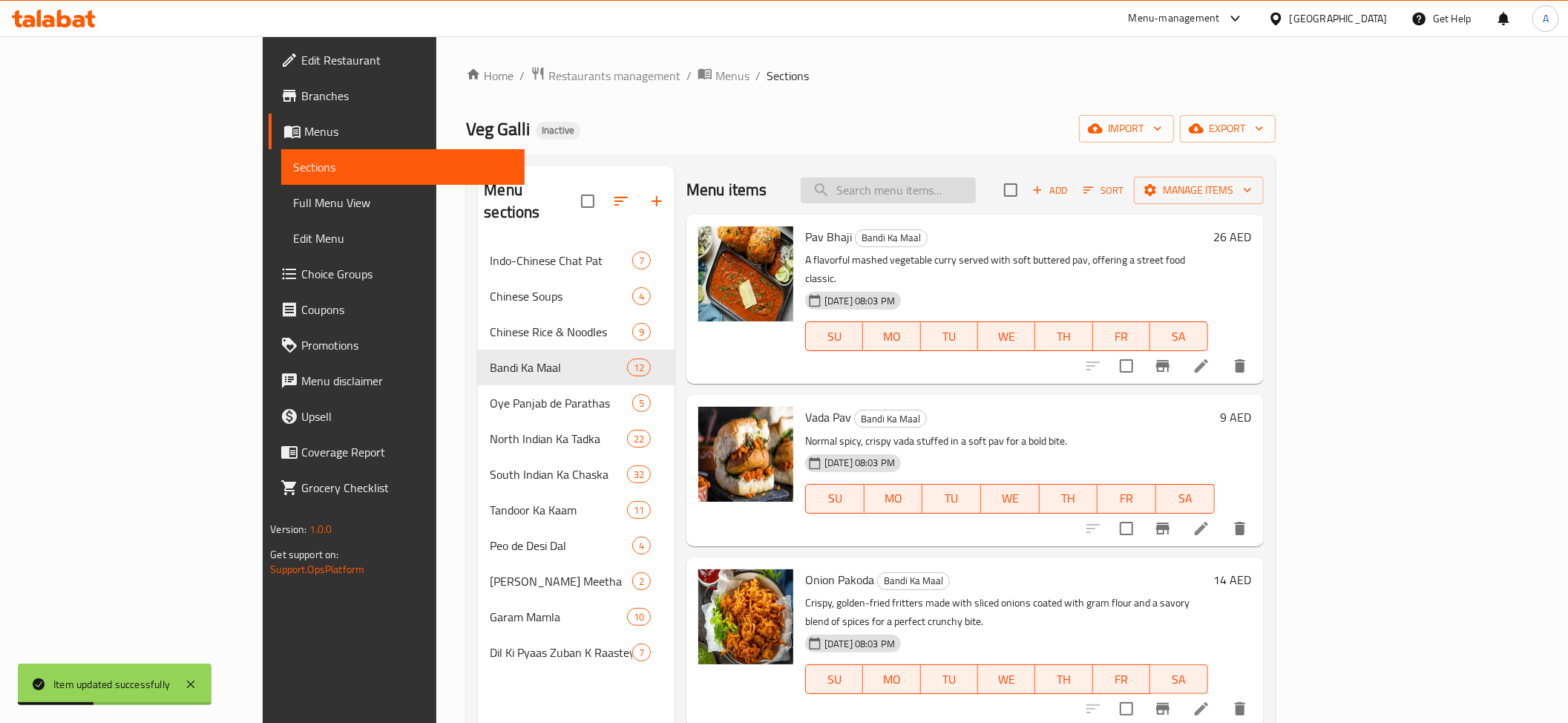
click at [976, 196] on input "search" at bounding box center [888, 190] width 175 height 26
paste input "roasted"
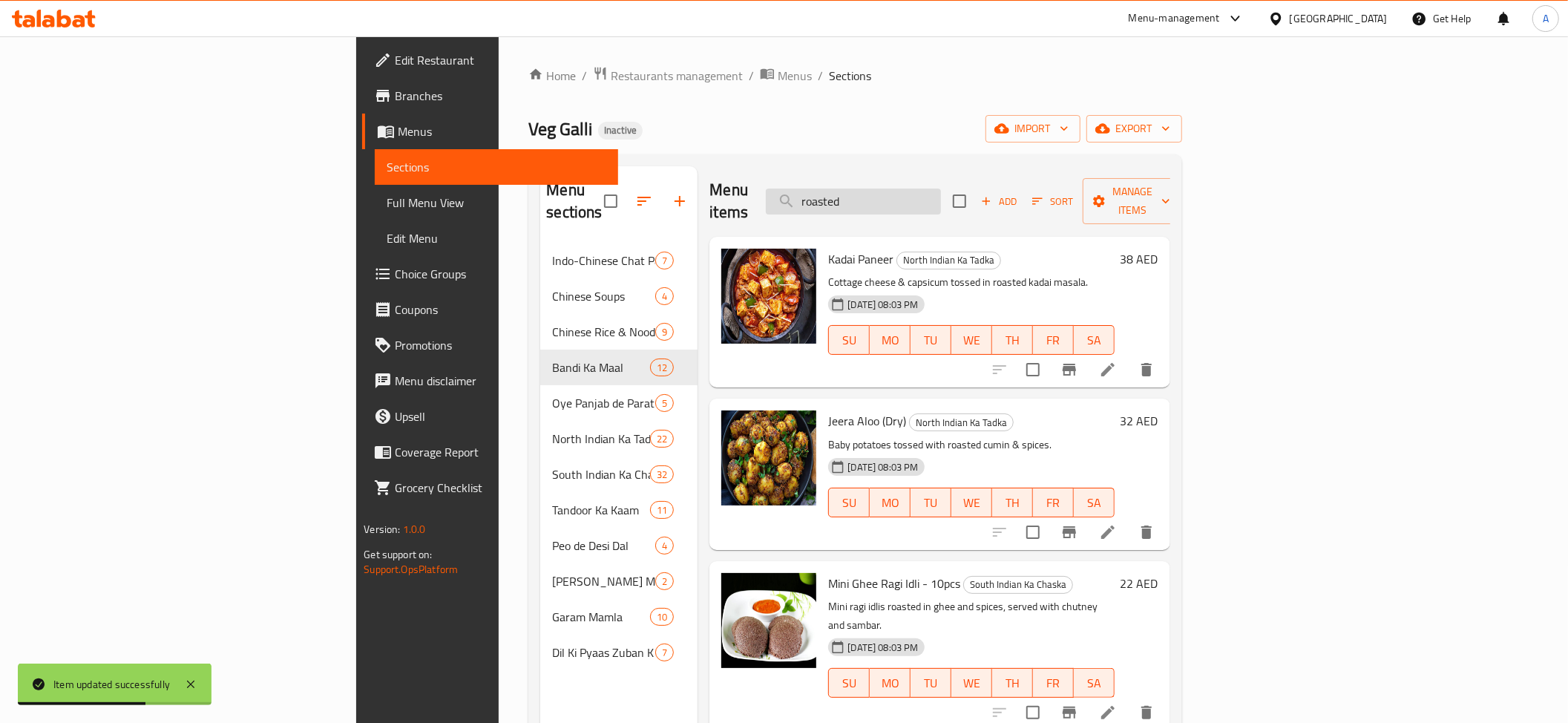
click at [941, 188] on input "roasted" at bounding box center [853, 201] width 175 height 26
click at [941, 196] on input "roasted" at bounding box center [853, 201] width 175 height 26
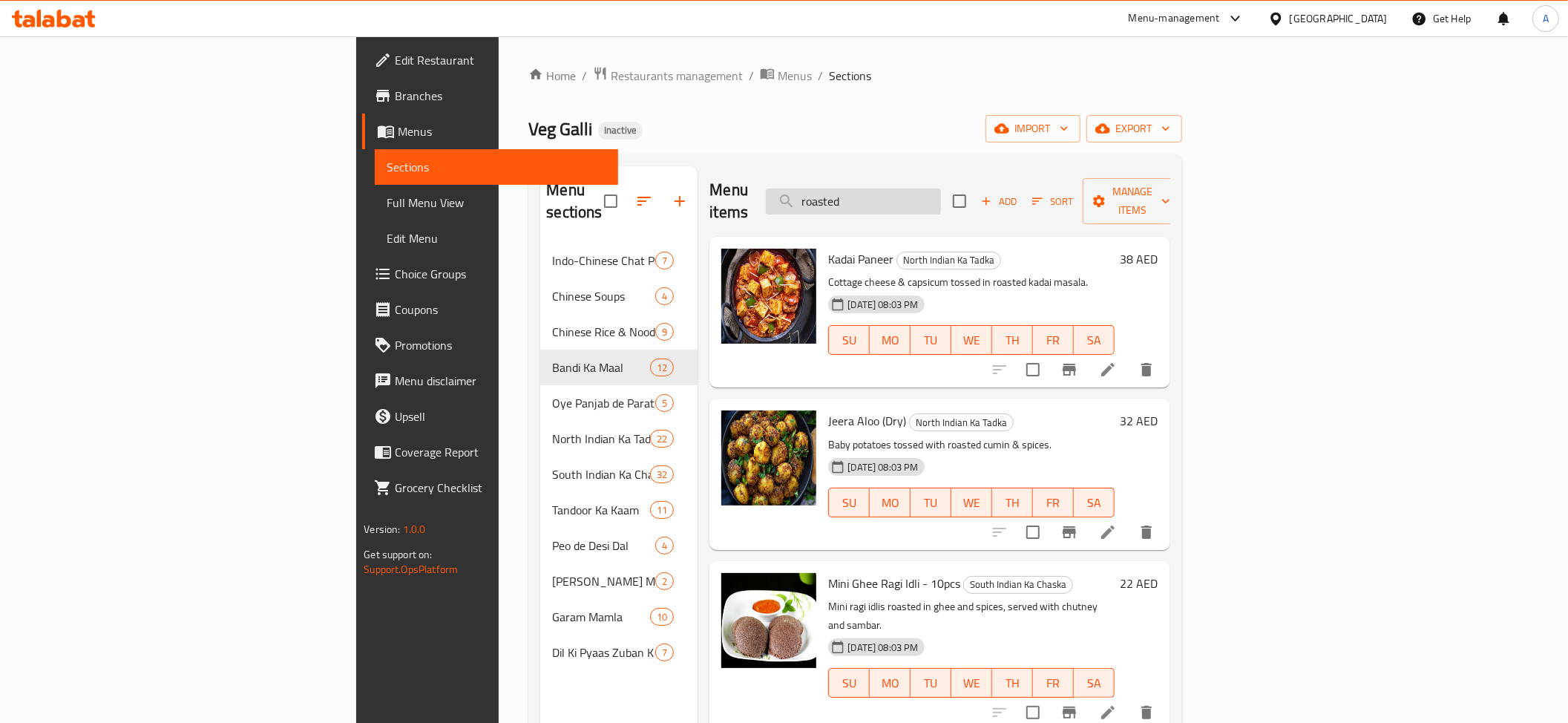
click at [941, 196] on input "roasted" at bounding box center [853, 201] width 175 height 26
paste input "Mix Veg (Dry)"
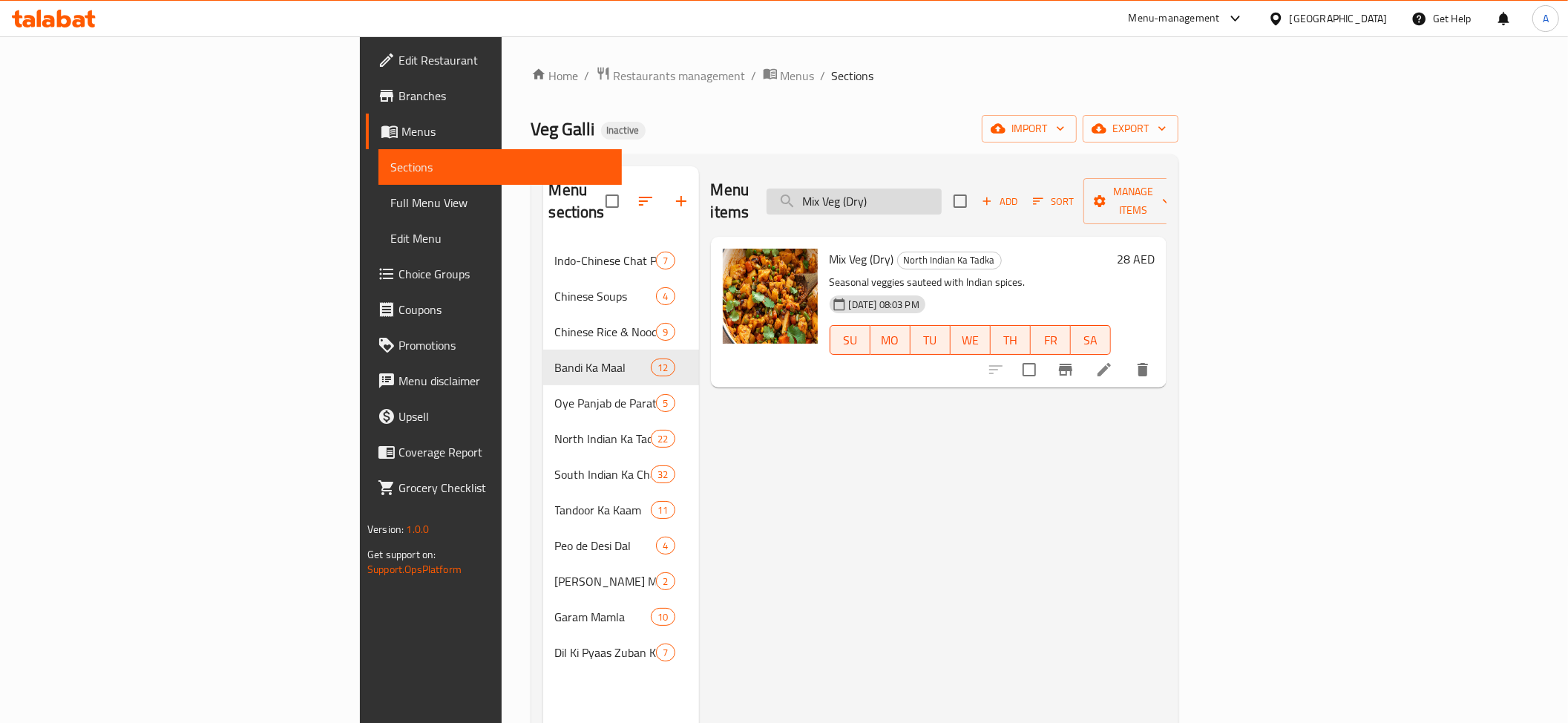
click at [942, 188] on input "Mix Veg (Dry)" at bounding box center [854, 201] width 175 height 26
paste input "Bhindi Do Pyaza"
type input "Bhindi Do Pyaza"
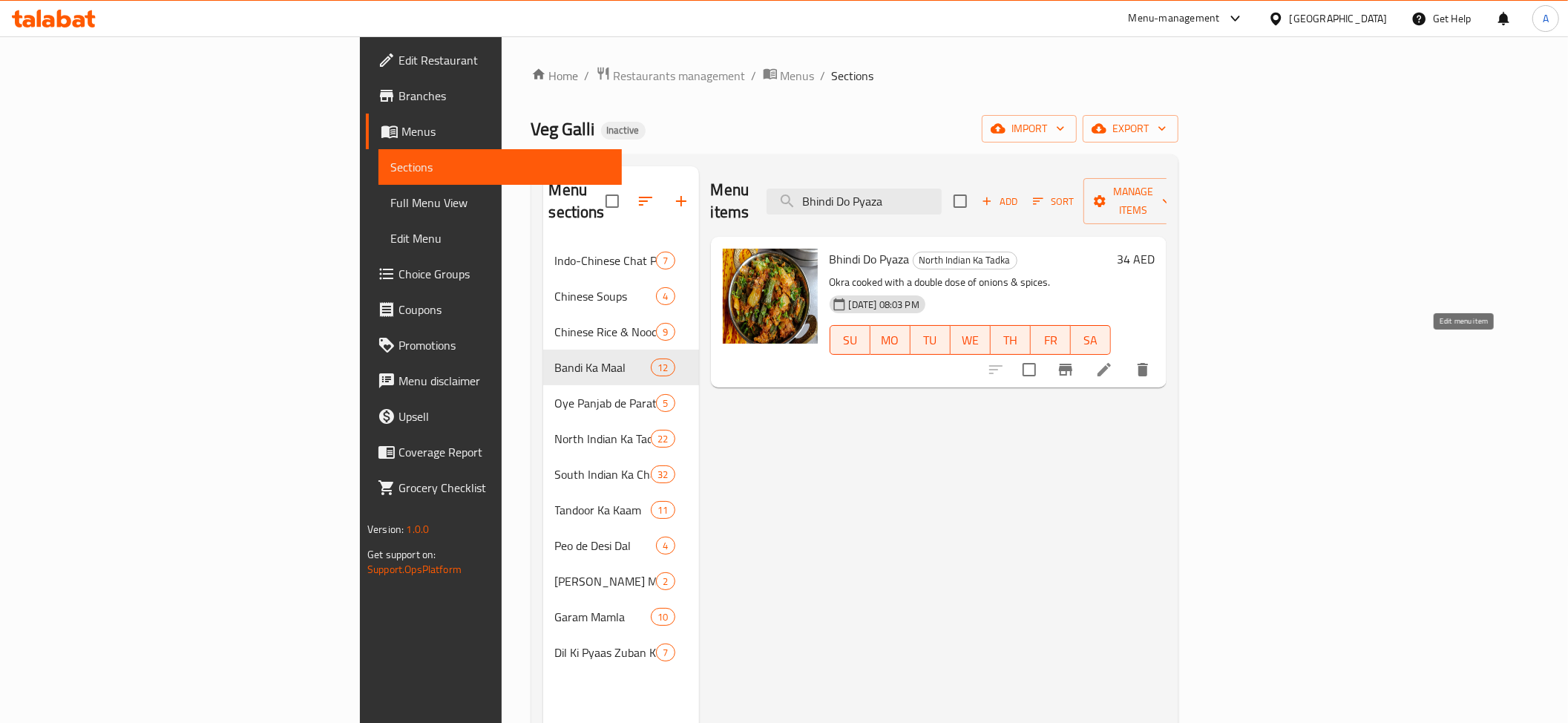
click at [1113, 361] on icon at bounding box center [1104, 370] width 18 height 18
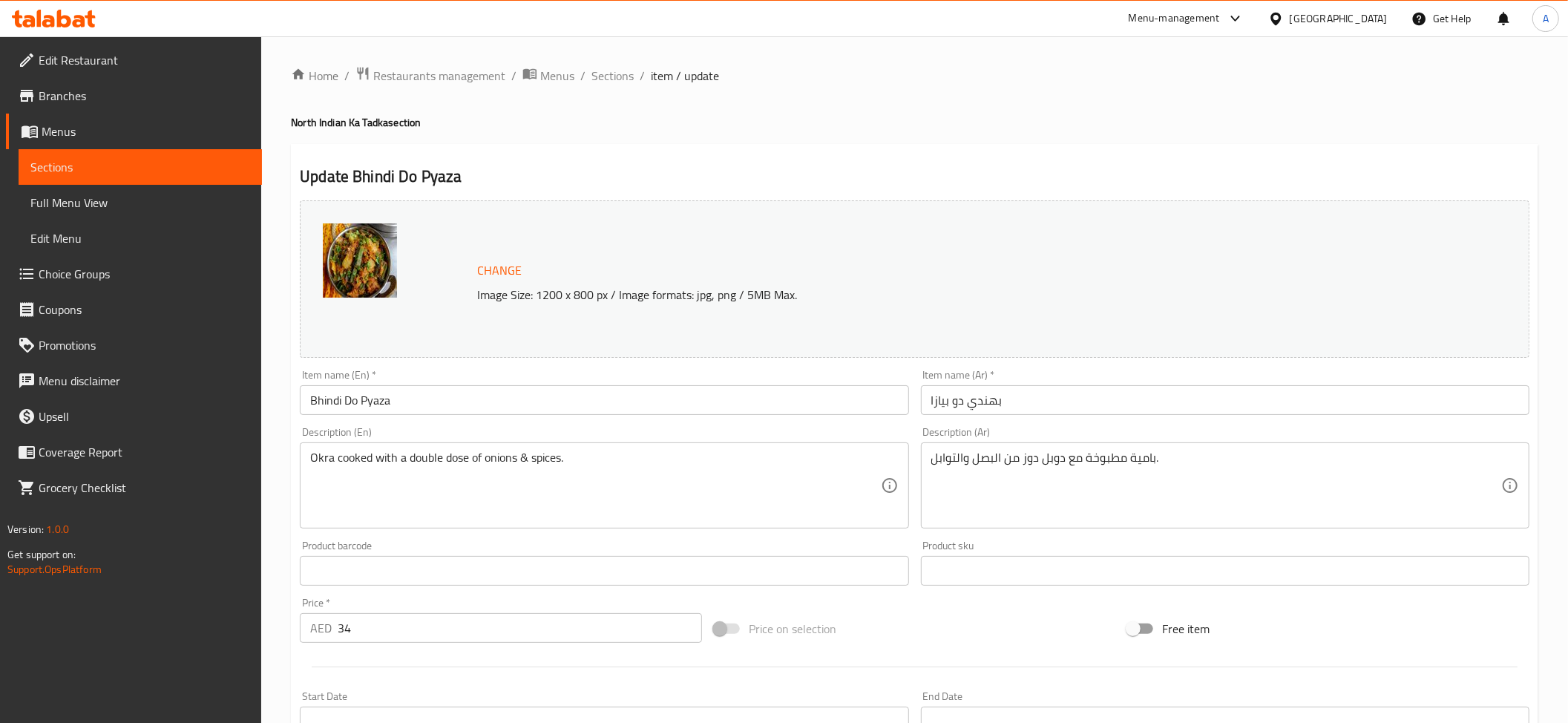
click at [627, 461] on div at bounding box center [784, 361] width 1568 height 723
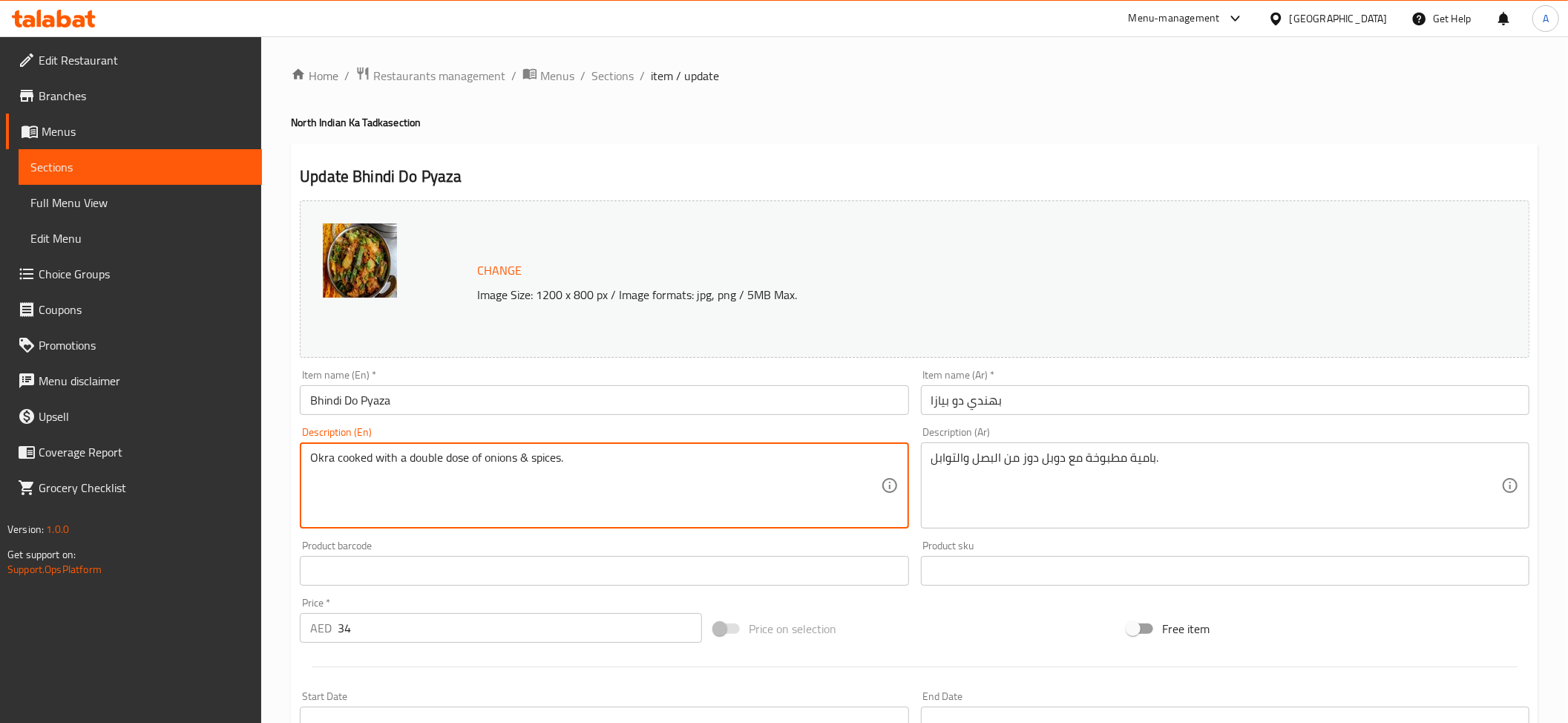
click at [627, 461] on textarea "Okra cooked with a double dose of onions & spices." at bounding box center [595, 486] width 570 height 70
click at [1094, 463] on textarea "بامية مطبوخة مع دوبل دوز من البصل والتوابل." at bounding box center [1216, 486] width 570 height 70
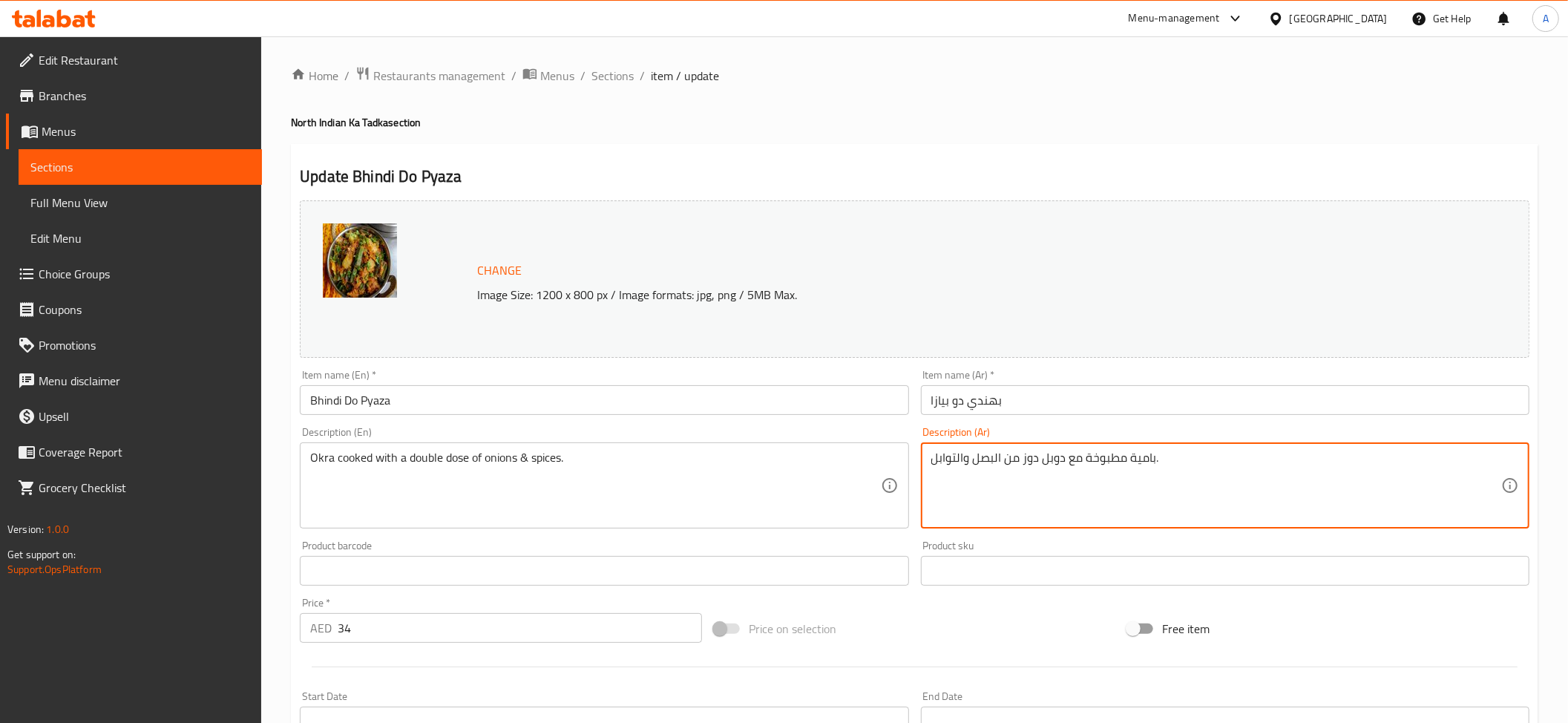
click at [1094, 463] on textarea "بامية مطبوخة مع دوبل دوز من البصل والتوابل." at bounding box center [1216, 486] width 570 height 70
click at [1036, 466] on textarea "بامية مطبوخة مع دوبل دوز من البصل والتوابل." at bounding box center [1216, 486] width 570 height 70
drag, startPoint x: 609, startPoint y: 66, endPoint x: 595, endPoint y: 10, distance: 57.7
click at [609, 66] on span "Sections" at bounding box center [612, 75] width 42 height 18
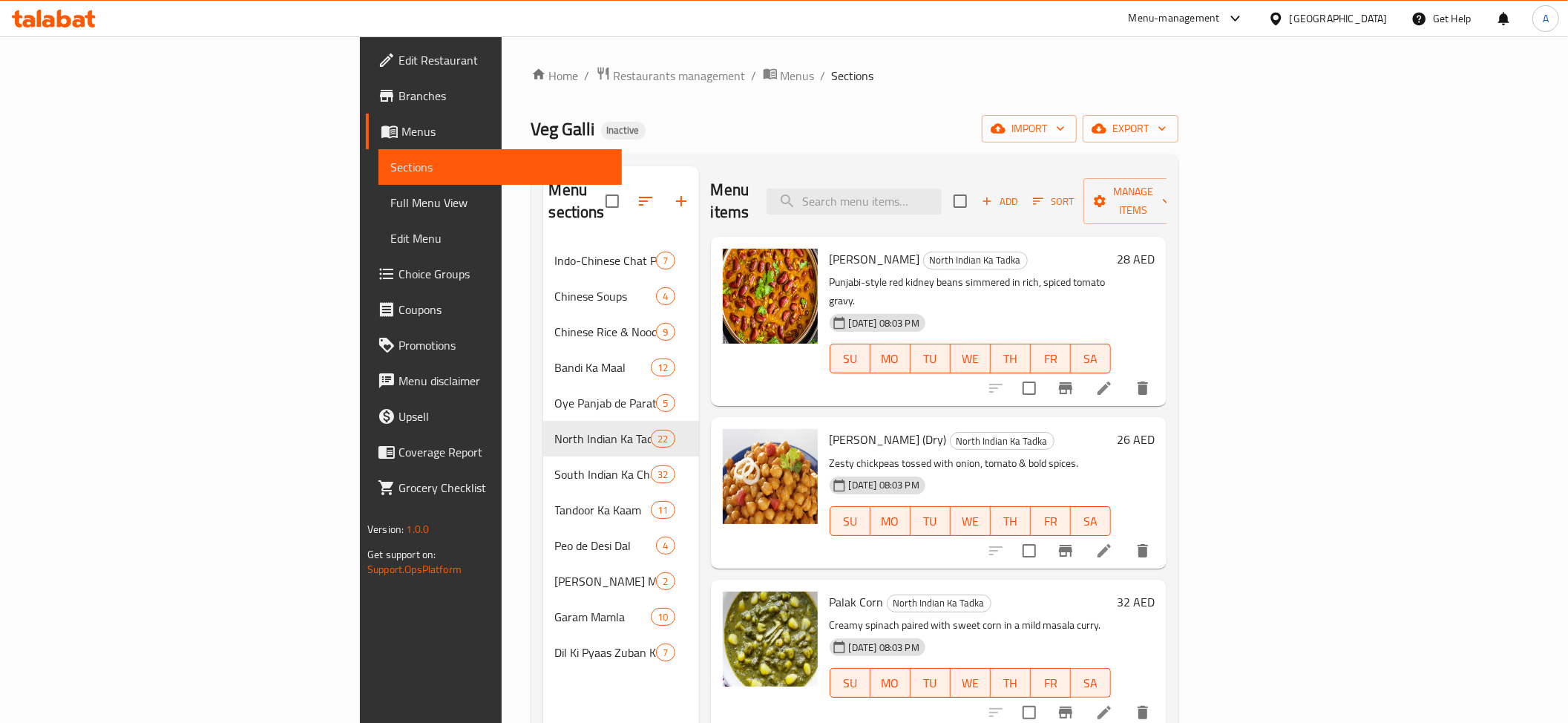
click at [1043, 177] on div "Menu items Add Sort Manage items" at bounding box center [939, 201] width 456 height 70
click at [942, 188] on input "search" at bounding box center [854, 201] width 175 height 26
paste input "Ragi Idli - 2pcs"
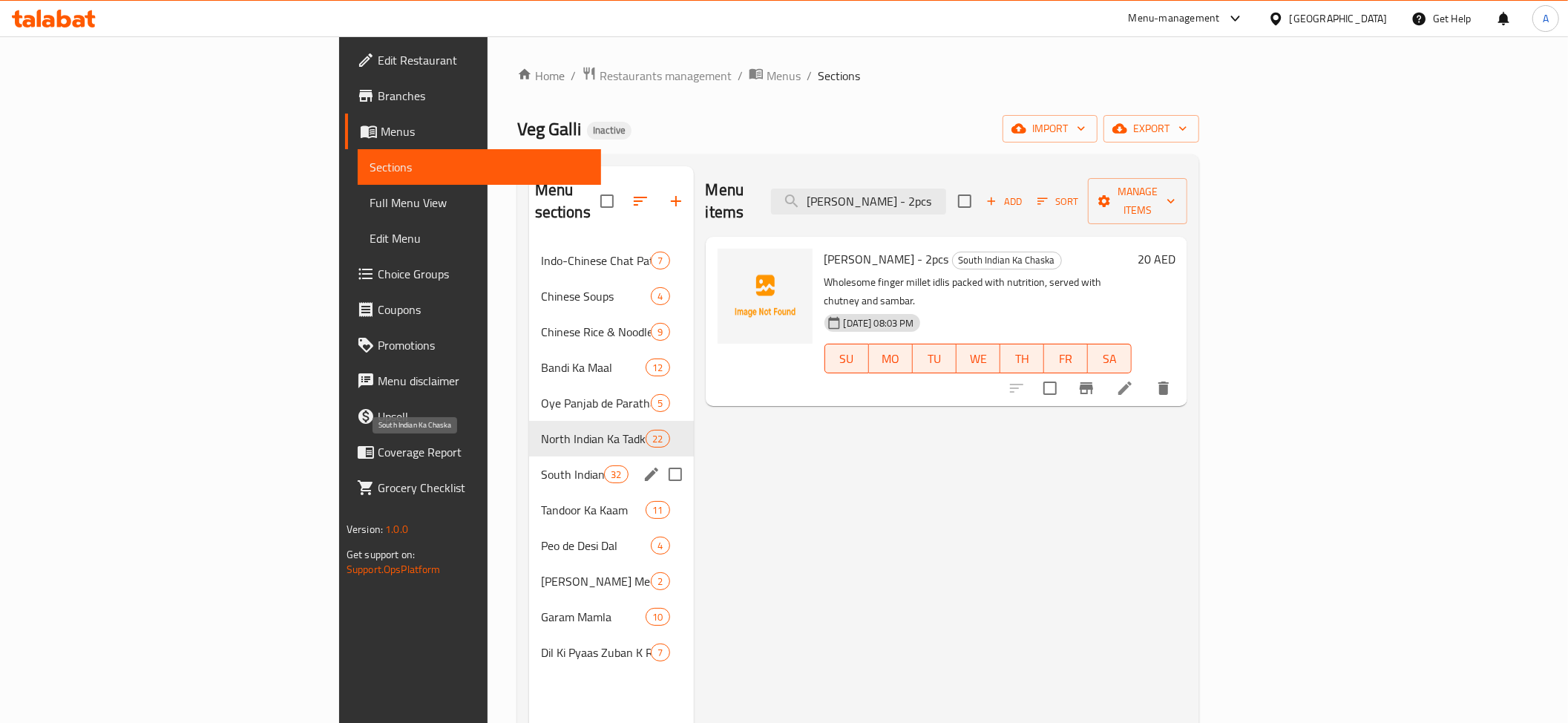
click at [541, 465] on span "South Indian Ka Chaska" at bounding box center [572, 474] width 63 height 18
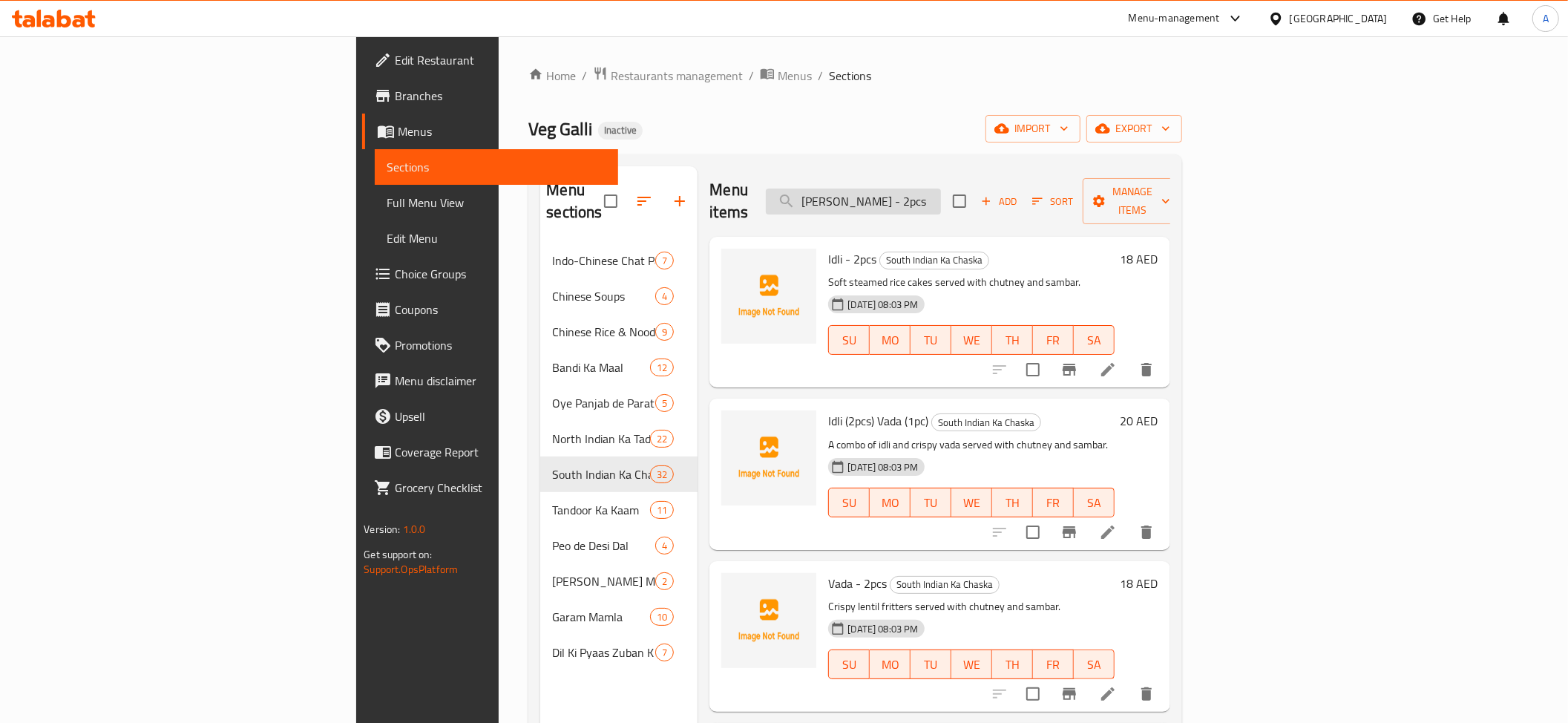
click at [941, 190] on input "Ragi Idli - 2pcs" at bounding box center [853, 201] width 175 height 26
paste input "oast"
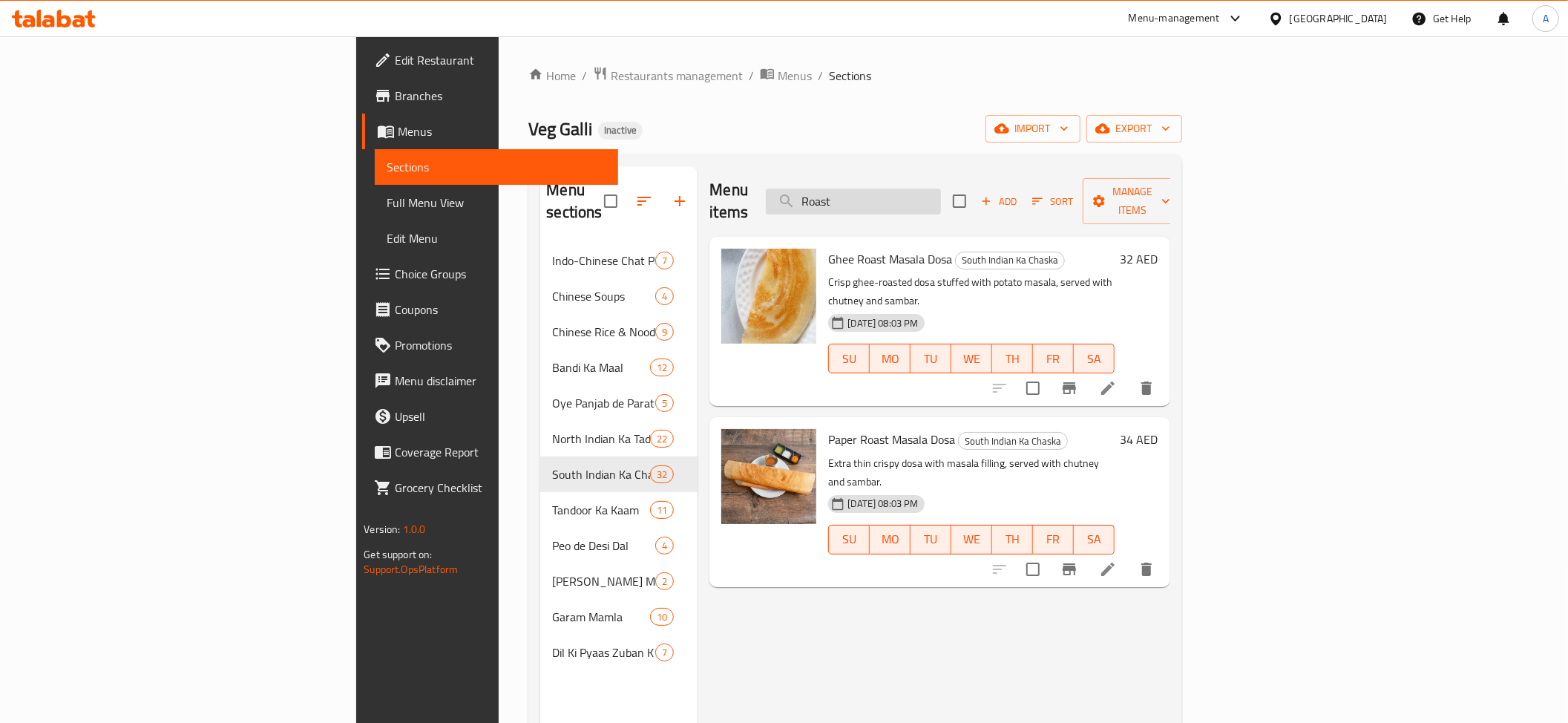
click at [941, 188] on input "Roast" at bounding box center [853, 201] width 175 height 26
paste input "Butter Roti"
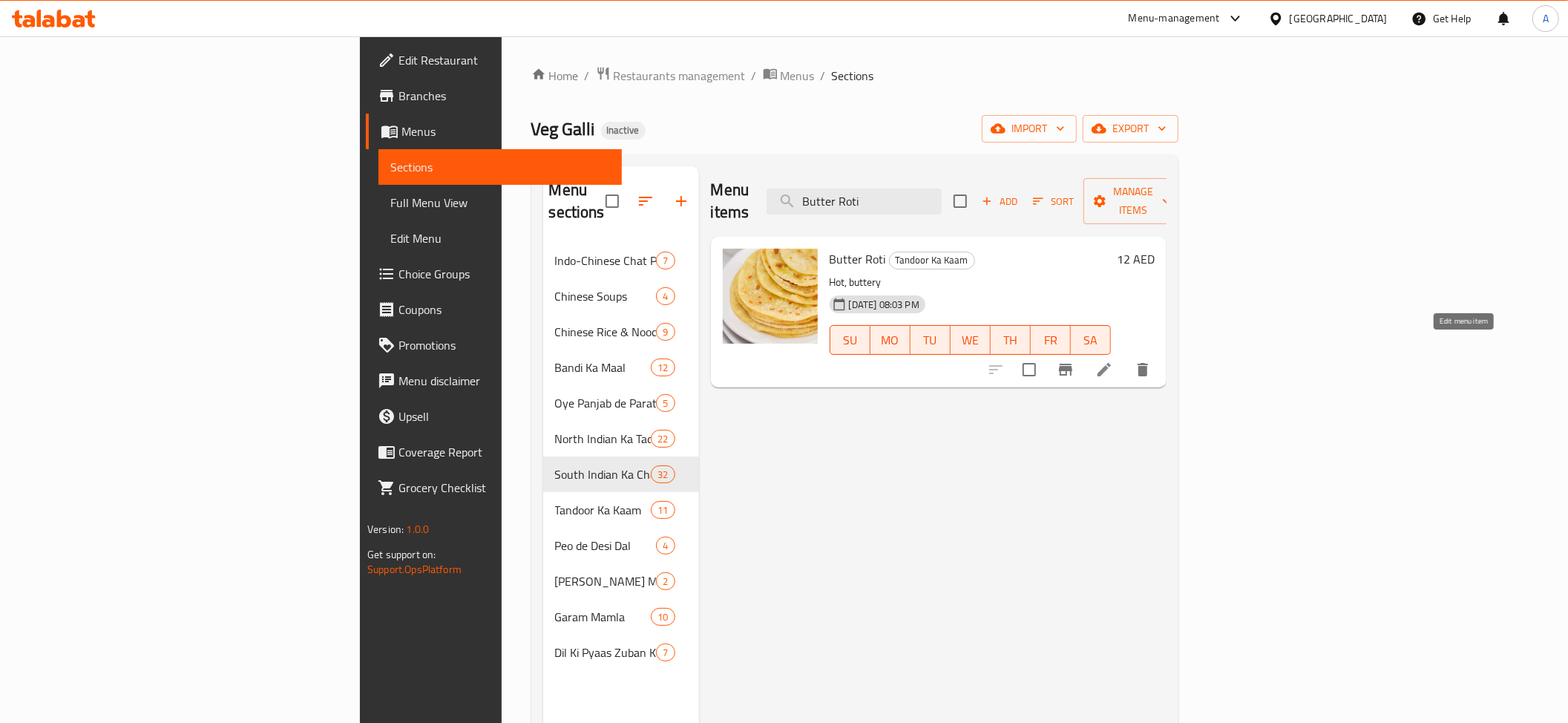
type input "Butter Roti"
click at [1113, 361] on icon at bounding box center [1104, 370] width 18 height 18
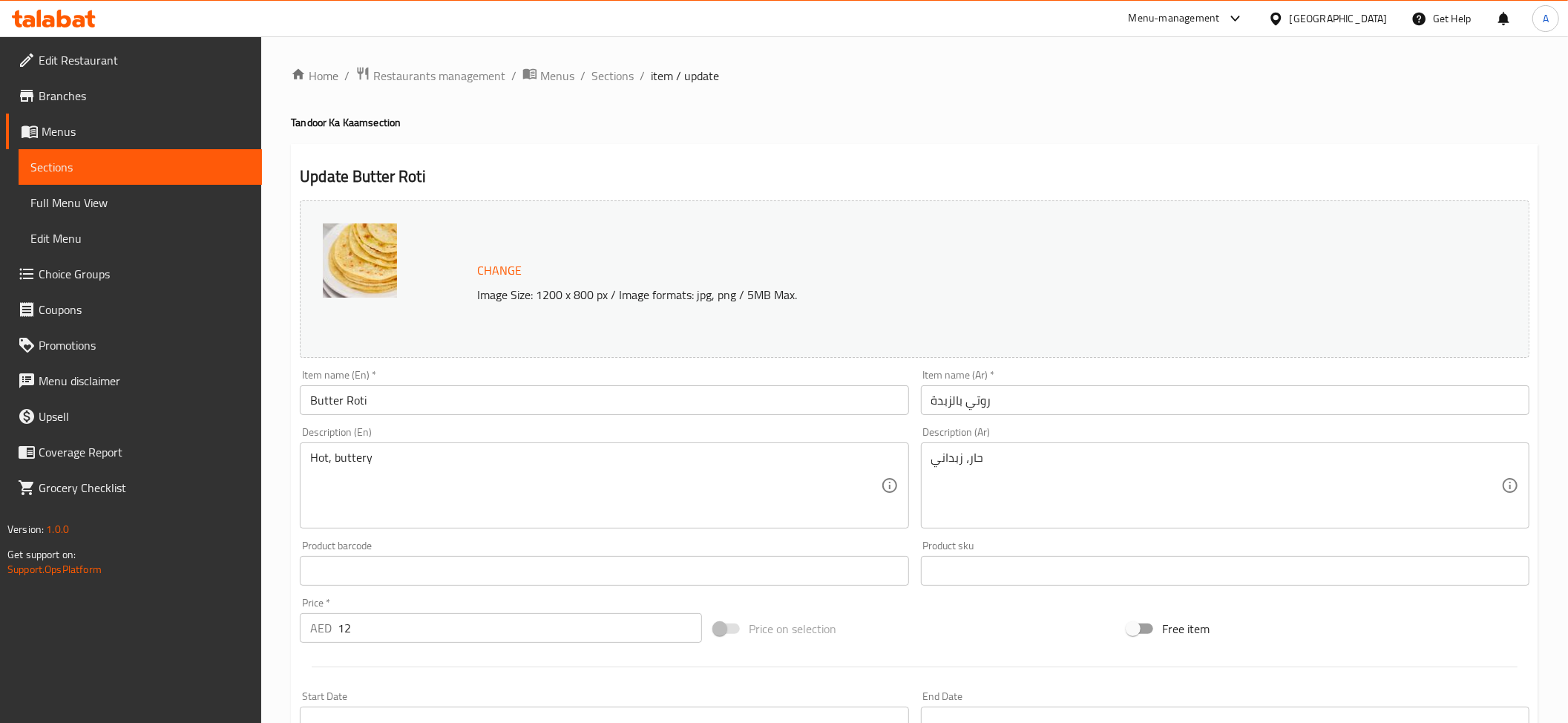
click at [971, 463] on div "Home / Restaurants management / Menus / Sections / item / update Tandoor Ka Kaa…" at bounding box center [914, 553] width 1247 height 975
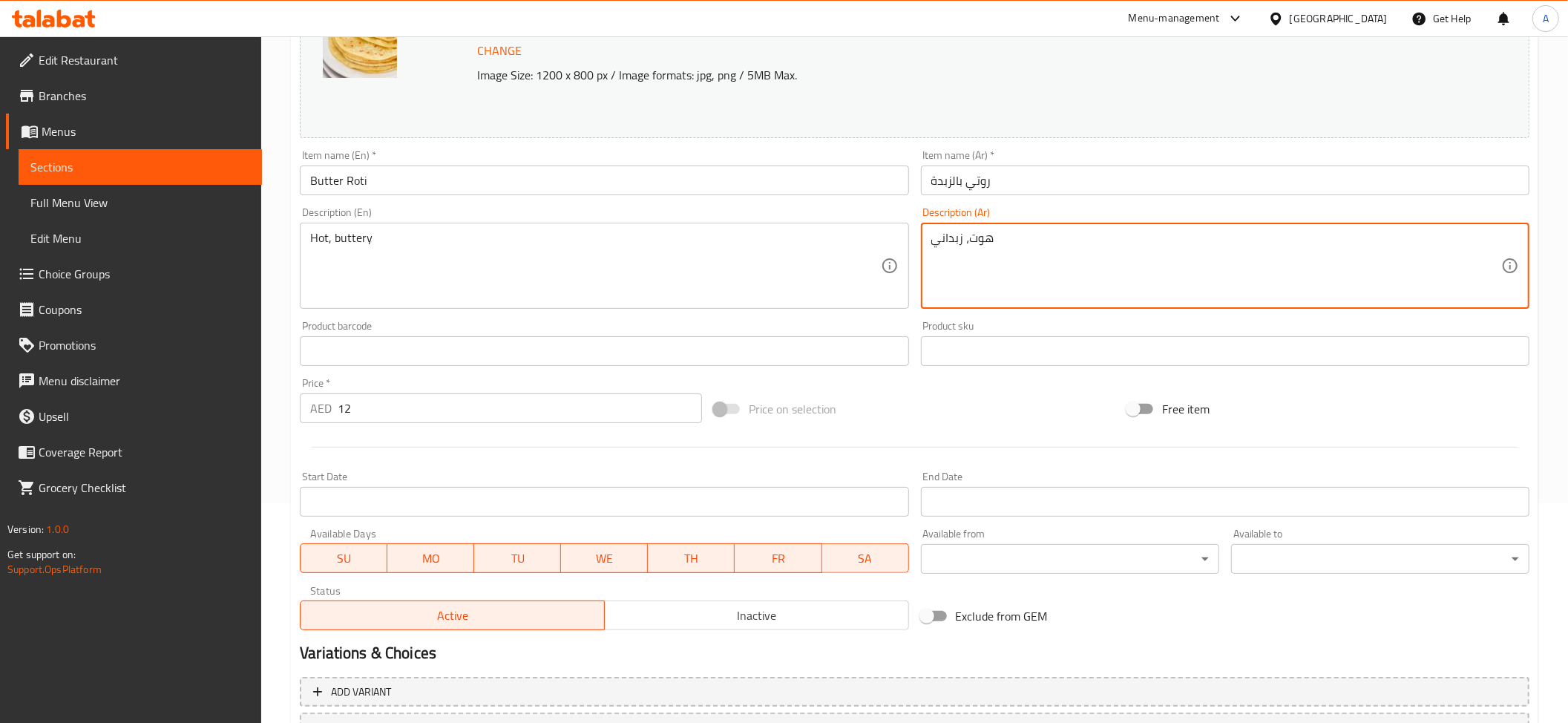
scroll to position [345, 0]
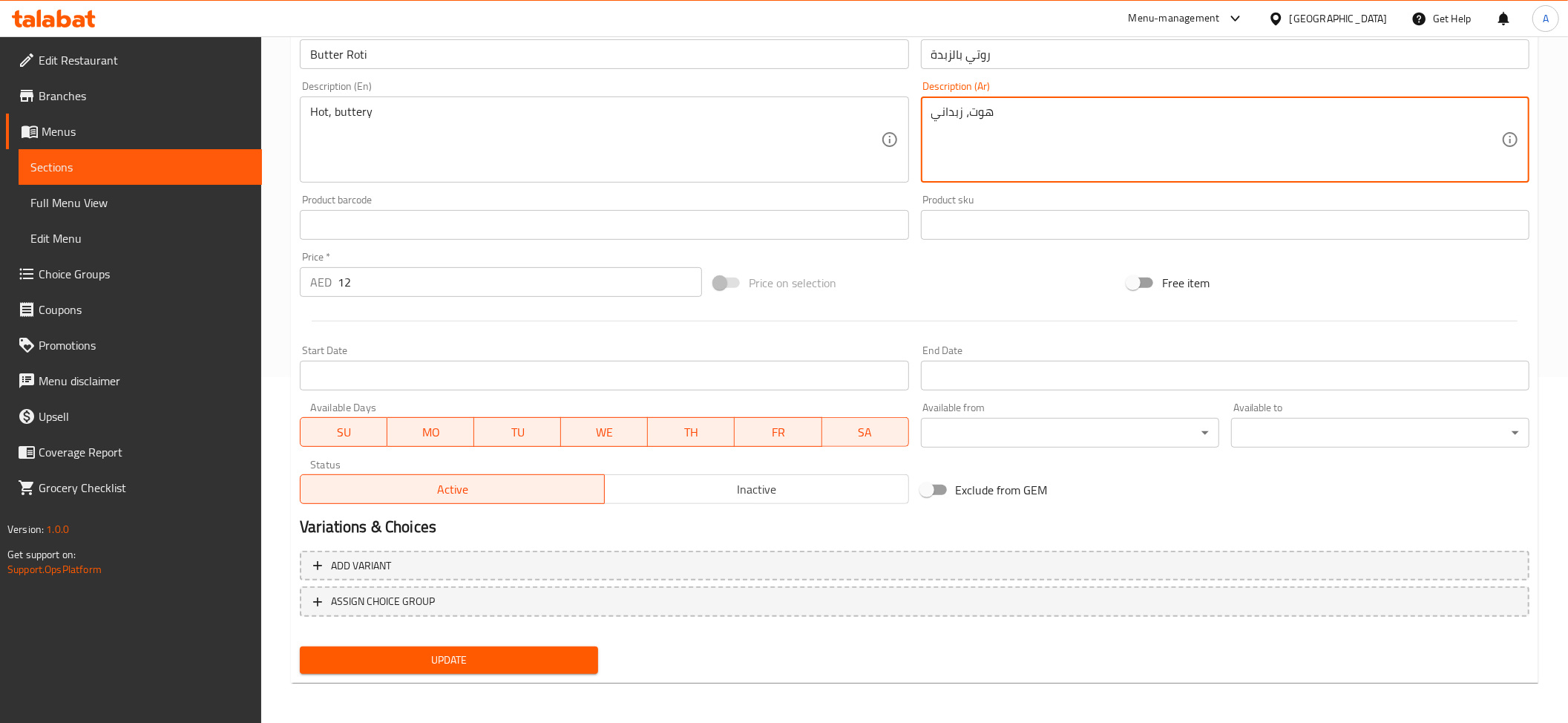
type textarea "هوت، زبداني"
click at [460, 652] on span "Update" at bounding box center [448, 660] width 274 height 19
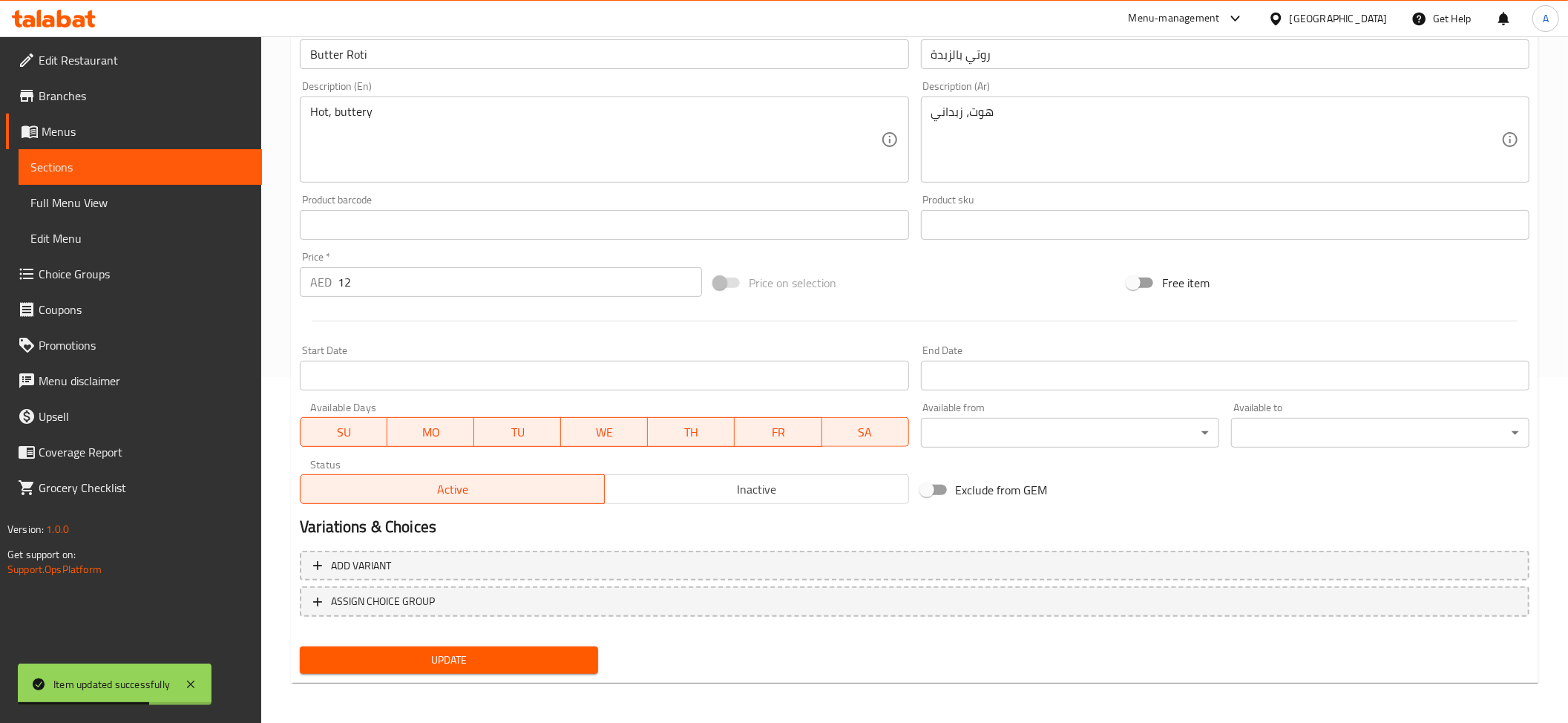
scroll to position [0, 0]
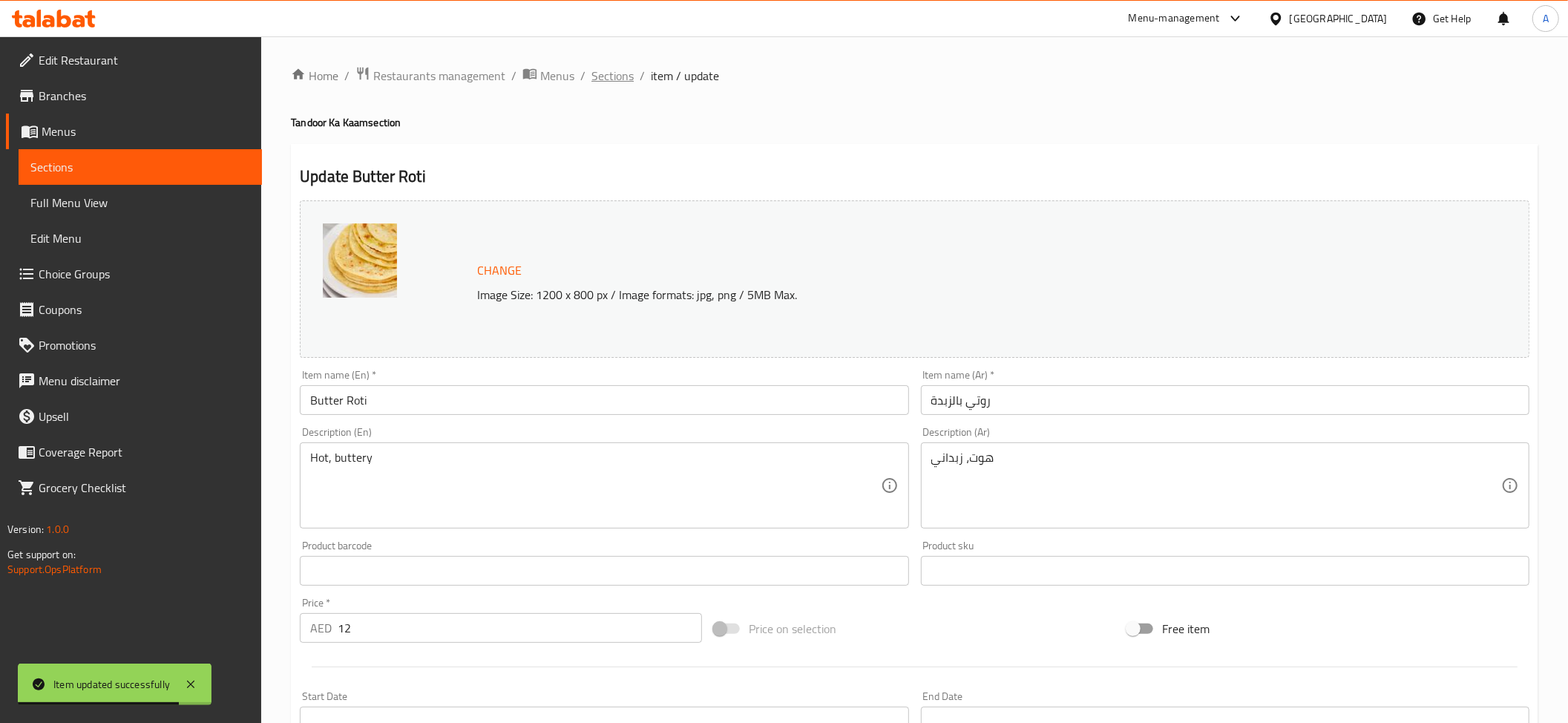
click at [601, 77] on span "Sections" at bounding box center [612, 75] width 42 height 18
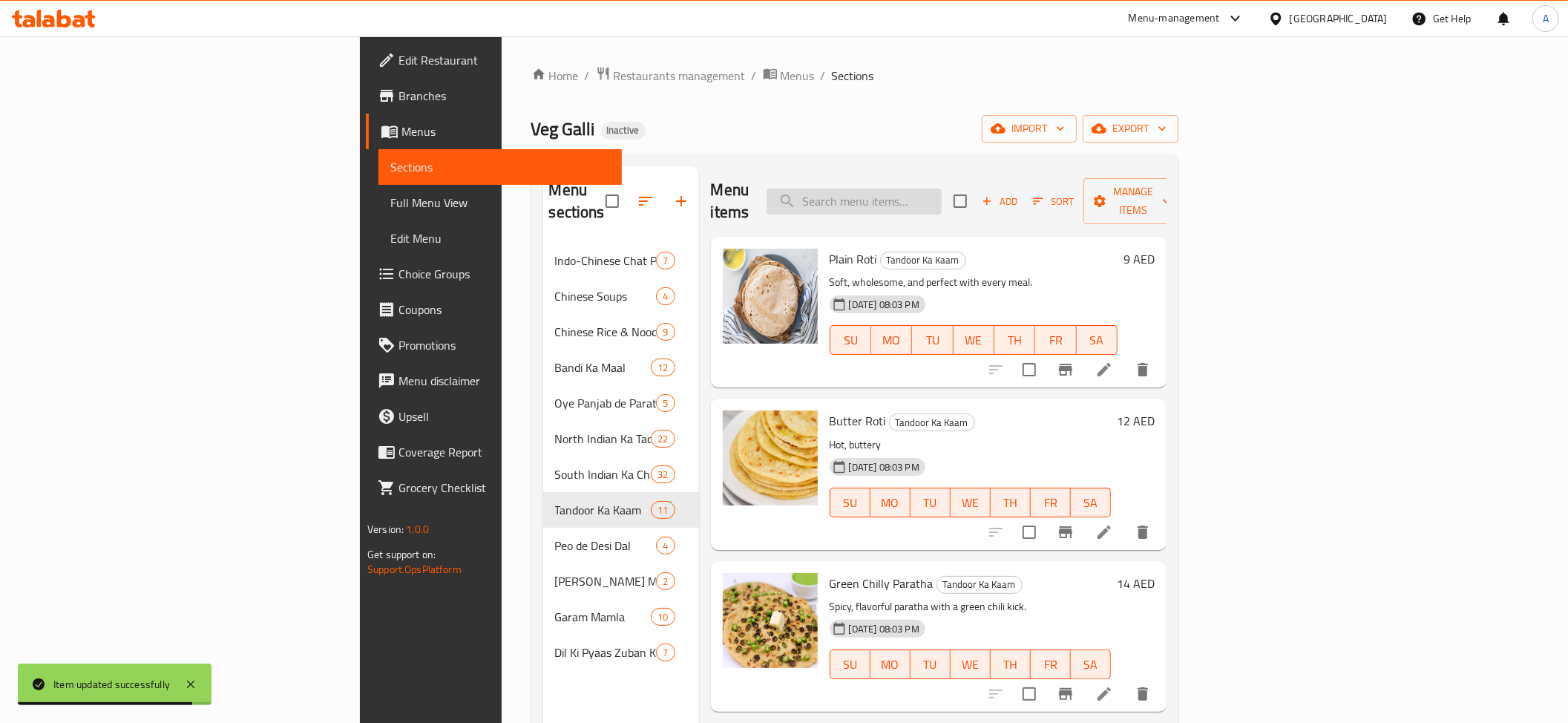
click at [942, 188] on input "search" at bounding box center [854, 201] width 175 height 26
paste input "Sheera"
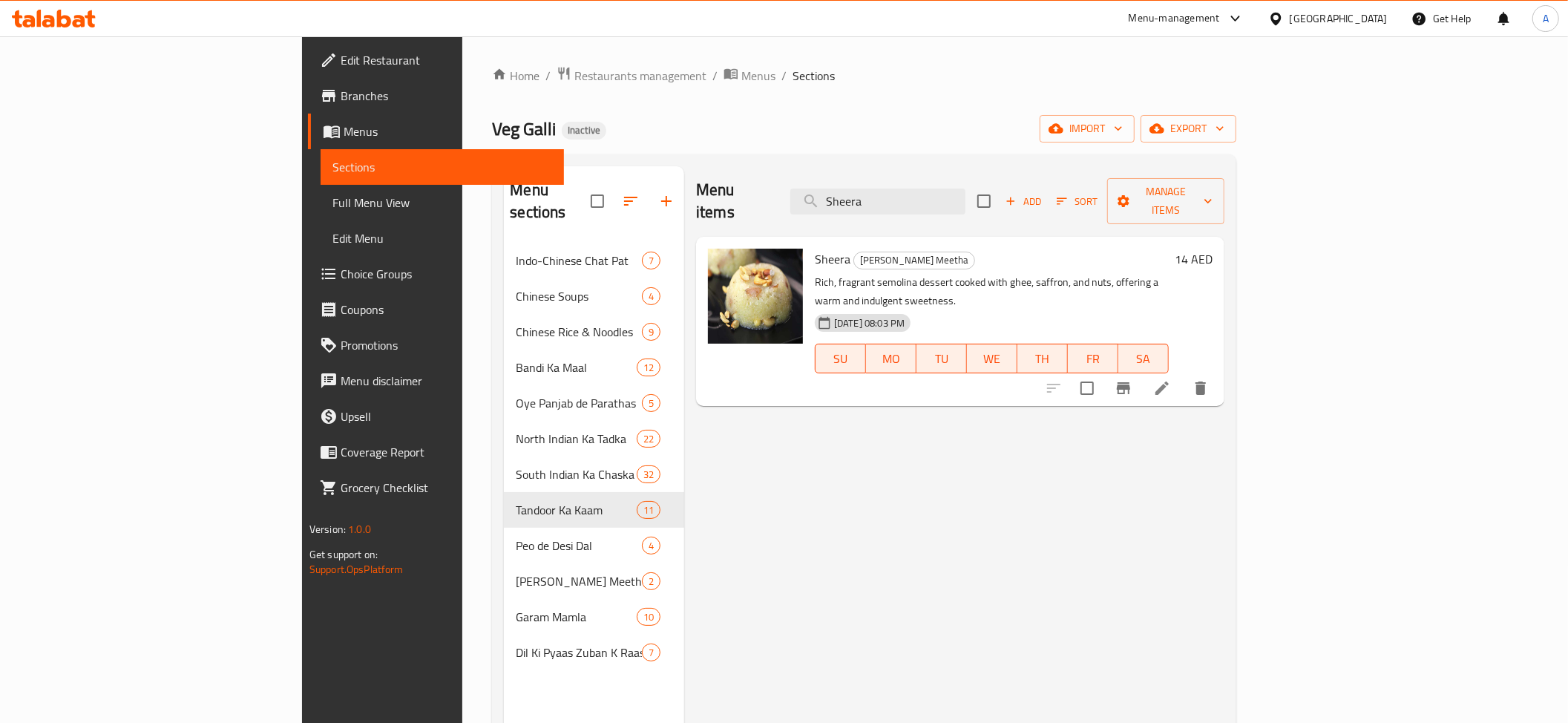
type input "Sheera"
click at [1169, 382] on icon at bounding box center [1162, 388] width 14 height 14
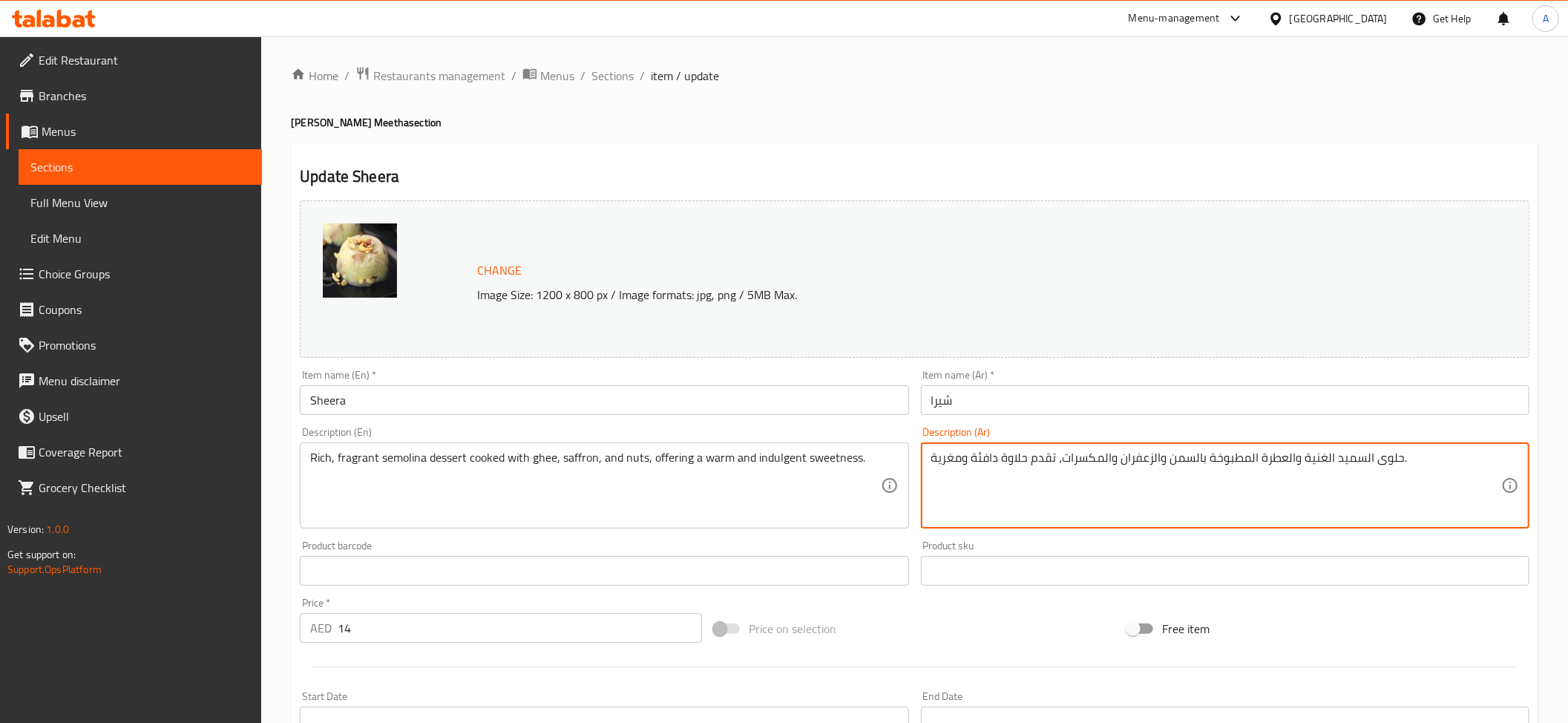
click at [948, 462] on textarea "حلوى السميد الغنية والعطرة المطبوخة بالسمن والزعفران والمكسرات، تقدم حلاوة دافئ…" at bounding box center [1216, 486] width 570 height 70
paste textarea "ذيذ"
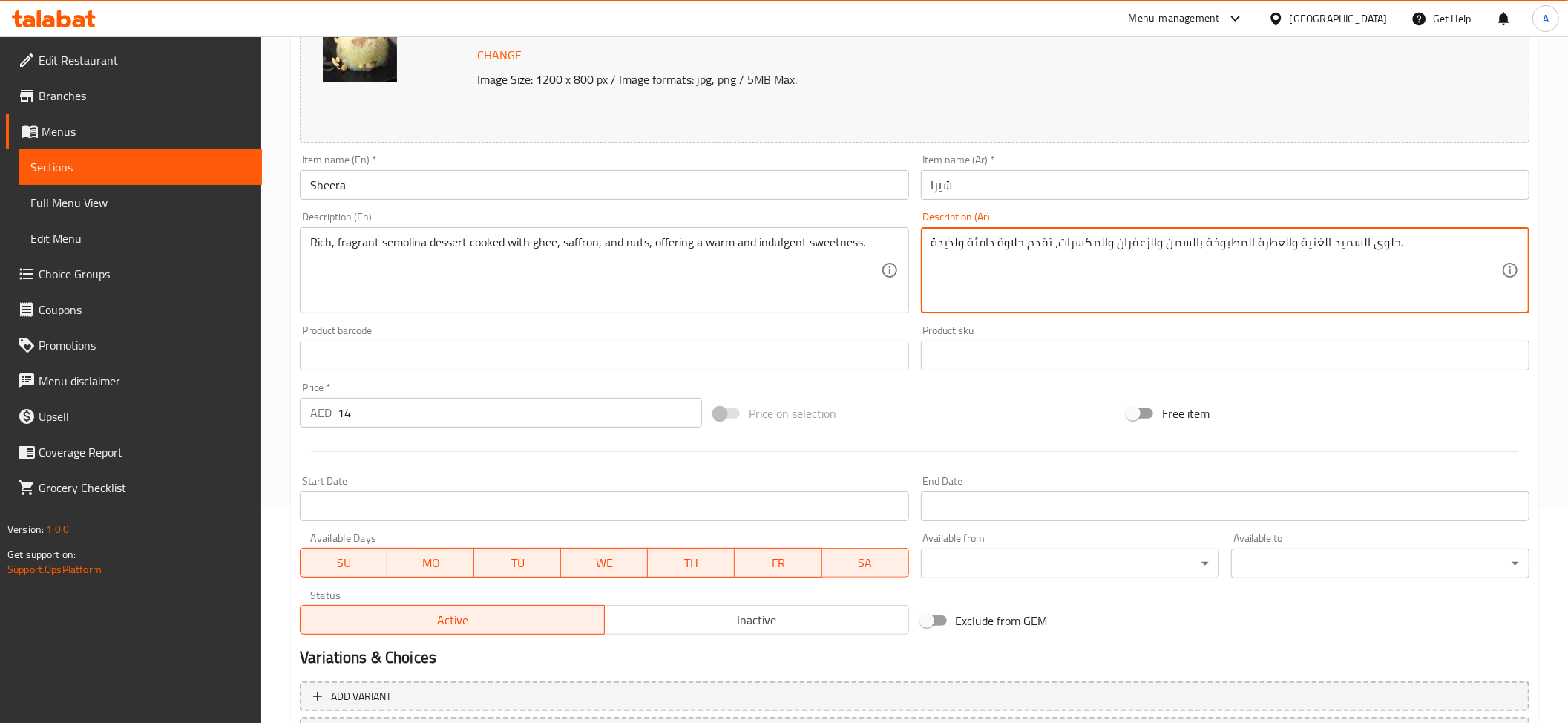
scroll to position [310, 0]
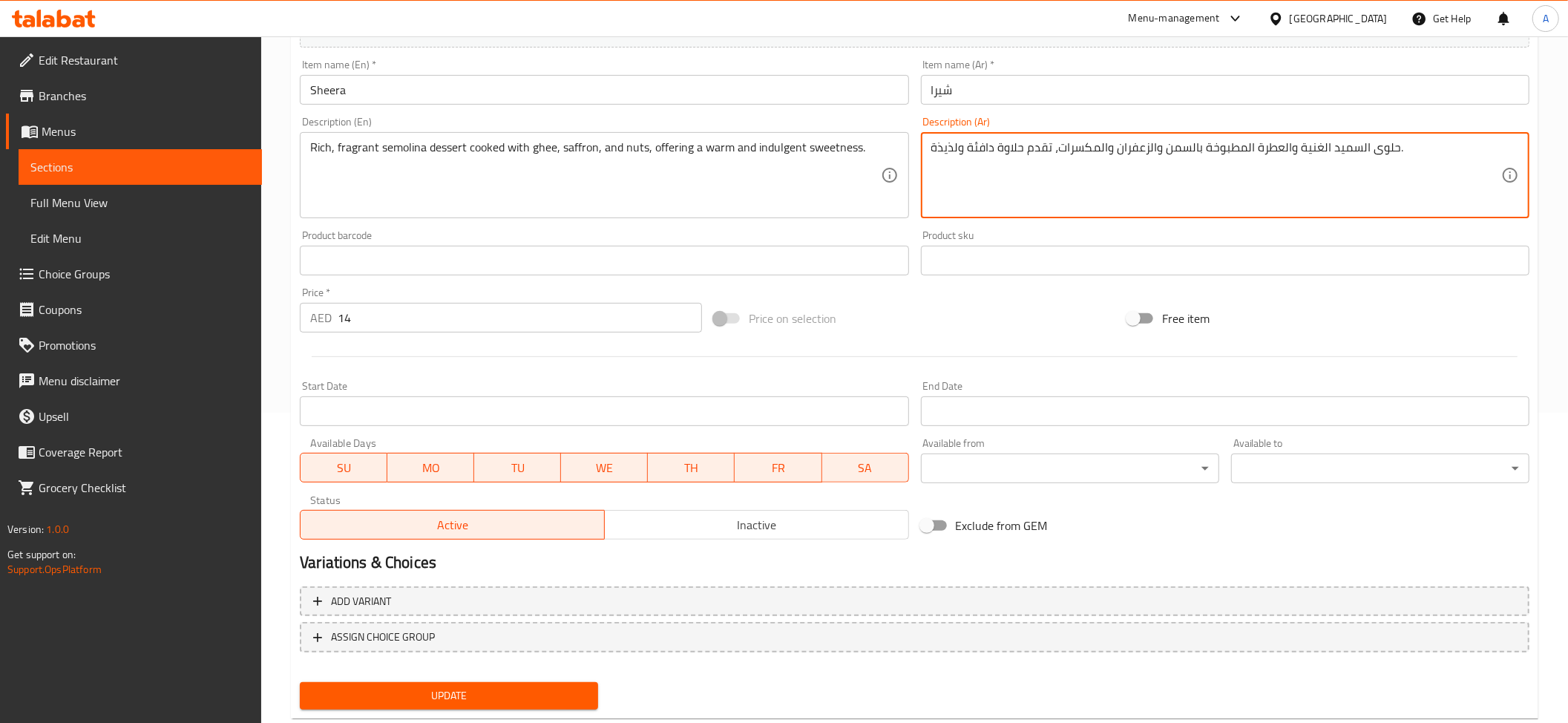
type textarea "حلوى السميد الغنية والعطرة المطبوخة بالسمن والزعفران والمكسرات، تقدم حلاوة دافئ…"
click at [501, 689] on span "Update" at bounding box center [448, 695] width 274 height 19
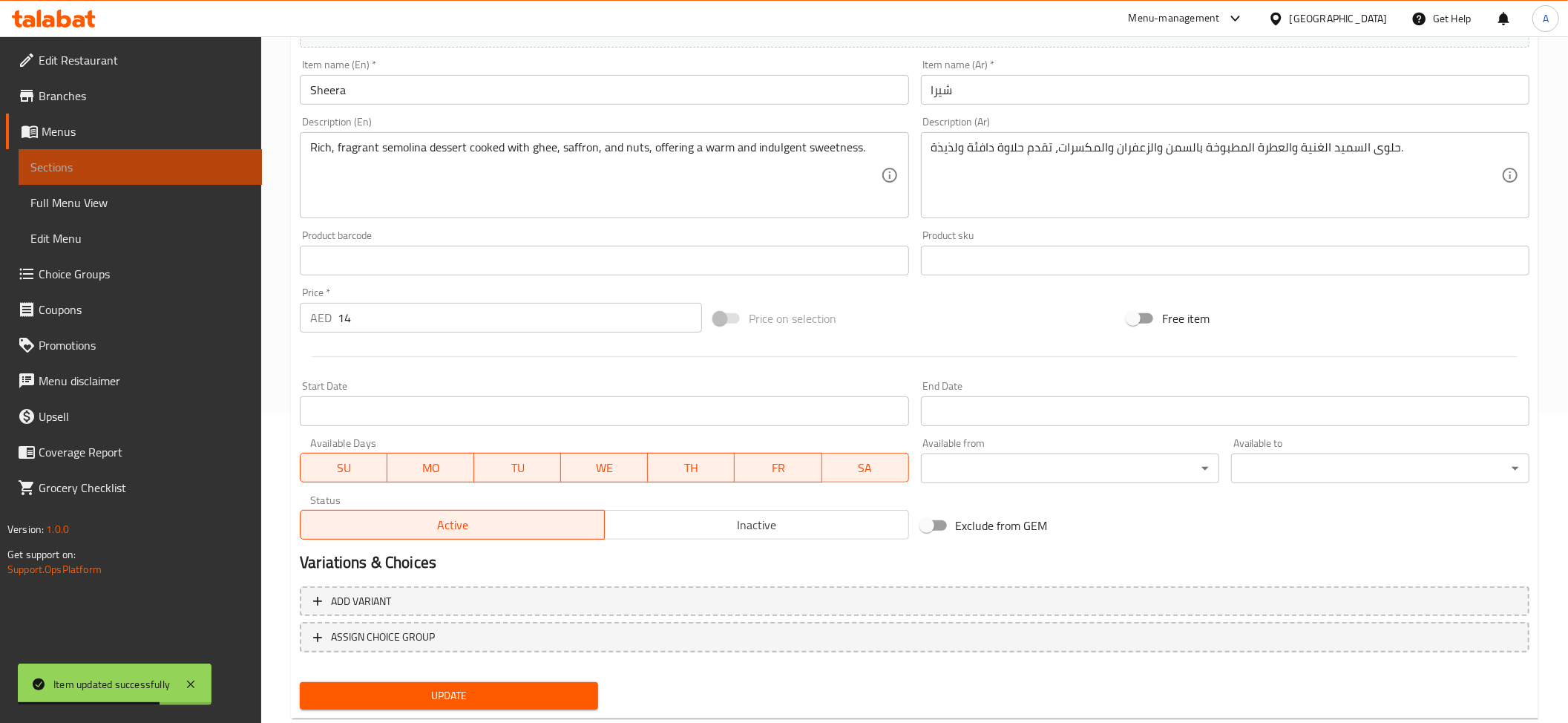
click at [72, 174] on span "Sections" at bounding box center [140, 167] width 220 height 18
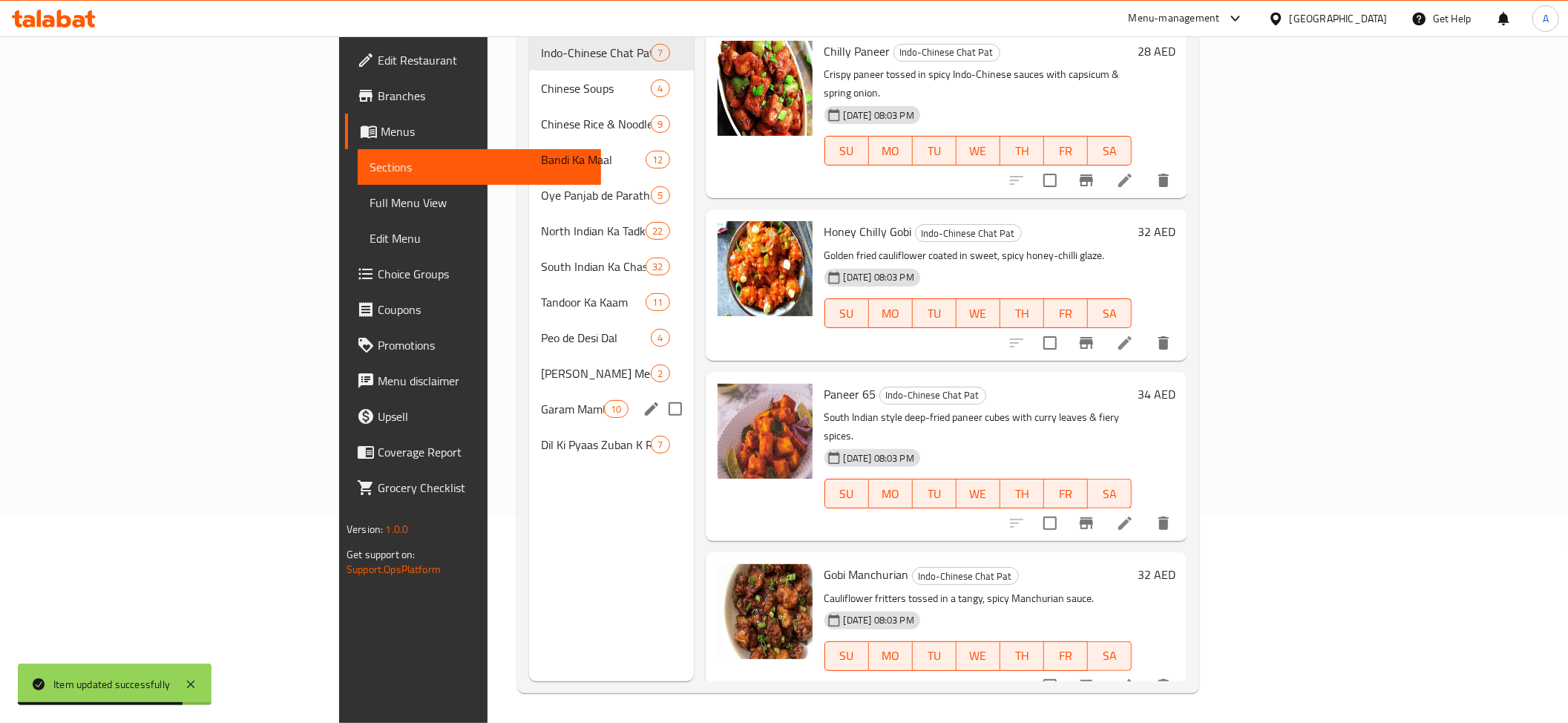
click at [660, 393] on input "Menu sections" at bounding box center [675, 409] width 31 height 31
checkbox input "true"
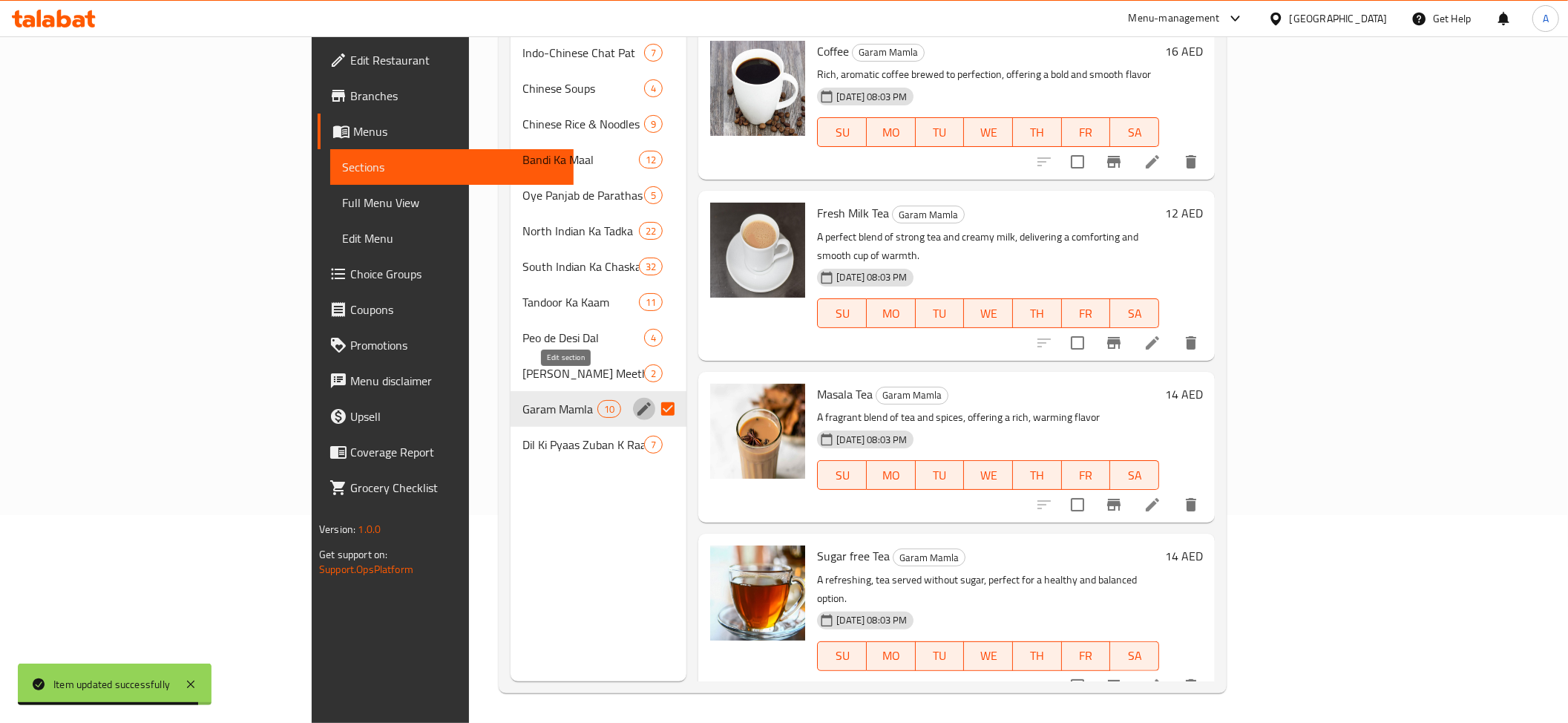
click at [635, 400] on icon "edit" at bounding box center [644, 409] width 18 height 18
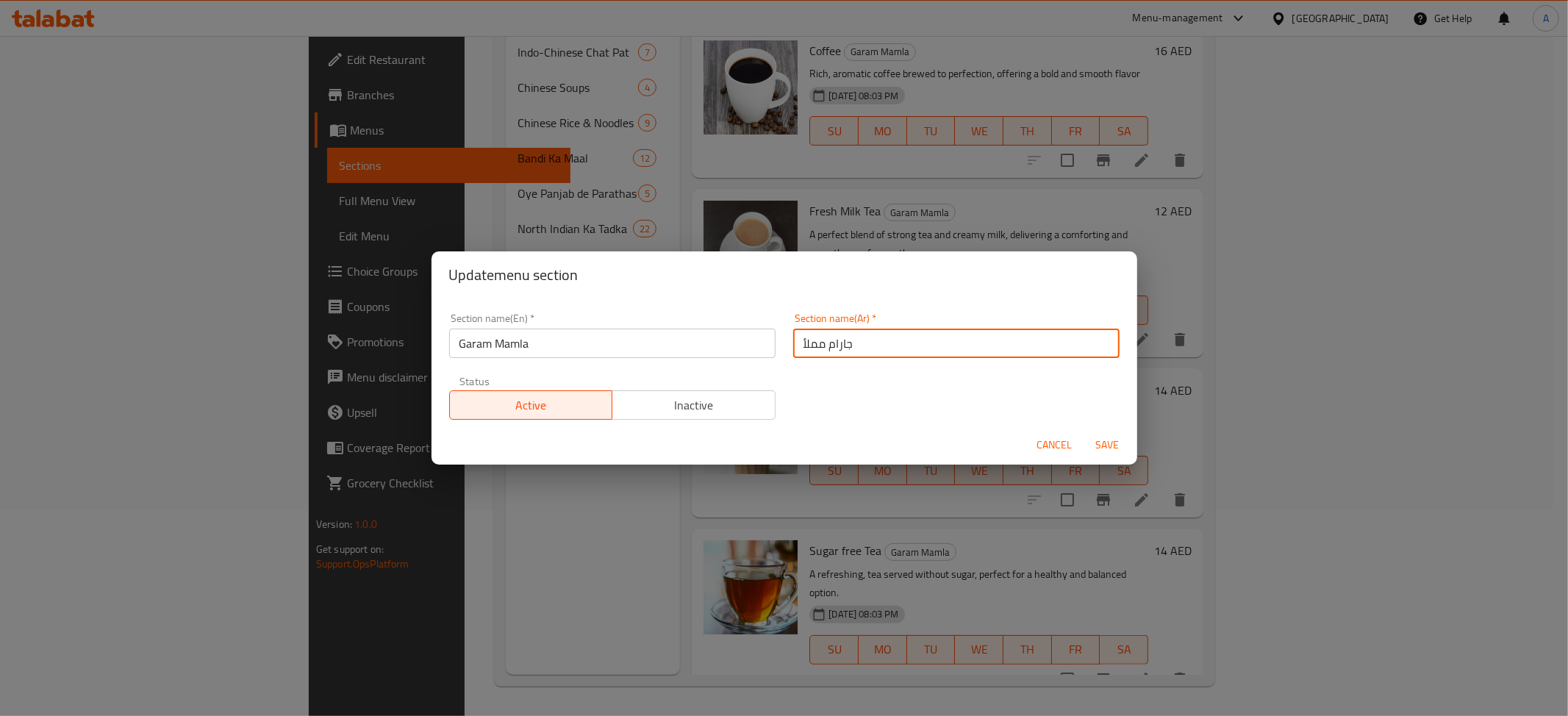
drag, startPoint x: 799, startPoint y: 345, endPoint x: 778, endPoint y: 344, distance: 21.0
click at [784, 344] on div "Section name(Ar)   * جارام مملأ Section name(Ar) *" at bounding box center [956, 335] width 344 height 63
click at [807, 345] on input "جارام مملا" at bounding box center [957, 343] width 327 height 29
type input "جارام ماملا"
click at [1115, 442] on span "Save" at bounding box center [1108, 444] width 36 height 18
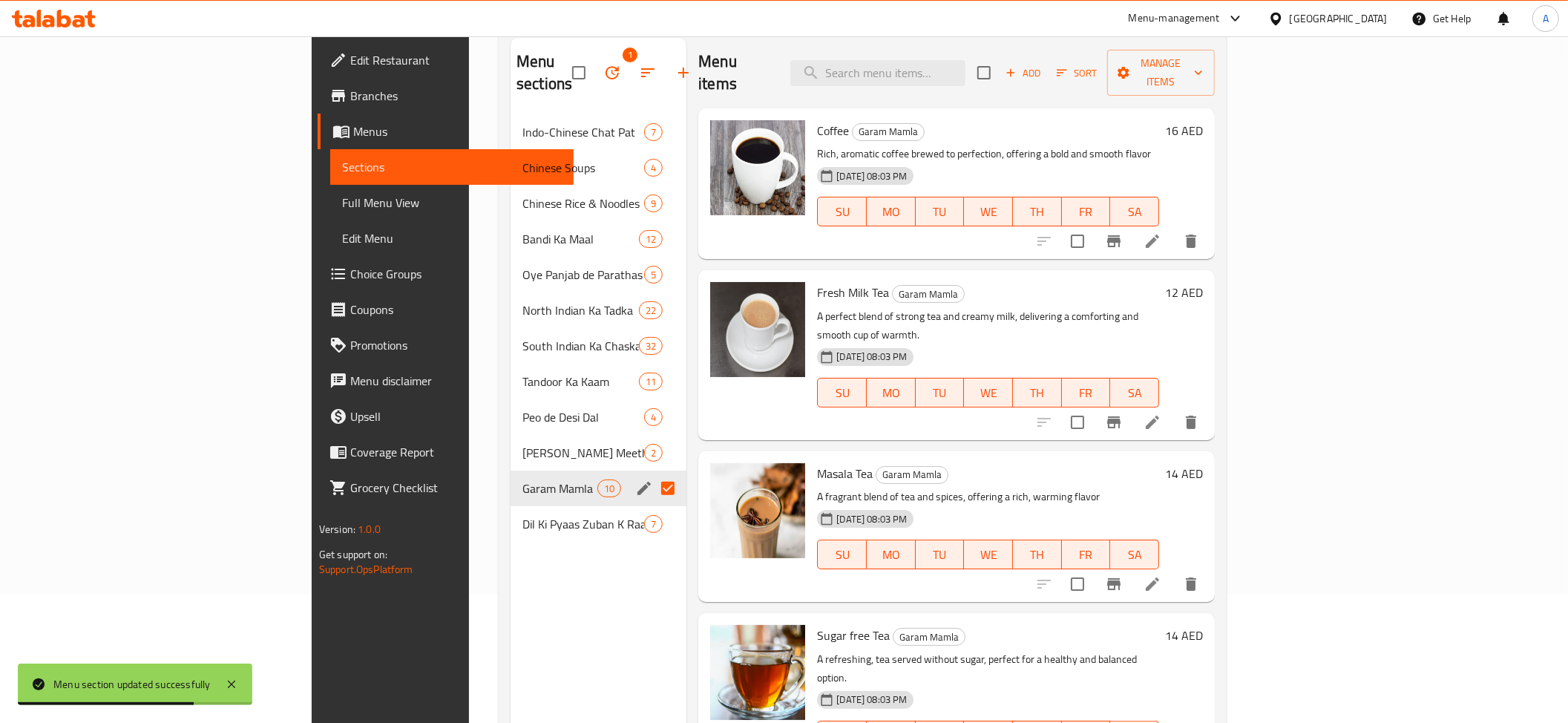
scroll to position [100, 0]
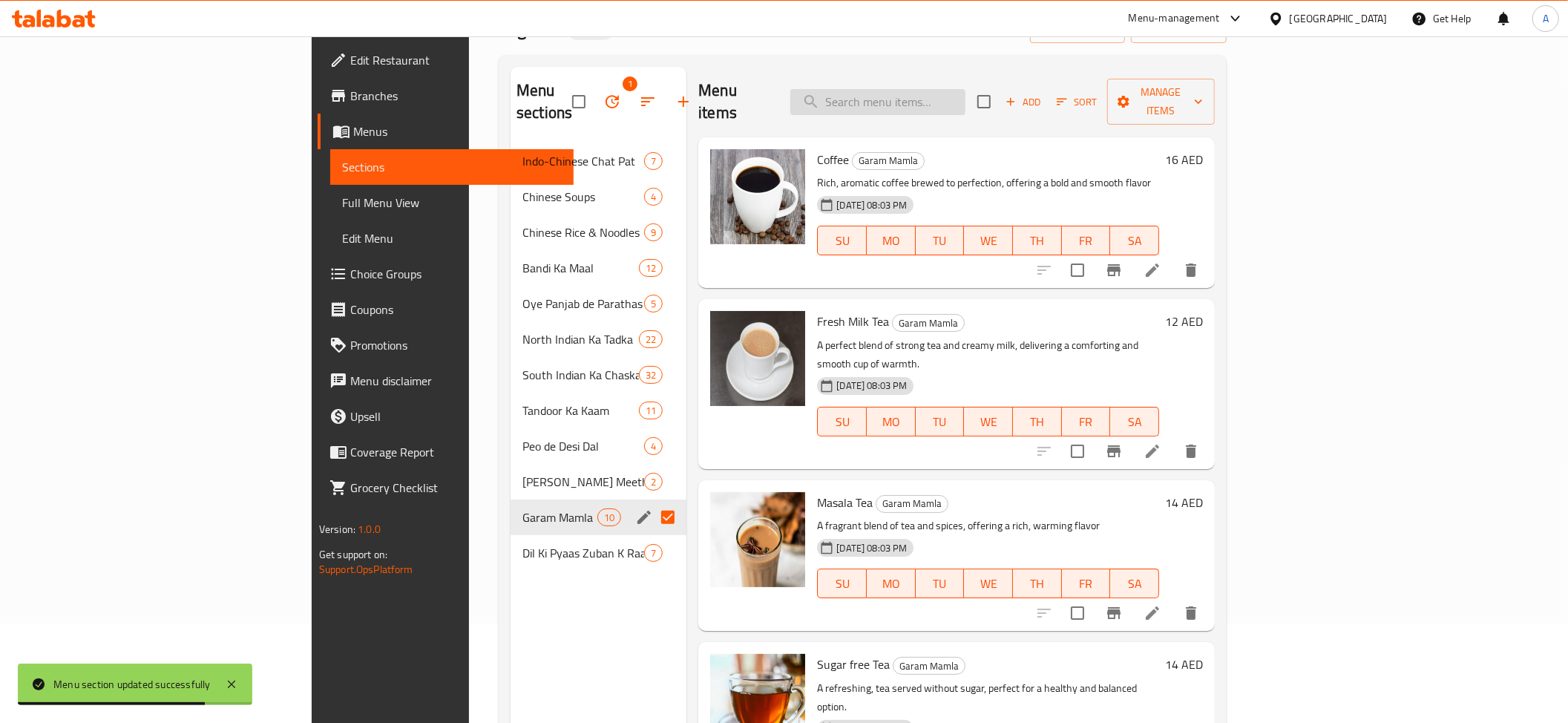
click at [953, 90] on input "search" at bounding box center [877, 101] width 175 height 26
paste input "Sugar free Tea"
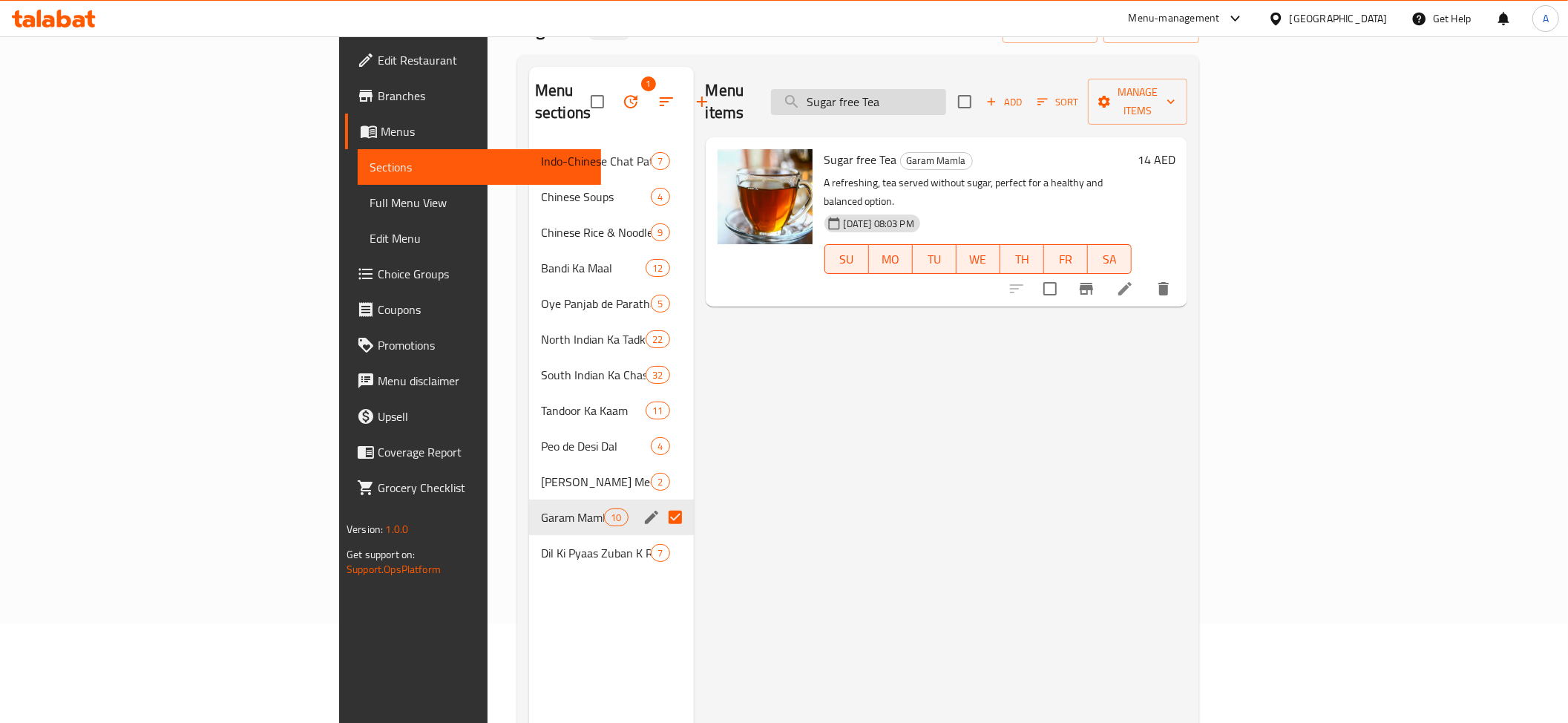
click at [946, 100] on input "Sugar free Tea" at bounding box center [858, 101] width 175 height 26
paste input "Elachi"
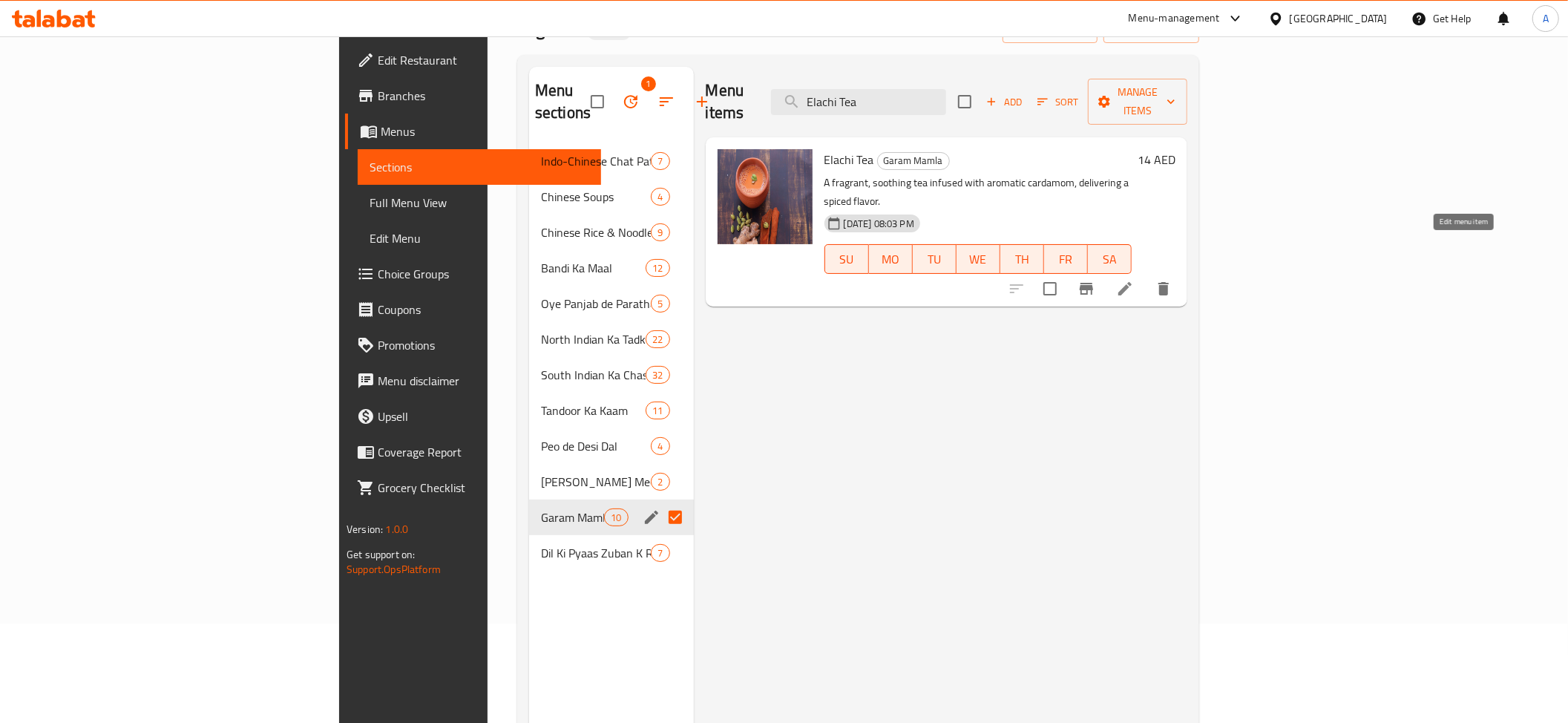
type input "Elachi Tea"
click at [660, 507] on input "Menu sections" at bounding box center [675, 517] width 31 height 31
checkbox input "false"
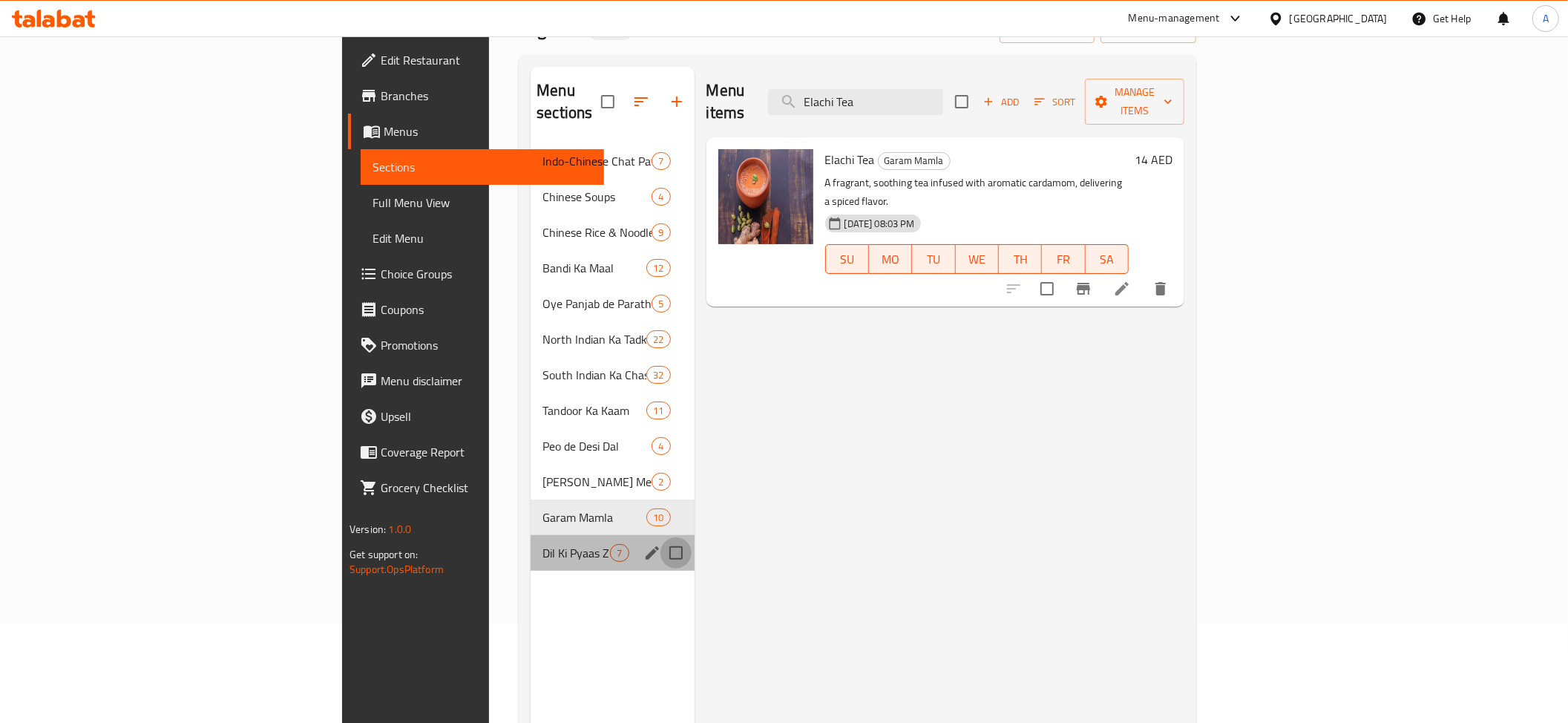
click at [661, 538] on input "Menu sections" at bounding box center [676, 553] width 31 height 31
checkbox input "true"
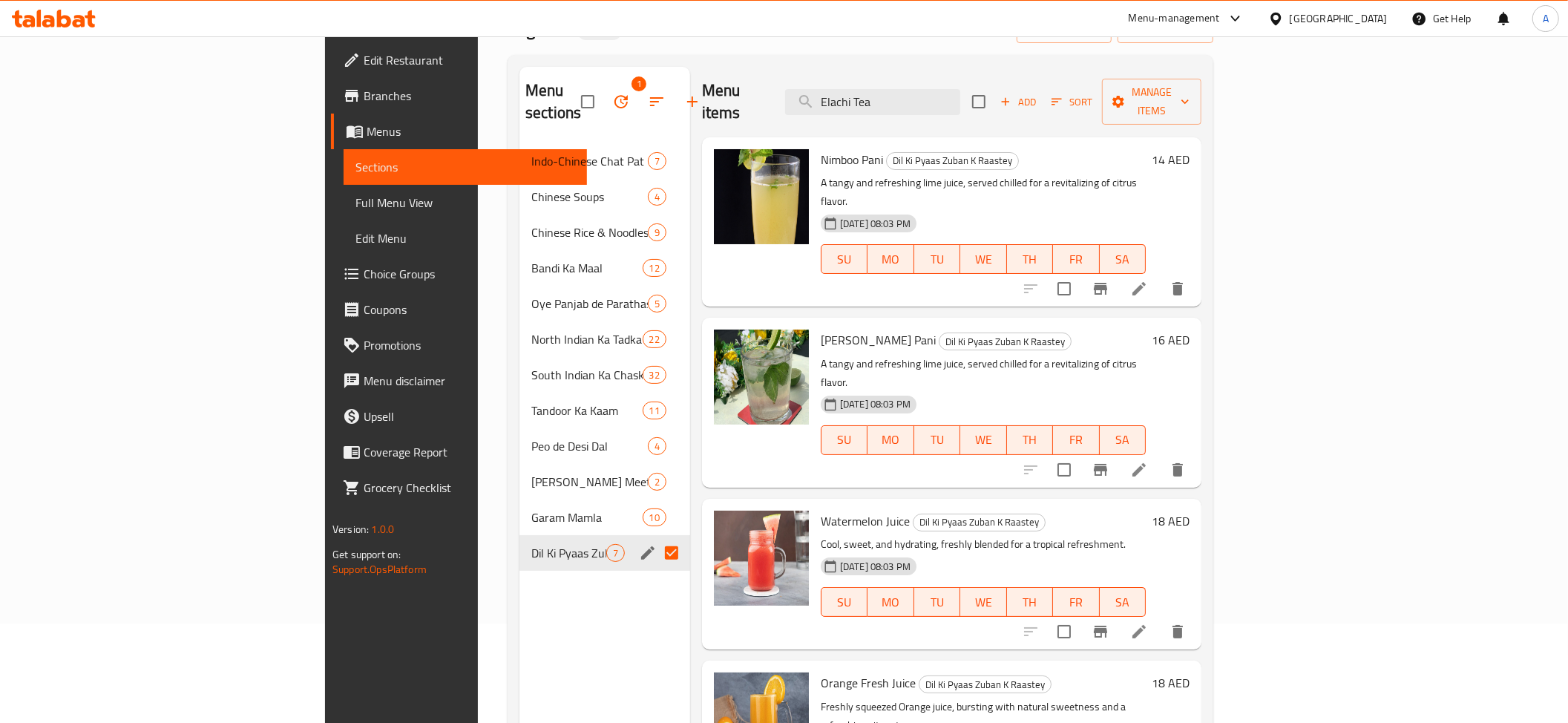
click at [641, 546] on icon "edit" at bounding box center [648, 553] width 14 height 14
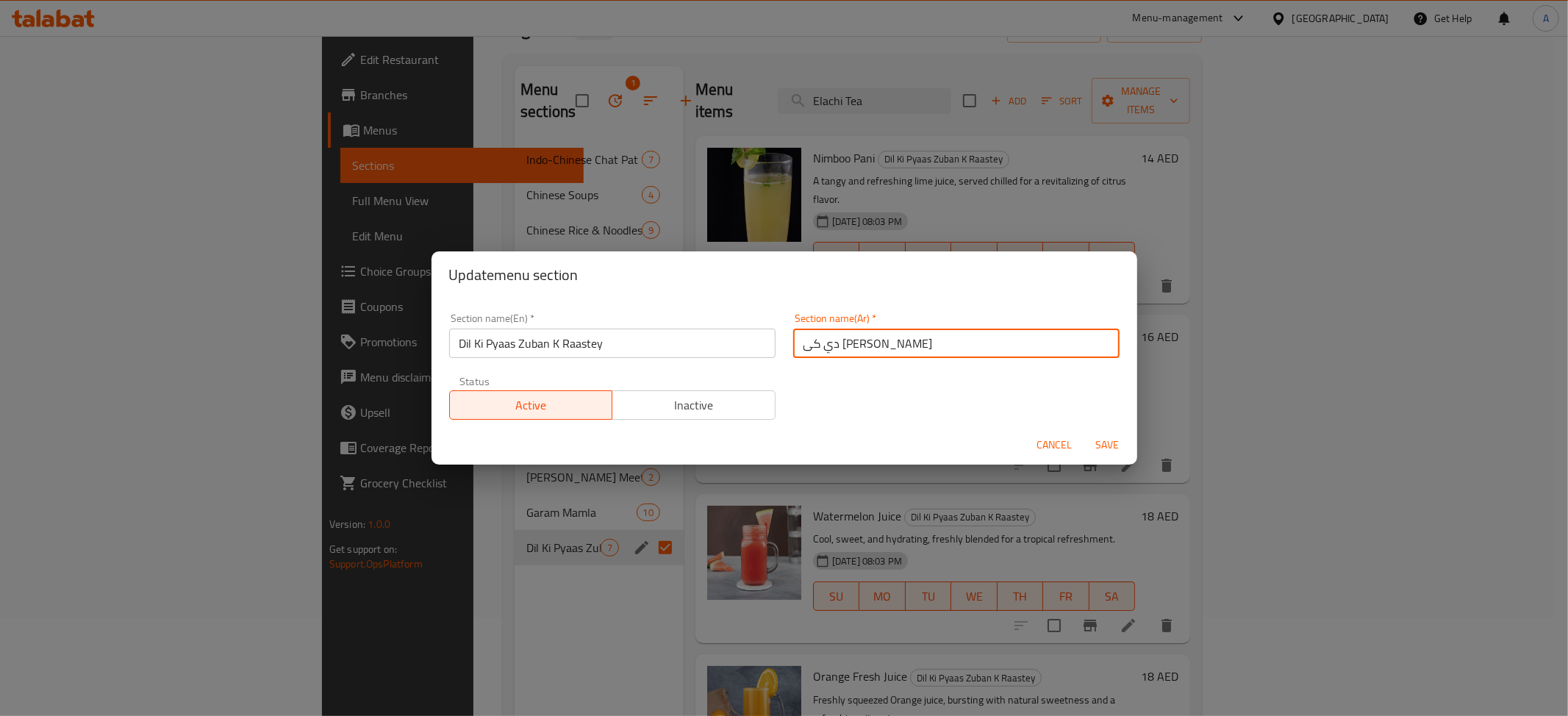
click at [832, 356] on input "دي كى بياس زوبان راسيتى" at bounding box center [957, 343] width 327 height 29
type input "دي كى بياس زوبان كاي راسيتى"
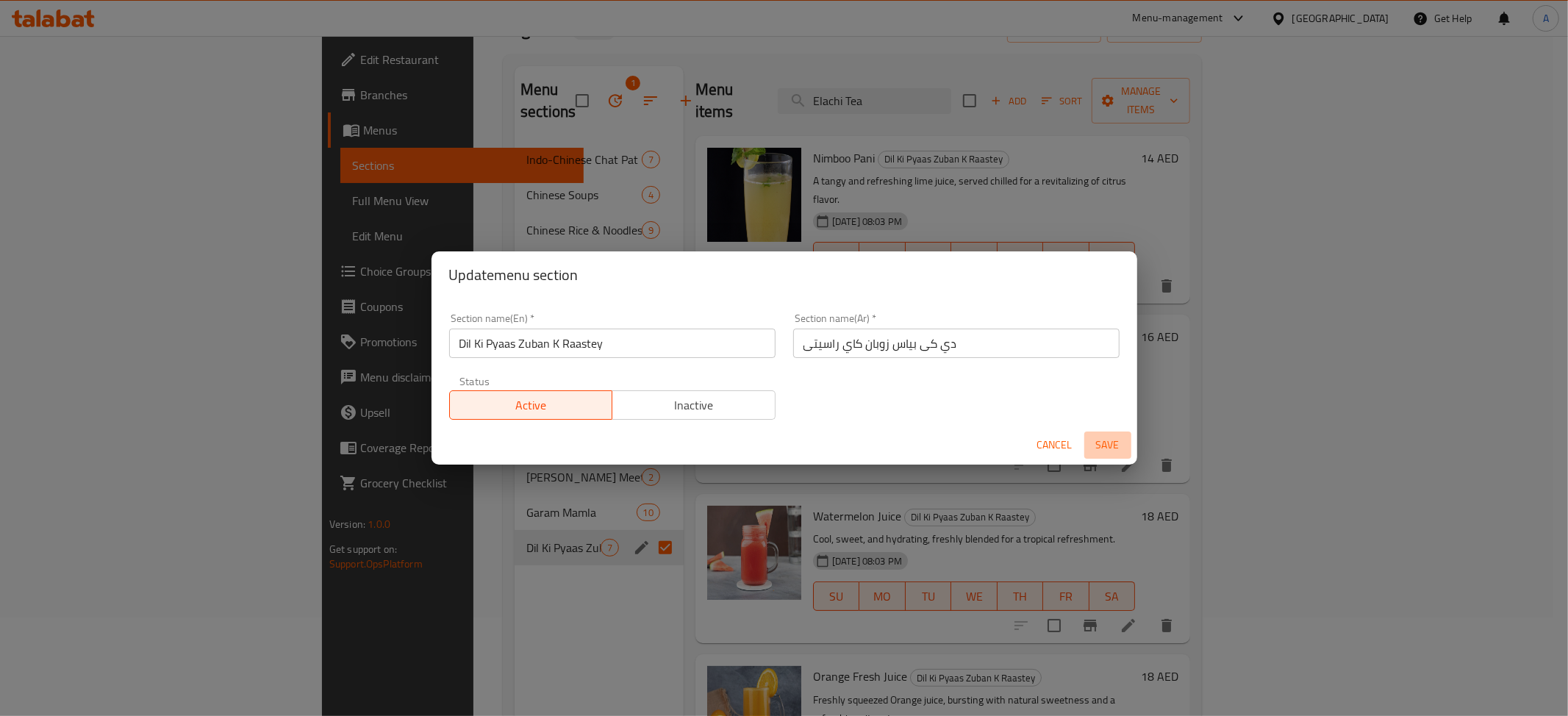
click at [1118, 443] on span "Save" at bounding box center [1108, 444] width 36 height 18
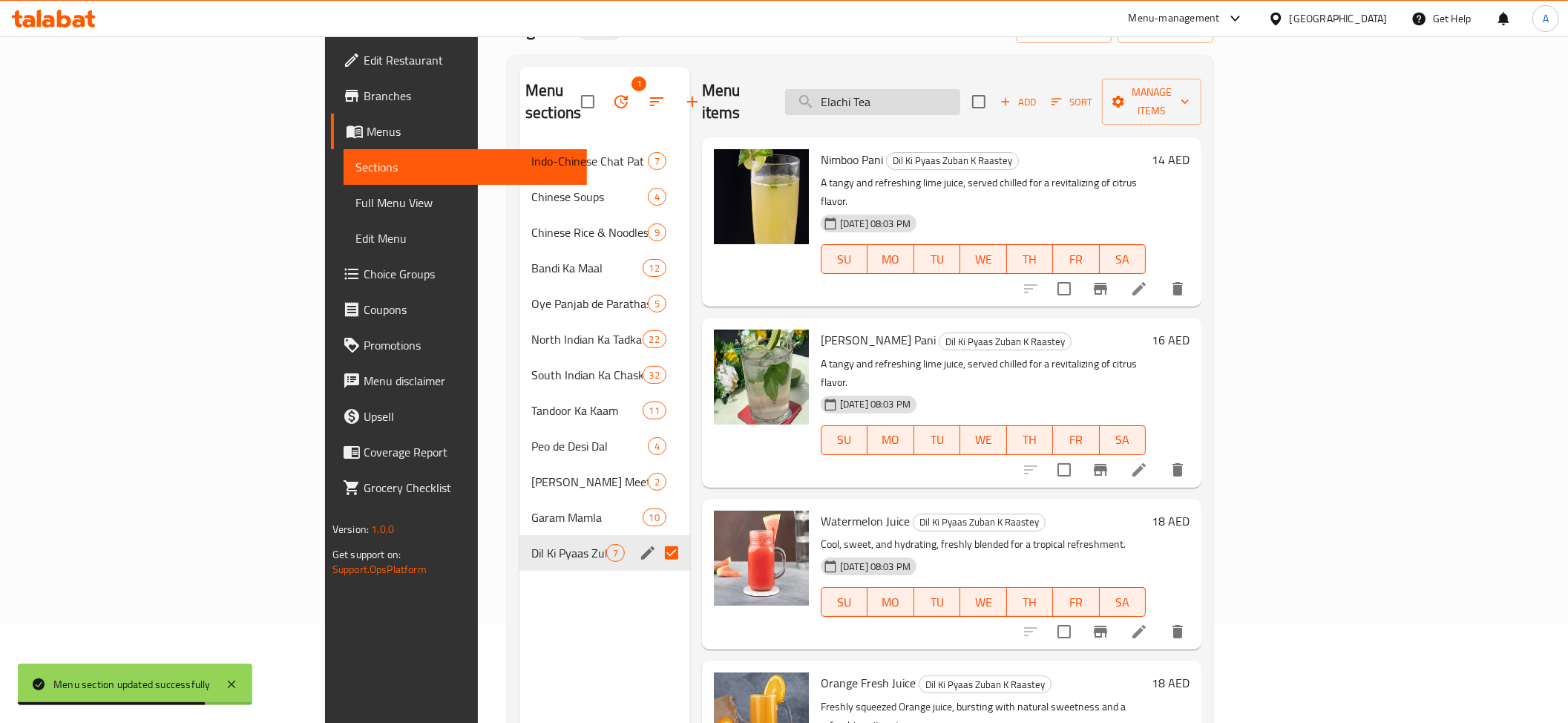
click at [927, 100] on input "Elachi Tea" at bounding box center [872, 101] width 175 height 26
paste input "Nimboo Pani"
click at [927, 100] on input "Nimboo PaniTea" at bounding box center [872, 101] width 175 height 26
paste input "search"
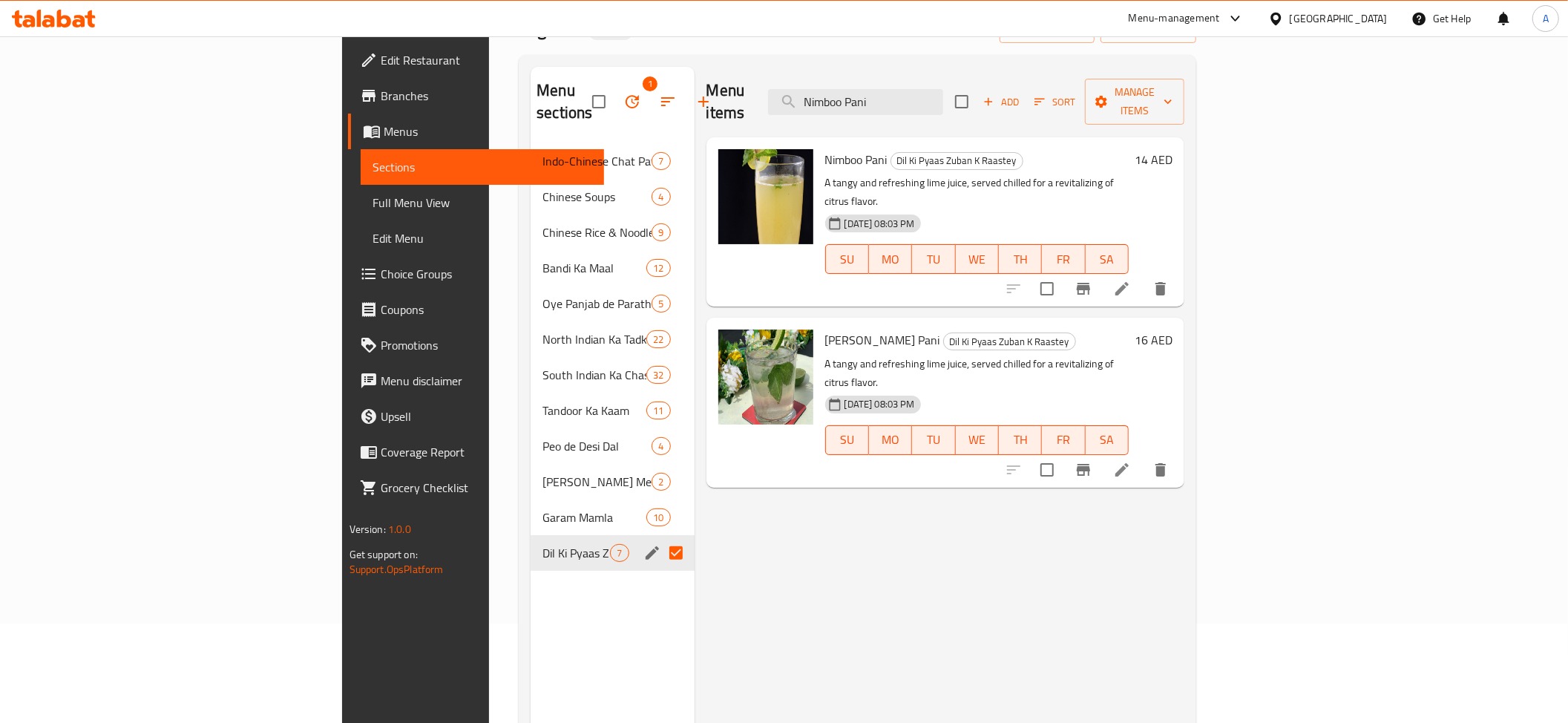
click at [1093, 82] on div "Menu items Nimboo Pani Add Sort Manage items" at bounding box center [945, 101] width 479 height 70
click at [928, 105] on div "Menu items Nimboo Pani Add Sort Manage items" at bounding box center [945, 101] width 479 height 70
click at [944, 89] on input "Nimboo Pani" at bounding box center [855, 101] width 175 height 26
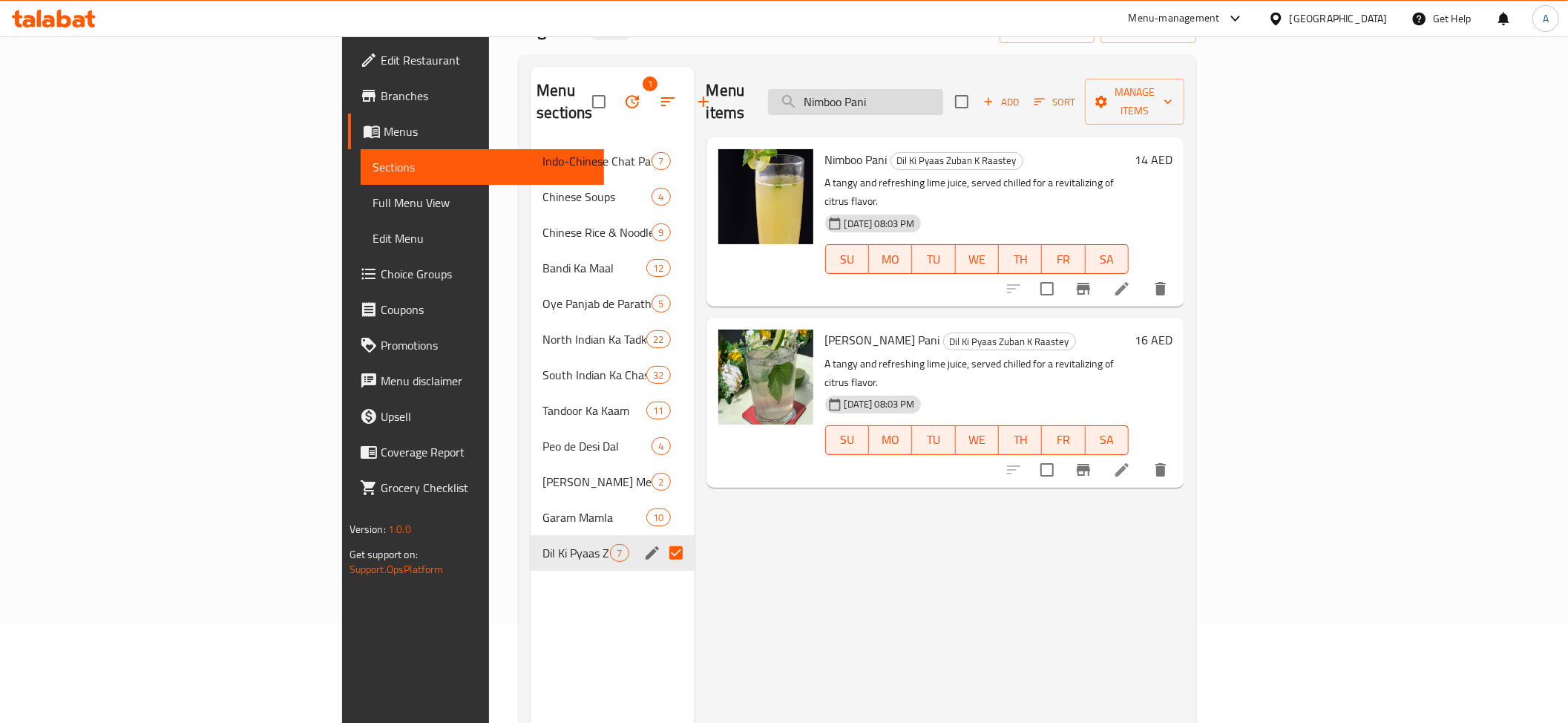
paste input "Masala"
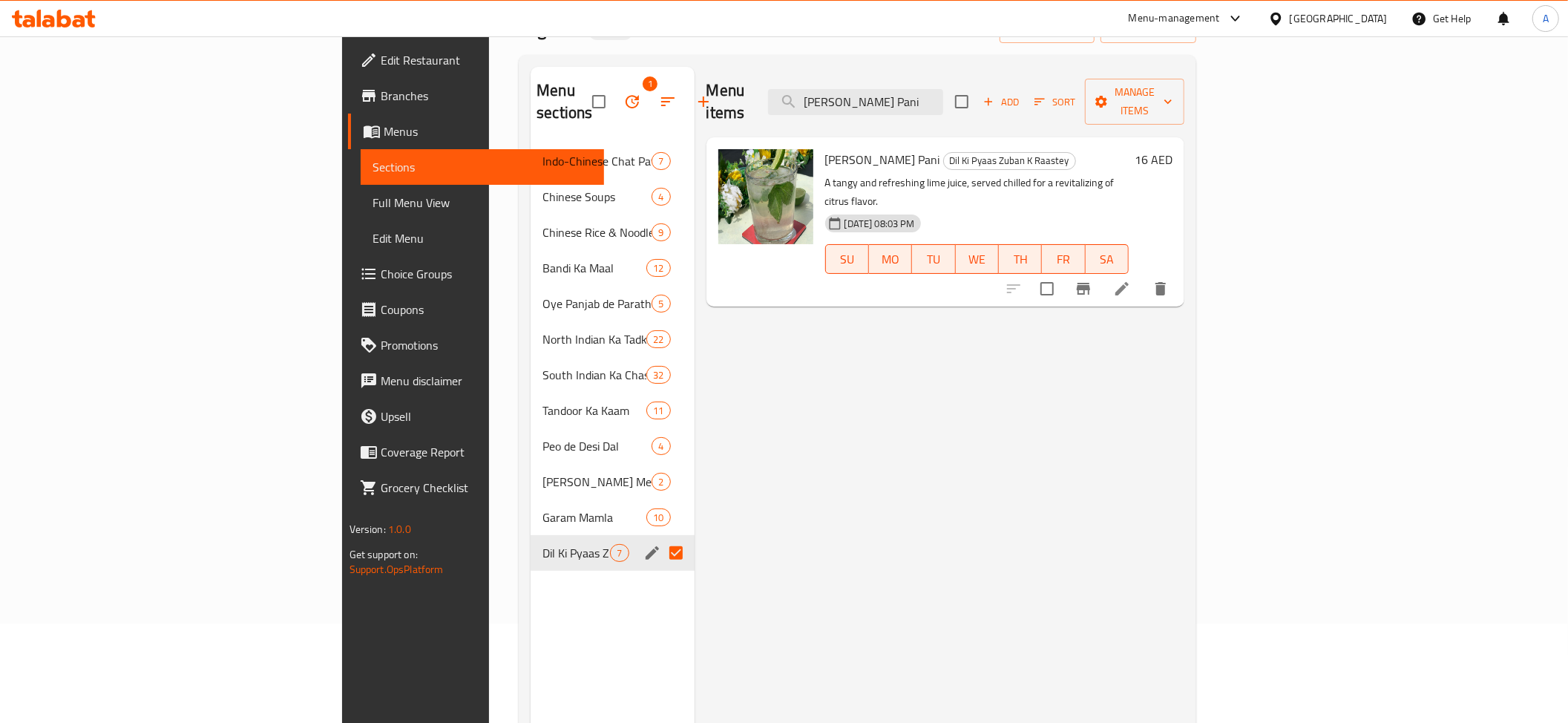
click at [1084, 97] on div "Menu items Masala Nimboo Pani Add Sort Manage items" at bounding box center [945, 101] width 479 height 70
click at [944, 89] on input "Masala Nimboo Pani" at bounding box center [855, 101] width 175 height 26
paste input "Orange Fresh Juice"
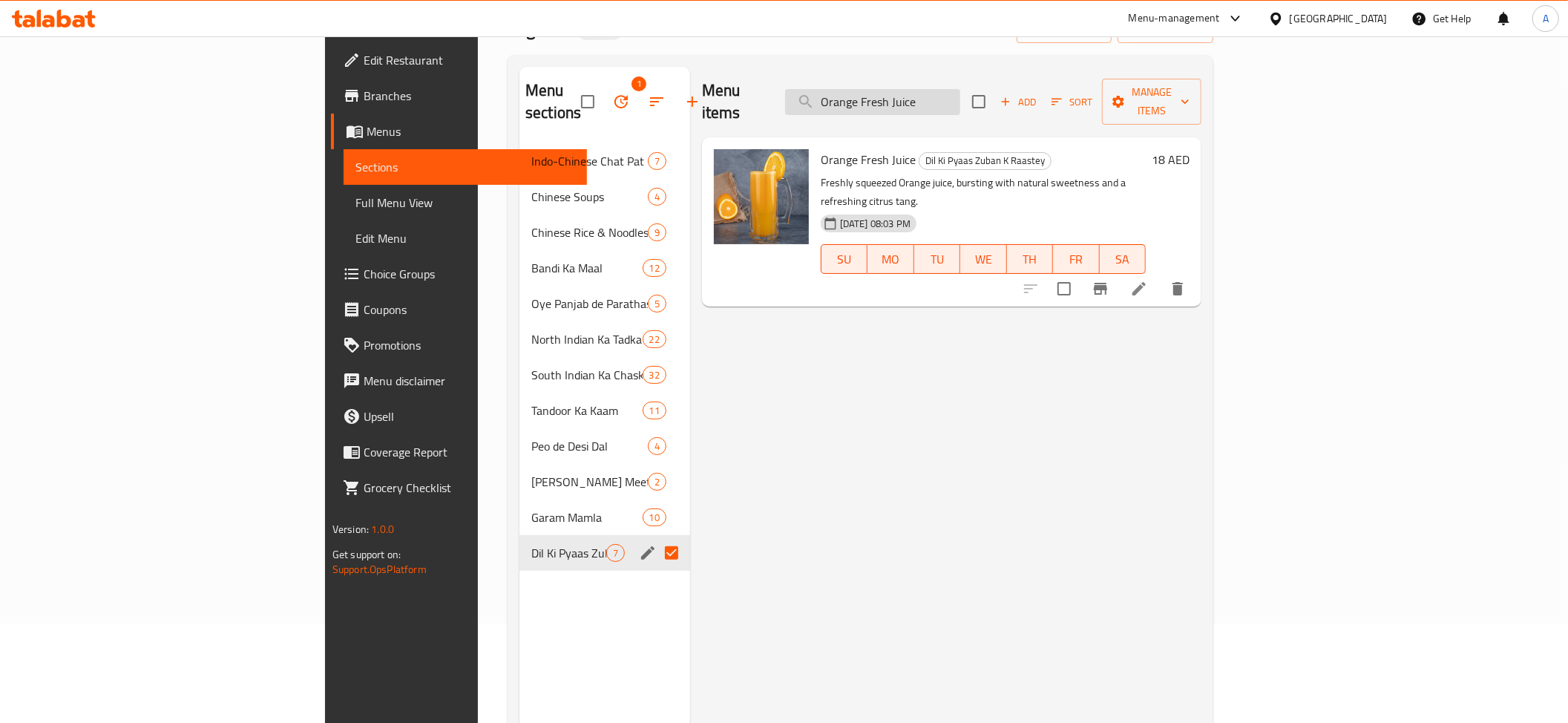
click at [960, 93] on input "Orange Fresh Juice" at bounding box center [872, 101] width 175 height 26
paste input "Kesar Lassi"
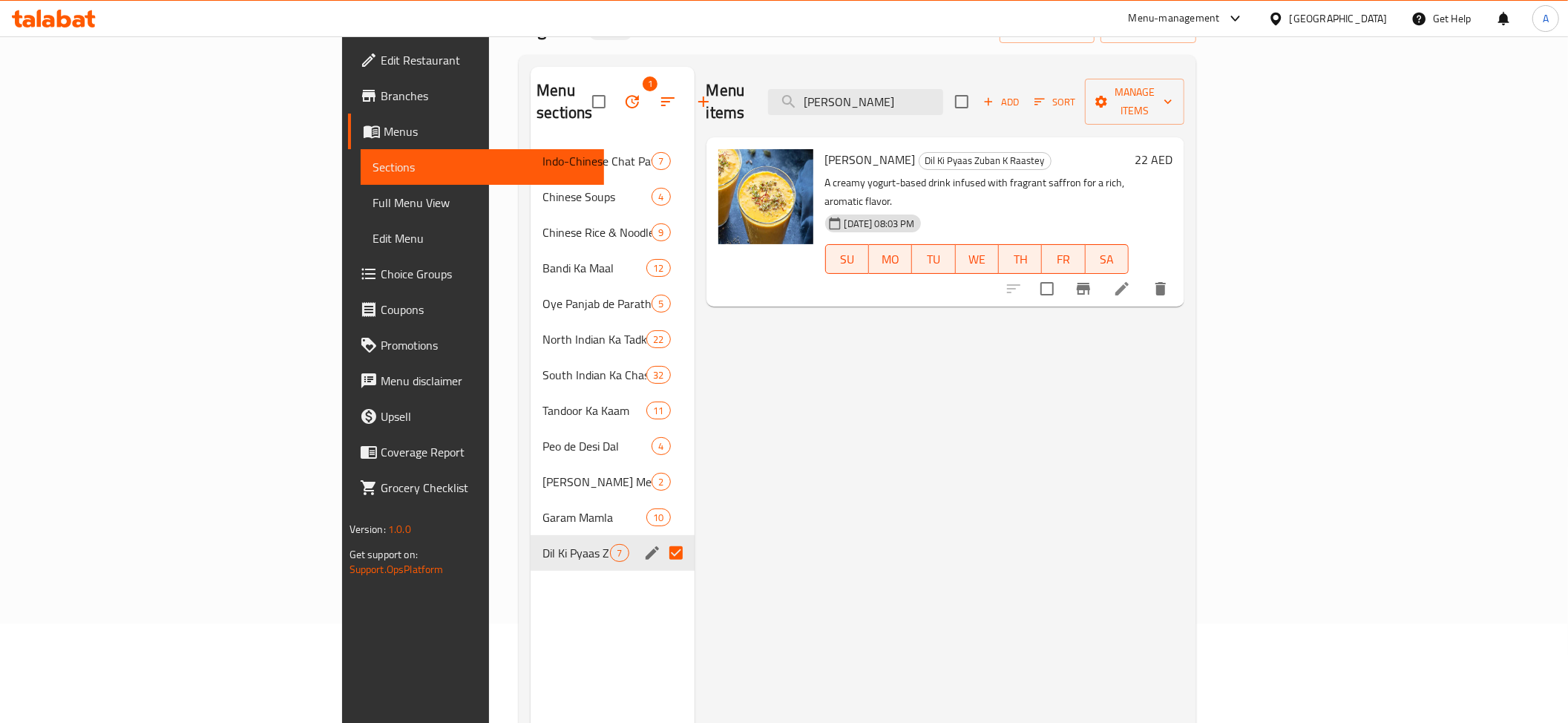
type input "Kesar Lassi"
click at [1131, 280] on icon at bounding box center [1122, 289] width 18 height 18
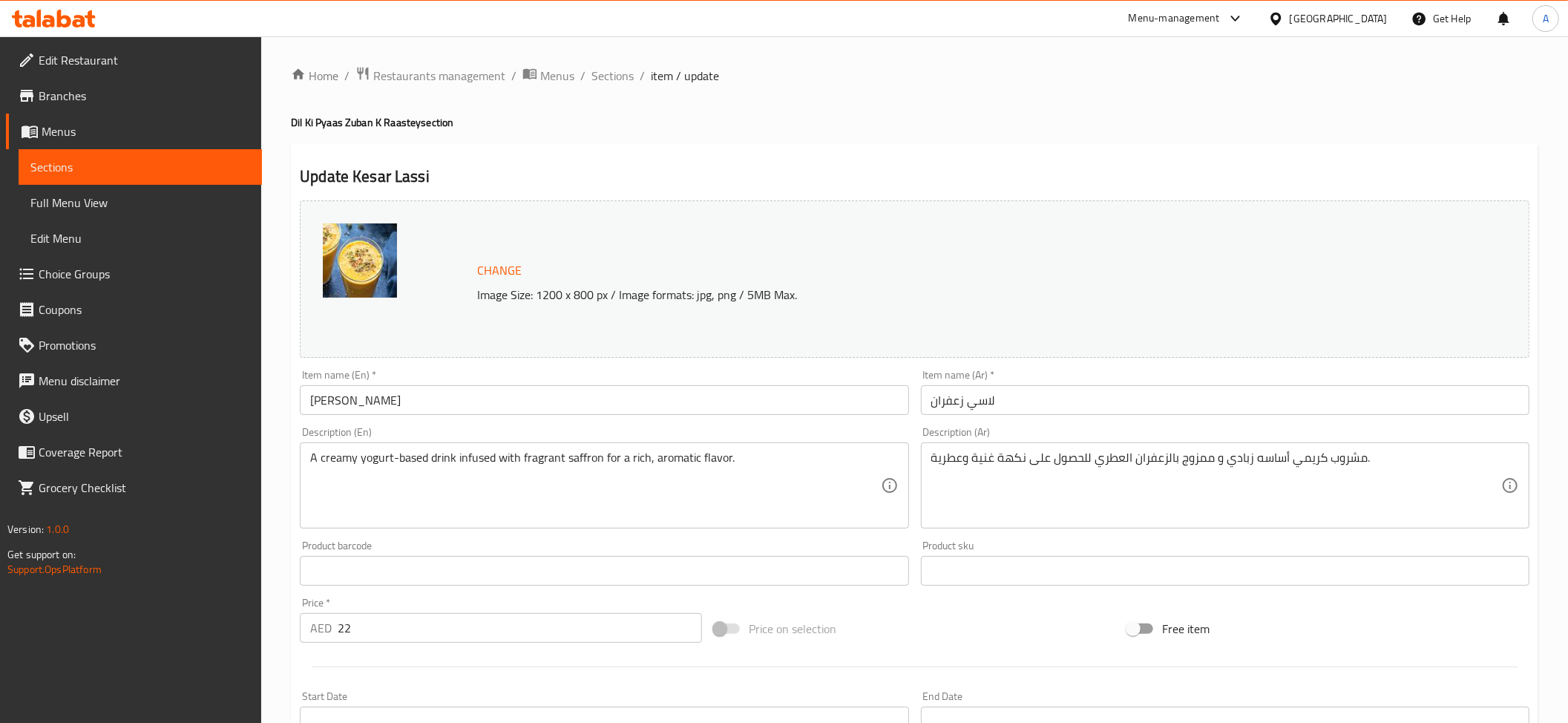
click at [603, 398] on input "Kesar Lassi" at bounding box center [604, 400] width 609 height 29
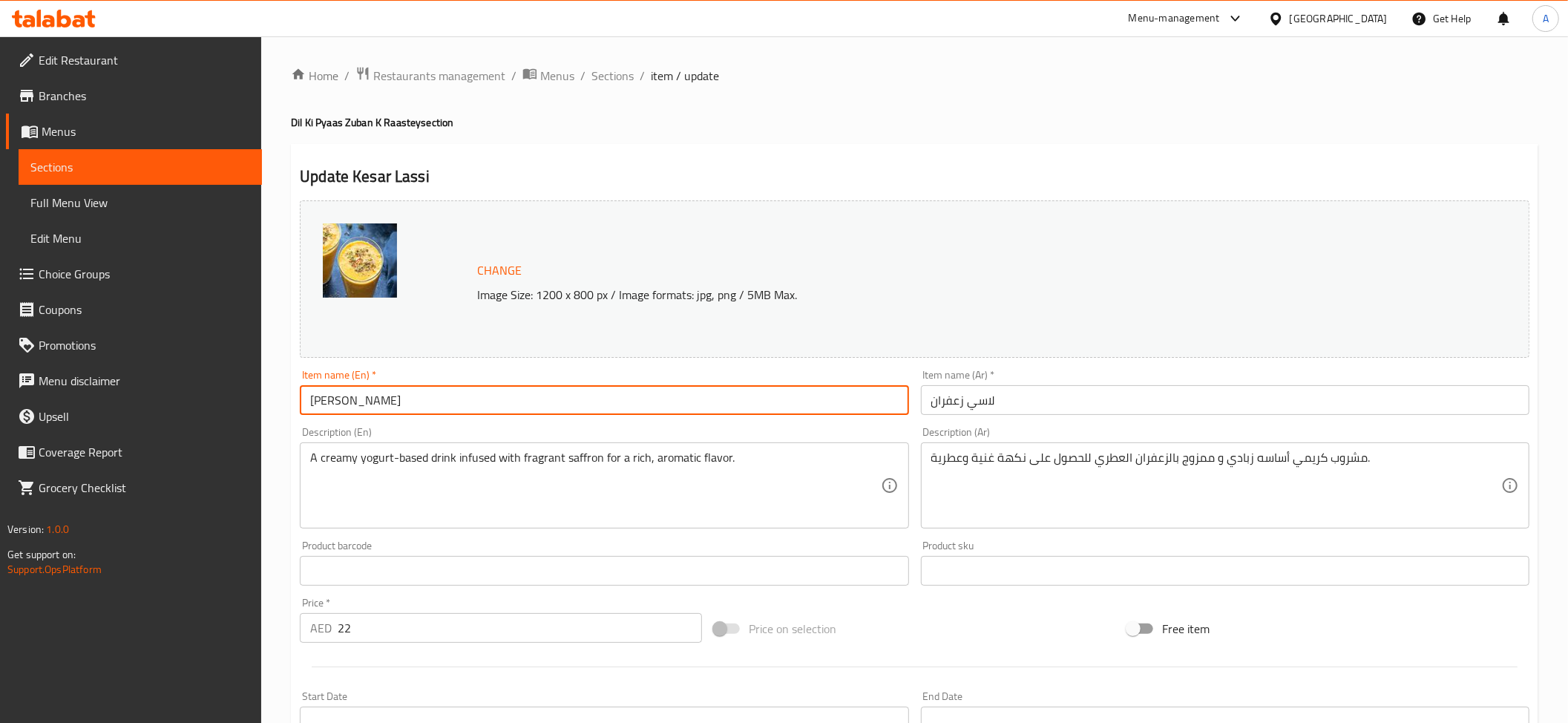
click at [603, 398] on input "Kesar Lassi" at bounding box center [604, 400] width 609 height 29
click at [948, 402] on input "لاسي زعفران" at bounding box center [1226, 400] width 609 height 29
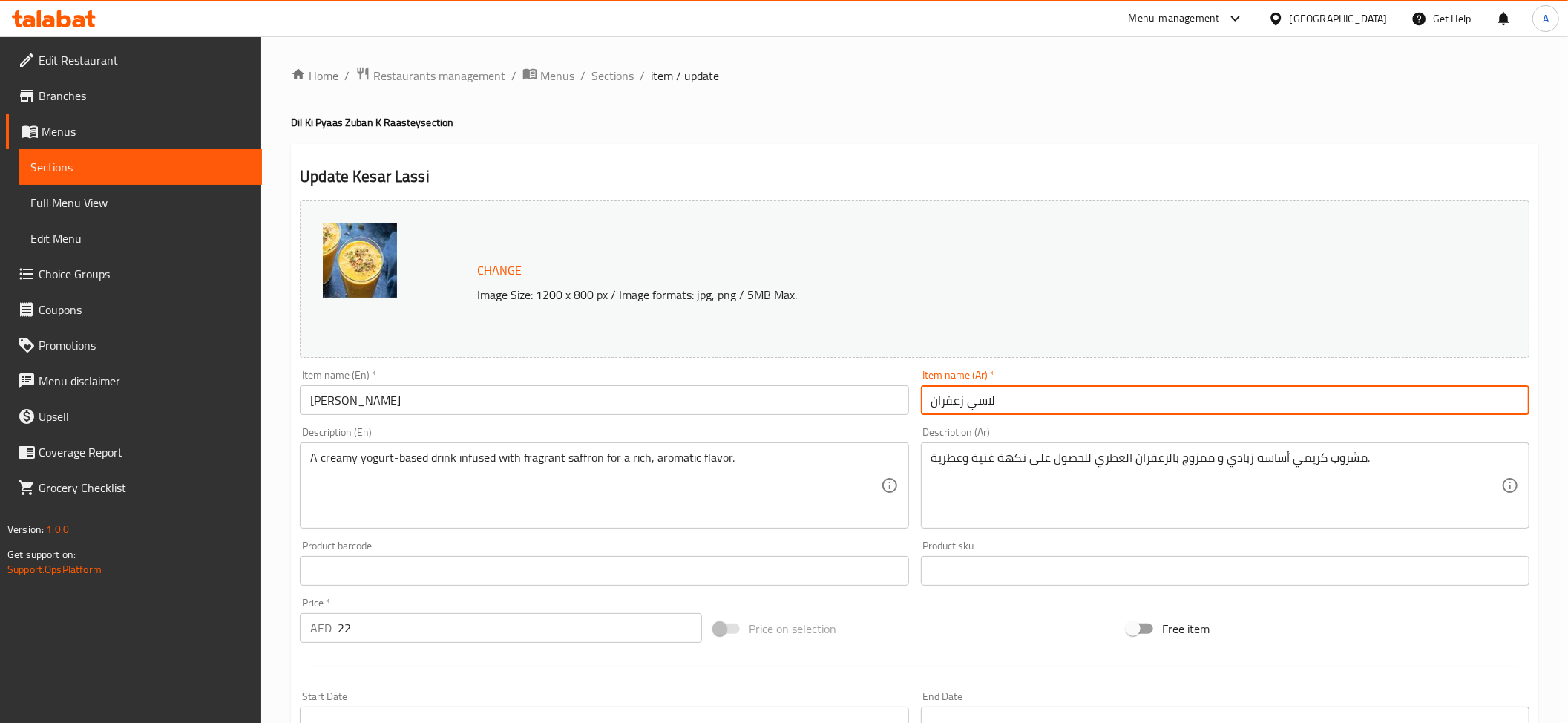
paste input "كيسار"
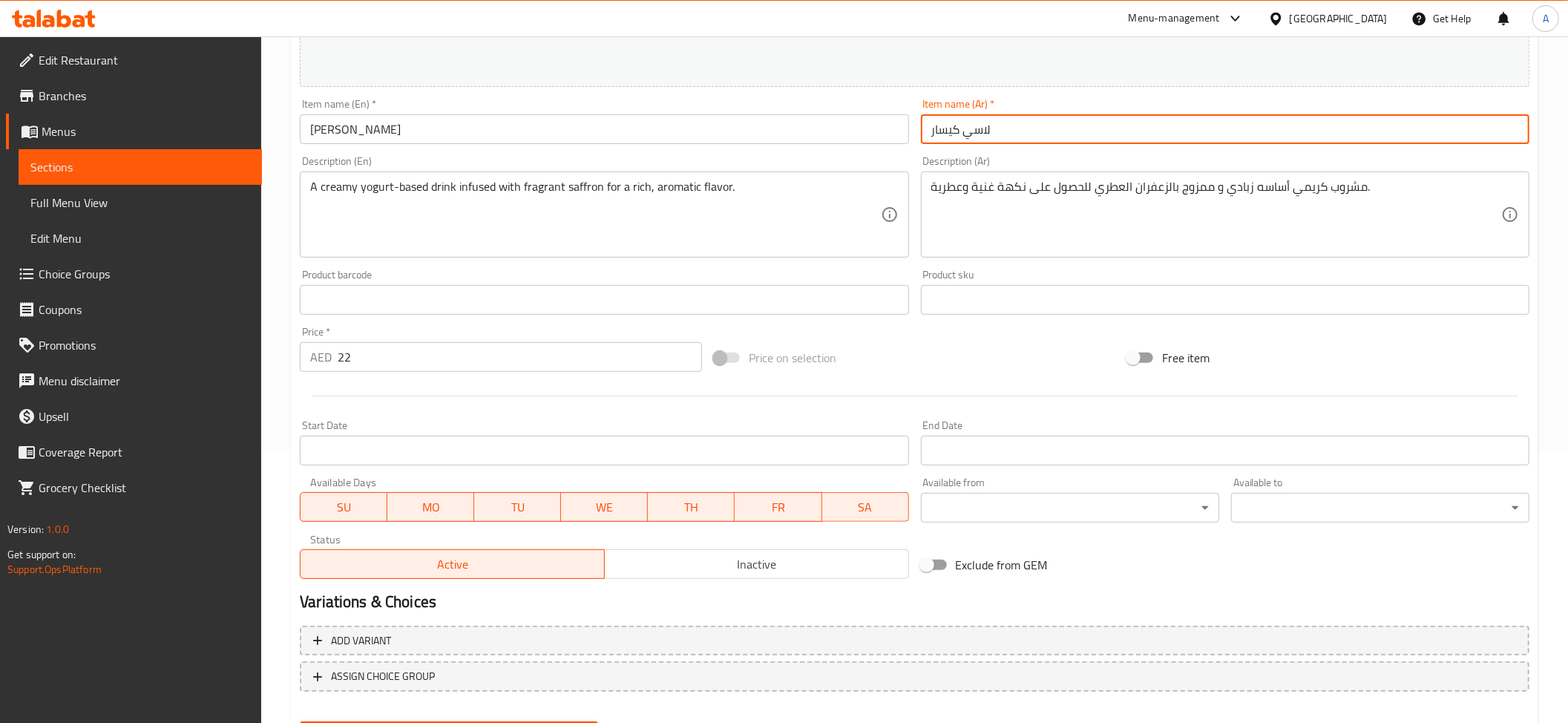
scroll to position [345, 0]
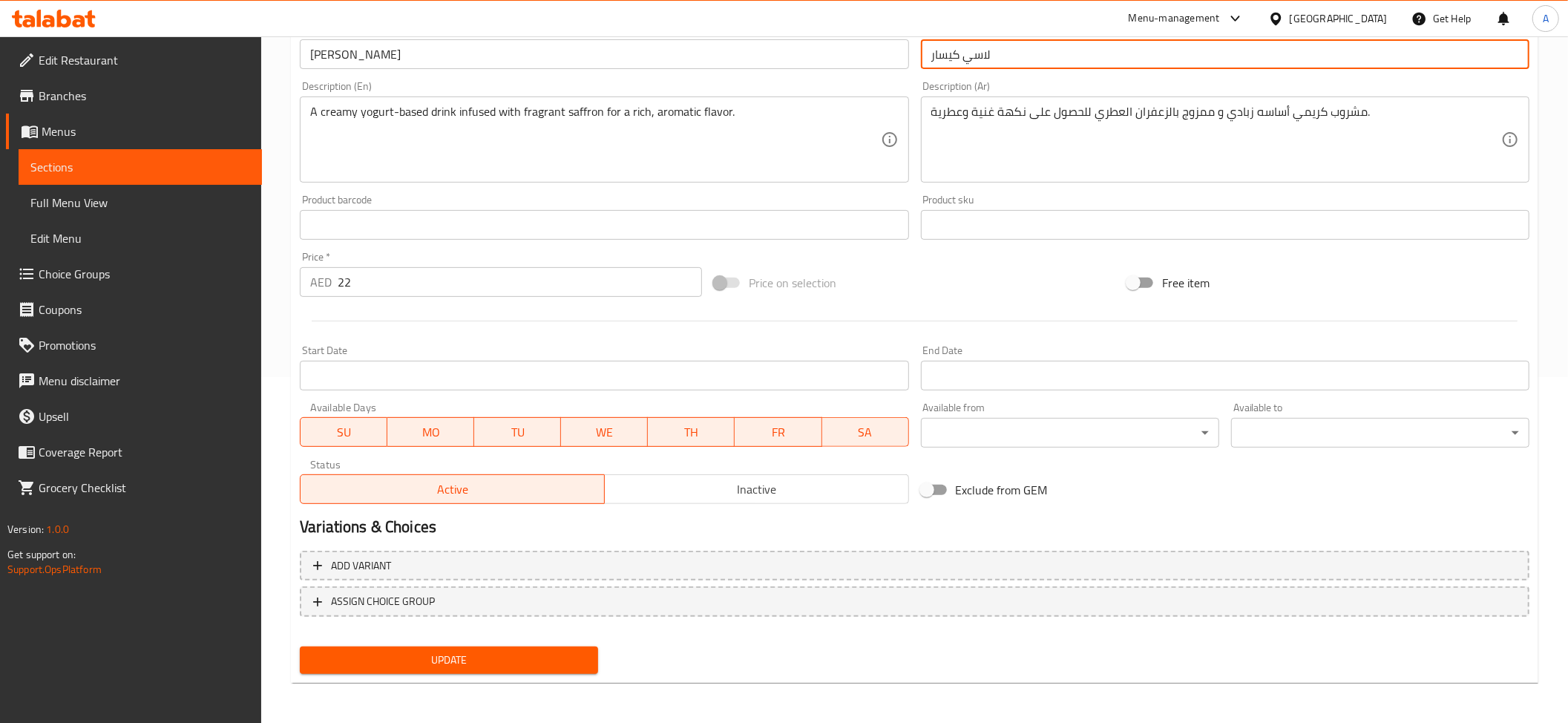
type input "لاسي كيسار"
click at [479, 666] on span "Update" at bounding box center [448, 660] width 274 height 19
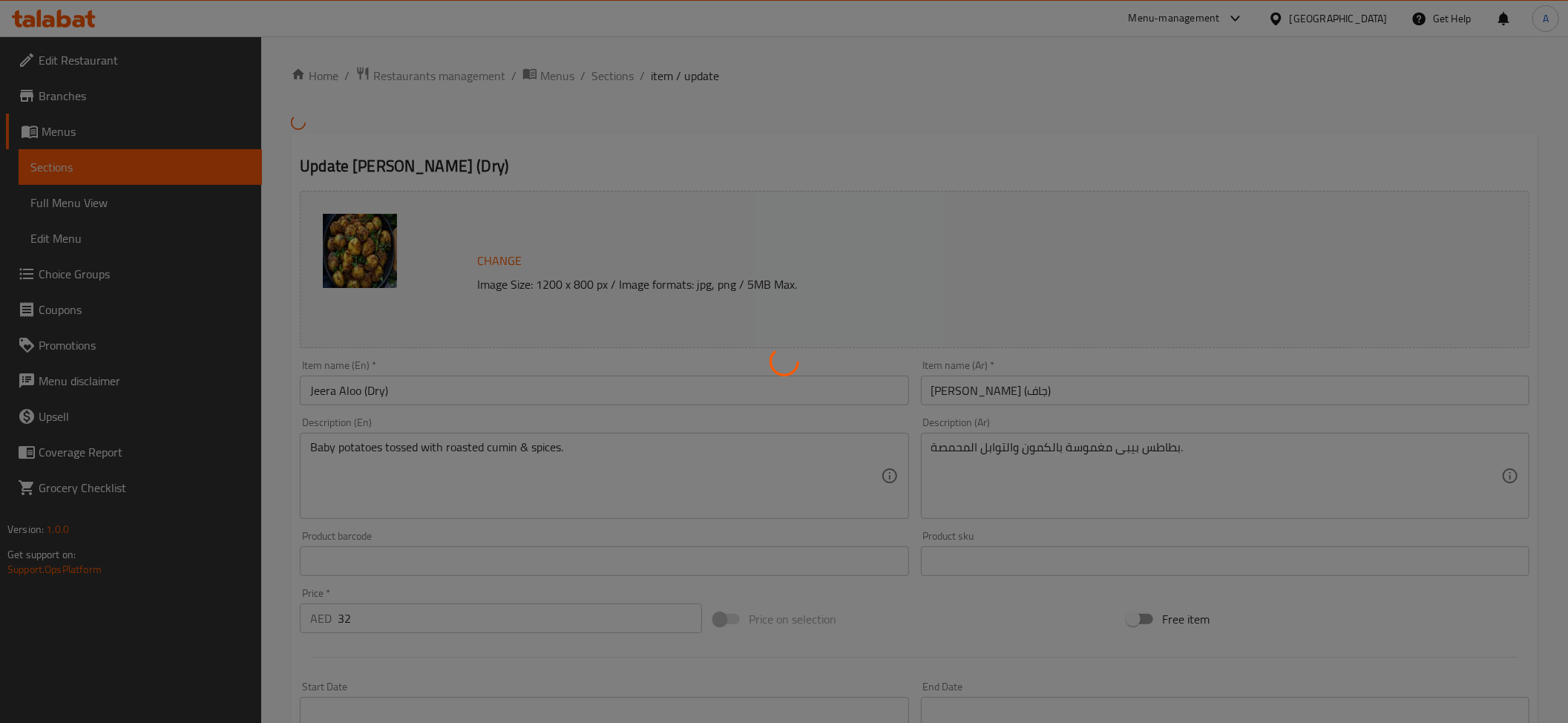
click at [512, 411] on div at bounding box center [784, 361] width 1568 height 723
click at [487, 407] on div at bounding box center [784, 361] width 1568 height 723
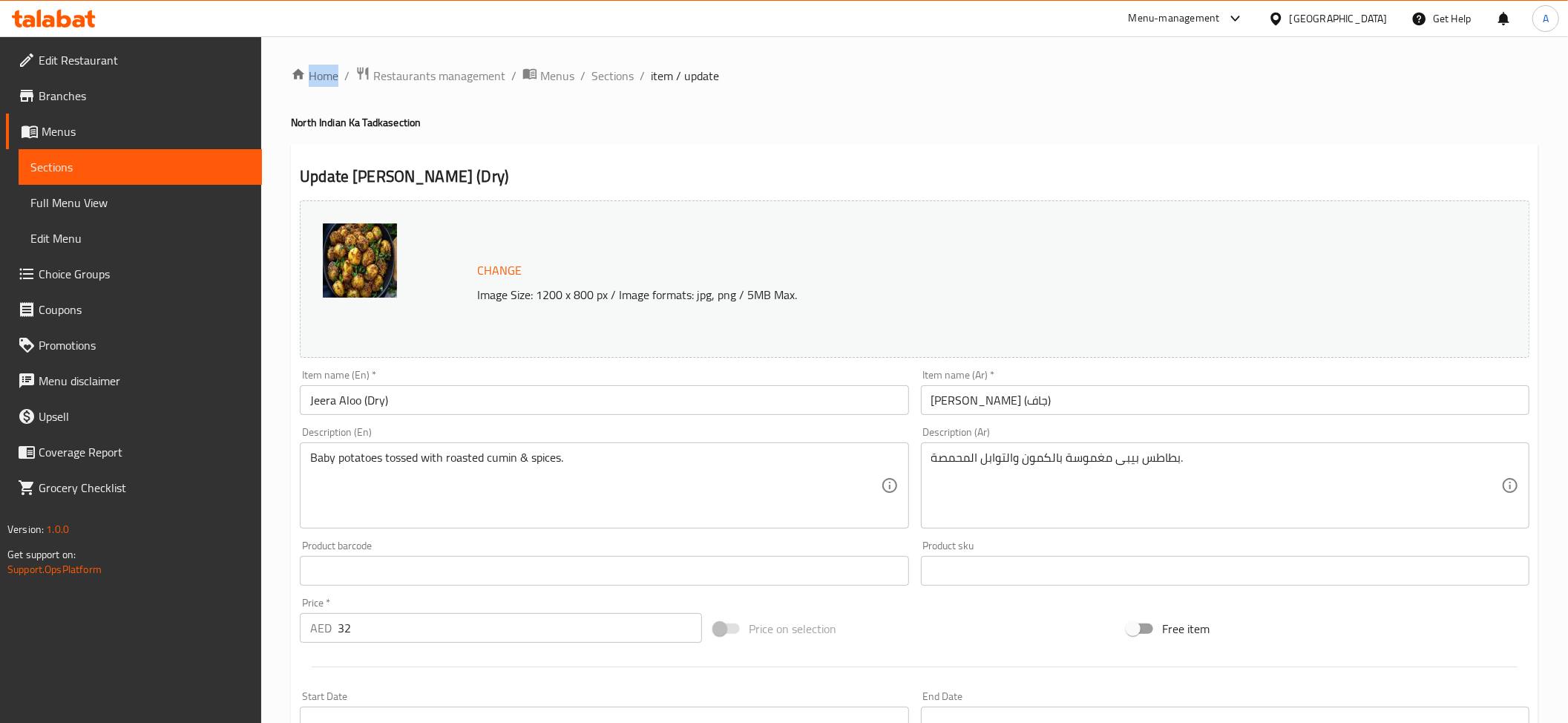
click at [487, 407] on div at bounding box center [784, 361] width 1568 height 723
click at [487, 407] on input "Jeera Aloo (Dry)" at bounding box center [604, 400] width 609 height 29
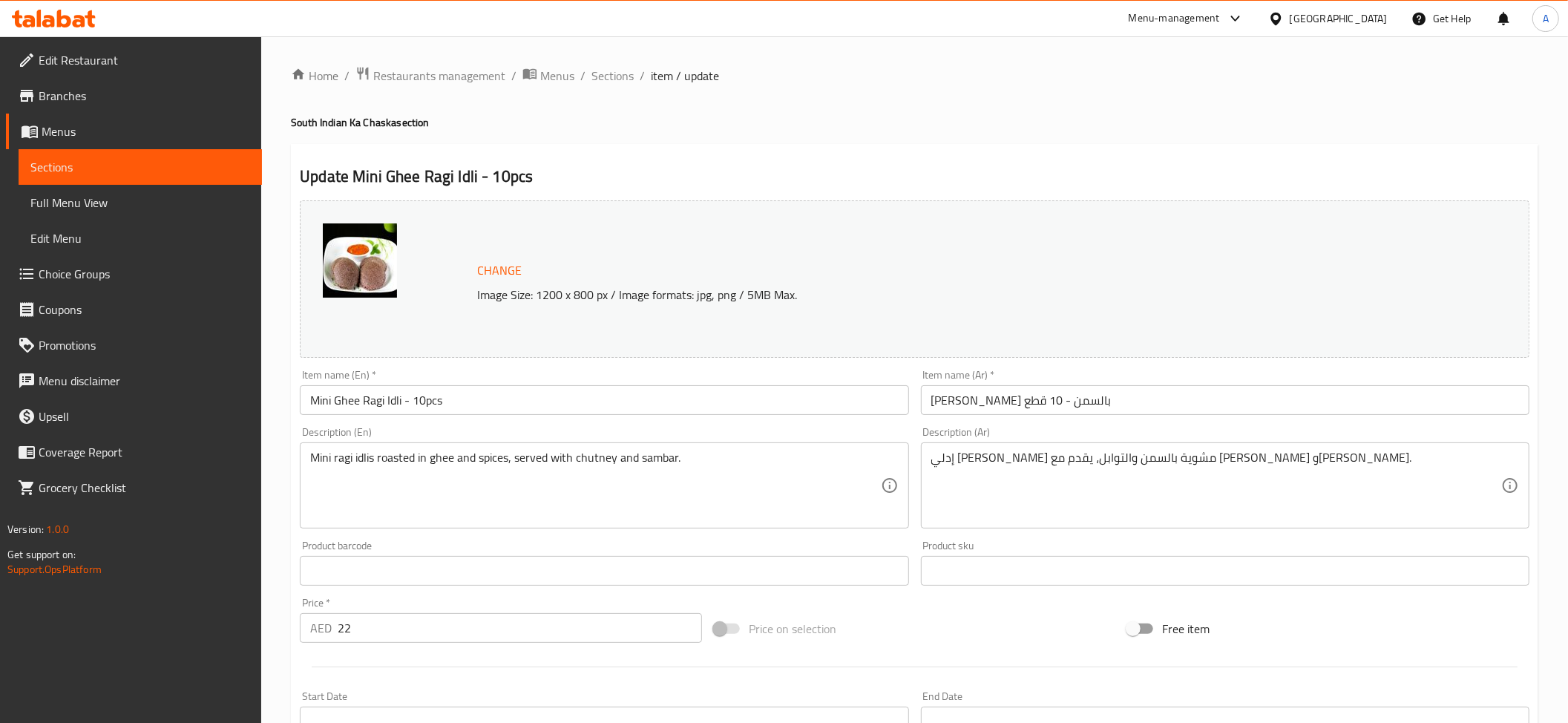
click at [1144, 498] on textarea "إدلي [PERSON_NAME] مشوية بالسمن والتوابل، يقدم مع [PERSON_NAME] و[PERSON_NAME]." at bounding box center [1216, 486] width 570 height 70
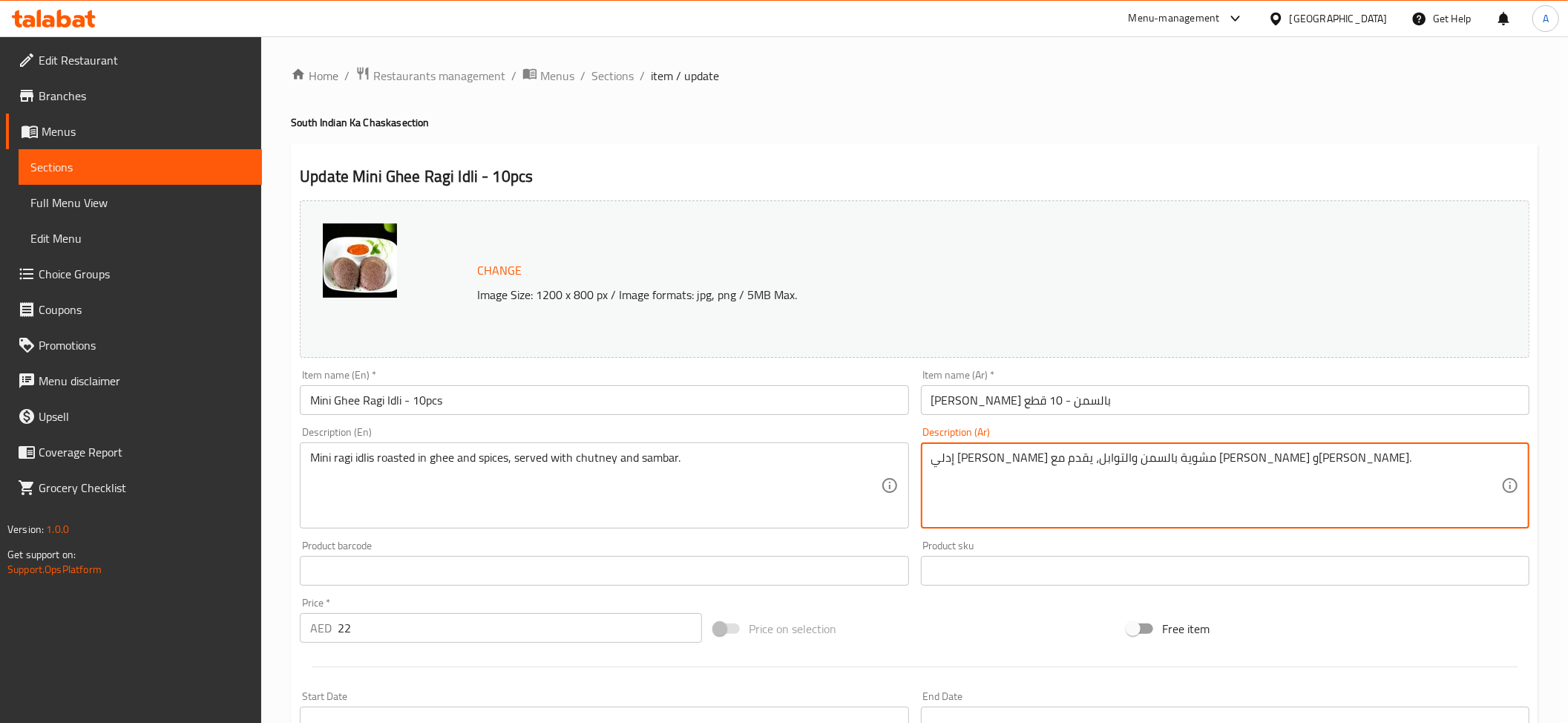
click at [1144, 498] on textarea "إدلي [PERSON_NAME] مشوية بالسمن والتوابل، يقدم مع [PERSON_NAME] و[PERSON_NAME]." at bounding box center [1216, 486] width 570 height 70
click at [1149, 457] on textarea "إدلي [PERSON_NAME] مشوية بالسمن والتوابل، يقدم مع [PERSON_NAME] و[PERSON_NAME]." at bounding box center [1216, 486] width 570 height 70
click at [1159, 470] on textarea "إدلي [PERSON_NAME] بالسمن والتوابل، يقدم مع [PERSON_NAME] و[PERSON_NAME]." at bounding box center [1216, 486] width 570 height 70
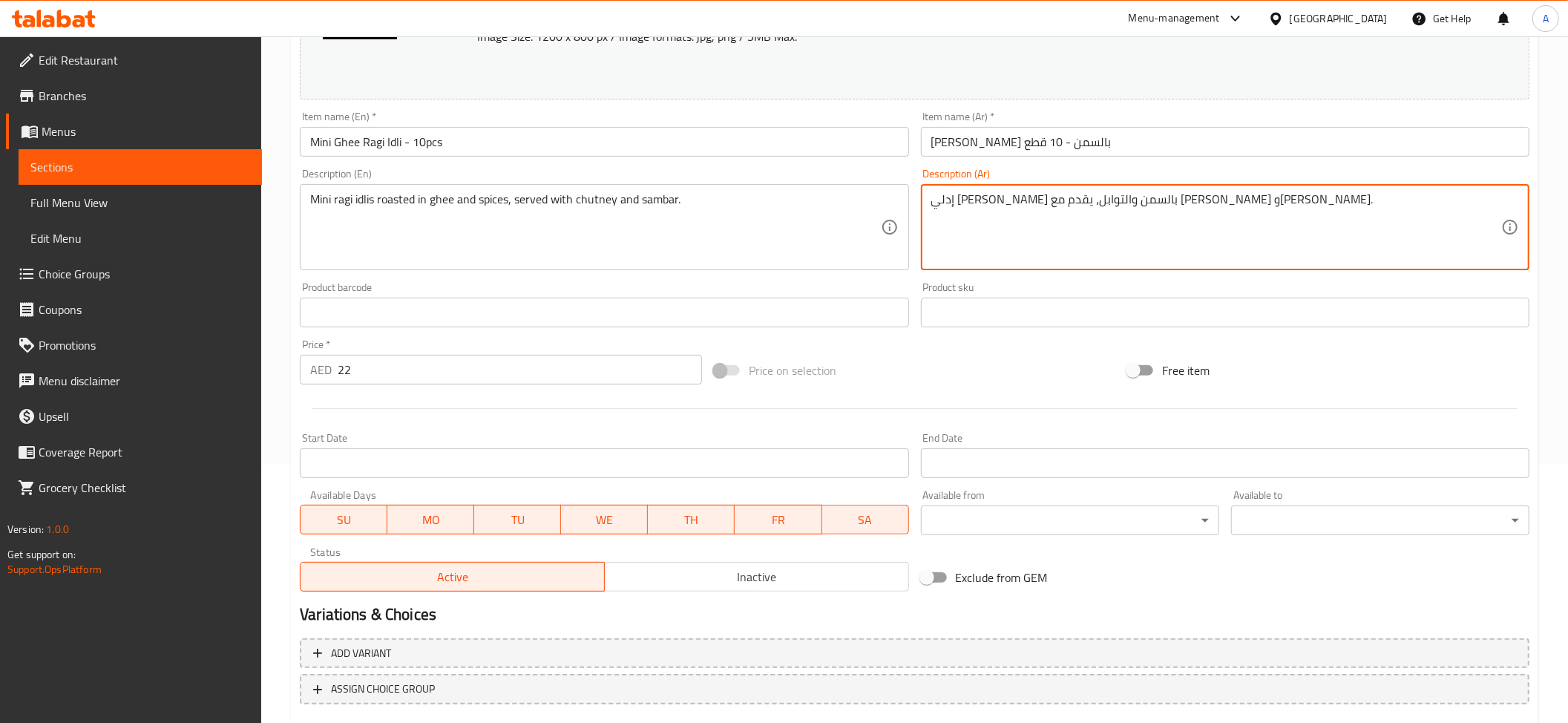
scroll to position [345, 0]
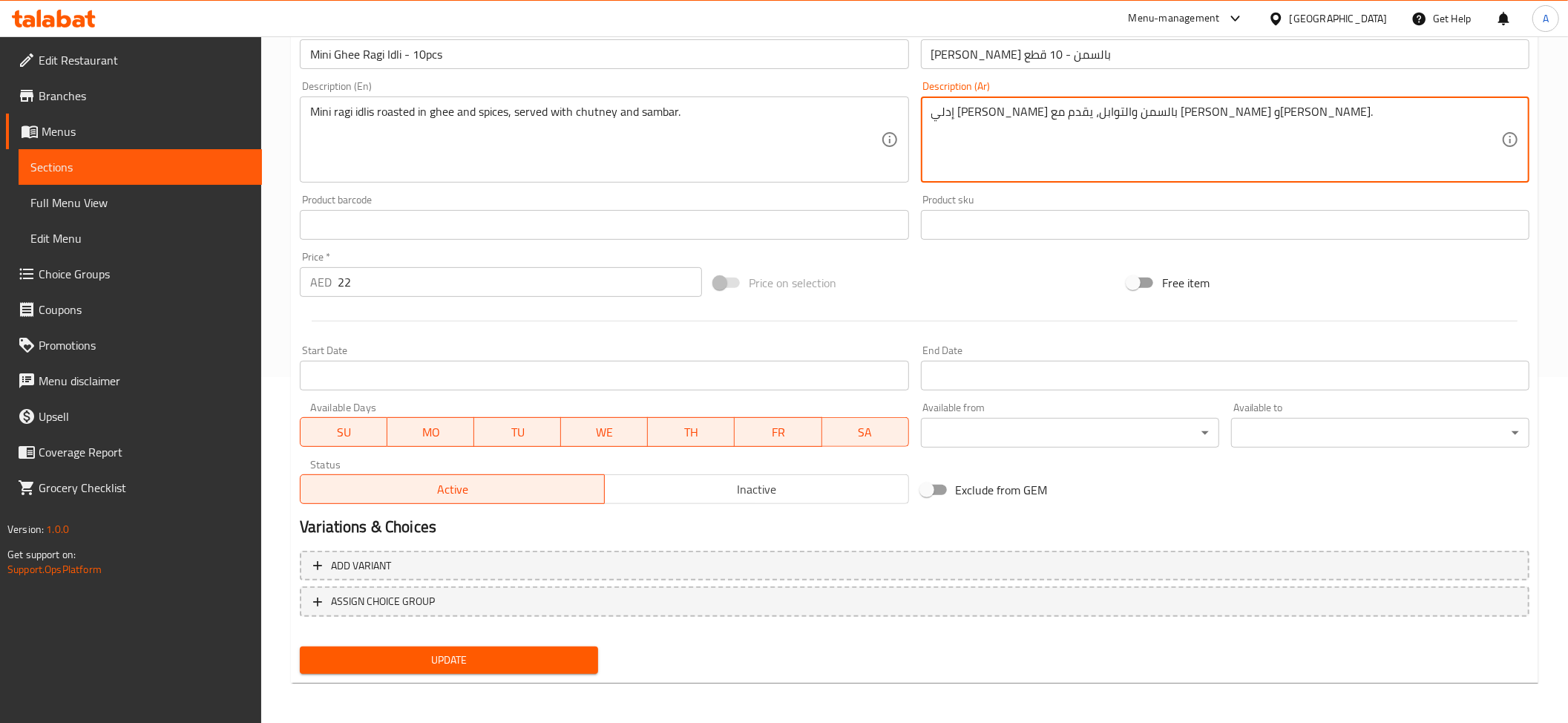
type textarea "إدلي [PERSON_NAME] بالسمن والتوابل، يقدم مع [PERSON_NAME] و[PERSON_NAME]."
click at [478, 652] on span "Update" at bounding box center [448, 660] width 274 height 19
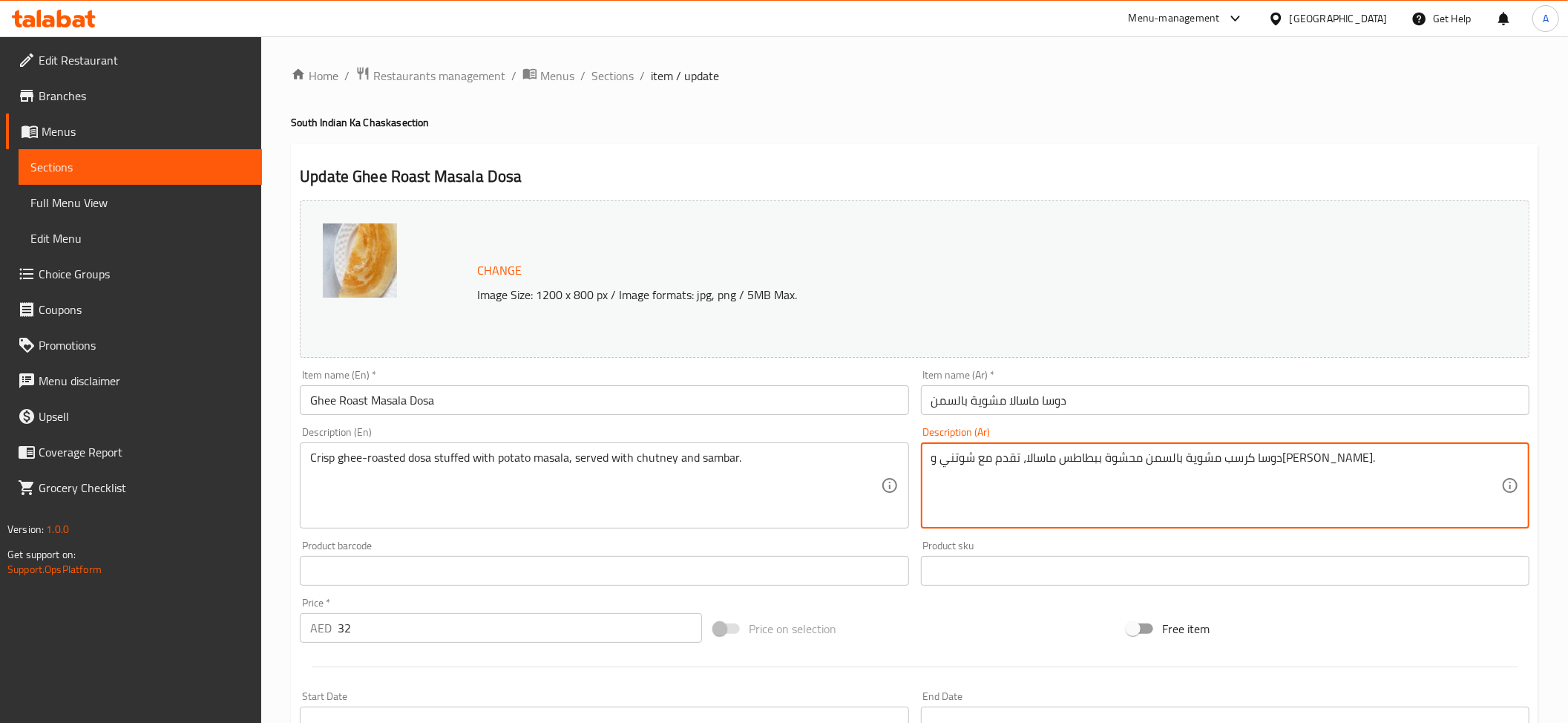
click at [1229, 469] on textarea "دوسا كرسب مشوية بالسمن محشوة ببطاطس ماسالا، تقدم مع شوتني وسامبر." at bounding box center [1216, 486] width 570 height 70
paste textarea "روستد"
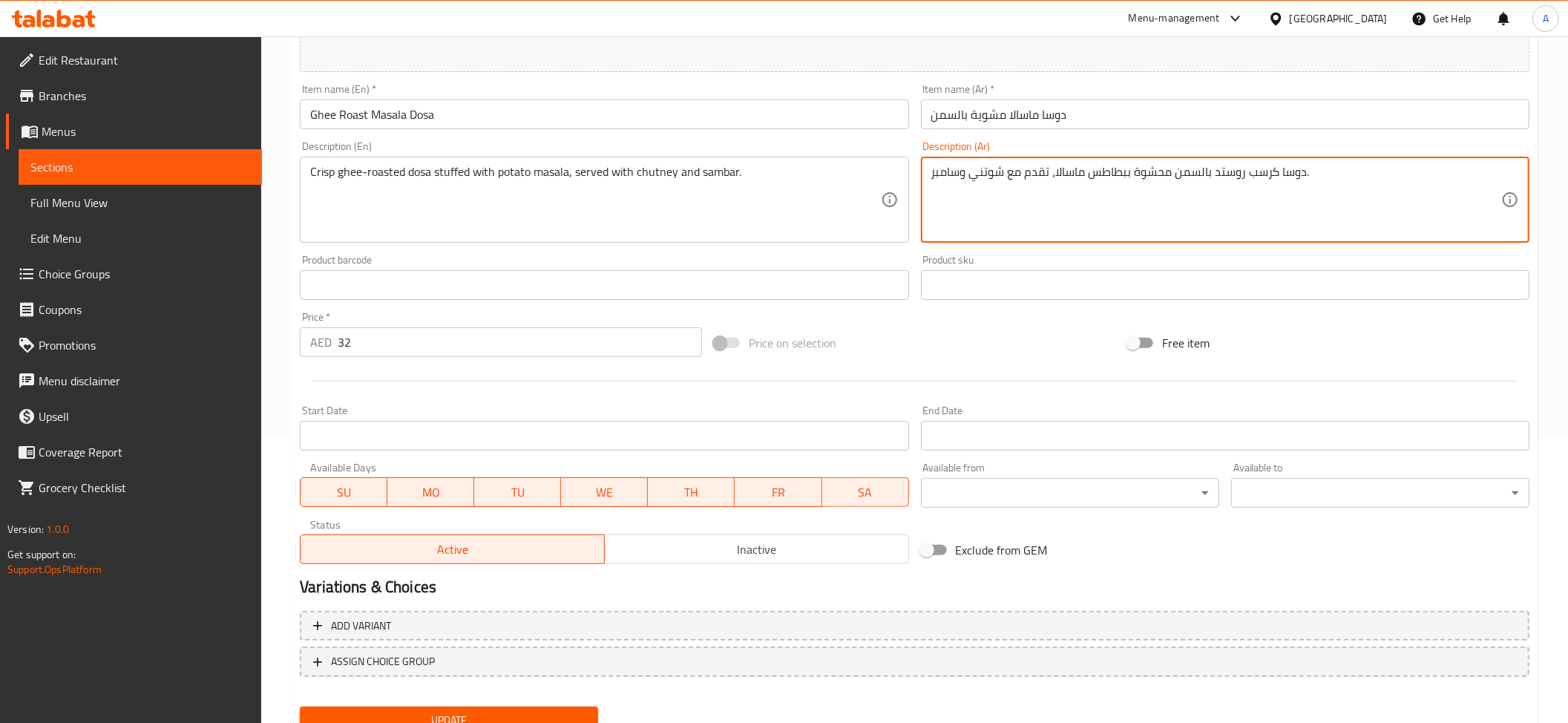
scroll to position [345, 0]
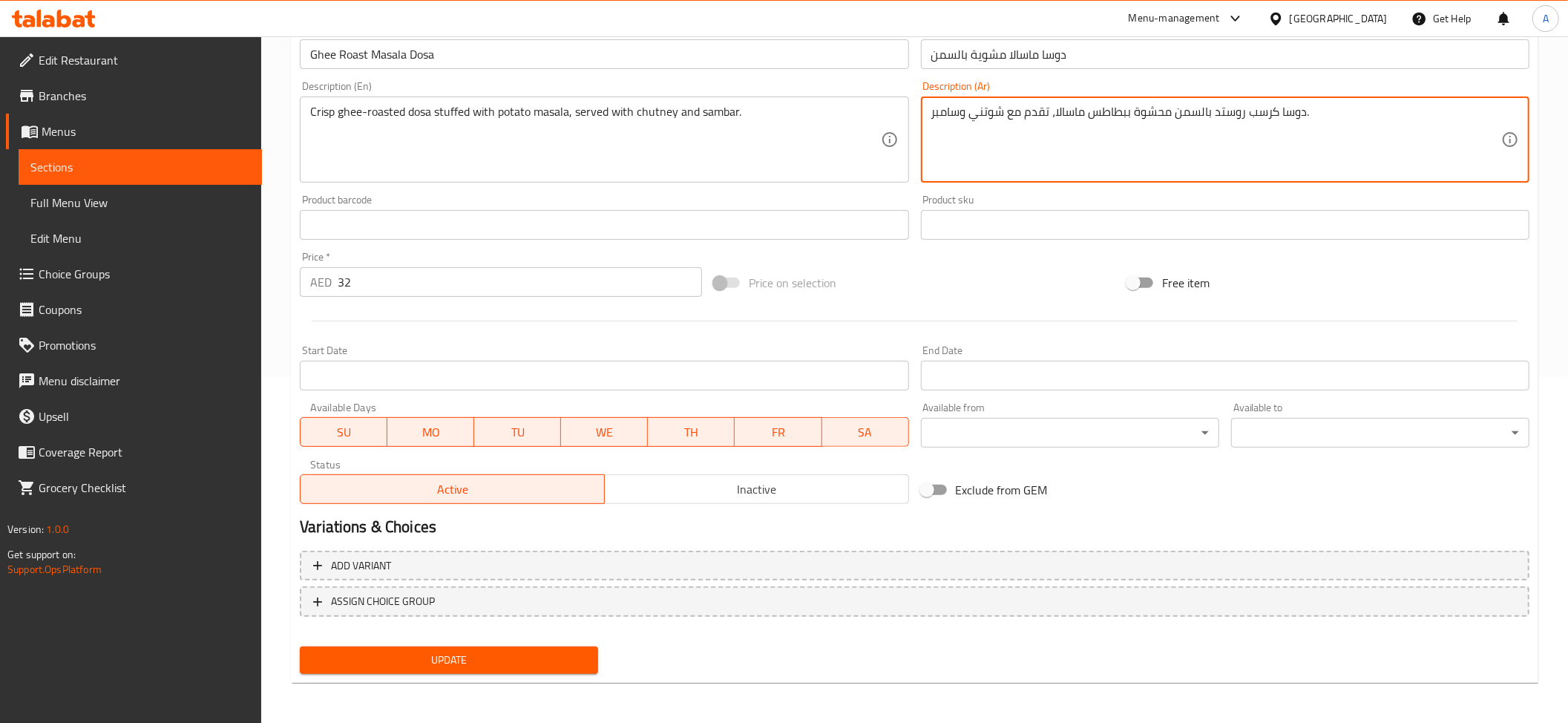
type textarea "دوسا كرسب روستد بالسمن محشوة ببطاطس ماسالا، تقدم مع شوتني وسامبر."
click at [469, 709] on div "Home / Restaurants management / Menus / Sections / item / update South Indian K…" at bounding box center [914, 207] width 1307 height 1033
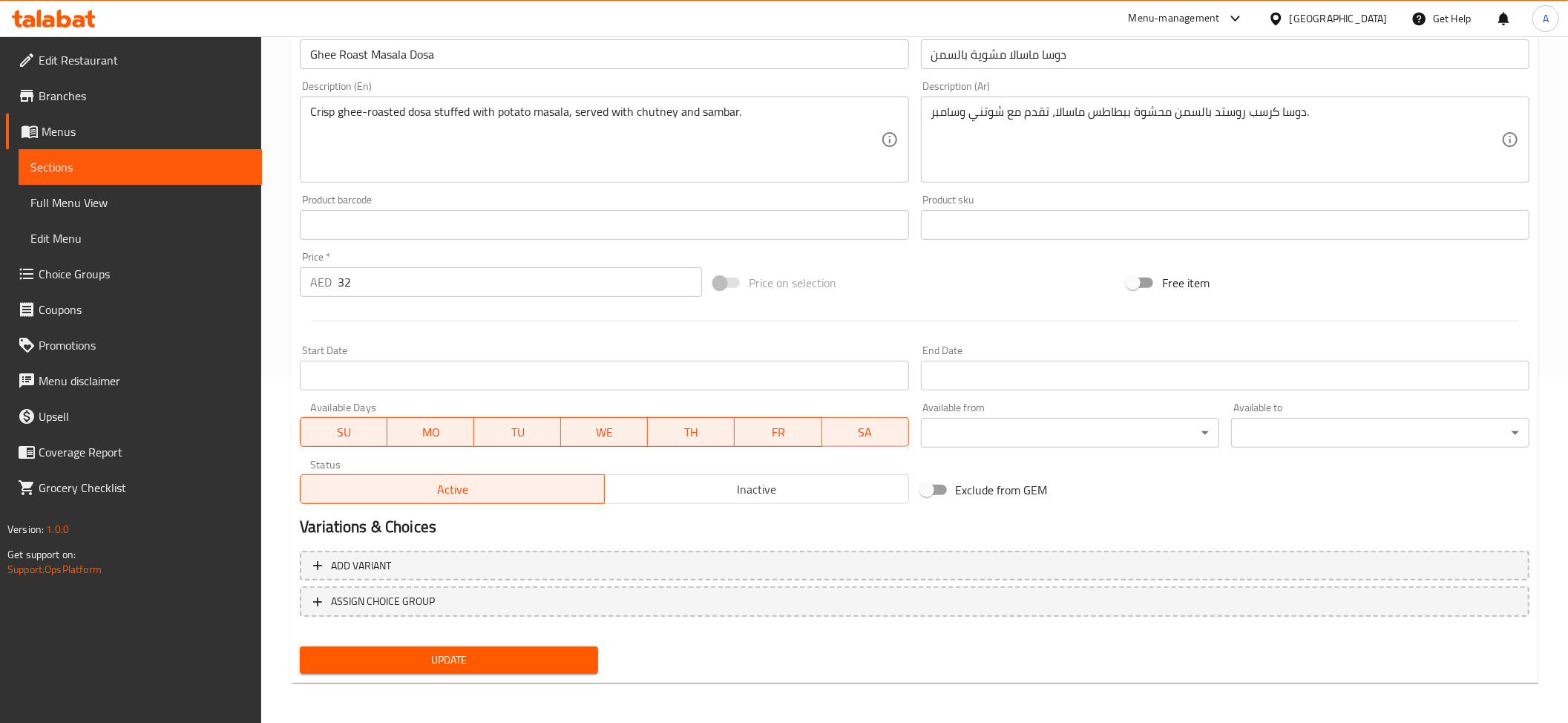
click at [491, 643] on div "Update" at bounding box center [449, 660] width 310 height 39
click at [497, 651] on span "Update" at bounding box center [448, 660] width 274 height 19
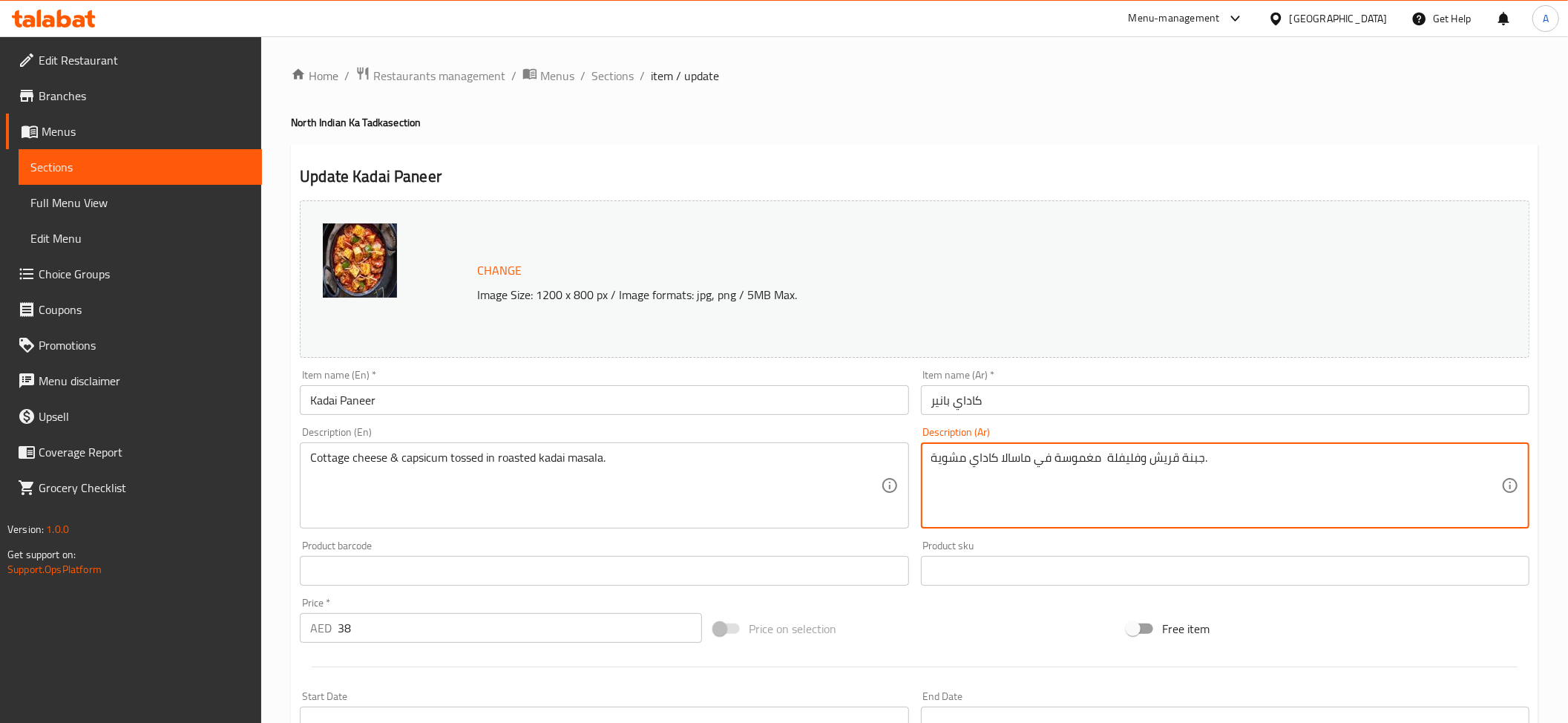
click at [945, 457] on textarea "جبنة قريش وفليفلة مغموسة في ماسالا كاداي مشوية." at bounding box center [1216, 486] width 570 height 70
paste textarea "روستد"
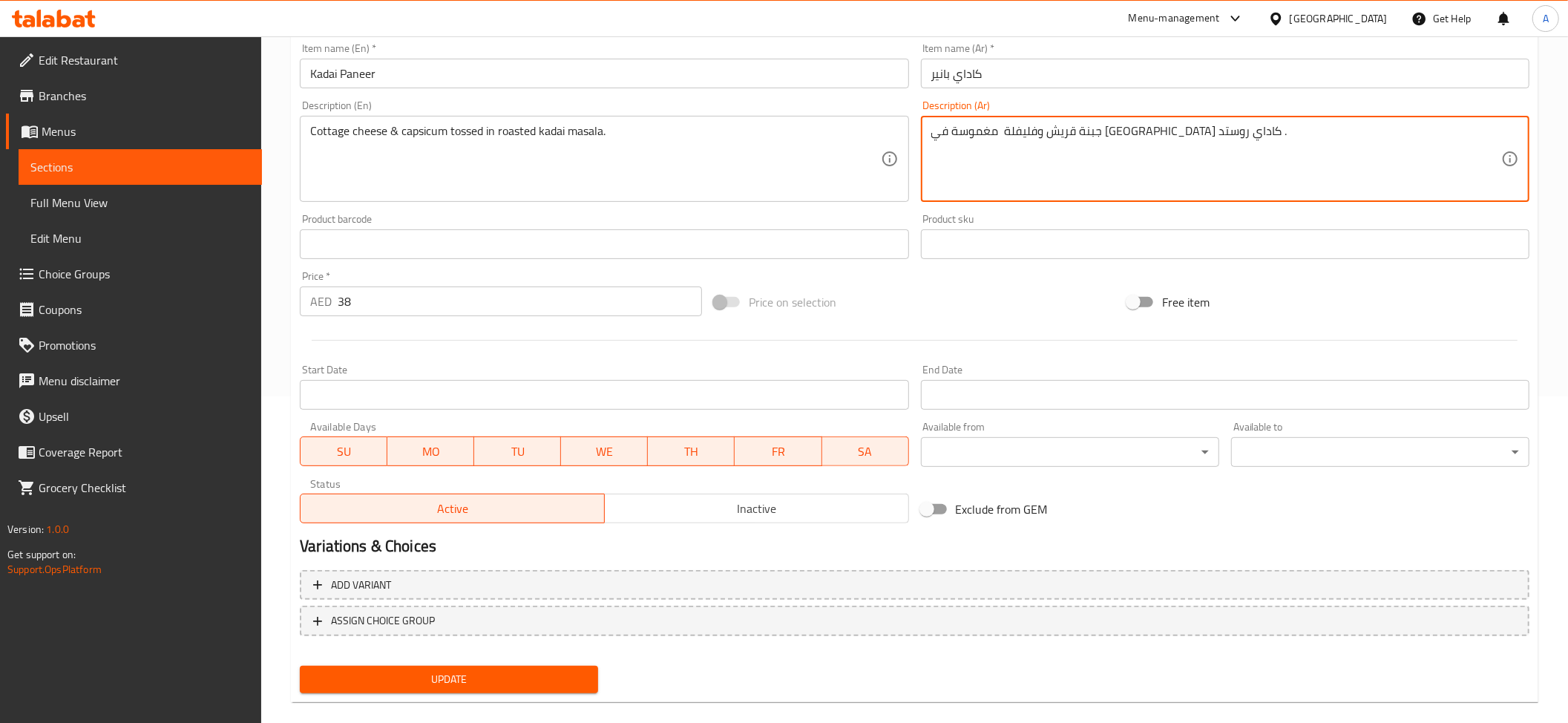
scroll to position [345, 0]
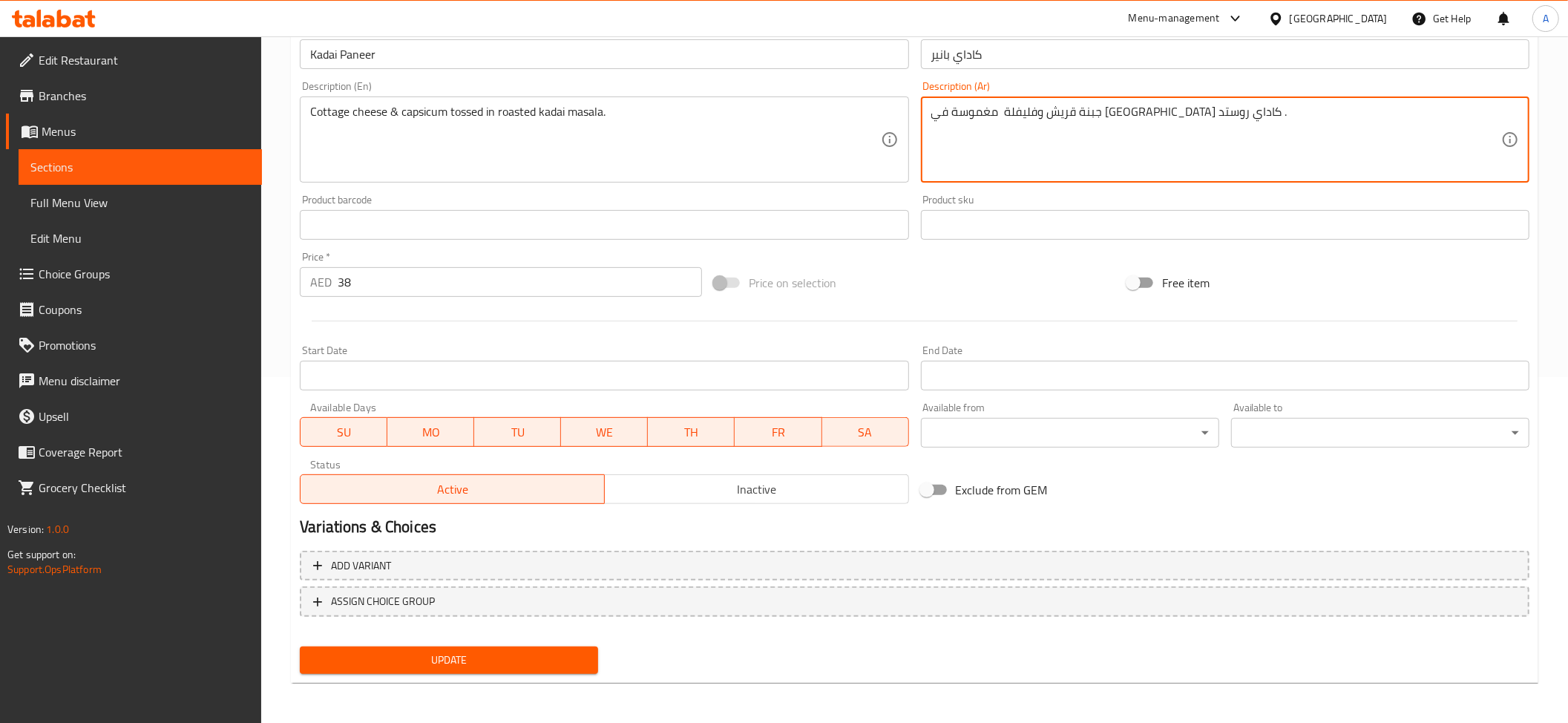
type textarea "جبنة قريش وفليفلة مغموسة في ماسالا كاداي روستد ."
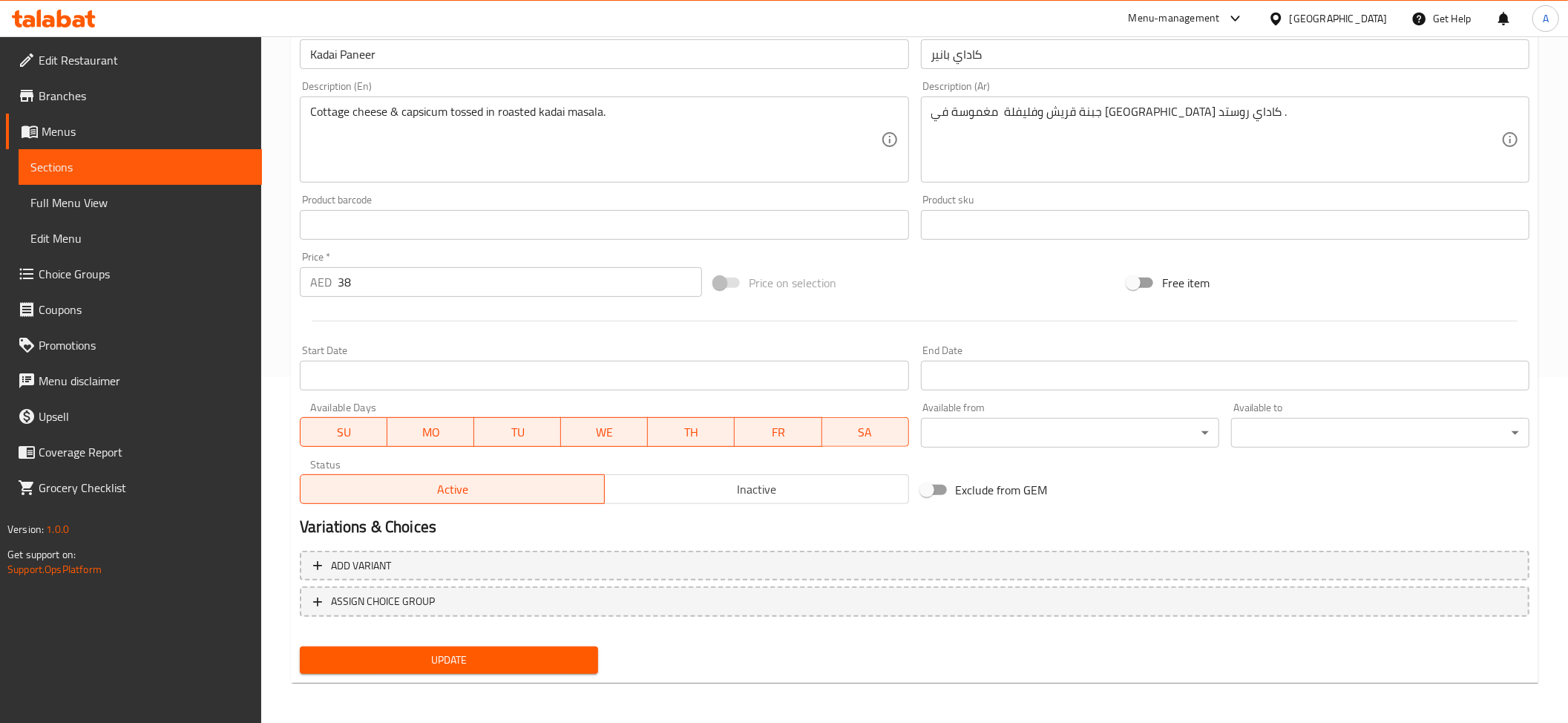
click at [463, 672] on div "Update" at bounding box center [449, 660] width 310 height 39
click at [467, 661] on span "Update" at bounding box center [448, 660] width 274 height 19
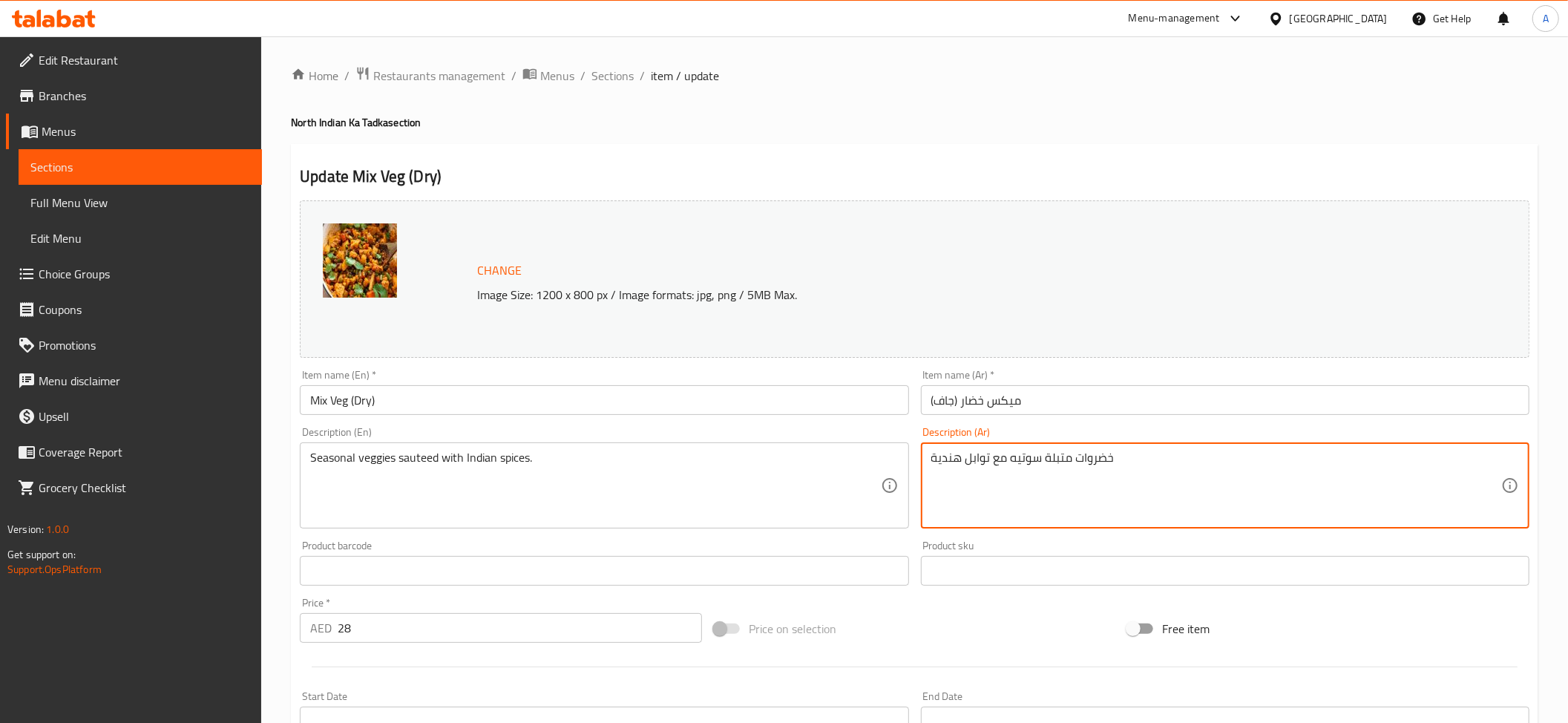
click at [1145, 469] on textarea "خضروات متبلة سوتيه مع توابل هندية" at bounding box center [1216, 486] width 570 height 70
paste textarea "و[PERSON_NAME] مع التوابل الهندية."
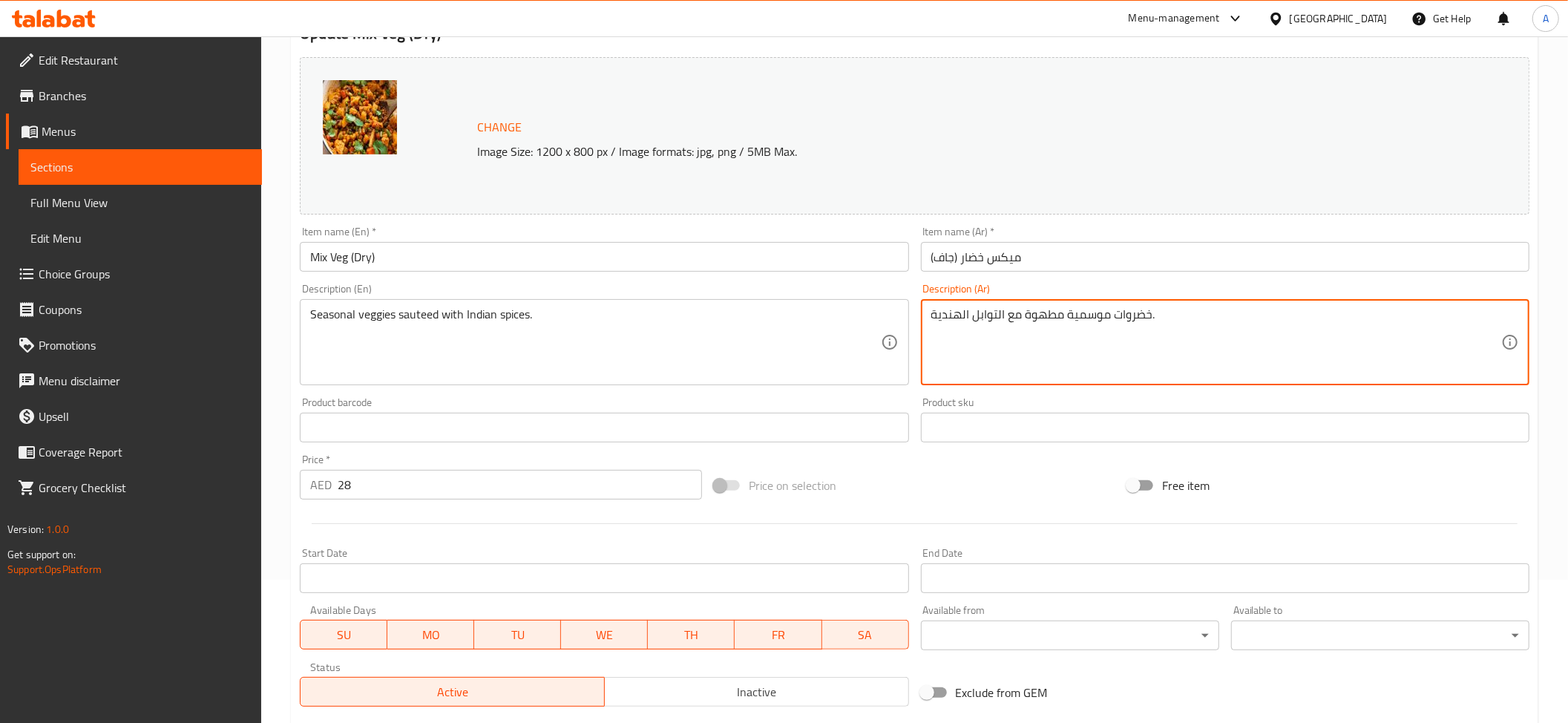
scroll to position [163, 0]
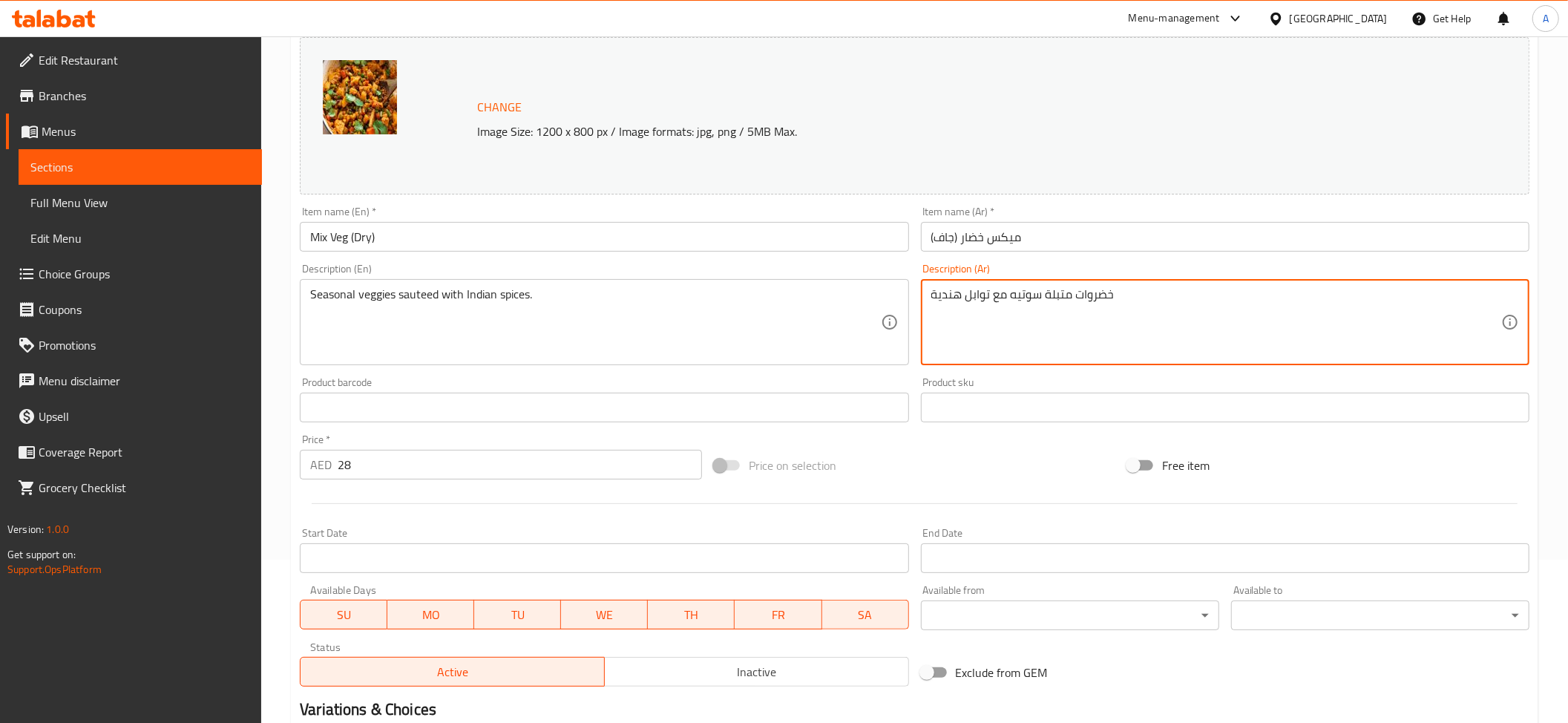
click at [1137, 304] on textarea "خضروات متبلة سوتيه مع توابل هندية" at bounding box center [1216, 322] width 570 height 70
paste textarea "خضروات موسمية مطهوة مع التوابل الهندية."
click at [1241, 295] on textarea "خضروات متبلة سوتيه مع توابل هندية خضروات موسمية مطهوة مع التوابل الهندية." at bounding box center [1216, 322] width 570 height 70
click at [1045, 295] on textarea "خضروات متبلة مع توابل هندية خضروات موسمية مطهوة مع التوابل الهندية." at bounding box center [1216, 322] width 570 height 70
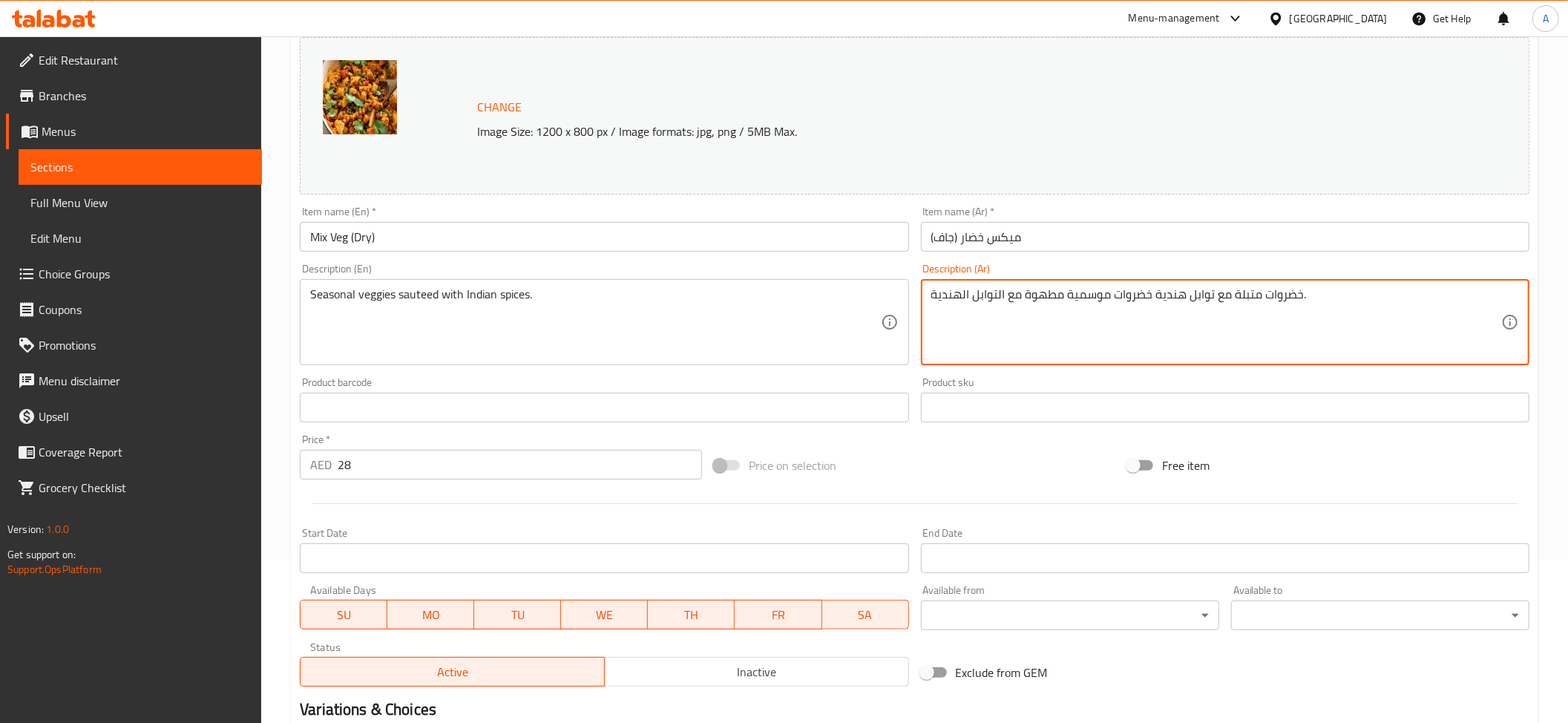
paste textarea "سوتيه"
drag, startPoint x: 1148, startPoint y: 296, endPoint x: 1294, endPoint y: 293, distance: 146.0
click at [1294, 293] on textarea "خضروات متبلة مع توابل هندية خضروات موسمية سوتيه مع التوابل الهندية." at bounding box center [1216, 322] width 570 height 70
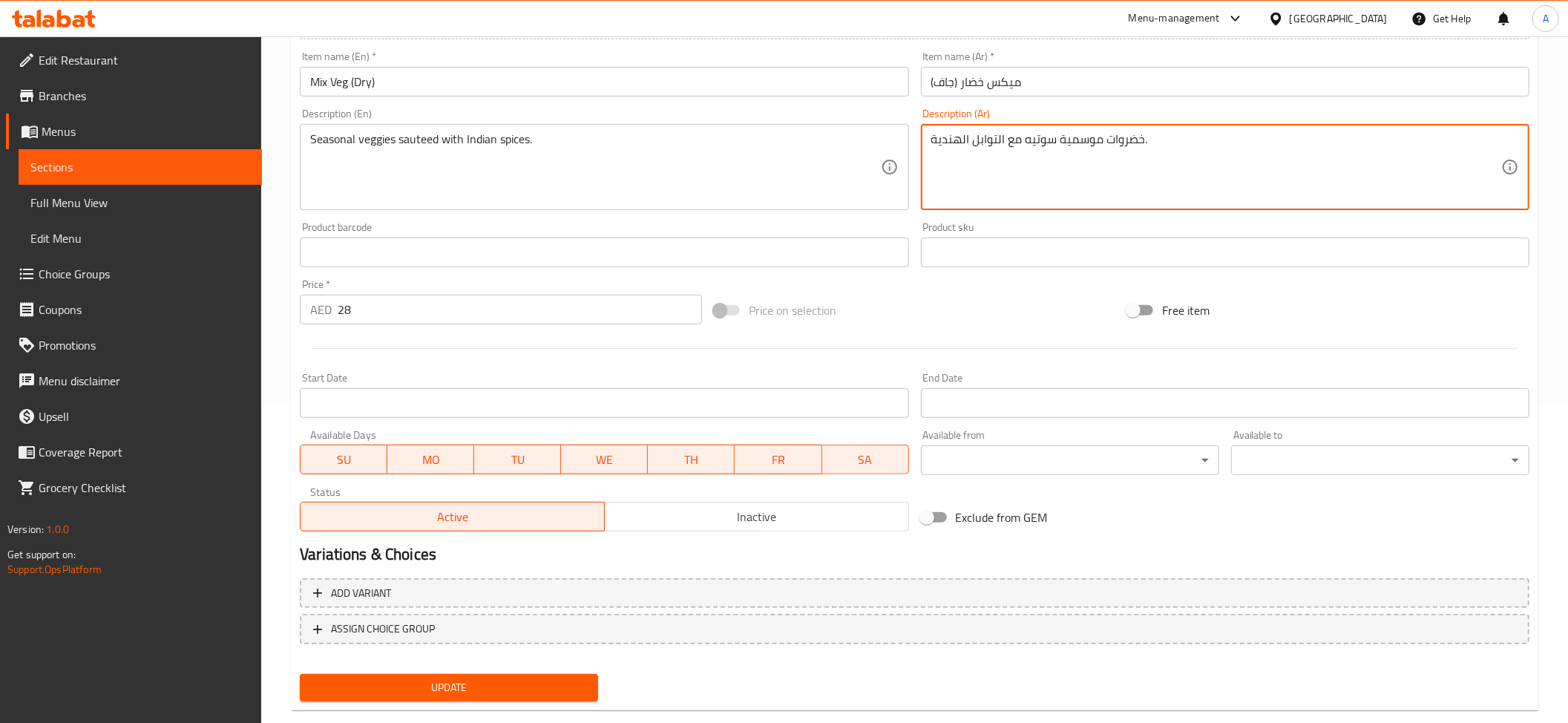
scroll to position [345, 0]
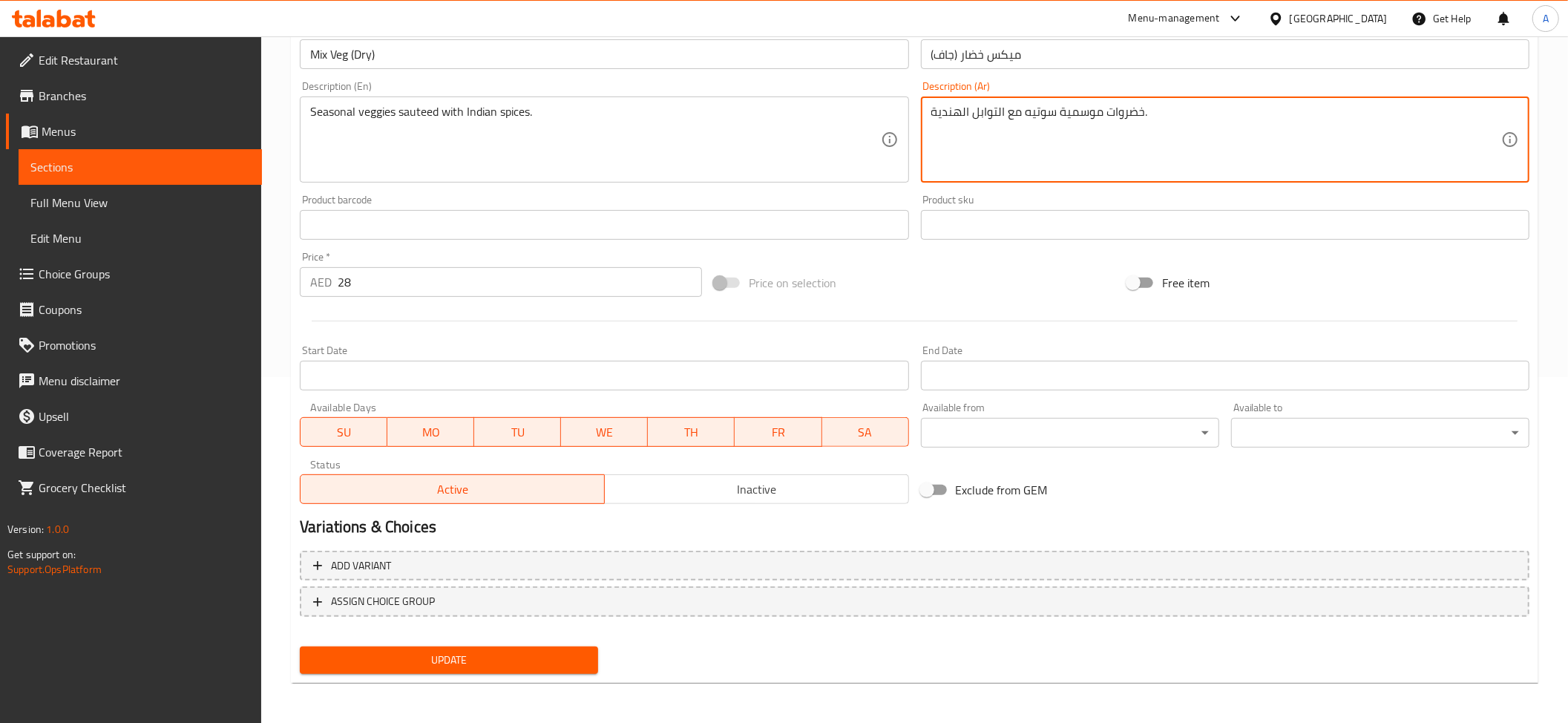
type textarea "خضروات موسمية سوتيه مع التوابل الهندية."
click at [488, 661] on span "Update" at bounding box center [448, 660] width 274 height 19
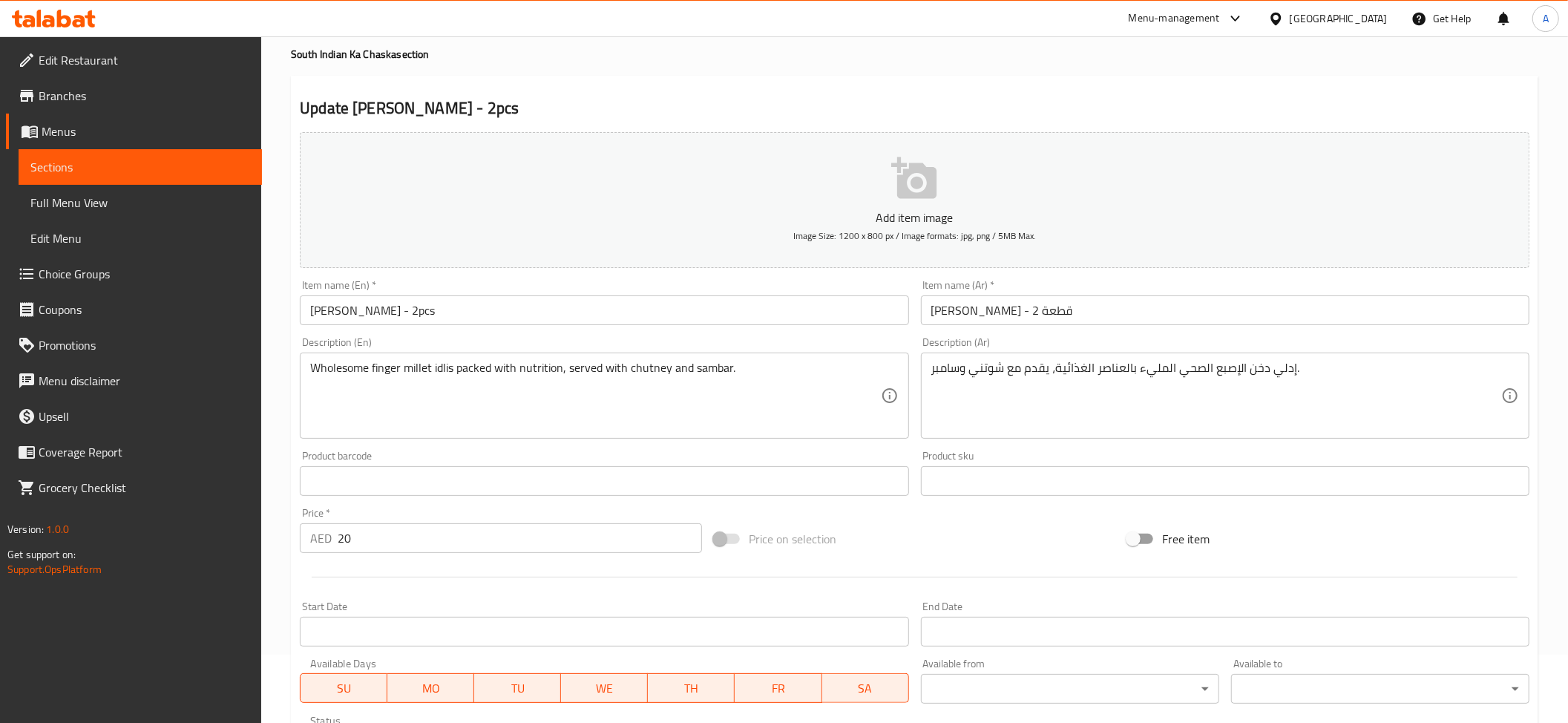
scroll to position [77, 0]
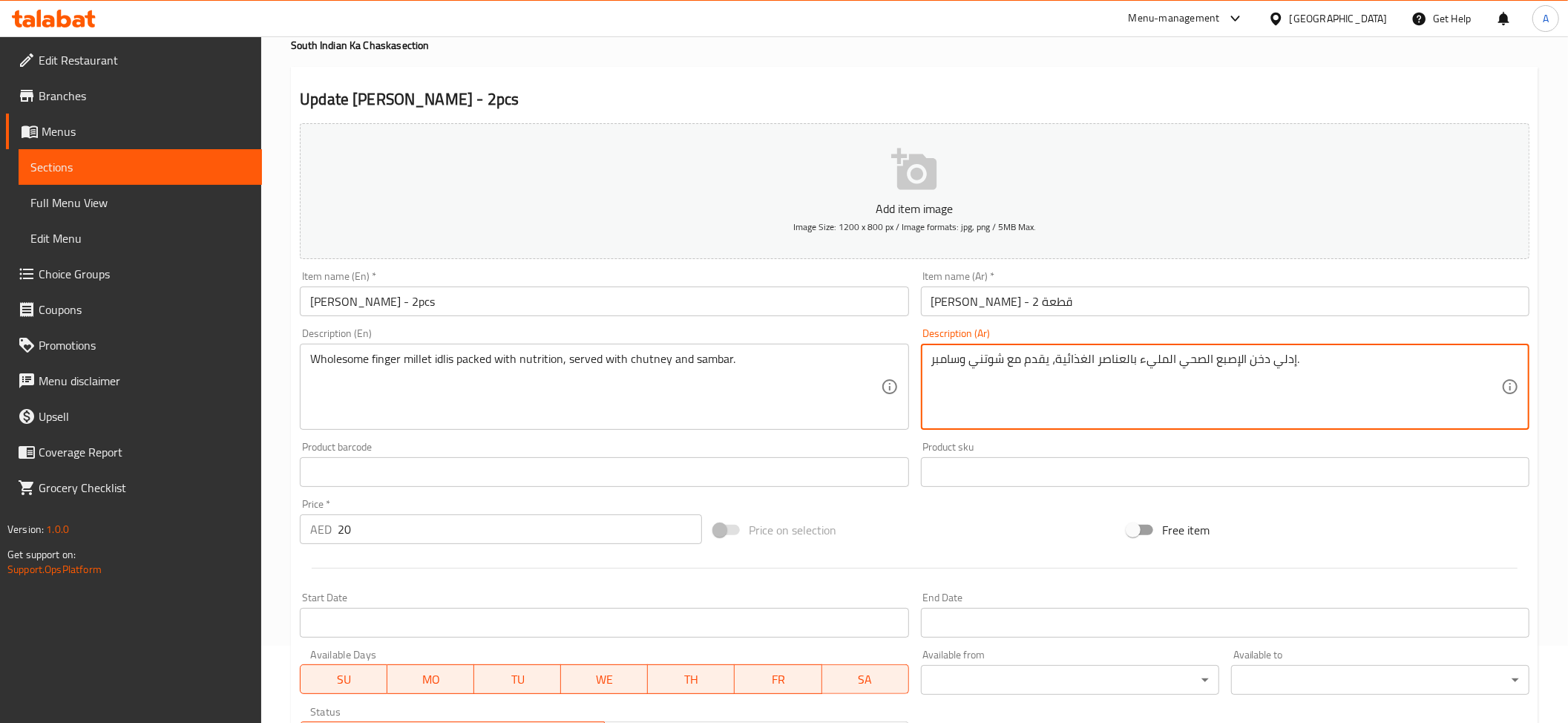
drag, startPoint x: 1236, startPoint y: 353, endPoint x: 1242, endPoint y: 383, distance: 30.6
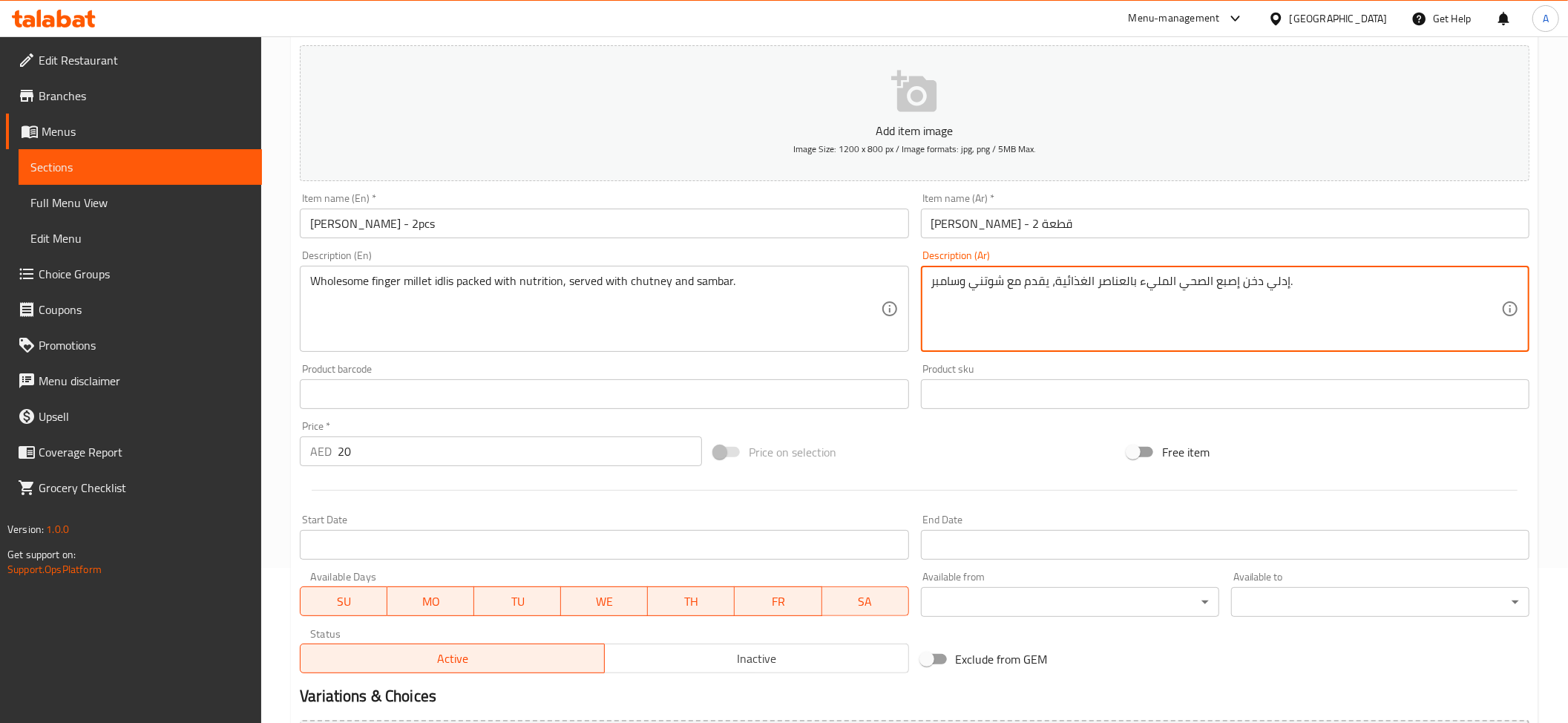
scroll to position [164, 0]
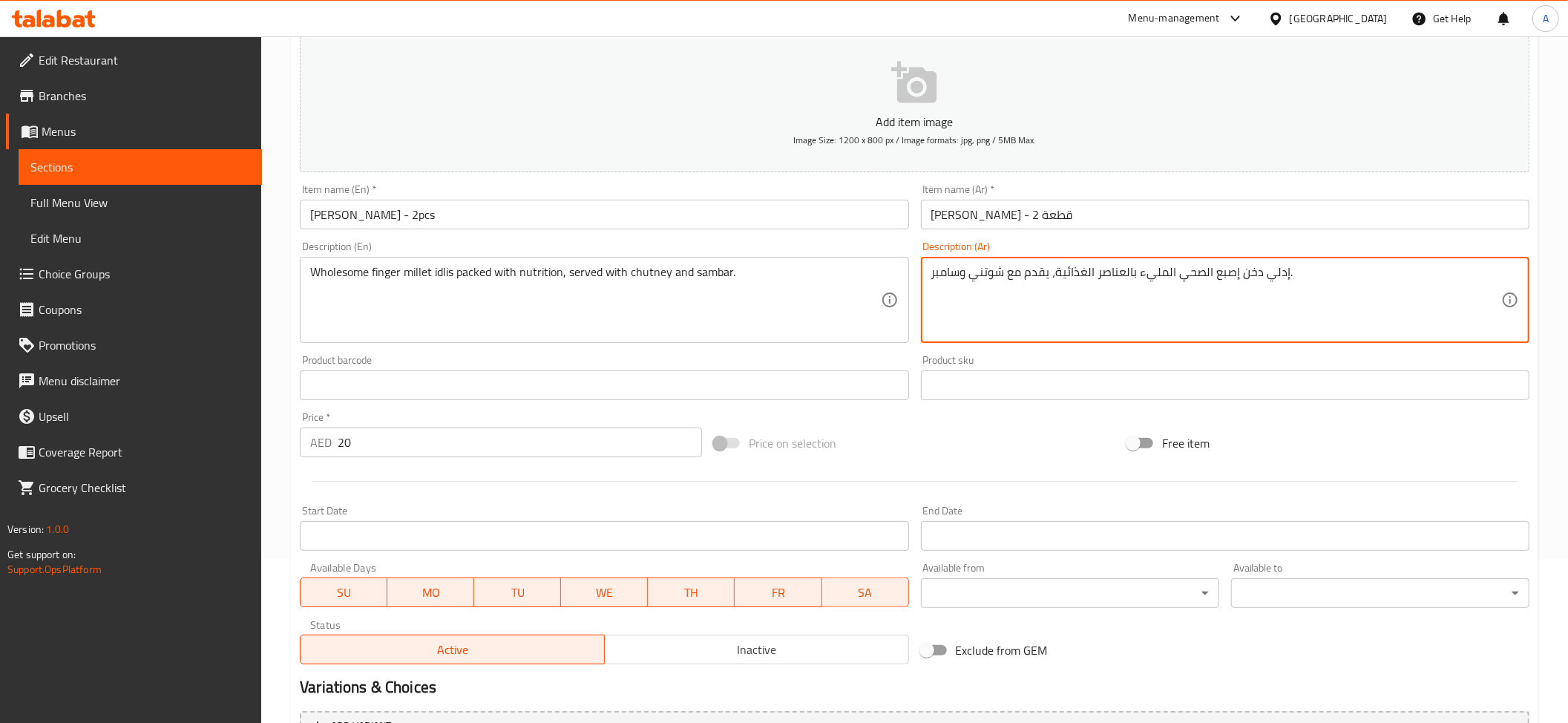
drag, startPoint x: 1203, startPoint y: 271, endPoint x: 1209, endPoint y: 289, distance: 19.0
click at [1209, 289] on textarea "إدلي دخن إصبع الصحي المليء بالعناصر الغذائية، يقدم مع شوتني وسامبر." at bounding box center [1216, 300] width 570 height 70
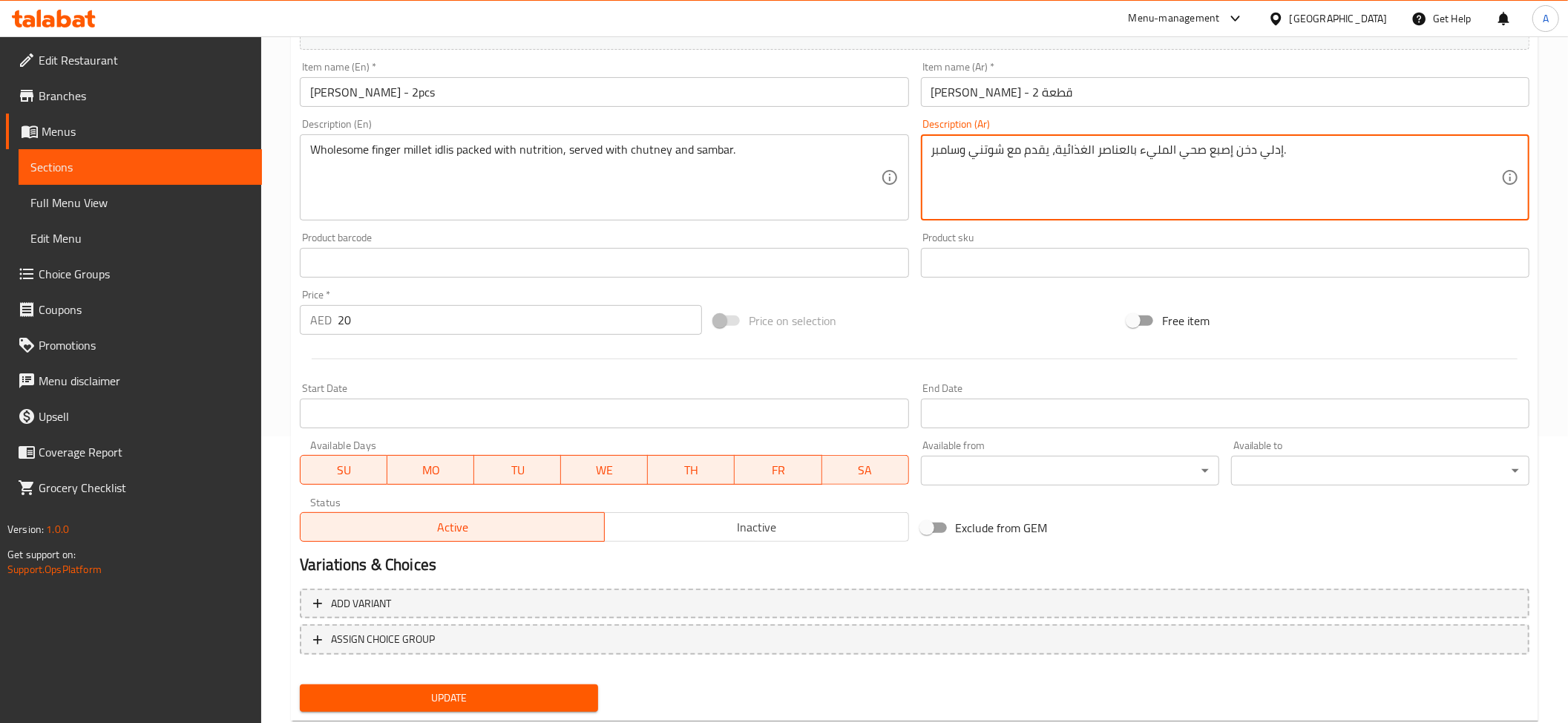
scroll to position [324, 0]
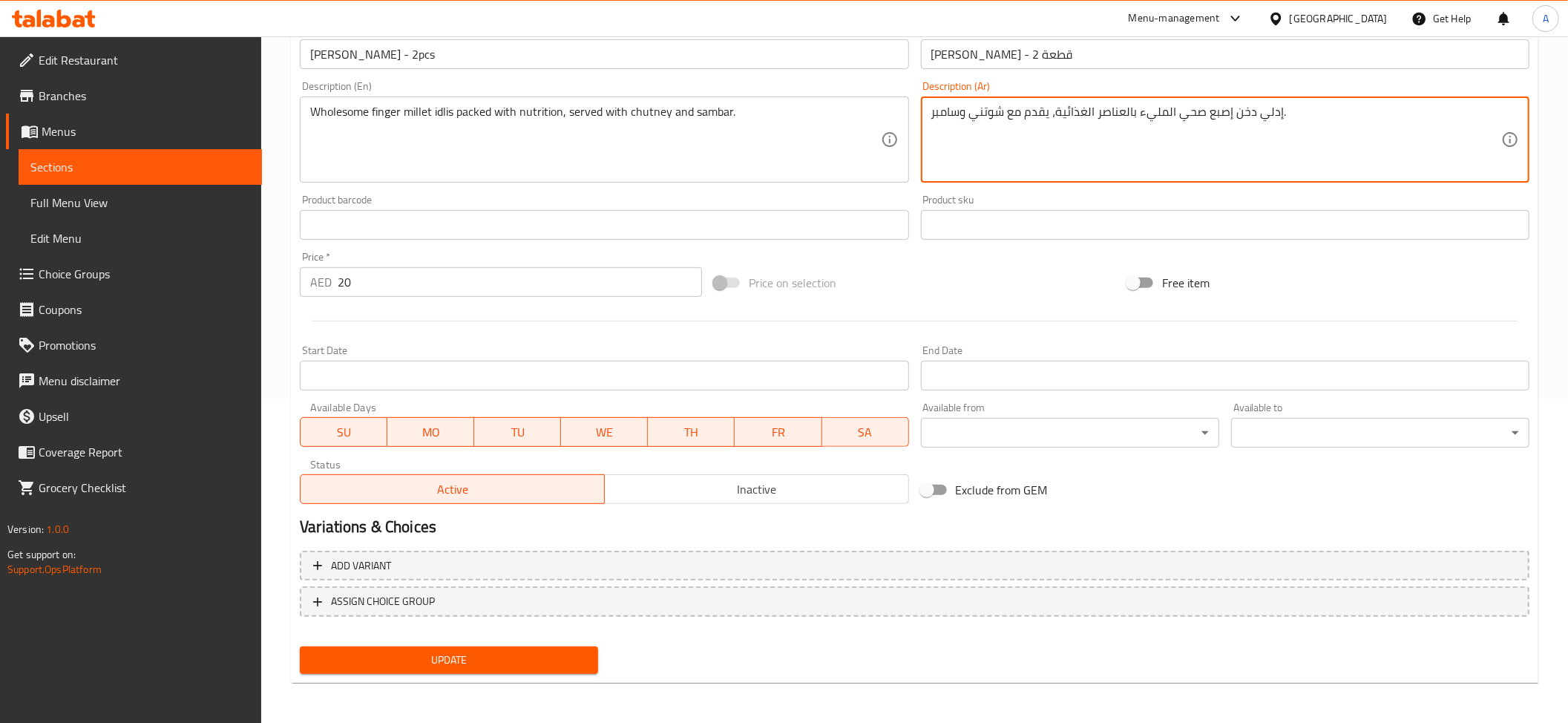
type textarea "إدلي دخن إصبع صحي المليء بالعناصر الغذائية، يقدم مع شوتني وسامبر."
click at [496, 662] on span "Update" at bounding box center [448, 660] width 274 height 19
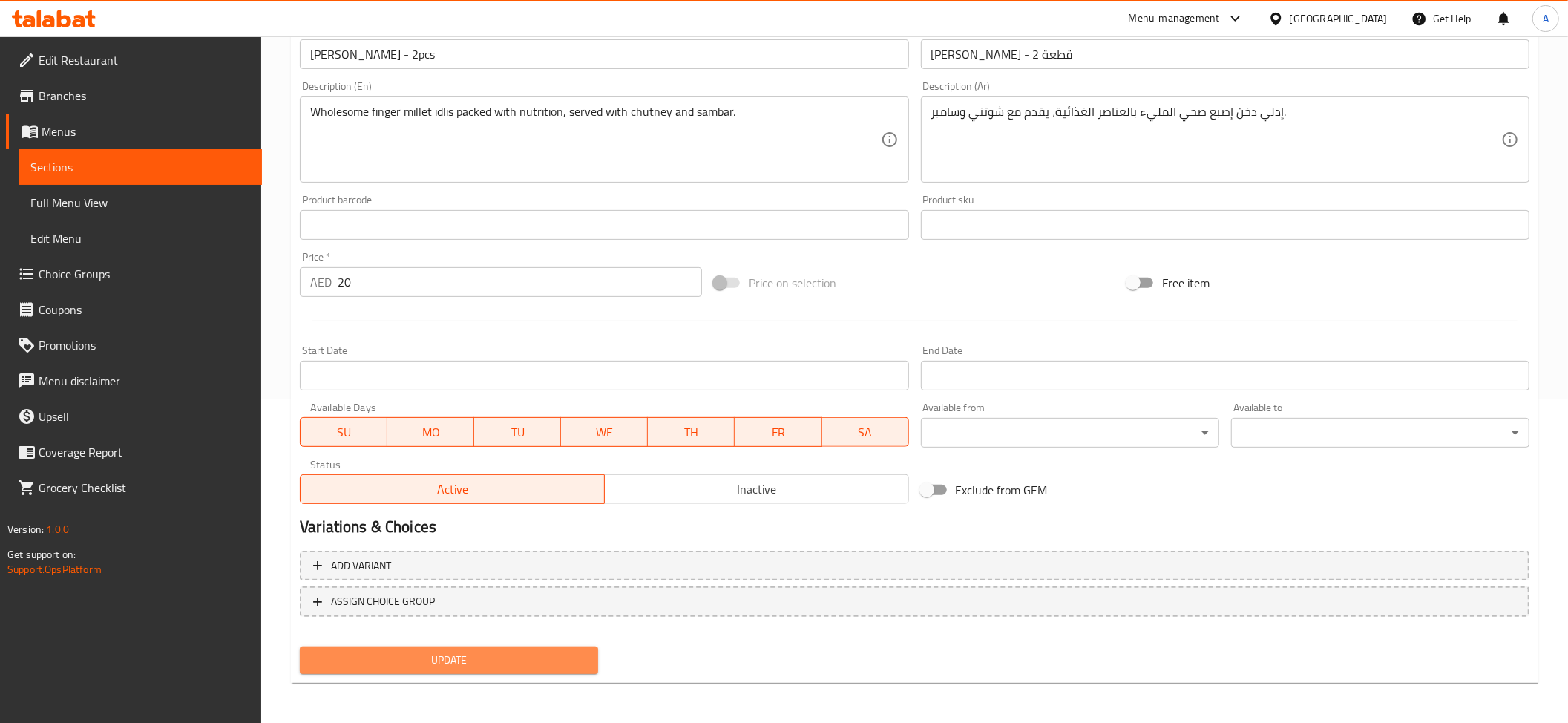
click at [491, 667] on span "Update" at bounding box center [448, 660] width 274 height 19
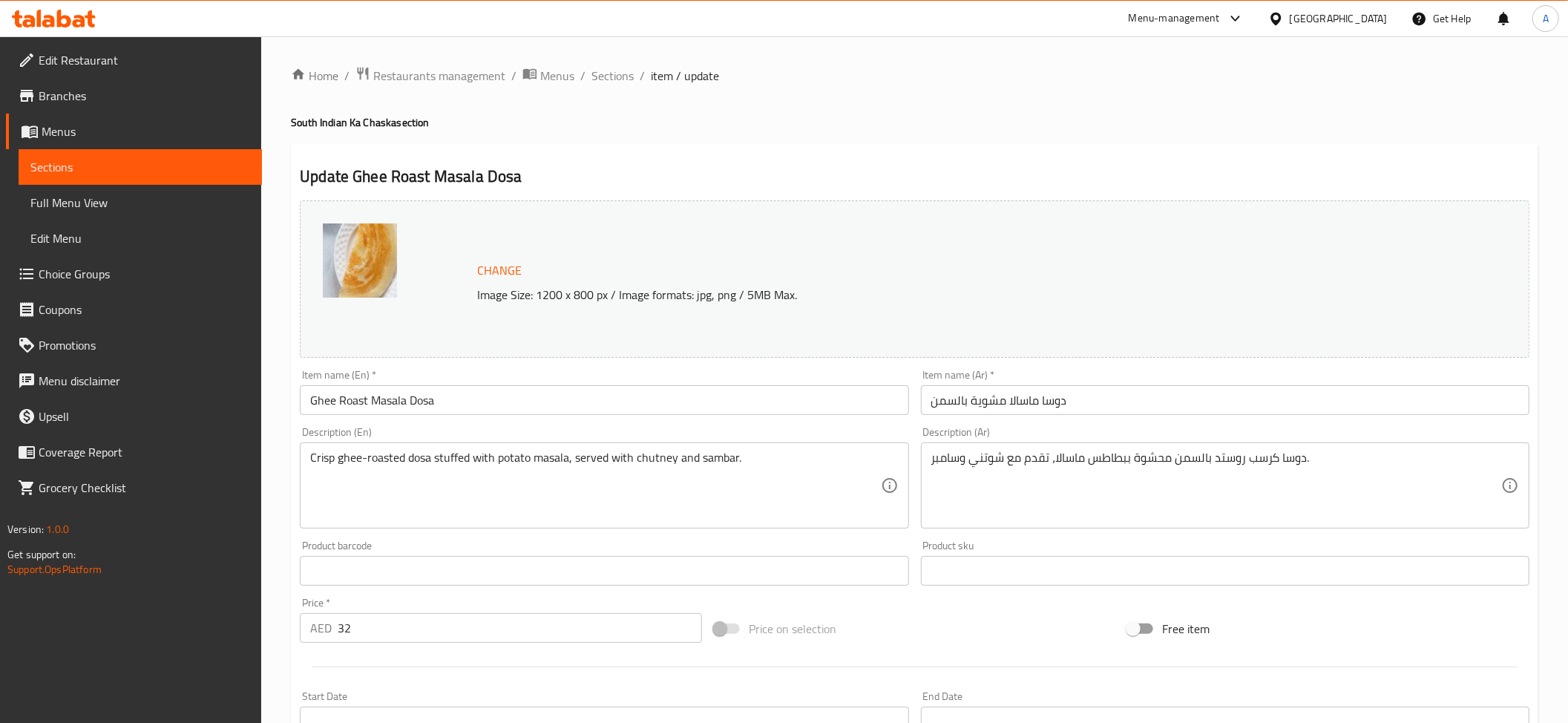
click at [1000, 402] on input "دوسا ماسالا مشوية بالسمن" at bounding box center [1226, 400] width 609 height 29
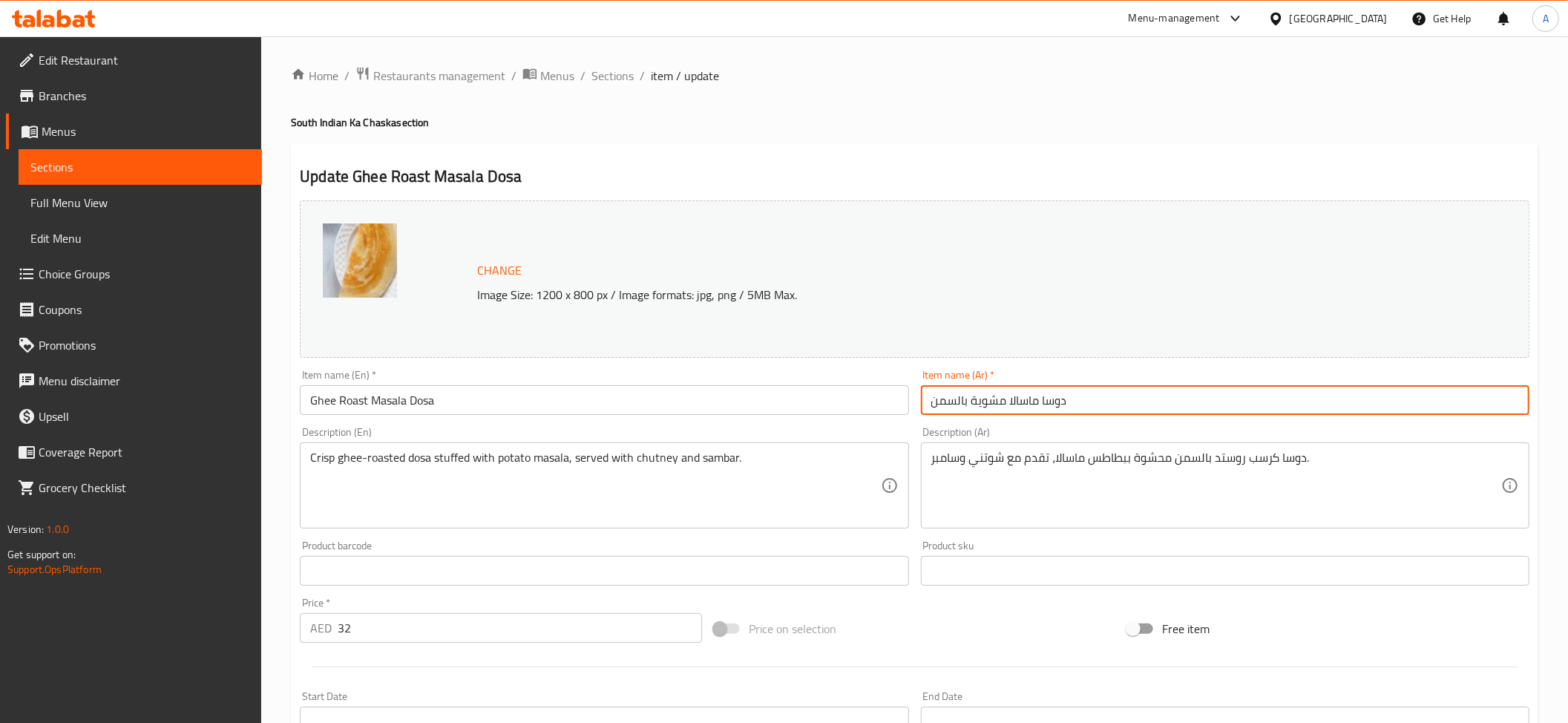
click at [1000, 402] on input "دوسا ماسالا مشوية بالسمن" at bounding box center [1226, 400] width 609 height 29
click at [965, 405] on input "دوسا ماسالا روست بالسمن" at bounding box center [1226, 400] width 609 height 29
click at [977, 401] on input "دوسا ماسالا روست بالسمن" at bounding box center [1226, 400] width 609 height 29
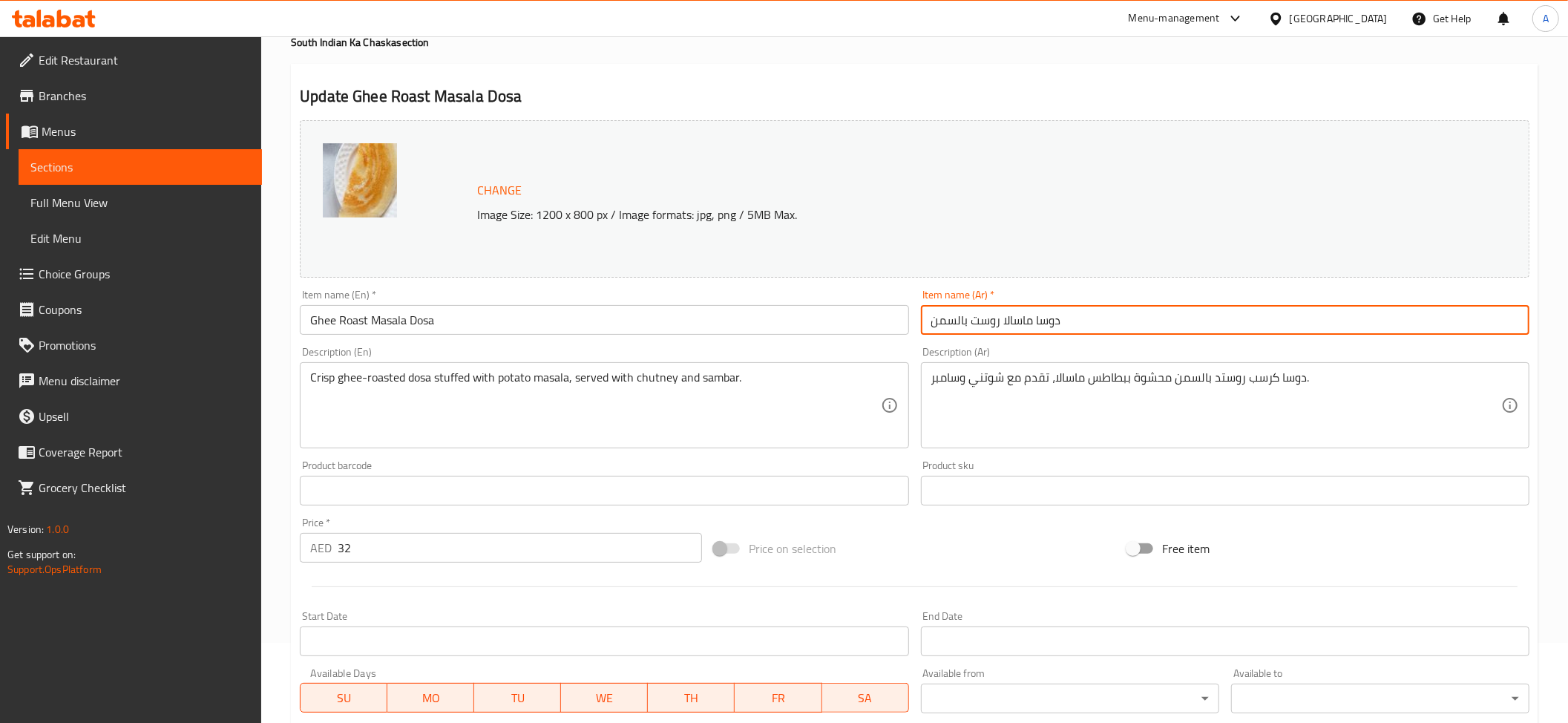
scroll to position [345, 0]
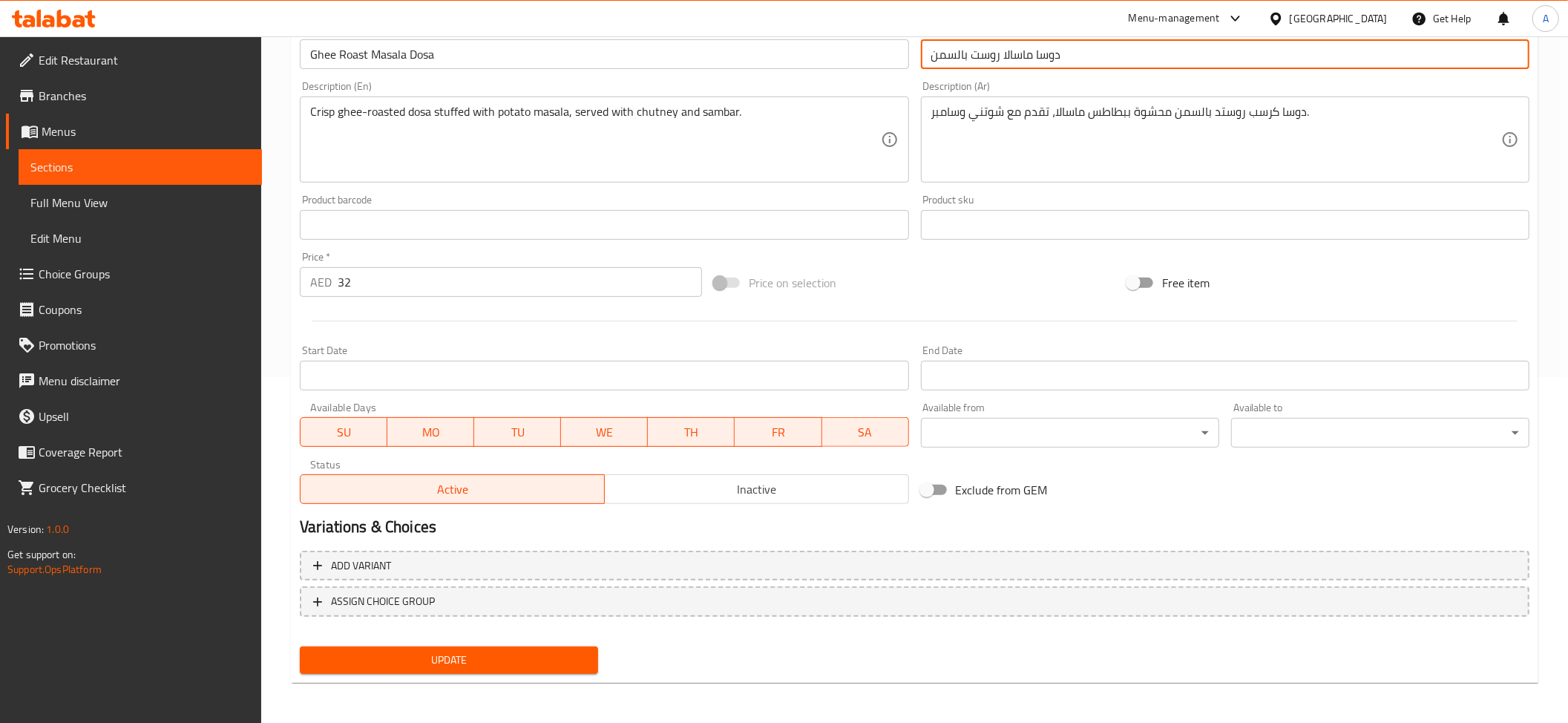
type input "دوسا ماسالا روست بالسمن"
click at [553, 655] on span "Update" at bounding box center [448, 660] width 274 height 19
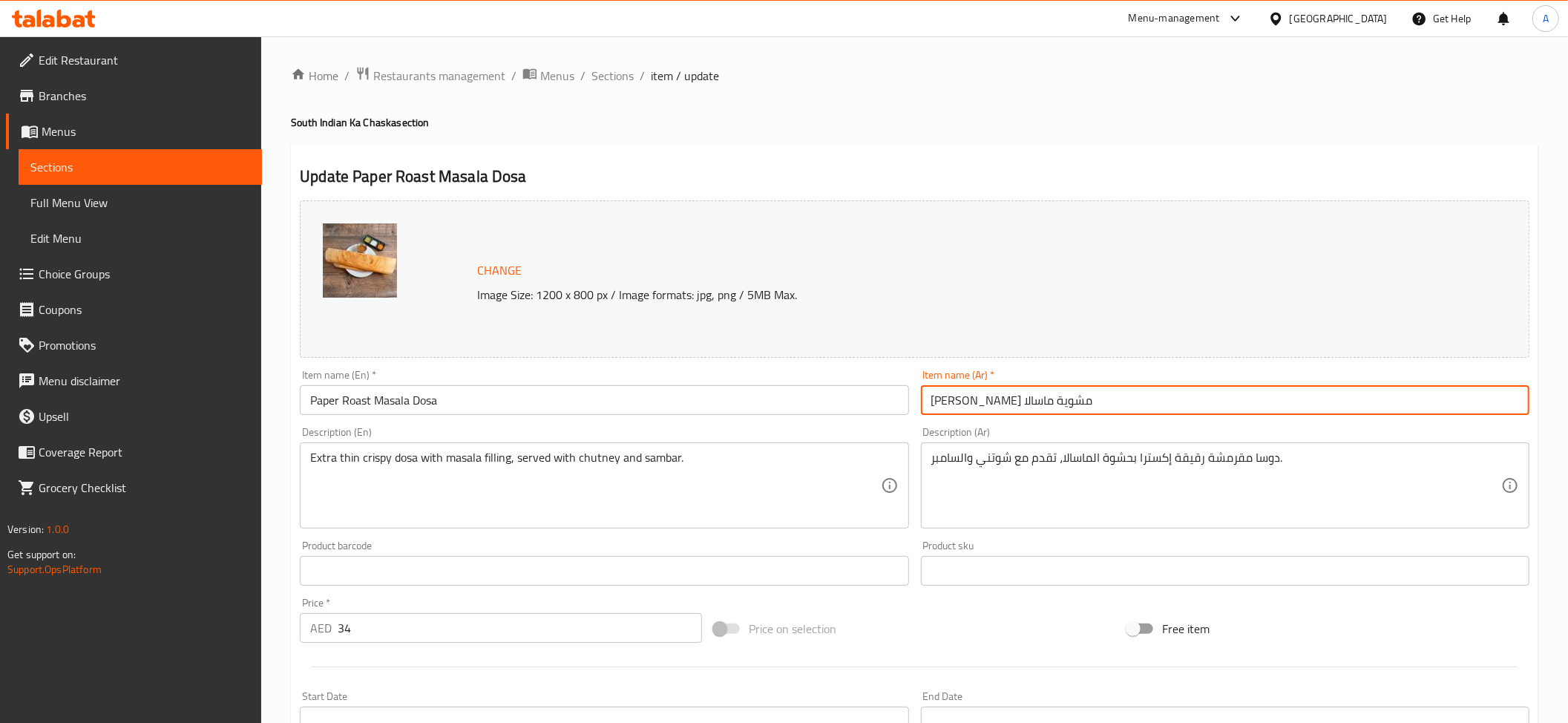
click at [980, 398] on input "[PERSON_NAME] مشوية ماسالا" at bounding box center [1226, 400] width 609 height 29
paste input "روست"
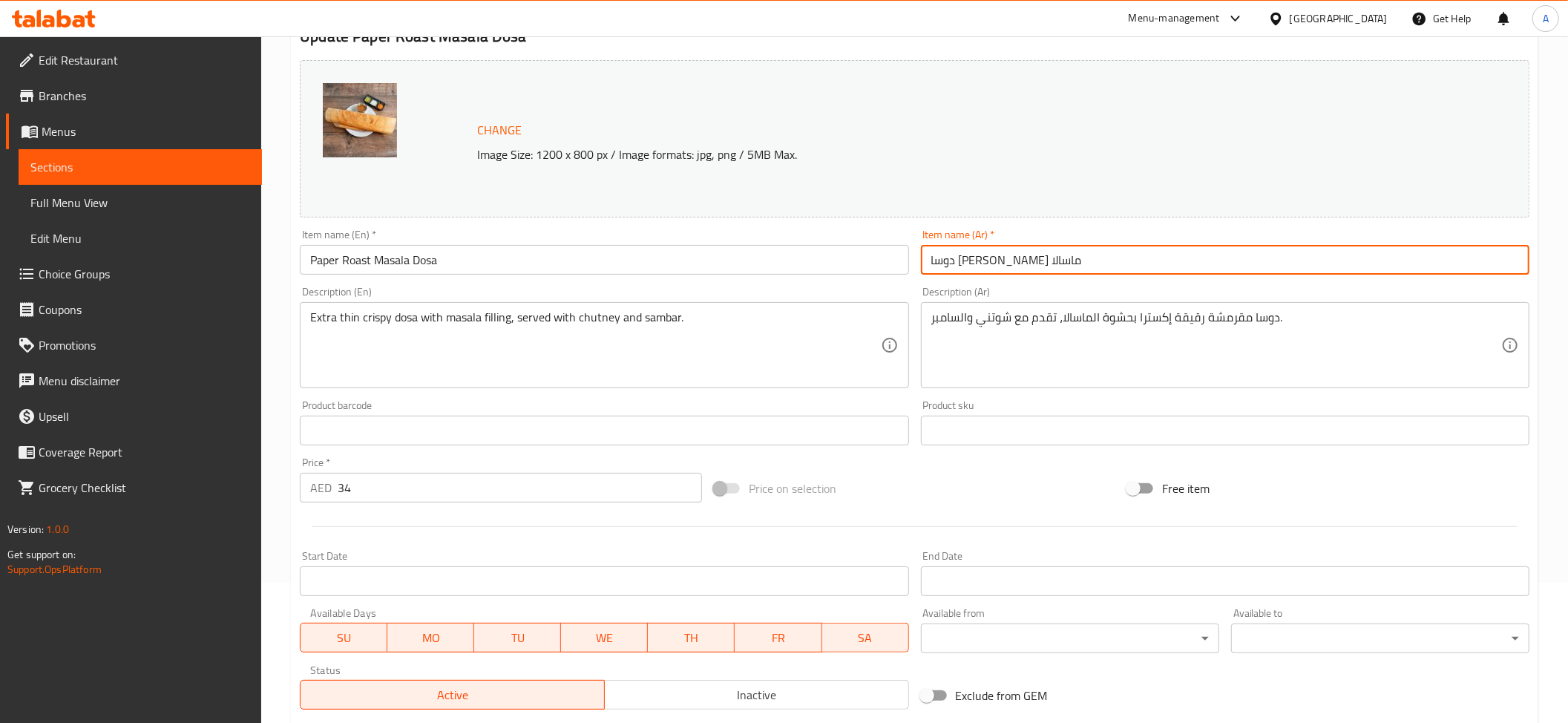
scroll to position [345, 0]
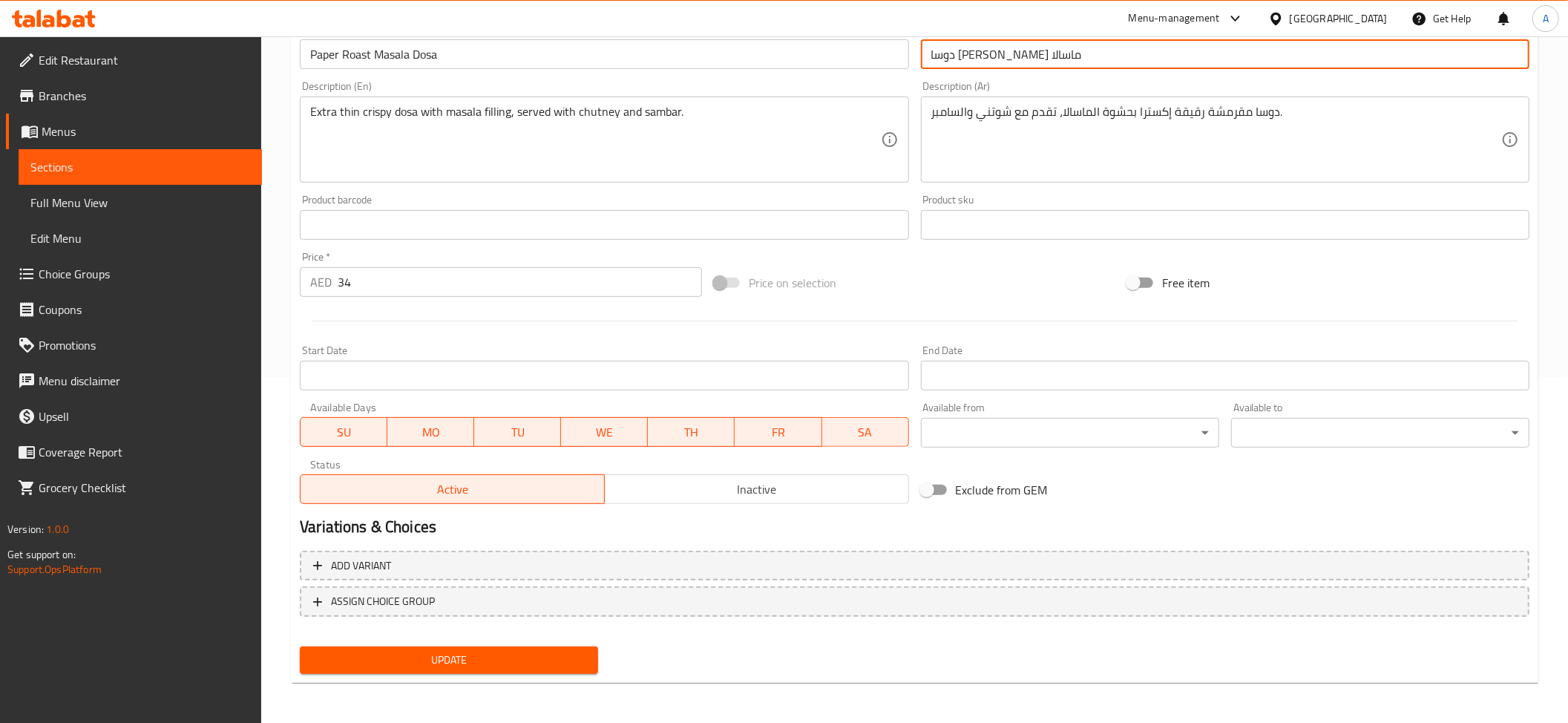
type input "دوسا بابير روست ماسالا"
click at [485, 660] on span "Update" at bounding box center [448, 660] width 274 height 19
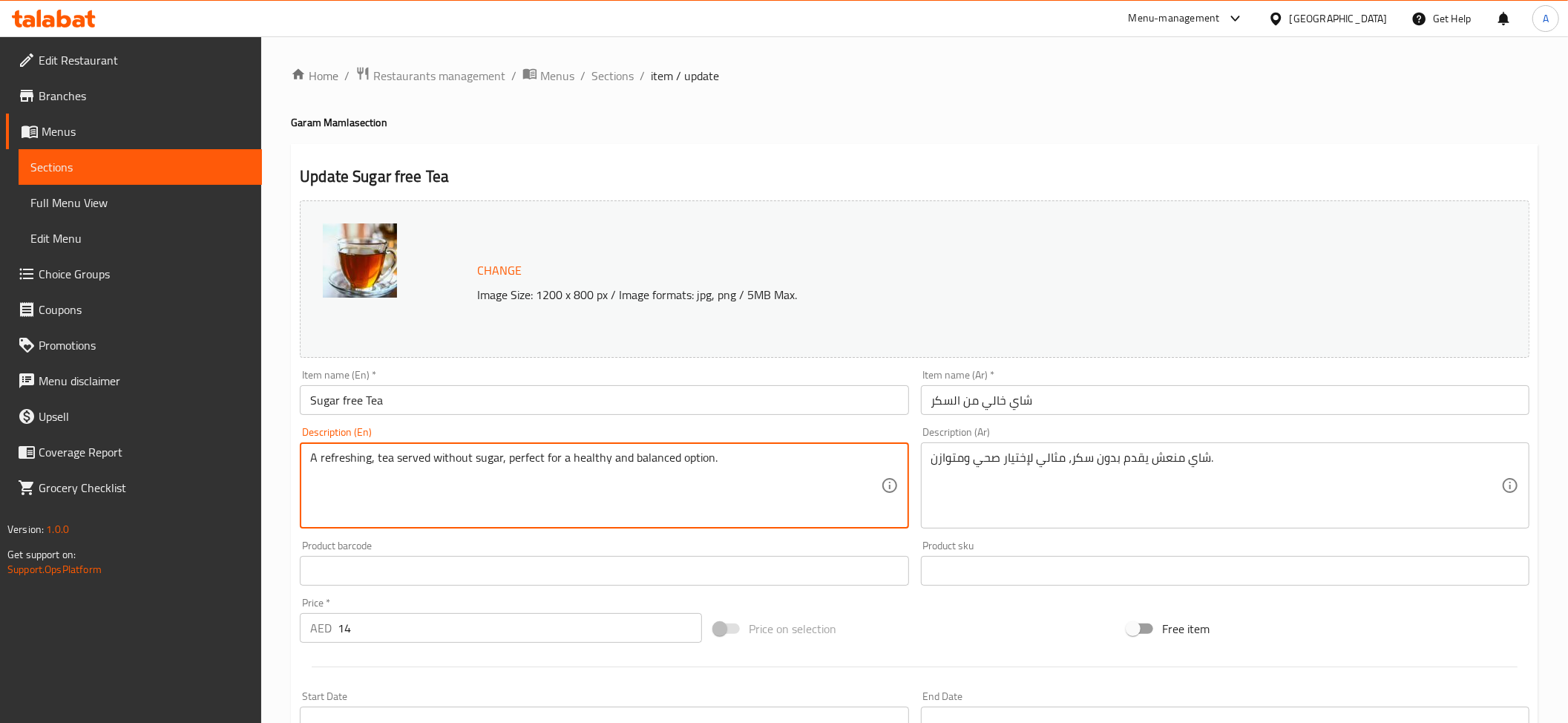
click at [655, 482] on textarea "A refreshing, tea served without sugar, perfect for a healthy and balanced opti…" at bounding box center [595, 486] width 570 height 70
paste textarea "flavorful"
type textarea "A refreshing, flavorful tea served without sugar, perfect for a healthy and bal…"
click at [1154, 527] on div "شاي منعش يقدم بدون سكر، مثالي لإختيار صحي ومتوازن. Description (Ar)" at bounding box center [1226, 485] width 609 height 86
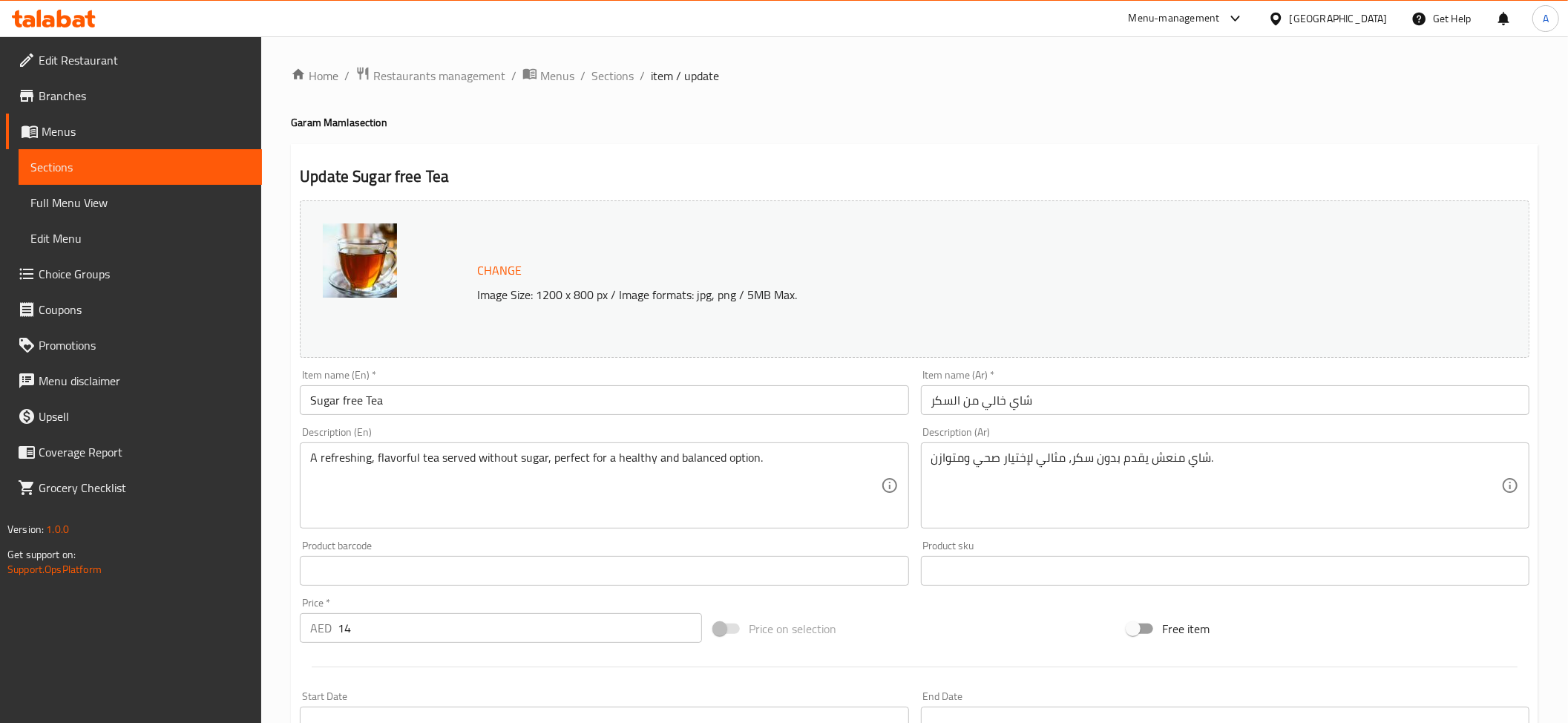
click at [1154, 527] on div "شاي منعش يقدم بدون سكر، مثالي لإختيار صحي ومتوازن. Description (Ar)" at bounding box center [1226, 485] width 609 height 86
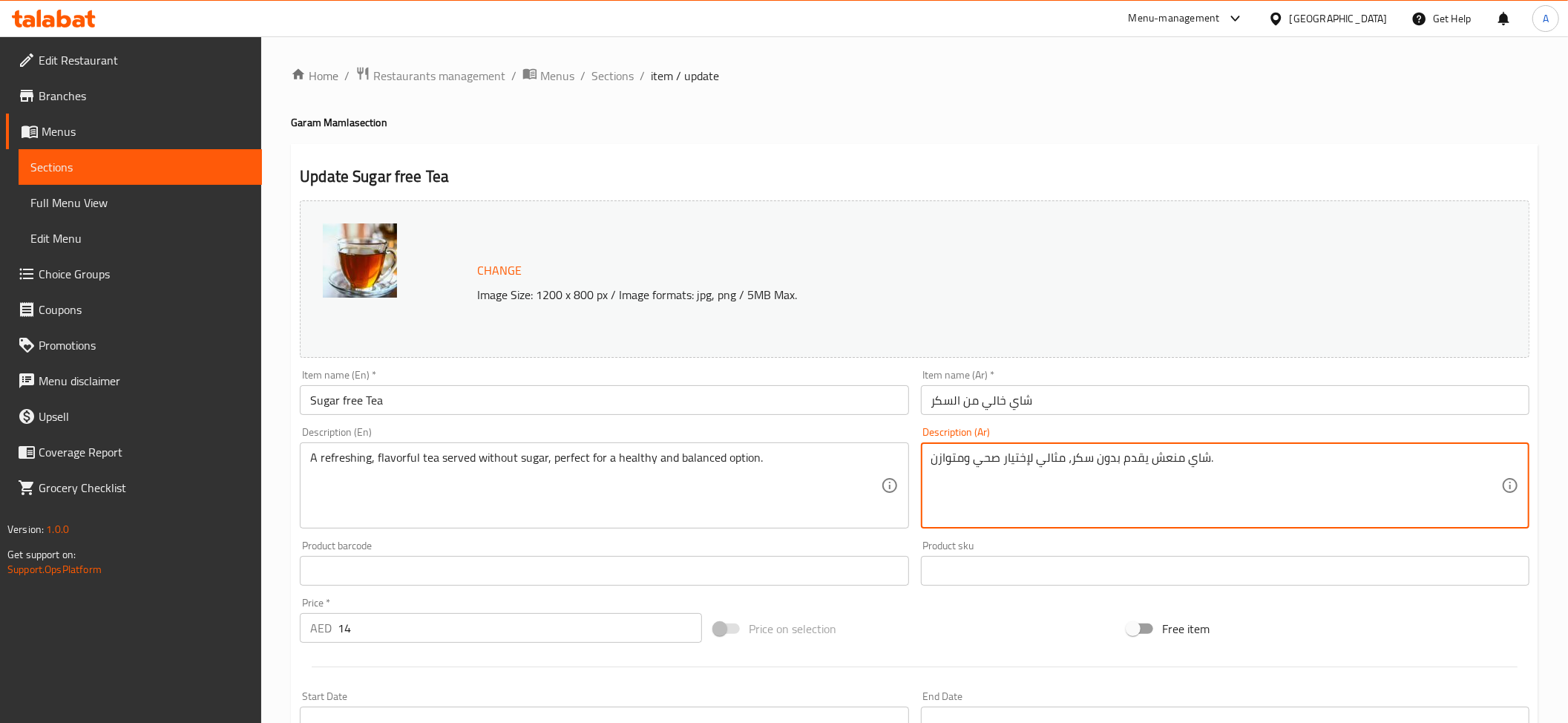
paste textarea "شاي منعش ولذيذ يقدم بدون سكر، مثالي لوجبة صحية ومتوازنة."
click at [1125, 469] on textarea "شاي منعش يقدم بدون سكر، مثالي لإختيار صحي ومتوازن." at bounding box center [1216, 486] width 570 height 70
paste textarea "لذيذ يقدم بدون سكر، مثالي لوجبة صحية ومتوازنة."
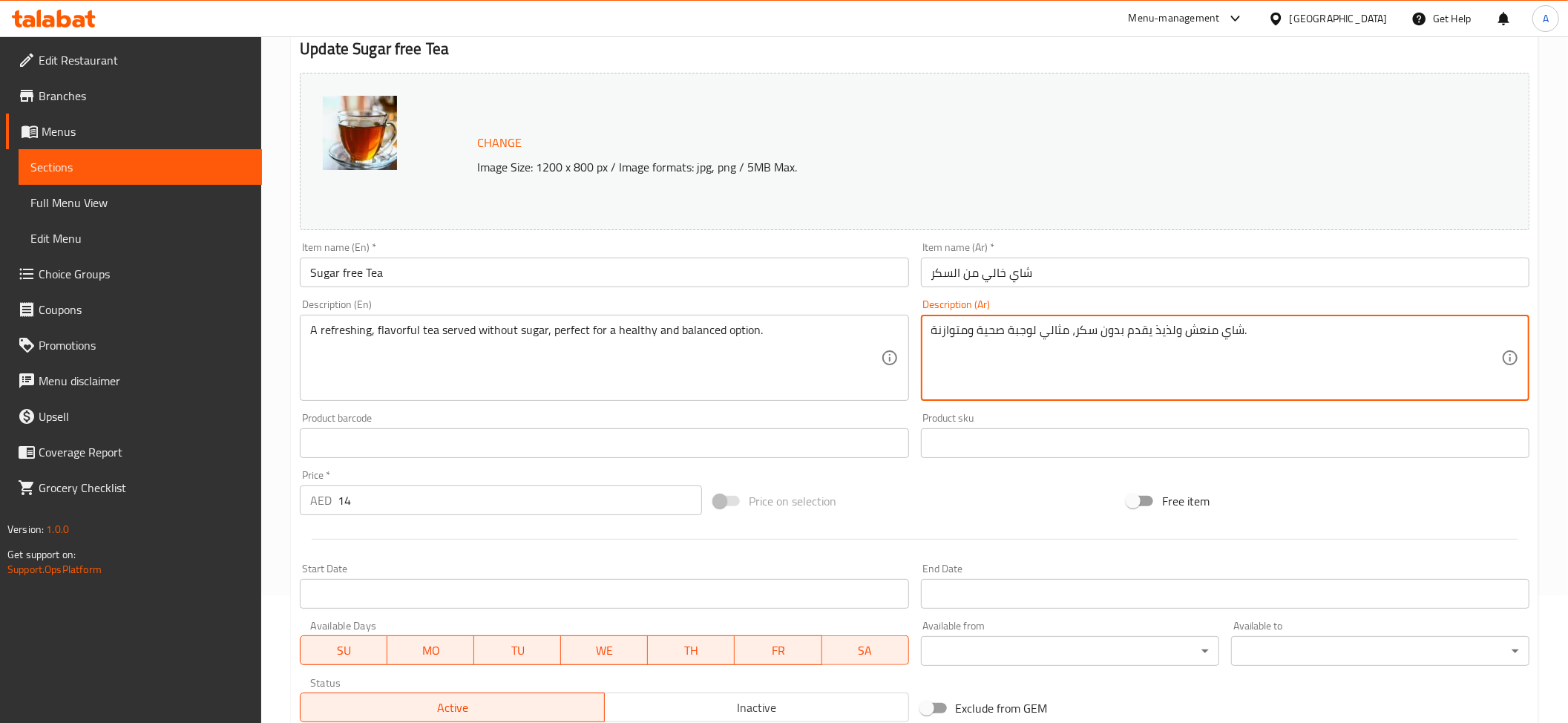
scroll to position [147, 0]
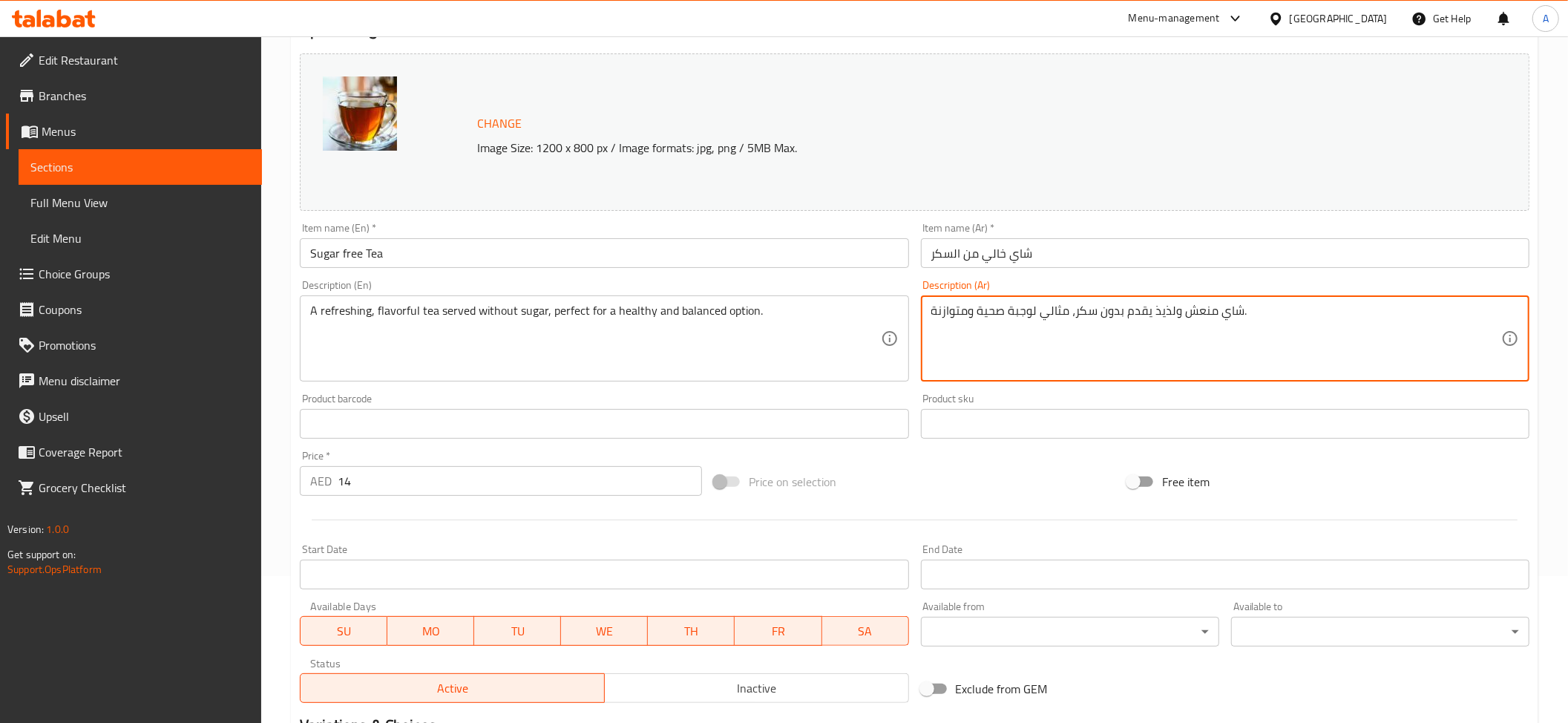
click at [1020, 315] on textarea "شاي منعش ولذيذ يقدم بدون سكر، مثالي لوجبة صحية ومتوازنة." at bounding box center [1216, 339] width 570 height 70
paste textarea "إختيار"
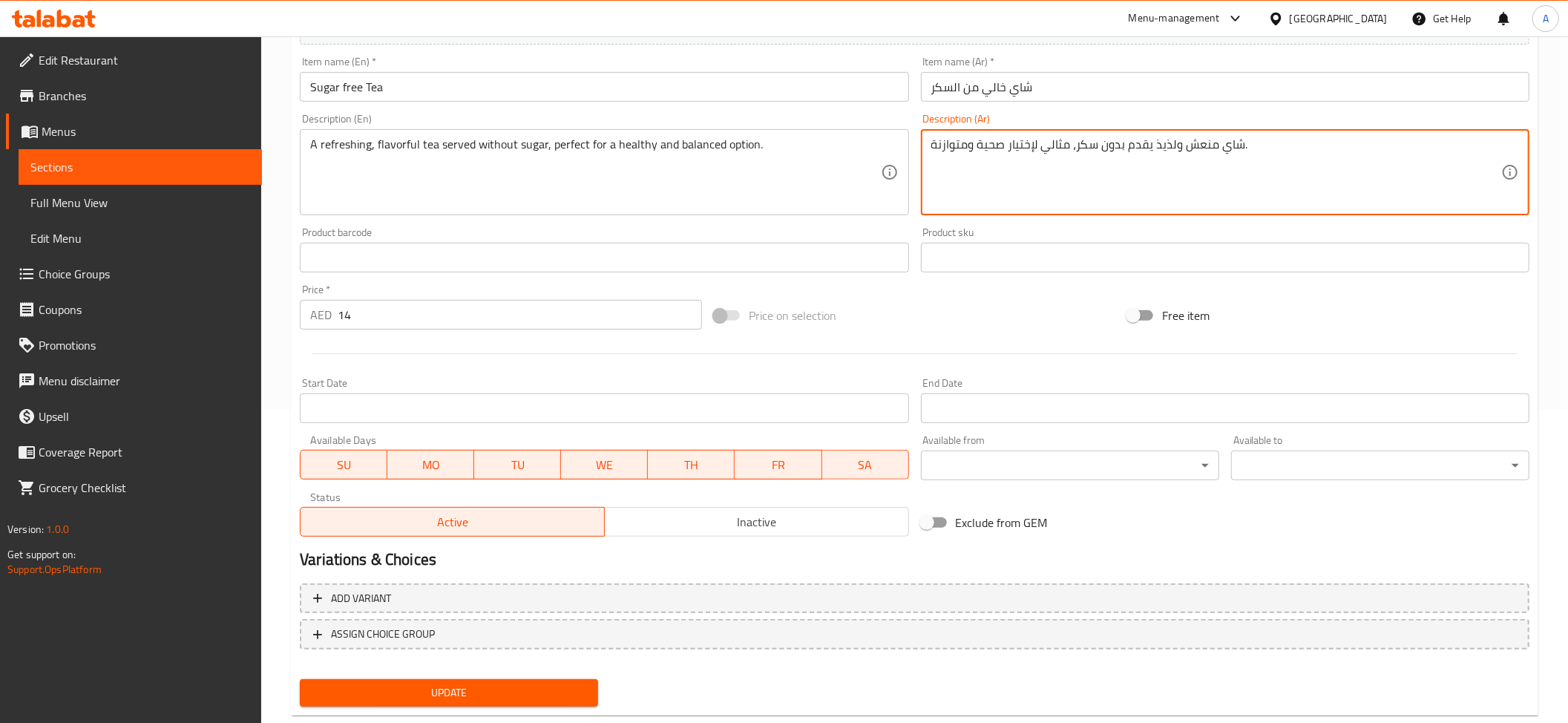
scroll to position [345, 0]
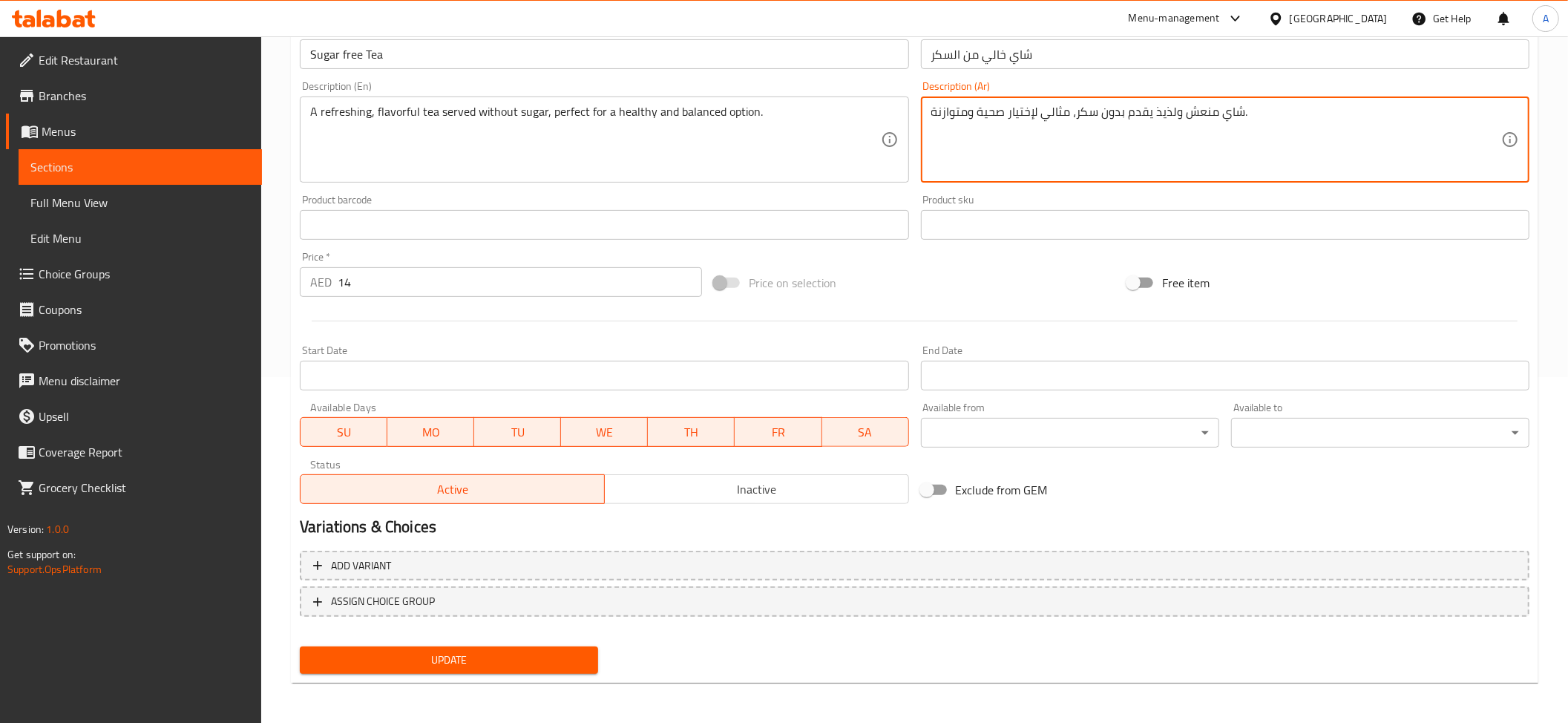
type textarea "شاي منعش ولذيذ يقدم بدون سكر، مثالي لإختيار صحية ومتوازنة."
click at [475, 664] on span "Update" at bounding box center [448, 660] width 274 height 19
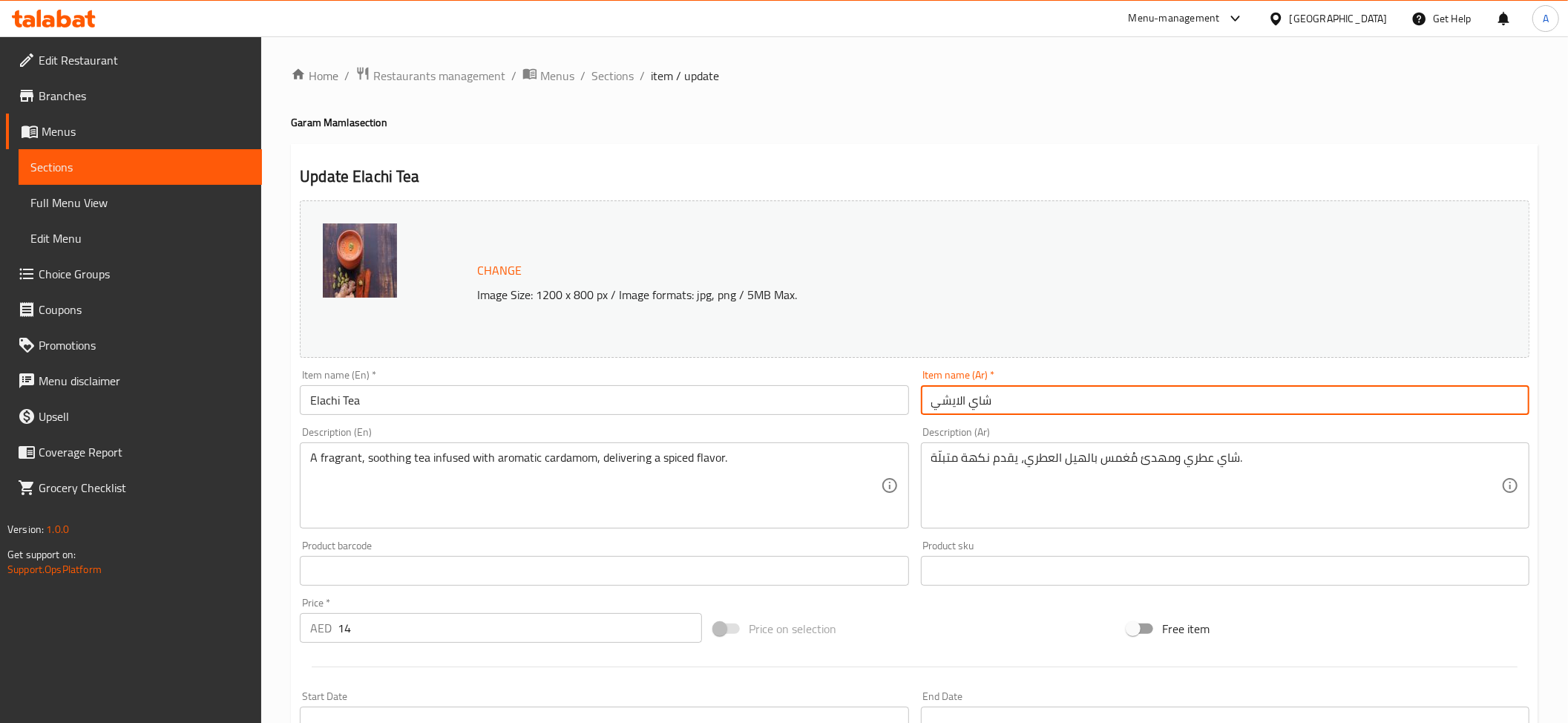
click at [952, 408] on input "شاي الايشي" at bounding box center [1226, 400] width 609 height 29
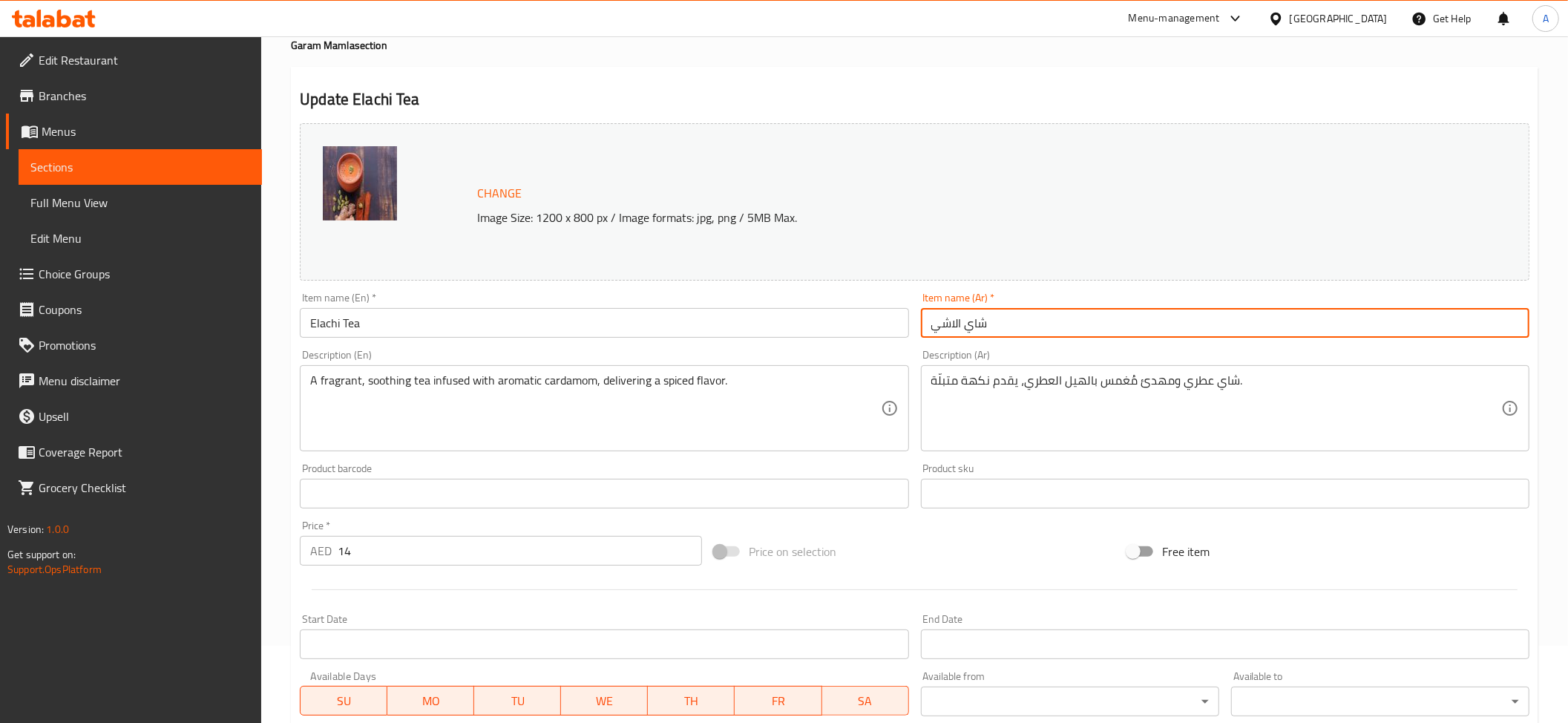
scroll to position [78, 0]
type input "شاي الايشي"
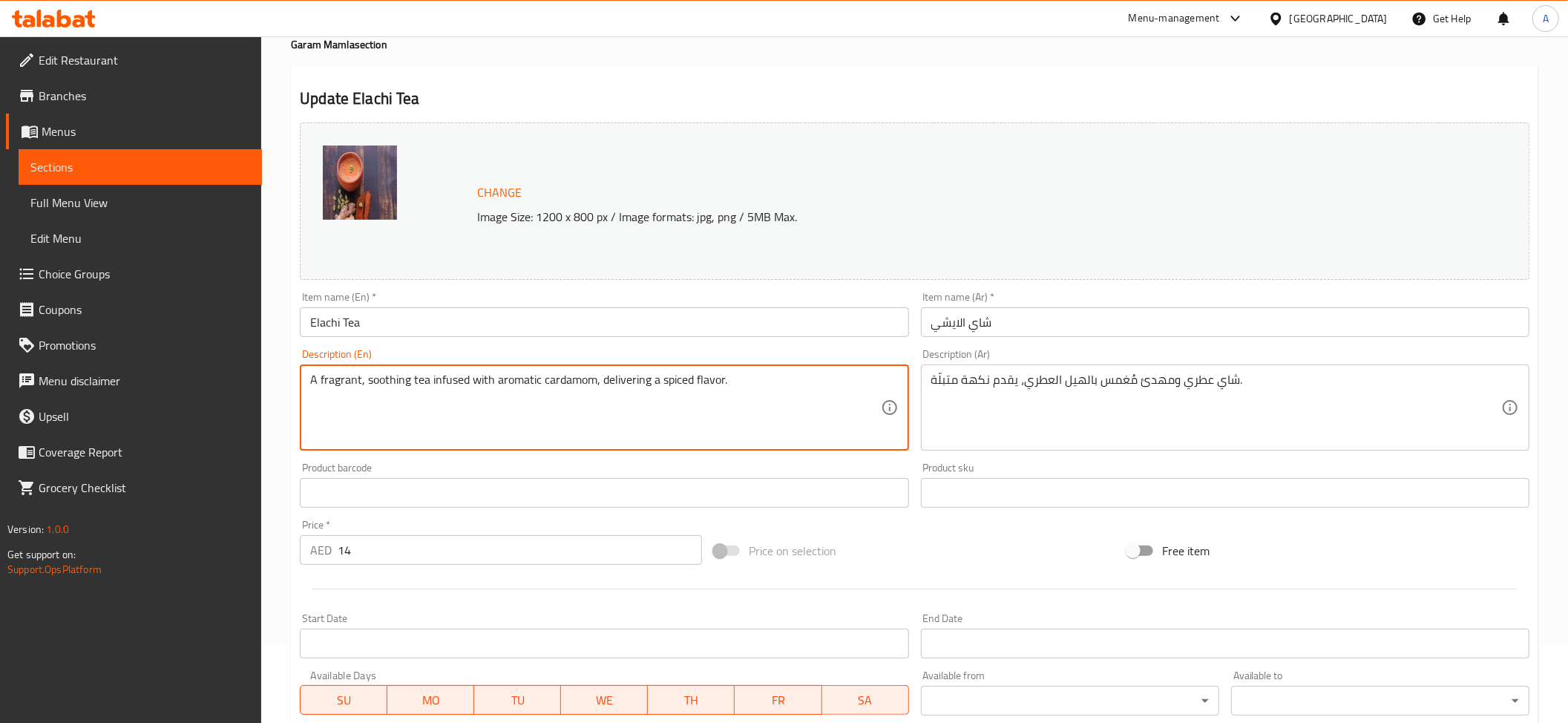
click at [390, 405] on textarea "A fragrant, soothing tea infused with aromatic cardamom, delivering a spiced fl…" at bounding box center [595, 408] width 570 height 70
paste textarea "comforting,"
type textarea "A fragrant, soothing tea infused with aromatic cardamom, delivering a comfortin…"
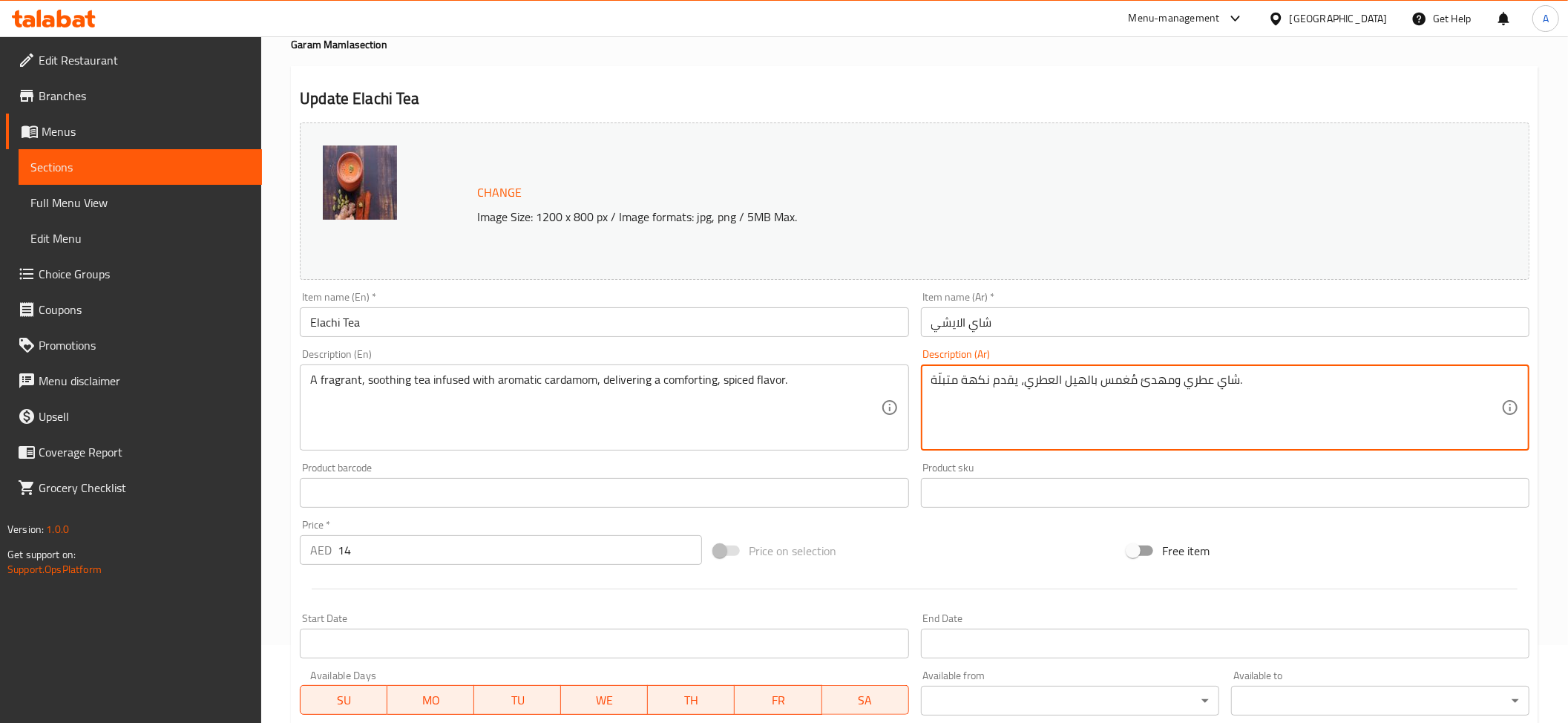
click at [1108, 398] on textarea "شاي عطري ومهدئ مُغمس بالهيل العطري، يقدم نكهة متبلّة." at bounding box center [1216, 408] width 570 height 70
paste textarea "ريح معطر بالهيل العطري، يقدم نكهة مريحة ومبهجة."
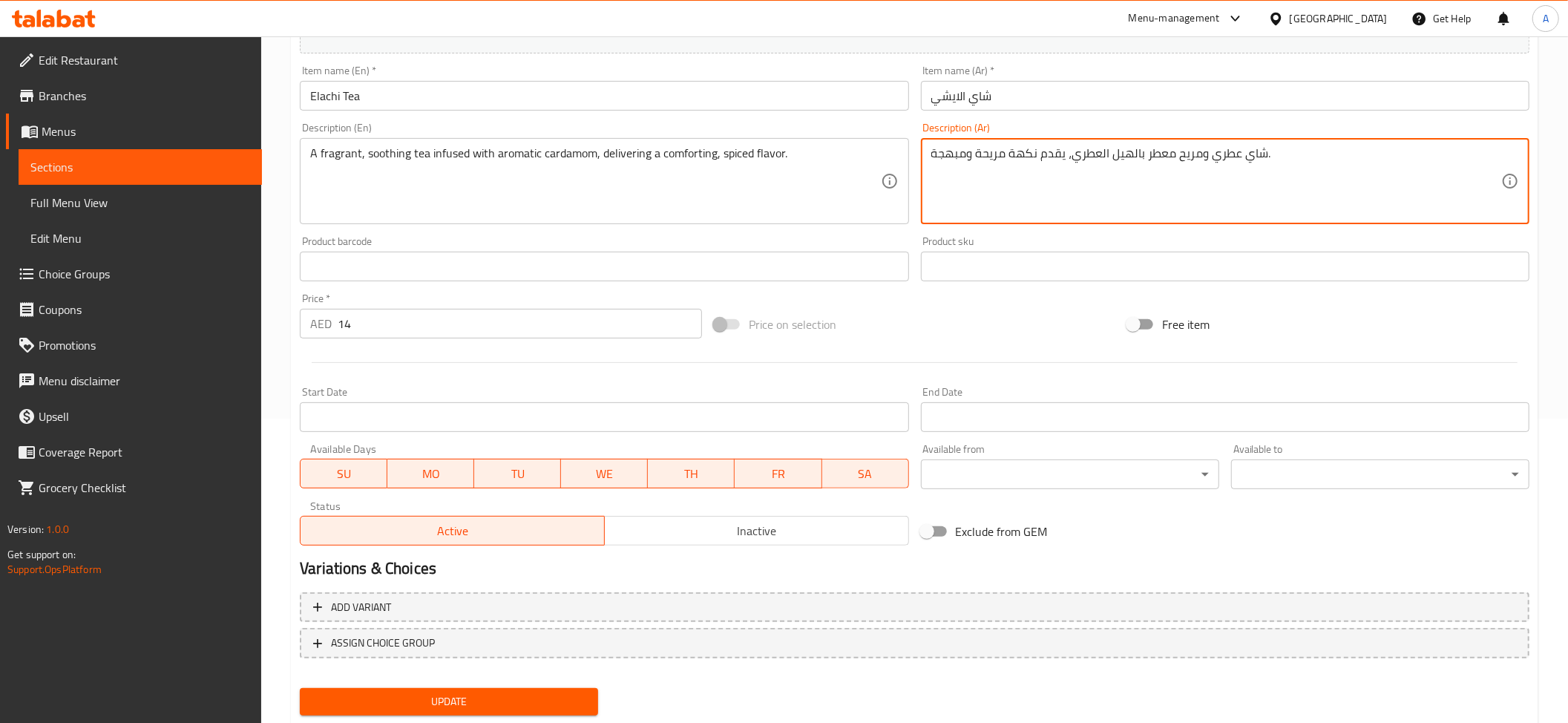
scroll to position [345, 0]
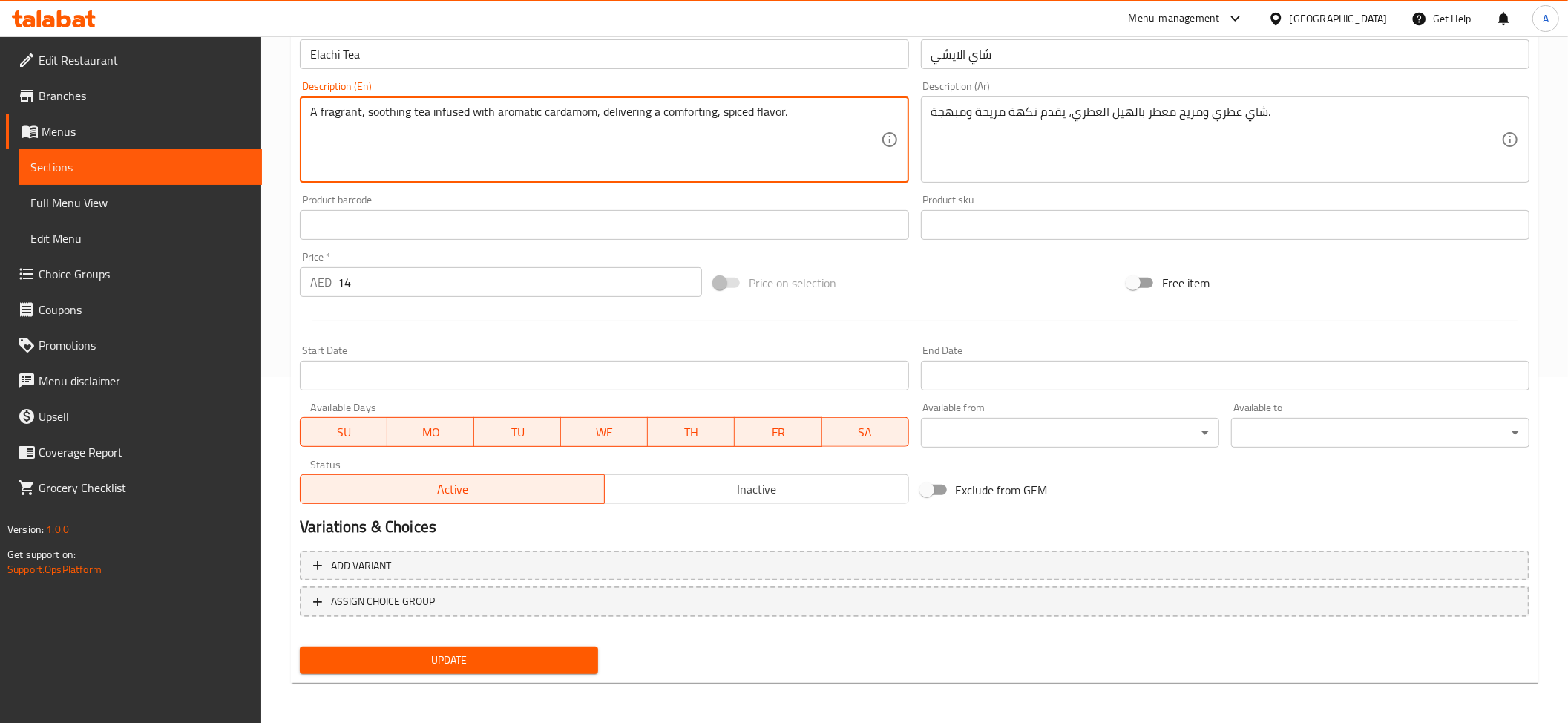
click at [859, 122] on textarea "A fragrant, soothing tea infused with aromatic cardamom, delivering a comfortin…" at bounding box center [595, 140] width 570 height 70
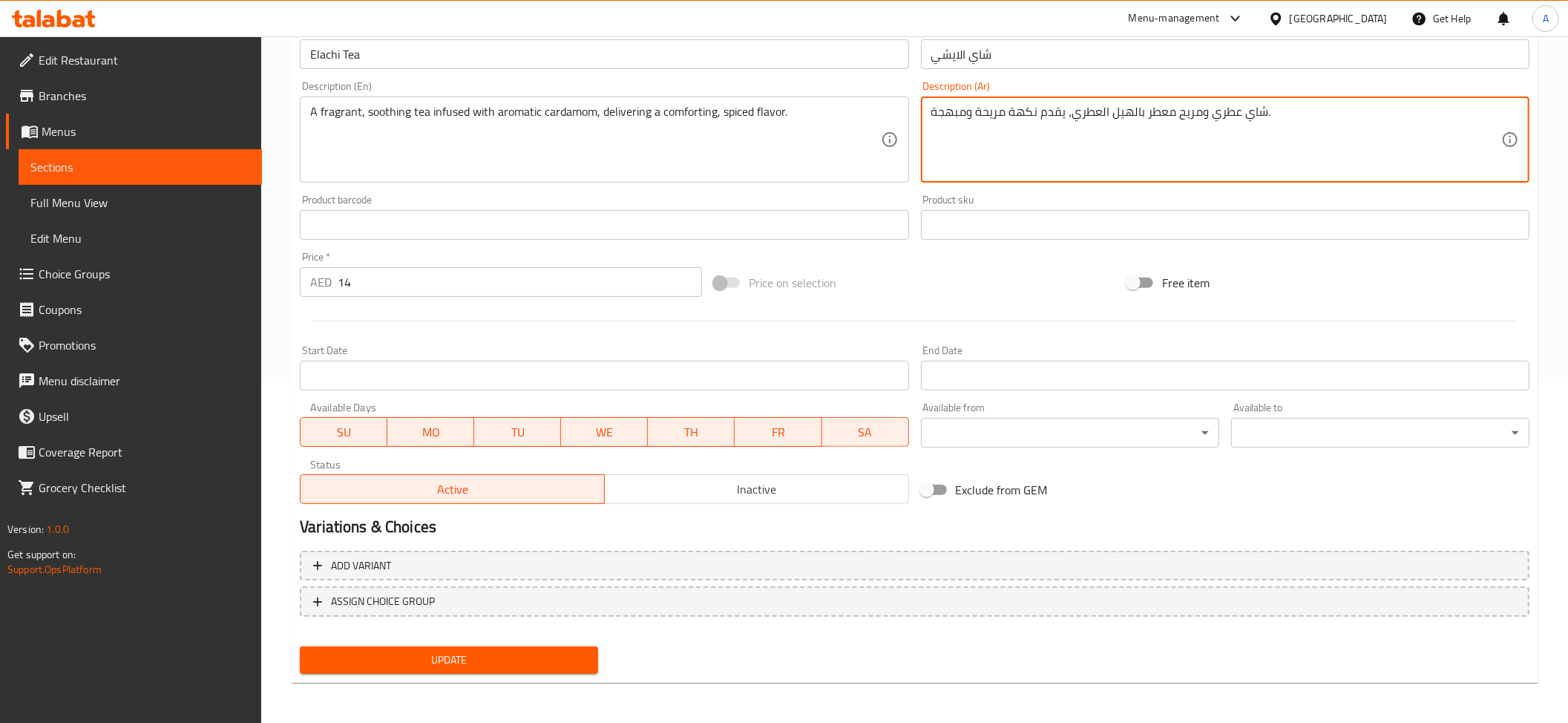
drag, startPoint x: 1064, startPoint y: 113, endPoint x: 924, endPoint y: 116, distance: 140.0
paste textarea "تقديم نكهة مريحة ومتبلة."
drag, startPoint x: 1069, startPoint y: 116, endPoint x: 1260, endPoint y: 107, distance: 191.2
click at [1260, 107] on textarea "شاي عطري ومريح معطر بالهيل العطري، تقديم نكهة مريحة ومتبلة. ." at bounding box center [1216, 140] width 570 height 70
paste textarea "هدئ ممزوج بالهيل العطري،"
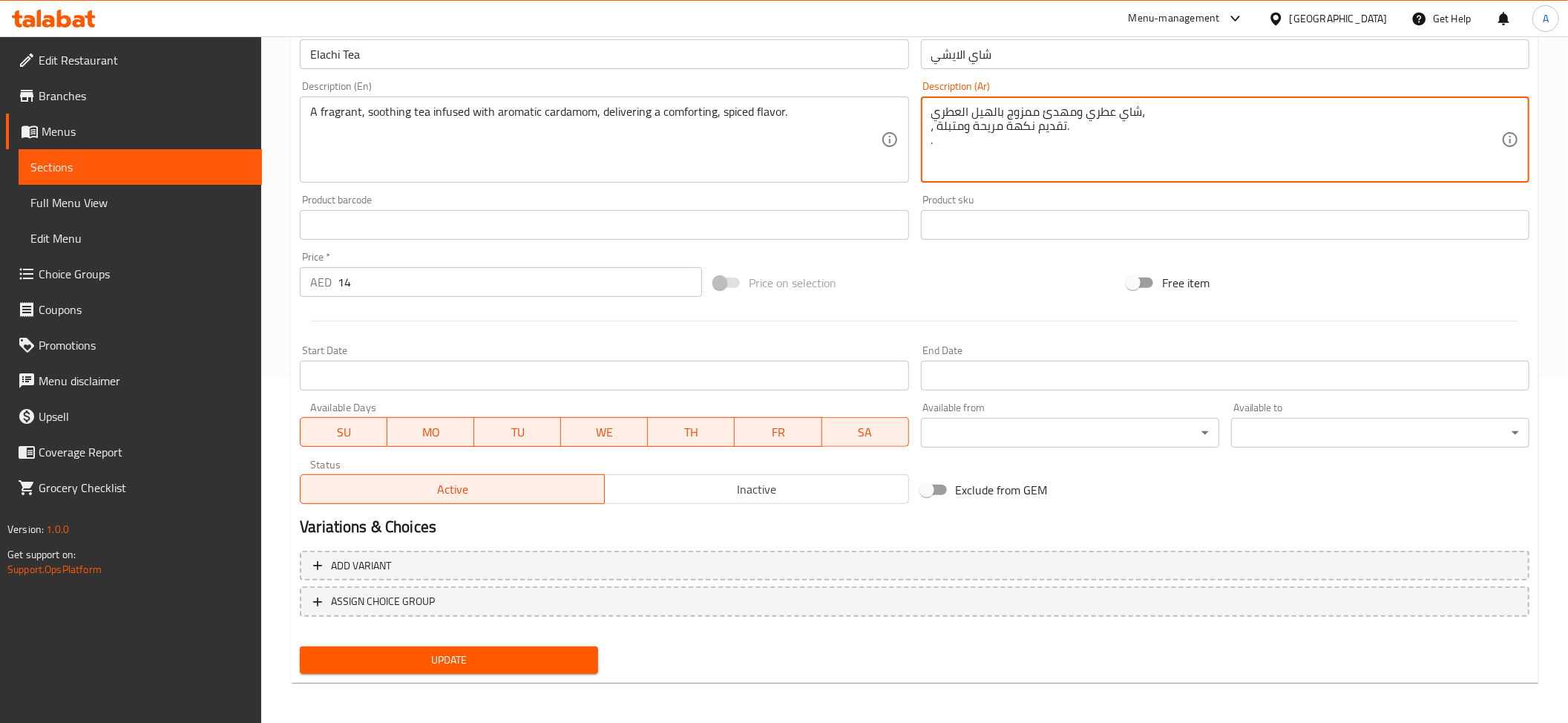
click at [1147, 137] on textarea "شاي عطري ومهدئ ممزوج بالهيل العطري، ، تقديم نكهة مريحة ومتبلة. ." at bounding box center [1216, 140] width 570 height 70
click at [1123, 128] on textarea "شاي عطري ومهدئ ممزوج بالهيل العطري، ، تقديم نكهة مريحة ومتبلة. ." at bounding box center [1216, 140] width 570 height 70
drag, startPoint x: 940, startPoint y: 122, endPoint x: 920, endPoint y: 122, distance: 20.0
click at [921, 122] on div "شاي عطري ومهدئ ممزوج بالهيل العطري، ، تقديم نكهة مريحة ومتبلة . Description (Ar)" at bounding box center [1226, 140] width 609 height 86
click at [1148, 107] on textarea "شاي عطري ومهدئ ممزوج بالهيل العطري، تقديم نكهة مريحة ومتبلة ." at bounding box center [1216, 140] width 570 height 70
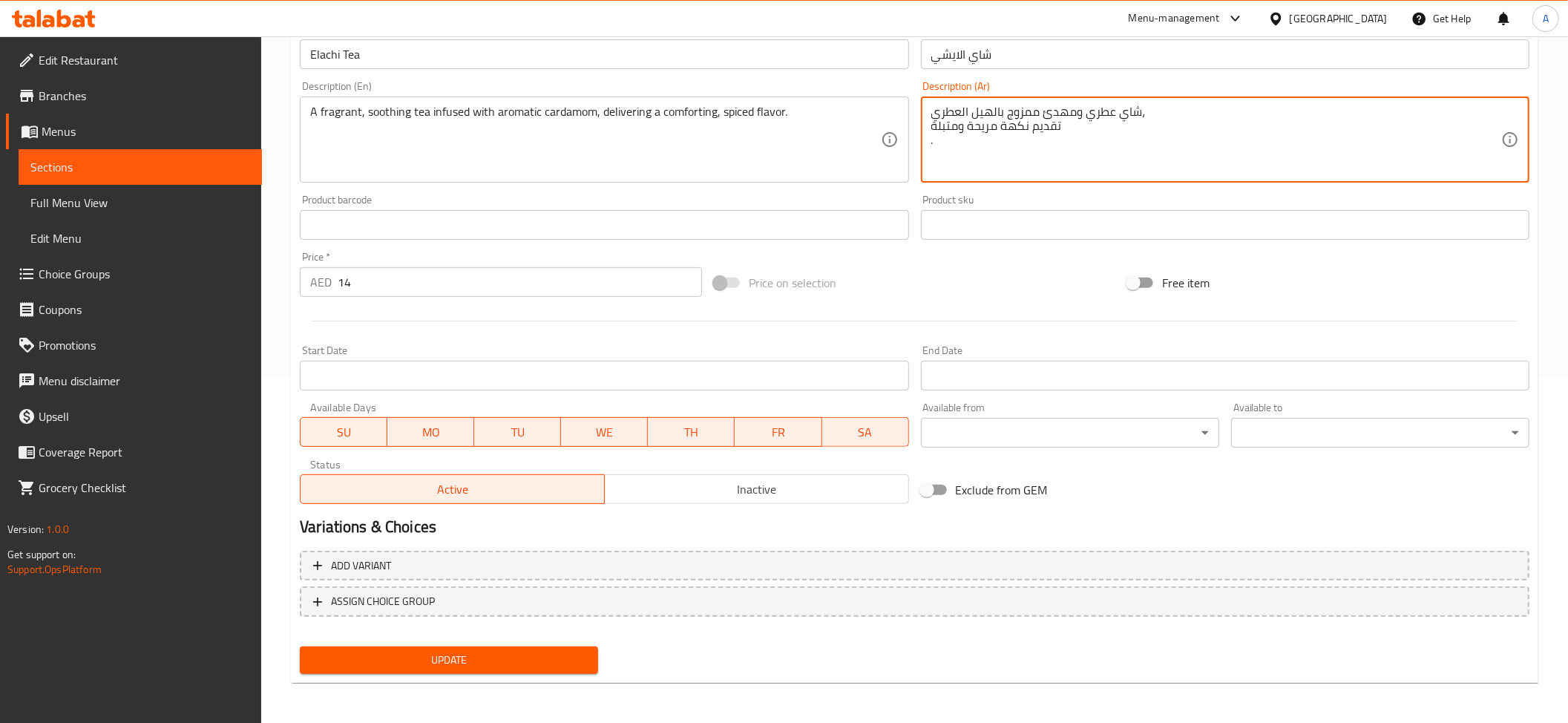
drag, startPoint x: 931, startPoint y: 110, endPoint x: 918, endPoint y: 110, distance: 13.0
click at [918, 110] on div "Description (Ar) شاي عطري ومهدئ ممزوج بالهيل العطري، تقديم نكهة مريحة ومتبلة . …" at bounding box center [1226, 132] width 621 height 113
click at [1107, 125] on textarea "شاي عطري ومهدئ ممزوج بالهيل العطري، تقديم نكهة مريحة ومتبلة ." at bounding box center [1216, 140] width 570 height 70
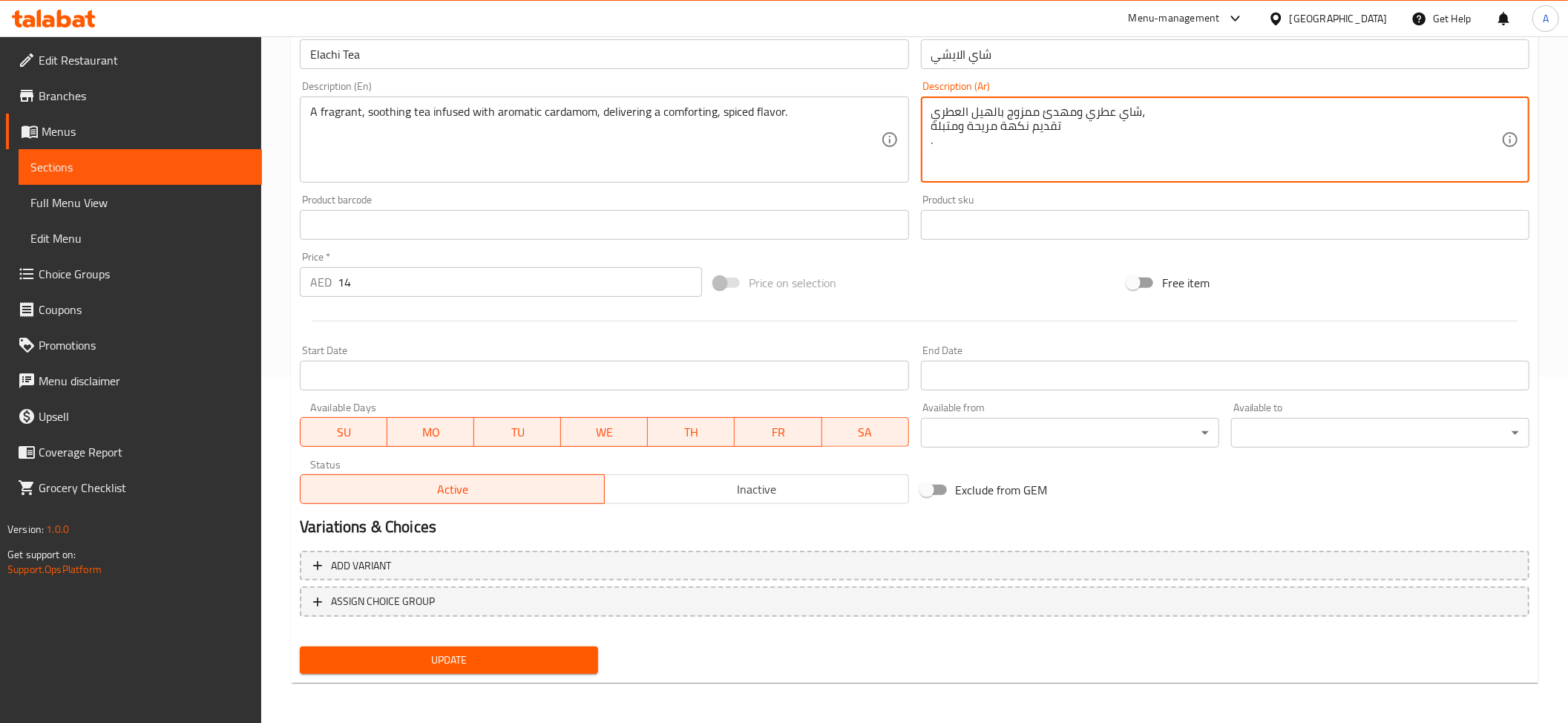
click at [599, 138] on textarea "A fragrant, soothing tea infused with aromatic cardamom, delivering a comfortin…" at bounding box center [595, 140] width 570 height 70
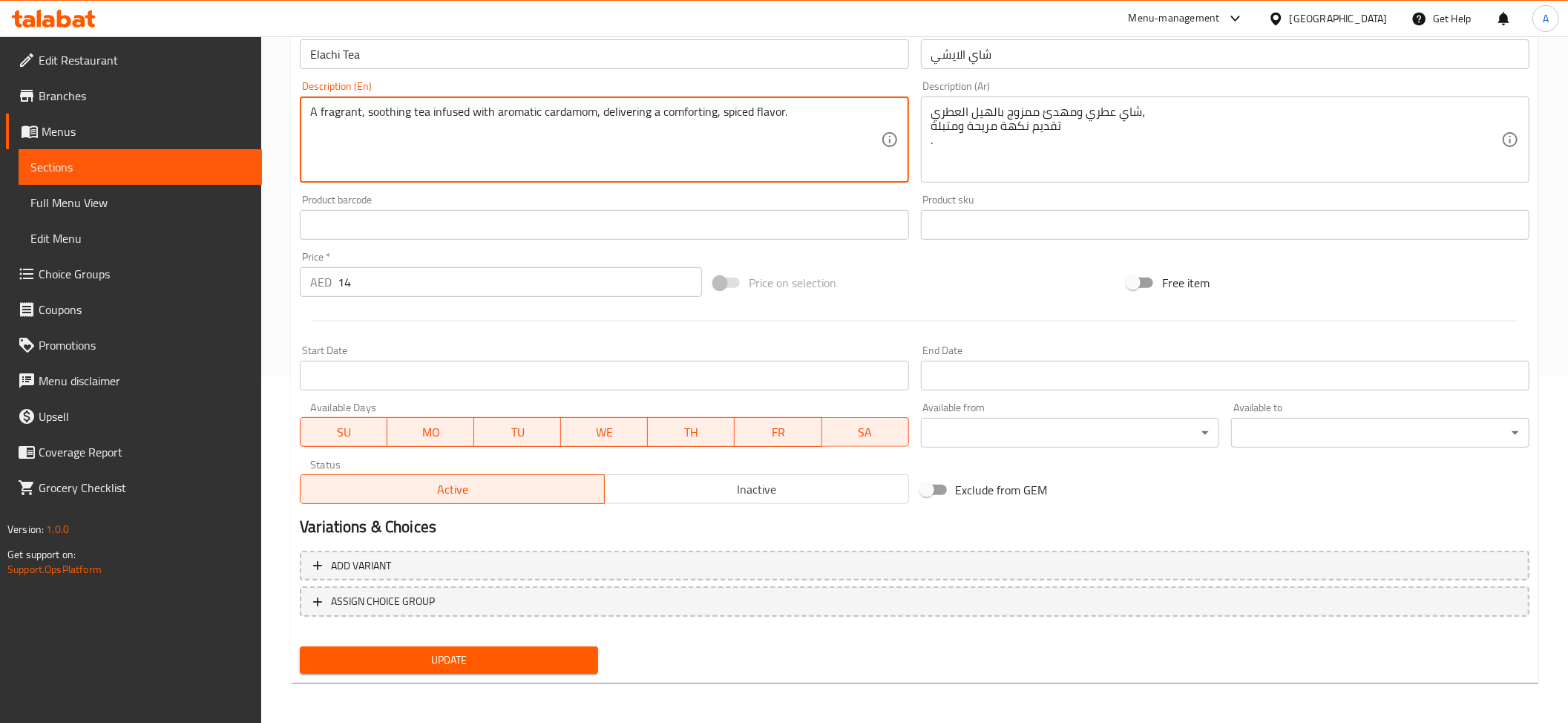
click at [599, 138] on textarea "A fragrant, soothing tea infused with aromatic cardamom, delivering a comfortin…" at bounding box center [595, 140] width 570 height 70
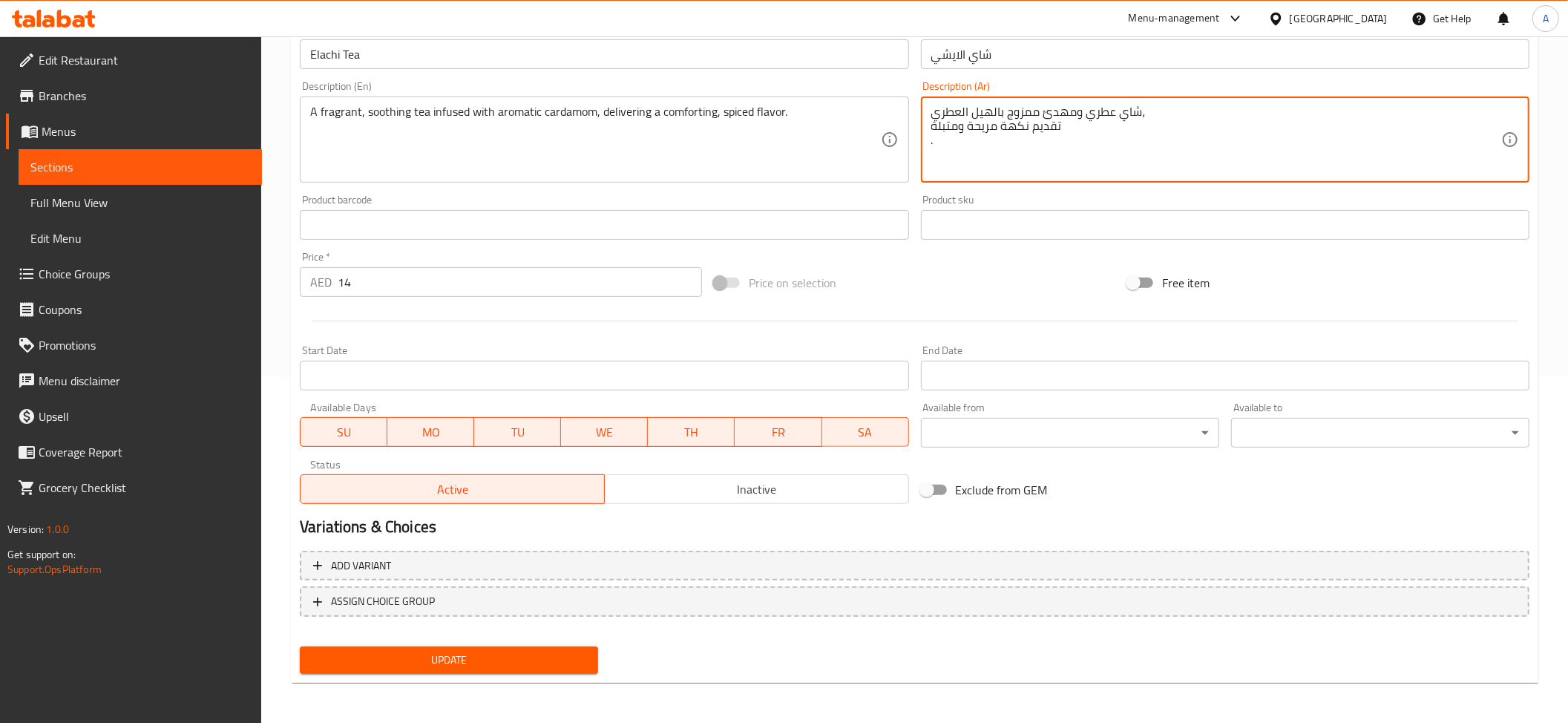
click at [1096, 111] on textarea "شاي عطري ومهدئ ممزوج بالهيل العطري، تقديم نكهة مريحة ومتبلة ." at bounding box center [1216, 140] width 570 height 70
click at [1017, 126] on textarea "شاي عطري ومهدئ ممزوج بالهيل العطري، تقديم نكهة مريحة ومتبلة ." at bounding box center [1216, 140] width 570 height 70
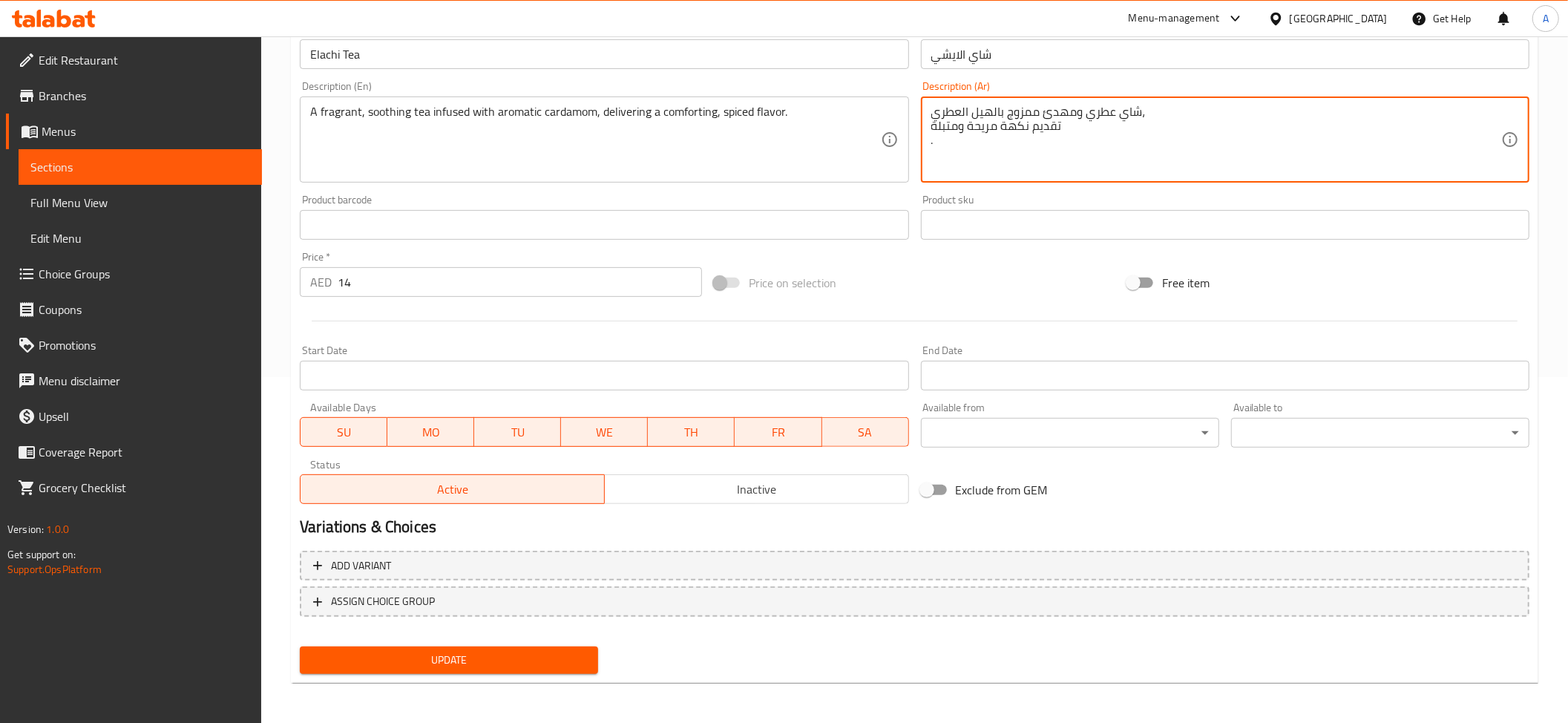
click at [1017, 126] on textarea "شاي عطري ومهدئ ممزوج بالهيل العطري، تقديم نكهة مريحة ومتبلة ." at bounding box center [1216, 140] width 570 height 70
drag, startPoint x: 1083, startPoint y: 134, endPoint x: 903, endPoint y: 87, distance: 186.0
click at [903, 87] on div "Change Image Size: 1200 x 800 px / Image formats: jpg, png / 5MB Max. Item name…" at bounding box center [914, 180] width 1241 height 662
paste textarea "تقديم نكهة مريحة ومتبلة"
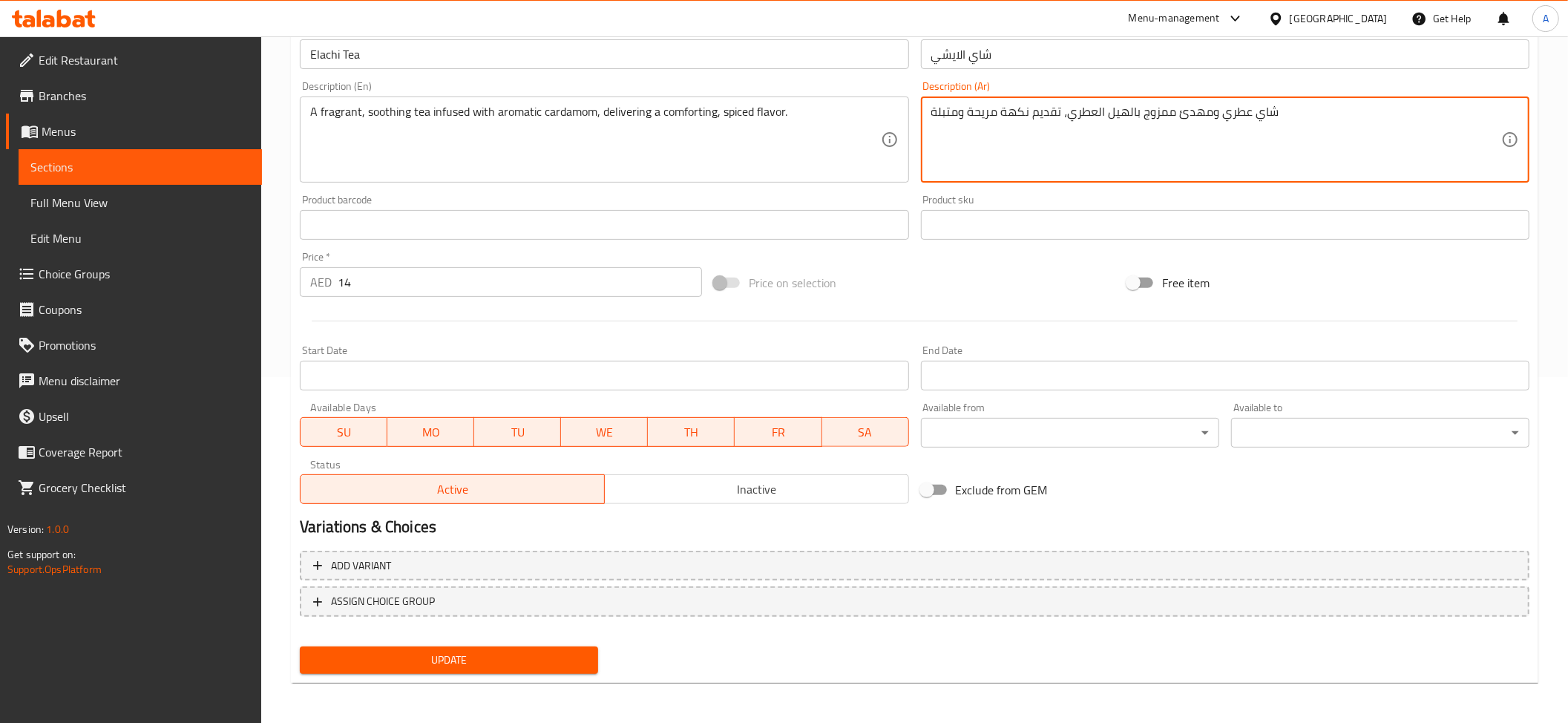
type textarea "شاي عطري ومهدئ ممزوج بالهيل العطري، تقديم نكهة مريحة ومتبلة"
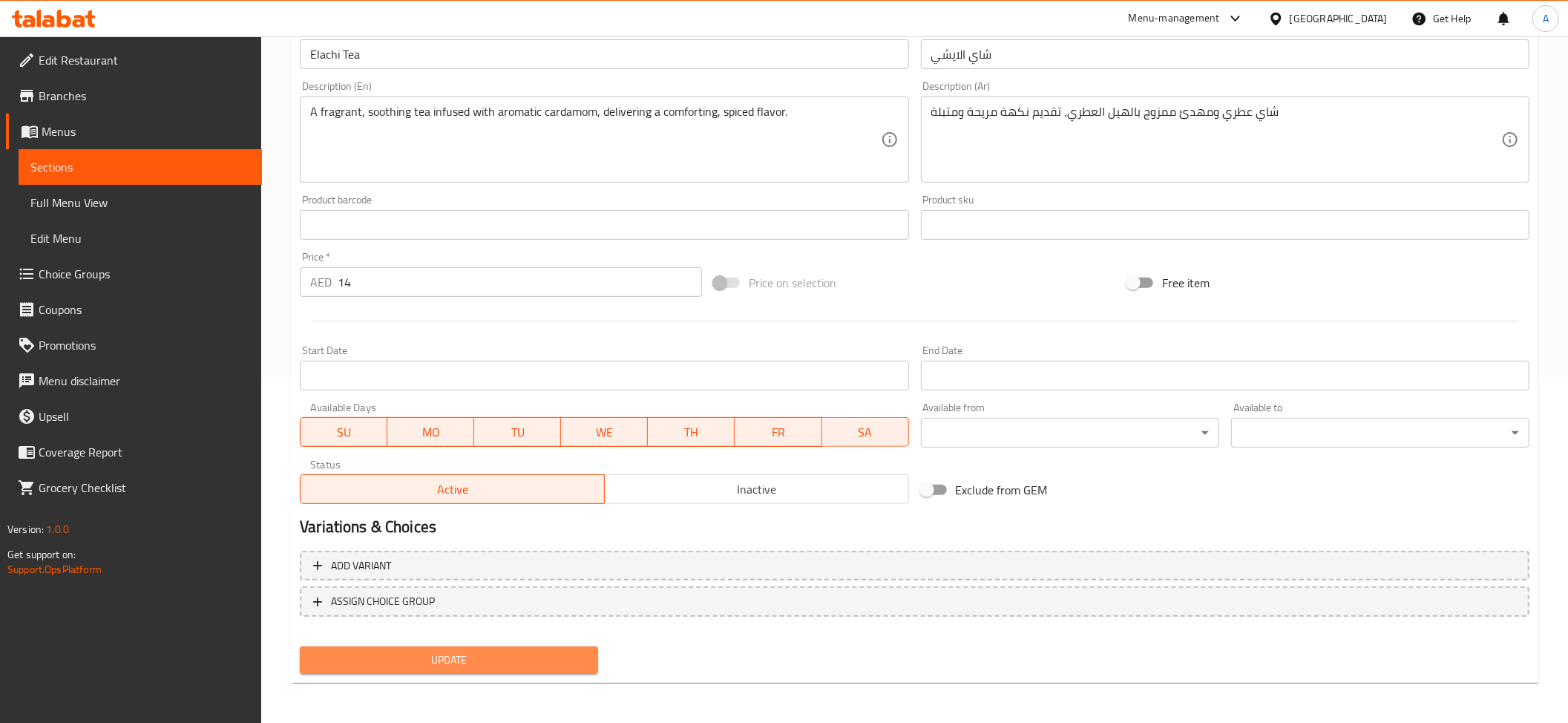
click at [503, 651] on span "Update" at bounding box center [448, 660] width 274 height 19
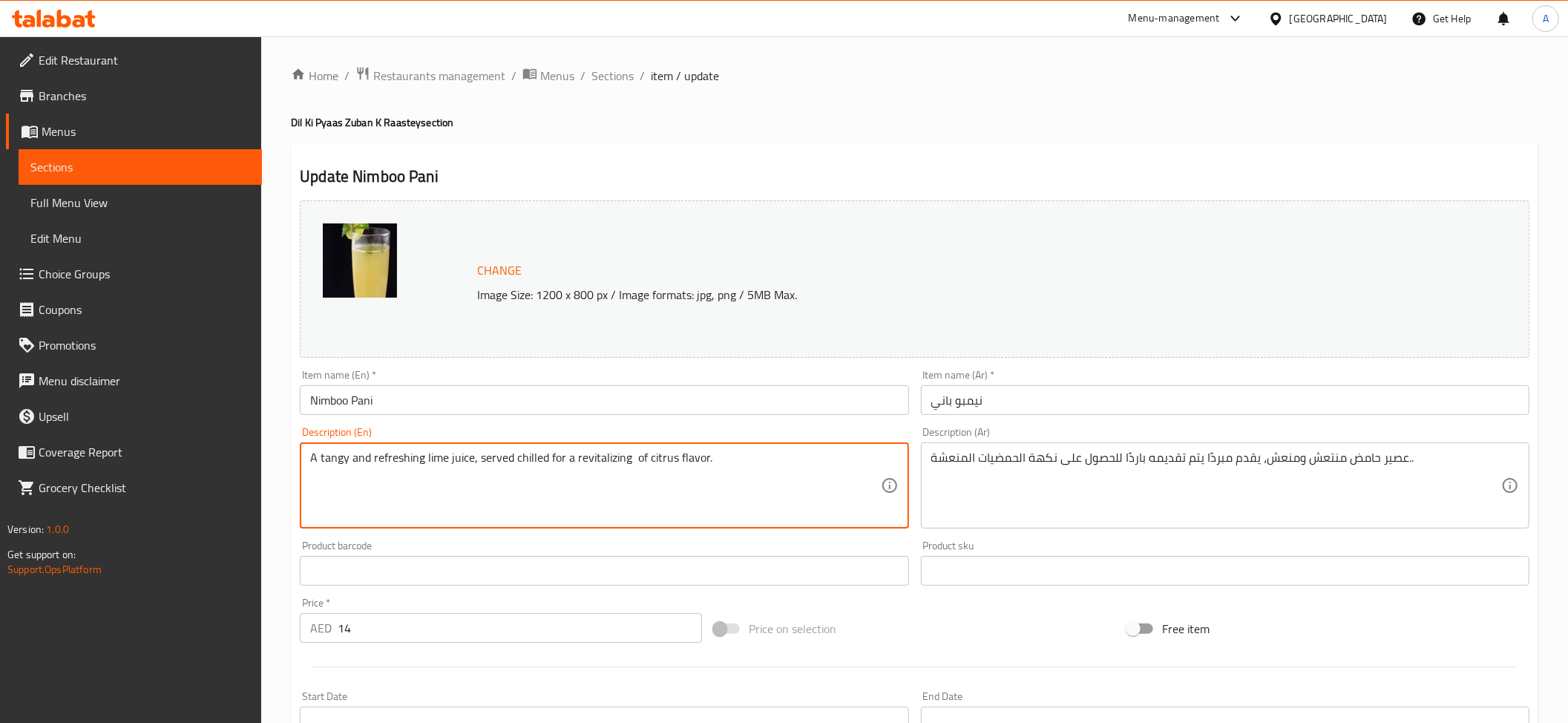
click at [422, 494] on textarea "A tangy and refreshing lime juice, served chilled for a revitalizing of citrus …" at bounding box center [595, 486] width 570 height 70
paste textarea "burst"
type textarea "A tangy and refreshing lime juice, served chilled for a revitalizing burst of c…"
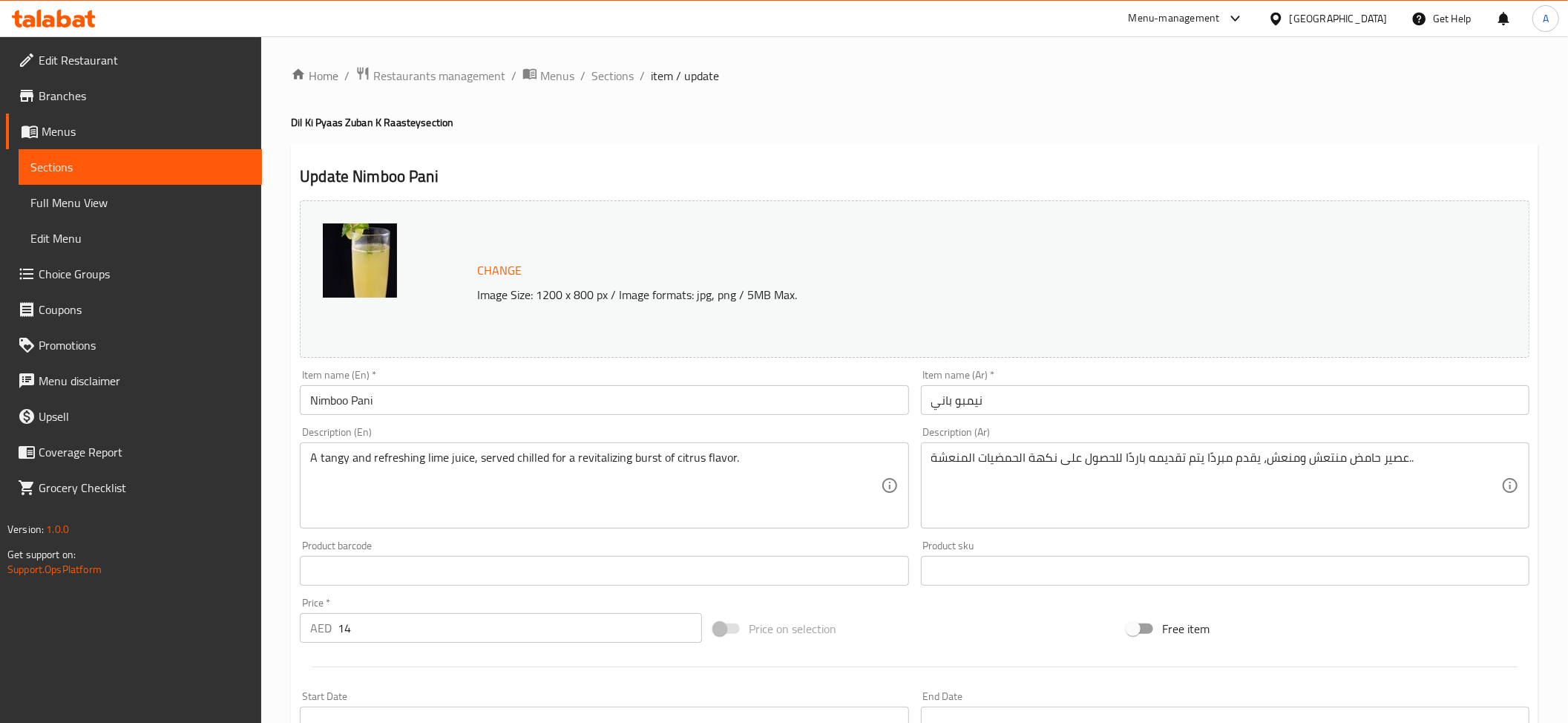
click at [1236, 433] on div "Description (Ar) عصير حامض منتعش ومنعش، يقدم مبردًا يتم تقديمه باردًا للحصول عل…" at bounding box center [1226, 477] width 609 height 101
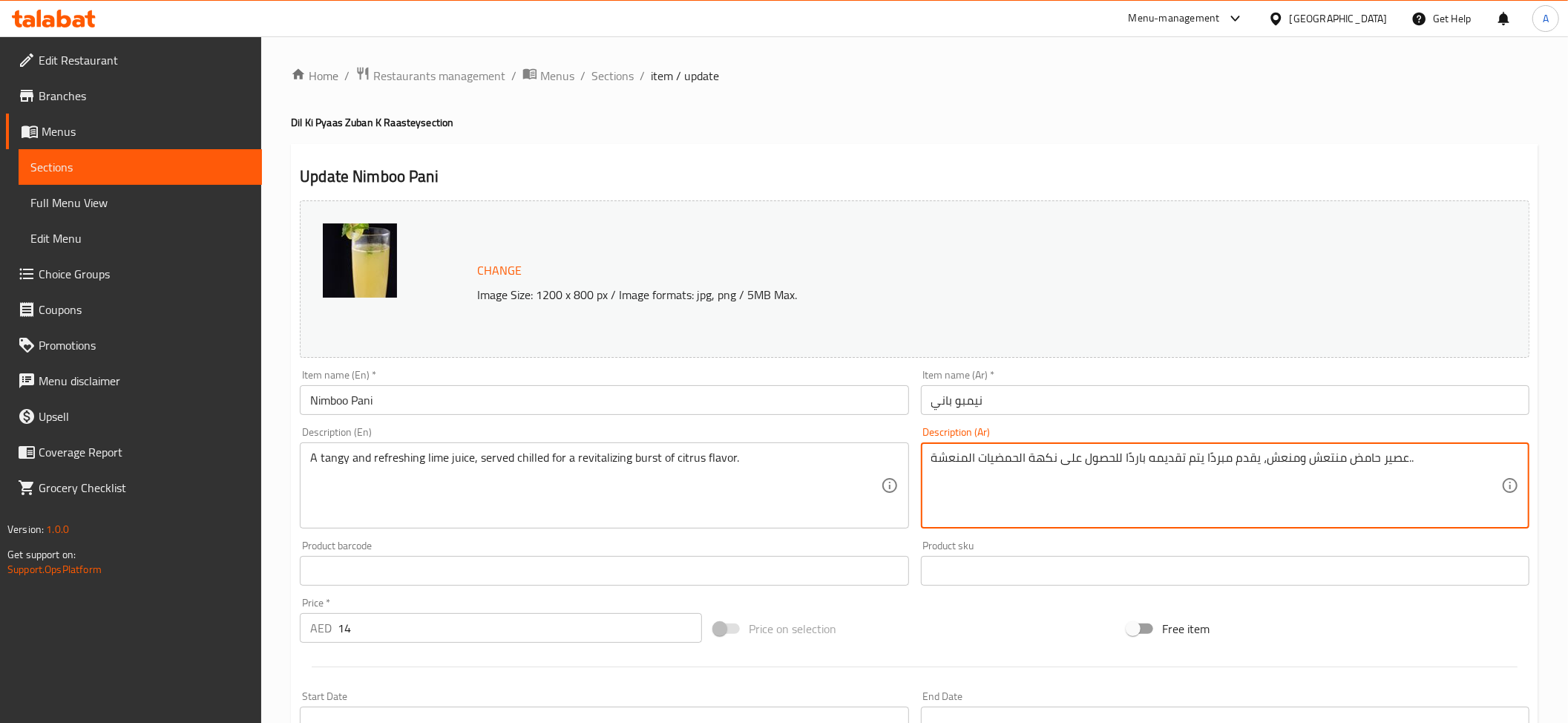
click at [1230, 464] on textarea "عصير حامض منتعش ومنعش، يقدم مبردًا يتم تقديمه باردًا للحصول على نكهة الحمضيات ا…" at bounding box center [1216, 486] width 570 height 70
paste textarea "ليمون منعش ولذيذ، يقدم باردًا للحصول على نكهة حمضية منعشة."
click at [1238, 463] on textarea "عصير ليمون منعش ولذيذ، يقدم باردًا للحصول على نكهة حمضية منعشة." at bounding box center [1216, 486] width 570 height 70
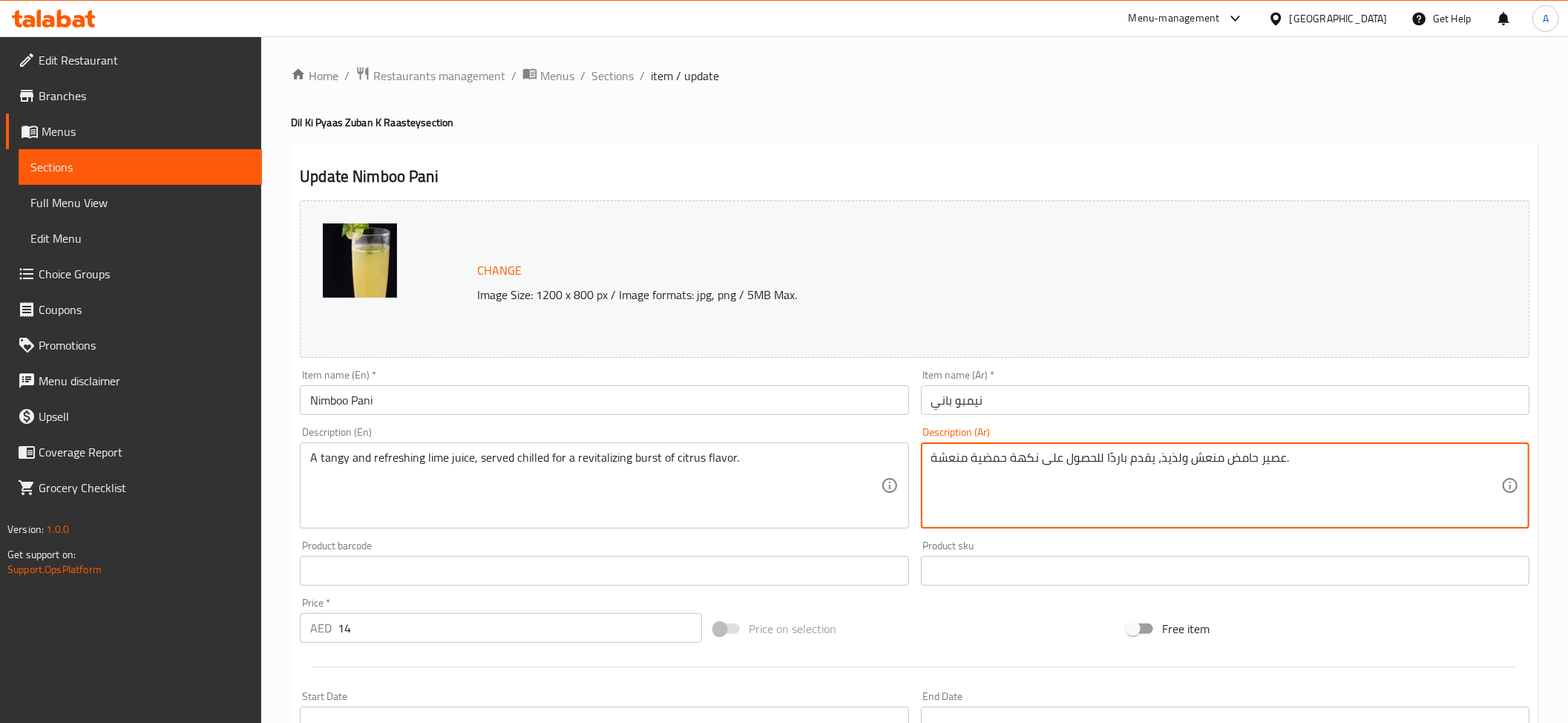
drag, startPoint x: 1179, startPoint y: 459, endPoint x: 1151, endPoint y: 454, distance: 28.4
click at [1151, 454] on textarea "عصير حامض منعش ولذيذ، يقدم باردًا للحصول على نكهة حمضية منعشة." at bounding box center [1216, 486] width 570 height 70
type textarea "عصير حامض منعش وتانجي يقدم باردًا للحصول على نكهة حمضية منعشة."
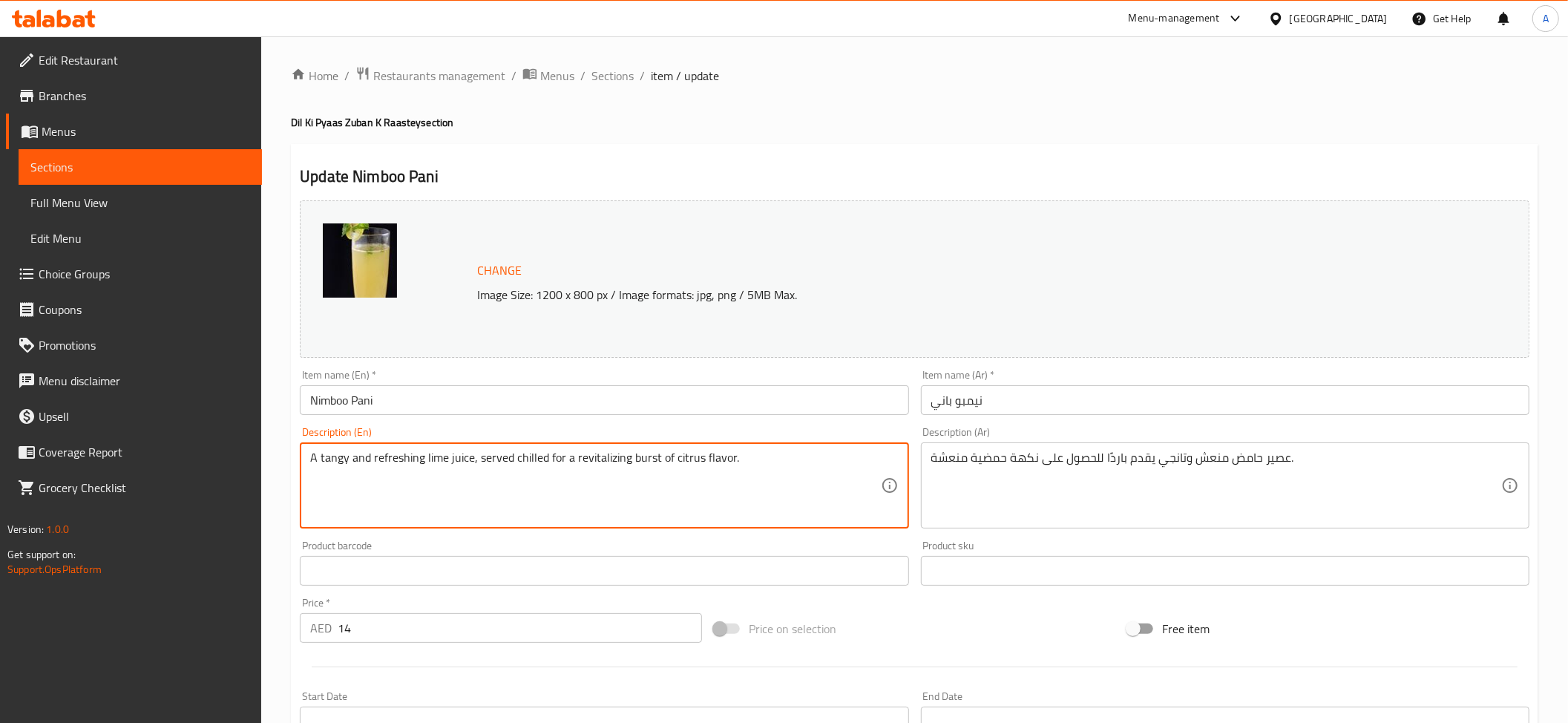
click at [656, 506] on textarea "A tangy and refreshing lime juice, served chilled for a revitalizing burst of c…" at bounding box center [595, 486] width 570 height 70
click at [659, 501] on textarea "A tangy and refreshing lime juice, served chilled for a revitalizing burst of c…" at bounding box center [595, 486] width 570 height 70
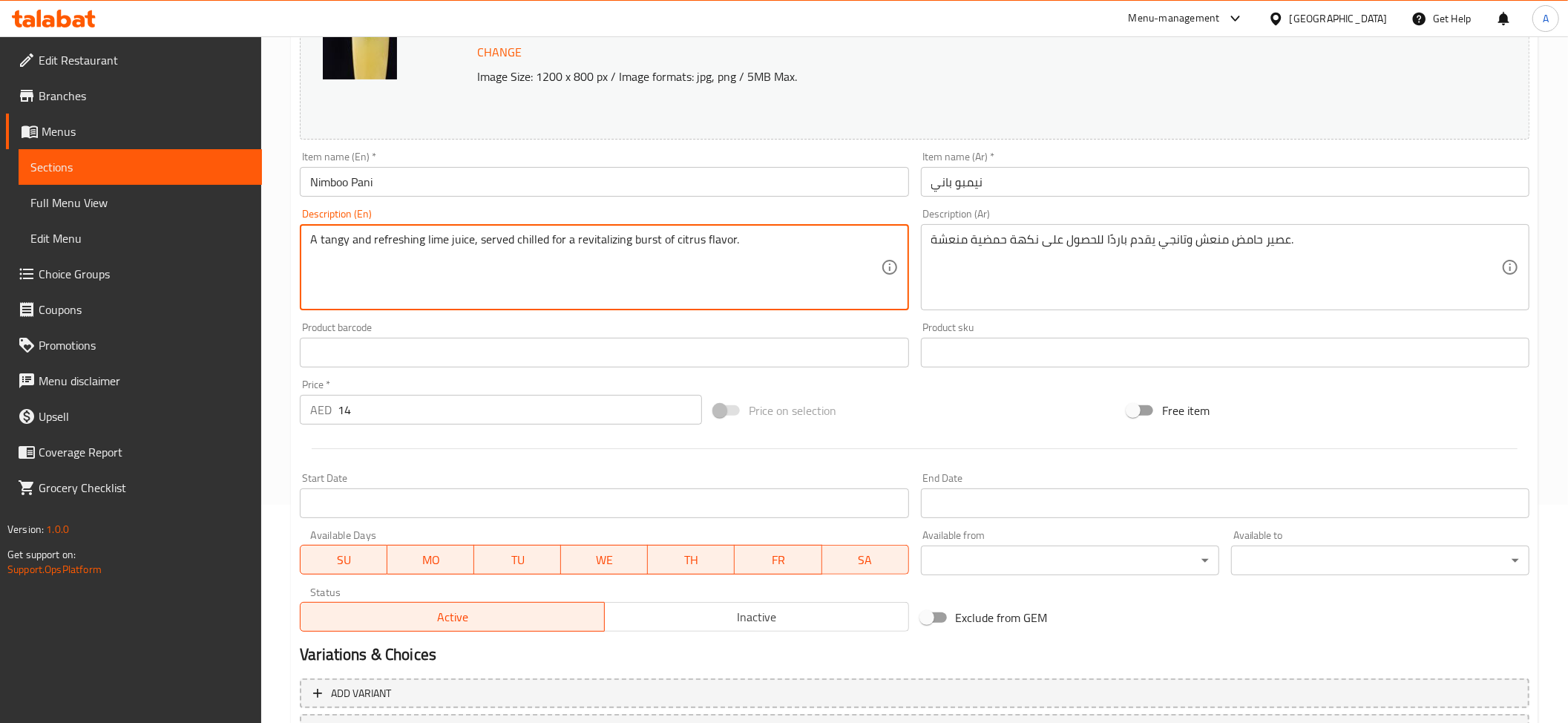
scroll to position [345, 0]
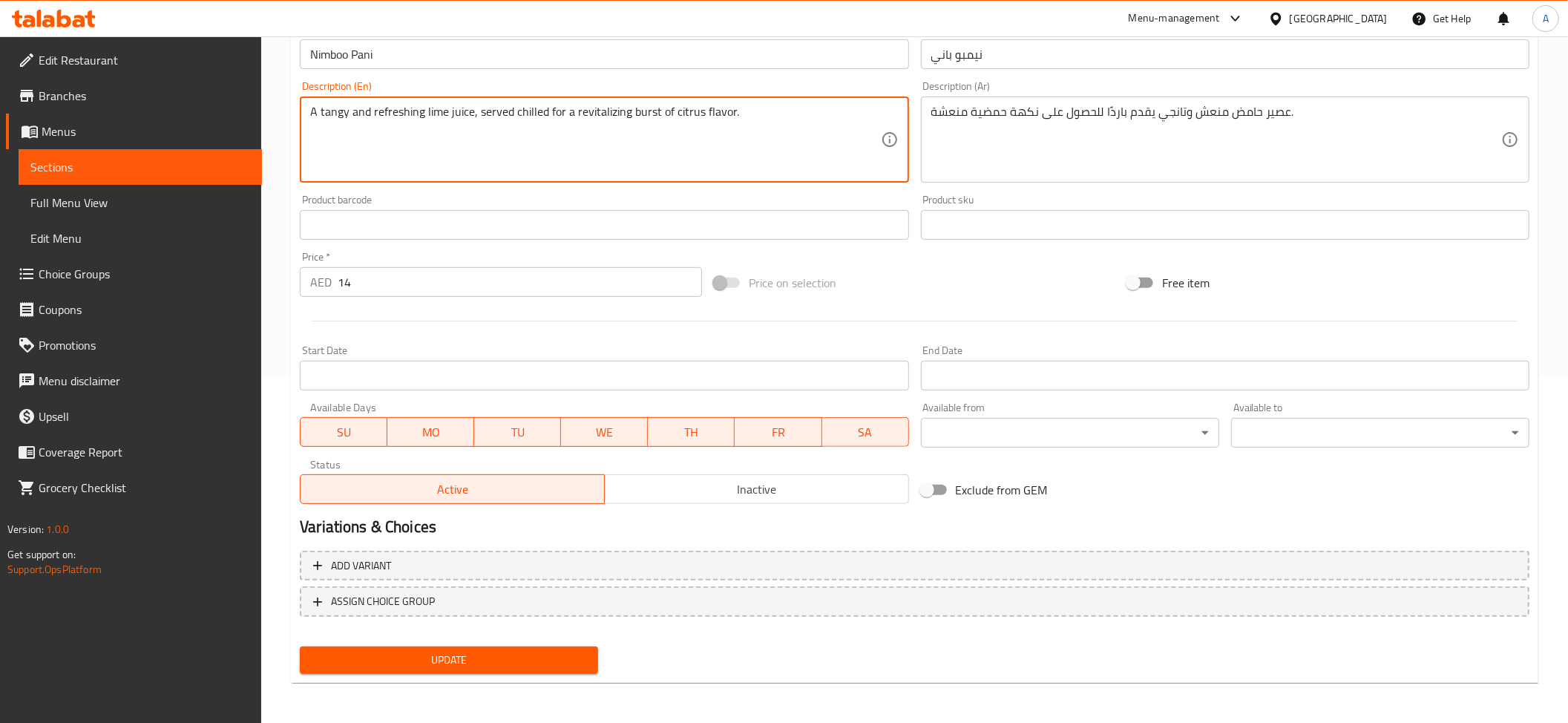
click at [511, 662] on span "Update" at bounding box center [448, 660] width 274 height 19
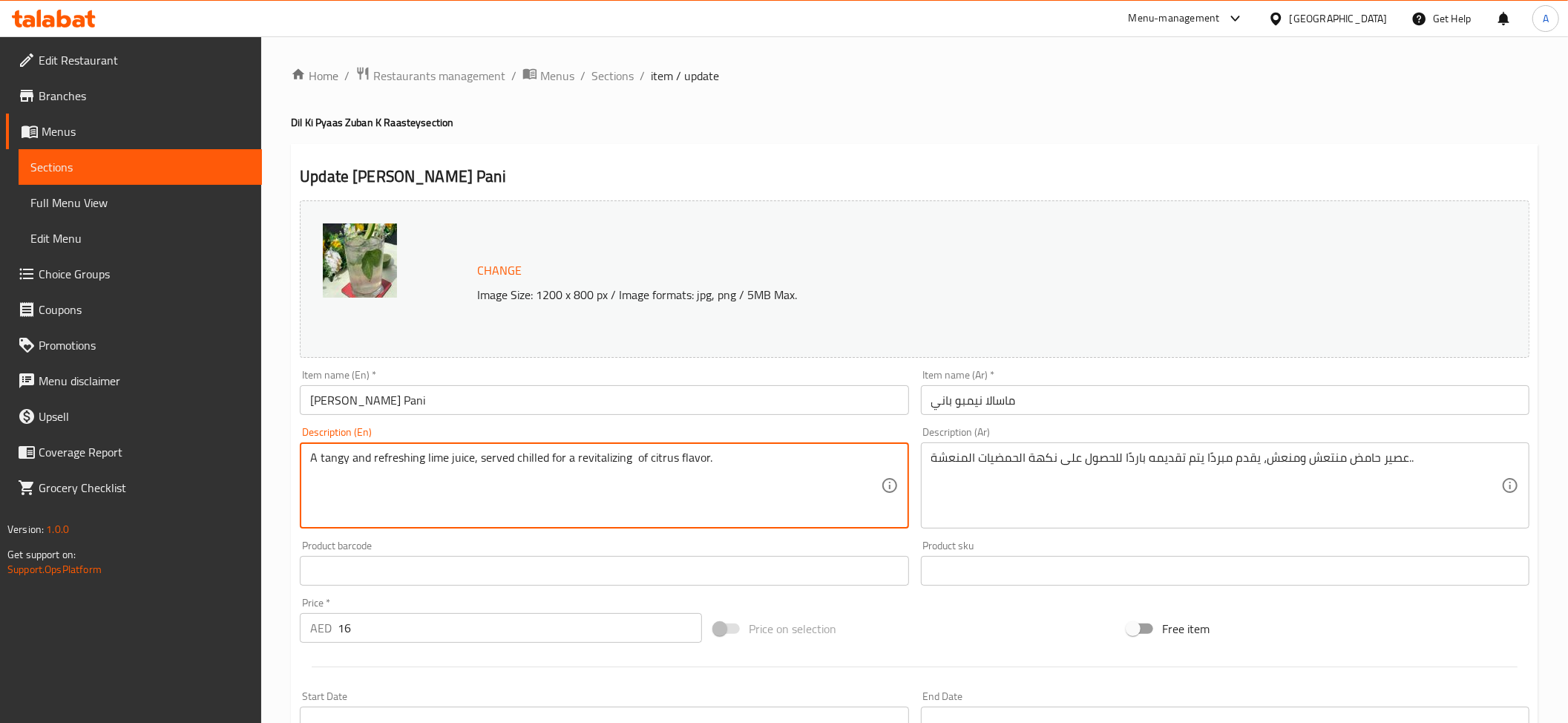
click at [448, 472] on textarea "A tangy and refreshing lime juice, served chilled for a revitalizing of citrus …" at bounding box center [595, 486] width 570 height 70
paste textarea "burst"
type textarea "A tangy and refreshing lime juice, served chilled for a revitalizing burst of c…"
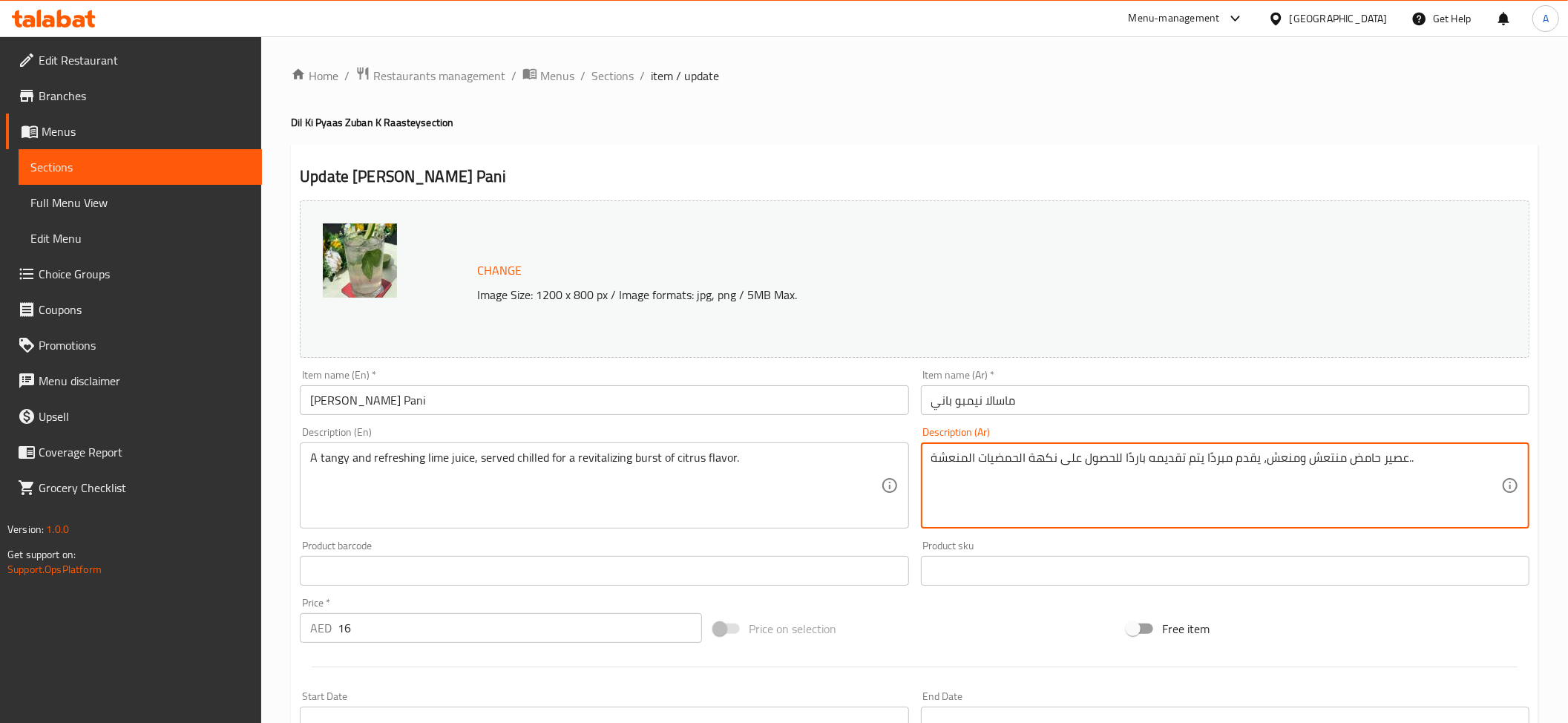
click textarea "عصير حامض منتعش ومنعش، يقدم مبردًا يتم تقديمه باردًا للحصول على نكهة الحمضيات ا…"
paste textarea "ليمون منعش ولذيذ، يُقدم باردًا للحصول على نكهة حمضية منعشة"
click textarea "عصير ليمون منعش ولذيذ، يُقدم باردًا للحصول على نكهة حمضية منعشة"
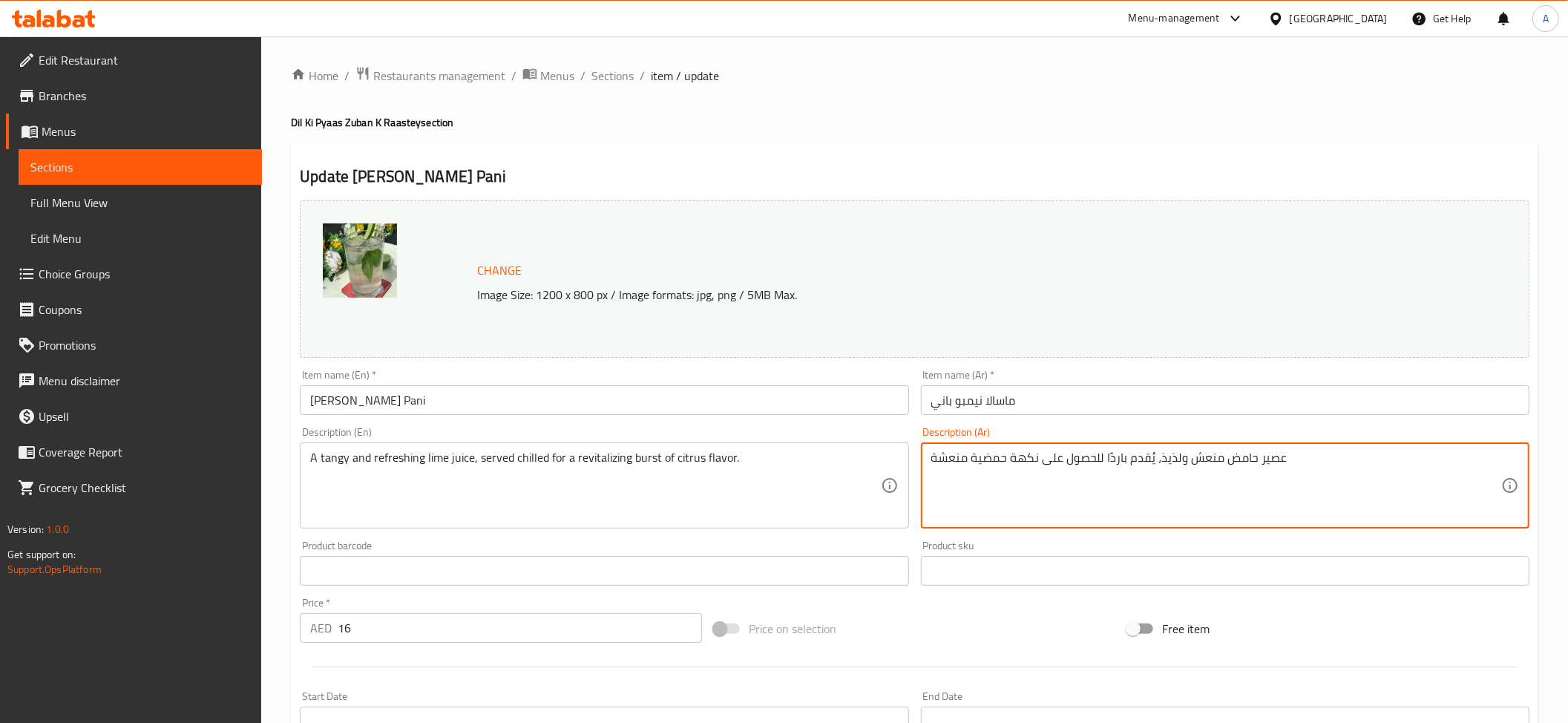
click textarea "عصير حامض منعش ولذيذ، يُقدم باردًا للحصول على نكهة حمضية منعشة"
paste textarea "تانجي"
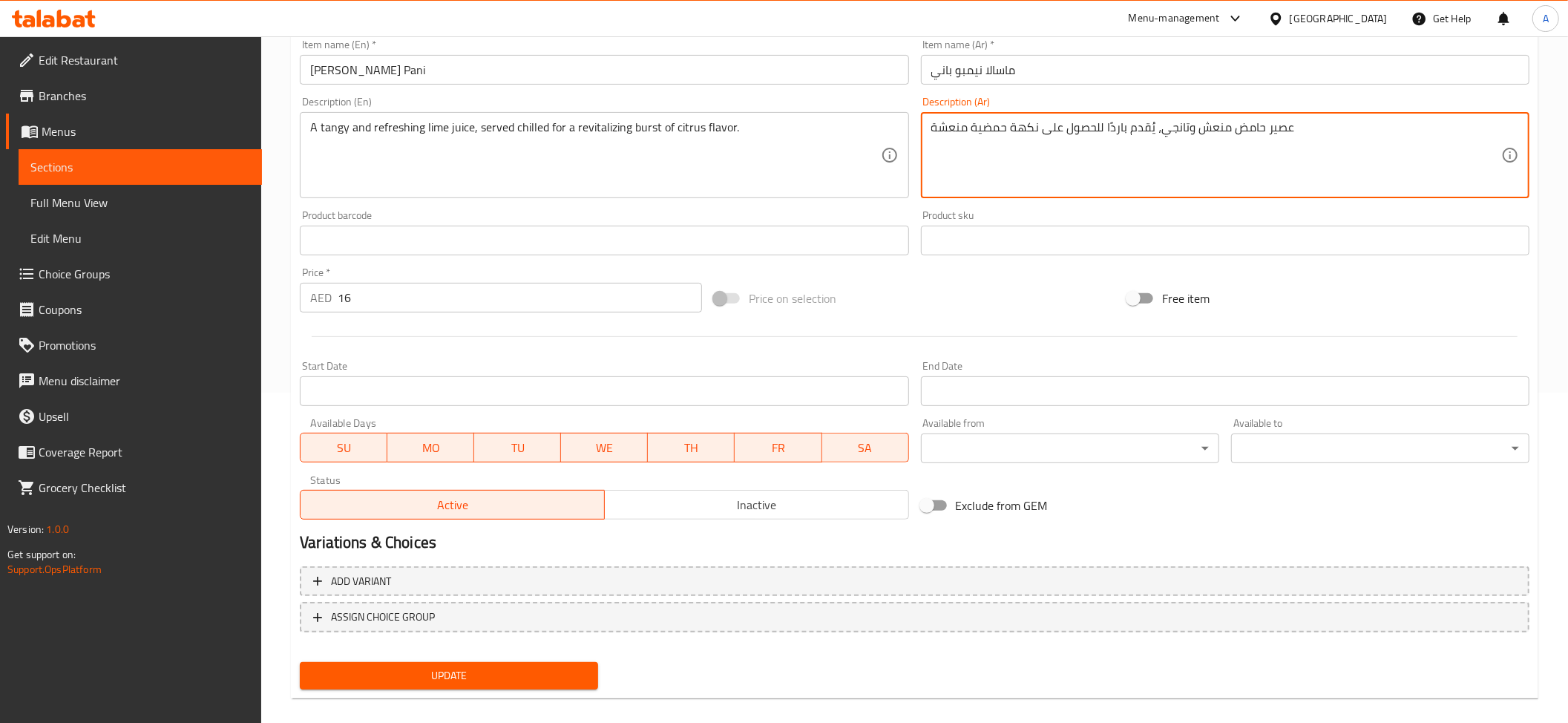
scroll to position [345, 0]
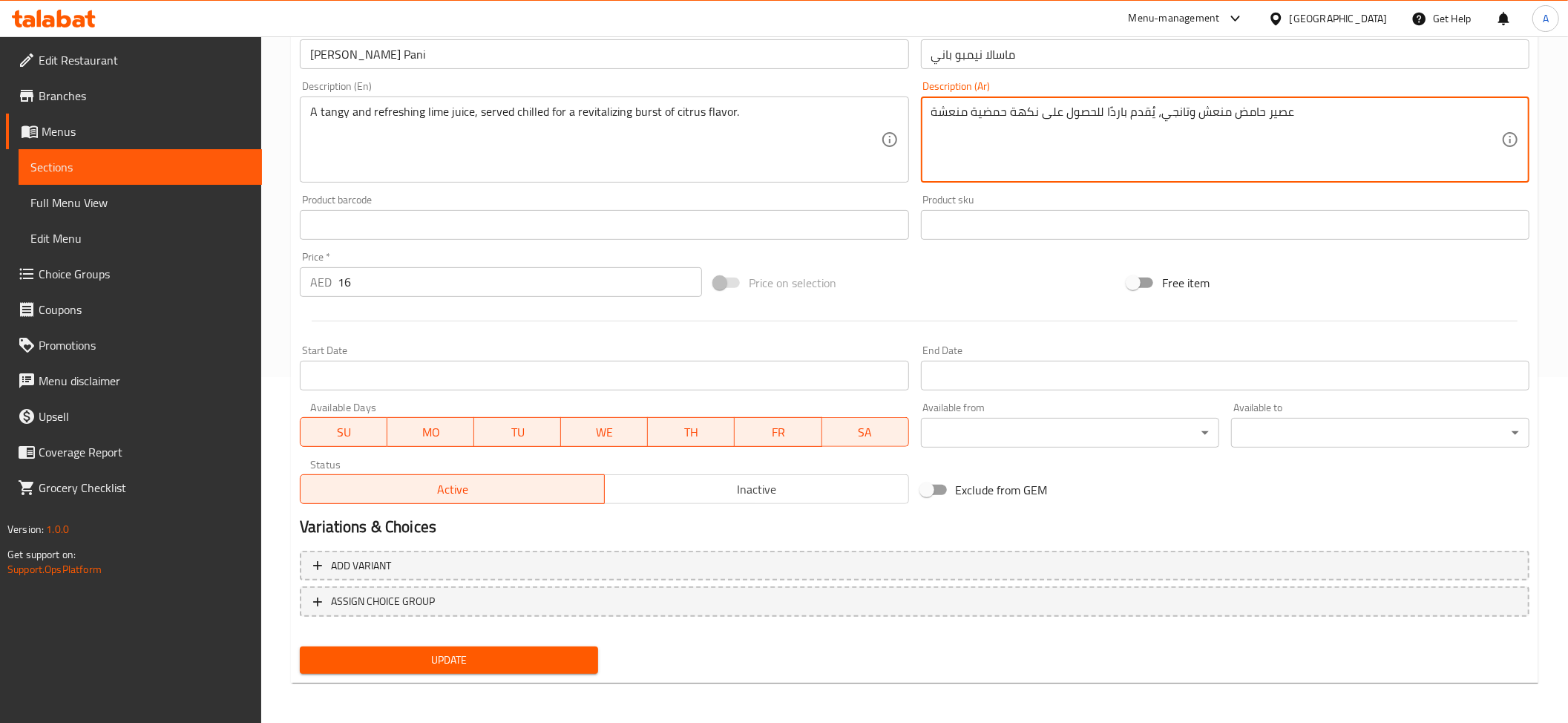
type textarea "عصير حامض منعش وتانجي، يُقدم باردًا للحصول على نكهة حمضية منعشة"
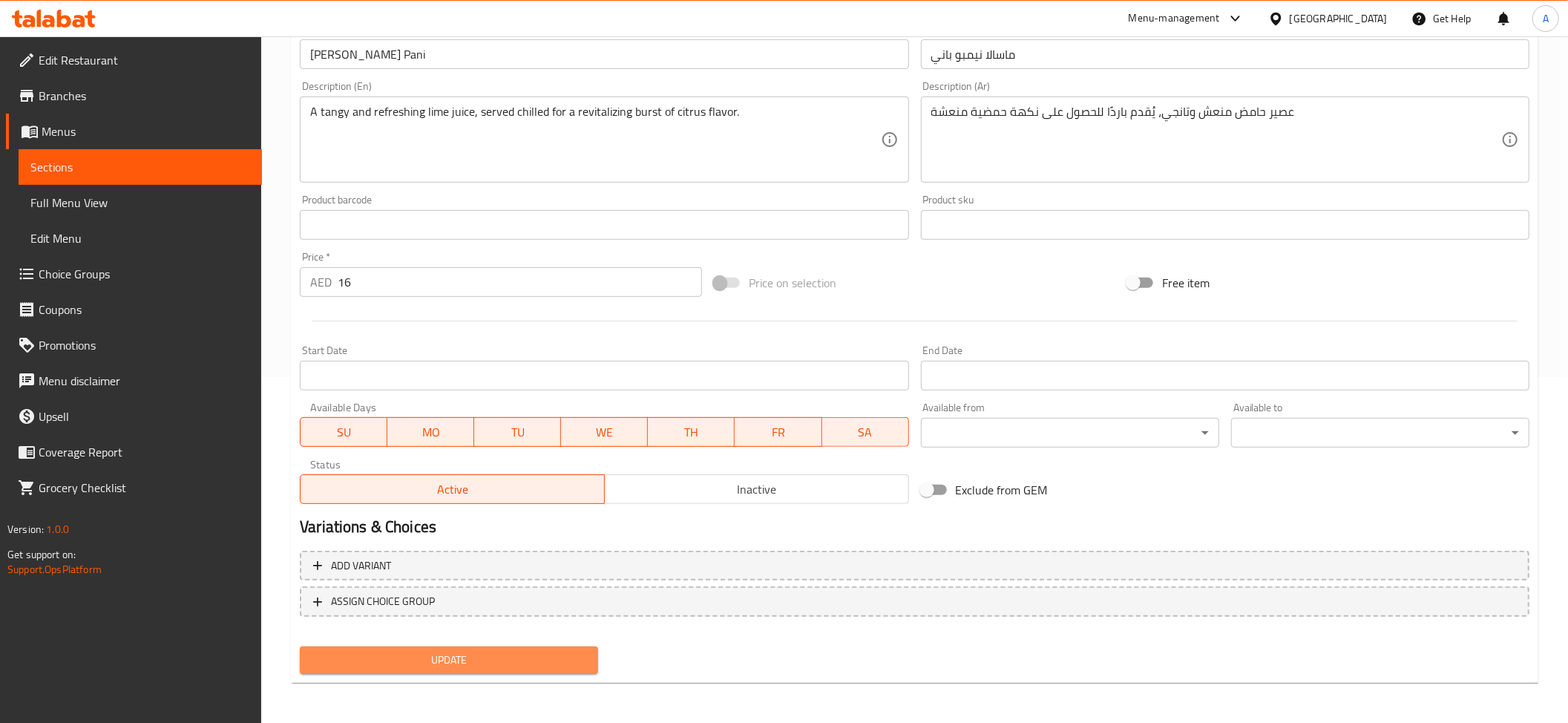
click span "Update"
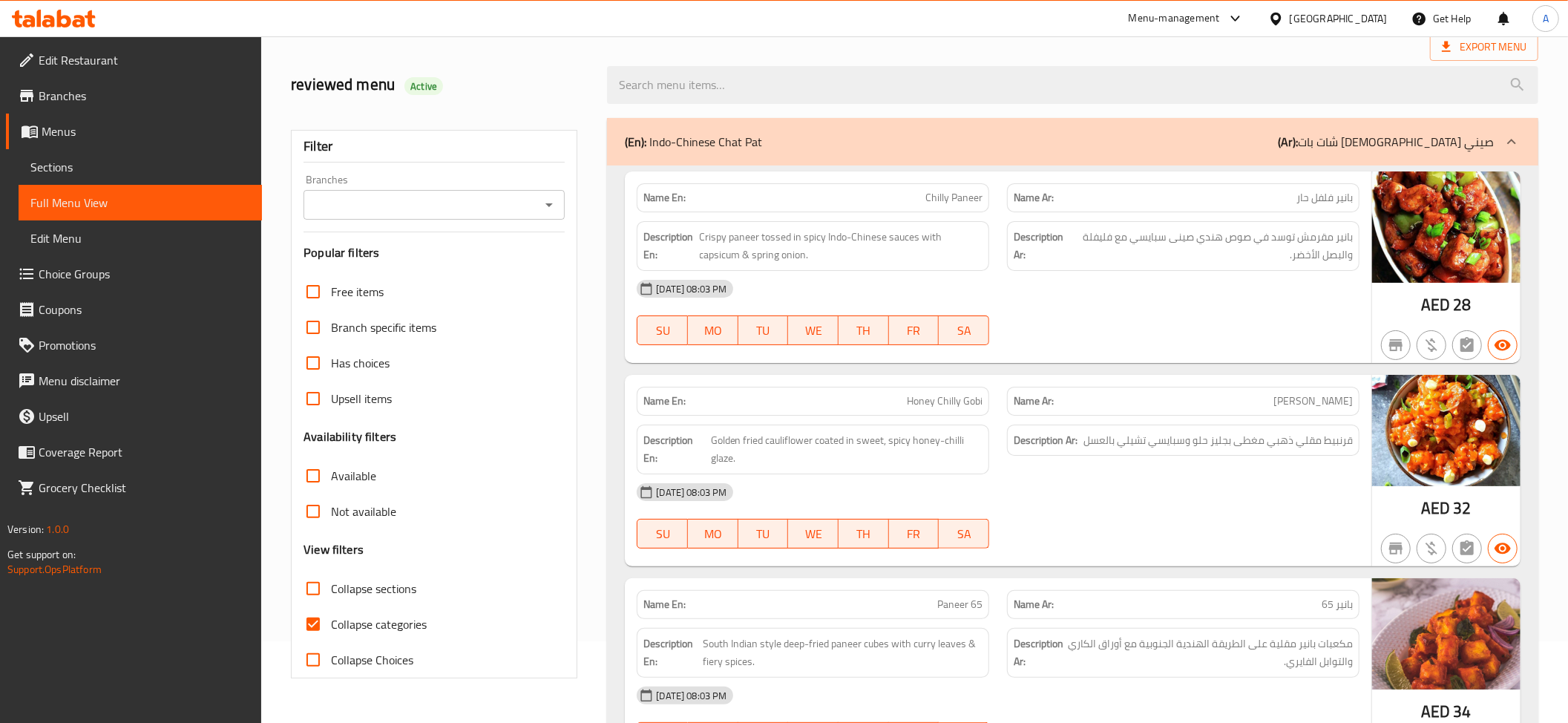
scroll to position [565, 0]
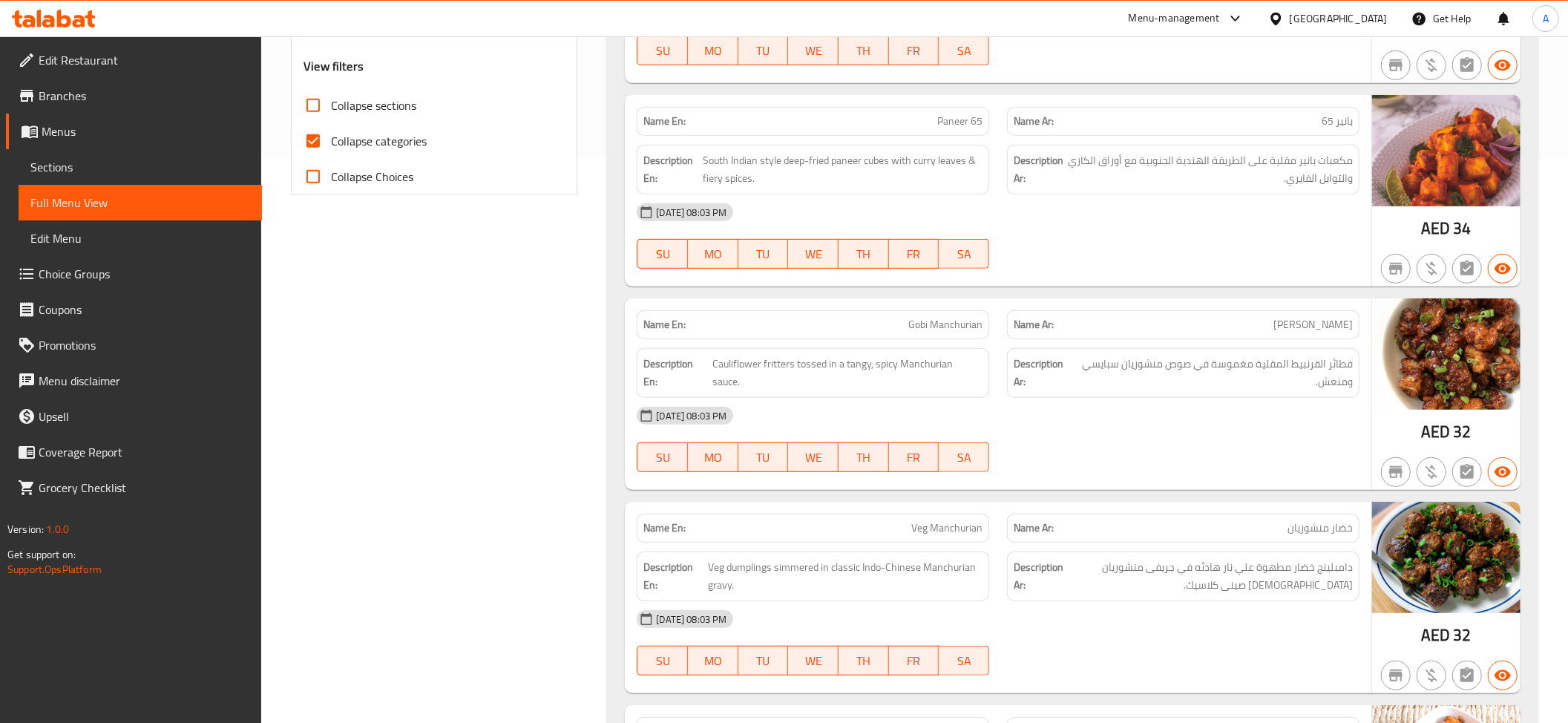
click at [324, 114] on input "Collapse sections" at bounding box center [313, 105] width 36 height 36
checkbox input "true"
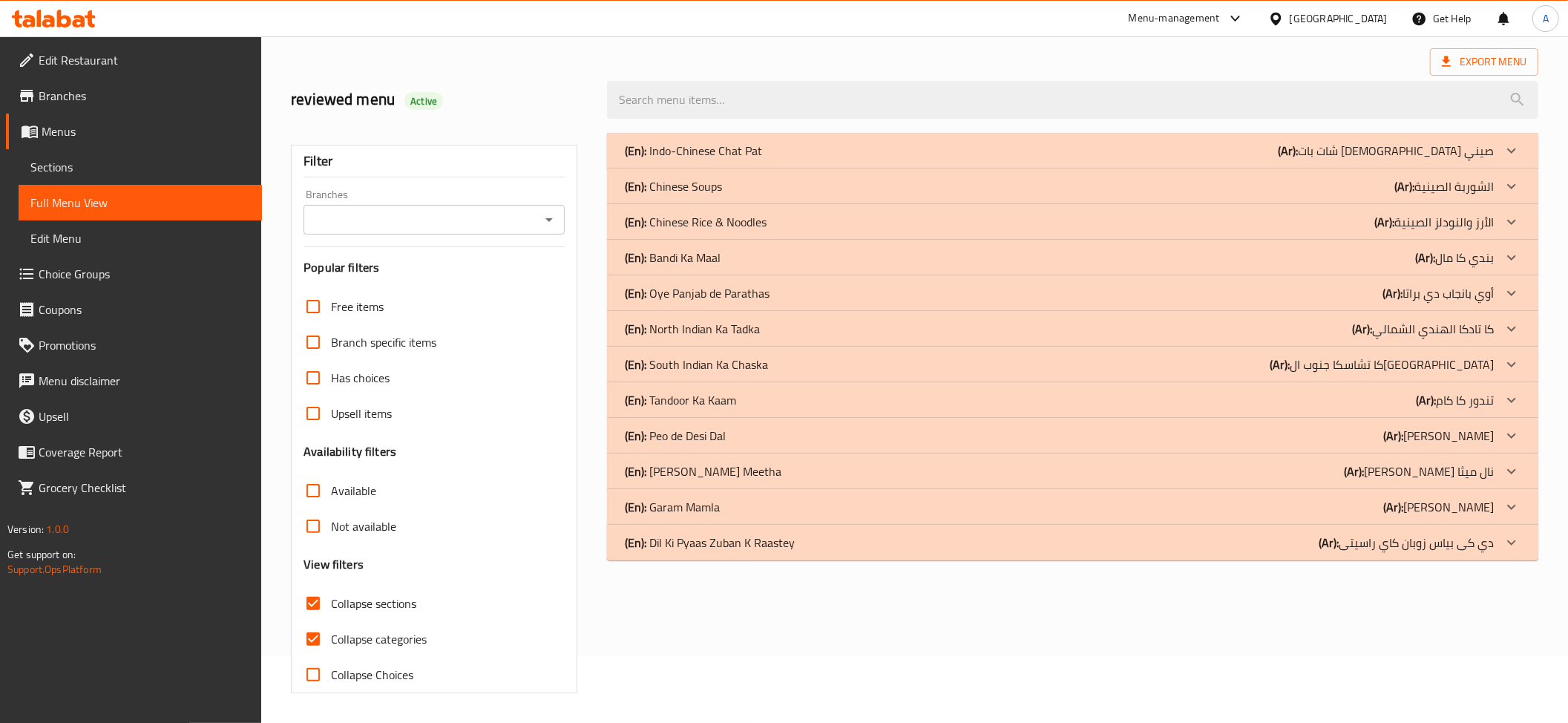
click at [369, 630] on span "Collapse categories" at bounding box center [379, 639] width 96 height 18
click at [331, 622] on input "Collapse categories" at bounding box center [313, 639] width 36 height 36
checkbox input "false"
click at [748, 543] on p "(En): Dil Ki Pyaas Zuban K Raastey" at bounding box center [709, 542] width 170 height 18
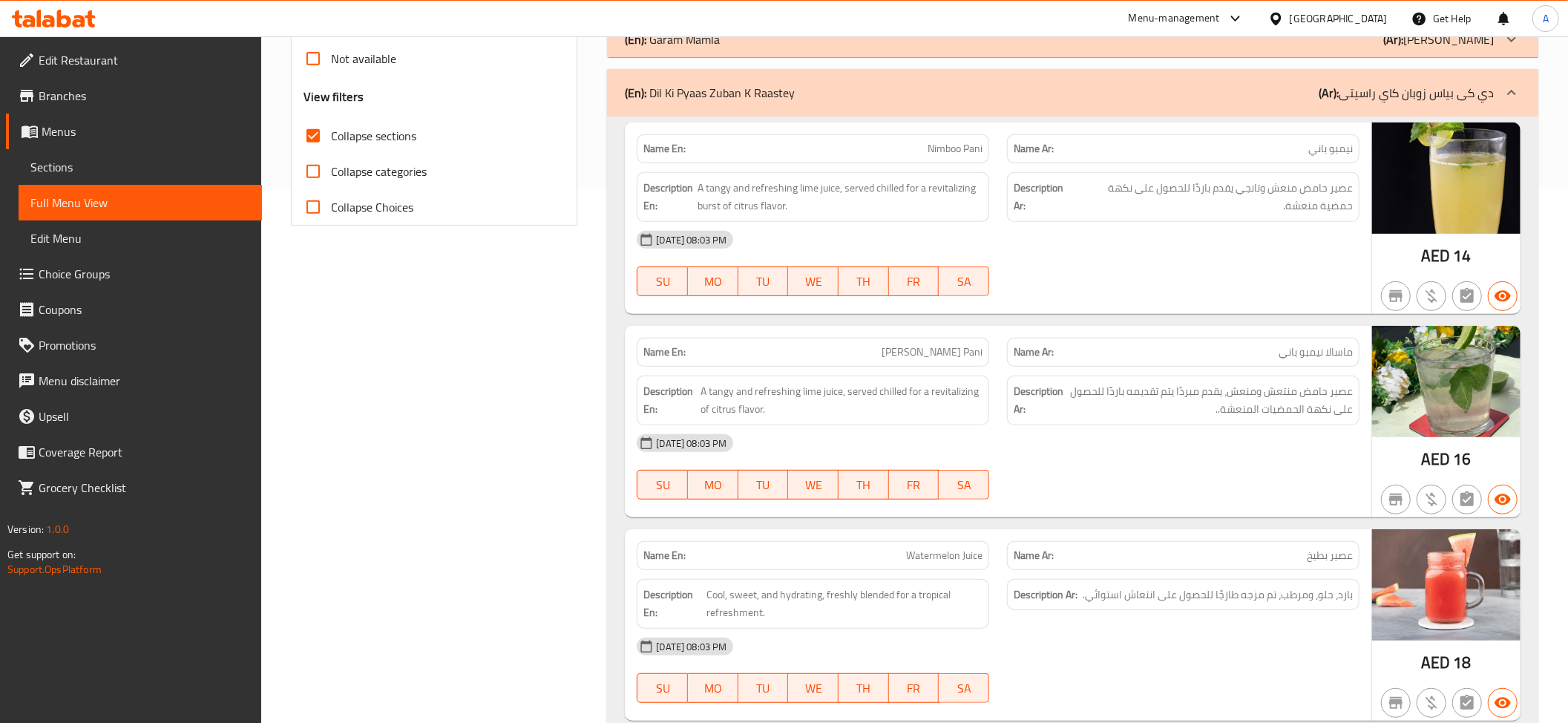
scroll to position [559, 0]
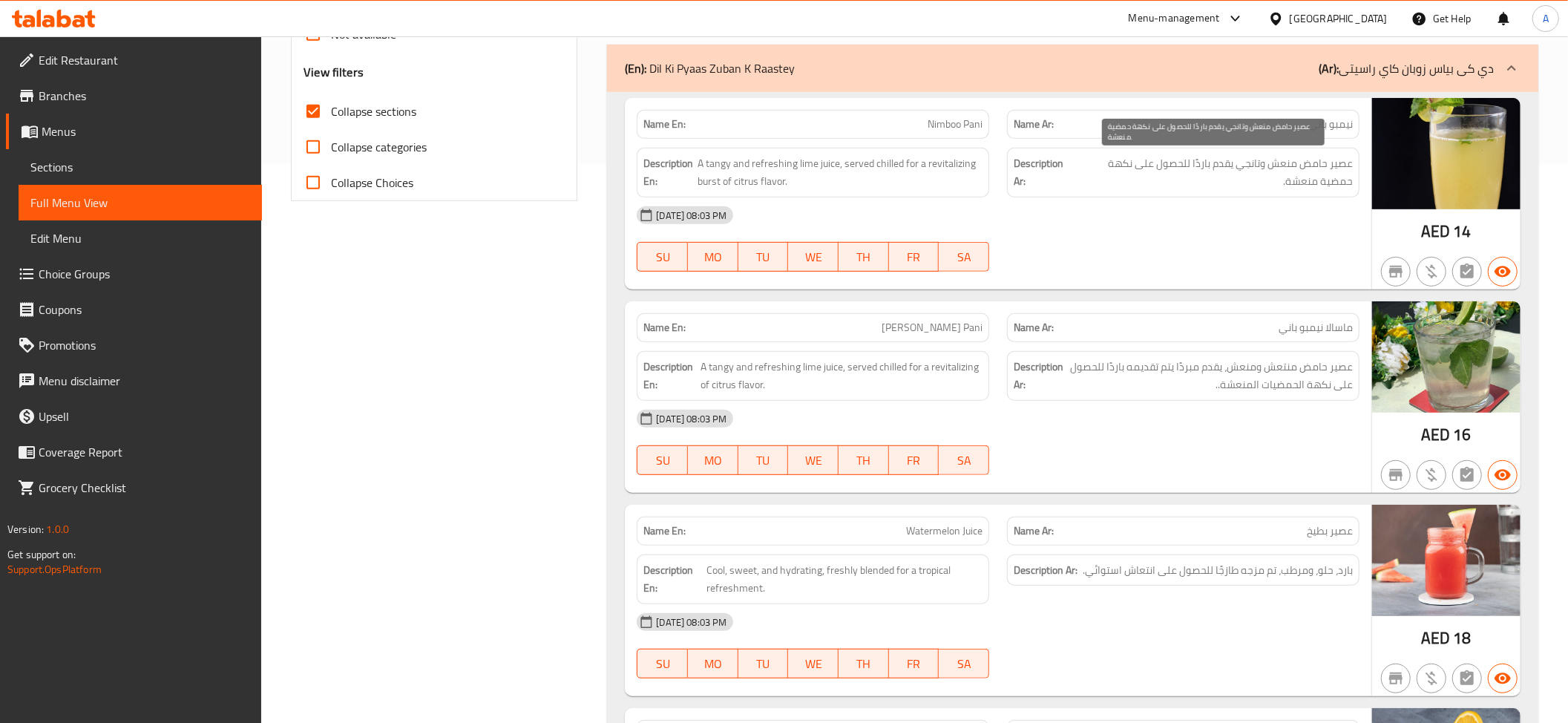
click at [1253, 165] on span "عصير حامض منعش وتانجي يقدم باردًا للحصول على نكهة حمضية منعشة." at bounding box center [1213, 172] width 280 height 36
copy span "وتانجي"
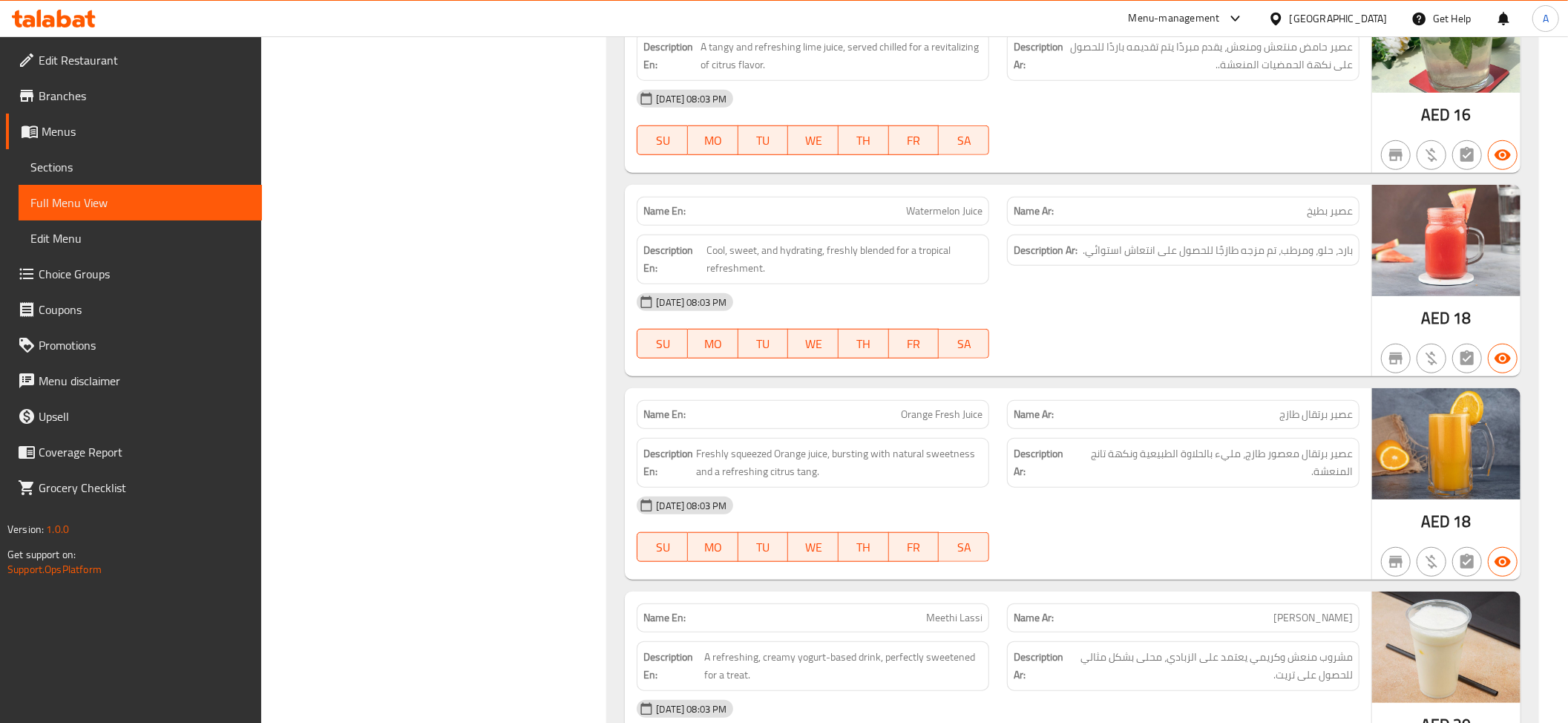
scroll to position [894, 0]
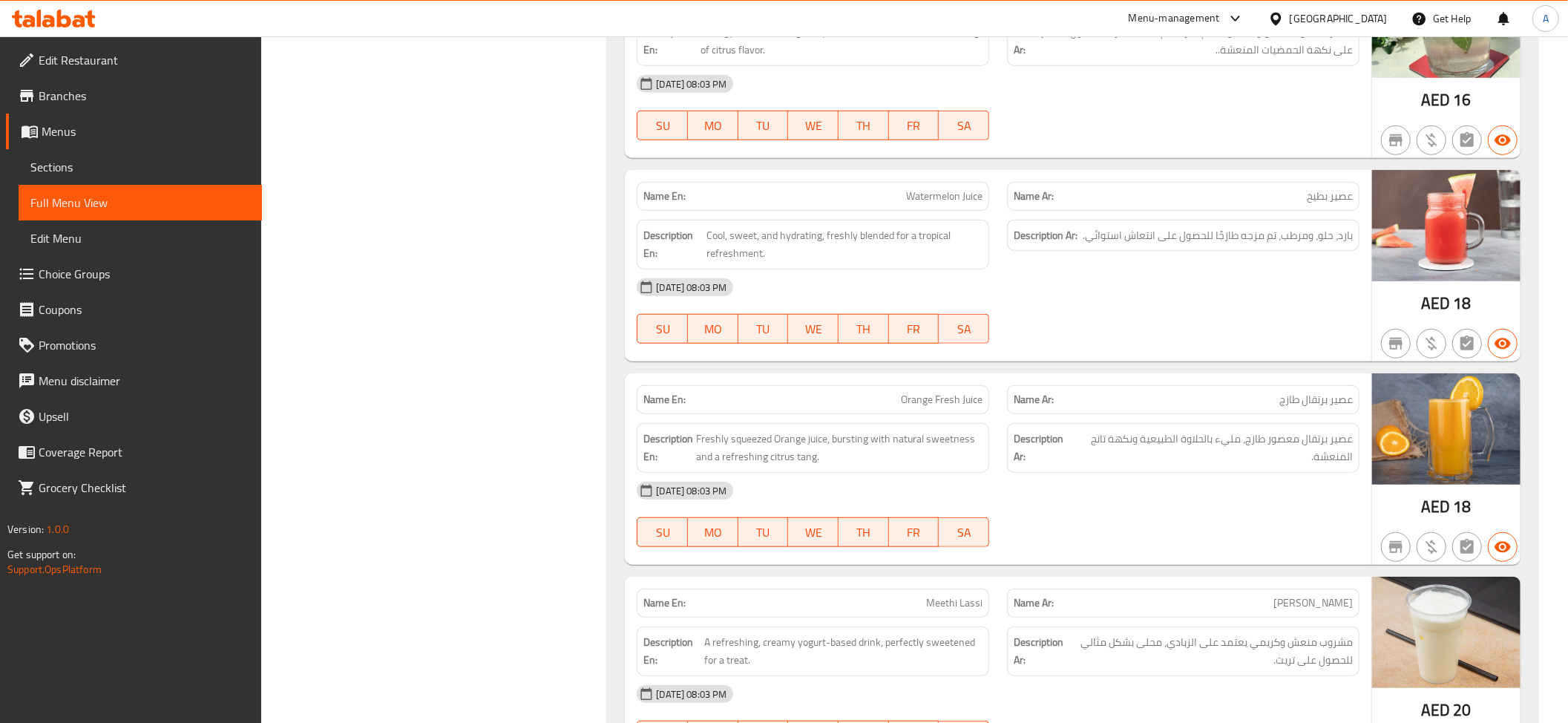
click at [1322, 245] on span "بارد، حلو، ومرطب، تم مزجه طازجًا للحصول على انتعاش استوائي." at bounding box center [1218, 235] width 270 height 19
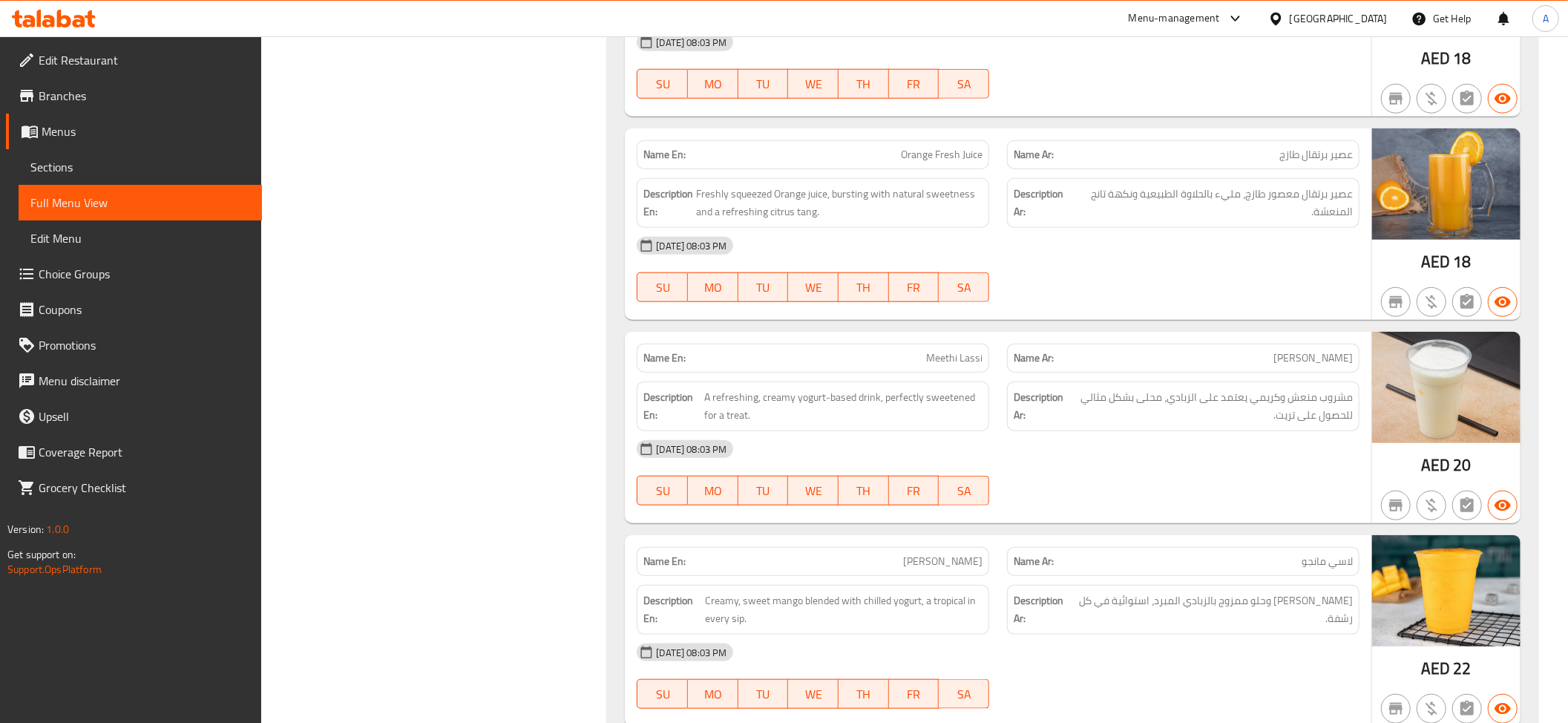
scroll to position [1176, 0]
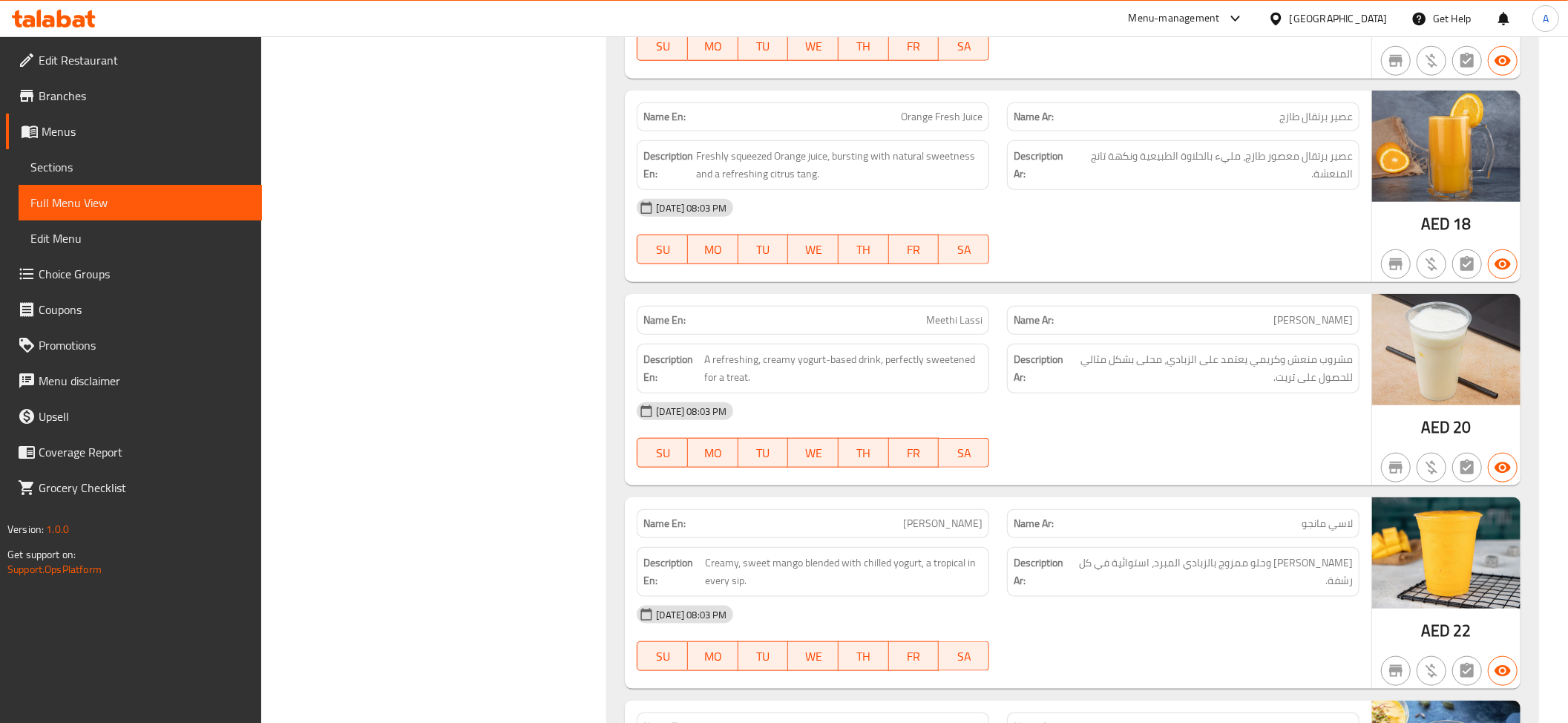
click at [971, 99] on div "Name En: Orange Fresh Juice" at bounding box center [812, 117] width 370 height 47
click at [1301, 125] on span "عصير برتقال طازج" at bounding box center [1315, 117] width 73 height 16
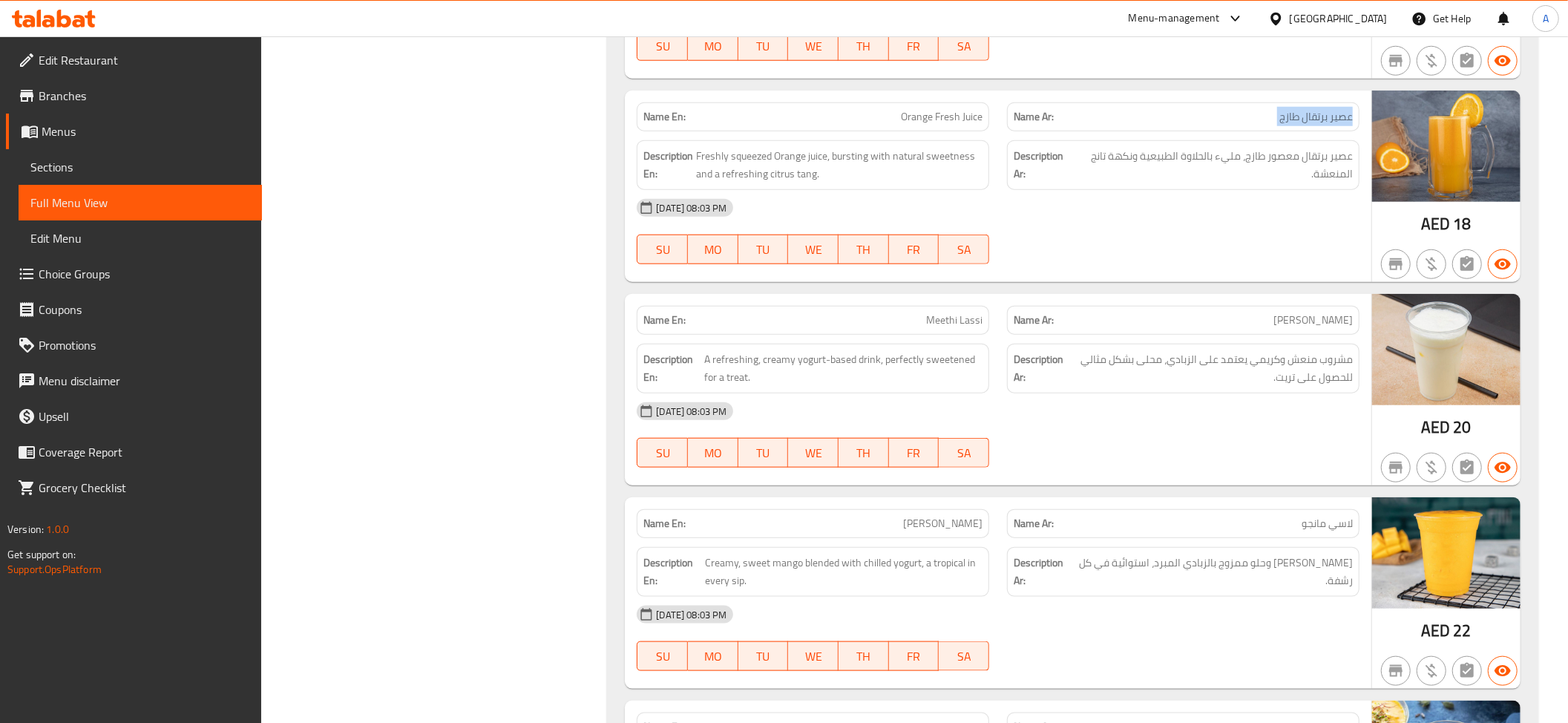
click at [1301, 125] on span "عصير برتقال طازج" at bounding box center [1315, 117] width 73 height 16
click at [983, 119] on span "Orange Fresh Juice" at bounding box center [942, 117] width 82 height 16
click at [1304, 167] on span "عصير برتقال معصور طازج، مليء بالحلاوة الطبيعية ونكهة تانج المنعشة." at bounding box center [1213, 165] width 278 height 36
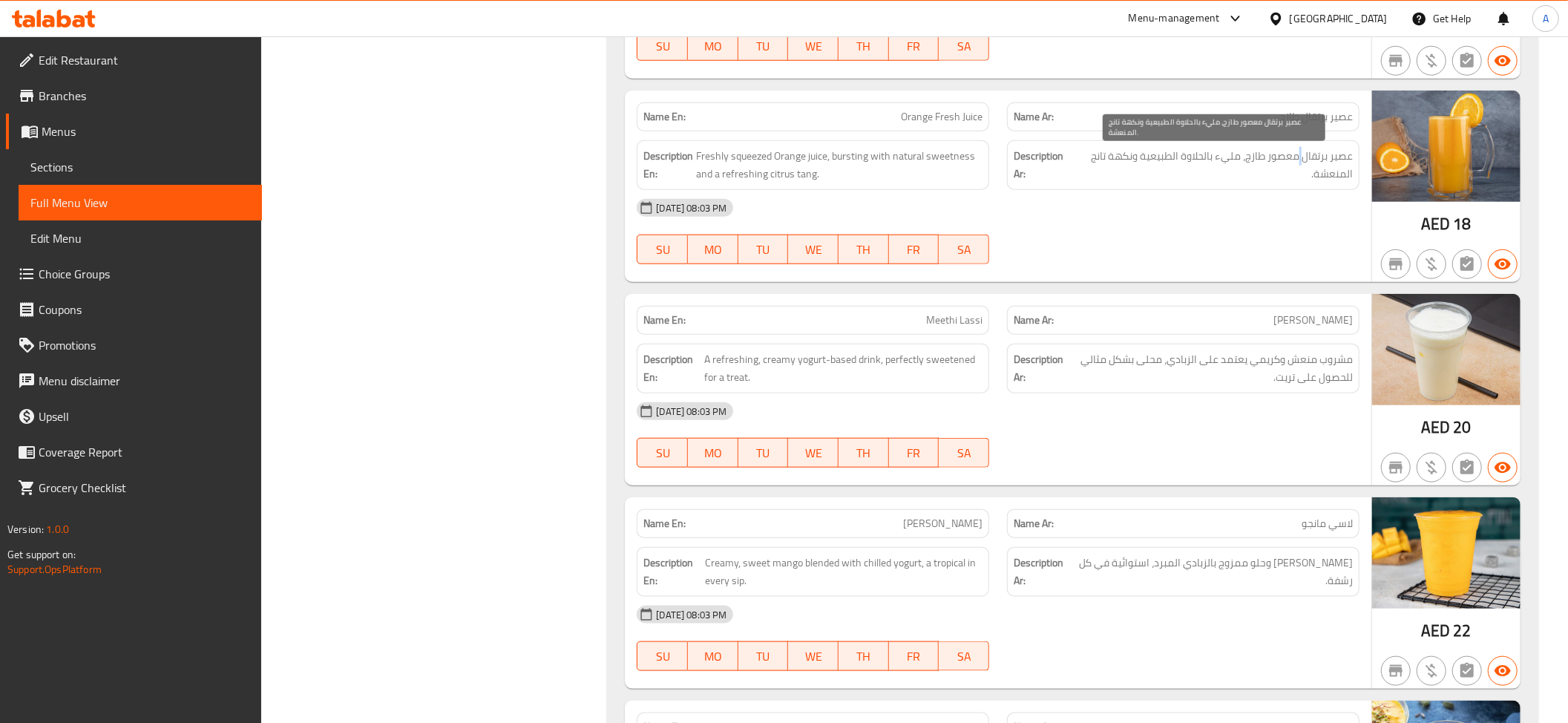
click at [1304, 167] on span "عصير برتقال معصور طازج، مليء بالحلاوة الطبيعية ونكهة تانج المنعشة." at bounding box center [1213, 165] width 278 height 36
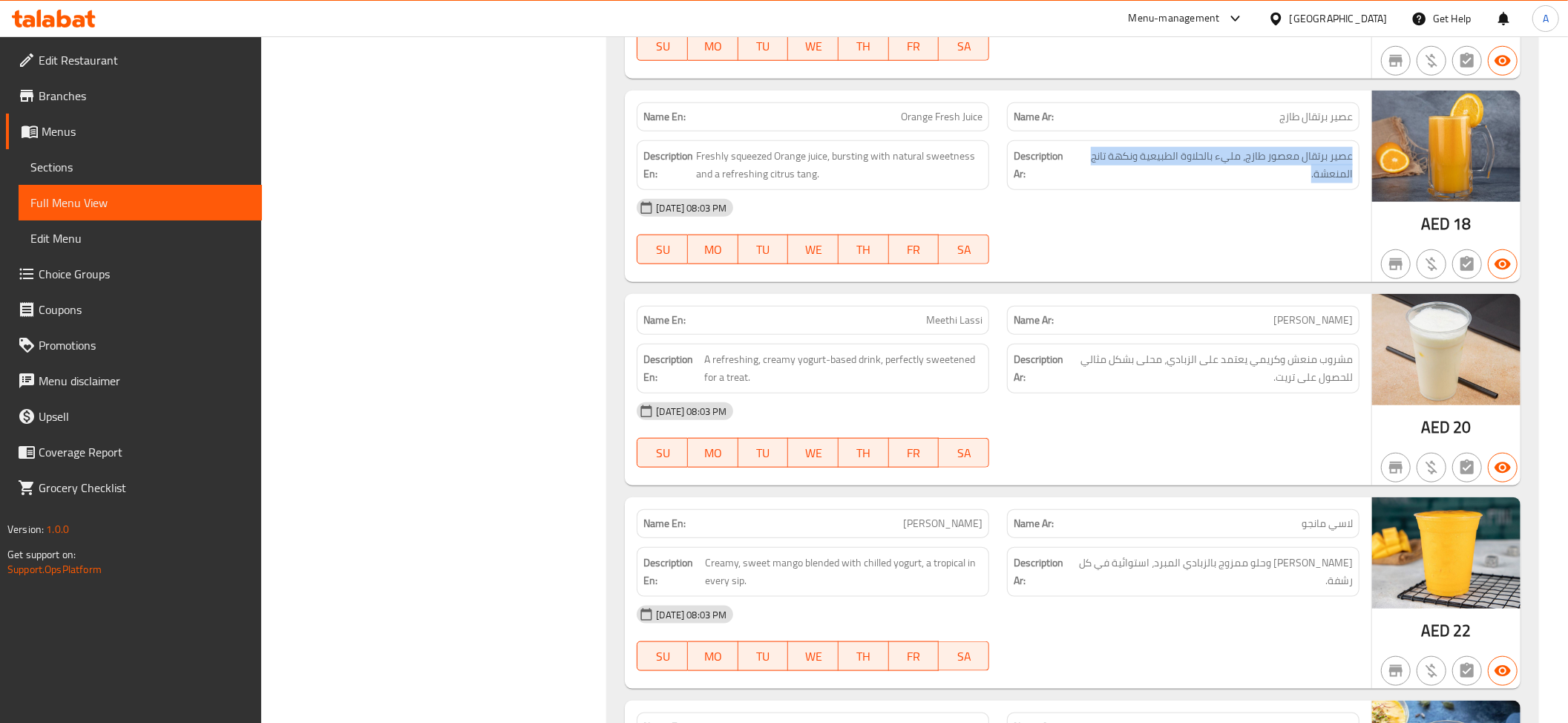
click at [925, 141] on div "Description En: Freshly squeezed Orange juice, bursting with natural sweetness …" at bounding box center [812, 165] width 370 height 67
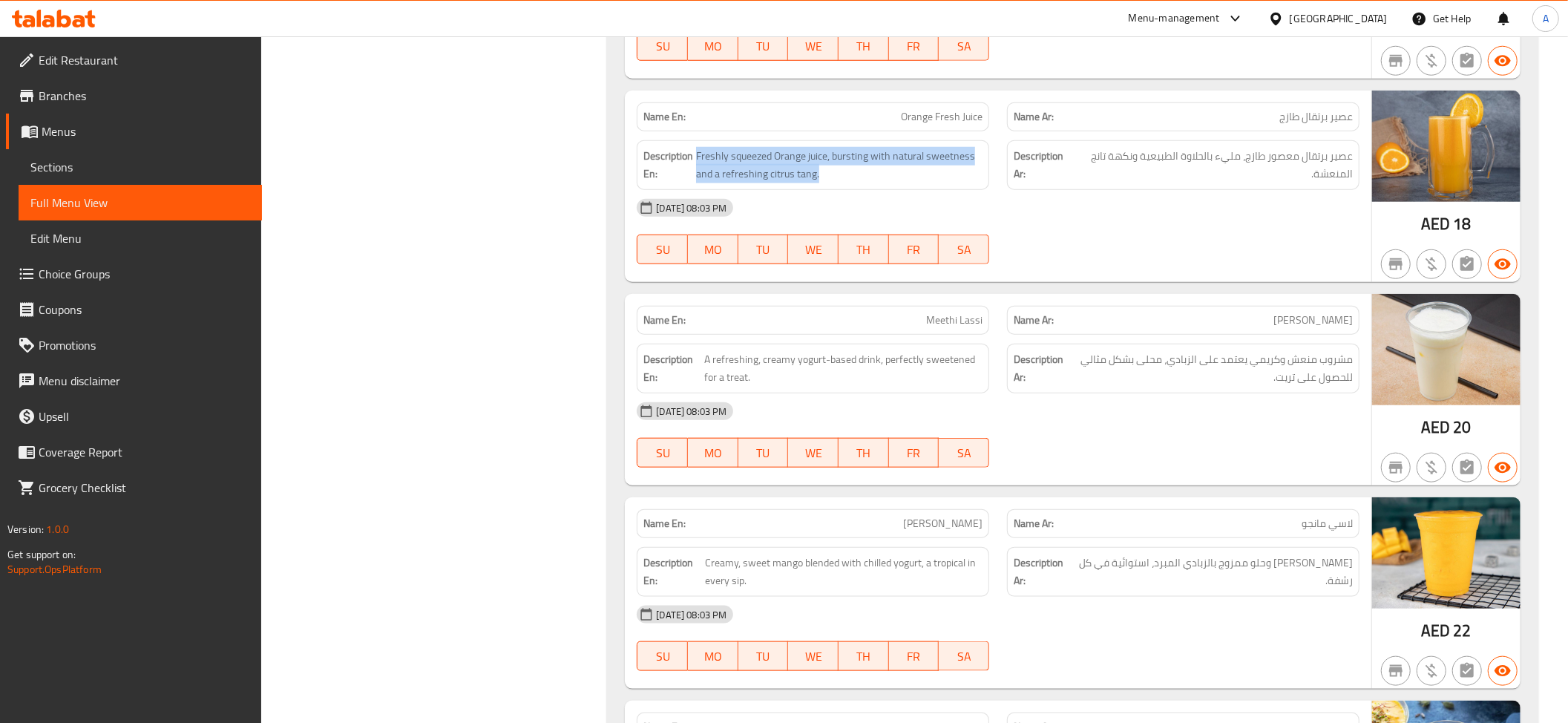
click at [925, 141] on div "Description En: Freshly squeezed Orange juice, bursting with natural sweetness …" at bounding box center [812, 165] width 370 height 67
click at [933, 110] on span "Orange Fresh Juice" at bounding box center [942, 117] width 82 height 16
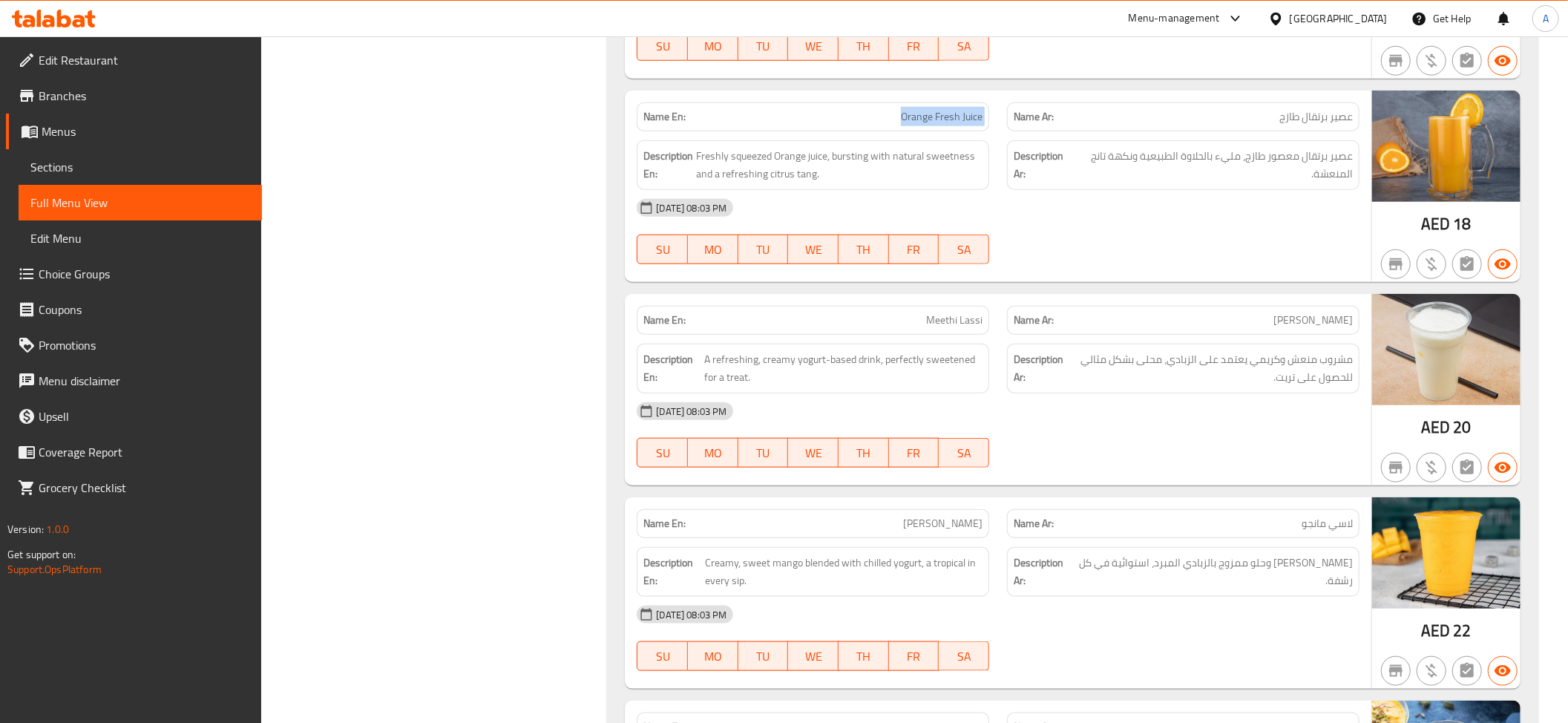
click at [933, 110] on span "Orange Fresh Juice" at bounding box center [942, 117] width 82 height 16
copy span "Orange Fresh Juice"
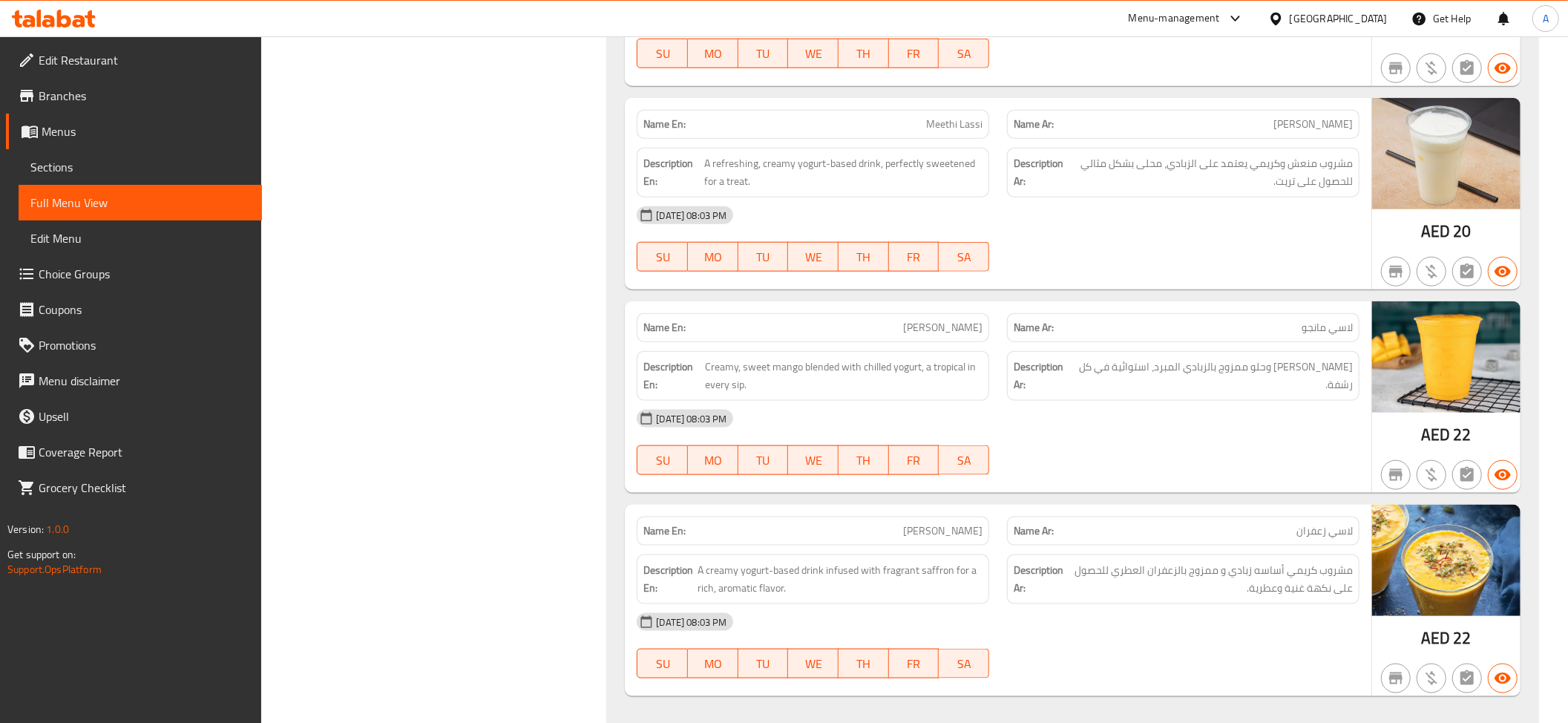
scroll to position [1411, 0]
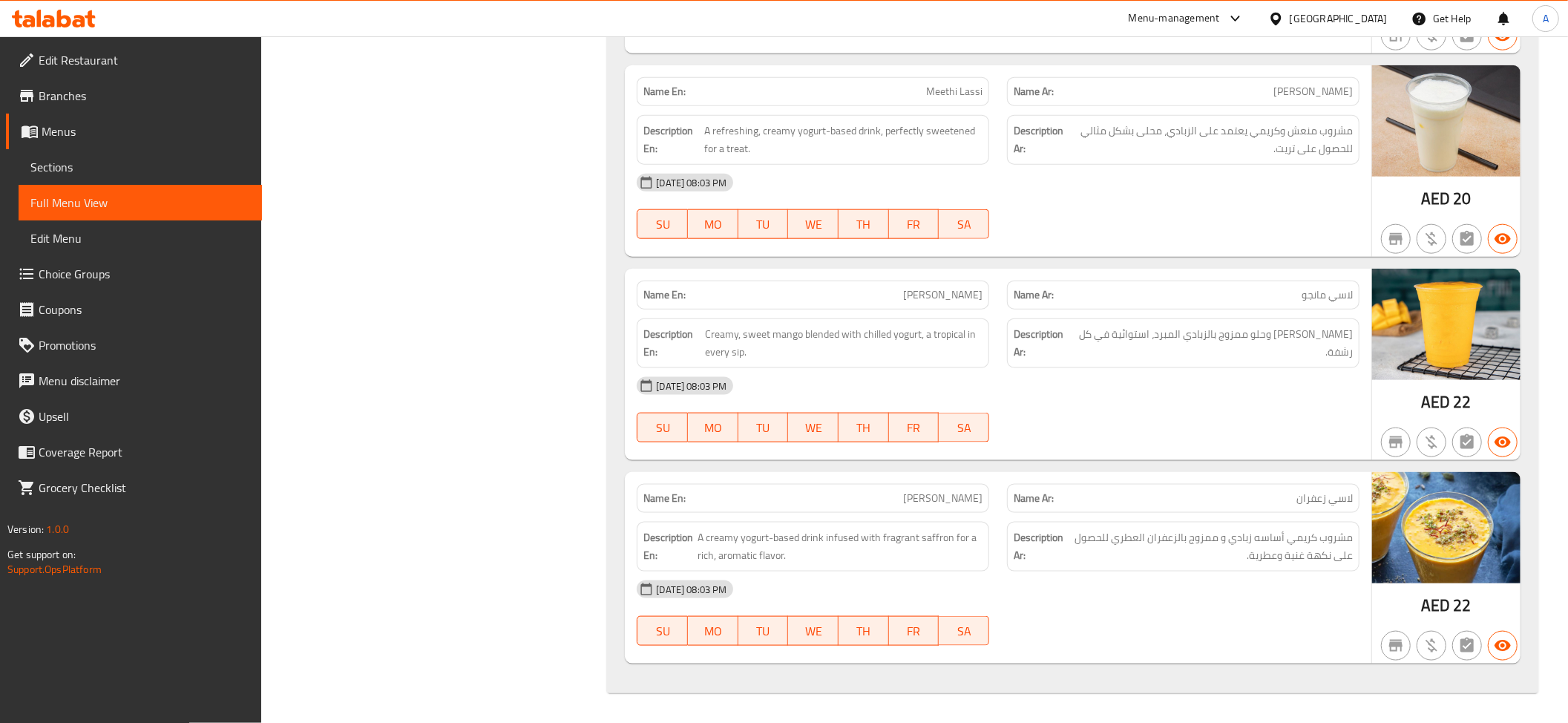
click at [940, 505] on span "Kesar Lassi" at bounding box center [942, 499] width 79 height 16
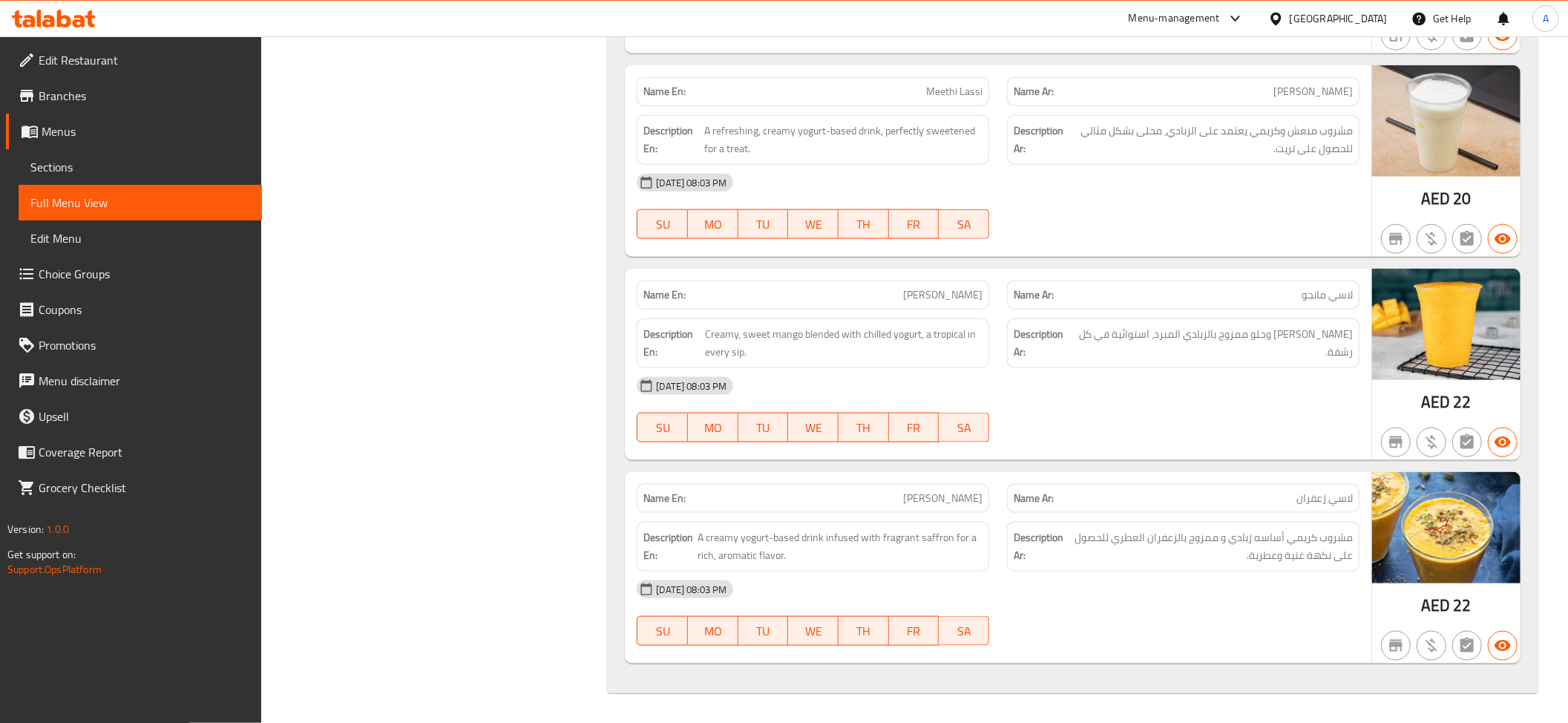
click at [1297, 565] on div "Description Ar: مشروب كريمي أساسه زبادي و ممزوج بالزعفران العطري للحصول على نكه…" at bounding box center [1183, 546] width 352 height 50
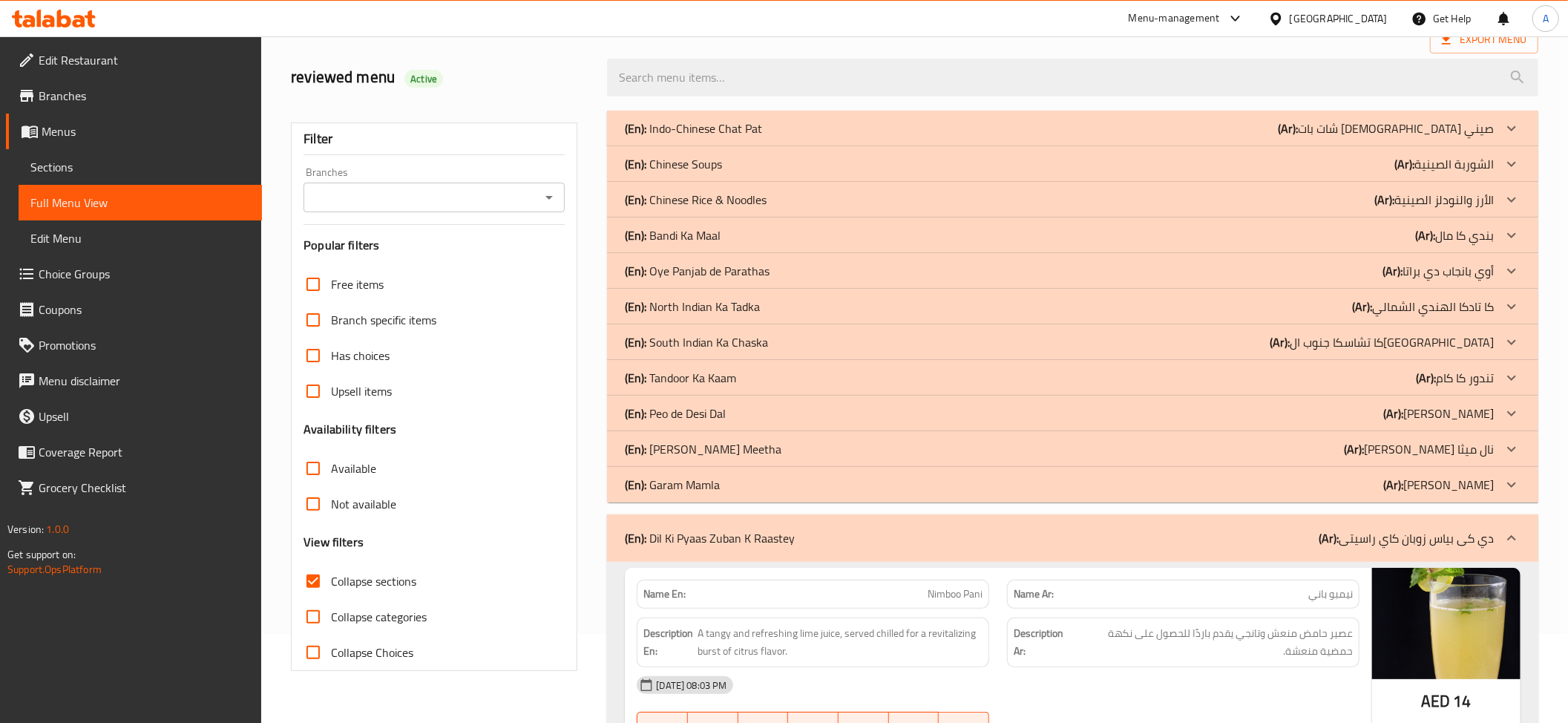
scroll to position [0, 0]
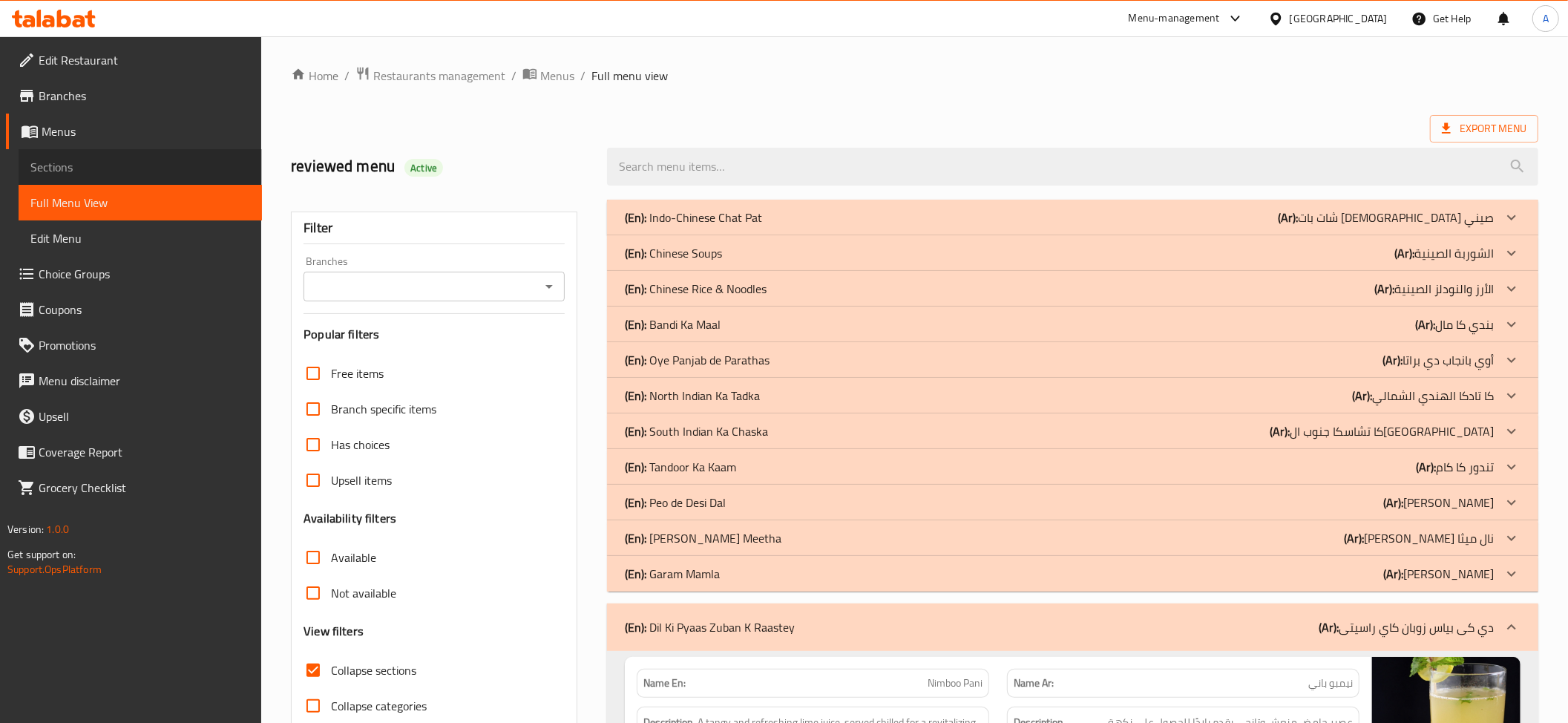
click at [122, 160] on span "Sections" at bounding box center [140, 167] width 220 height 18
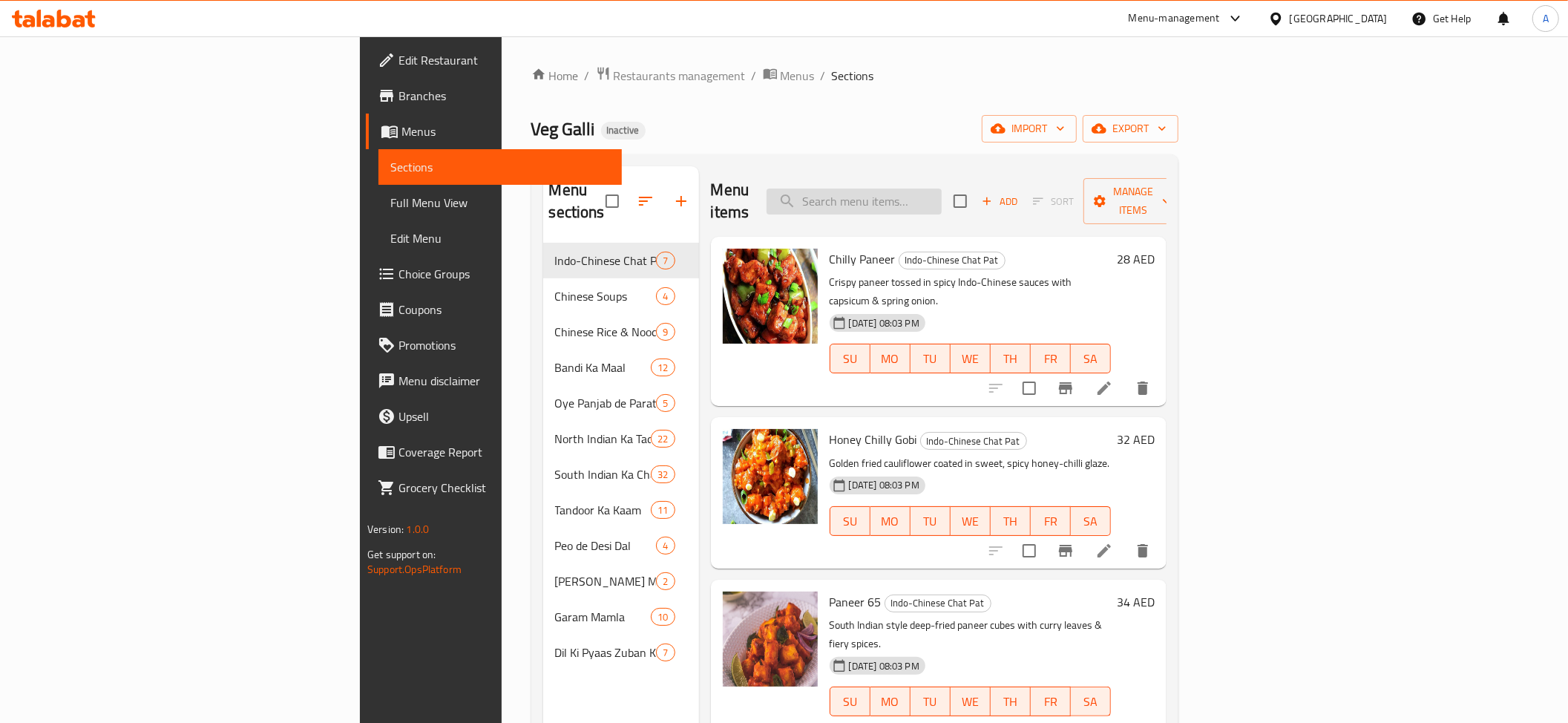
click at [942, 188] on input "search" at bounding box center [854, 201] width 175 height 26
type input "س"
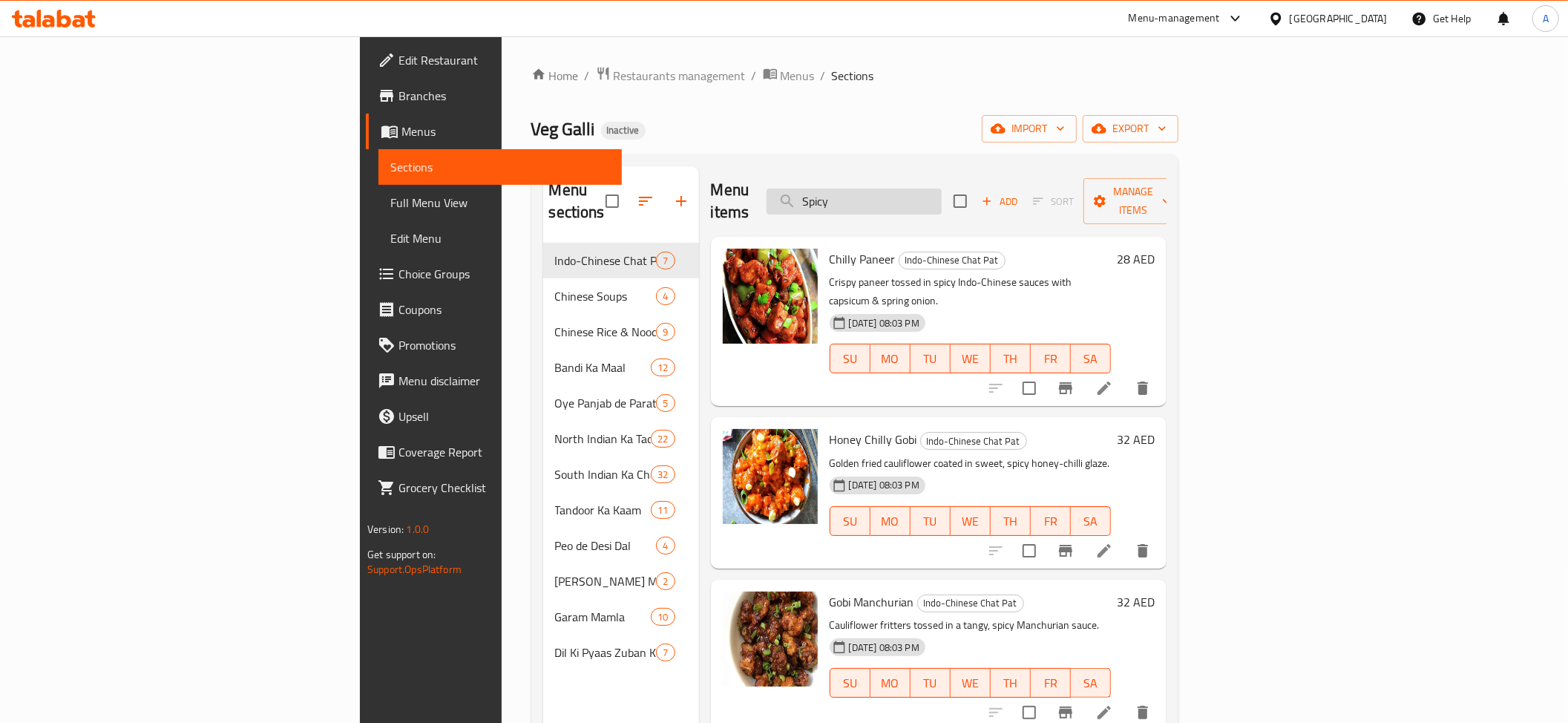
click at [942, 188] on input "Spicy" at bounding box center [854, 201] width 175 height 26
type input "Spicy"
click at [1065, 134] on div "Veg Galli Inactive import export" at bounding box center [854, 129] width 647 height 27
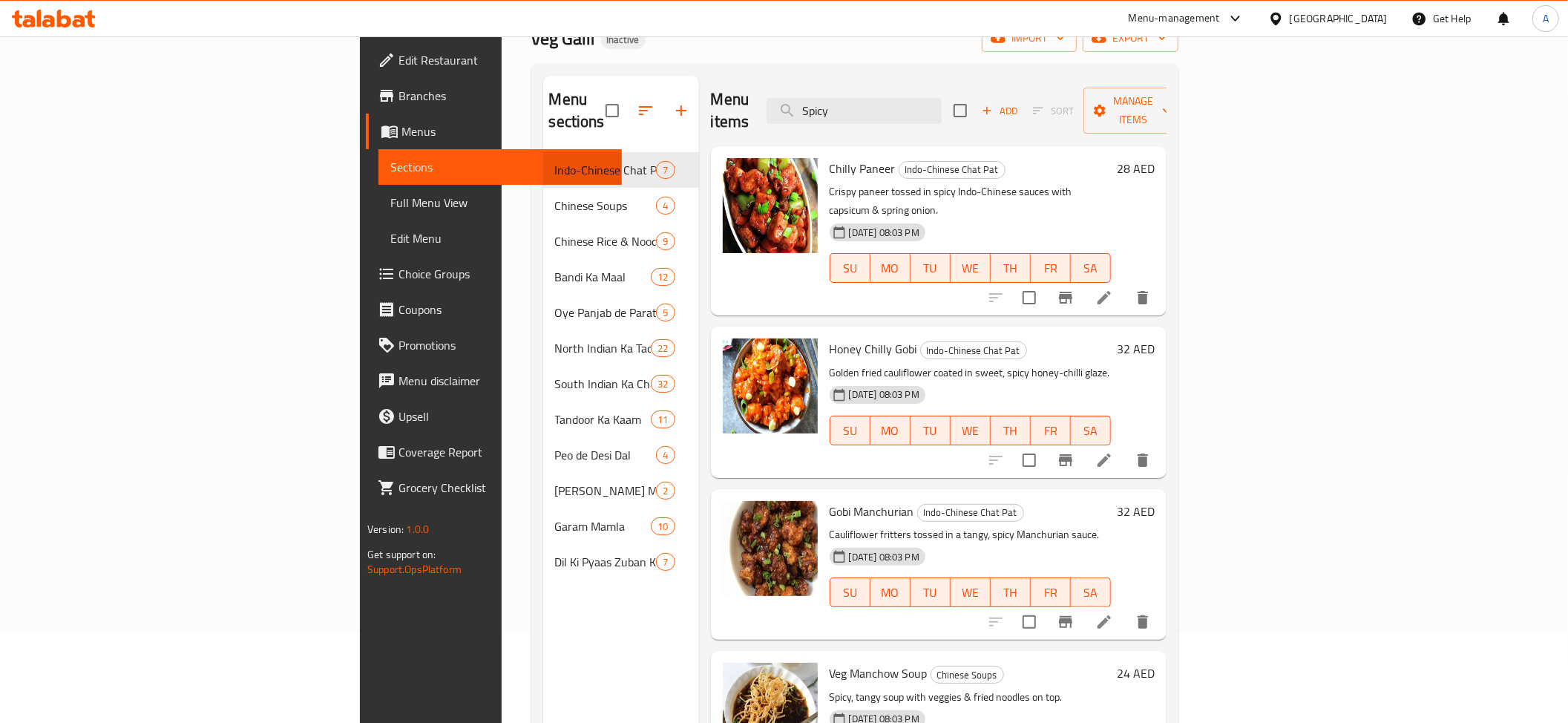
scroll to position [82, 0]
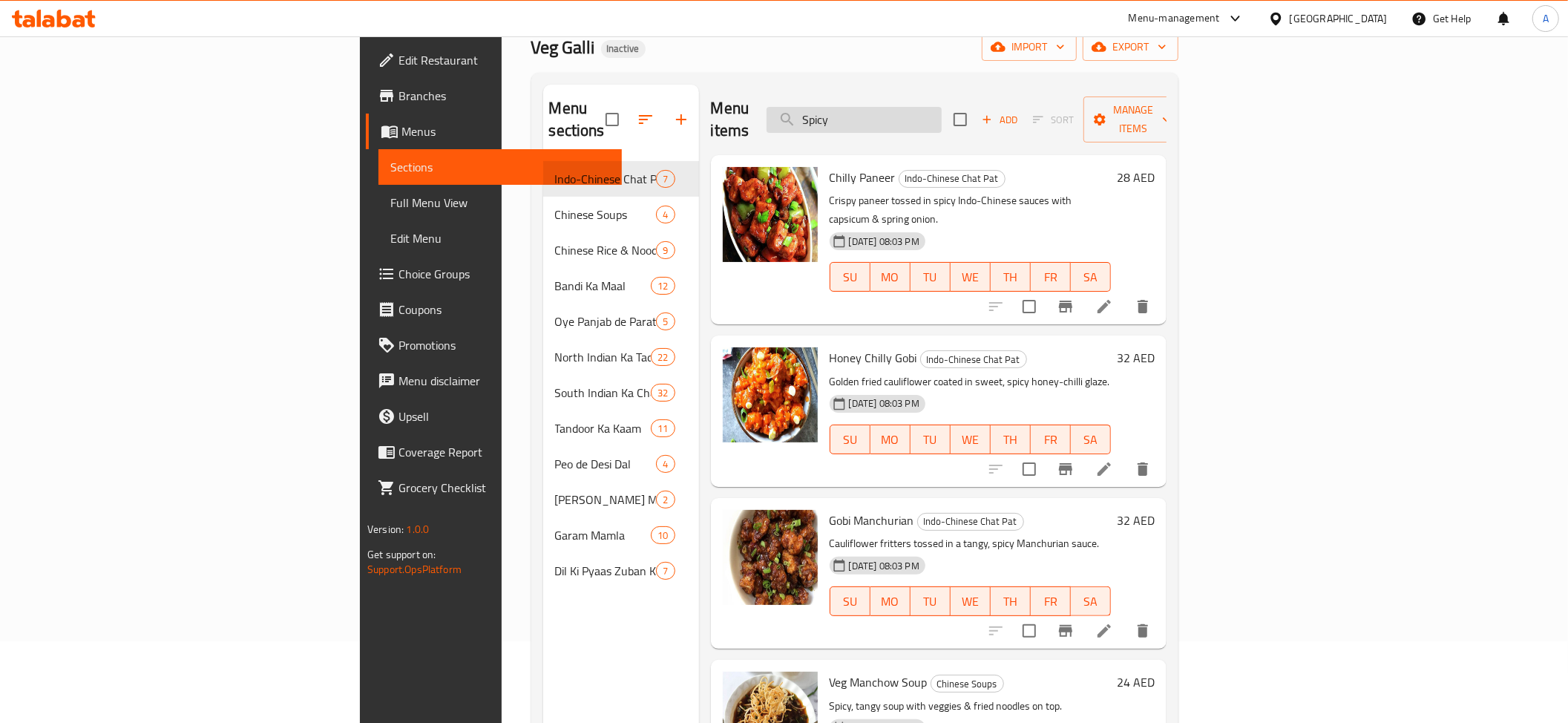
click at [942, 110] on input "Spicy" at bounding box center [854, 120] width 175 height 26
click at [829, 509] on span "Gobi Manchurian" at bounding box center [871, 520] width 85 height 22
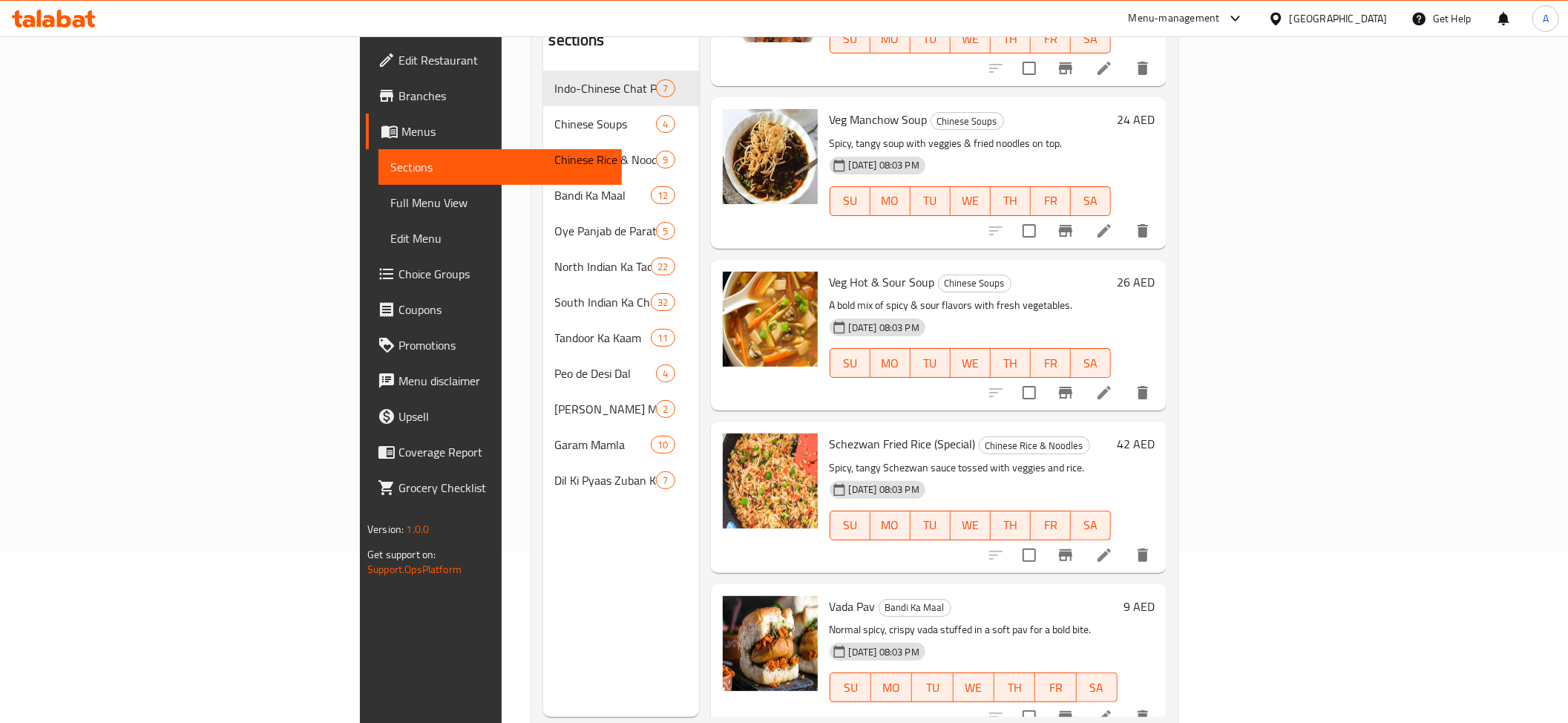
scroll to position [479, 0]
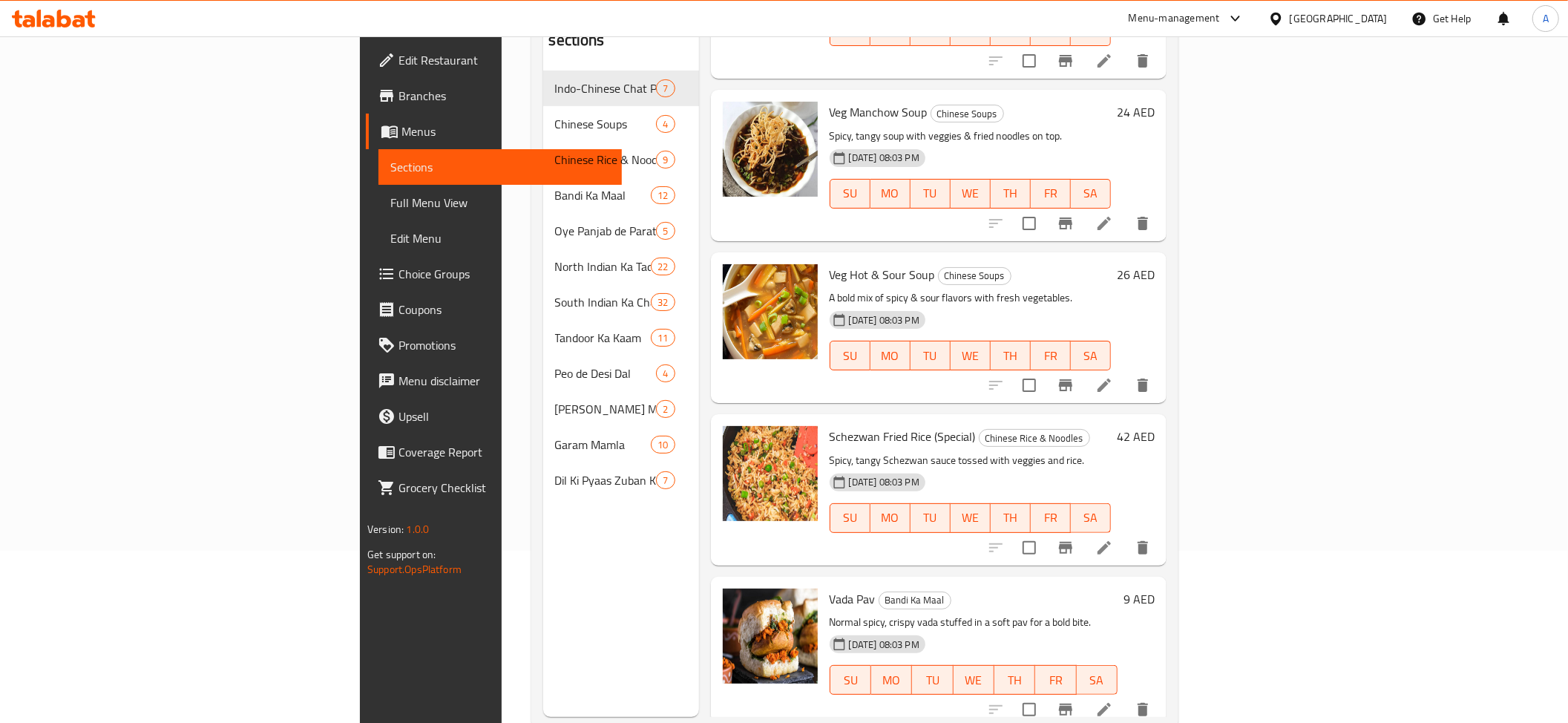
click at [829, 587] on span "Vada Pav" at bounding box center [852, 598] width 46 height 22
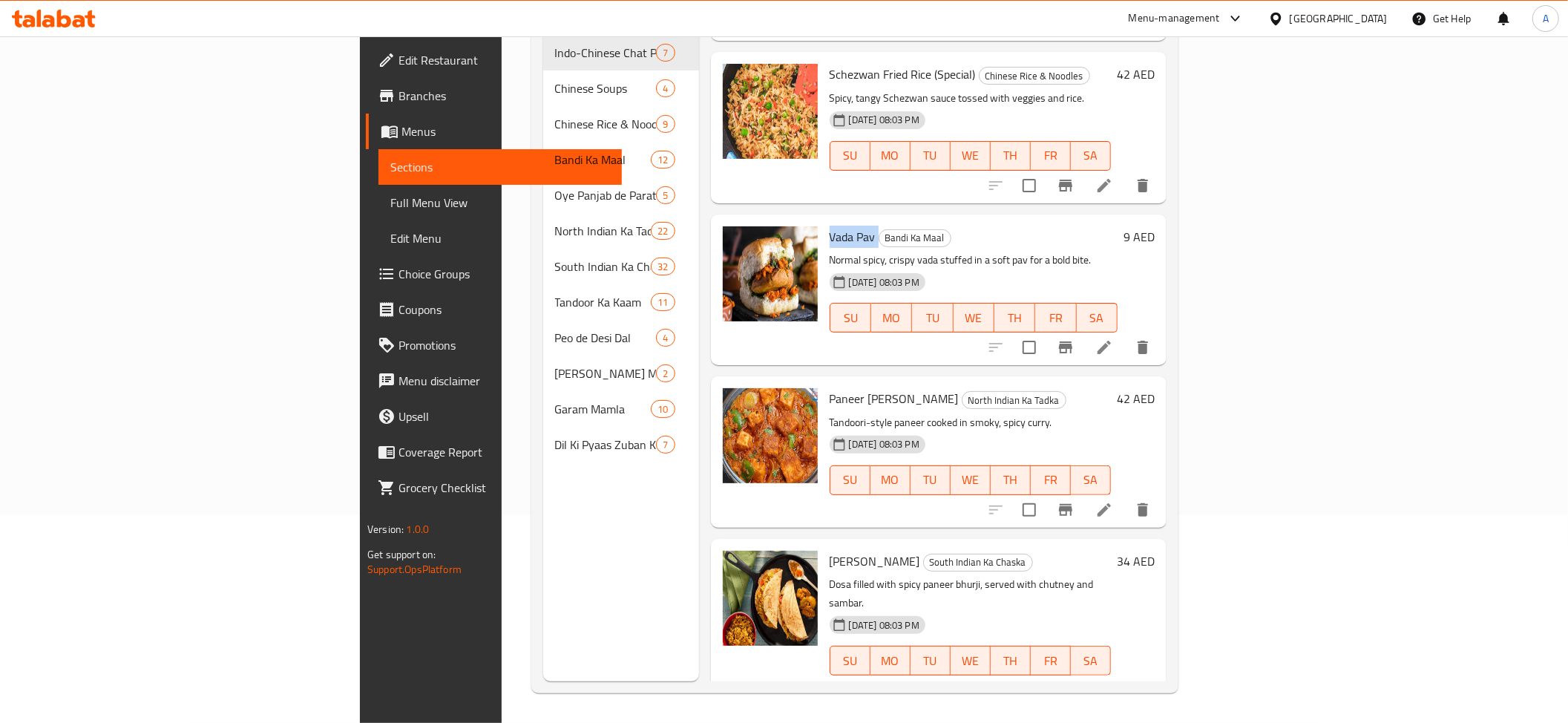
scroll to position [935, 0]
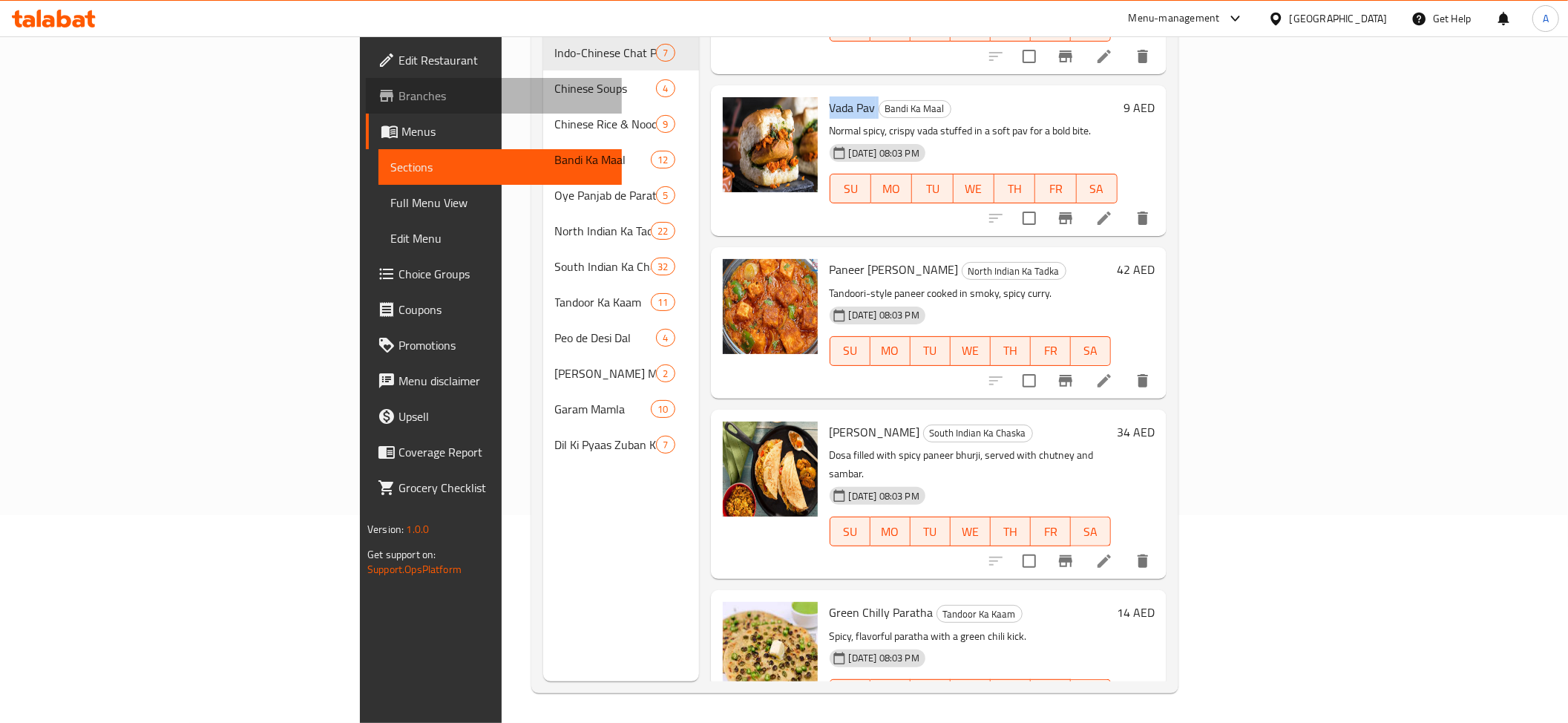
click at [366, 110] on link "Branches" at bounding box center [494, 96] width 256 height 36
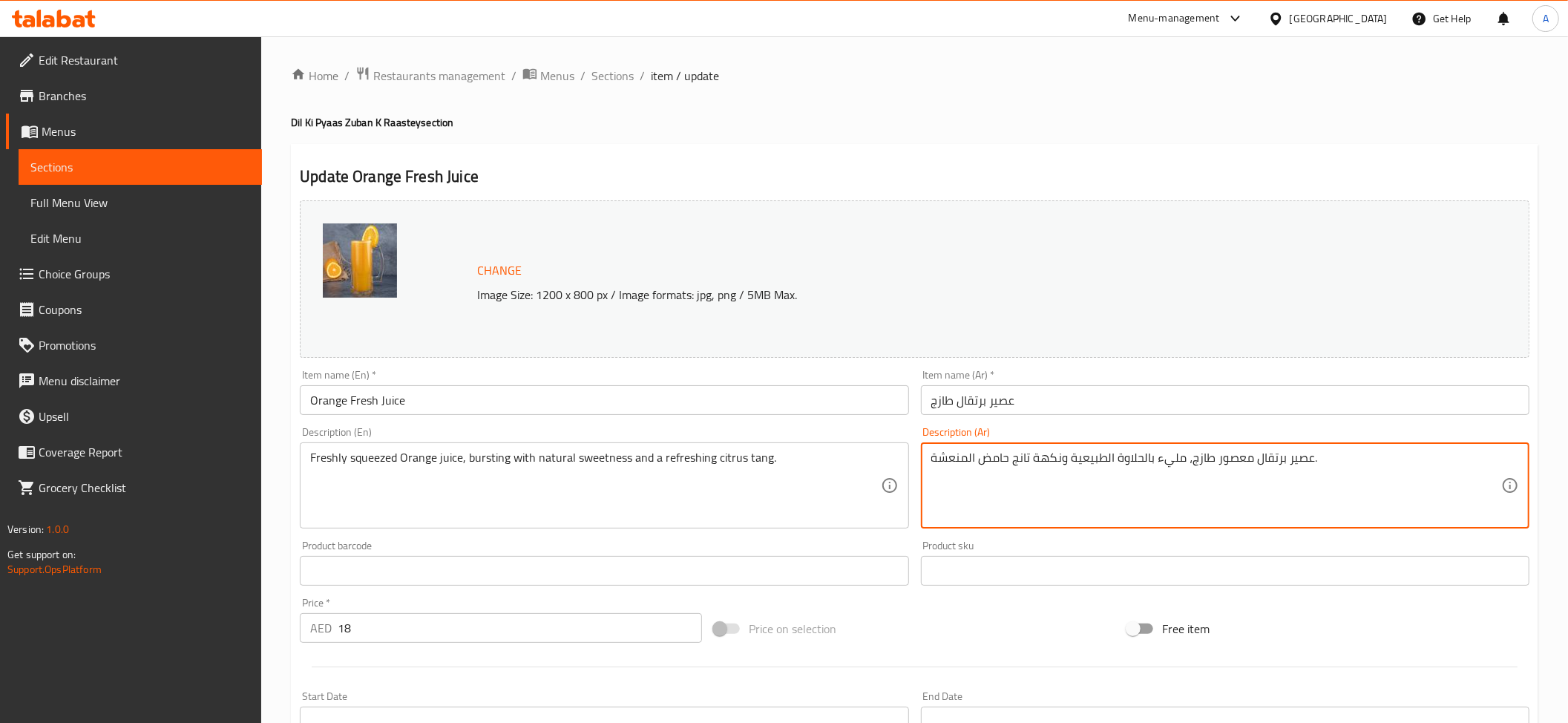
drag, startPoint x: 965, startPoint y: 455, endPoint x: 981, endPoint y: 475, distance: 25.6
click at [981, 475] on textarea "عصير برتقال معصور طازج، مليء بالحلاوة الطبيعية ونكهة تانج حامض المنعشة." at bounding box center [1216, 486] width 570 height 70
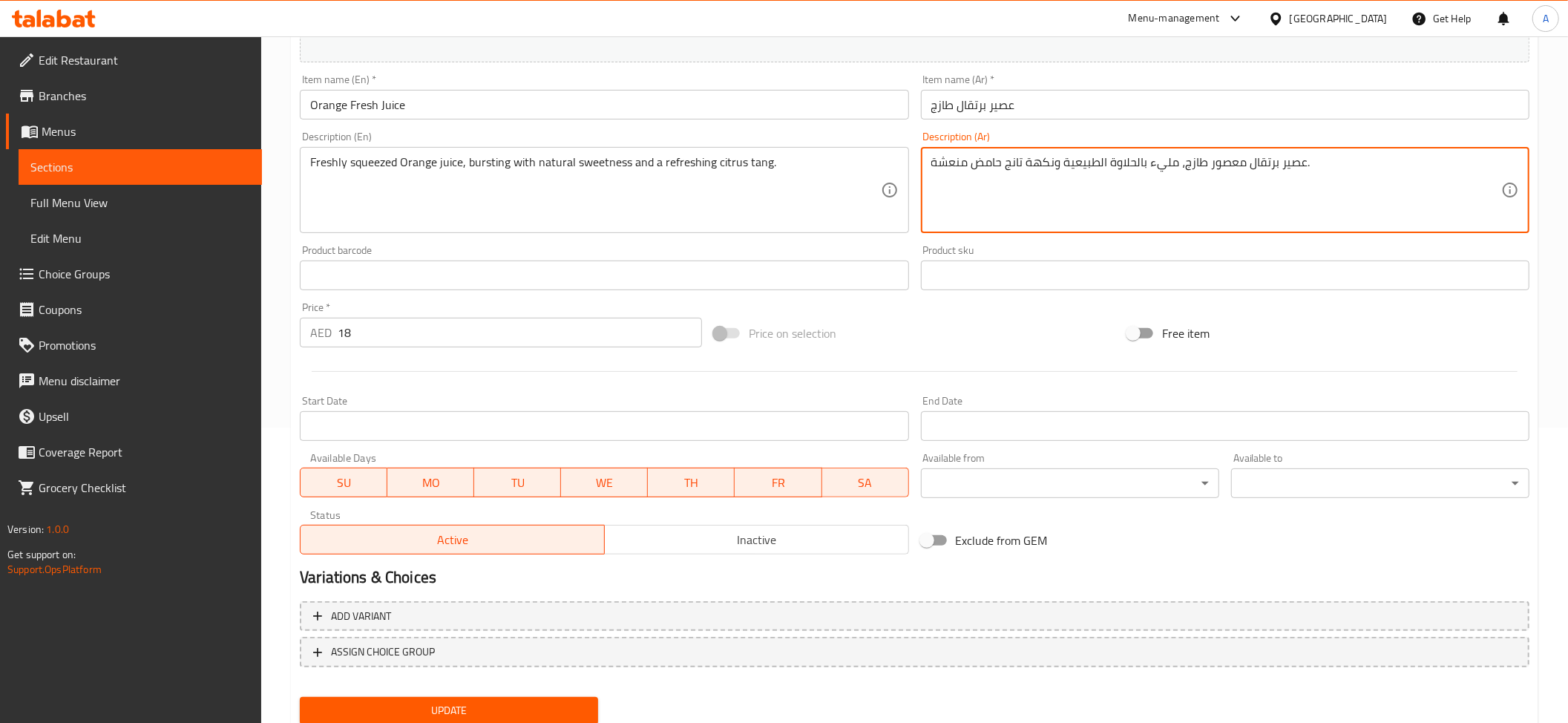
type textarea "عصير برتقال معصور طازج، مليء بالحلاوة الطبيعية ونكهة تانج حامض منعشة."
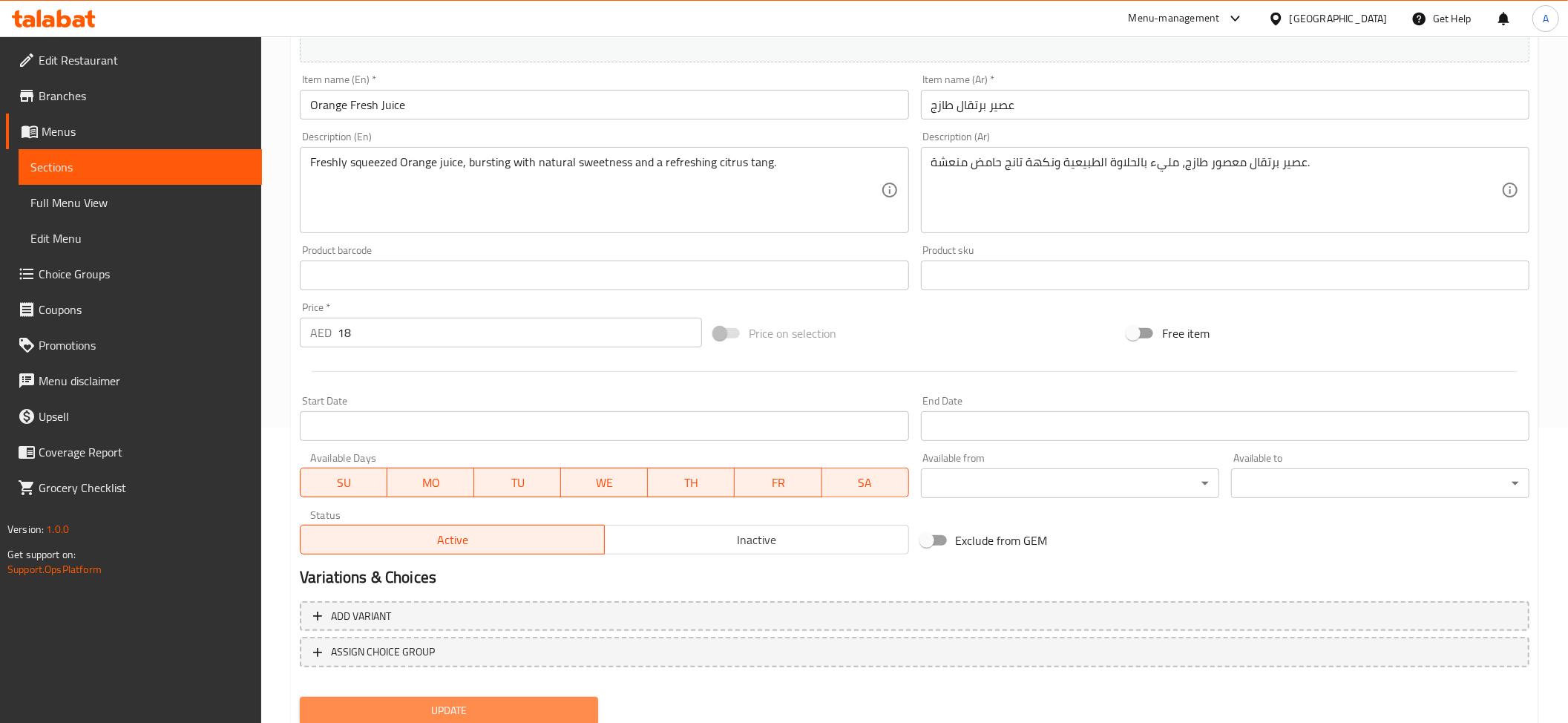
click at [460, 702] on span "Update" at bounding box center [448, 710] width 274 height 19
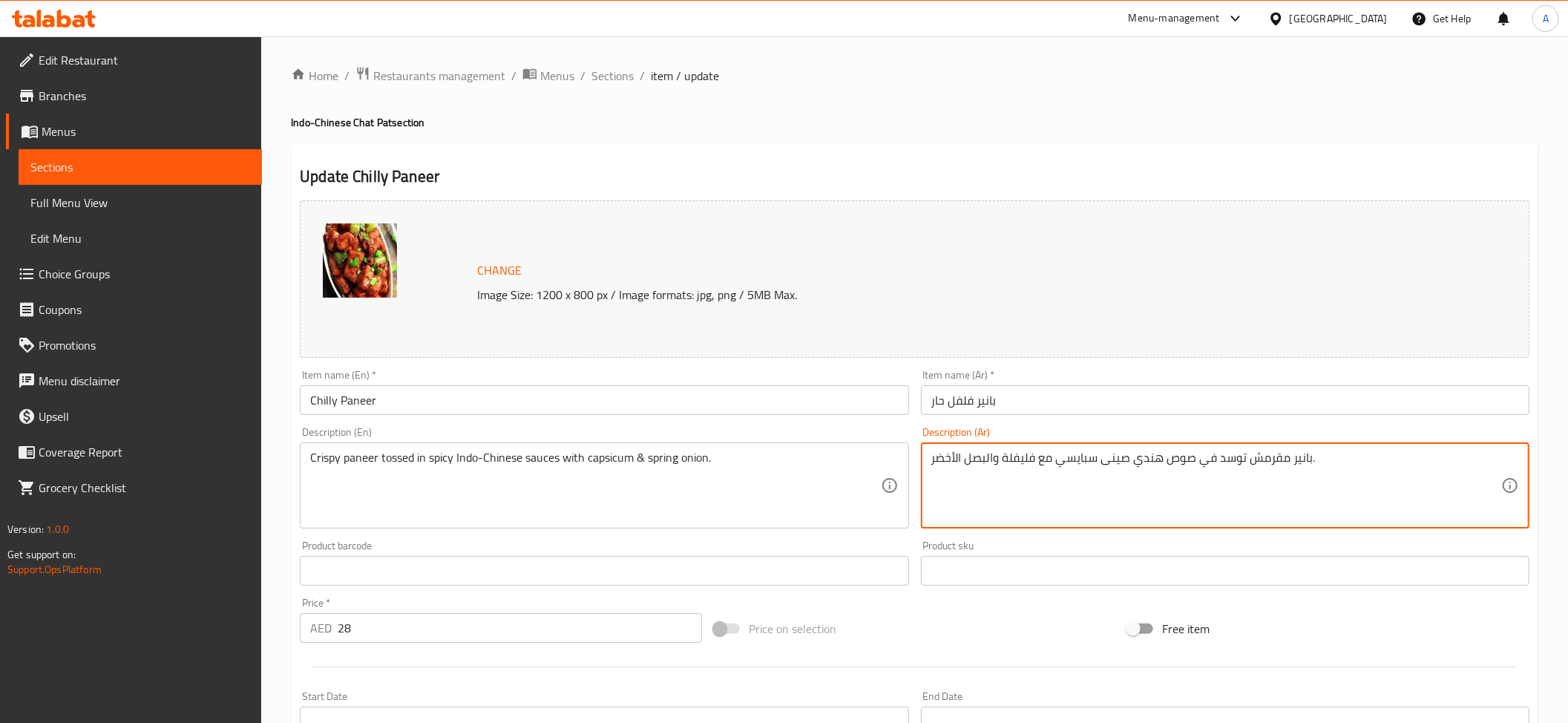
click at [1077, 451] on textarea "بانير مقرمش توسد في صوص هندي صينى سبايسي مع فليفلة والبصل الأخضر." at bounding box center [1216, 486] width 570 height 70
click at [1064, 456] on textarea "بانير مقرمش توسد في صوص هندي صينى حار مع فليفلة والبصل الأخضر." at bounding box center [1216, 486] width 570 height 70
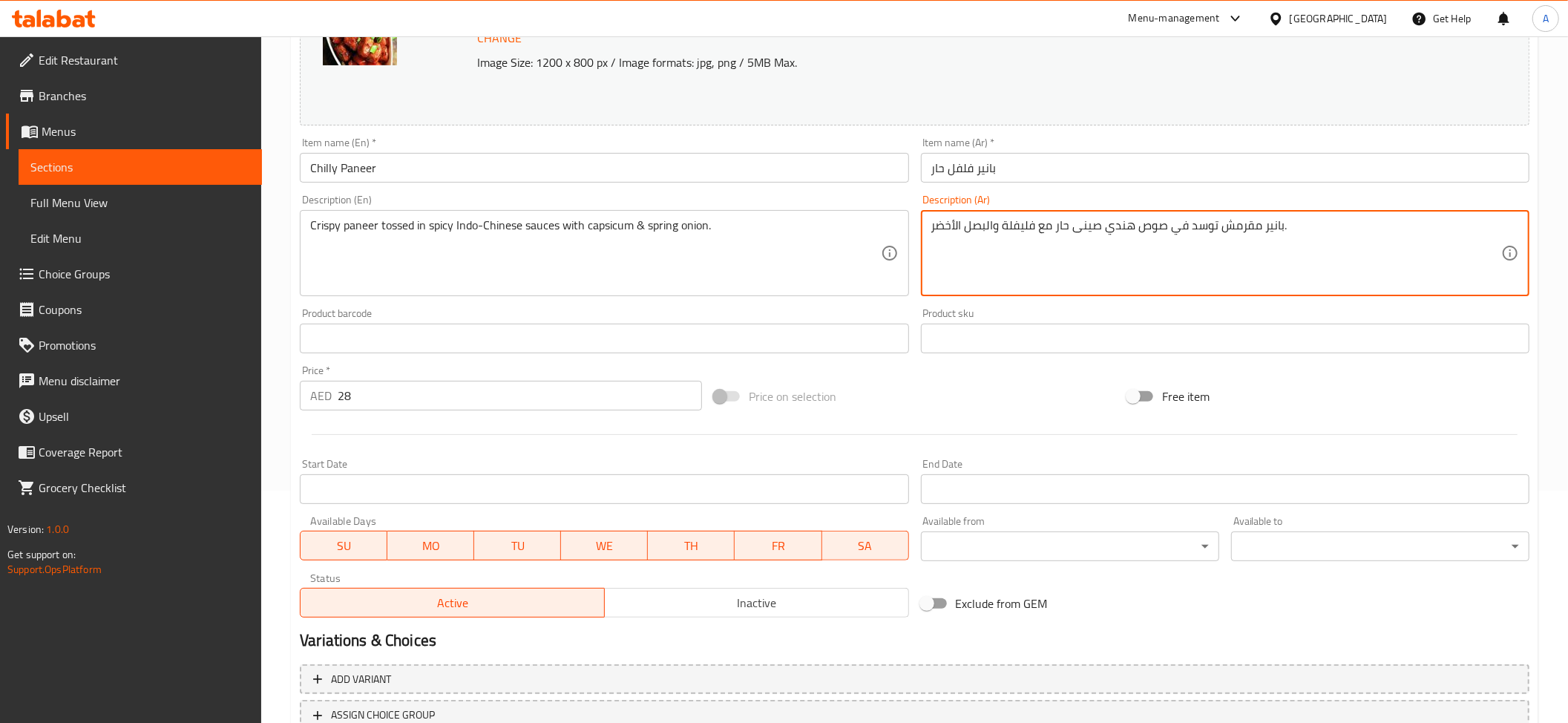
scroll to position [345, 0]
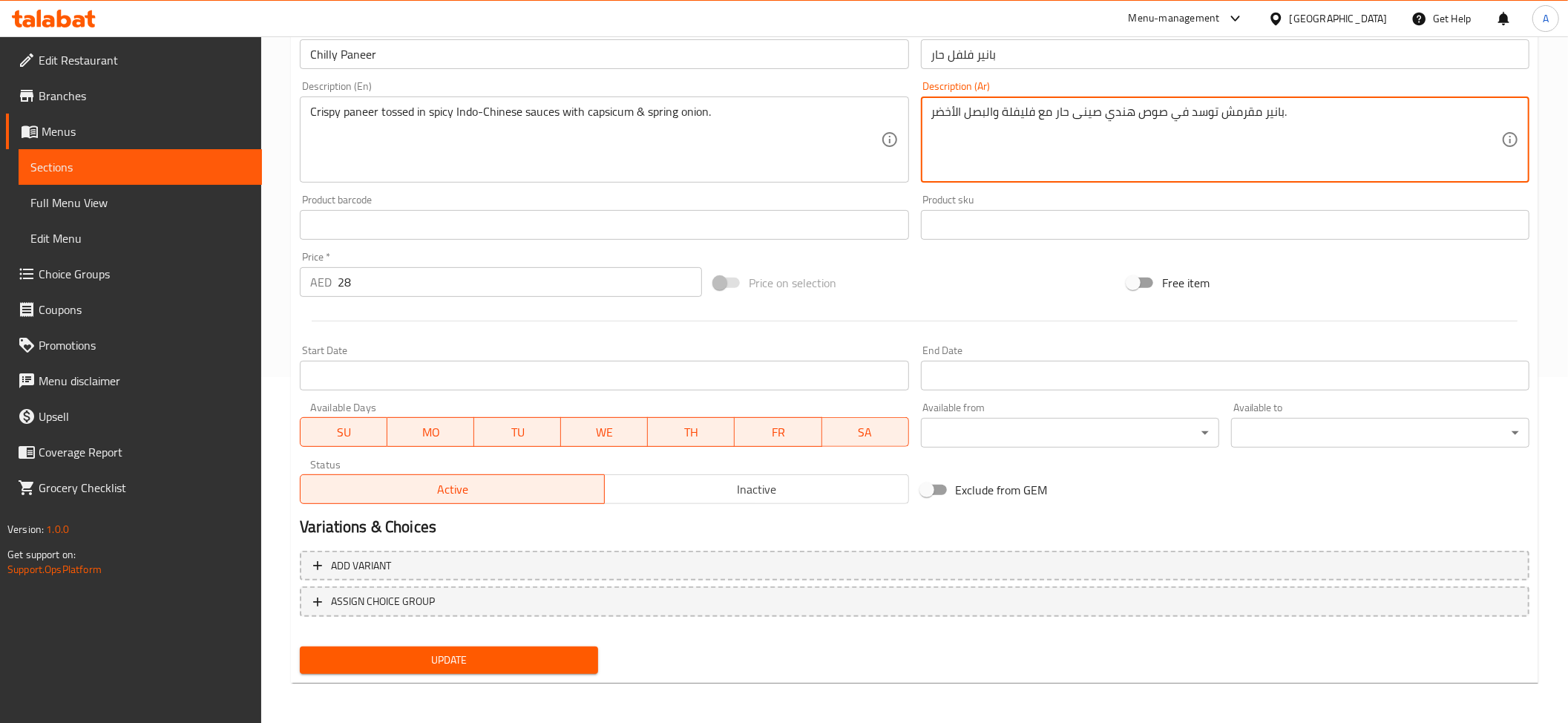
type textarea "بانير مقرمش توسد في صوص هندي صينى حار مع فليفلة والبصل الأخضر."
click at [448, 651] on span "Update" at bounding box center [448, 660] width 274 height 19
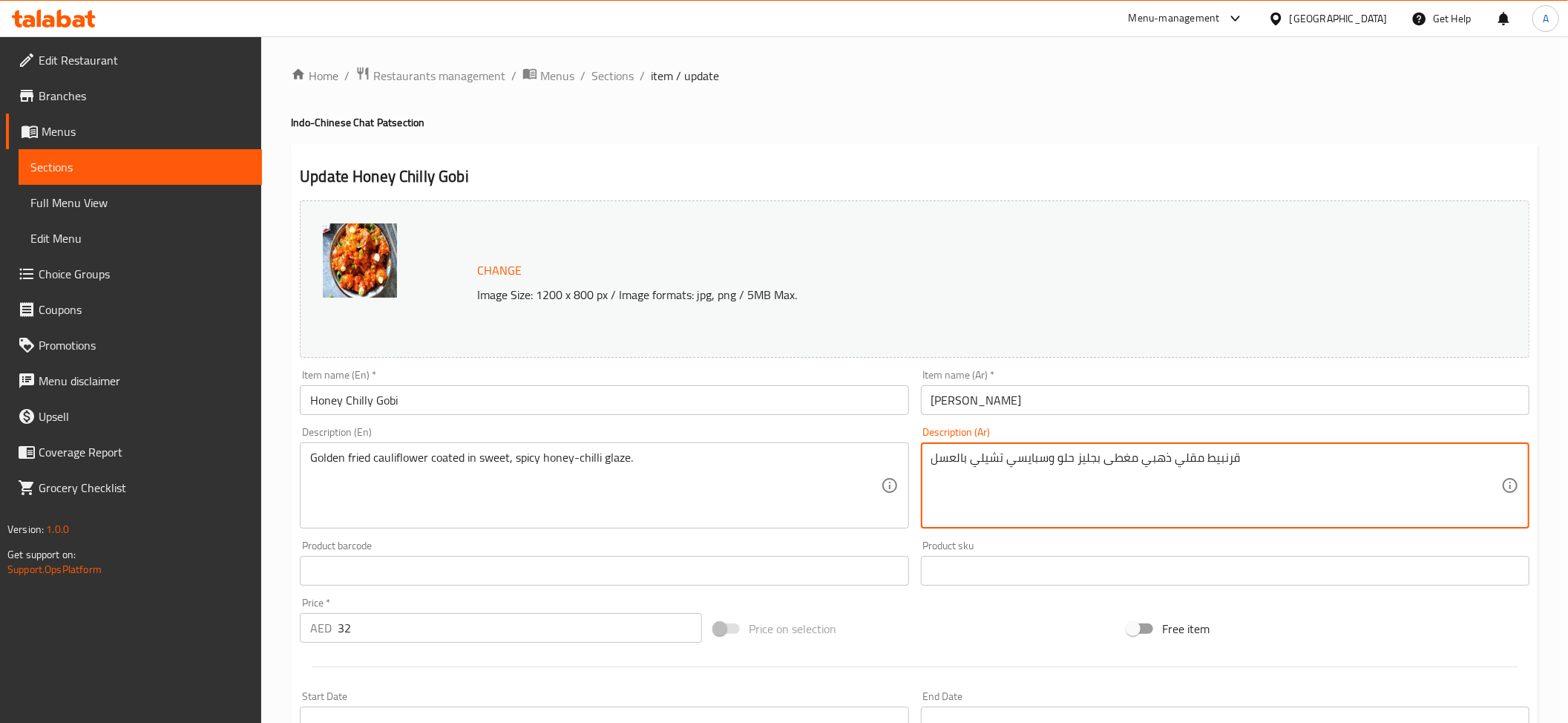
drag, startPoint x: 1043, startPoint y: 460, endPoint x: 1009, endPoint y: 464, distance: 34.2
paste textarea "ار"
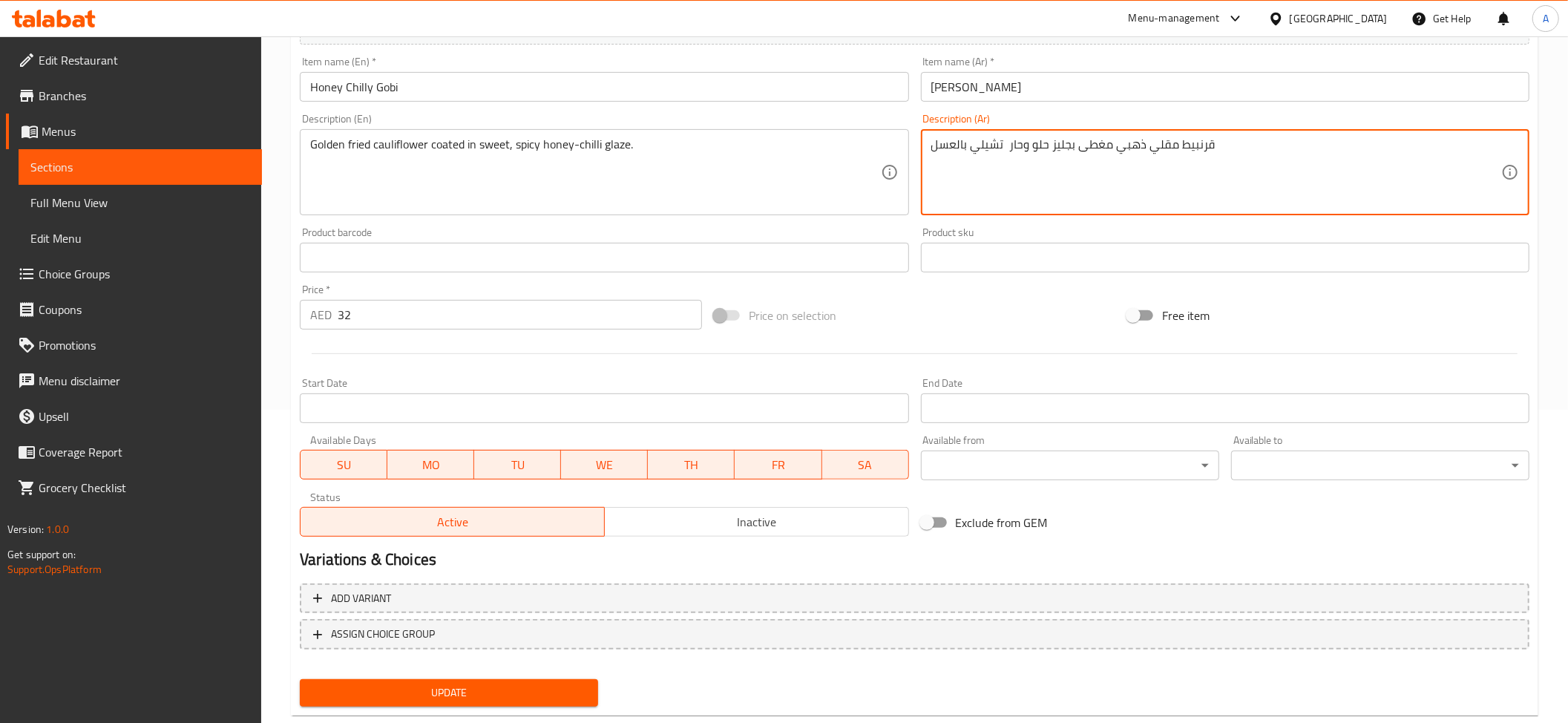
scroll to position [345, 0]
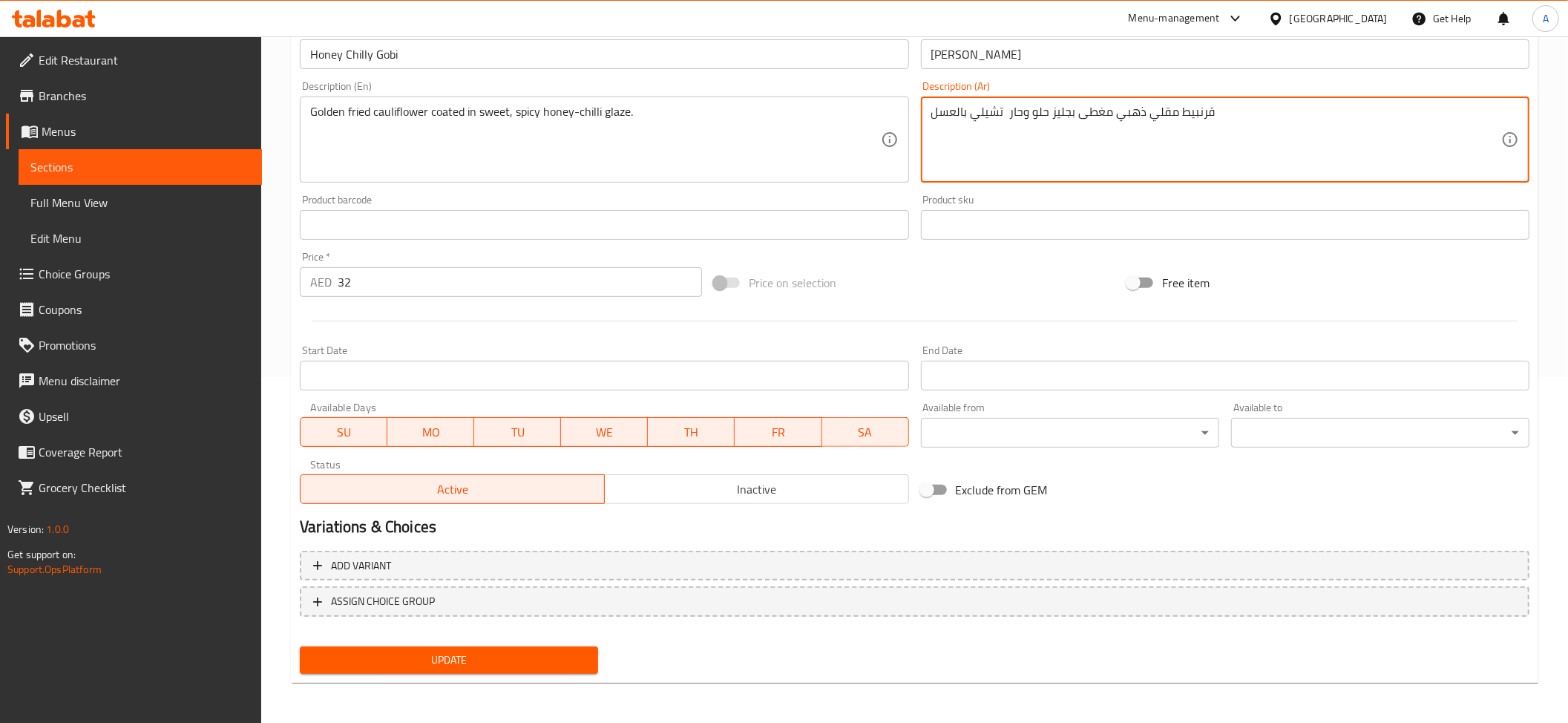
type textarea "قرنبيط مقلي ذهبي مغطى بجليز حلو وحار تشيلي بالعسل"
click at [496, 652] on span "Update" at bounding box center [448, 660] width 274 height 19
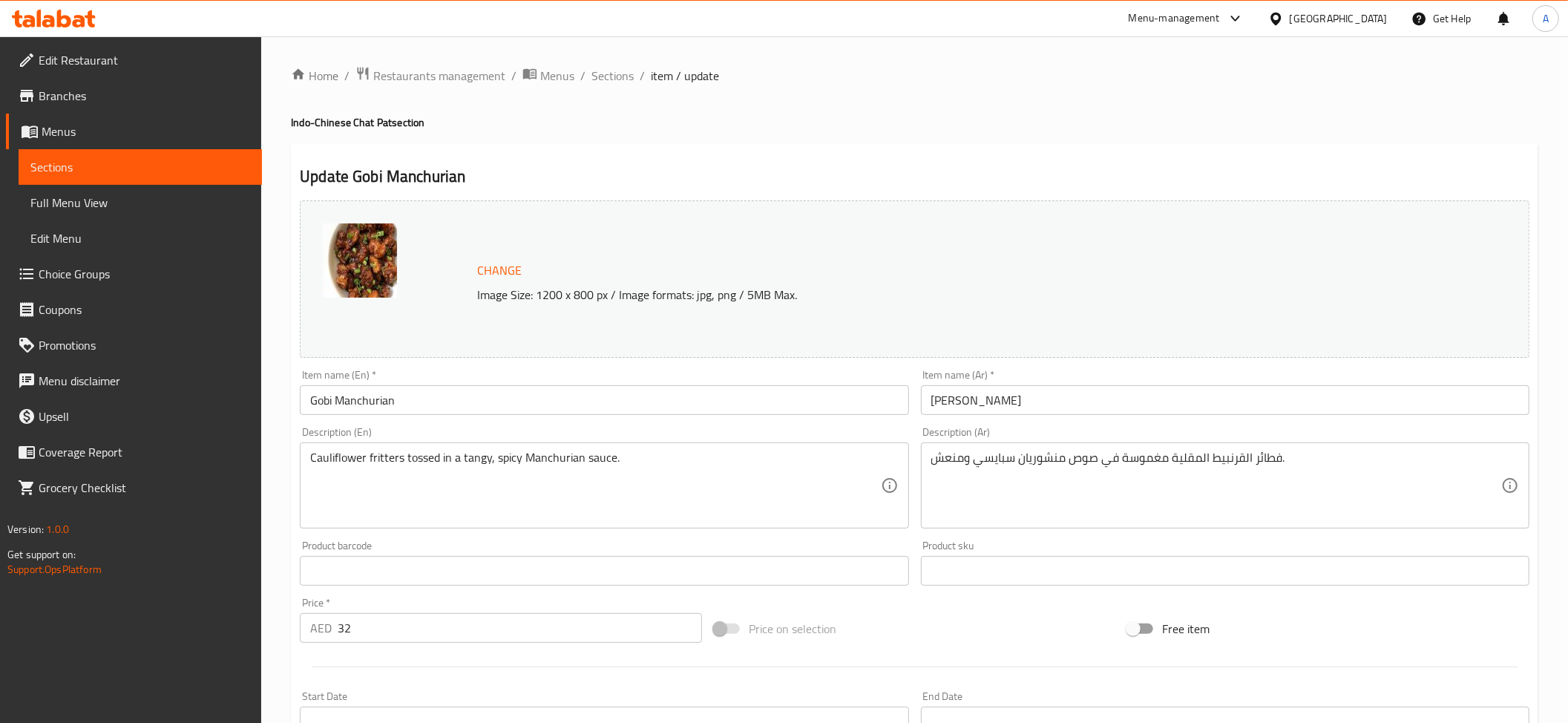
click at [1013, 459] on textarea "فطائر القرنبيط المقلية مغموسة في صوص منشوريان سبايسي ومنعش." at bounding box center [1216, 486] width 570 height 70
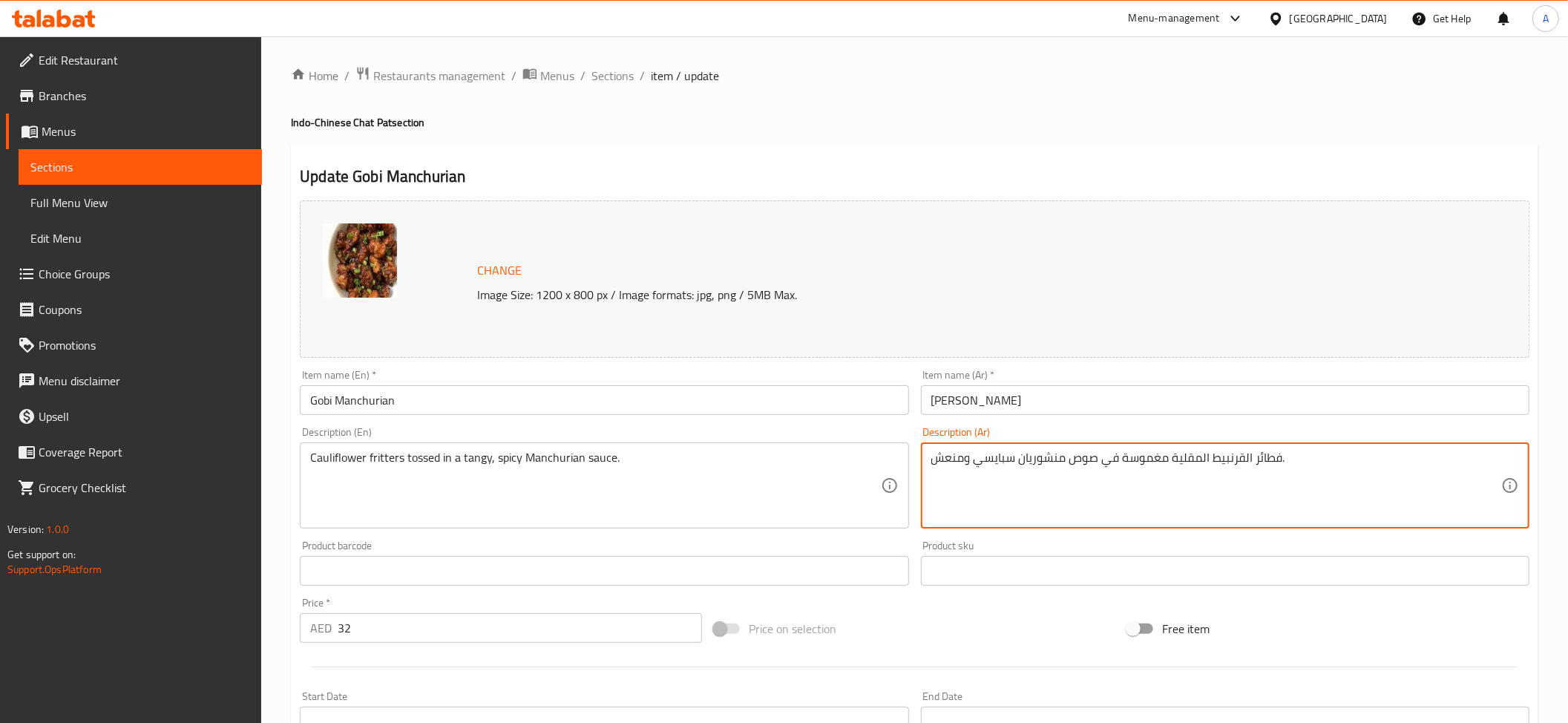
paste textarea "ار"
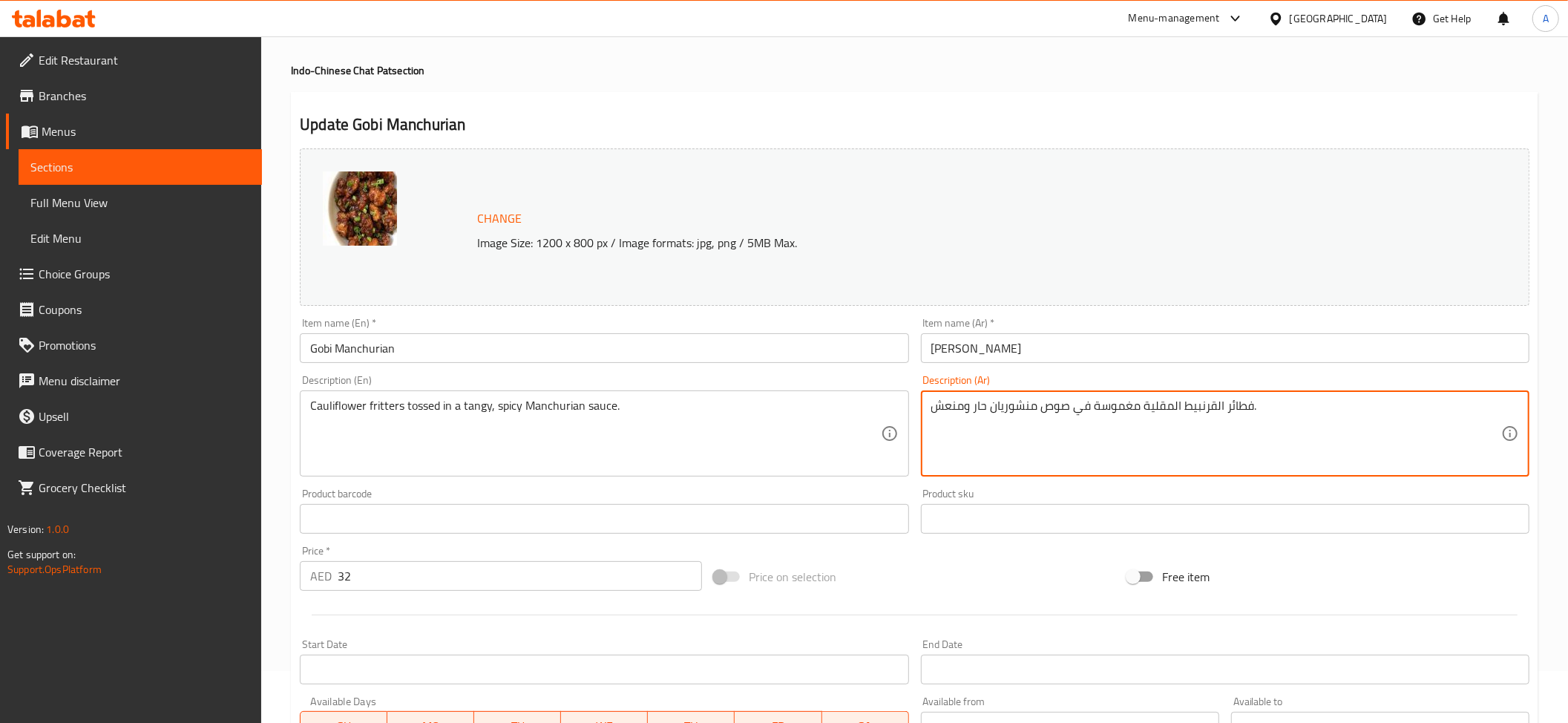
scroll to position [345, 0]
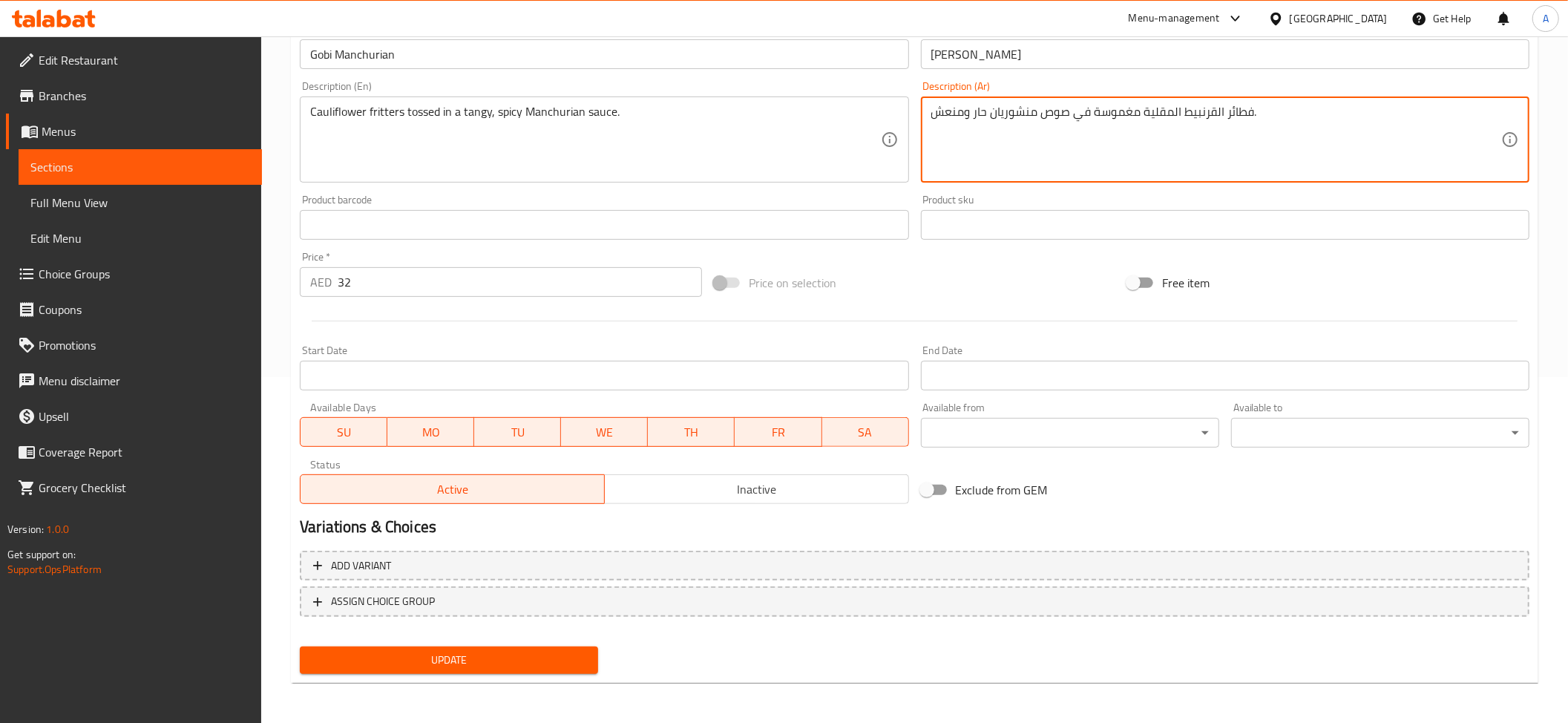
type textarea "فطائر القرنبيط المقلية مغموسة في صوص منشوريان حار ومنعش."
click at [451, 658] on span "Update" at bounding box center [448, 660] width 274 height 19
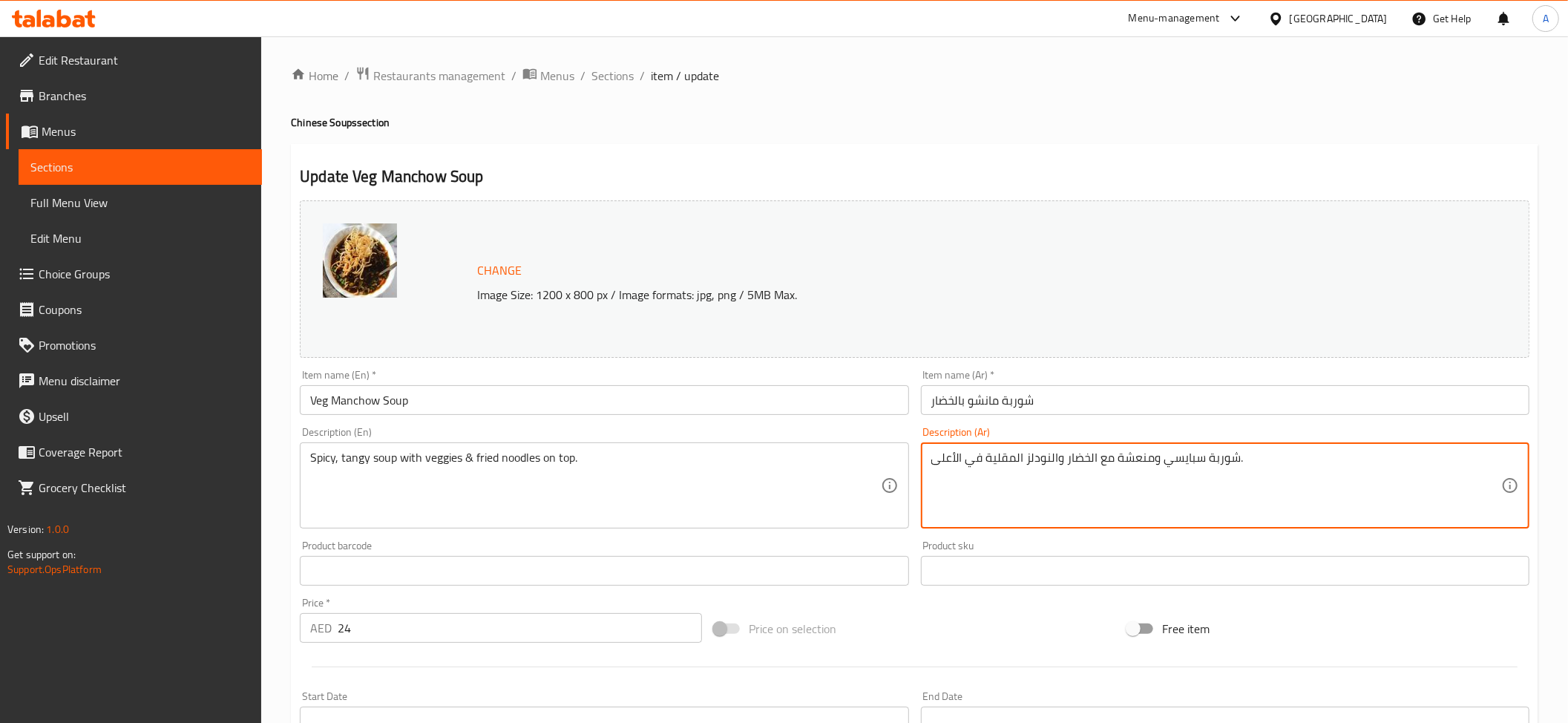
click at [1185, 458] on textarea "شوربة سبايسي ومنعشة مع الخضار والنودلز المقلية في الأعلى." at bounding box center [1216, 486] width 570 height 70
paste textarea "ار"
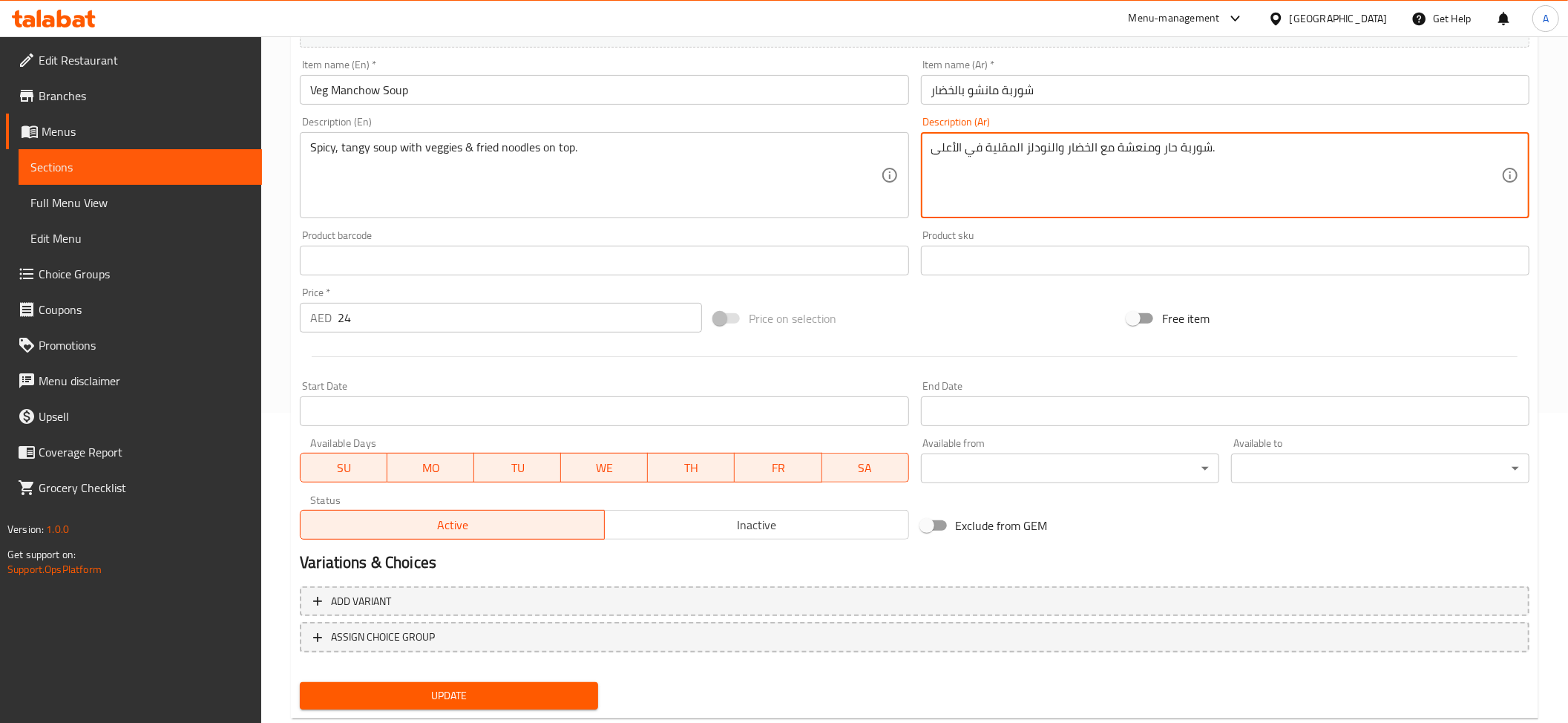
scroll to position [315, 0]
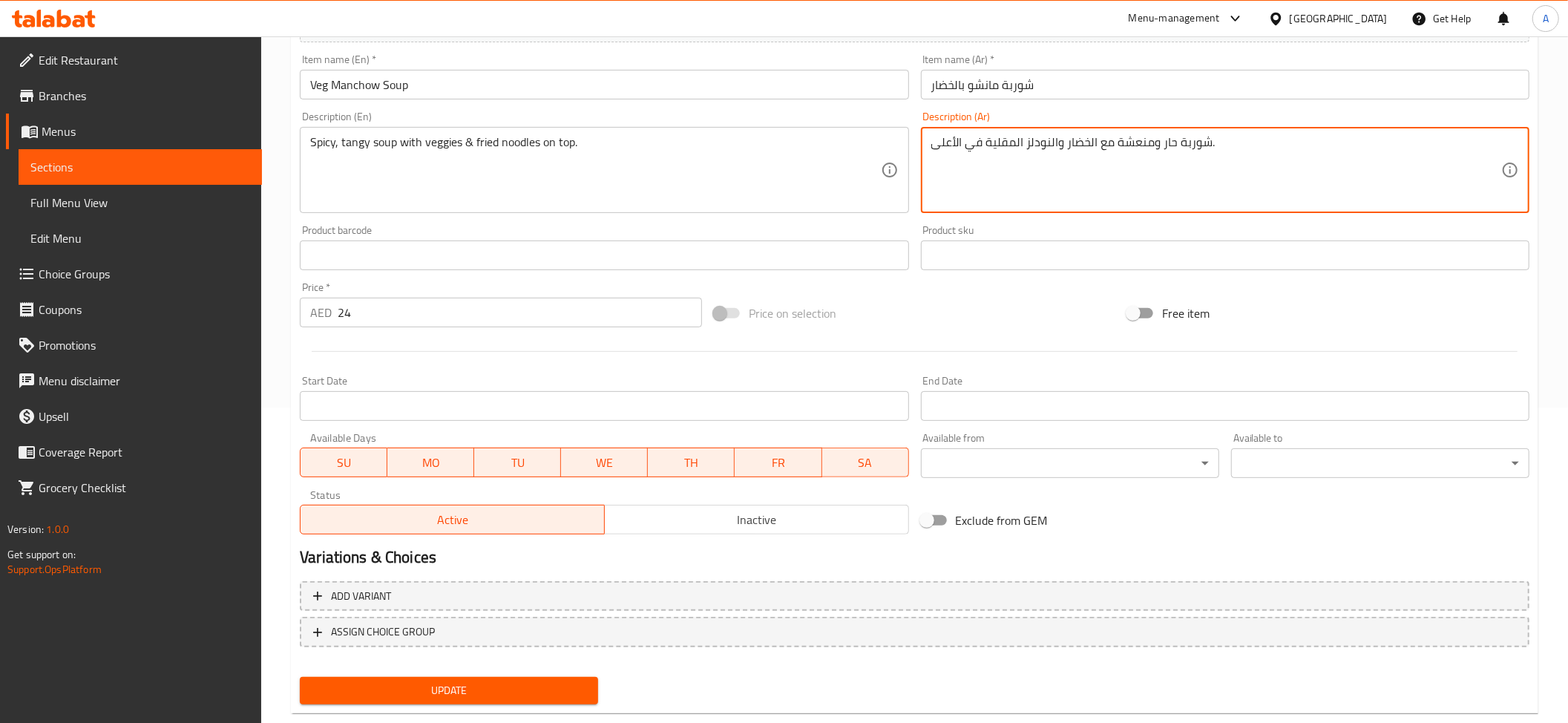
type textarea "شوربة حار ومنعشة مع الخضار والنودلز المقلية في الأعلى."
click at [478, 690] on span "Update" at bounding box center [448, 690] width 274 height 19
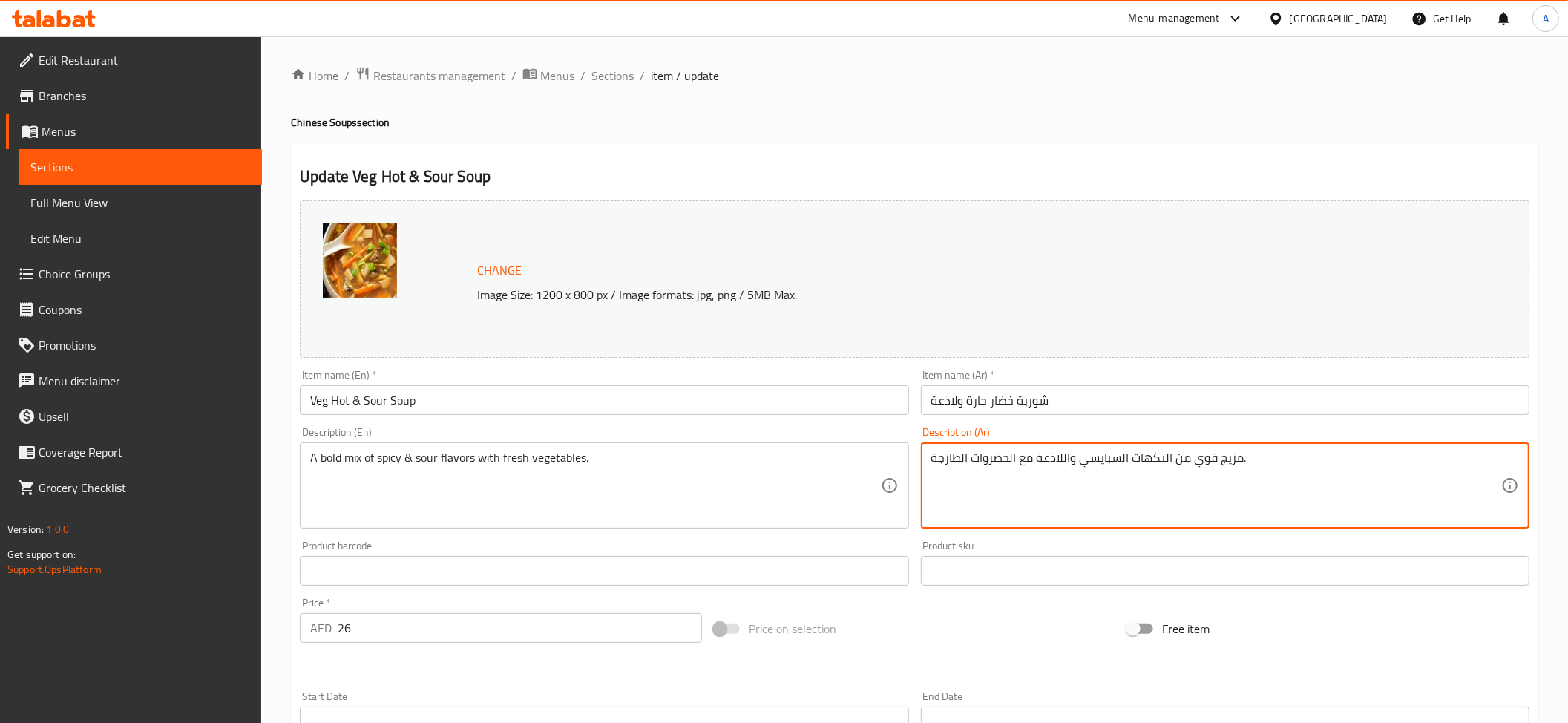
click at [1096, 462] on textarea "مزيج قوي من النكهات السبايسي واللاذعة مع الخضروات الطازجة." at bounding box center [1216, 486] width 570 height 70
click at [1107, 488] on textarea "مزيج قوي من النكهات السبايسي واللاذعة مع الخضروات الطازجة." at bounding box center [1216, 486] width 570 height 70
drag, startPoint x: 1080, startPoint y: 460, endPoint x: 1122, endPoint y: 469, distance: 43.0
click at [1122, 469] on textarea "مزيج قوي من النكهات السبايسي واللاذعة مع الخضروات الطازجة." at bounding box center [1216, 486] width 570 height 70
paste textarea "ار"
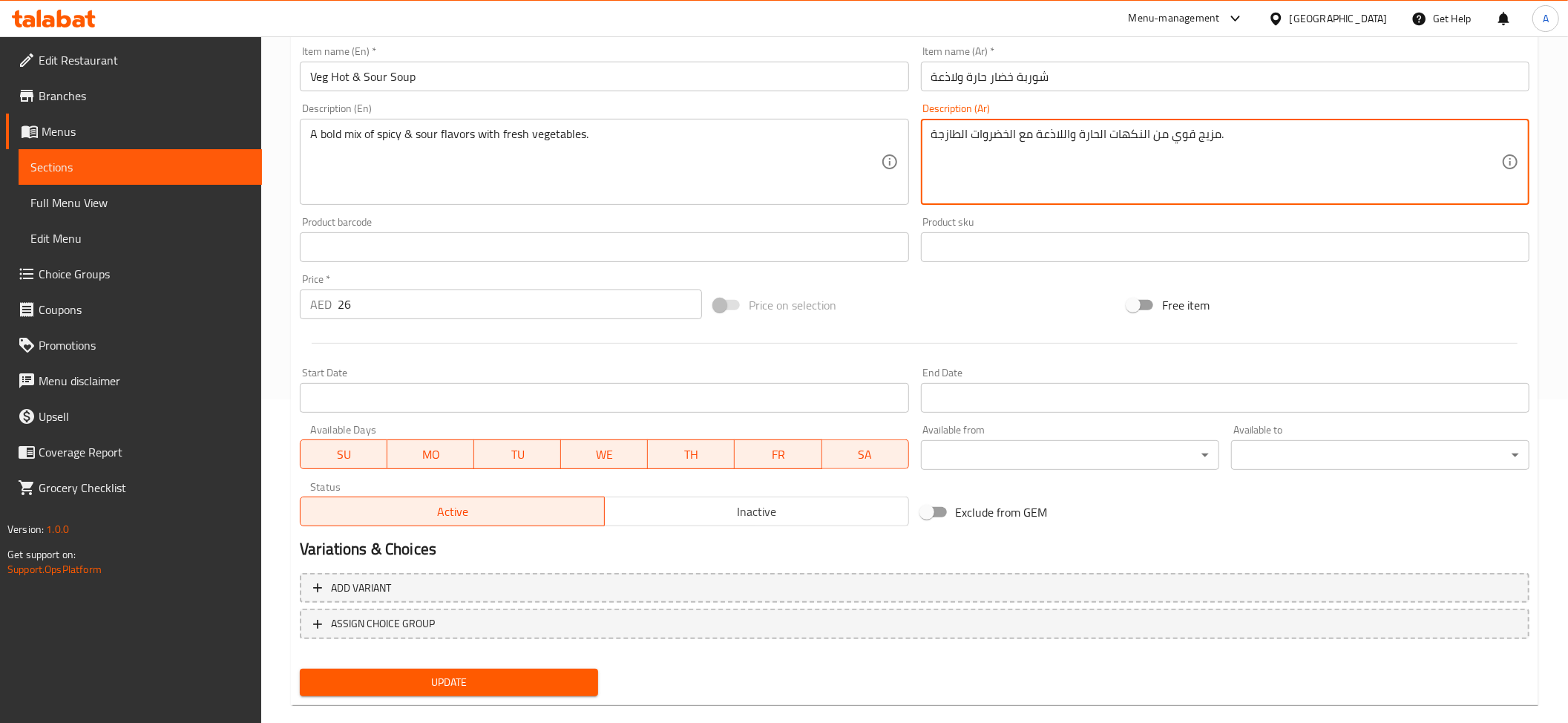
scroll to position [345, 0]
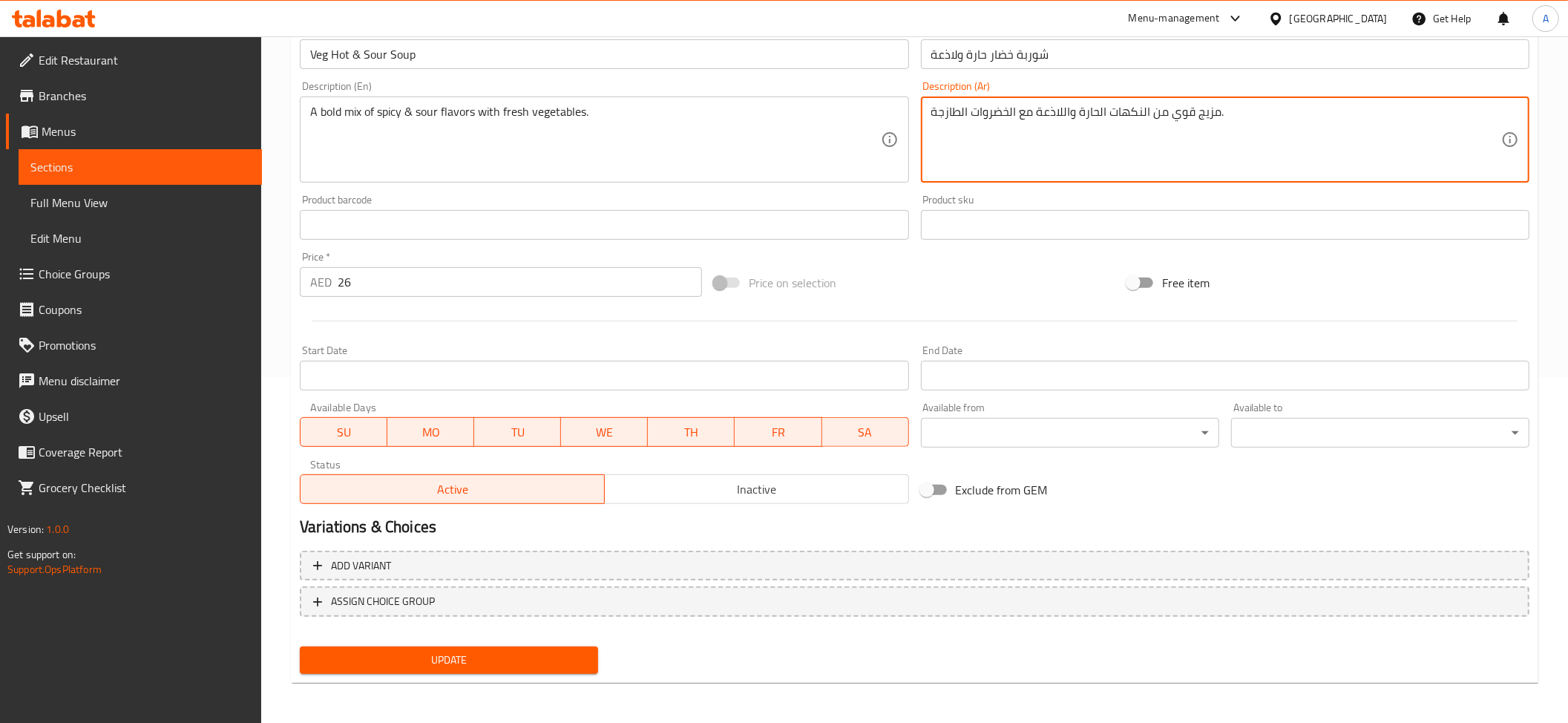
type textarea "مزيج قوي من النكهات الحارة واللاذعة مع الخضروات الطازجة."
click at [425, 660] on span "Update" at bounding box center [448, 660] width 274 height 19
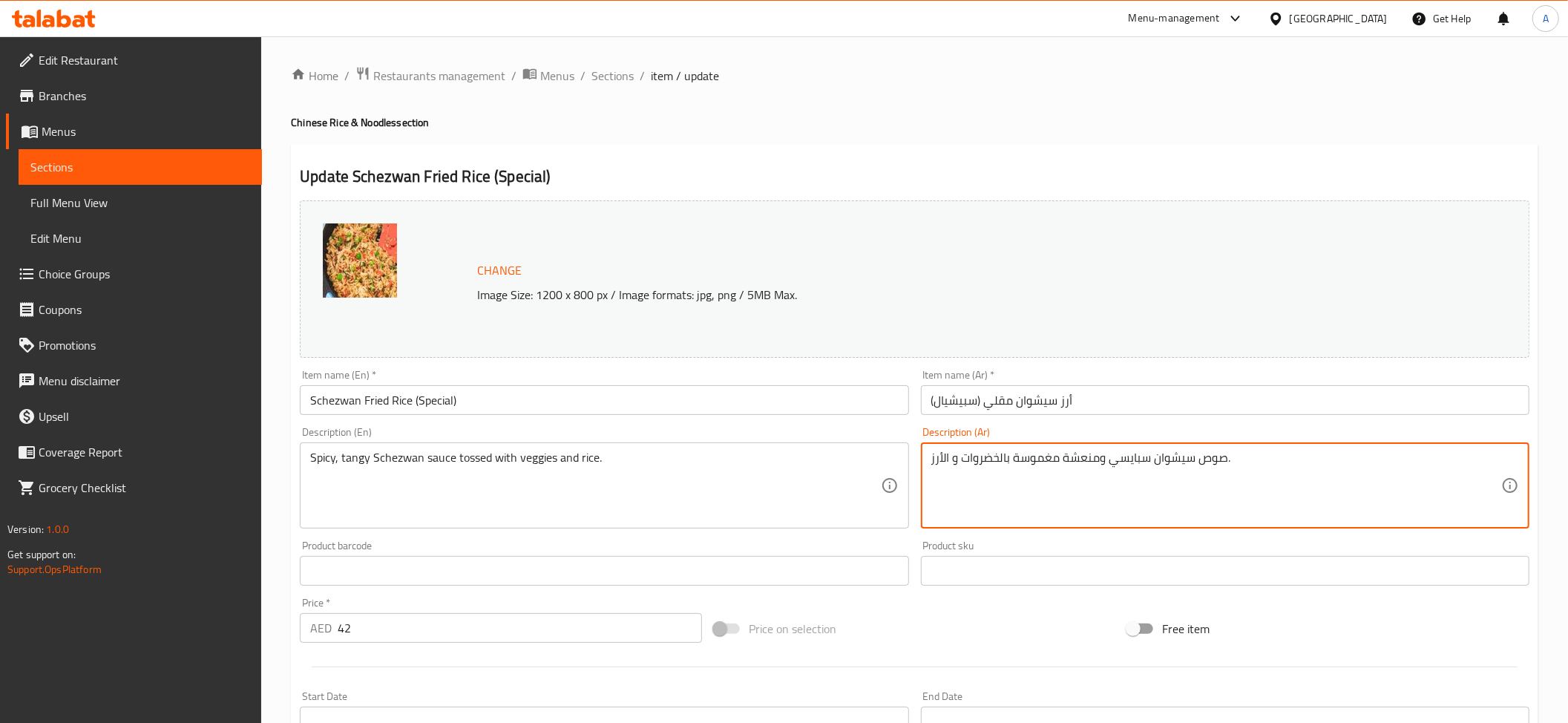
click at [1143, 455] on textarea "صوص سيشوان سبايسي ومنعشة مغموسة بالخضروات و الأرز." at bounding box center [1216, 486] width 570 height 70
paste textarea "ار"
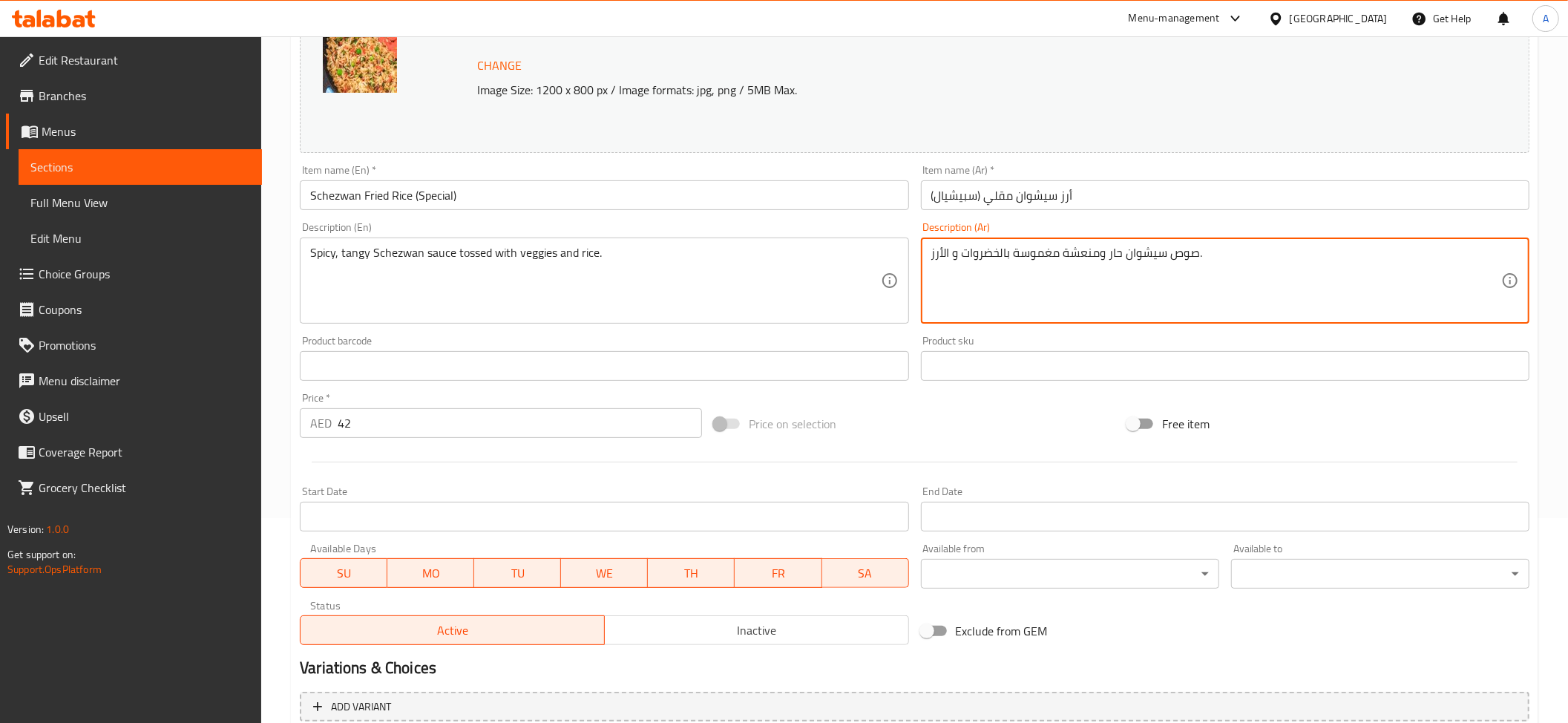
scroll to position [345, 0]
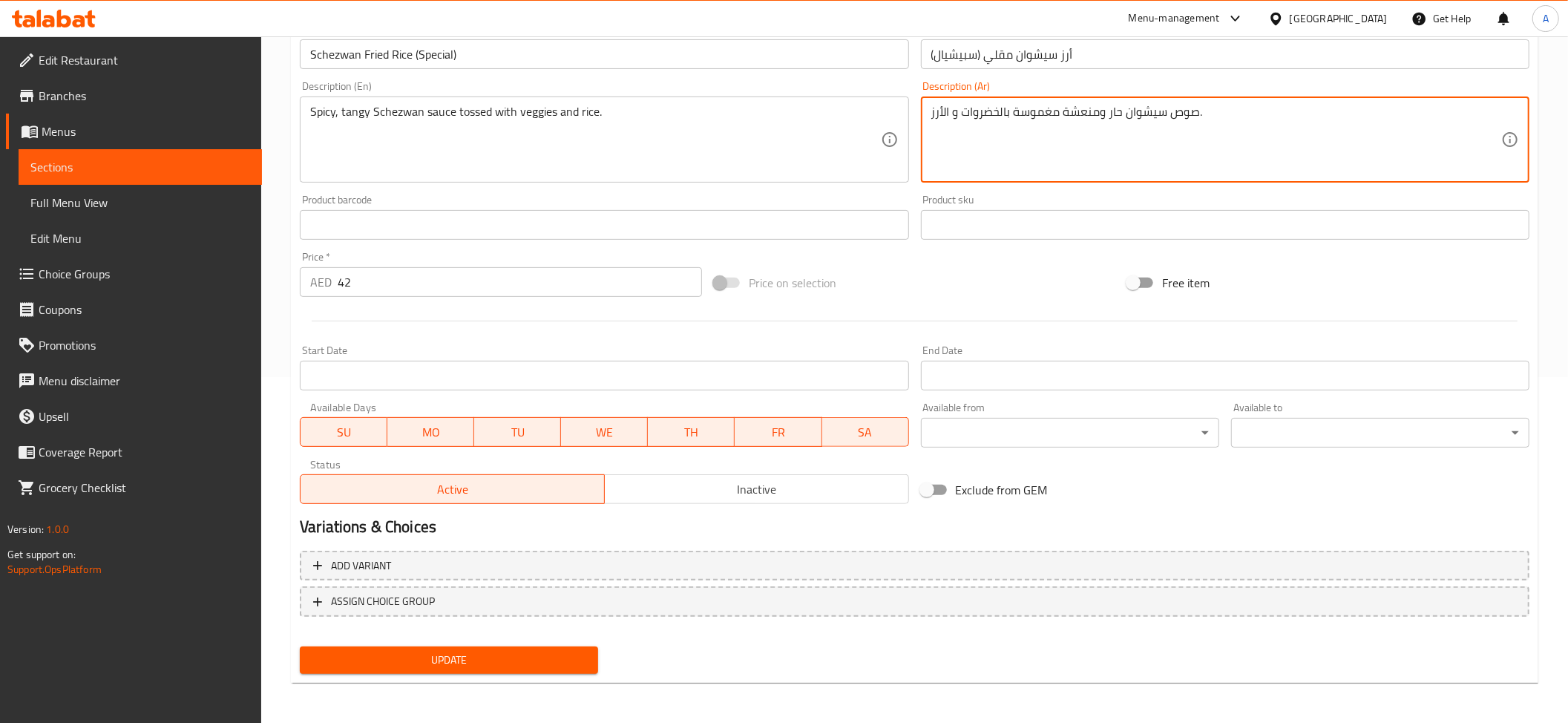
type textarea "صوص سيشوان حار ومنعشة مغموسة بالخضروات و الأرز."
click at [447, 652] on span "Update" at bounding box center [448, 660] width 274 height 19
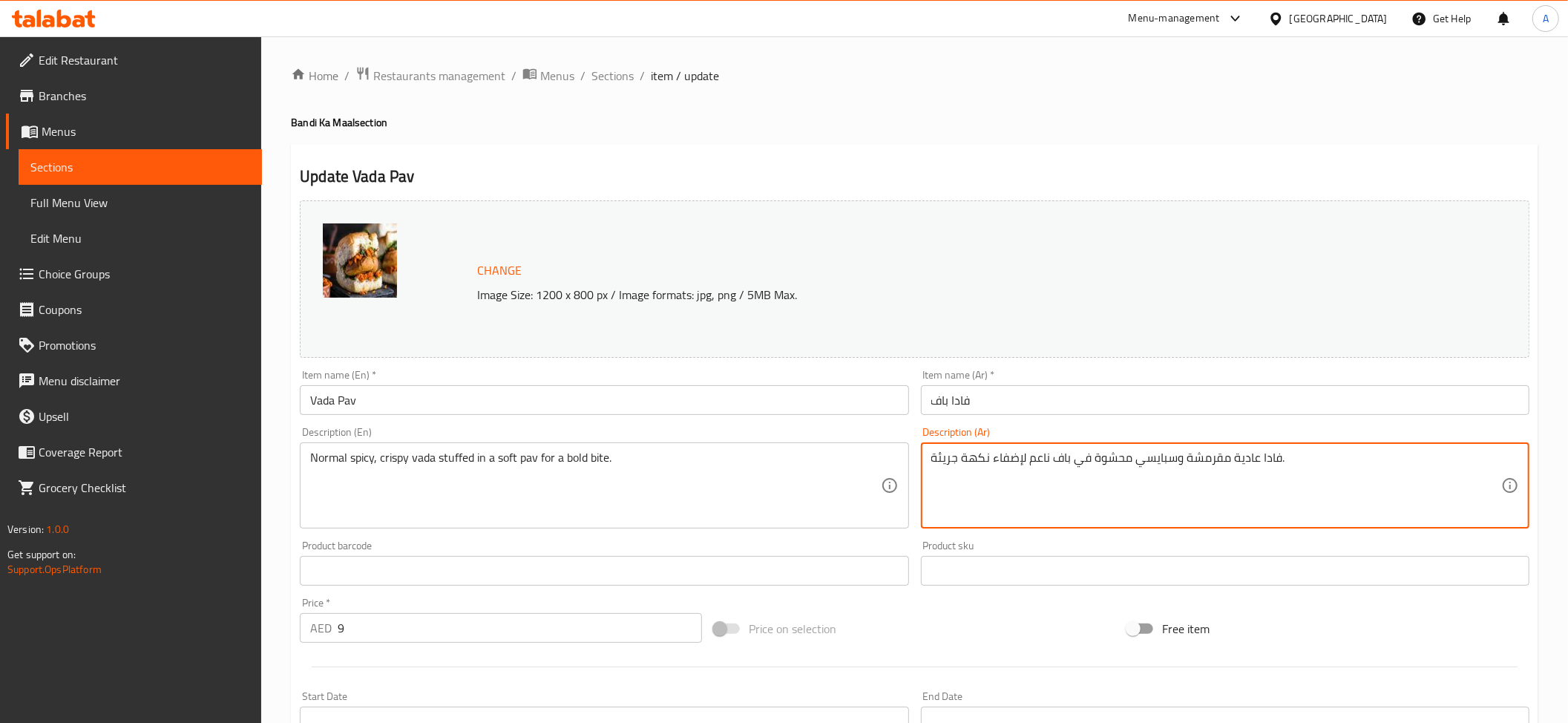
drag, startPoint x: 1173, startPoint y: 461, endPoint x: 1137, endPoint y: 466, distance: 36.3
paste textarea "ار"
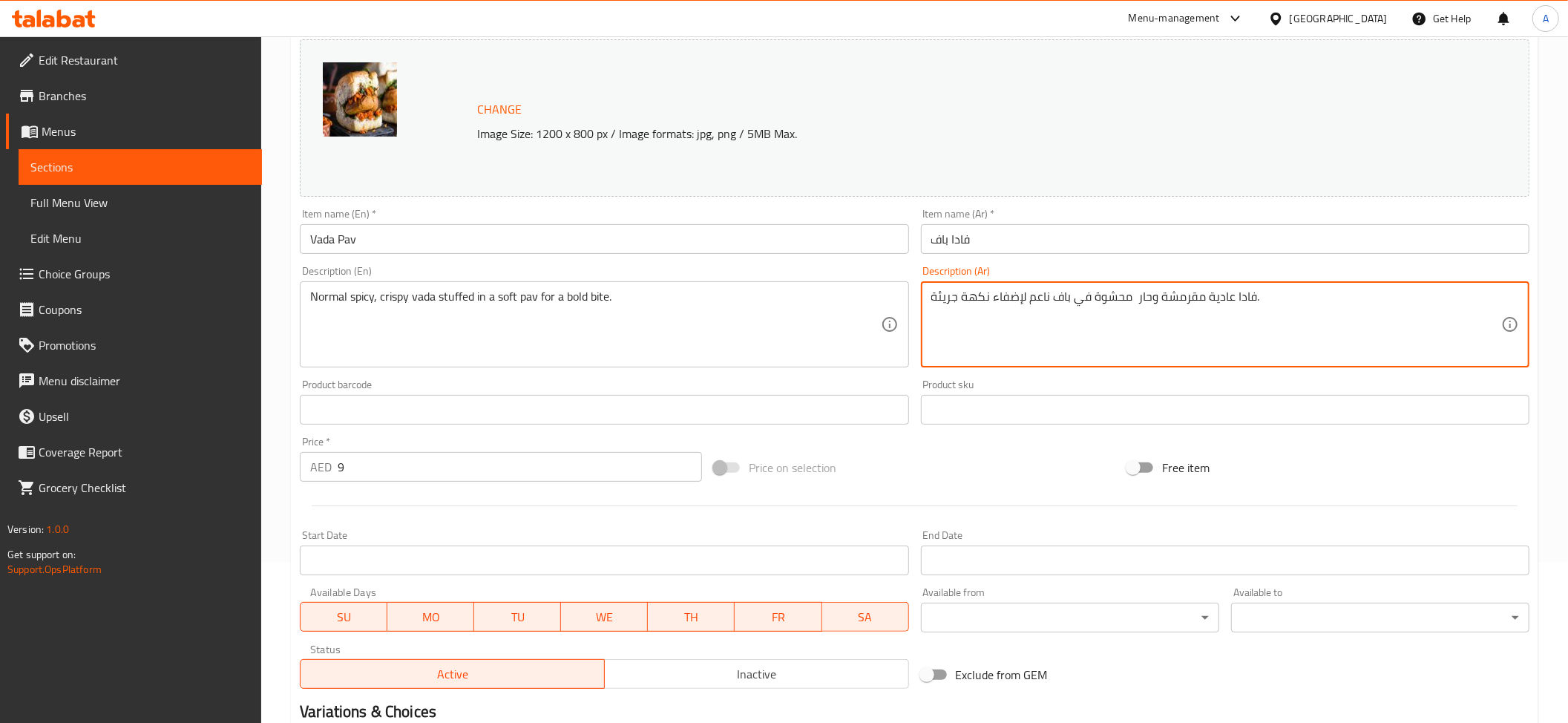
scroll to position [345, 0]
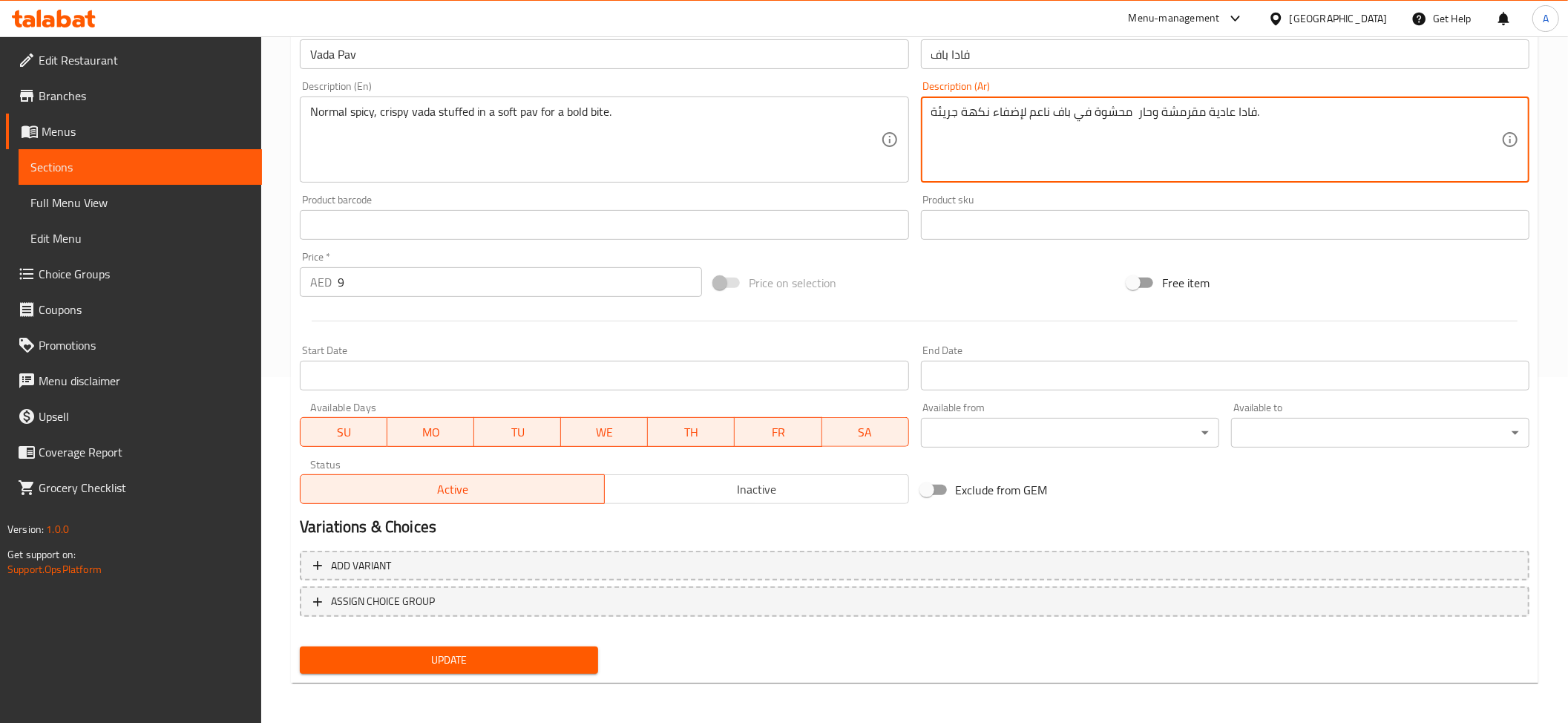
type textarea "فادا عادية مقرمشة وحار محشوة في باف ناعم لإضفاء نكهة جريئة."
click at [462, 660] on span "Update" at bounding box center [448, 660] width 274 height 19
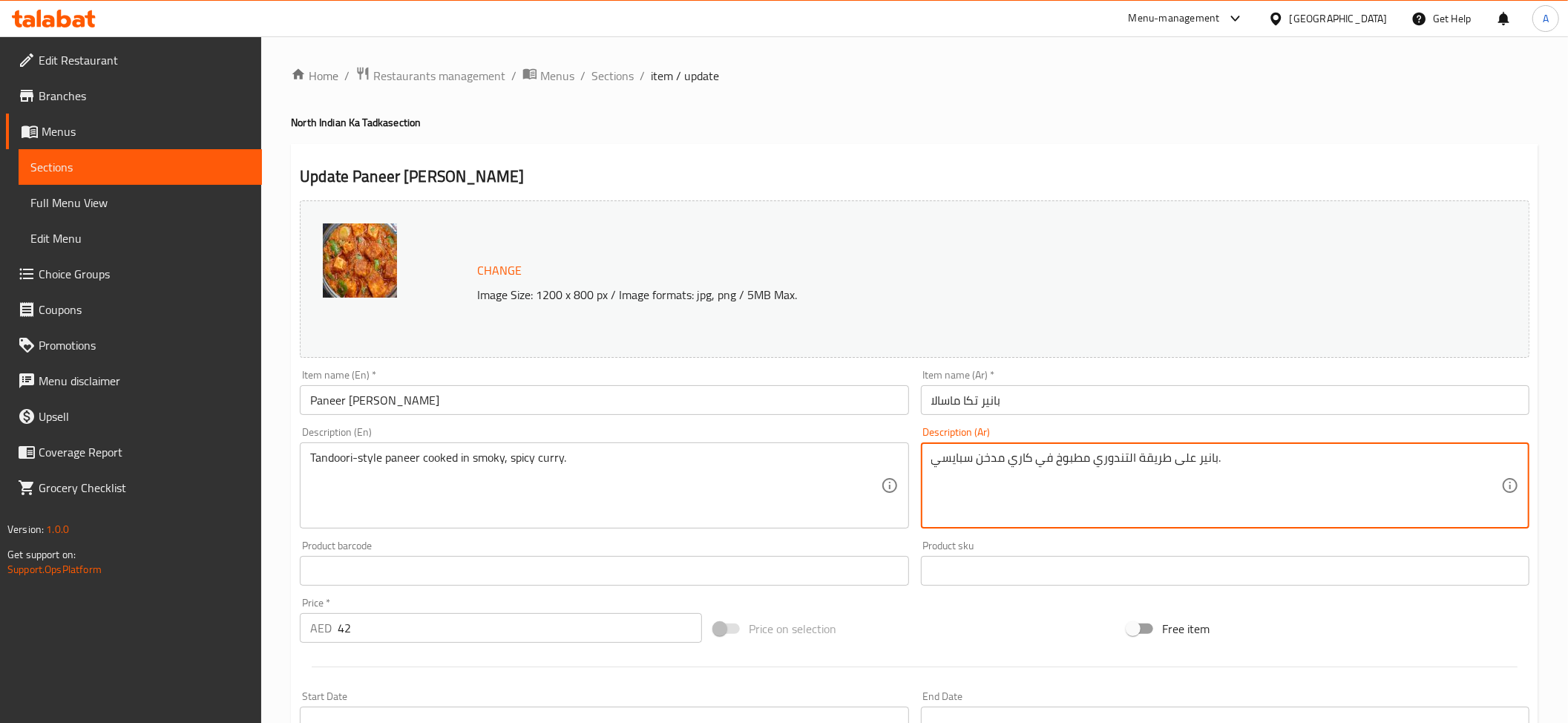
click at [947, 461] on textarea "بانير على طريقة التندوري مطبوخ في كاري مدخن سبايسي." at bounding box center [1216, 486] width 570 height 70
paste textarea "ار"
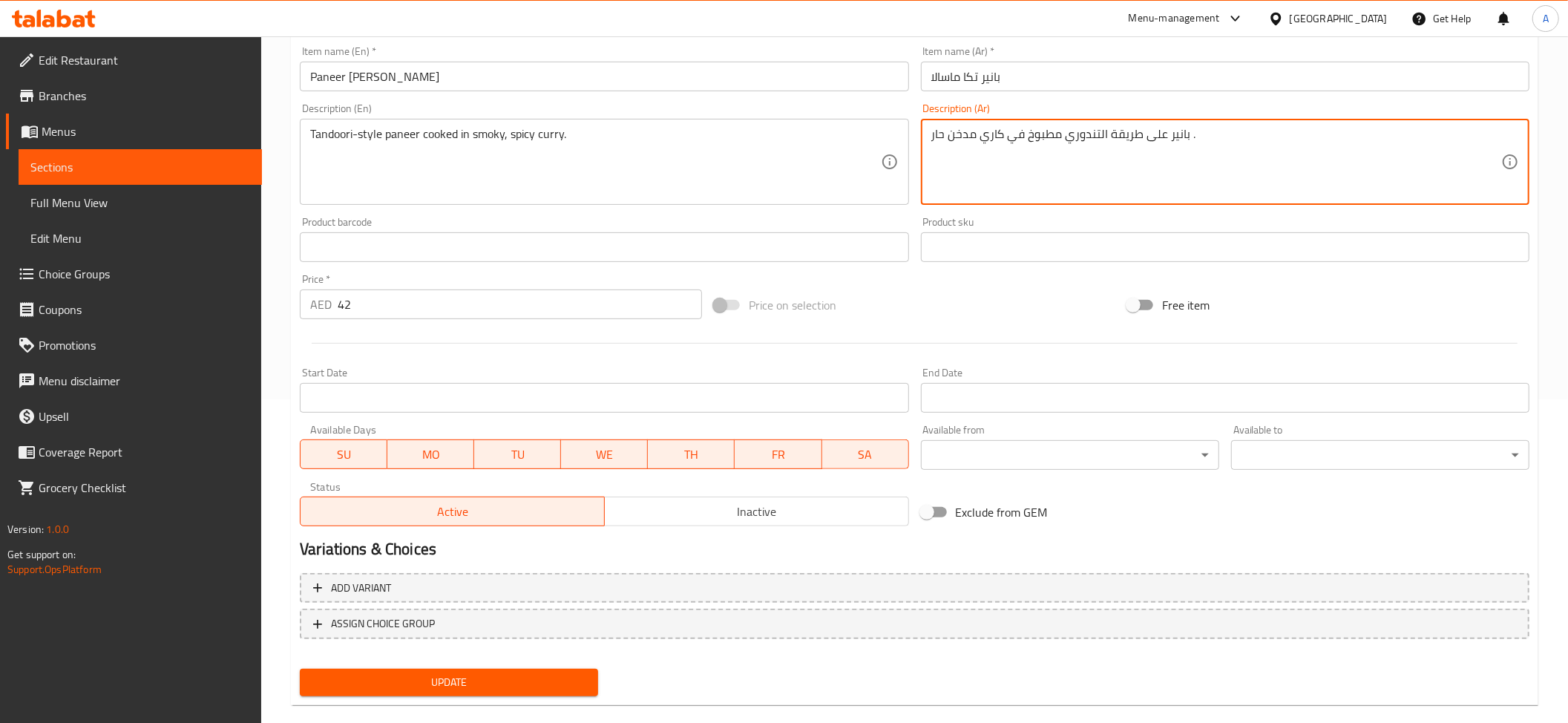
scroll to position [330, 0]
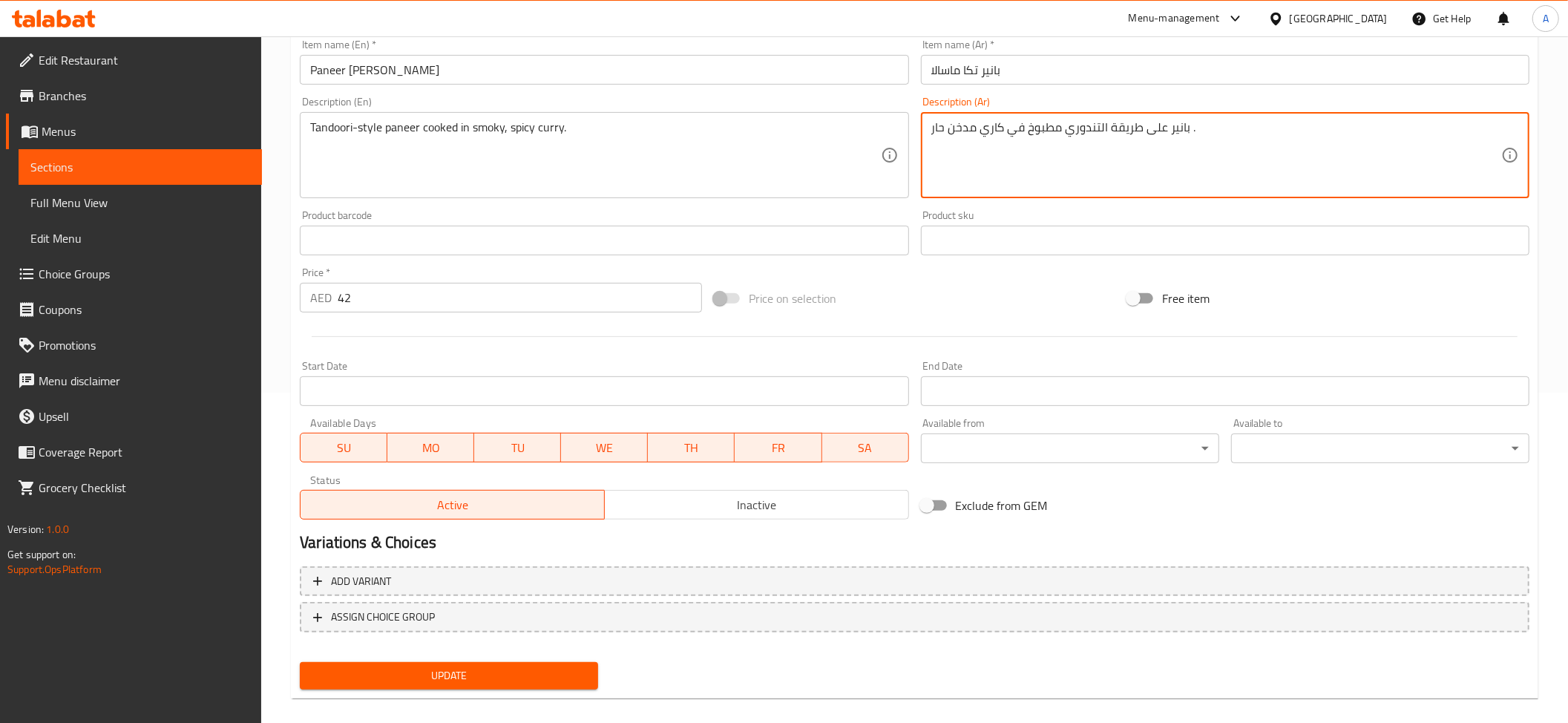
type textarea "بانير على طريقة التندوري مطبوخ في كاري مدخن حار ."
click at [475, 667] on span "Update" at bounding box center [448, 675] width 274 height 19
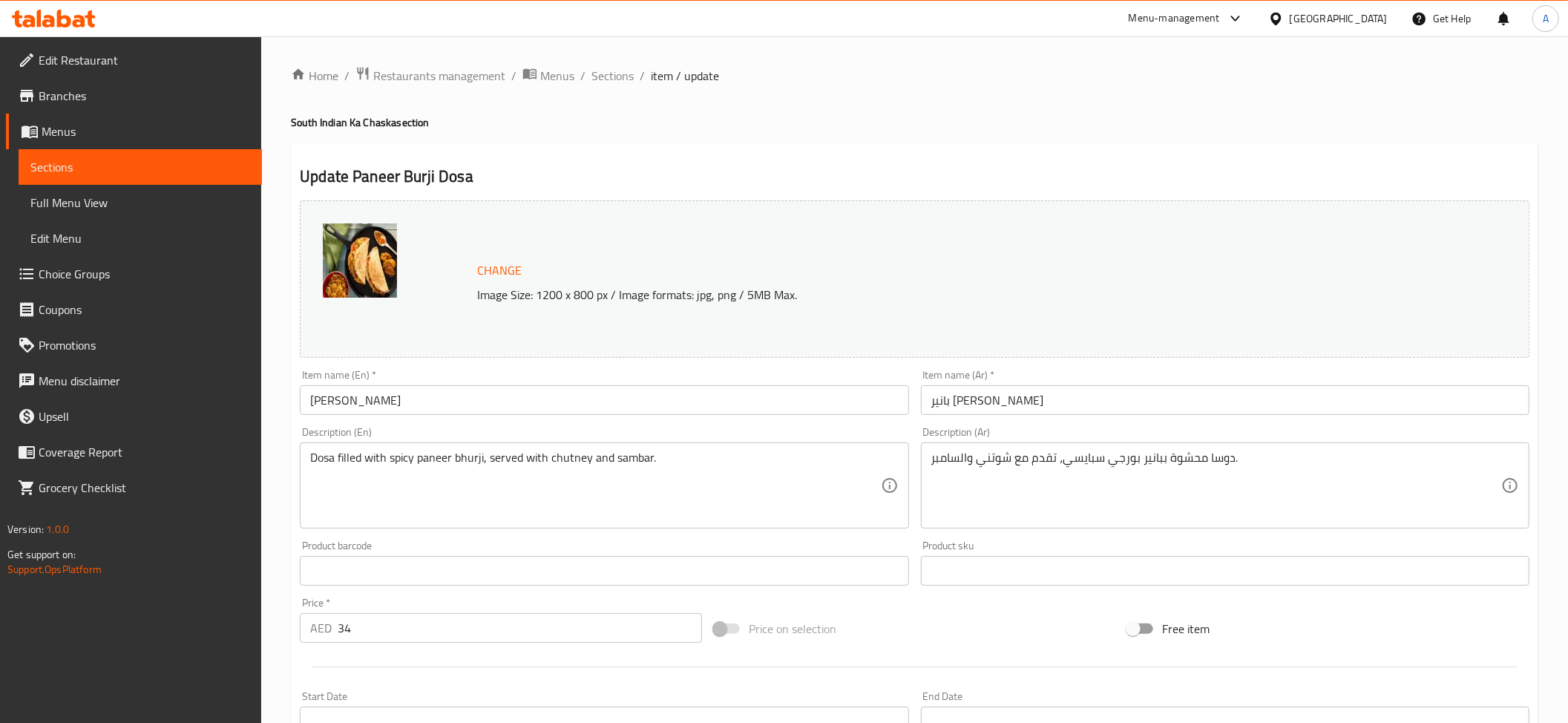
click at [1080, 455] on textarea "دوسا محشوة ببانير بورجي سبايسي، تقدم مع شوتني والسامبر." at bounding box center [1216, 486] width 570 height 70
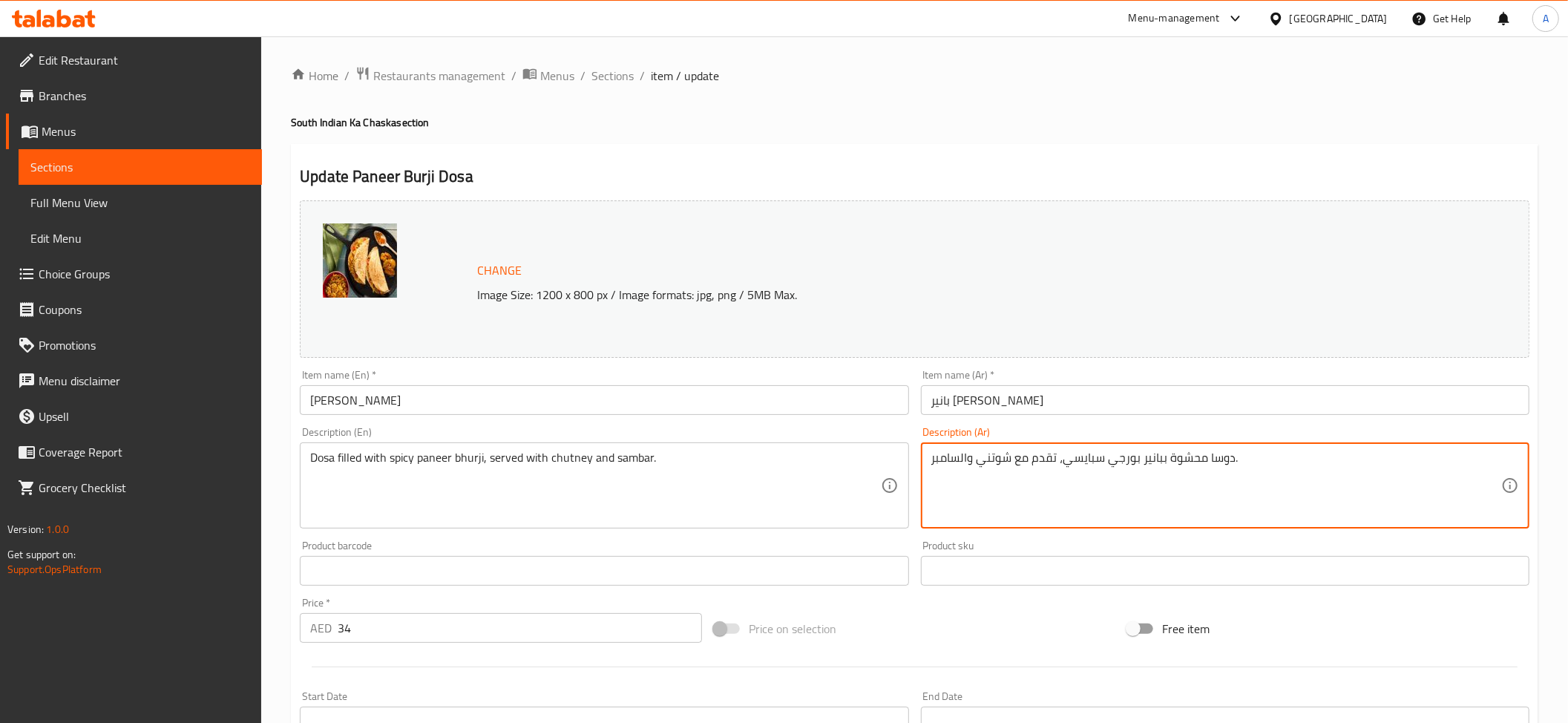
paste textarea "ار"
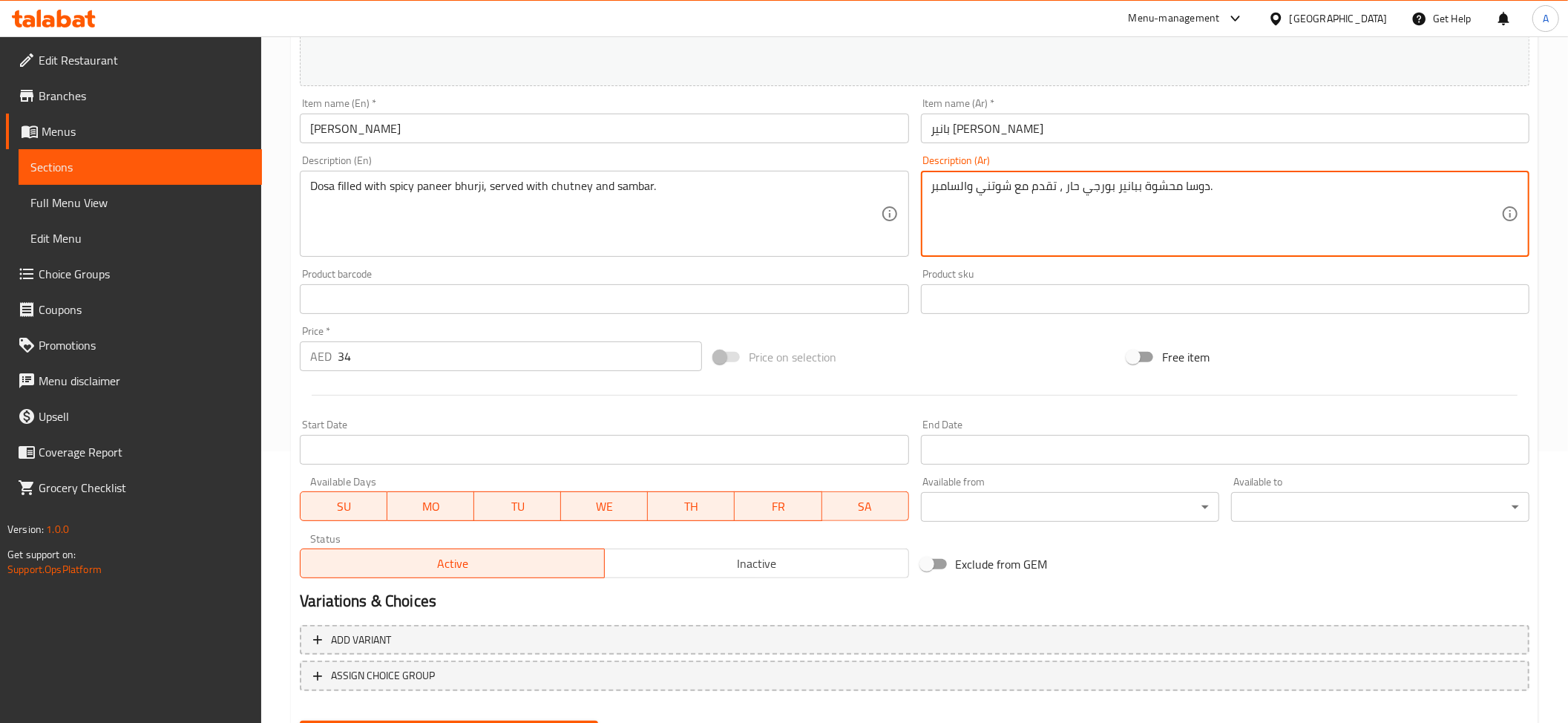
scroll to position [345, 0]
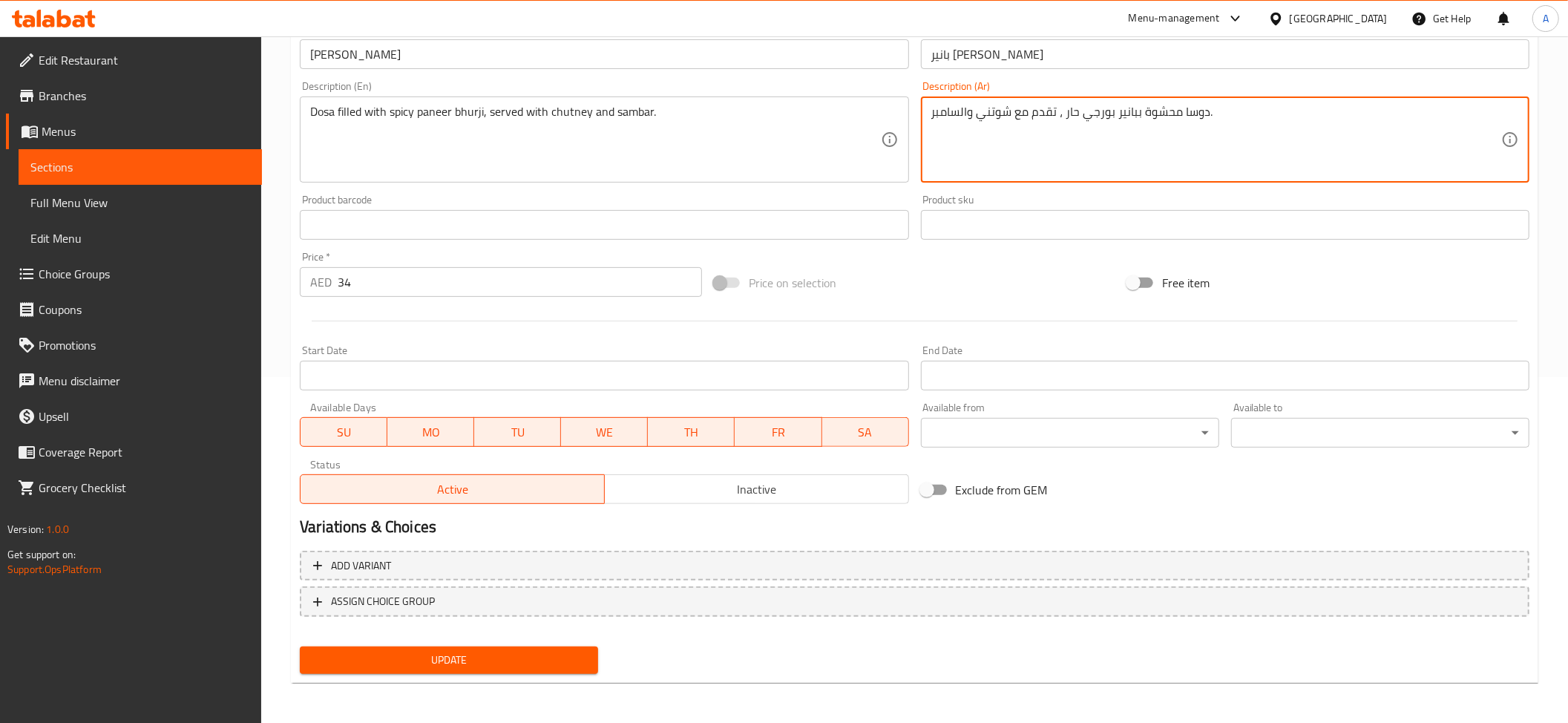
type textarea "دوسا محشوة ببانير بورجي حار ، تقدم مع شوتني والسامبر."
click at [550, 662] on span "Update" at bounding box center [448, 660] width 274 height 19
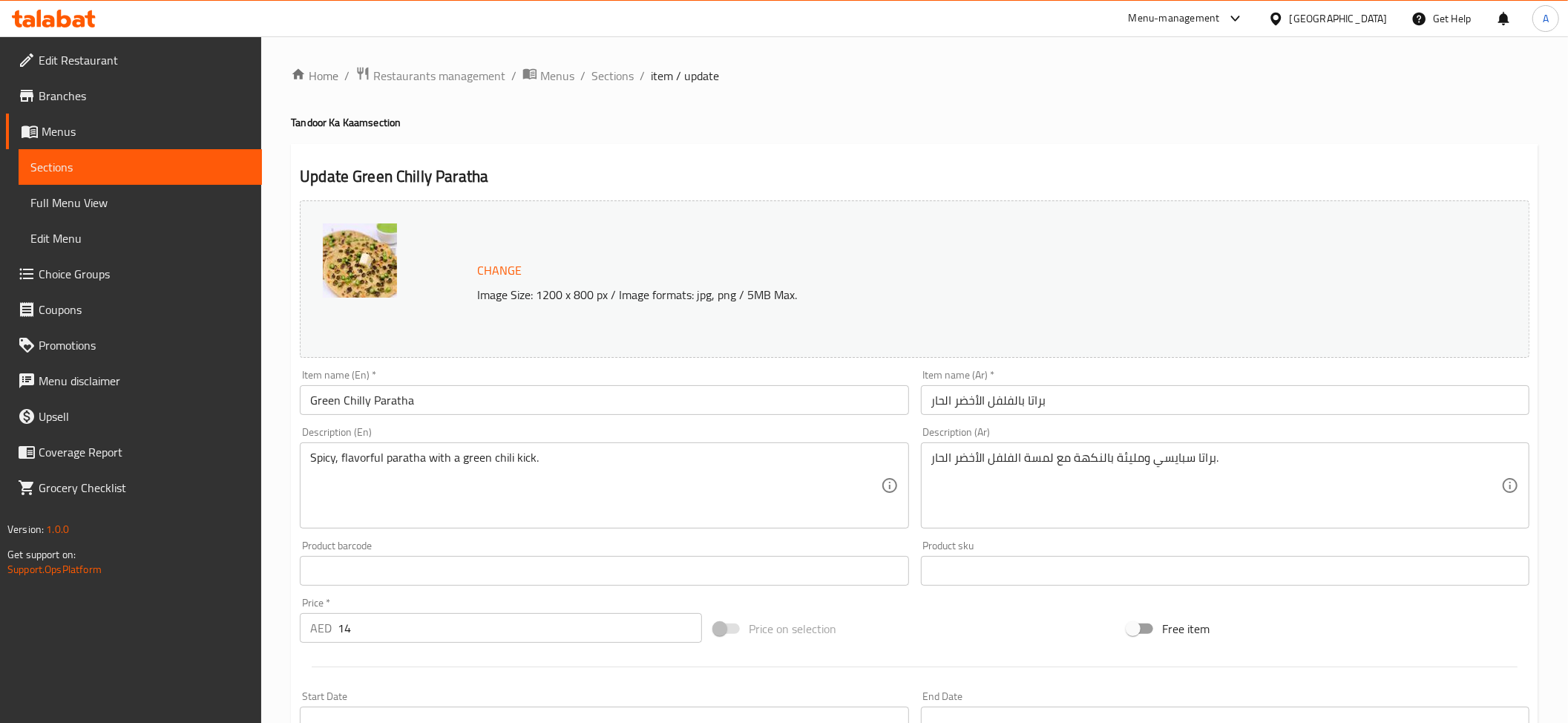
click at [1166, 466] on textarea "براتا سبايسي ومليئة بالنكهة مع لمسة الفلفل الأخضر الحار." at bounding box center [1216, 486] width 570 height 70
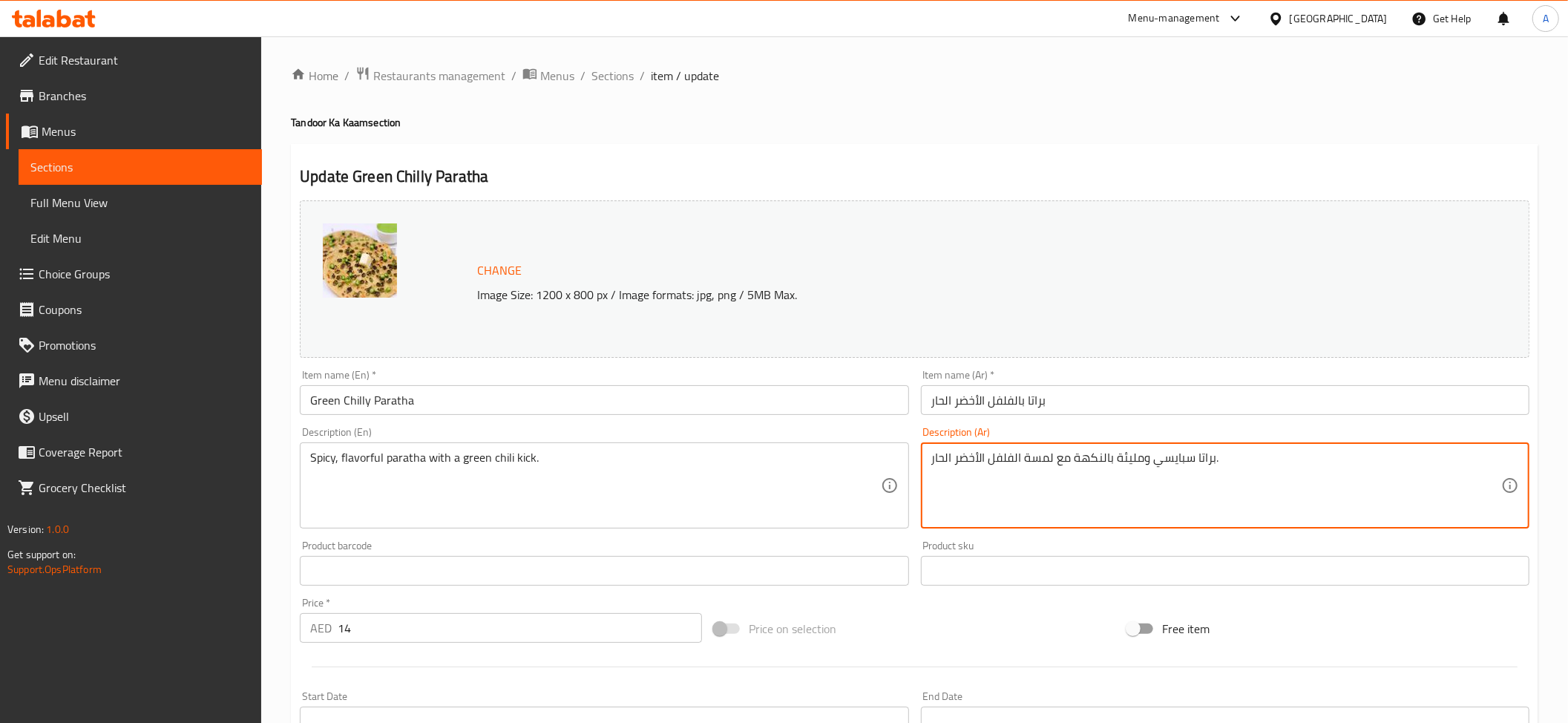
paste textarea "ار"
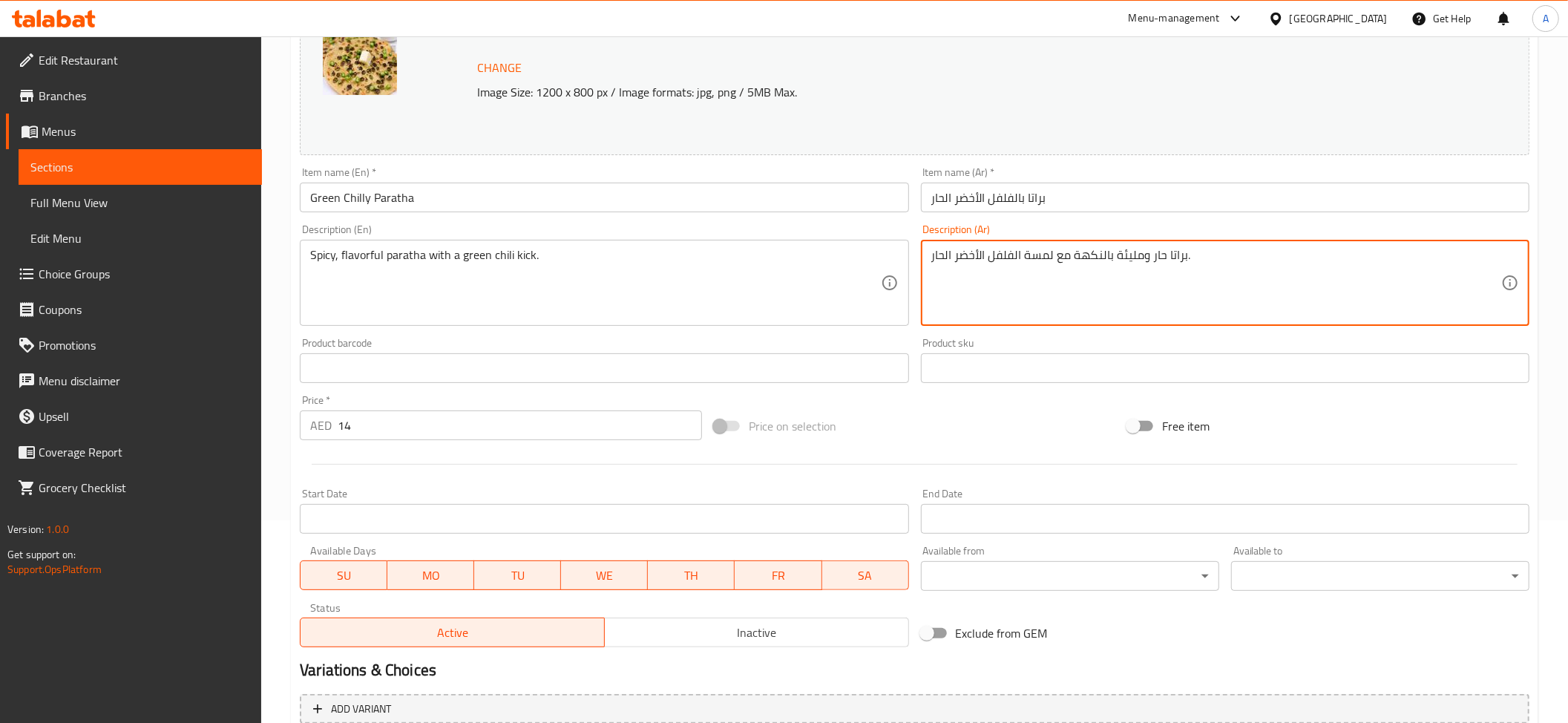
scroll to position [345, 0]
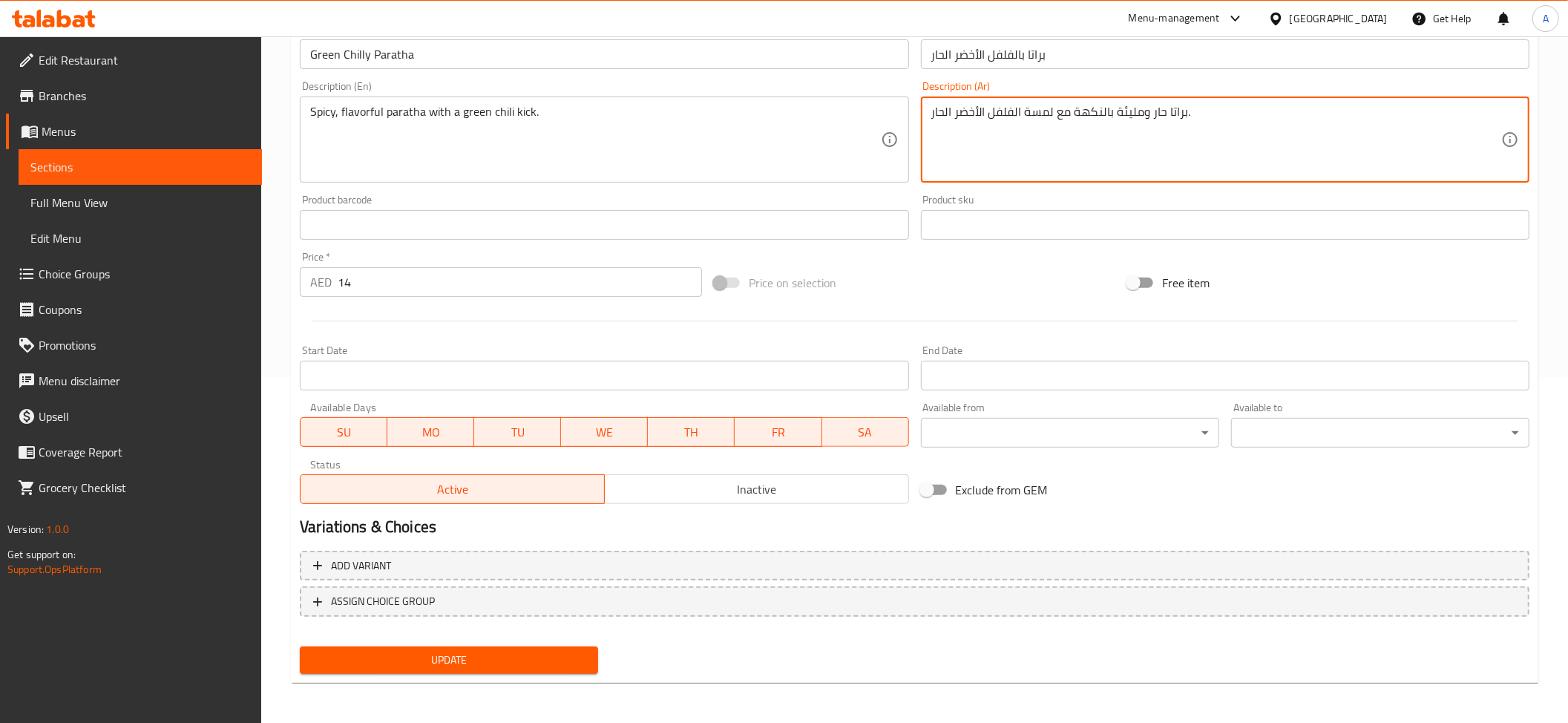
type textarea "براتا حار ومليئة بالنكهة مع لمسة الفلفل الأخضر الحار."
click at [434, 677] on div "Update" at bounding box center [449, 660] width 310 height 39
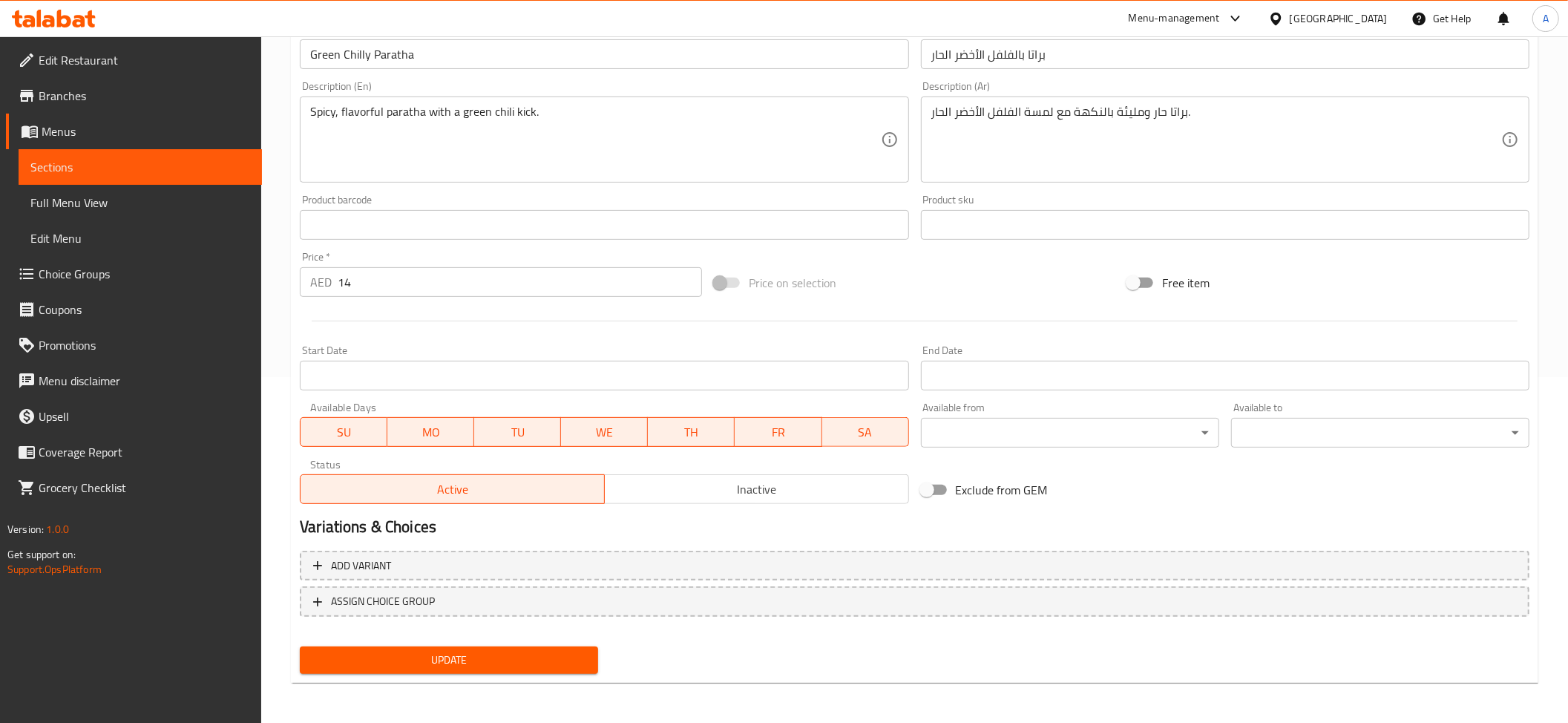
click at [444, 663] on span "Update" at bounding box center [448, 660] width 274 height 19
